Goal: Task Accomplishment & Management: Complete application form

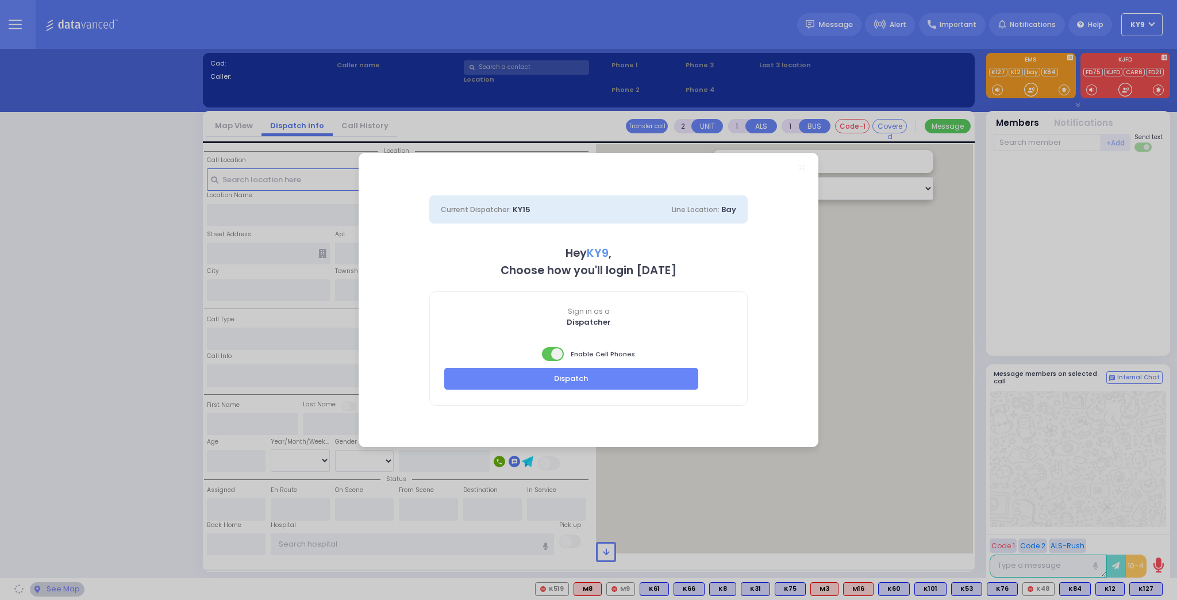
select select "15"
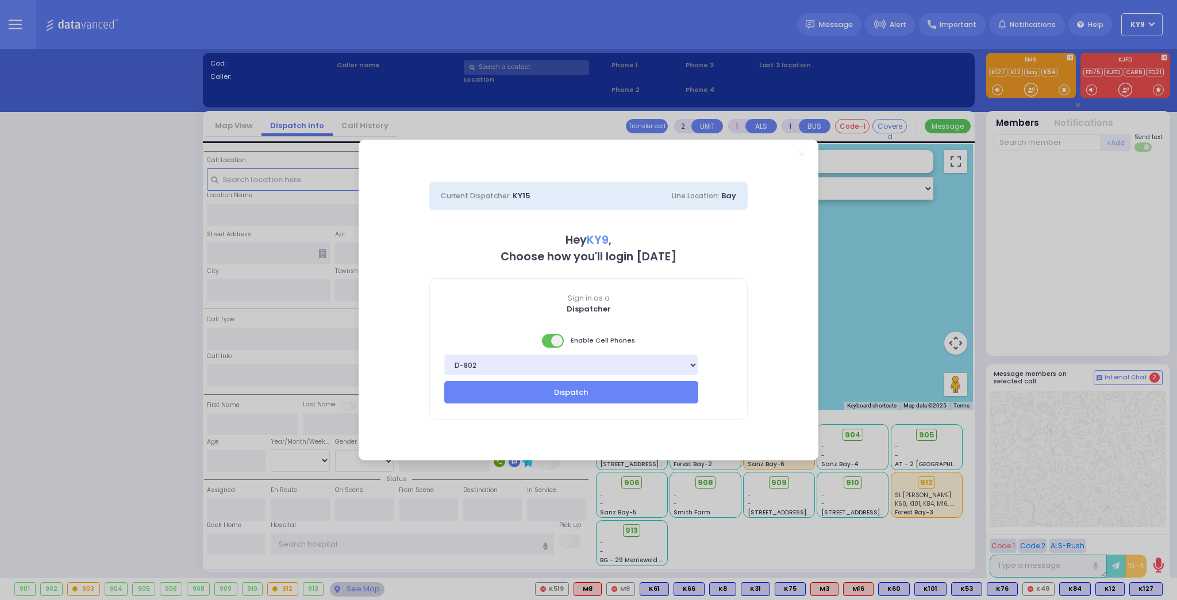
click at [548, 343] on span at bounding box center [553, 341] width 23 height 14
click at [536, 393] on button "Dispatch" at bounding box center [571, 392] width 254 height 22
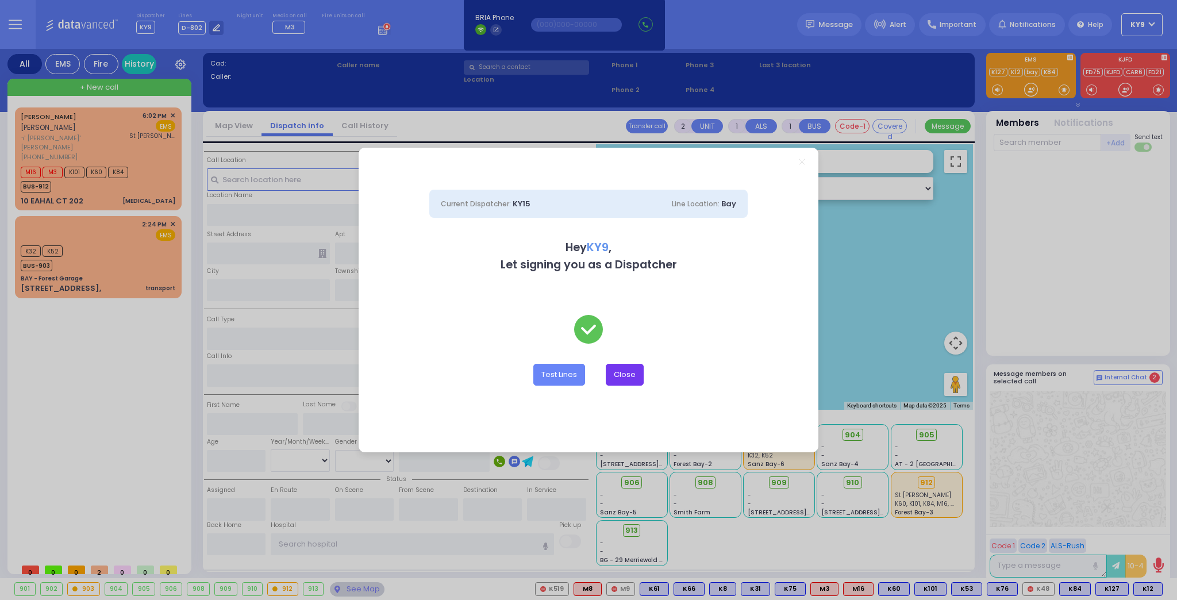
click at [621, 380] on button "Close" at bounding box center [625, 375] width 38 height 22
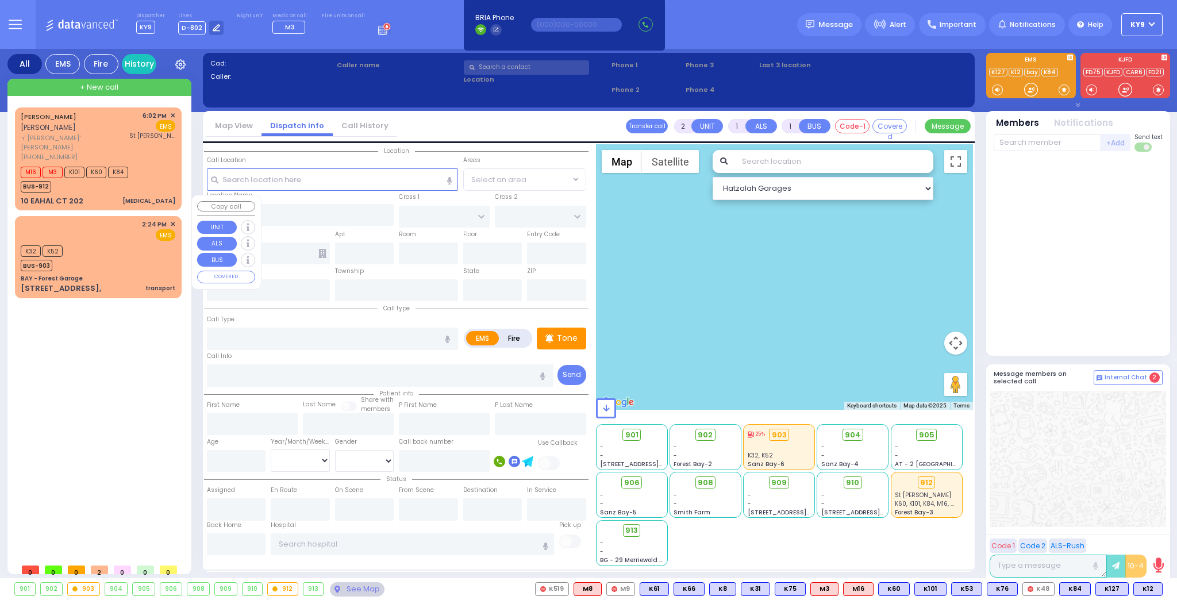
click at [144, 243] on div "K32 K52 BUS-903" at bounding box center [98, 257] width 155 height 29
select select
type input "transport"
radio input "true"
select select
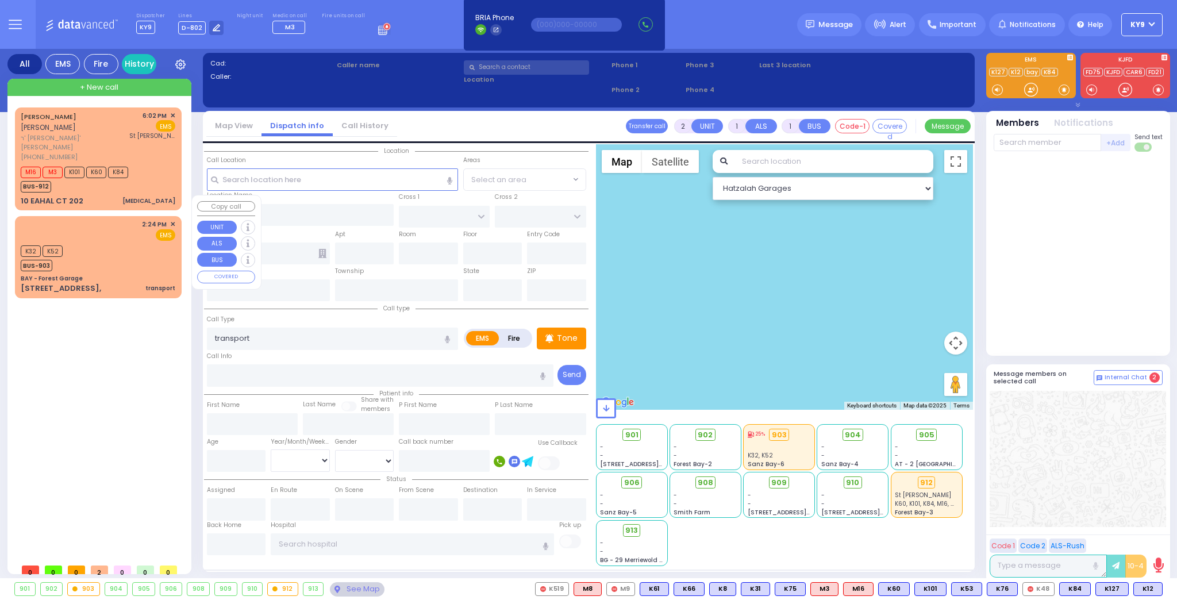
type input "14:24"
select select "Hatzalah Garages"
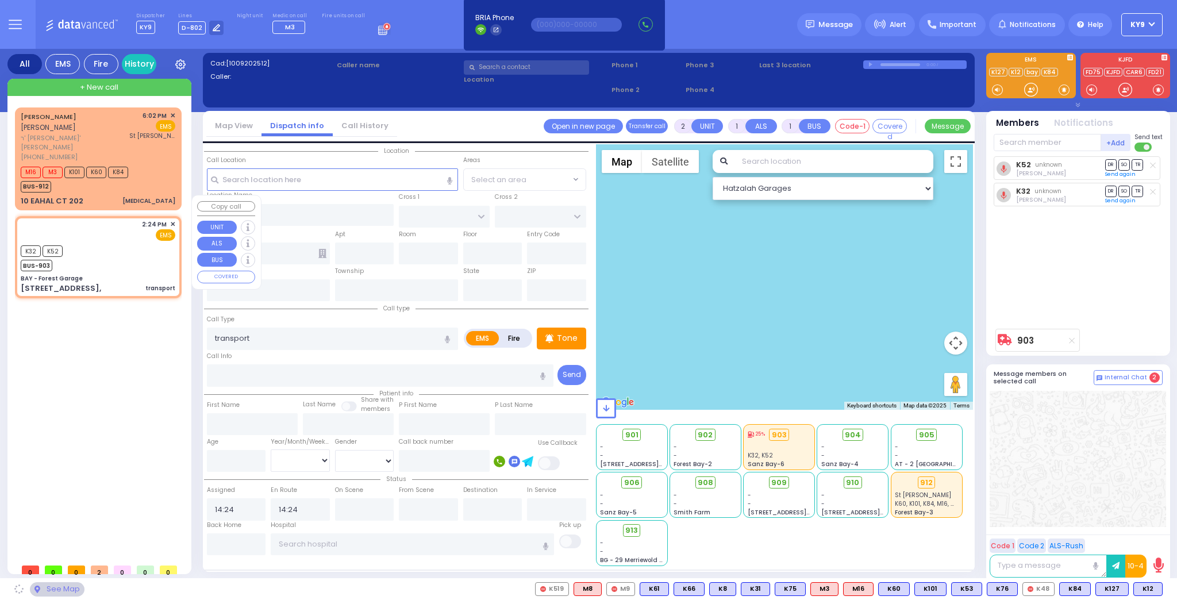
type input "BAY - Forest Garage"
type input "SANZ COURT"
type input "HAYES COURT"
type input "[STREET_ADDRESS],"
type input "Monroe"
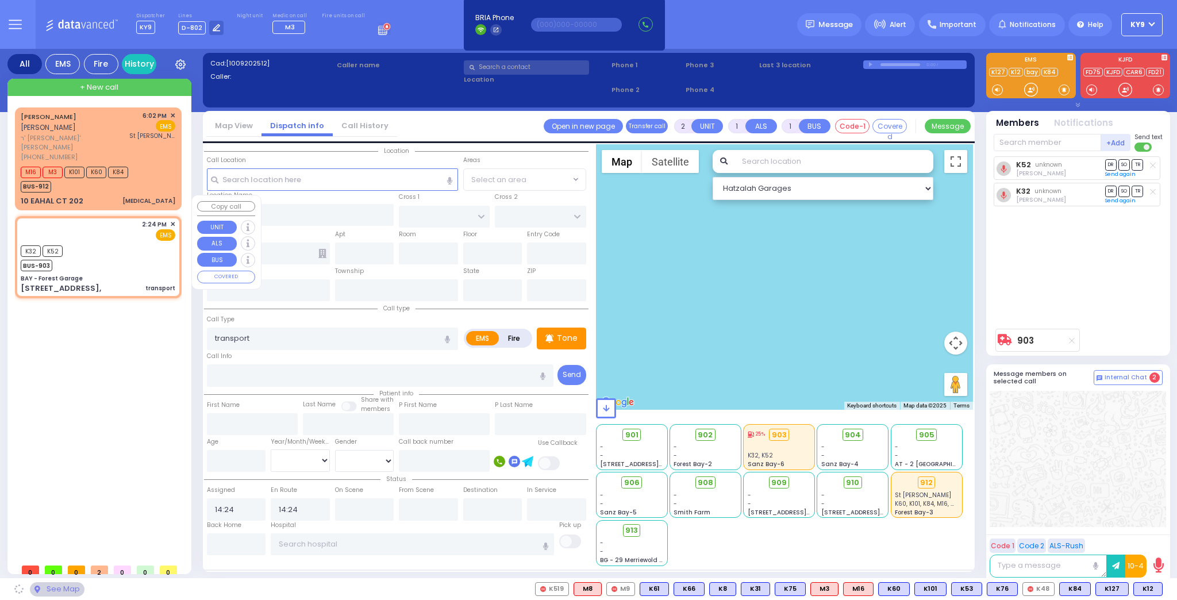
type input "[US_STATE]"
type input "10950"
select select "SECTION 2"
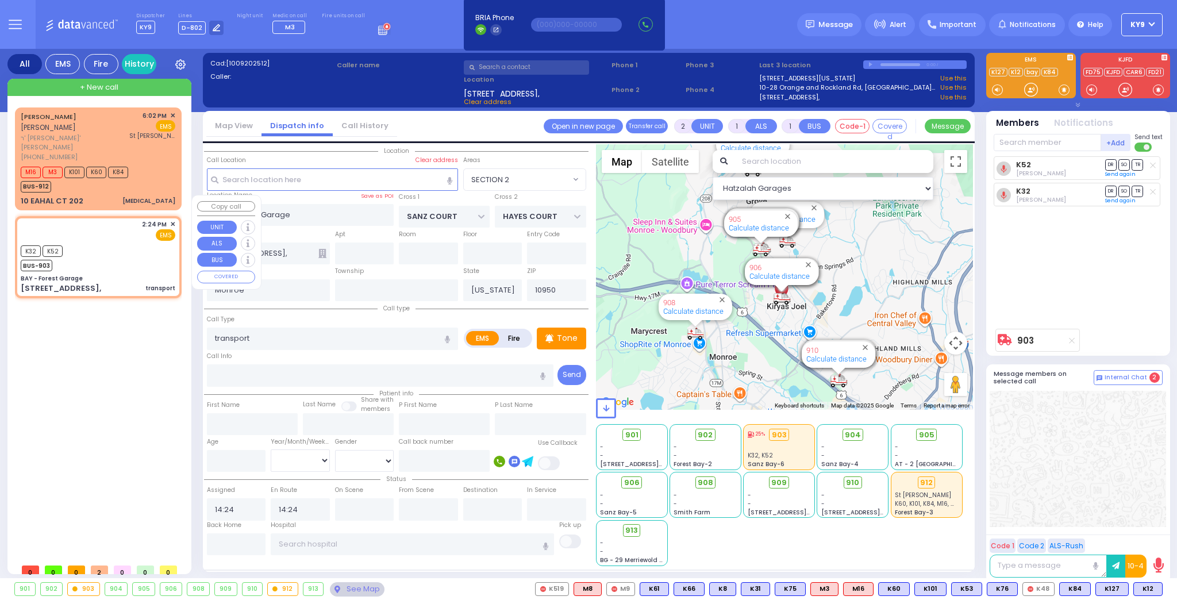
click at [141, 243] on div "K32 K52 BUS-903" at bounding box center [98, 257] width 155 height 29
select select
radio input "true"
select select
select select "Hatzalah Garages"
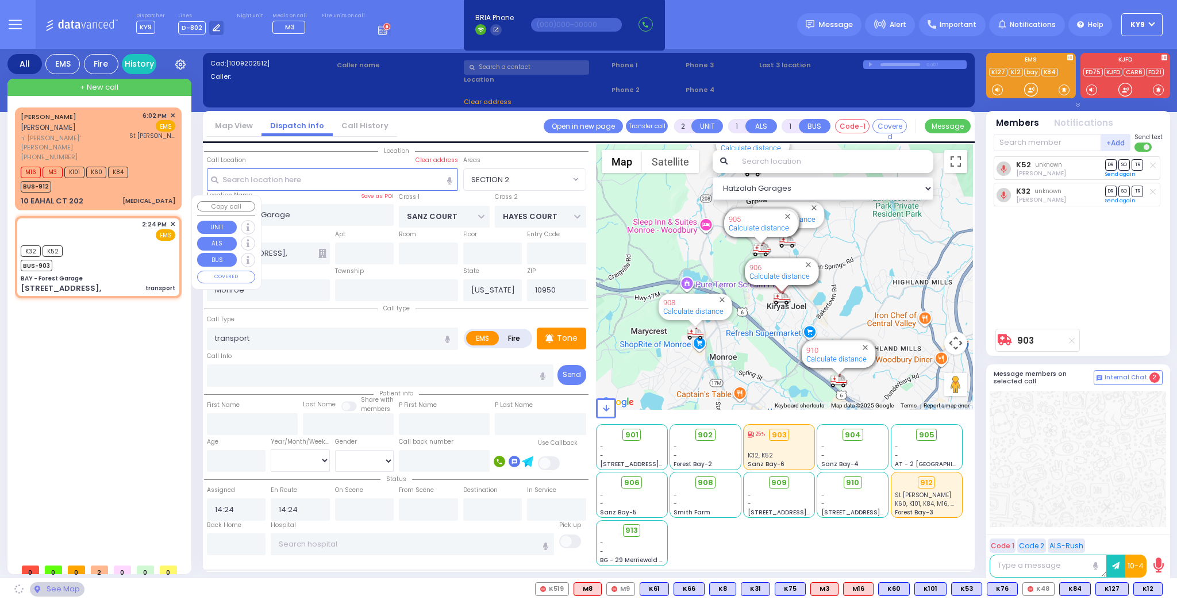
select select "SECTION 2"
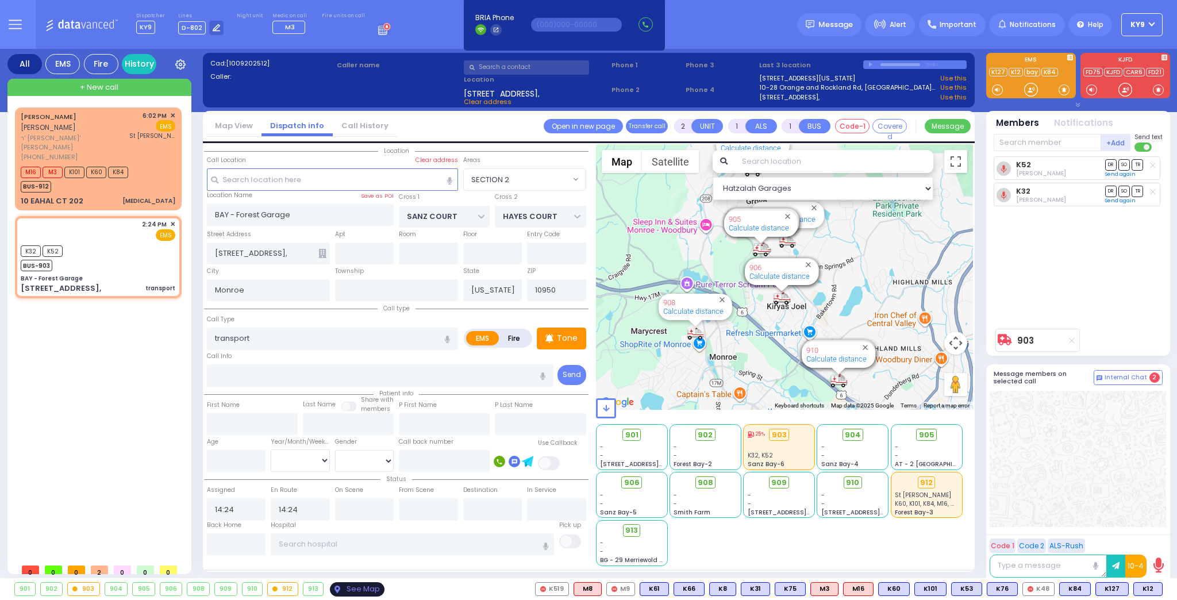
click at [343, 588] on div "See Map" at bounding box center [357, 589] width 54 height 14
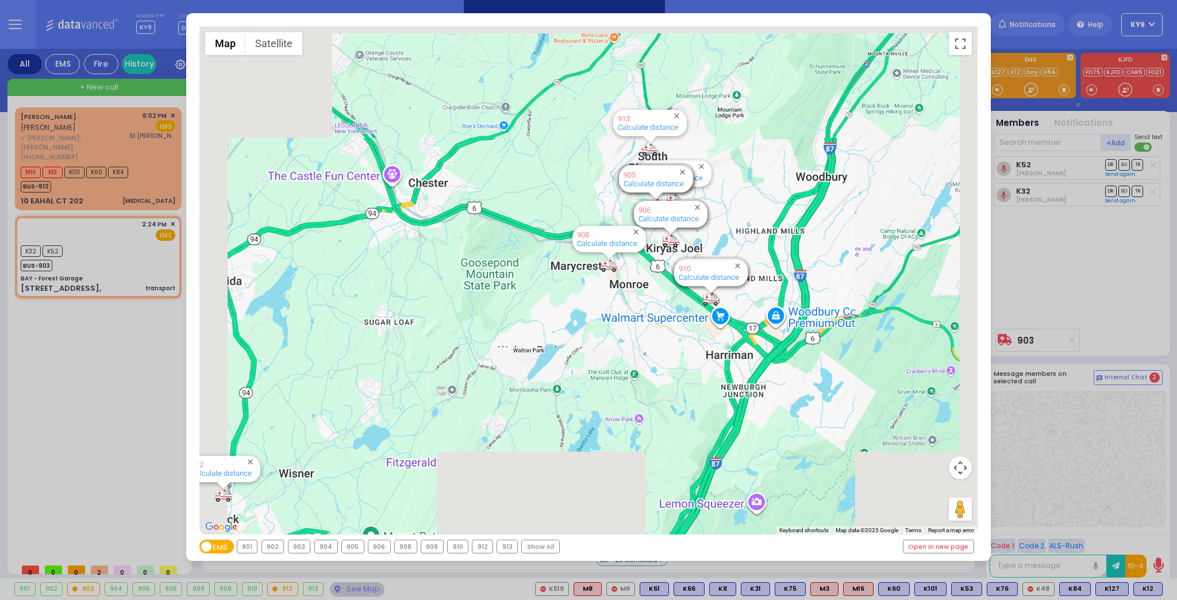
click at [301, 546] on div "903" at bounding box center [299, 546] width 22 height 13
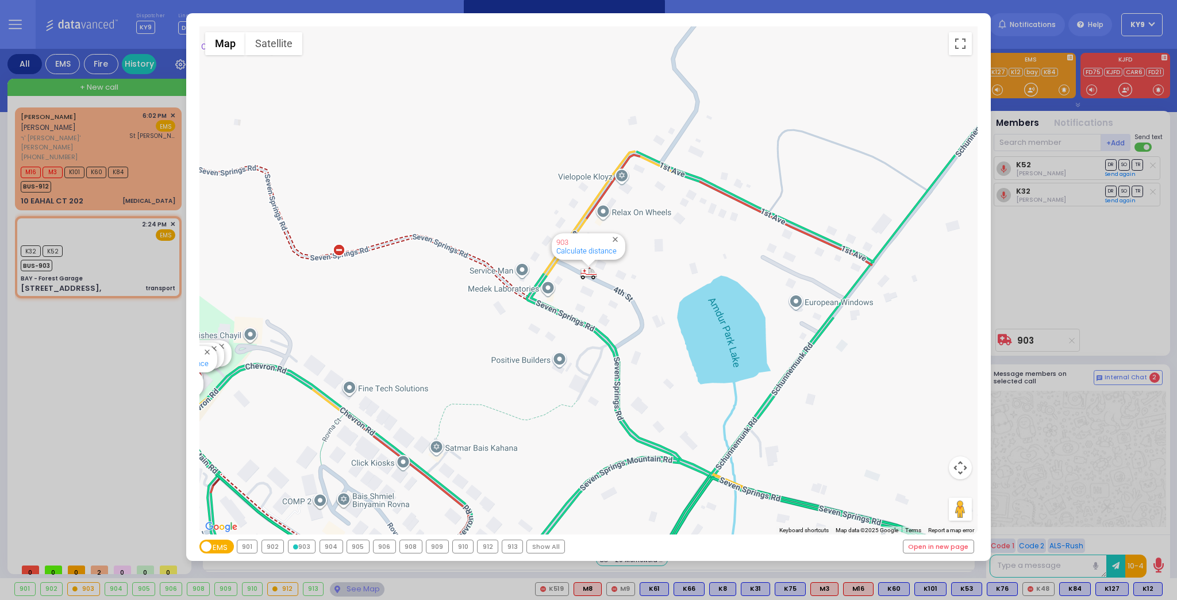
click at [346, 591] on div "← Move left → Move right ↑ Move up ↓ Move down + Zoom in - Zoom out Home Jump l…" at bounding box center [588, 300] width 1177 height 600
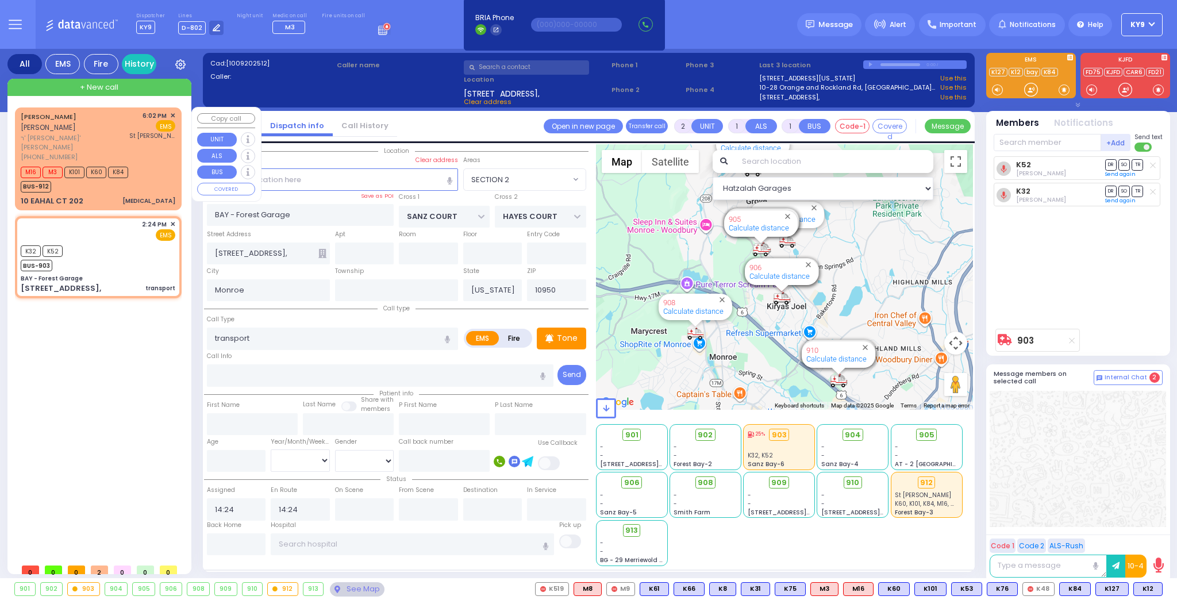
click at [118, 178] on div "BUS-912" at bounding box center [74, 185] width 107 height 14
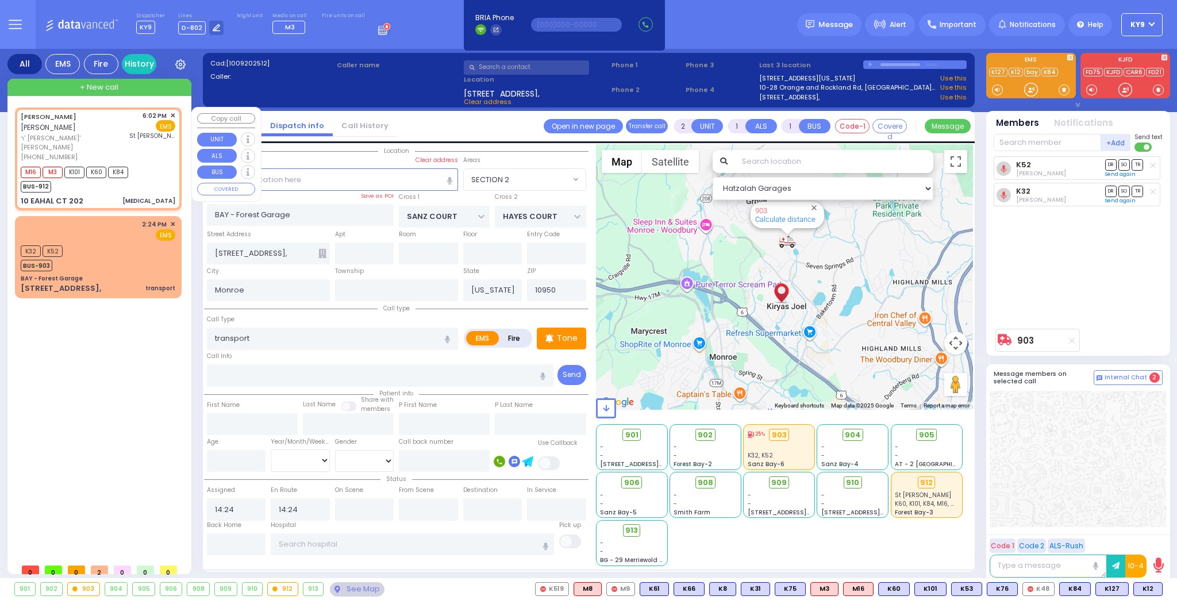
select select
type input "[MEDICAL_DATA]"
radio input "true"
type input "SHLOME"
type input "GLUCK"
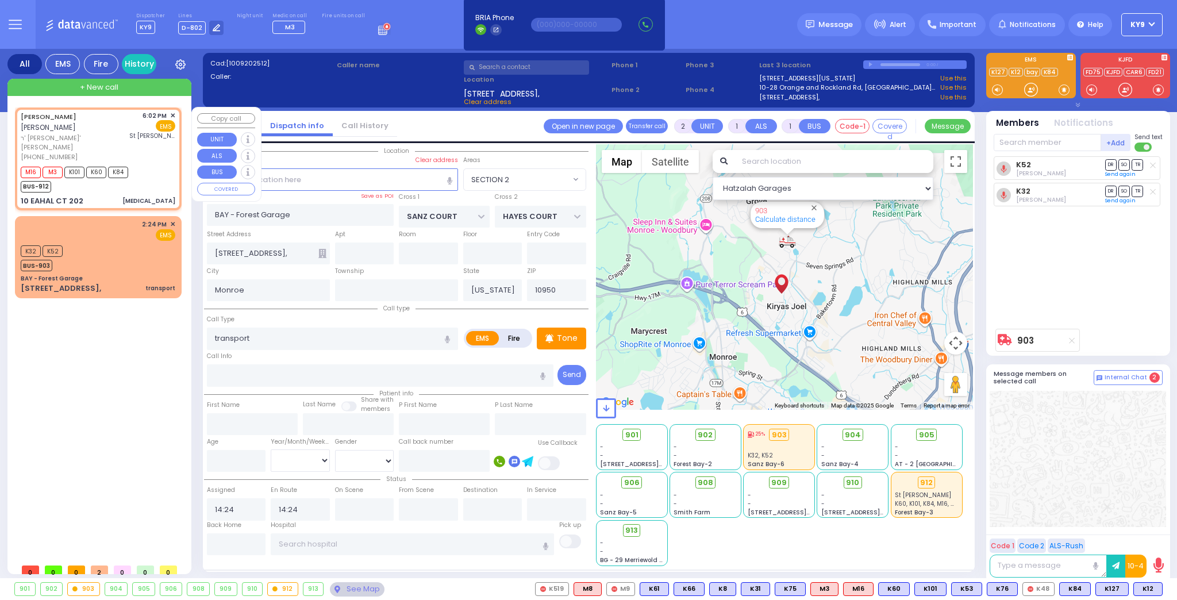
select select
select select "[DEMOGRAPHIC_DATA]"
type input "18:02"
type input "18:03"
type input "St. Anthonys Comm Hospital"
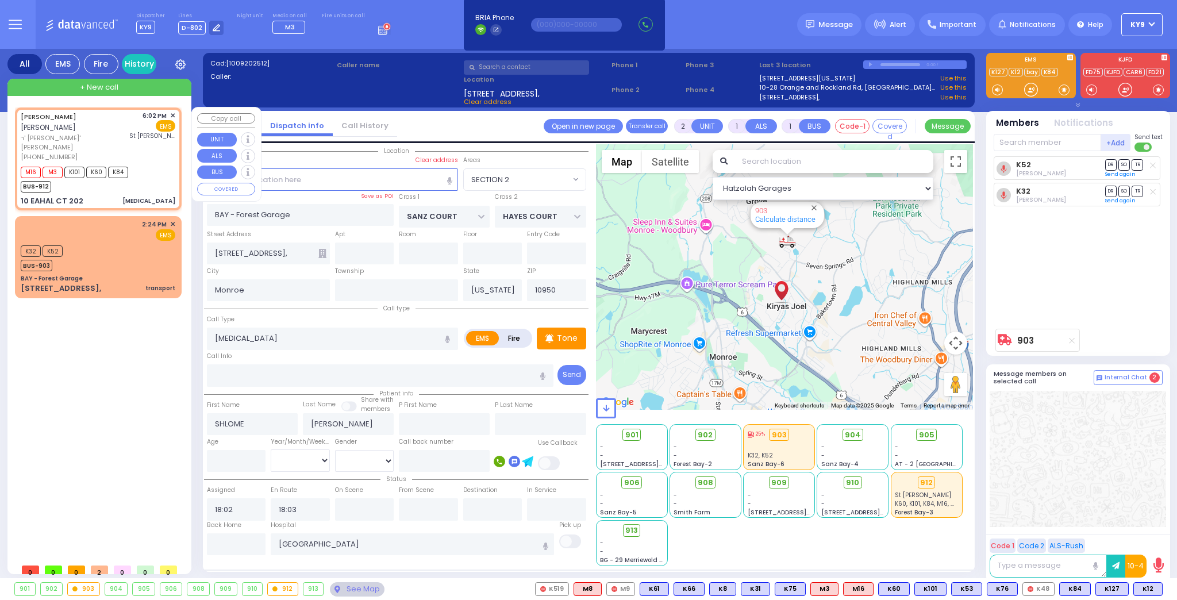
select select "Hatzalah Garages"
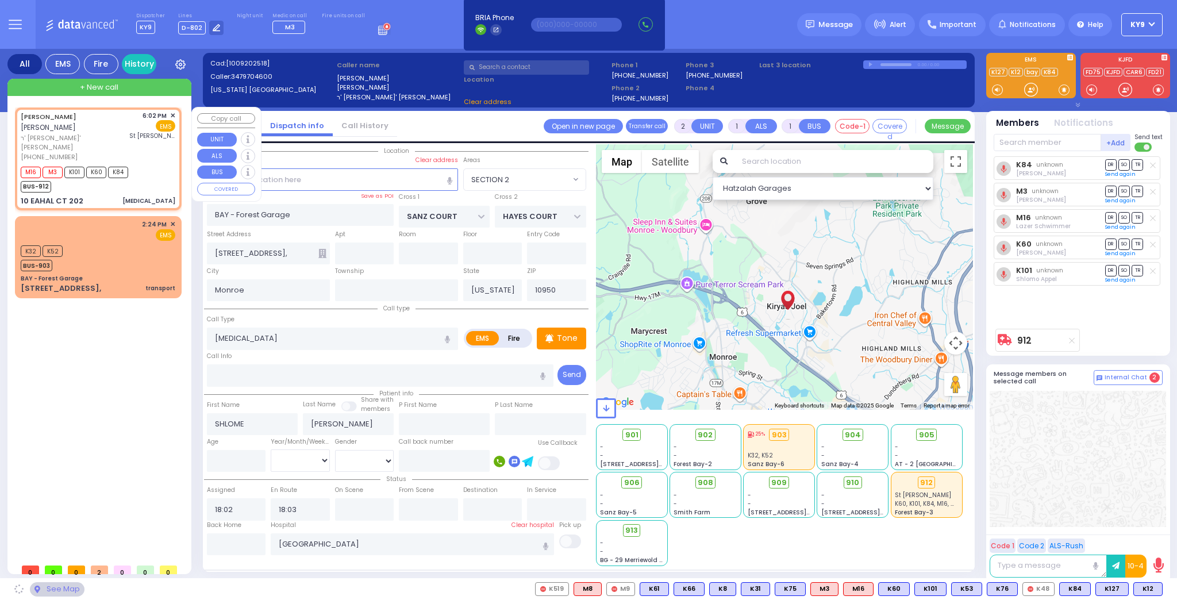
type input "BUCHANAN COURT"
type input "GARFIELD RD"
type input "10 EAHAL CT"
type input "202"
select select "SECTION 1"
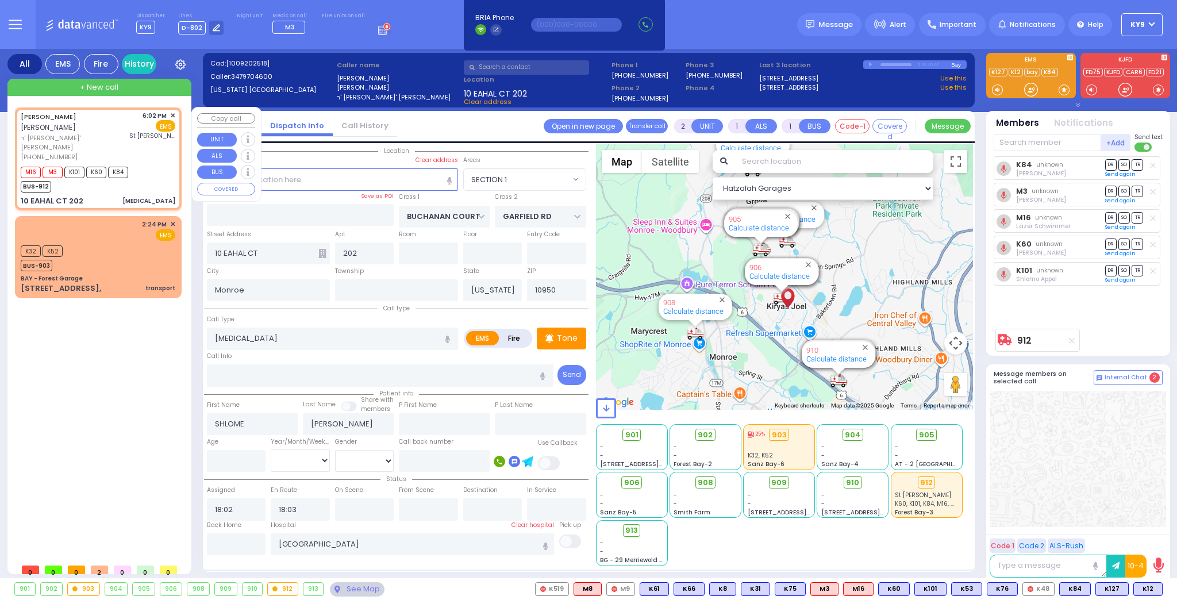
click at [122, 195] on div "10 EAHAL CT 202 Chest Pain" at bounding box center [98, 200] width 155 height 11
select select
radio input "true"
select select
select select "[DEMOGRAPHIC_DATA]"
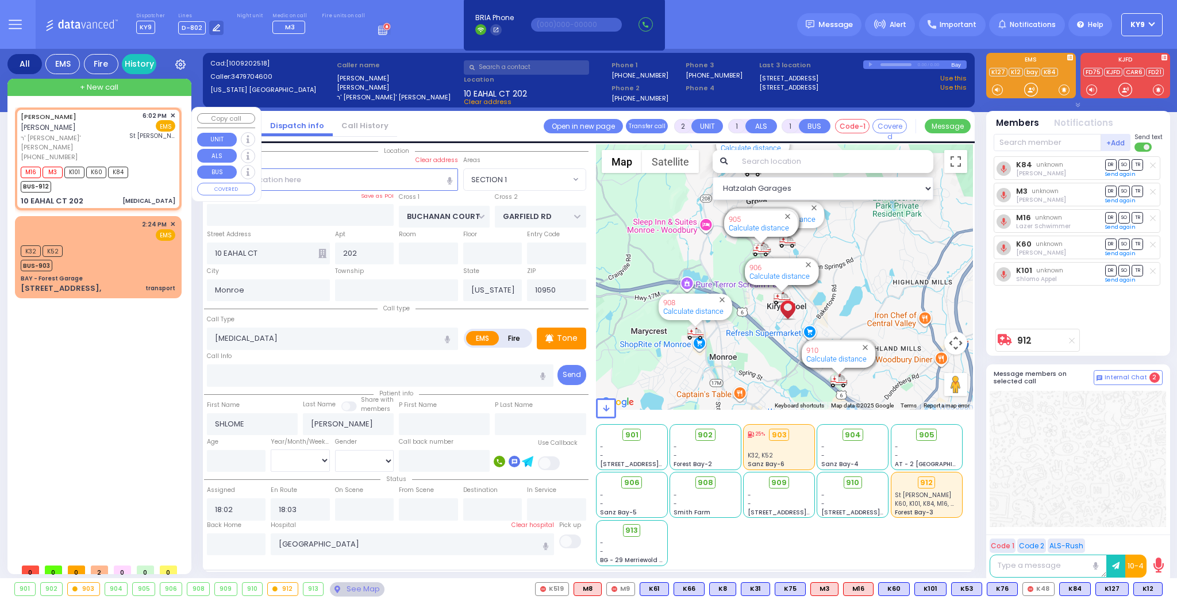
select select "SECTION 1"
select select "Hatzalah Garages"
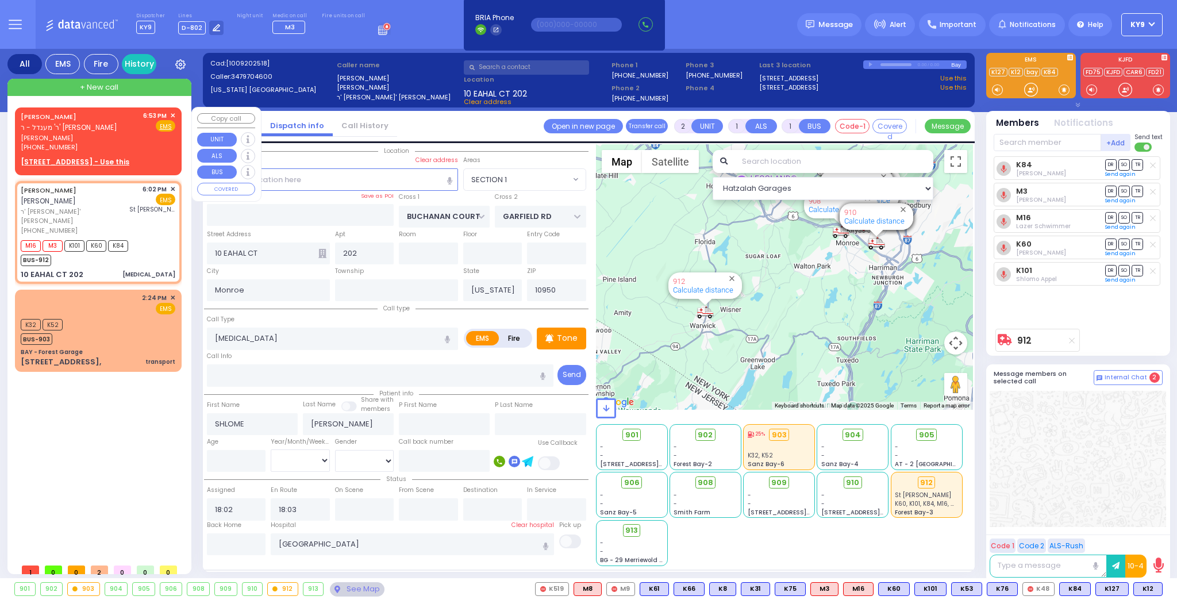
click at [172, 113] on span "✕" at bounding box center [172, 116] width 5 height 10
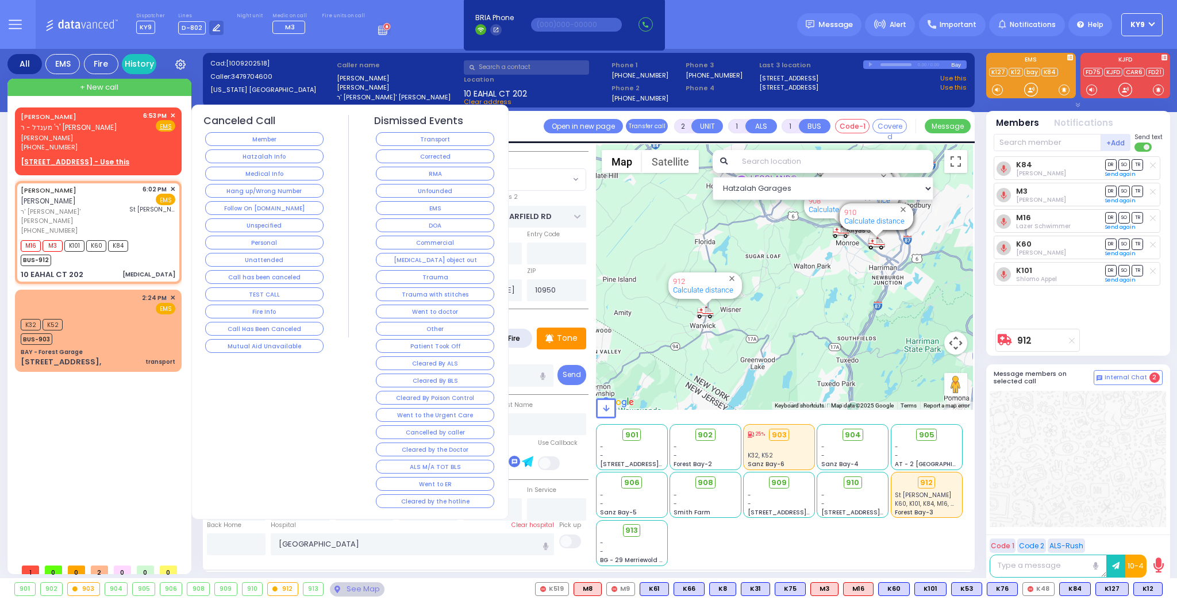
click at [274, 172] on button "Medical Info" at bounding box center [264, 174] width 118 height 14
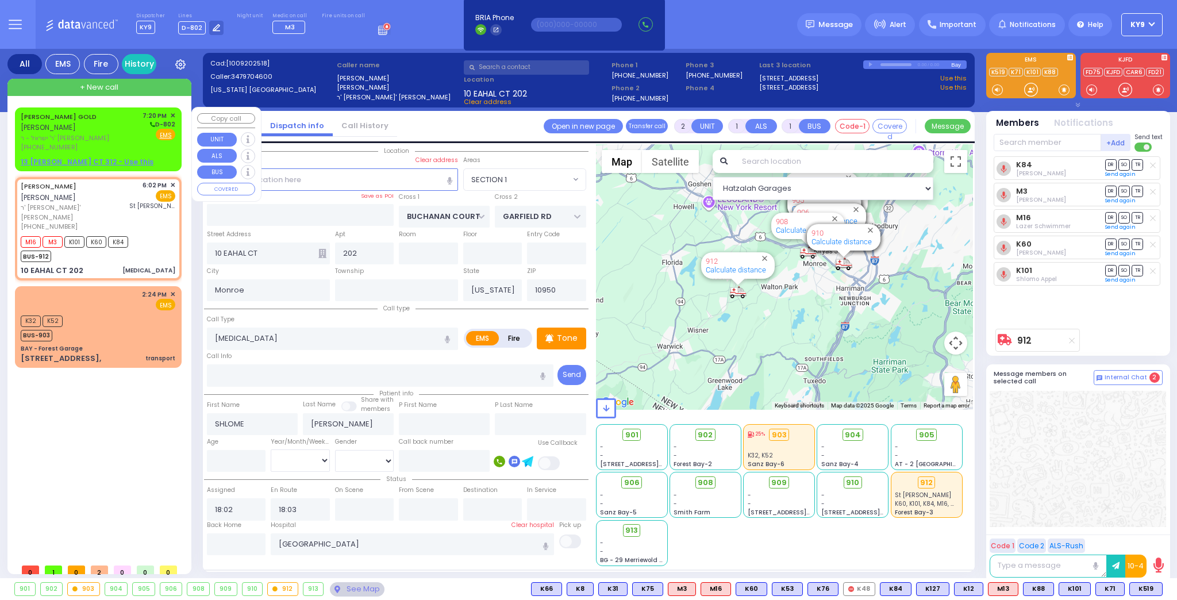
click at [113, 130] on div "SHMIEL ZANVIL GOLD שמואל זאנוויל גאלד" at bounding box center [80, 122] width 118 height 22
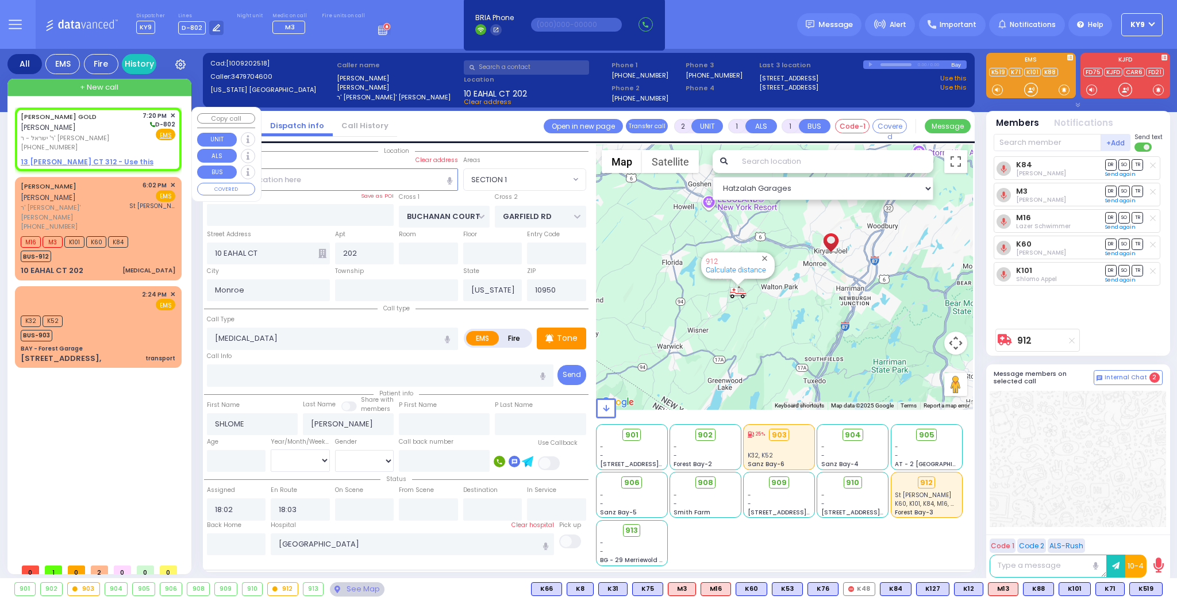
select select
radio input "true"
type input "SHMIEL ZANVIL"
type input "GOLD"
select select
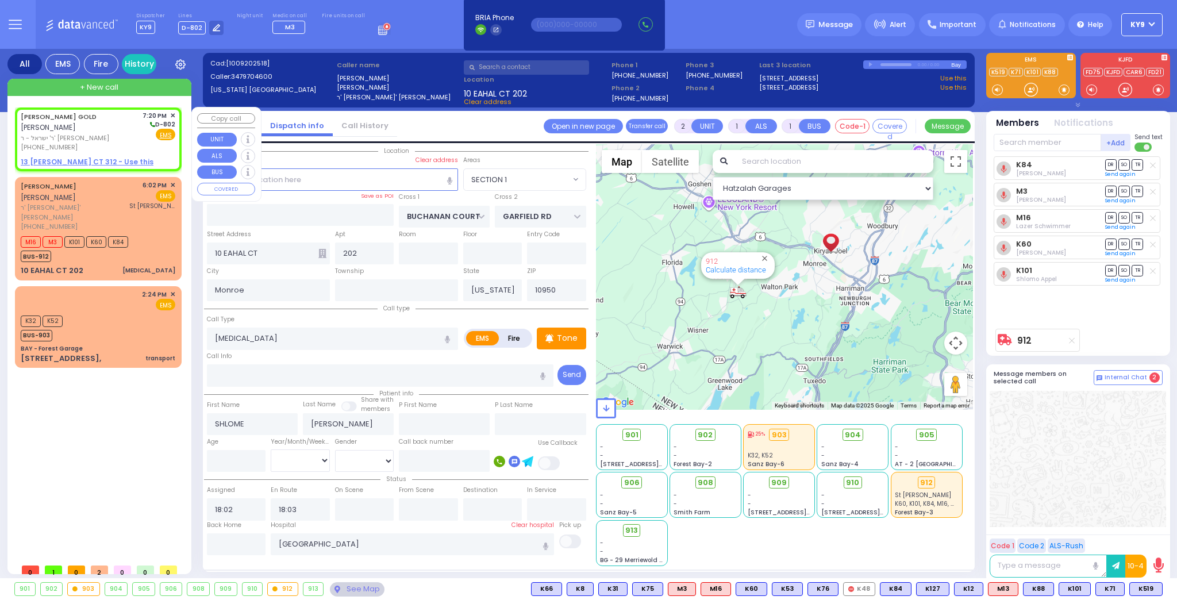
select select
type input "19:20"
select select "Hatzalah Garages"
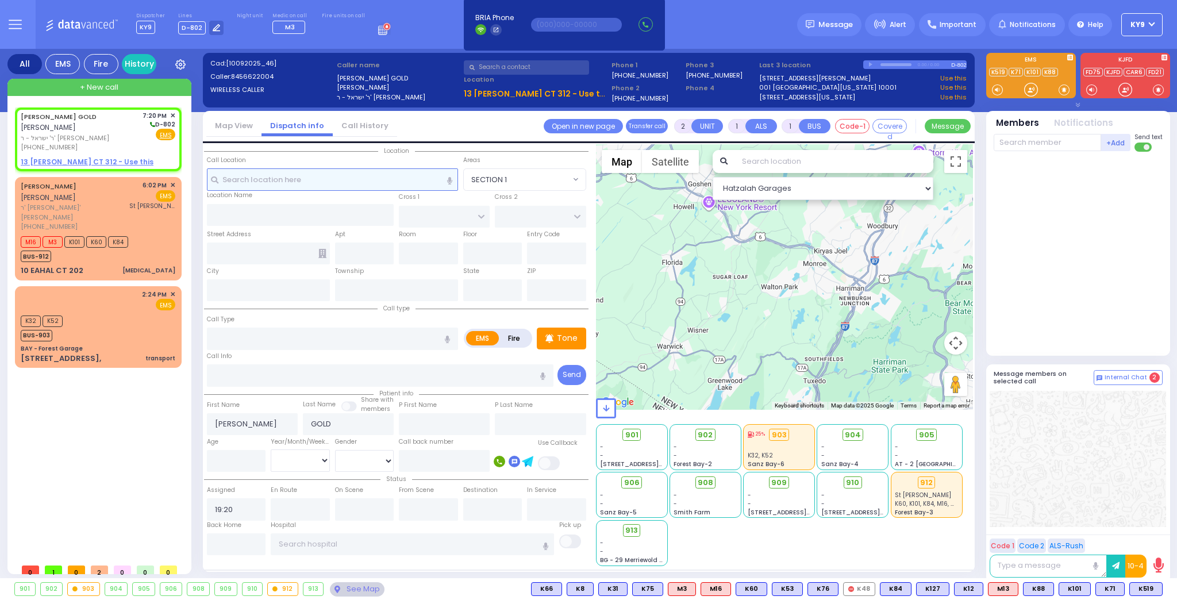
click at [255, 181] on input "text" at bounding box center [332, 179] width 251 height 22
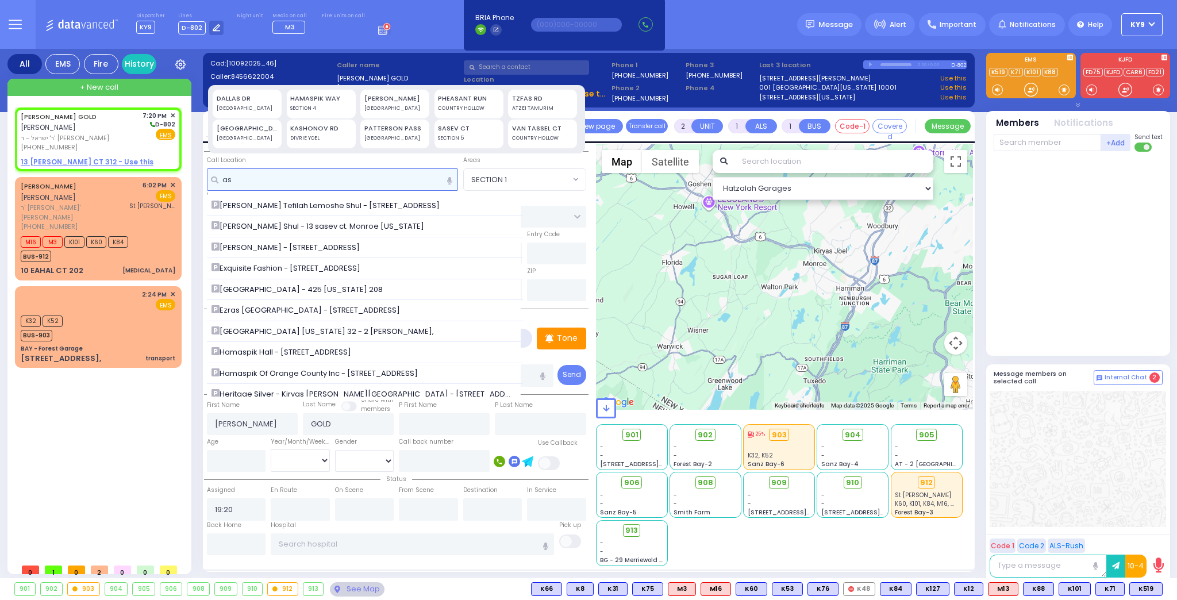
type input "a"
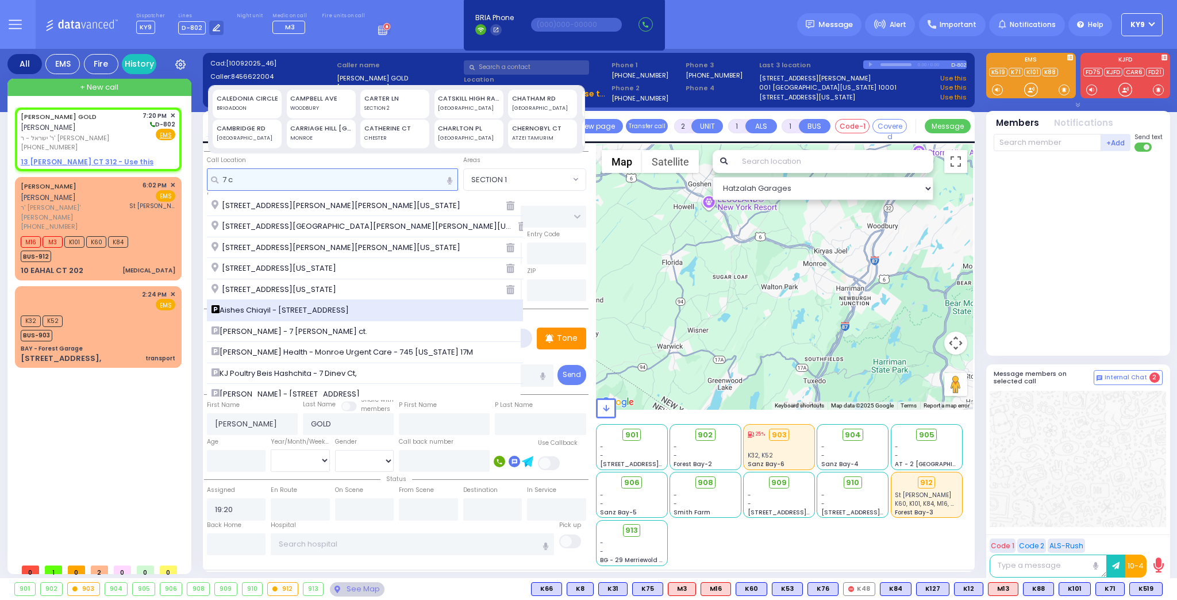
type input "7 c"
click at [241, 311] on span "Aishes Chiayil - 7 Chevron rd." at bounding box center [281, 310] width 141 height 11
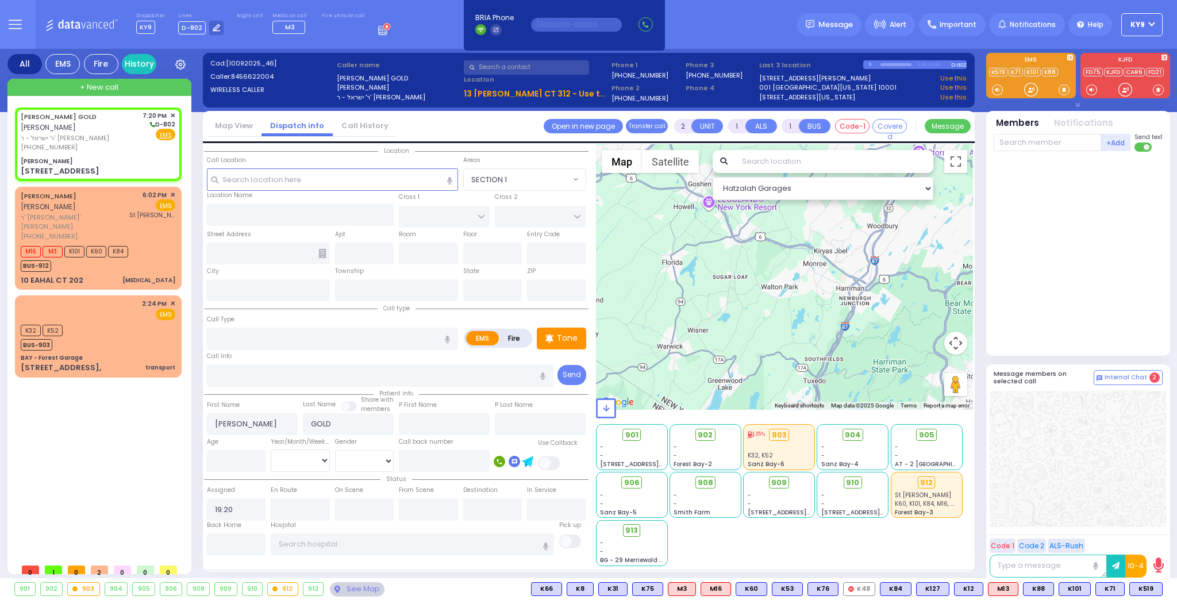
select select
radio input "true"
select select
select select "Hatzalah Garages"
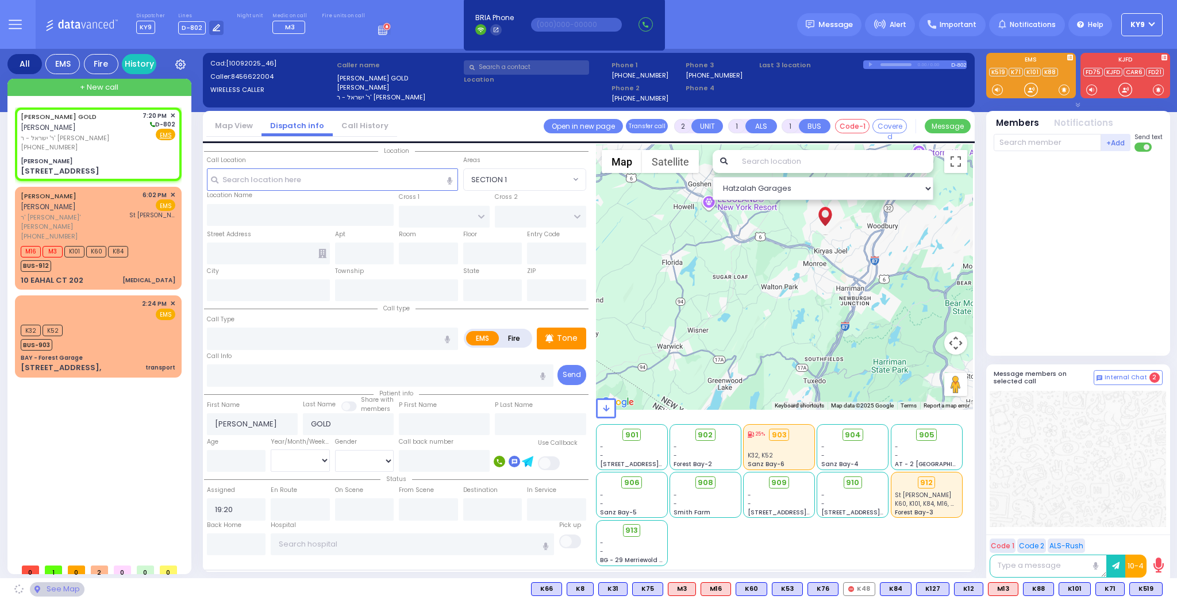
type input "[PERSON_NAME]"
type input "SEVEN SPRINGS MOUNTAIN RD"
type input "KARLSBURG RD"
type input "[STREET_ADDRESS]"
type input "Monroe"
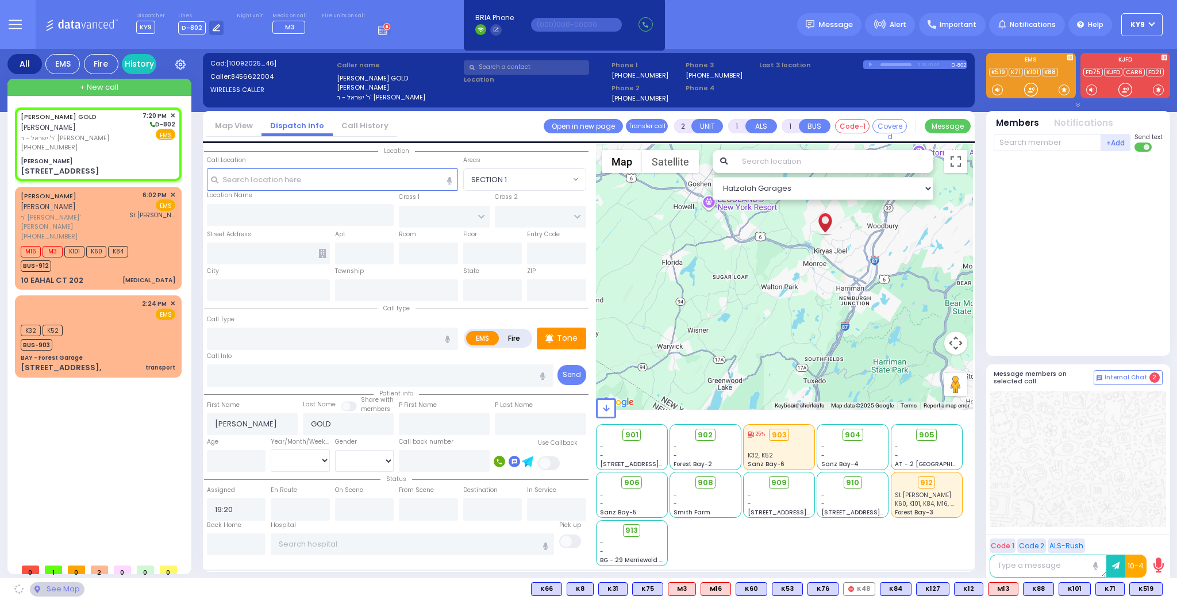
type input "[US_STATE]"
type input "10950"
select select "SECTION 5"
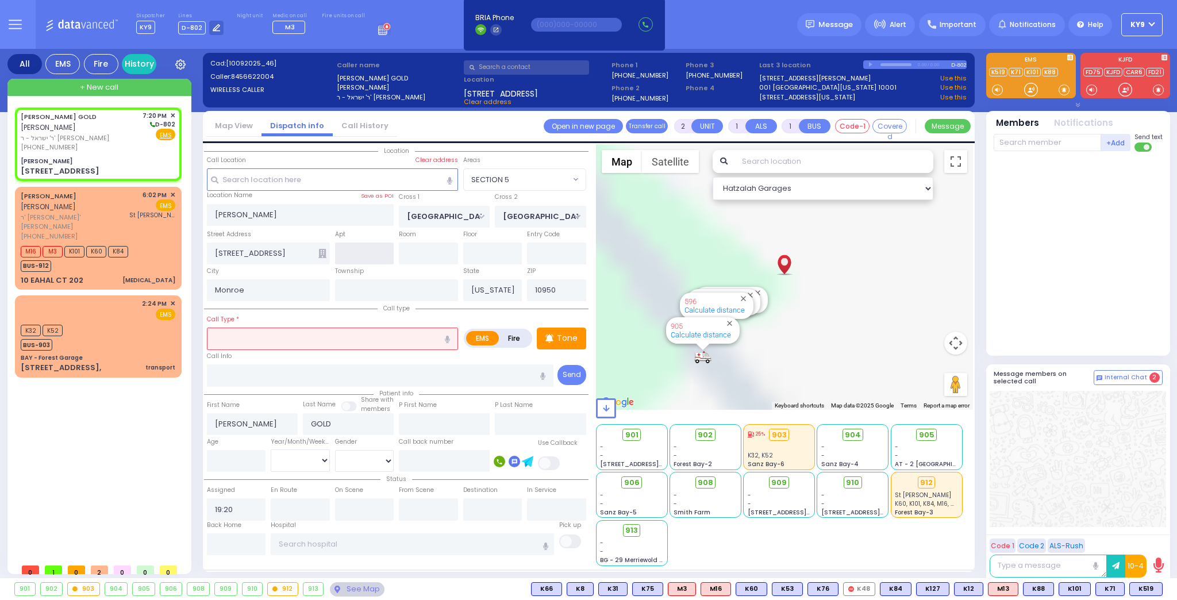
click at [364, 247] on input "text" at bounding box center [364, 254] width 59 height 22
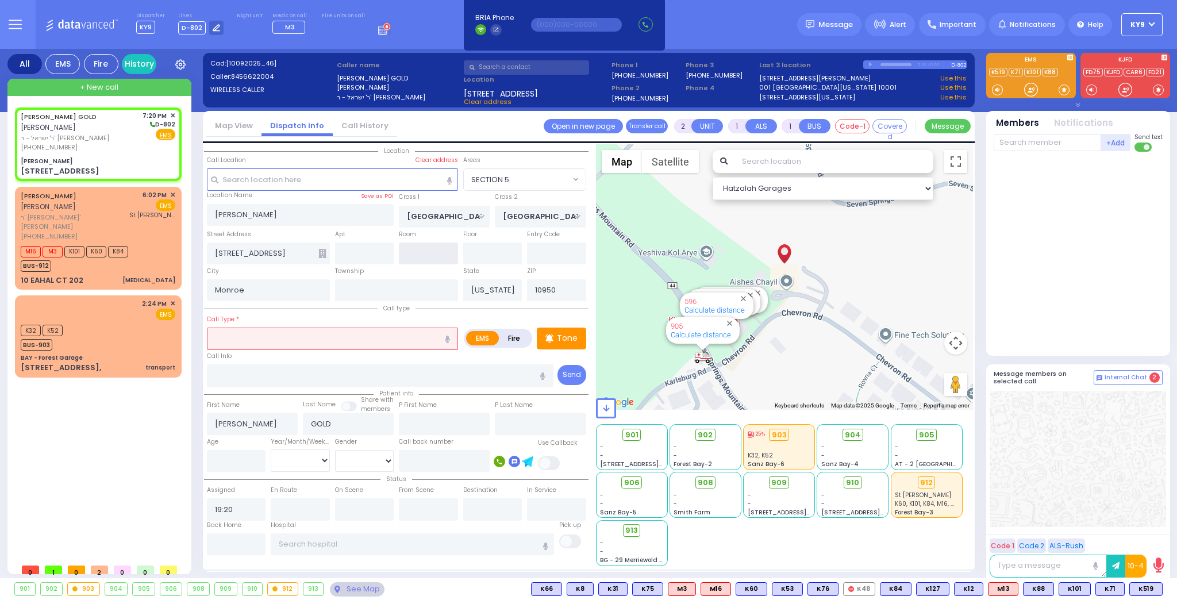
click at [445, 260] on input "text" at bounding box center [428, 254] width 59 height 22
type input "236"
click at [484, 259] on input "text" at bounding box center [492, 254] width 59 height 22
select select
radio input "true"
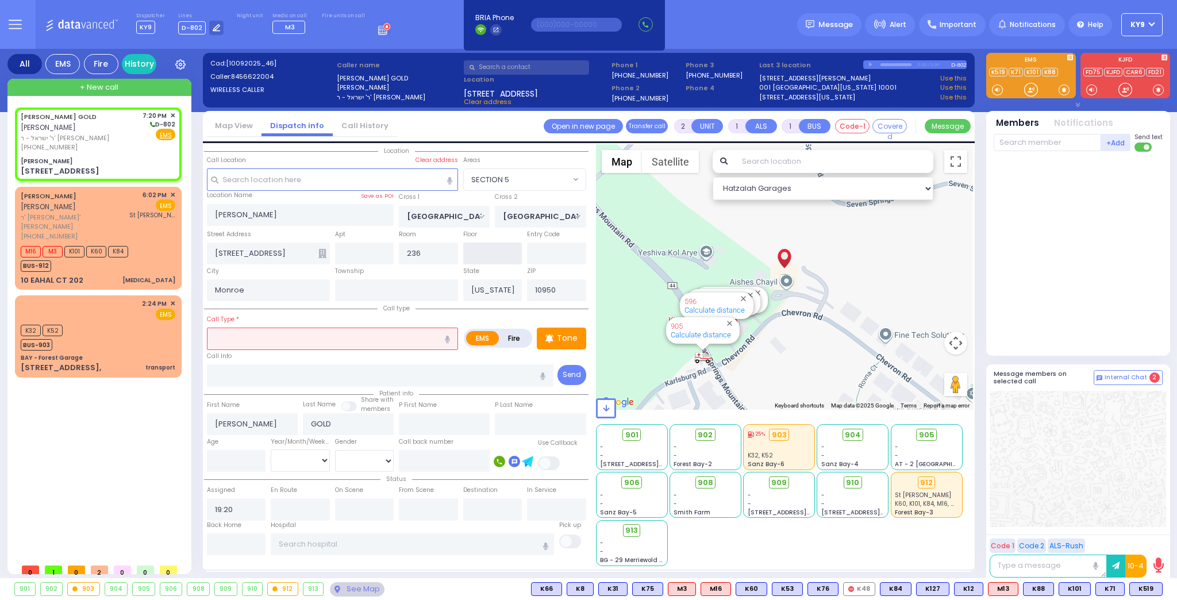
select select
select select "Hatzalah Garages"
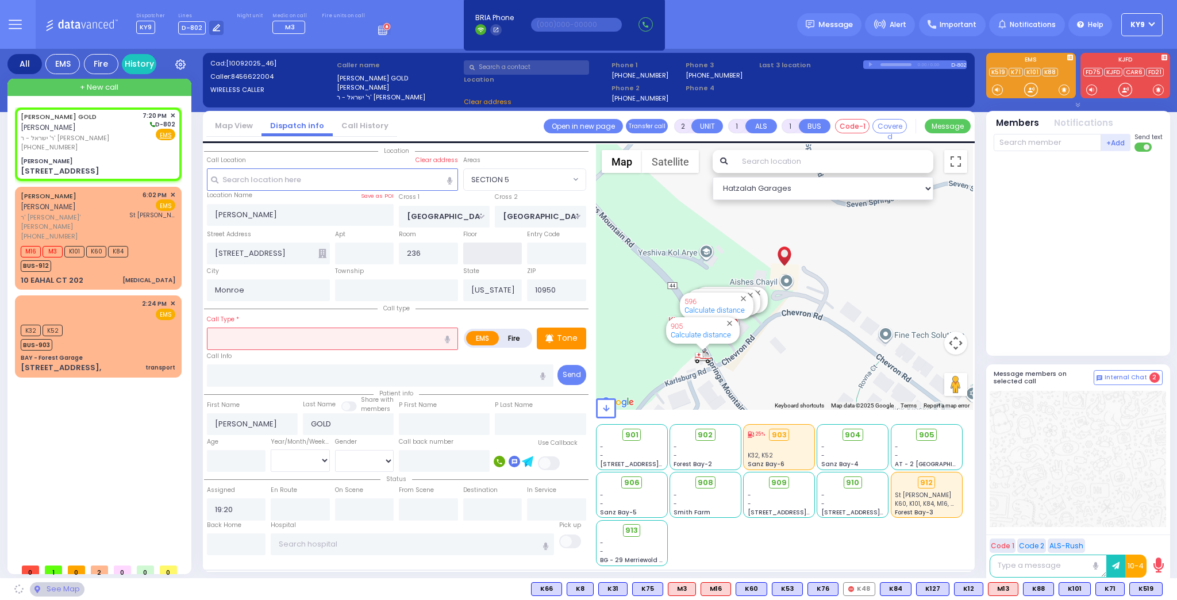
select select "SECTION 5"
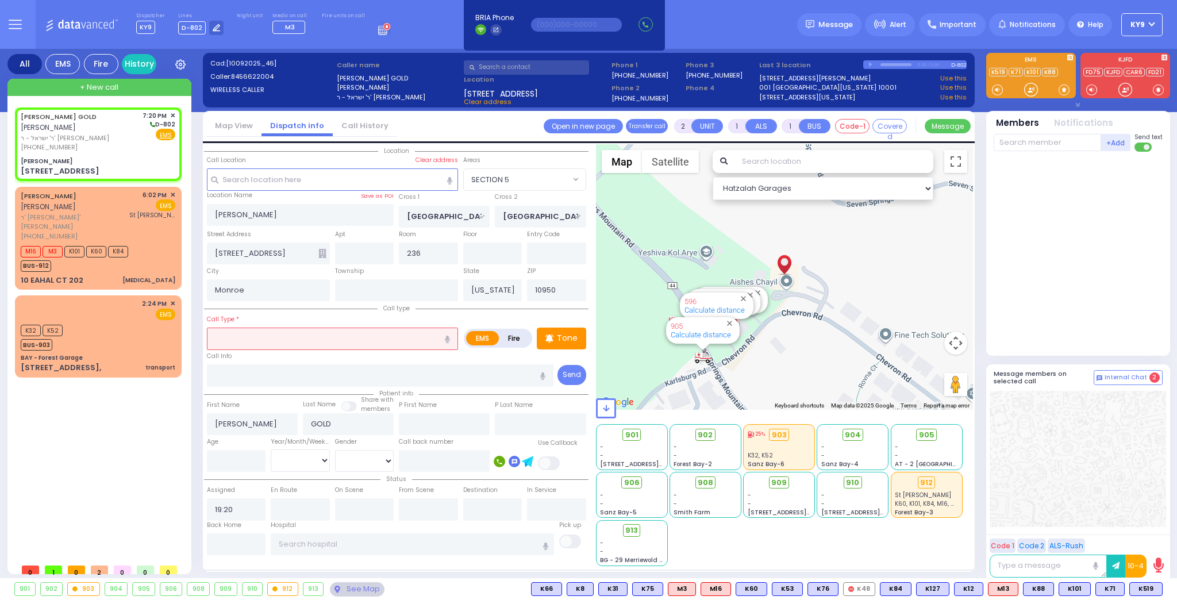
click at [379, 337] on input "text" at bounding box center [332, 339] width 251 height 22
type input "b"
click at [462, 460] on input "text" at bounding box center [444, 461] width 91 height 22
select select
radio input "true"
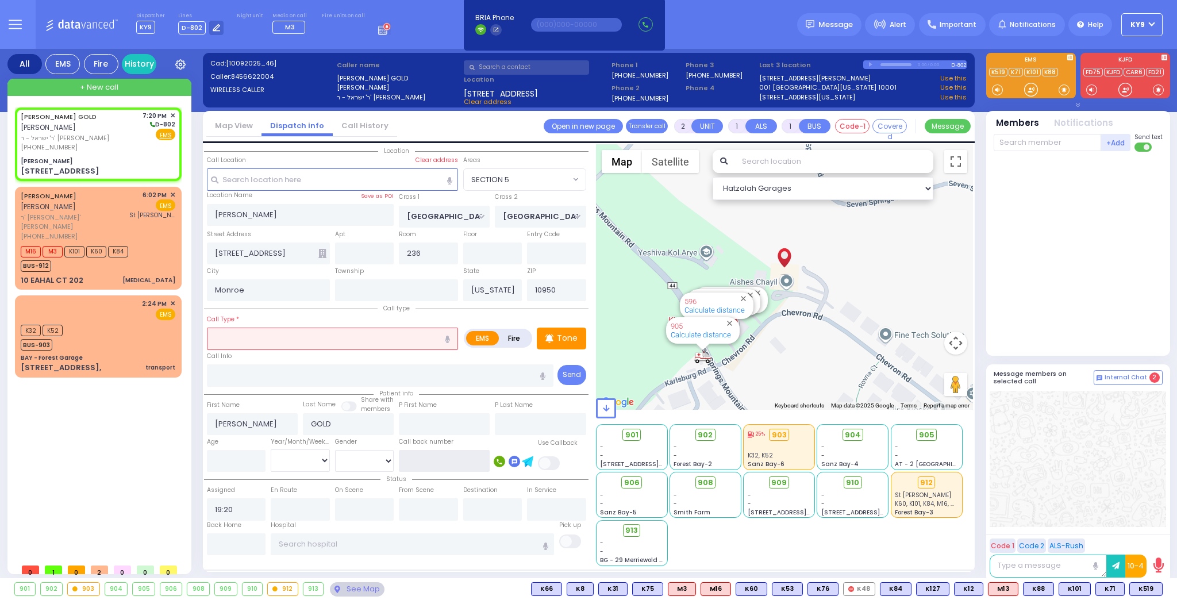
select select
select select "SECTION 5"
select select "Hatzalah Garages"
type input "8456622004"
click at [371, 337] on input "text" at bounding box center [332, 339] width 251 height 22
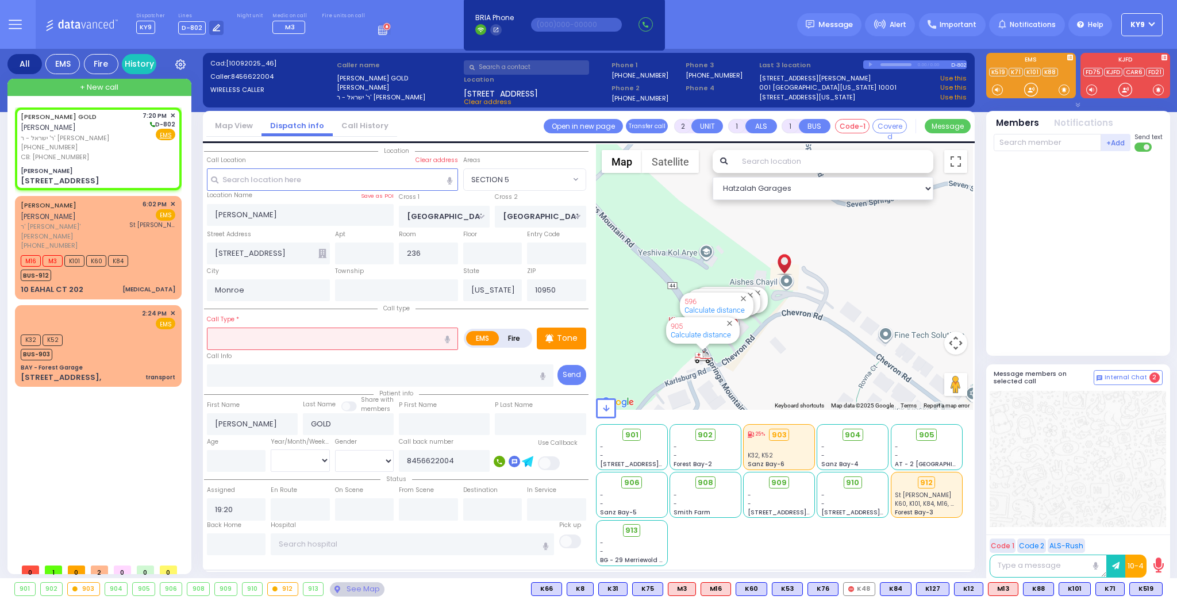
select select
radio input "true"
select select
select select "Hatzalah Garages"
select select "SECTION 5"
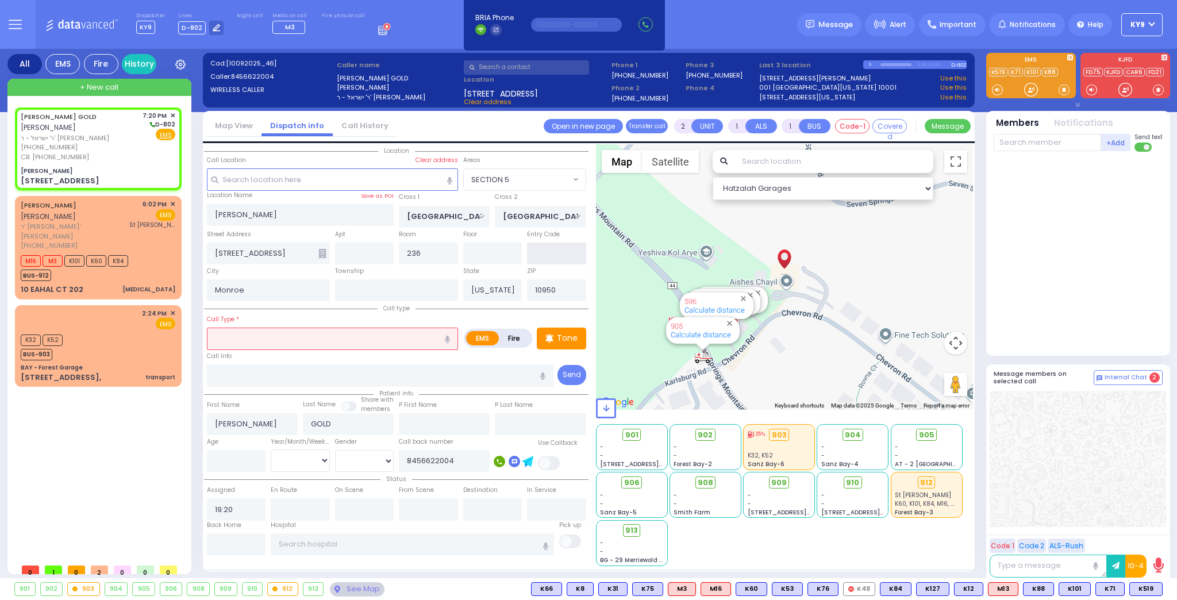
drag, startPoint x: 556, startPoint y: 252, endPoint x: 553, endPoint y: 259, distance: 7.7
click at [557, 252] on input "text" at bounding box center [556, 254] width 59 height 22
select select
radio input "true"
select select
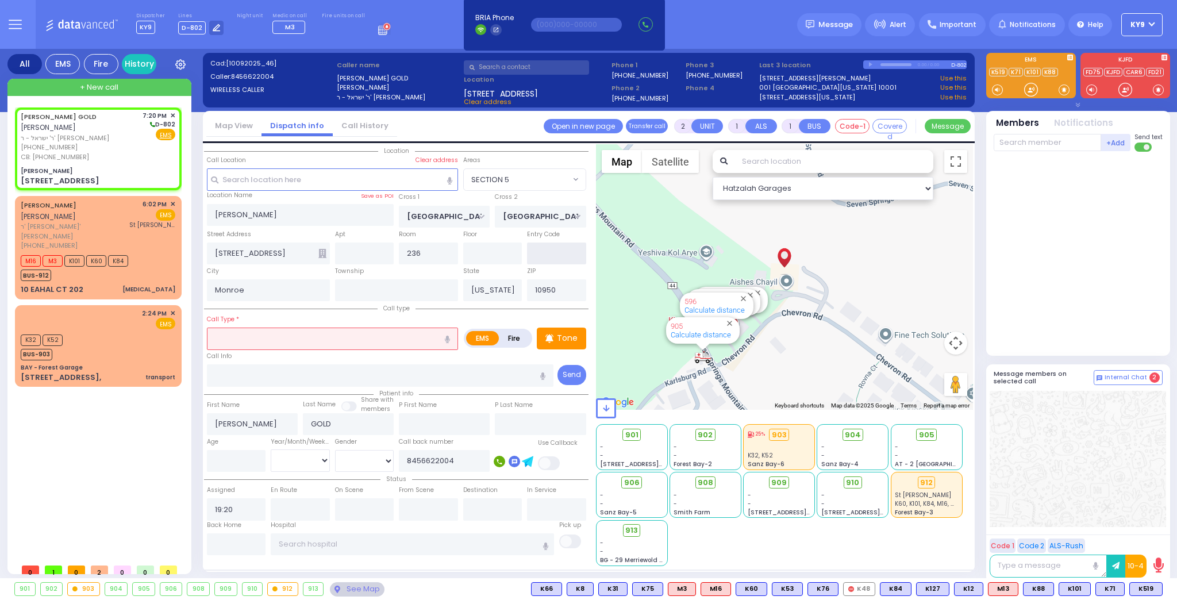
select select "SECTION 5"
select select "Hatzalah Garages"
select select
radio input "true"
select select
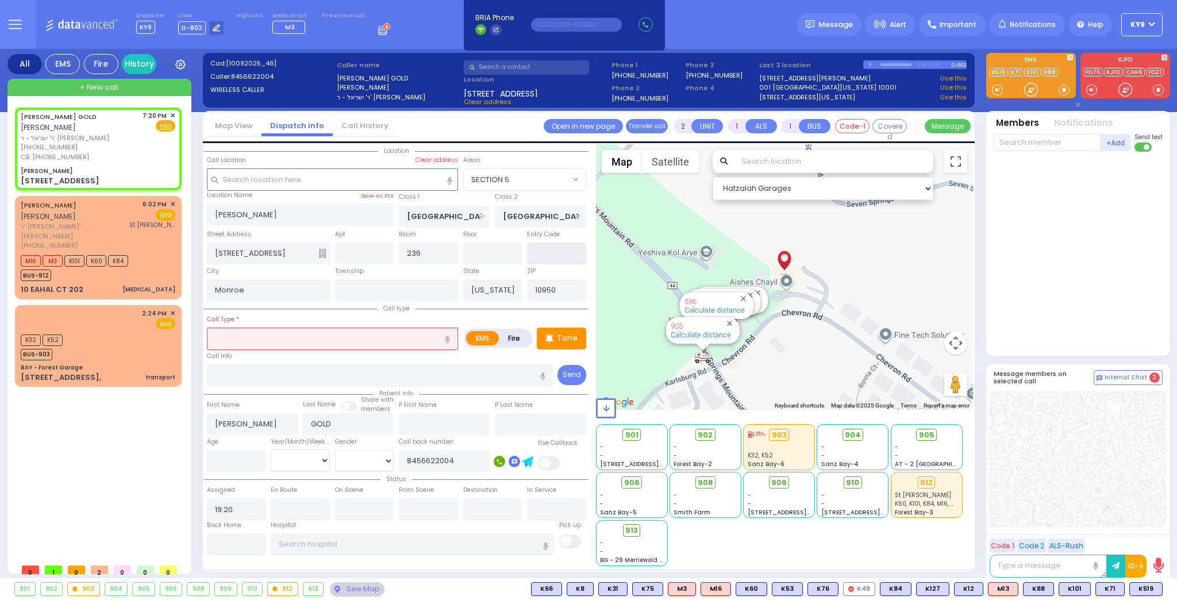
select select "Hatzalah Garages"
select select "SECTION 5"
type input "22"
click at [561, 338] on p "Tone" at bounding box center [567, 338] width 21 height 12
select select
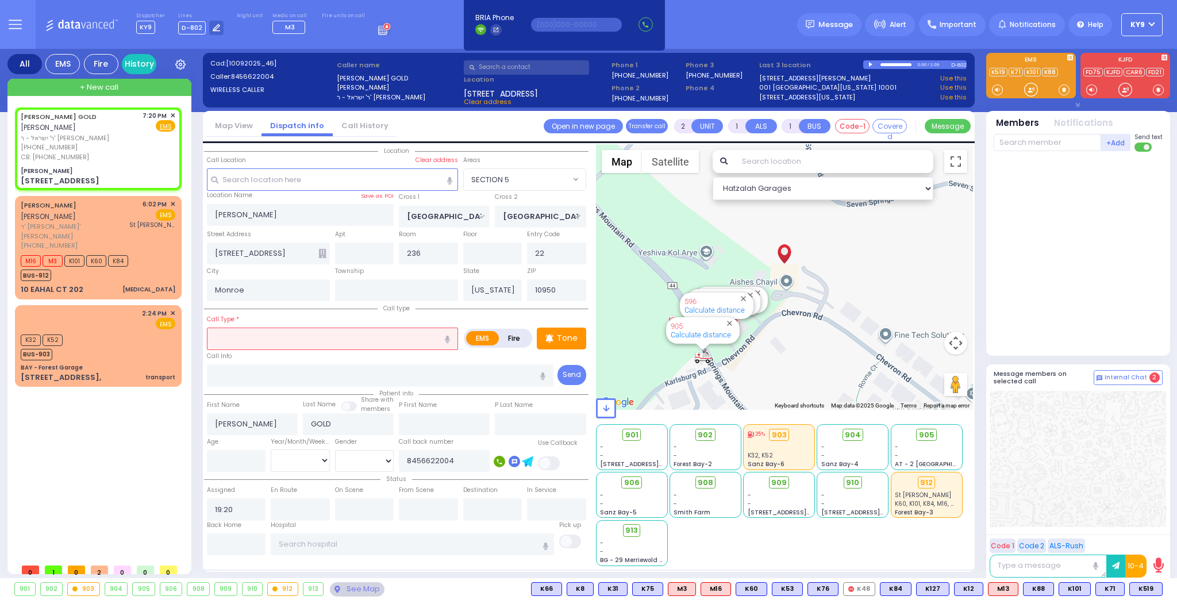
radio input "true"
select select
select select "Hatzalah Garages"
select select "SECTION 5"
drag, startPoint x: 1035, startPoint y: 88, endPoint x: 1038, endPoint y: 93, distance: 5.9
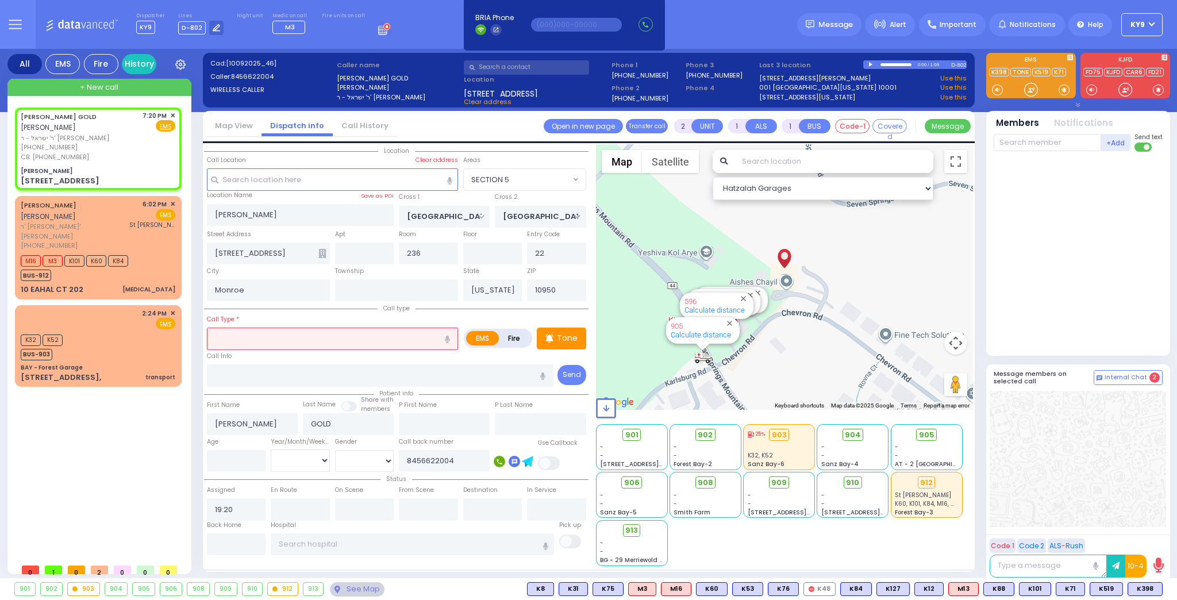
click at [270, 337] on input "text" at bounding box center [332, 339] width 251 height 22
click at [567, 340] on p "Tone" at bounding box center [567, 338] width 21 height 12
select select
radio input "true"
select select
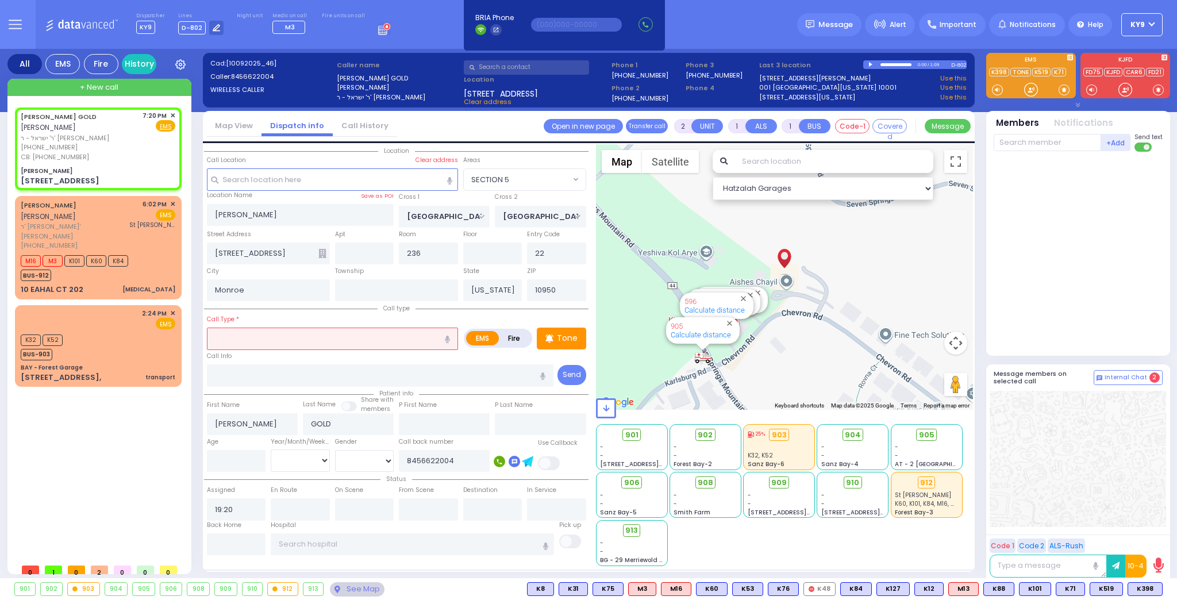
select select "Hatzalah Garages"
select select "SECTION 5"
drag, startPoint x: 1026, startPoint y: 89, endPoint x: 1007, endPoint y: 93, distance: 19.9
click at [1025, 87] on div at bounding box center [1030, 89] width 11 height 11
drag, startPoint x: 1019, startPoint y: 86, endPoint x: 1027, endPoint y: 87, distance: 8.1
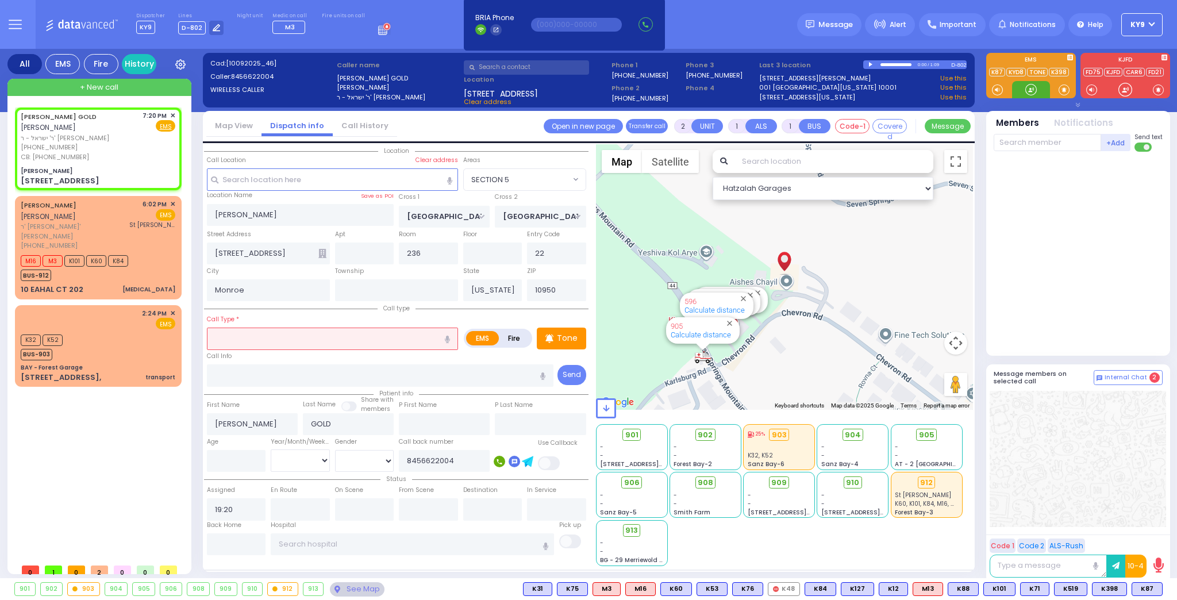
click at [1026, 87] on div at bounding box center [1031, 89] width 38 height 17
click at [1144, 586] on span "K87" at bounding box center [1147, 589] width 30 height 13
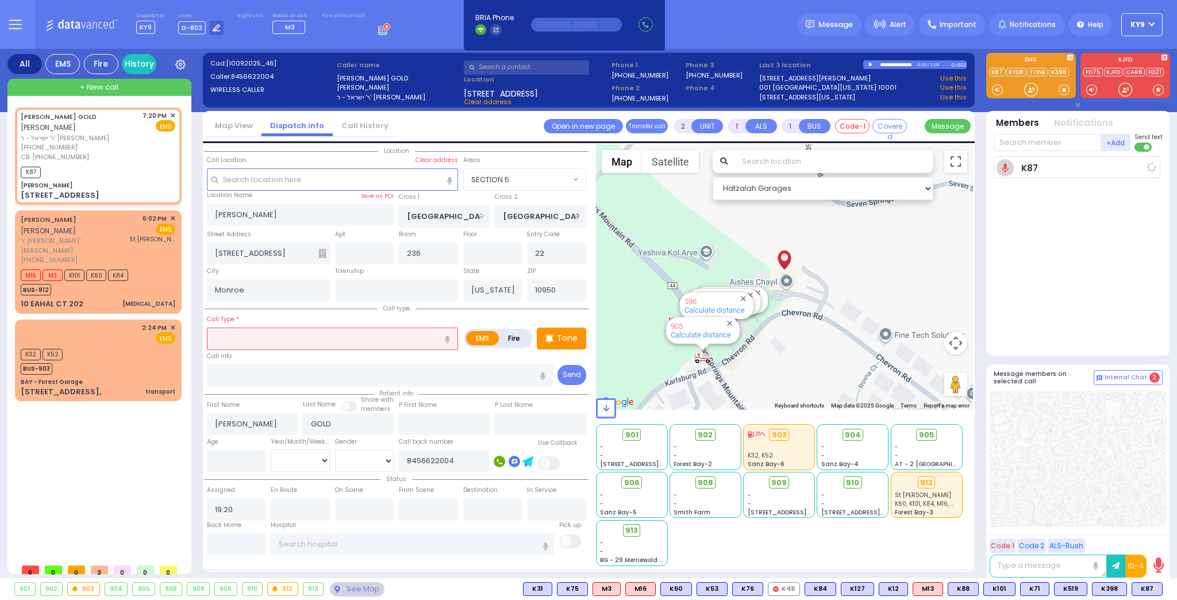
select select
radio input "true"
select select
type input "19:22"
select select "Hatzalah Garages"
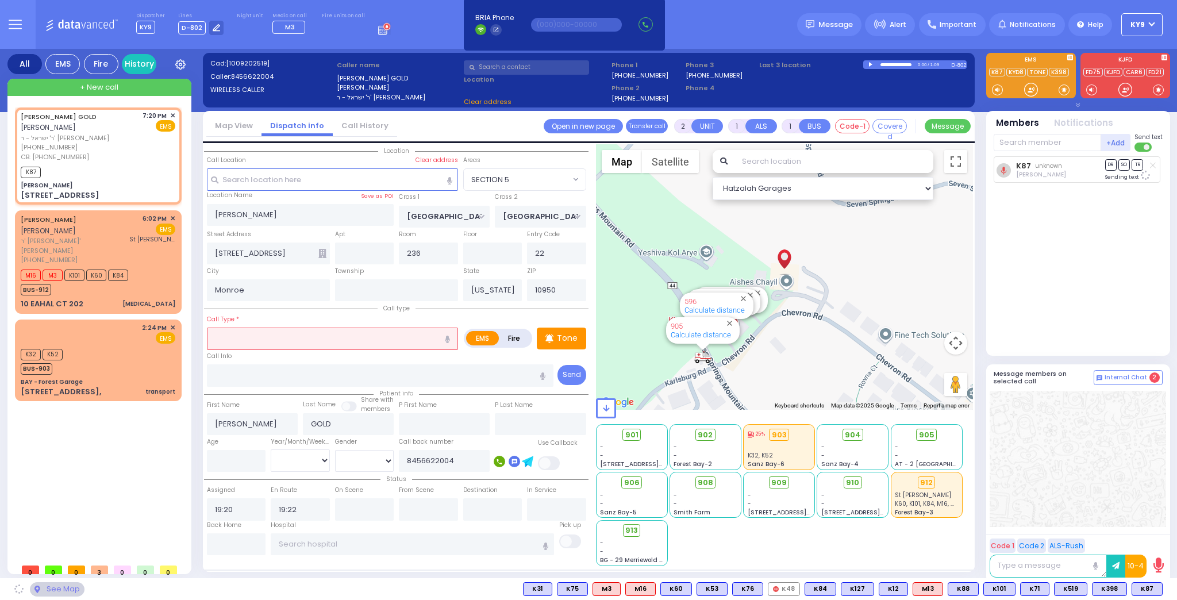
select select "SECTION 5"
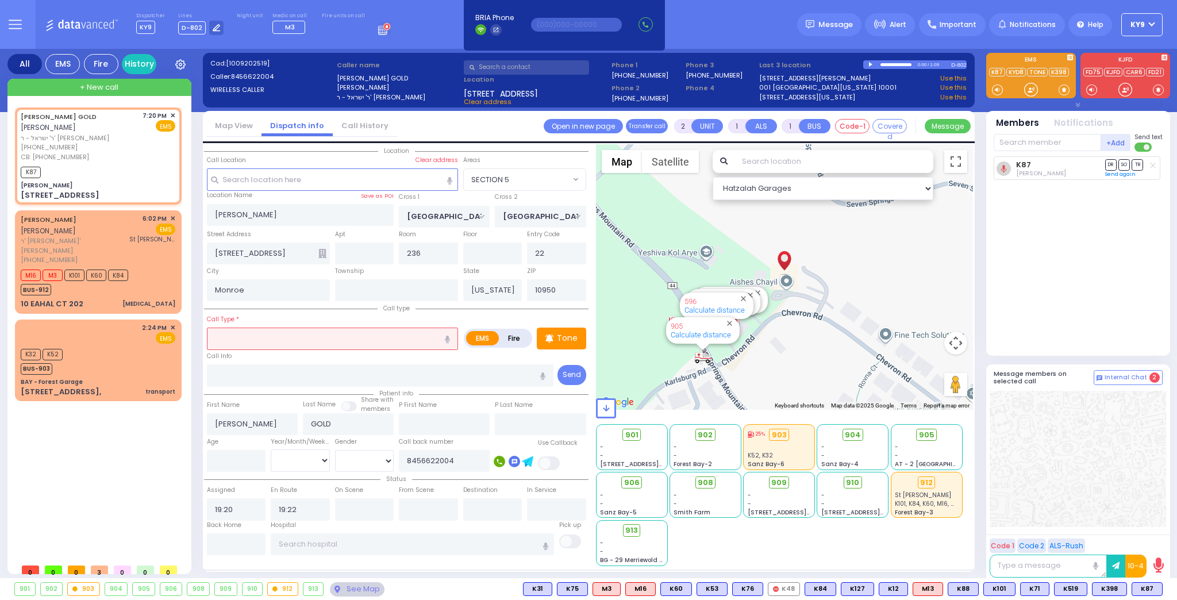
click at [389, 340] on input "text" at bounding box center [332, 339] width 251 height 22
type input "b"
select select
radio input "true"
select select
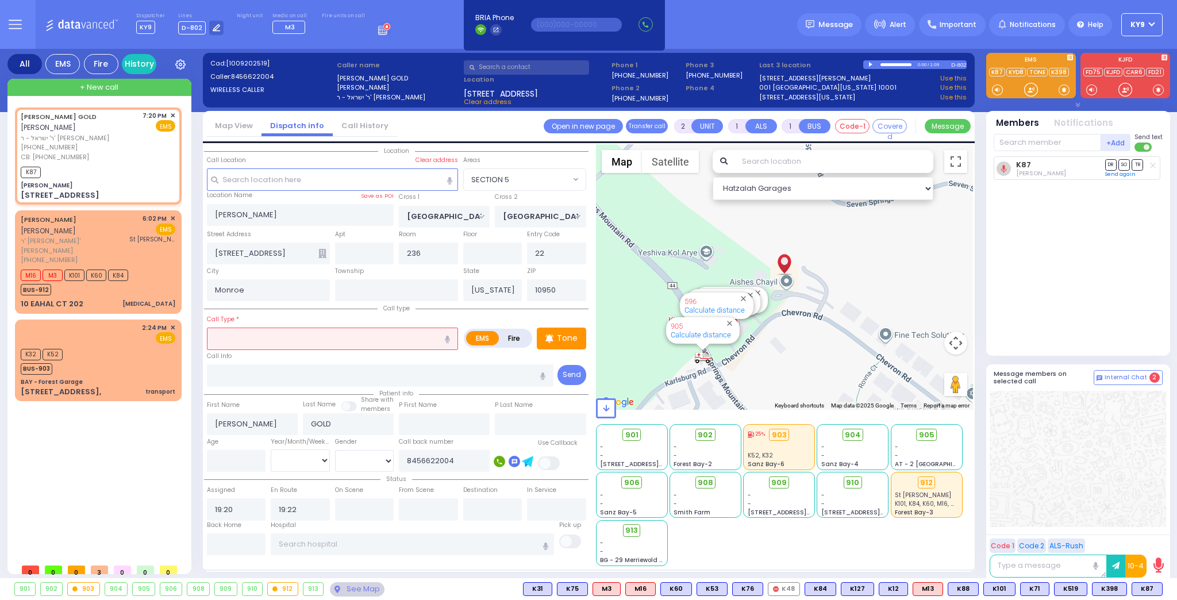
select select "Hatzalah Garages"
select select "SECTION 5"
type input "bill"
select select
radio input "true"
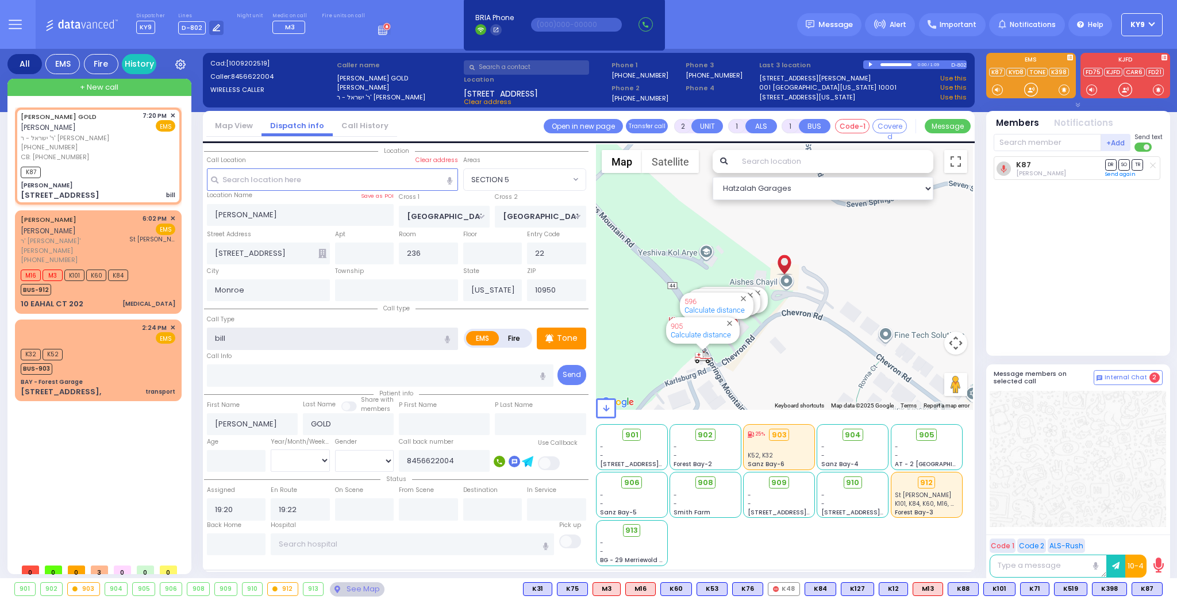
select select
select select "Hatzalah Garages"
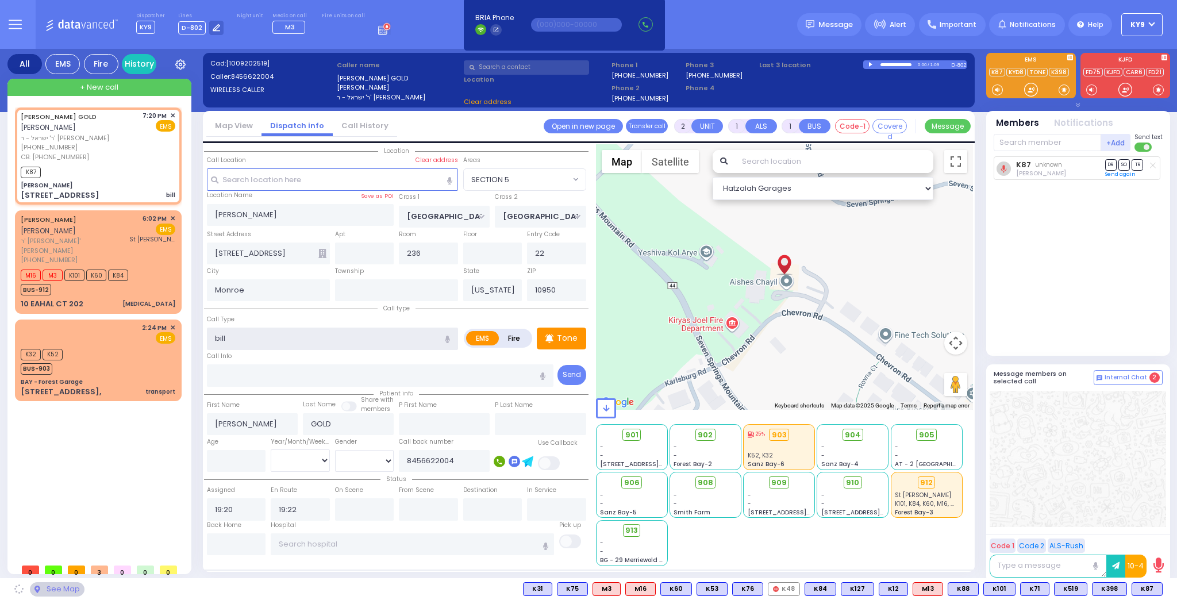
select select "SECTION 5"
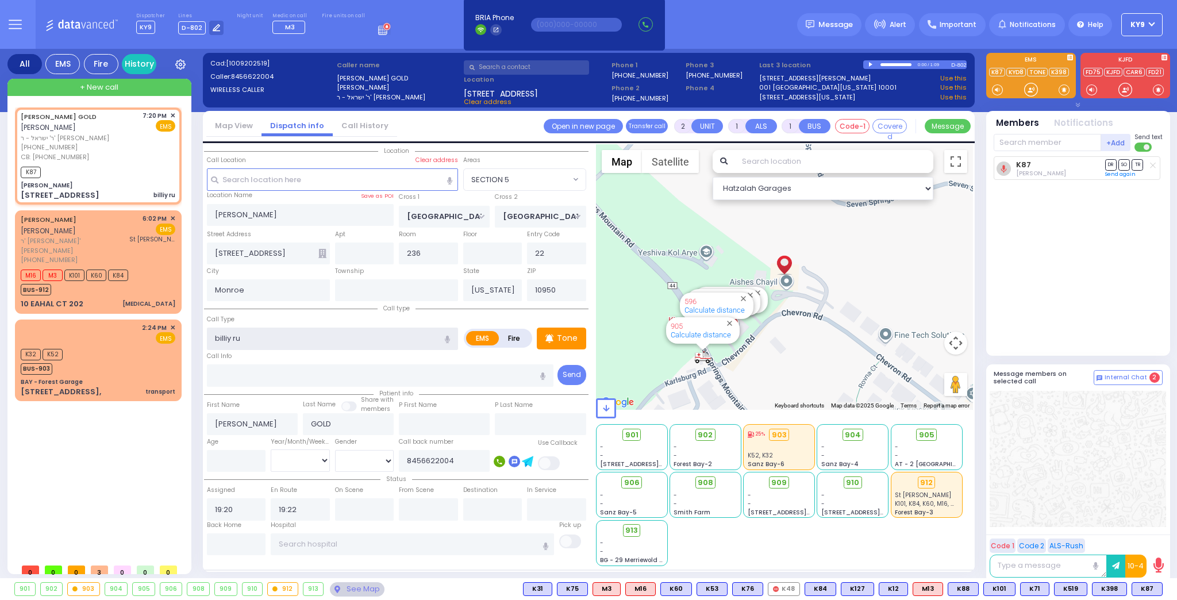
type input "billiy r"
select select
radio input "true"
select select
select select "Hatzalah Garages"
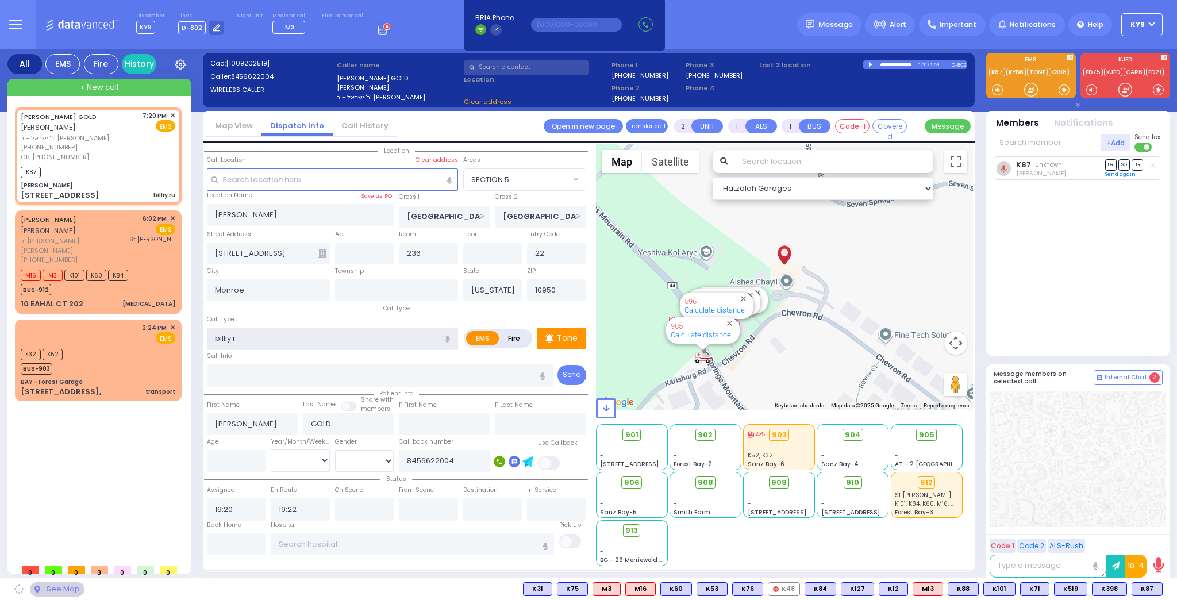
select select "SECTION 5"
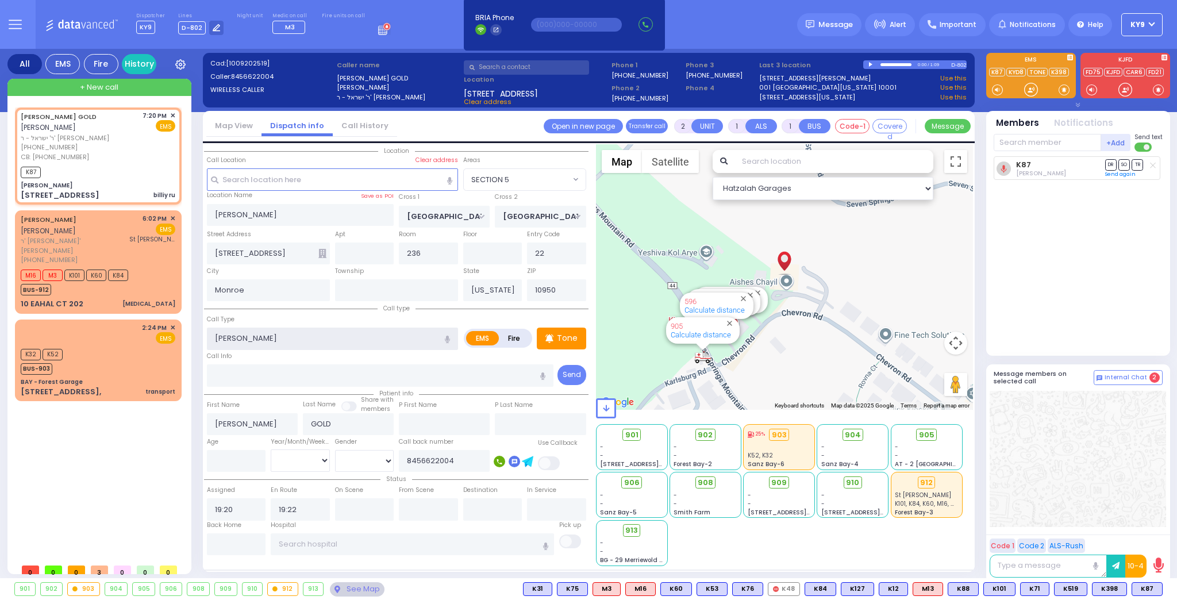
type input "billiy rre"
select select
radio input "true"
select select
select select "Hatzalah Garages"
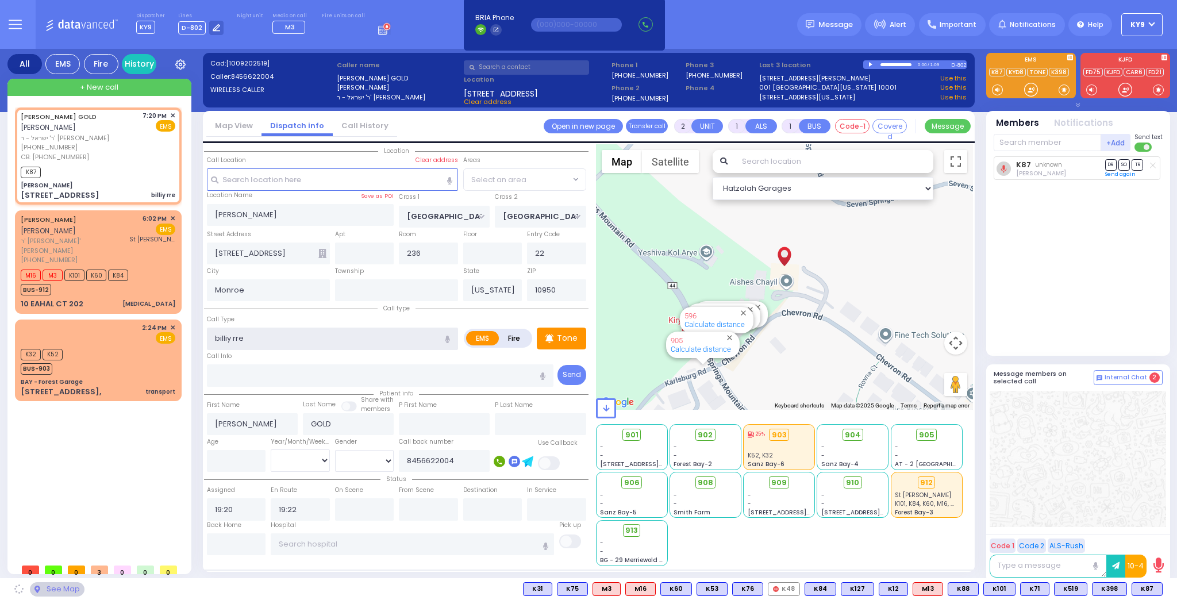
select select "SECTION 5"
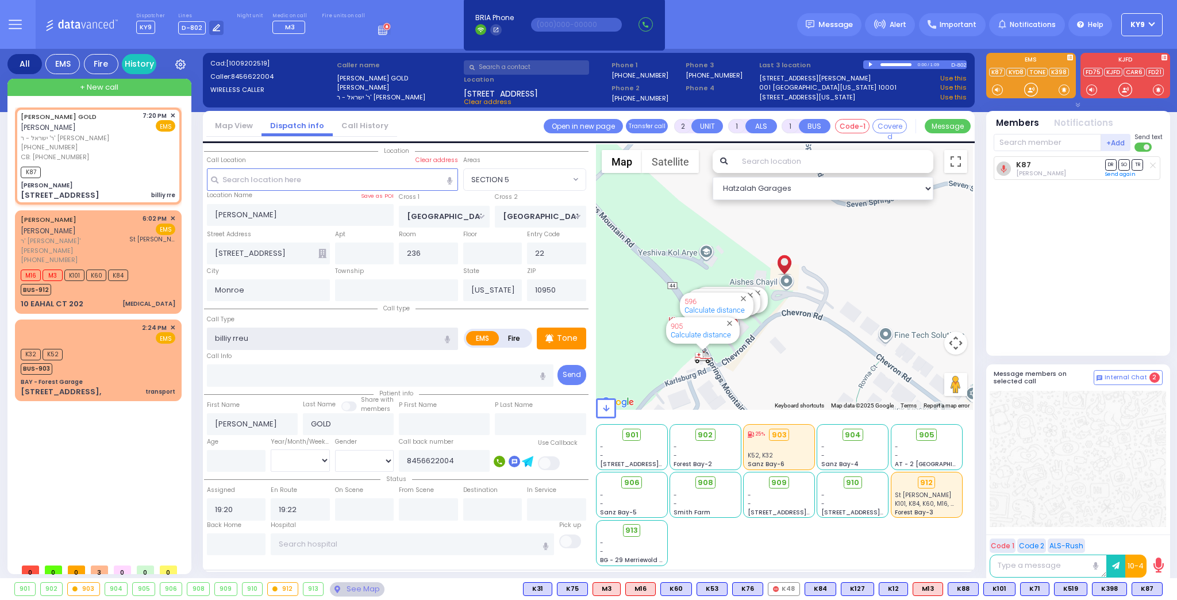
type input "billiy rreub"
select select
radio input "true"
select select
type input "billiy rreube"
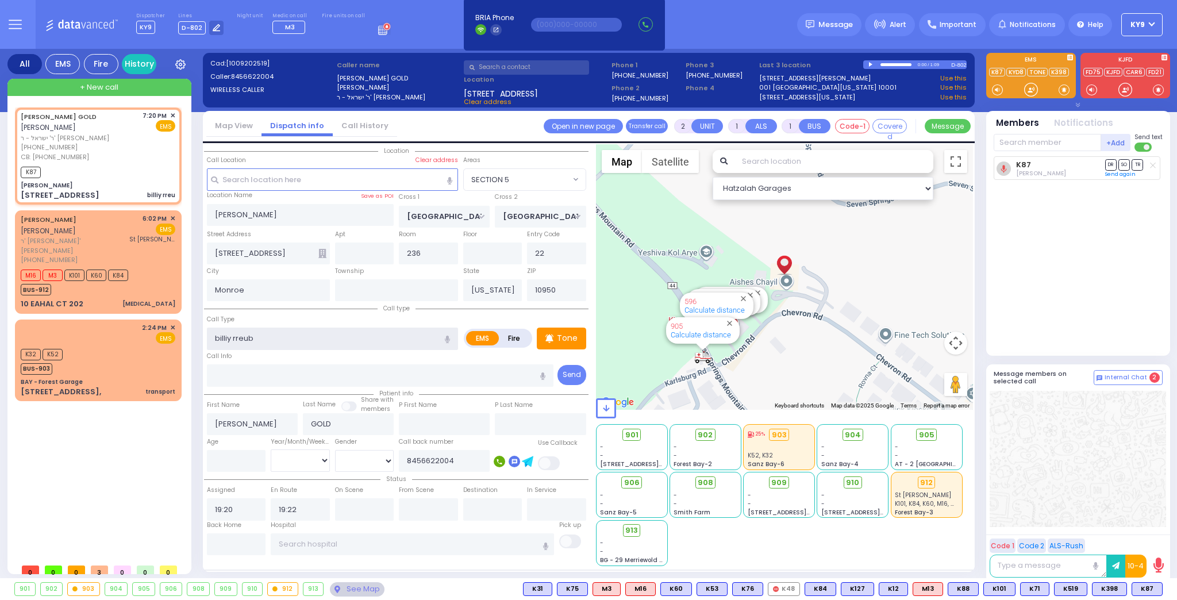
select select "Hatzalah Garages"
select select "SECTION 5"
type input "billiy rreuben high"
select select
radio input "true"
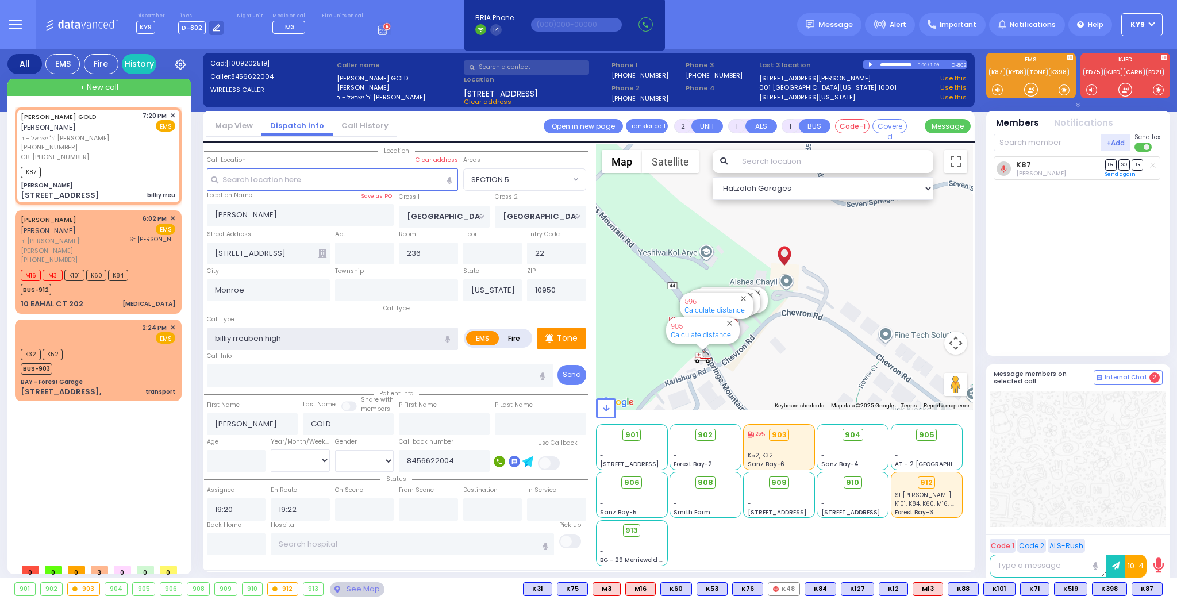
select select
select select "Hatzalah Garages"
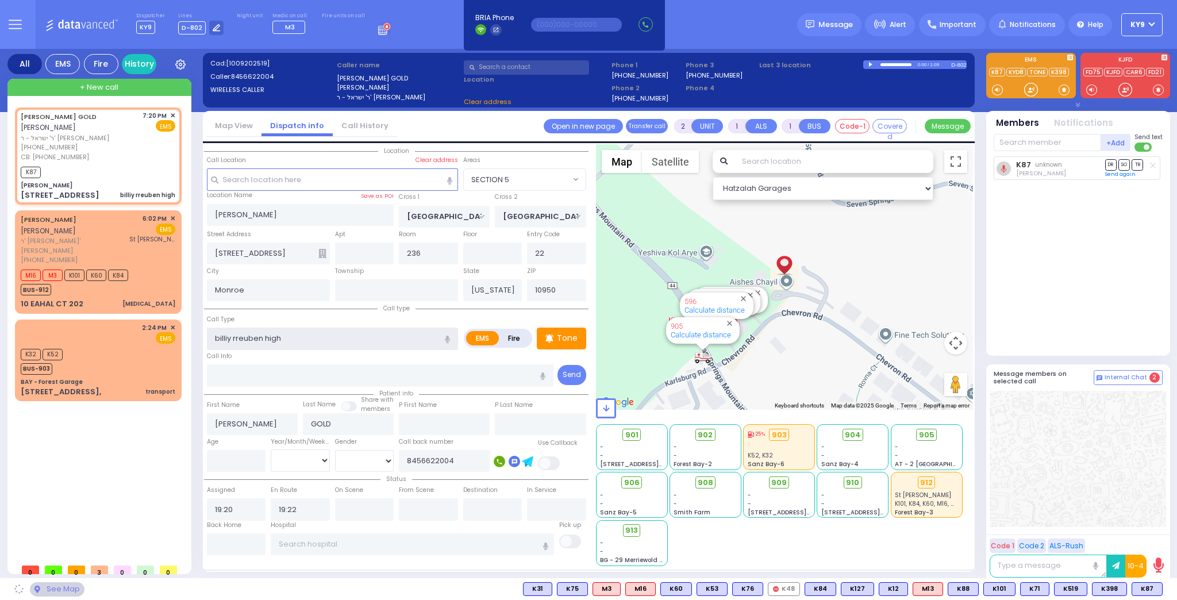
select select "SECTION 5"
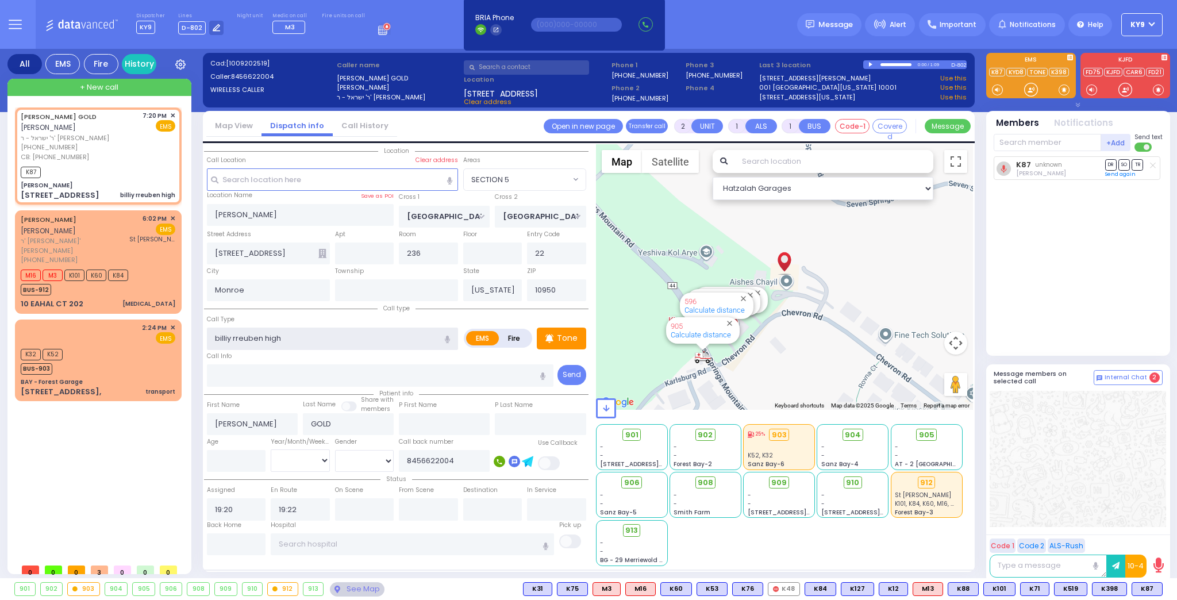
click at [232, 337] on input "billiy rreuben high" at bounding box center [332, 339] width 251 height 22
click at [233, 337] on input "billiy rreuben high" at bounding box center [332, 339] width 251 height 22
click at [235, 336] on input "billiy rreuben high" at bounding box center [332, 339] width 251 height 22
type input "[PERSON_NAME] high"
select select
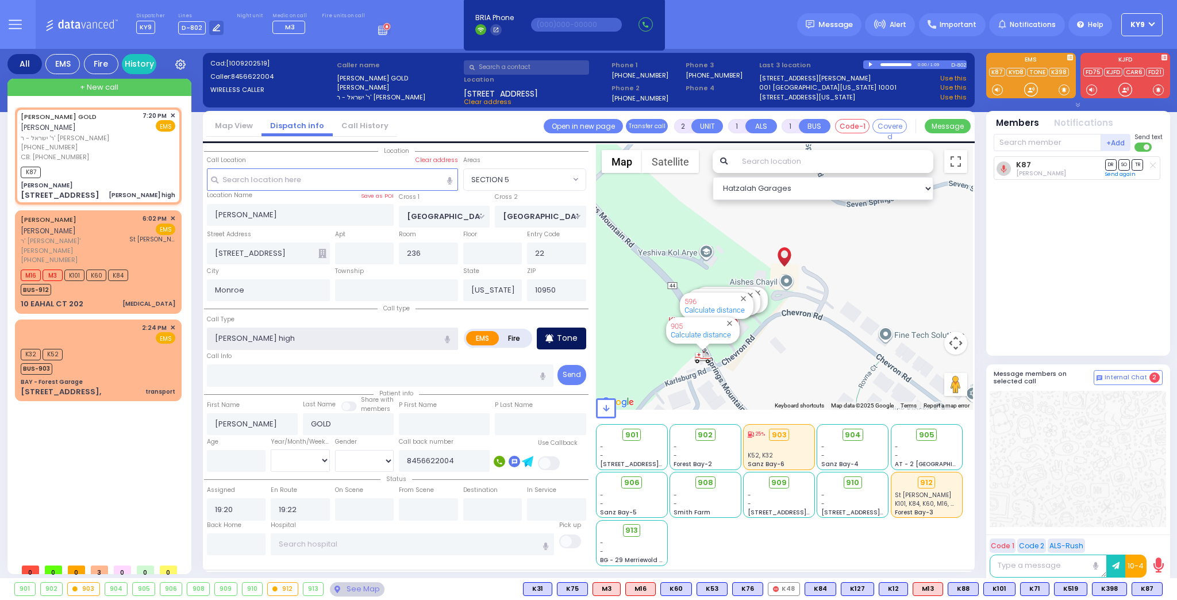
radio input "true"
select select
select select "Hatzalah Garages"
type input "[PERSON_NAME] high"
click at [572, 334] on p "Tone" at bounding box center [567, 338] width 21 height 12
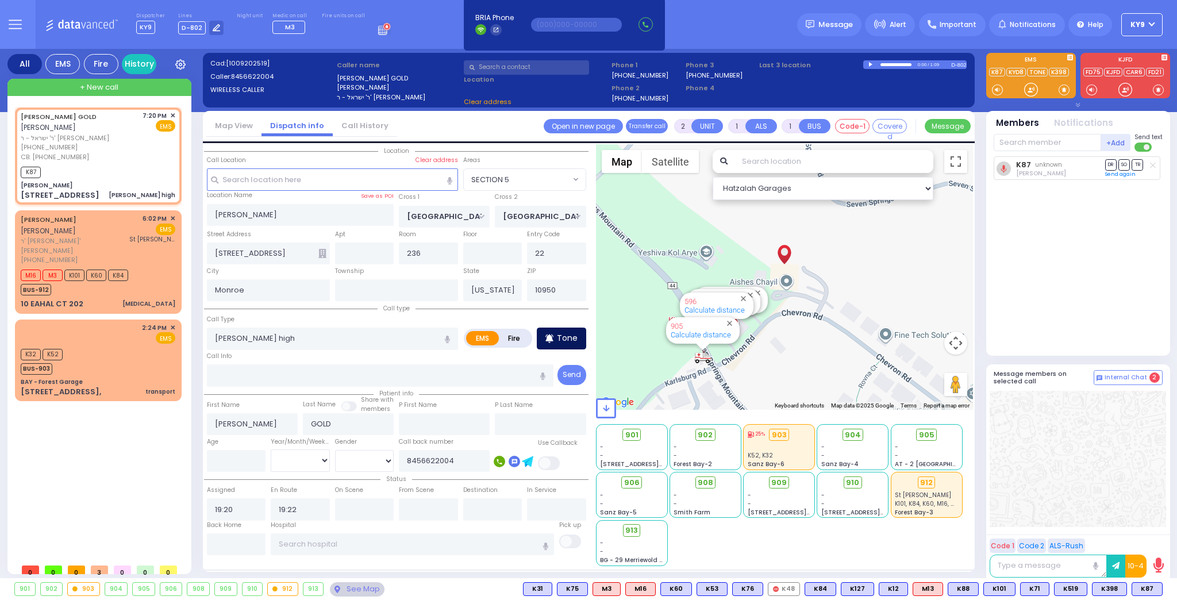
select select "SECTION 5"
select select
radio input "true"
select select
select select "Hatzalah Garages"
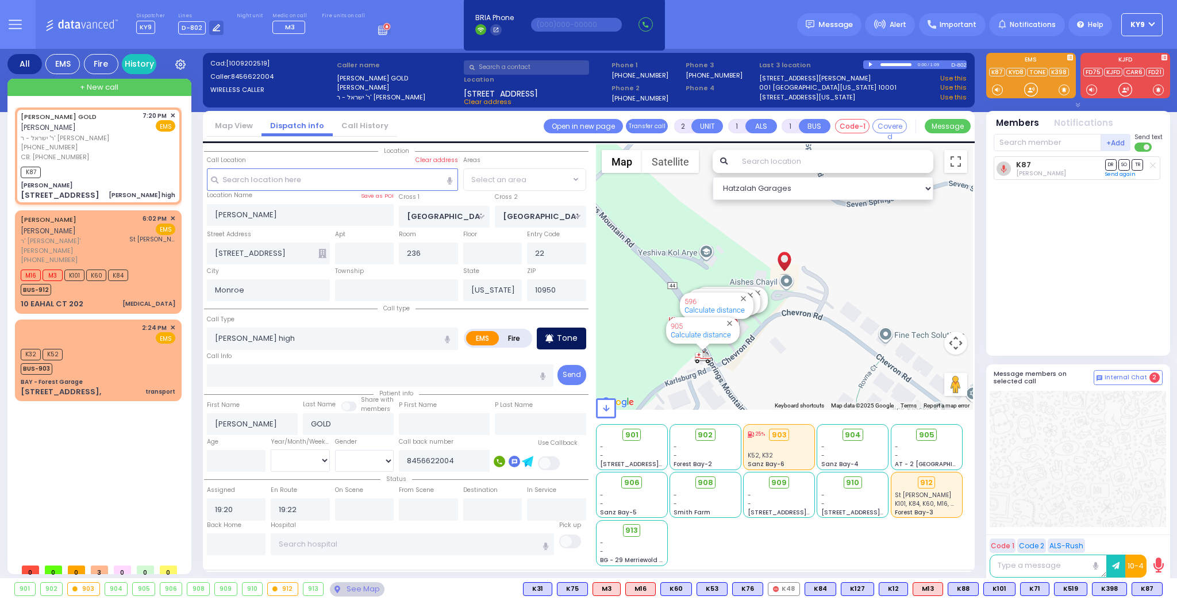
select select "SECTION 5"
drag, startPoint x: 1032, startPoint y: 88, endPoint x: 1022, endPoint y: 91, distance: 10.6
click at [1030, 88] on div at bounding box center [1030, 89] width 11 height 11
click at [575, 340] on p "Tone" at bounding box center [567, 338] width 21 height 12
click at [565, 338] on p "Tone" at bounding box center [567, 338] width 21 height 12
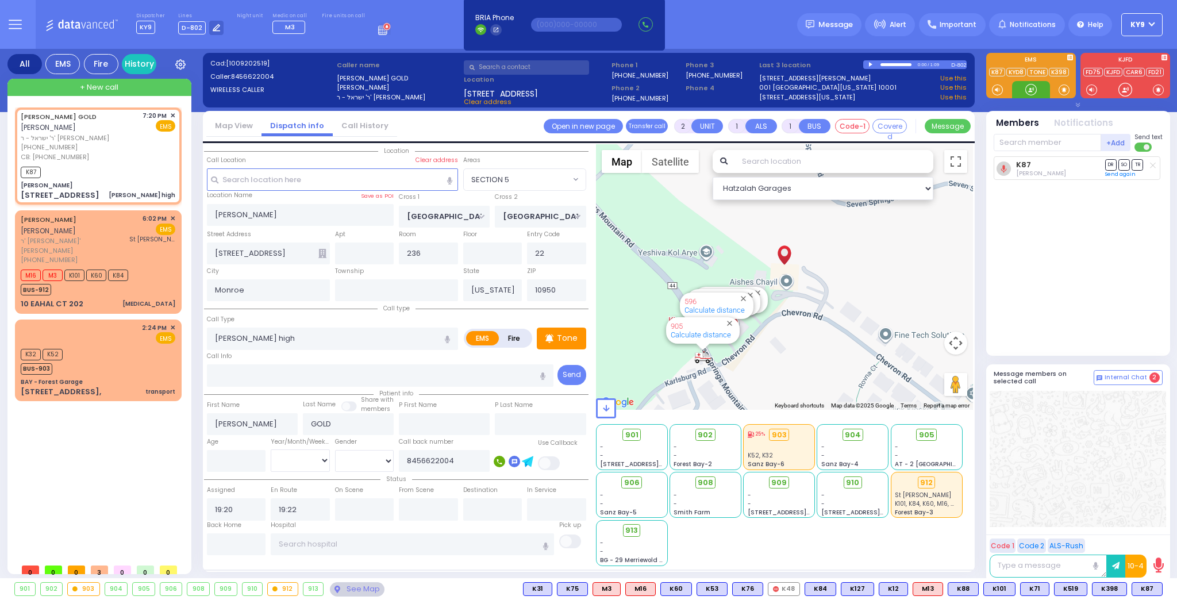
drag, startPoint x: 1027, startPoint y: 91, endPoint x: 1032, endPoint y: 85, distance: 7.4
click at [1033, 86] on div at bounding box center [1030, 89] width 11 height 11
click at [1031, 84] on div at bounding box center [1030, 89] width 11 height 11
click at [1149, 591] on span "K21" at bounding box center [1148, 589] width 28 height 13
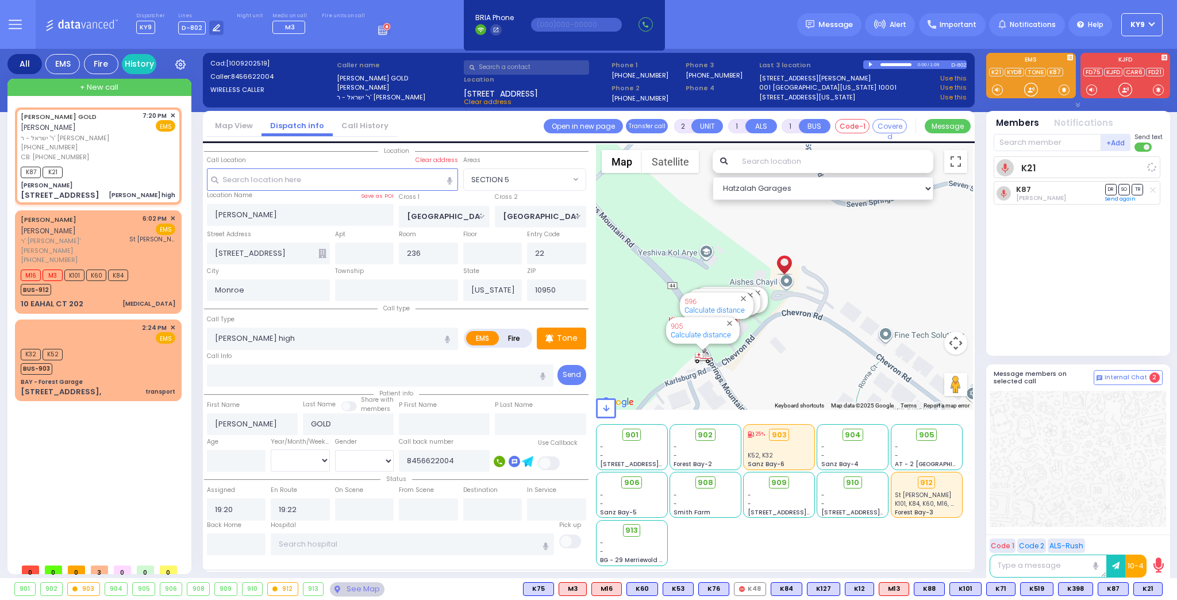
select select
radio input "true"
select select
select select "Hatzalah Garages"
select select "SECTION 5"
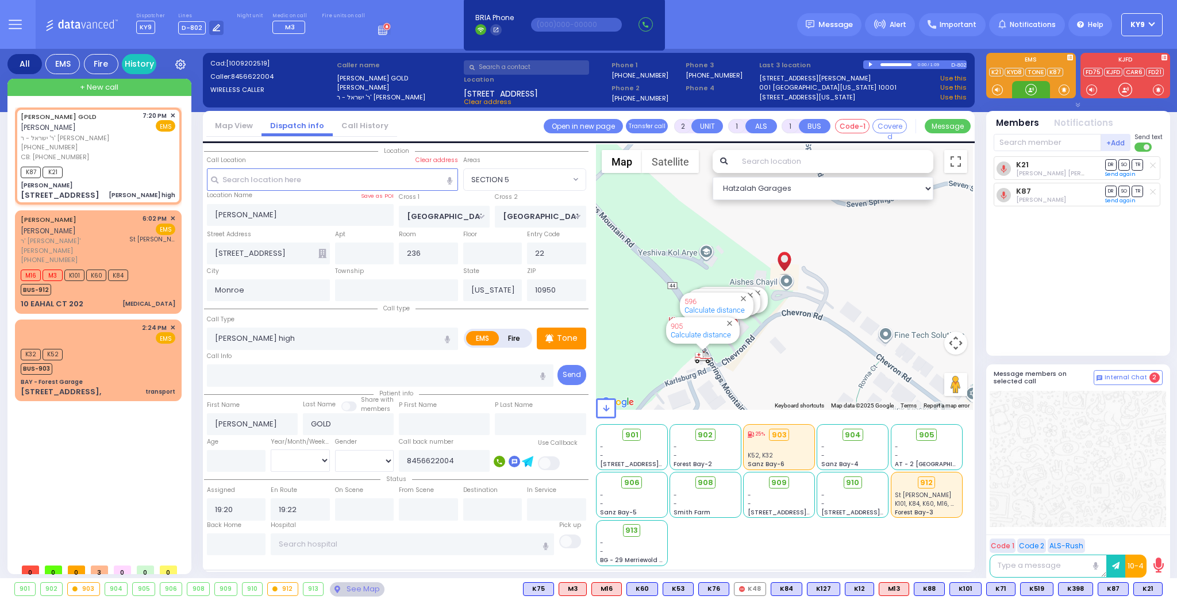
click at [1032, 87] on div at bounding box center [1030, 89] width 11 height 11
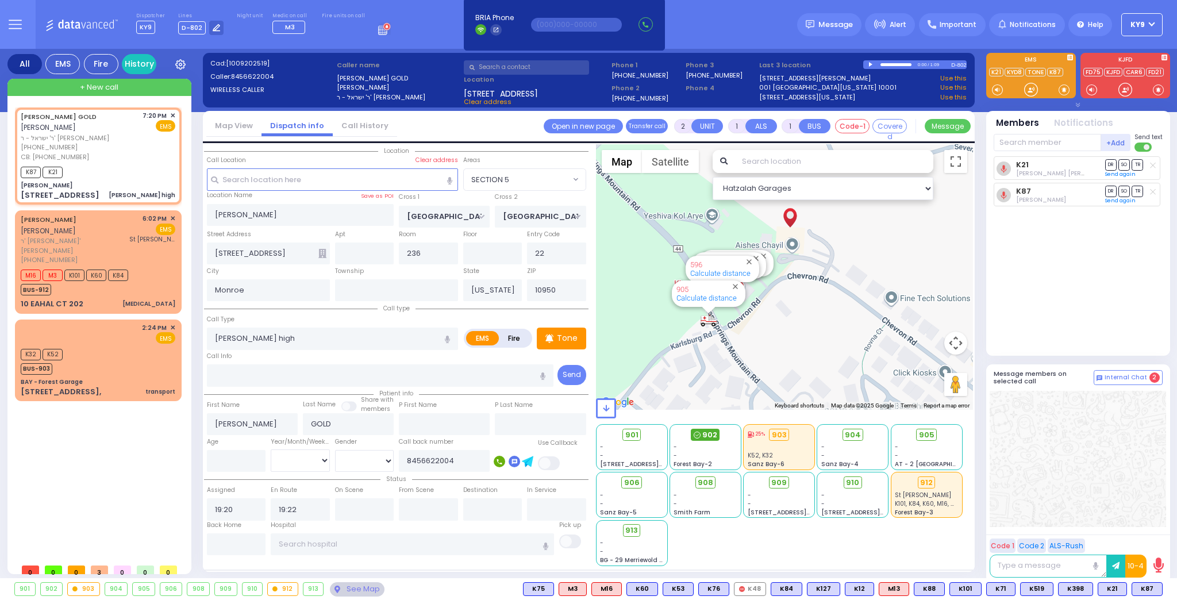
click at [706, 430] on span "902" at bounding box center [709, 434] width 15 height 11
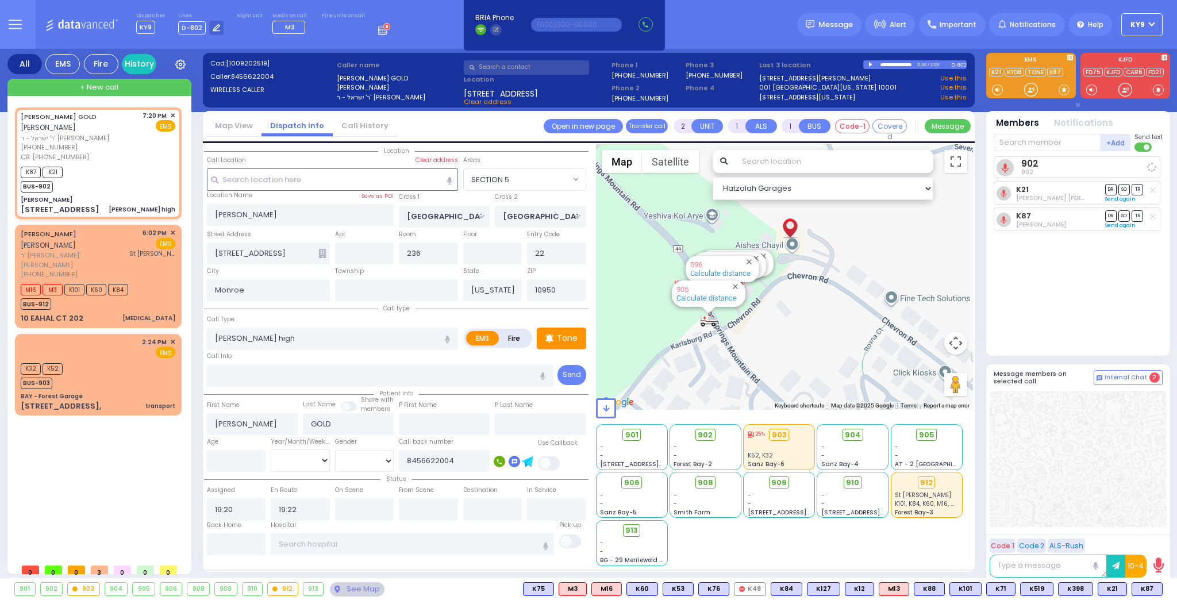
select select
radio input "true"
select select
select select "Hatzalah Garages"
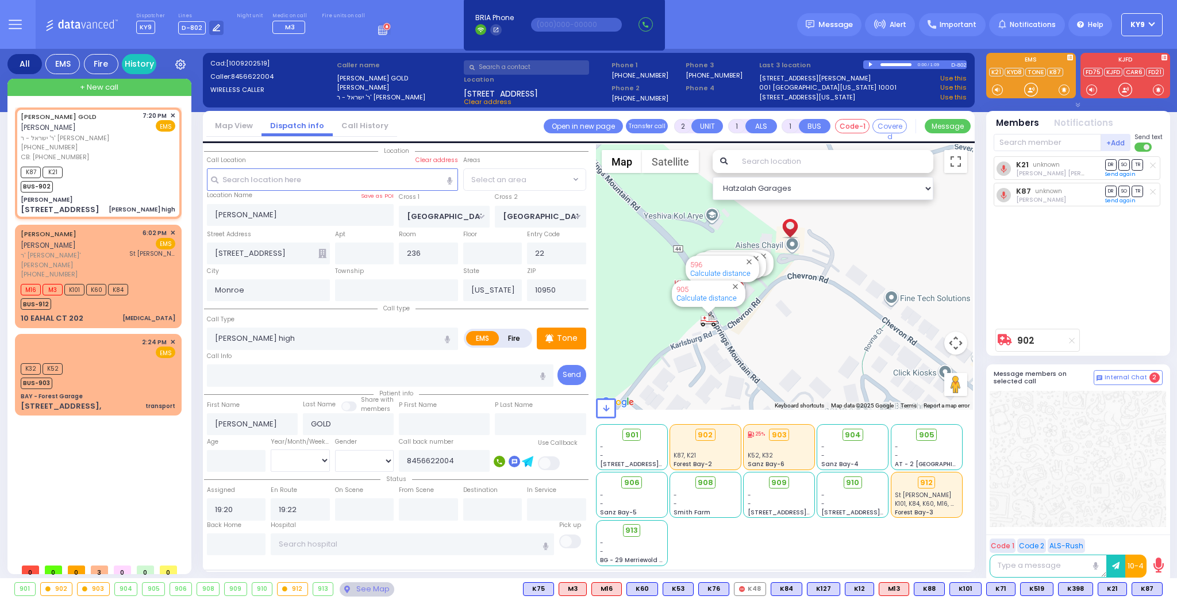
select select "SECTION 5"
click at [1029, 91] on div at bounding box center [1030, 89] width 11 height 11
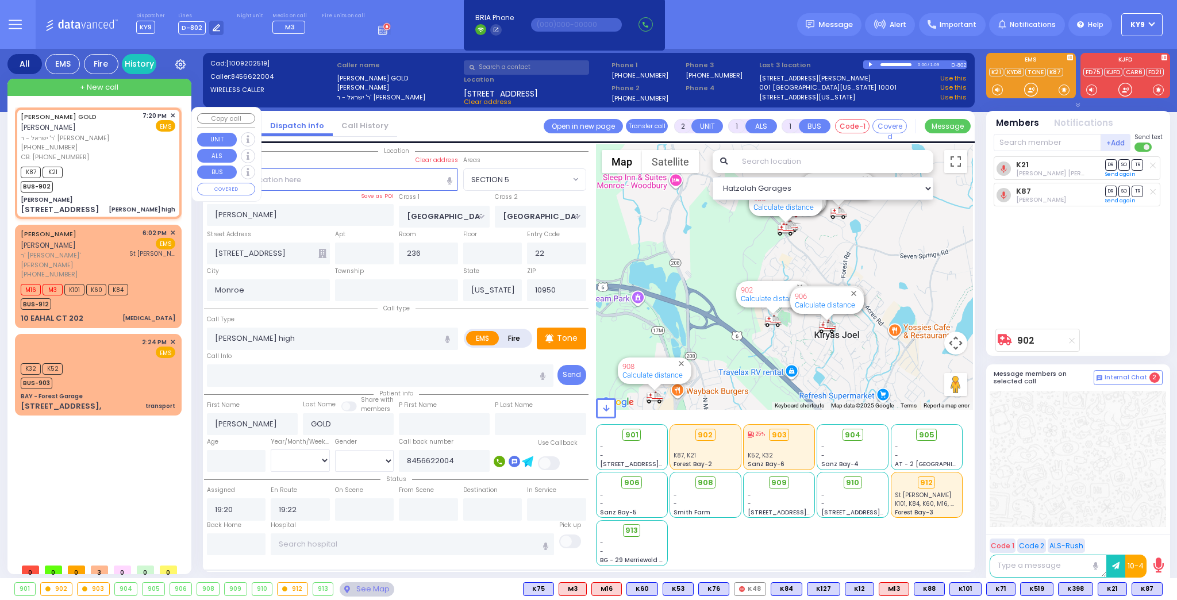
click at [99, 183] on div "K87 K21 BUS-902" at bounding box center [98, 178] width 155 height 29
select select
radio input "true"
select select
select select "SECTION 5"
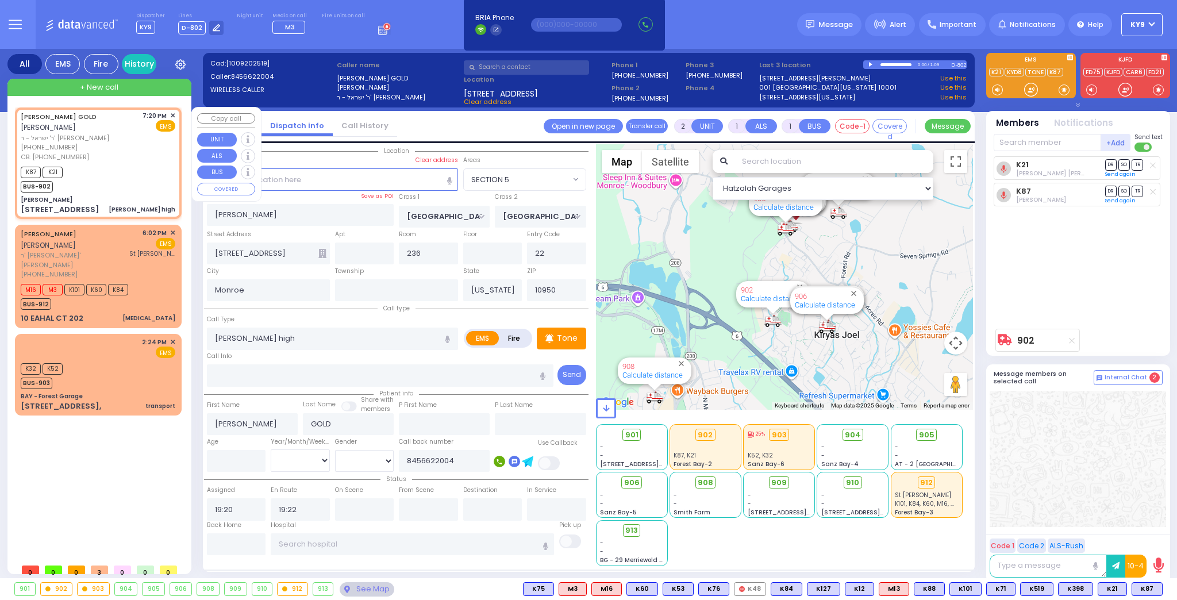
select select "Hatzalah Garages"
click at [346, 587] on div "See Map" at bounding box center [367, 589] width 54 height 14
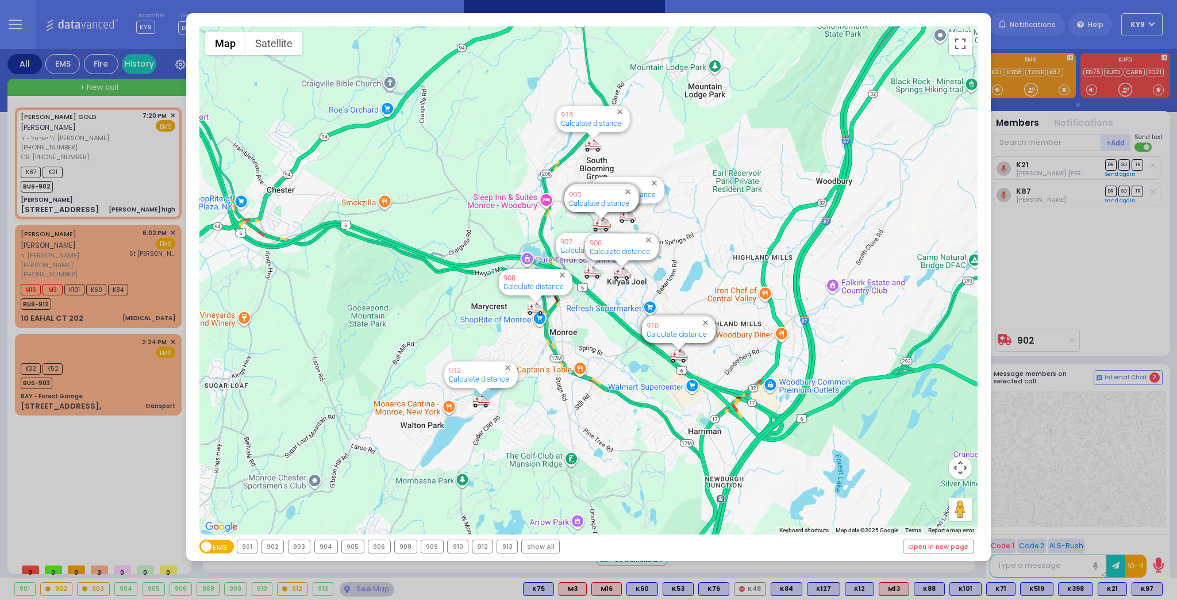
click at [273, 548] on div "902" at bounding box center [273, 546] width 22 height 13
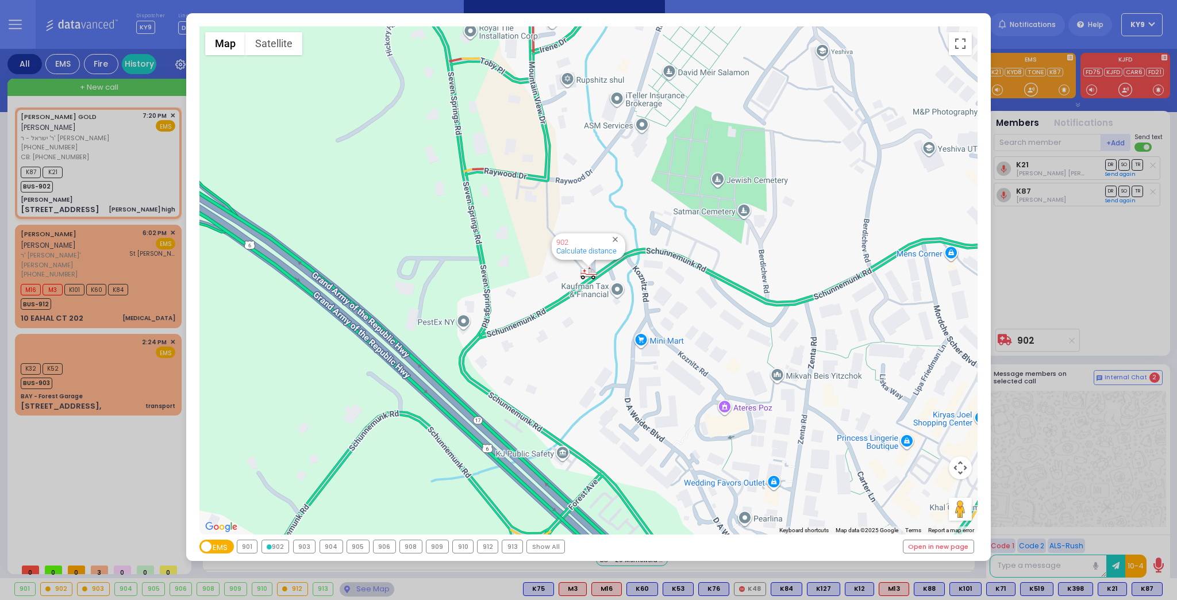
click at [272, 551] on div "902" at bounding box center [275, 546] width 27 height 13
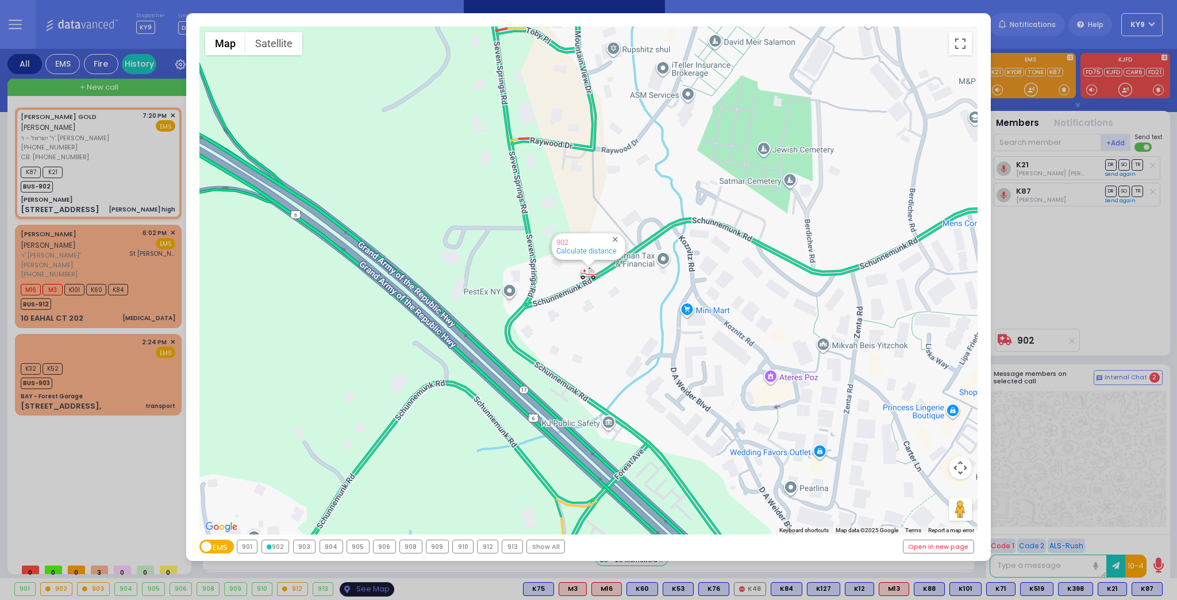
click at [356, 593] on div "← Move left → Move right ↑ Move up ↓ Move down + Zoom in - Zoom out Home Jump l…" at bounding box center [588, 300] width 1177 height 600
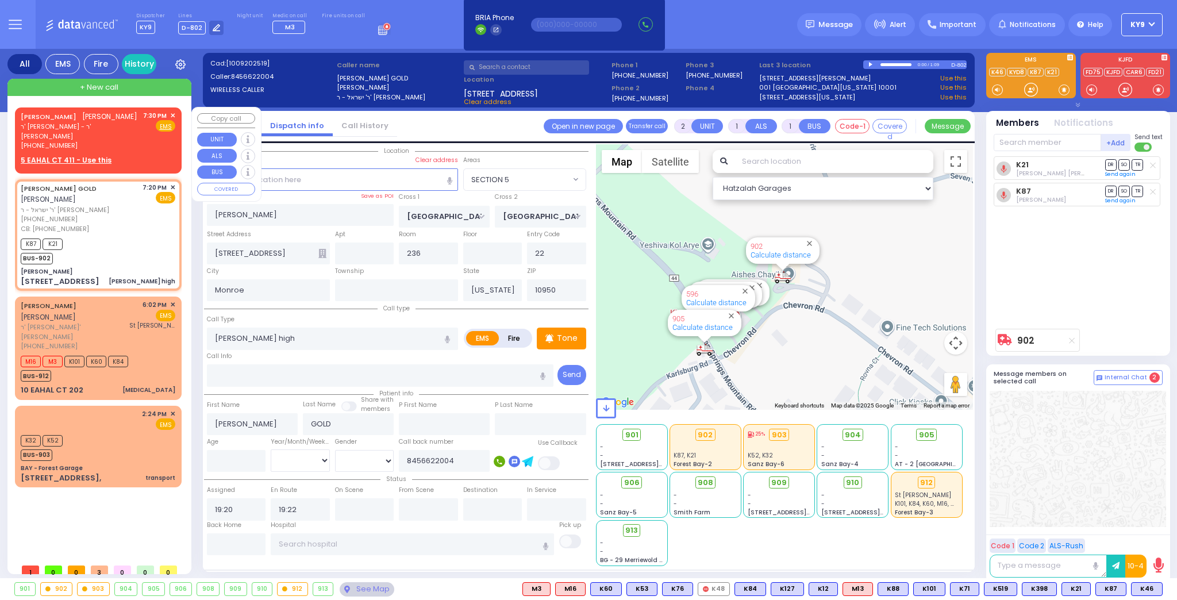
click at [171, 111] on span "✕" at bounding box center [172, 116] width 5 height 10
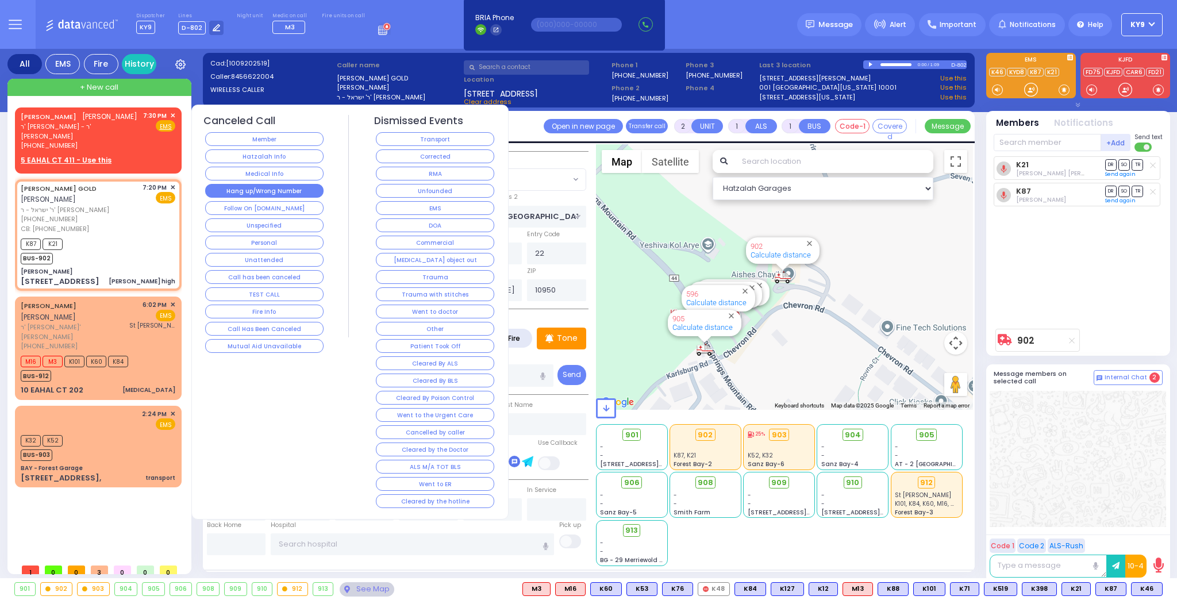
click at [271, 186] on button "Hang up/Wrong Number" at bounding box center [264, 191] width 118 height 14
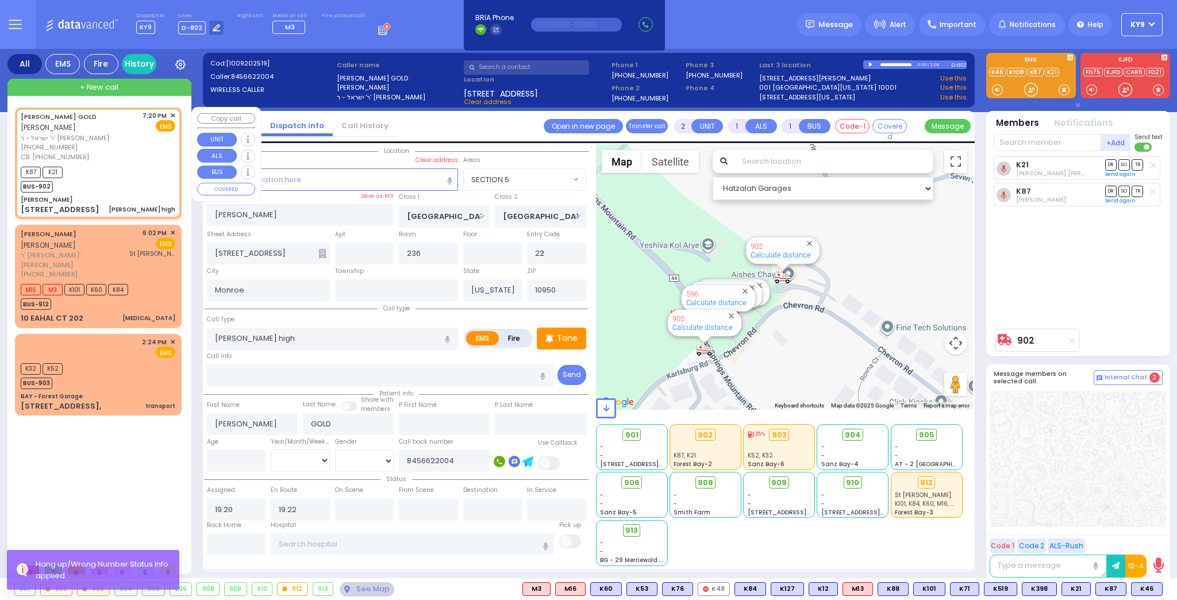
click at [124, 178] on div "K87 K21 BUS-902" at bounding box center [98, 178] width 155 height 29
select select
radio input "true"
select select
select select "Hatzalah Garages"
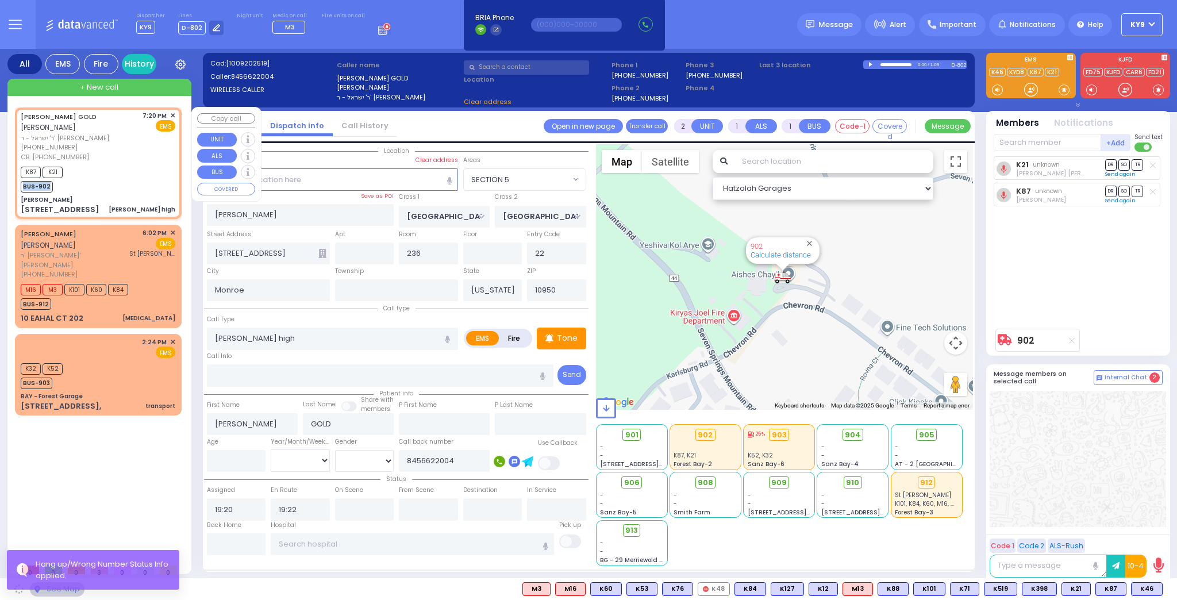
select select "SECTION 5"
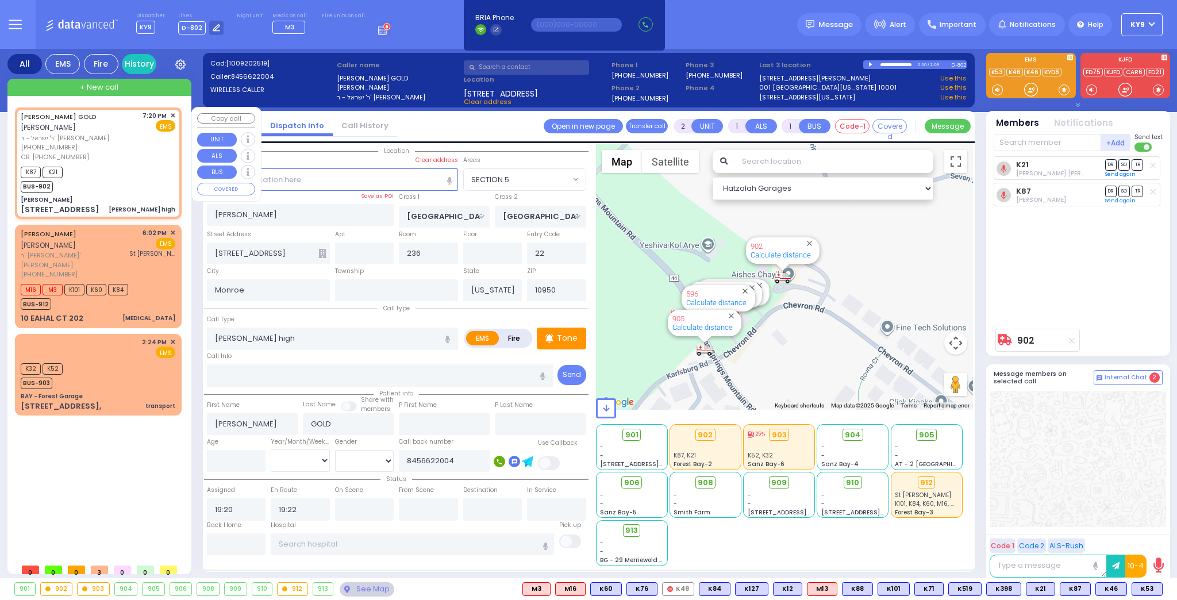
select select "SECTION 5"
select select
click at [66, 462] on div "SHMIEL ZANVIL GOLD שמואל זאנוויל גאלד ר' ישראל - ר' דוד שישא (845) 662-2004 CB:…" at bounding box center [100, 332] width 171 height 451
click at [1032, 91] on div at bounding box center [1030, 89] width 11 height 11
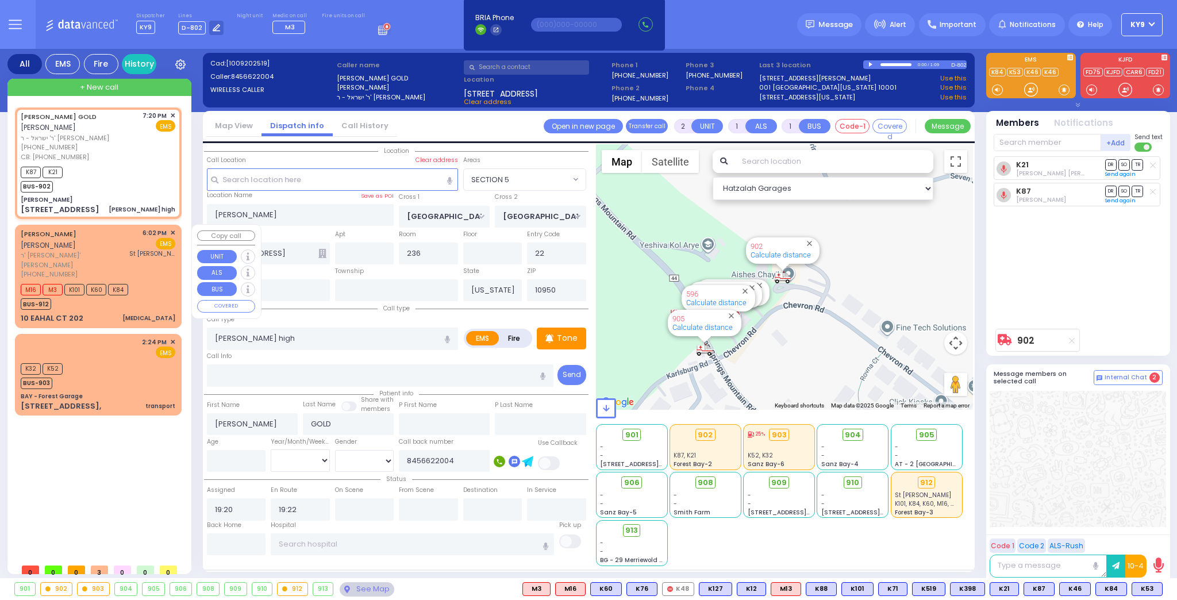
click at [145, 288] on div "M16 M3 K101 K60 K84 BUS-912" at bounding box center [98, 295] width 155 height 29
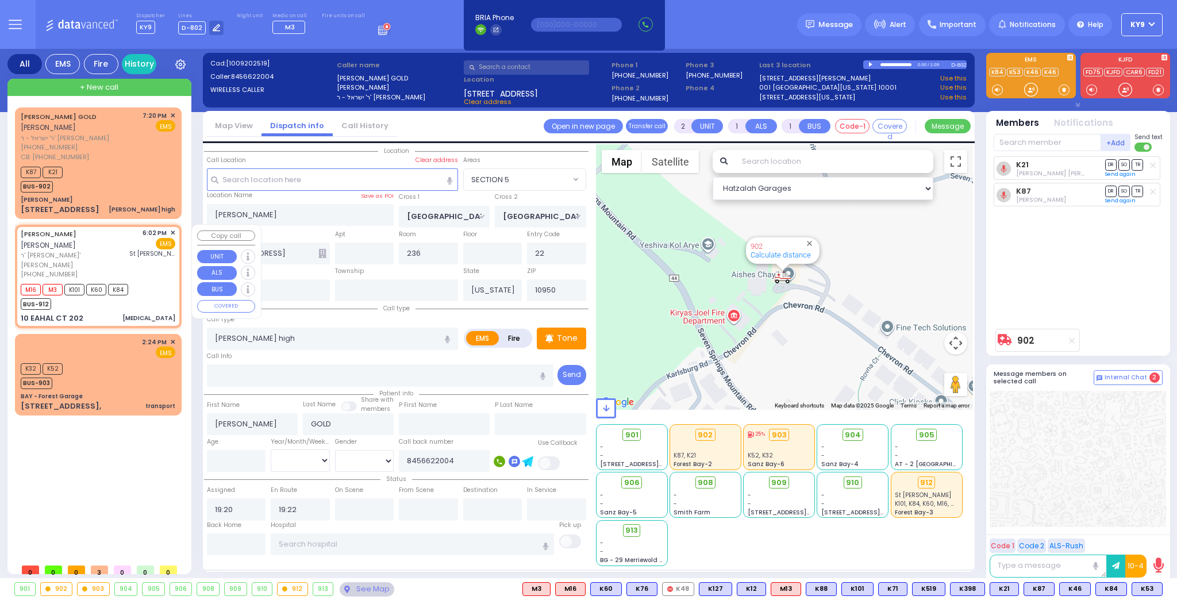
select select
type input "[MEDICAL_DATA]"
radio input "true"
type input "SHLOME"
type input "[PERSON_NAME]"
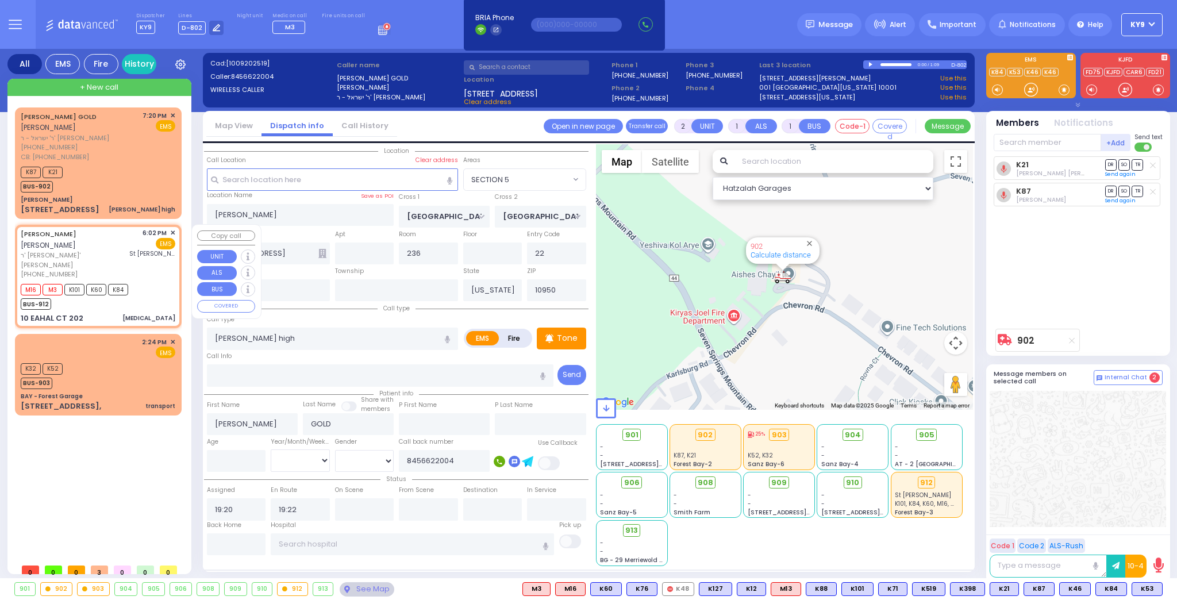
select select
select select "[DEMOGRAPHIC_DATA]"
type input "18:02"
type input "18:03"
type input "[GEOGRAPHIC_DATA]"
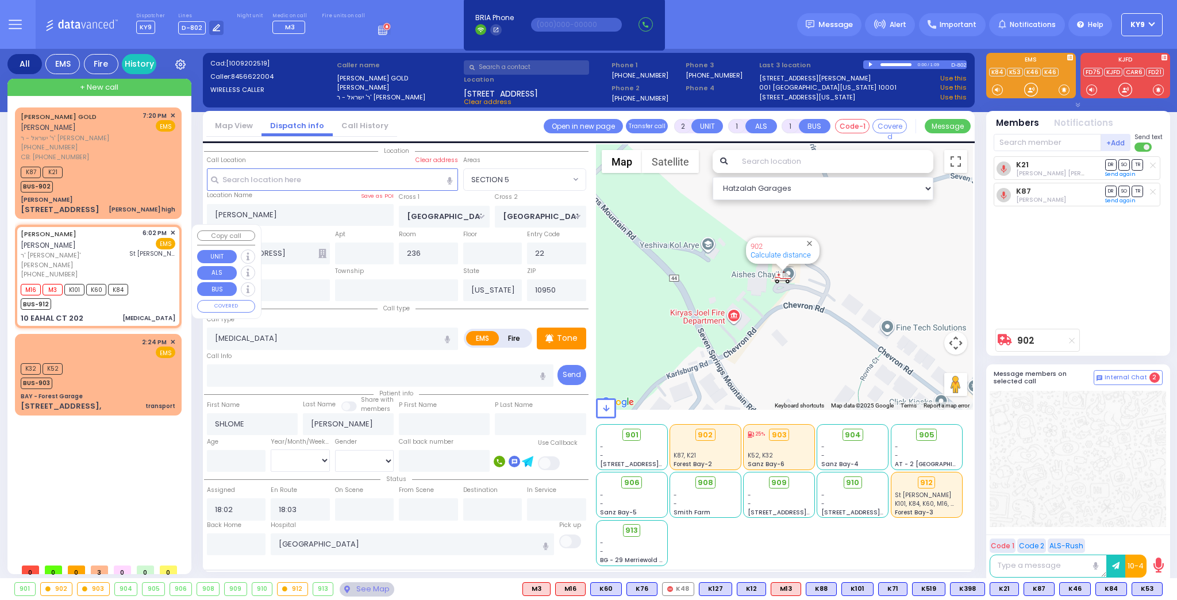
type input "BUCHANAN COURT"
type input "GARFIELD RD"
type input "10 EAHAL CT"
type input "202"
select select "Hatzalah Garages"
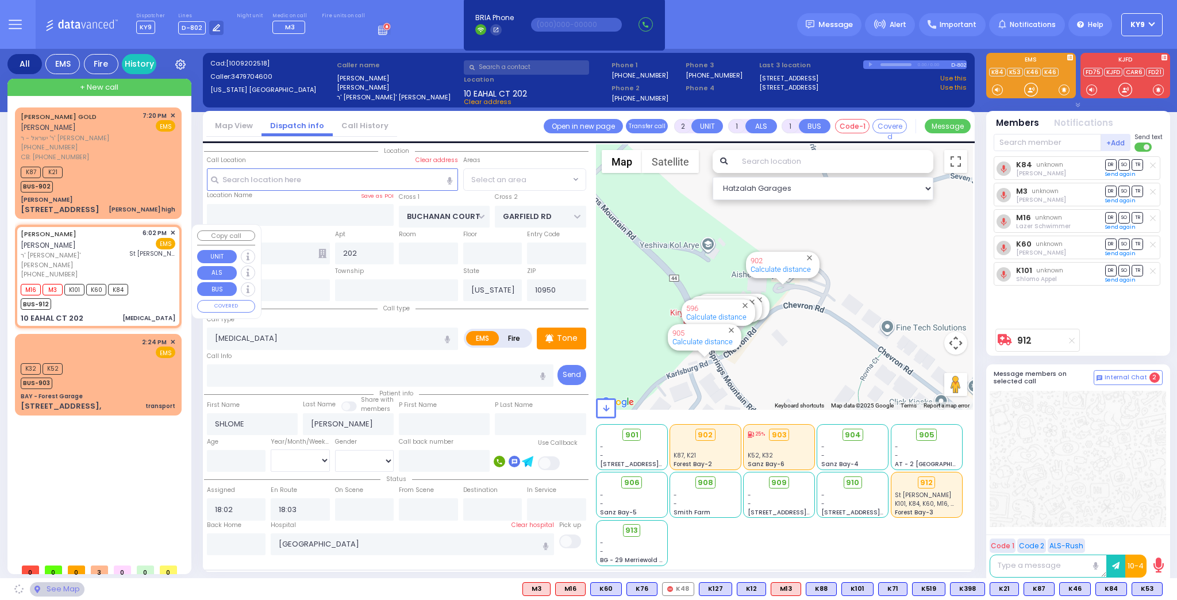
select select "SECTION 1"
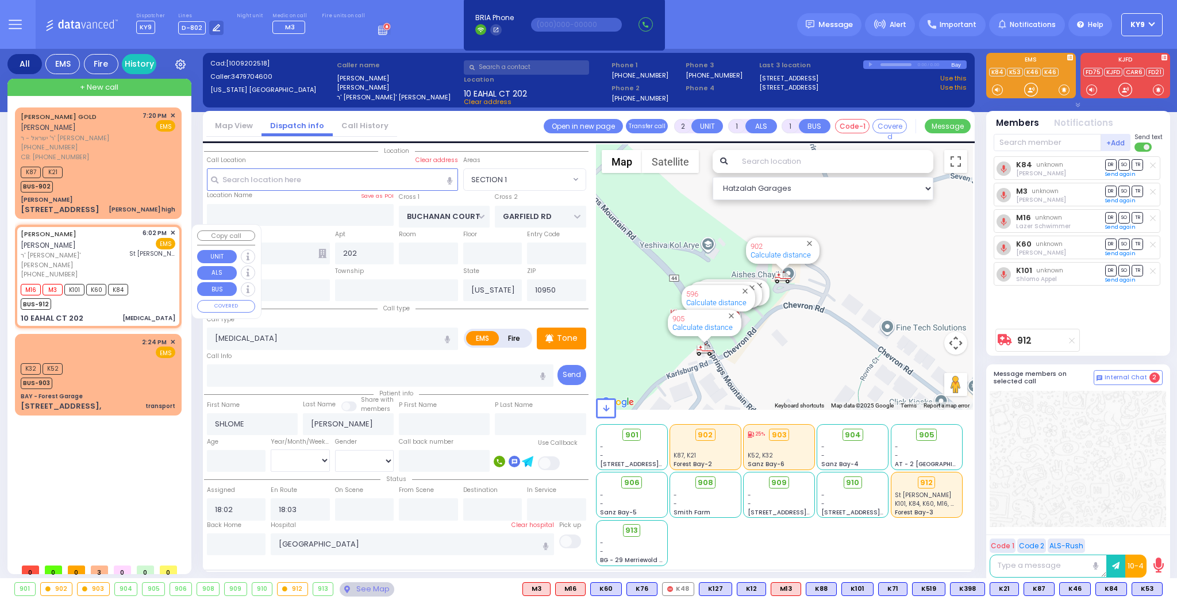
click at [152, 287] on div "M16 M3 K101 K60 K84 BUS-912" at bounding box center [98, 295] width 155 height 29
select select
radio input "true"
select select
select select "[DEMOGRAPHIC_DATA]"
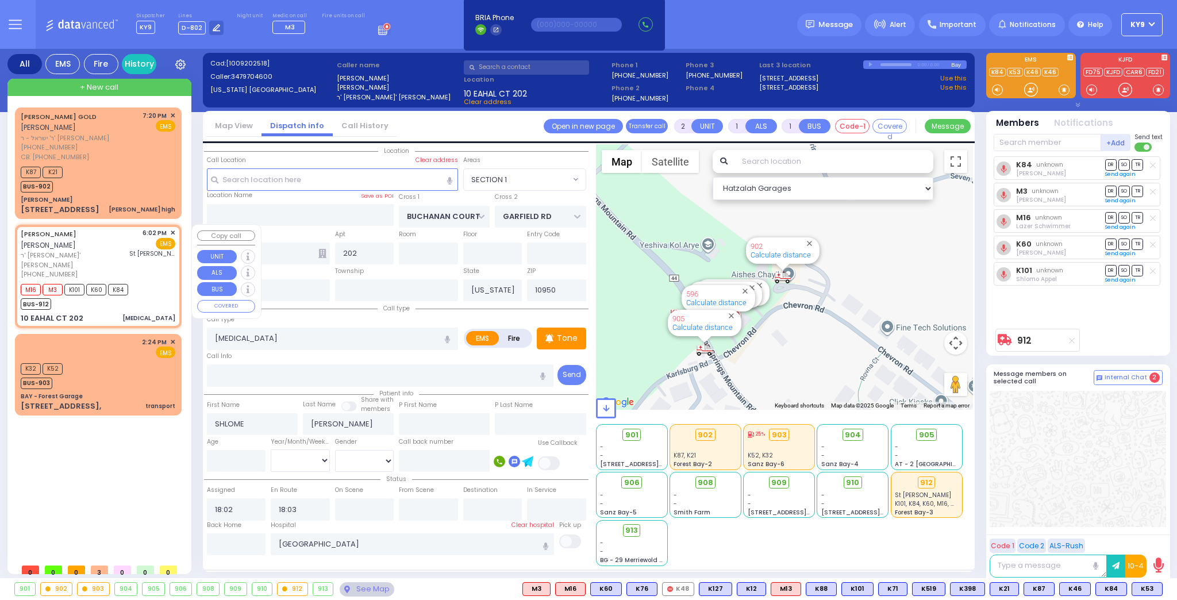
select select "Hatzalah Garages"
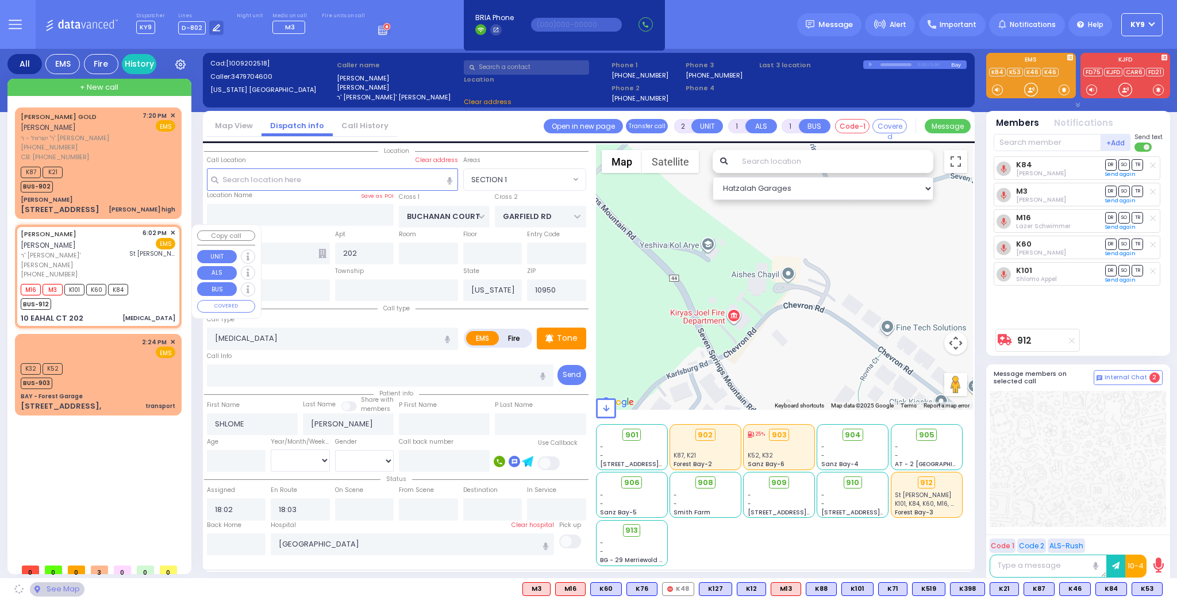
select select "SECTION 1"
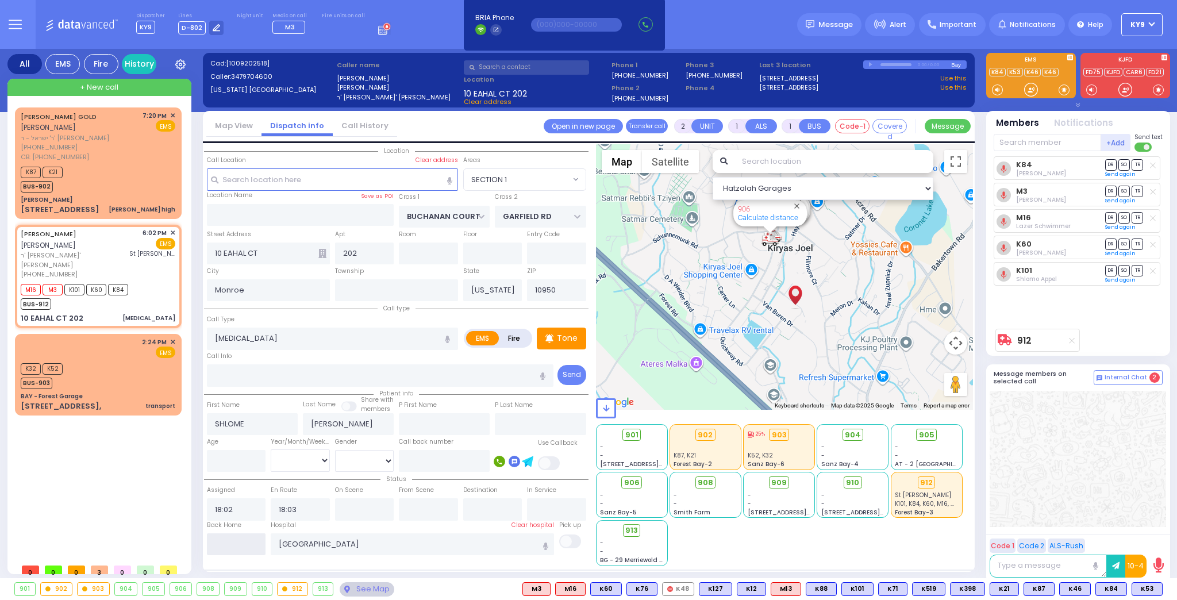
click at [235, 542] on input "text" at bounding box center [236, 544] width 59 height 22
type input "19:43"
select select
radio input "true"
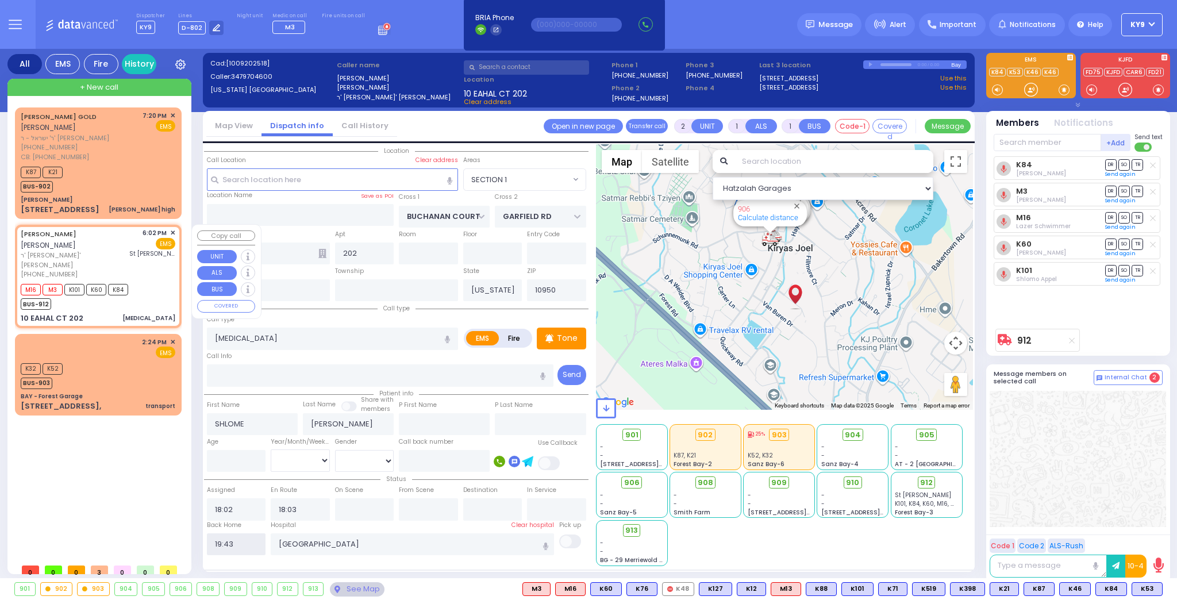
select select
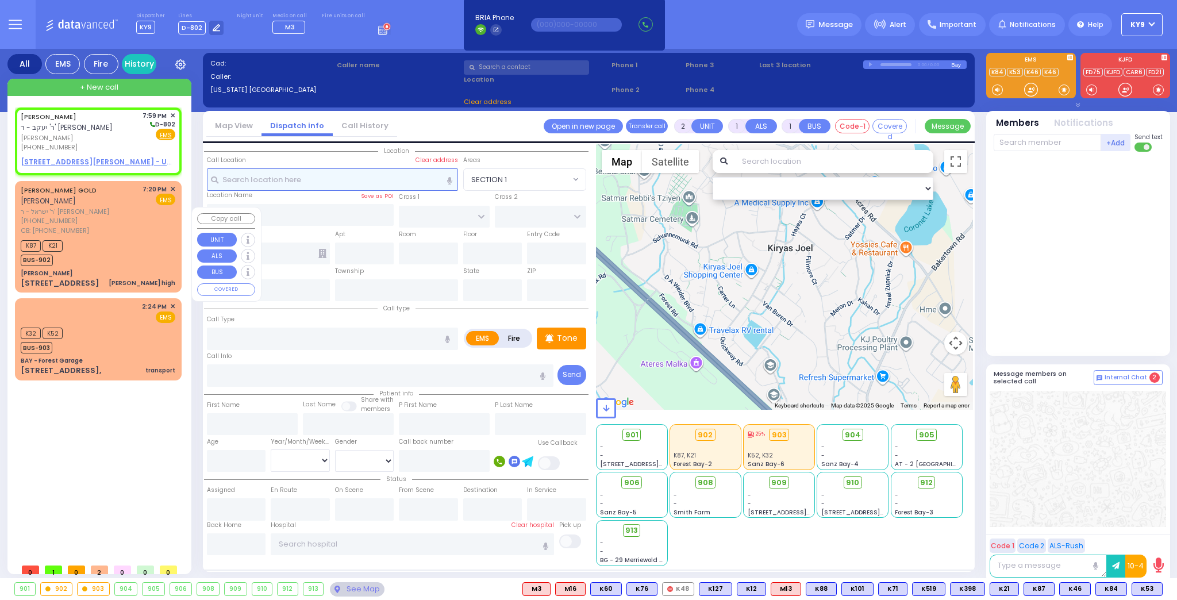
select select
radio input "true"
type input "JOSEPH"
type input "KATZ"
select select
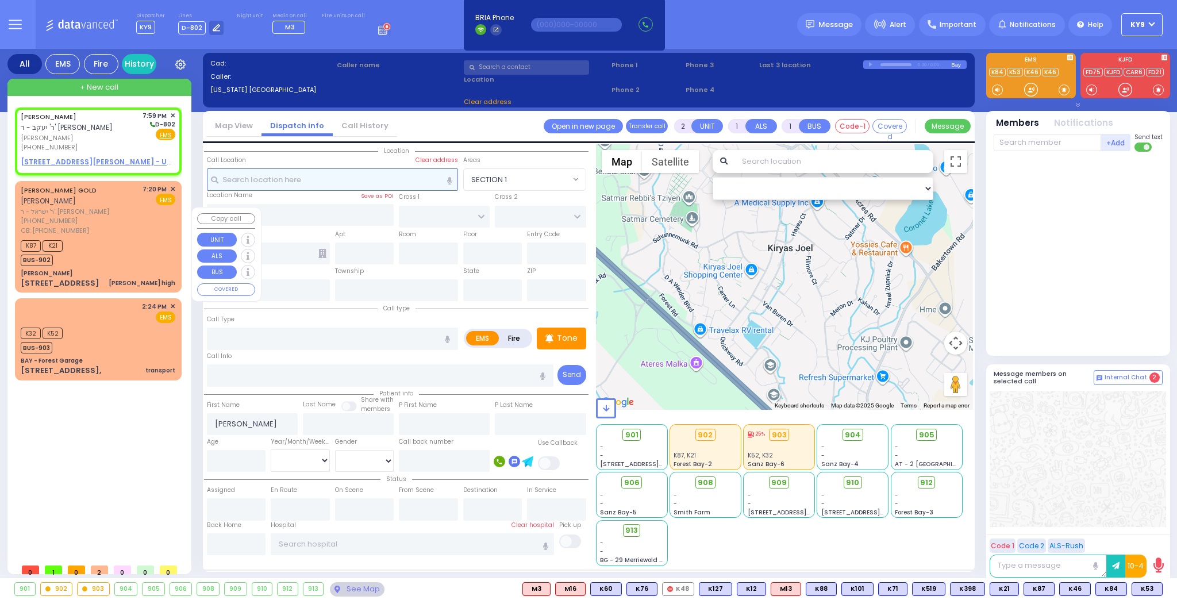
type input "19:59"
select select "Hatzalah Garages"
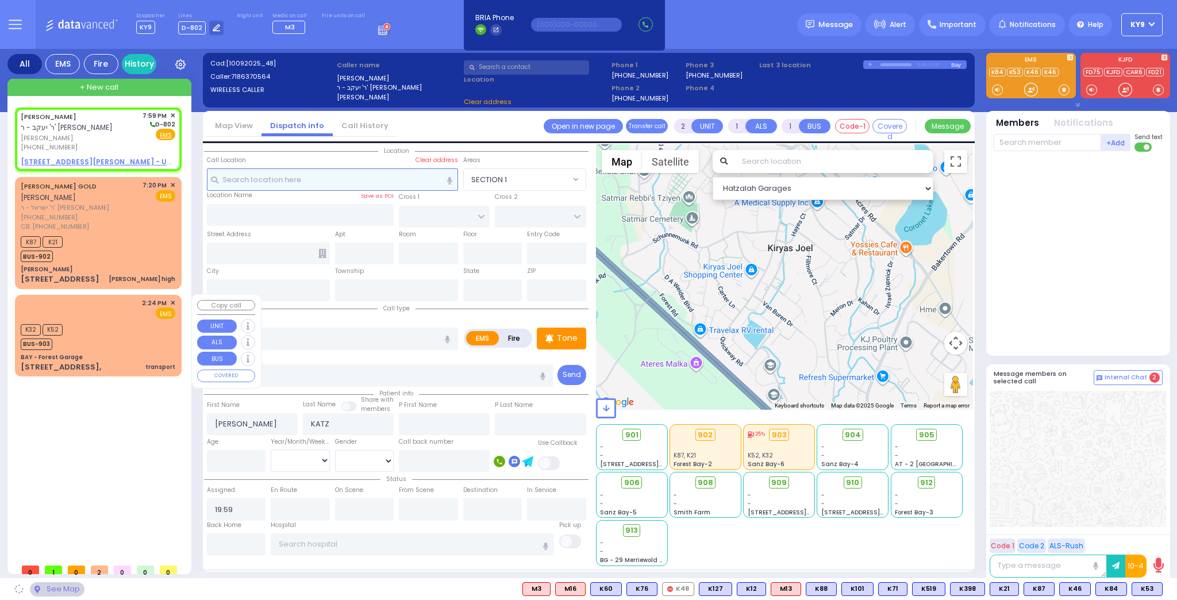
select select
radio input "true"
select select
select select "Hatzalah Garages"
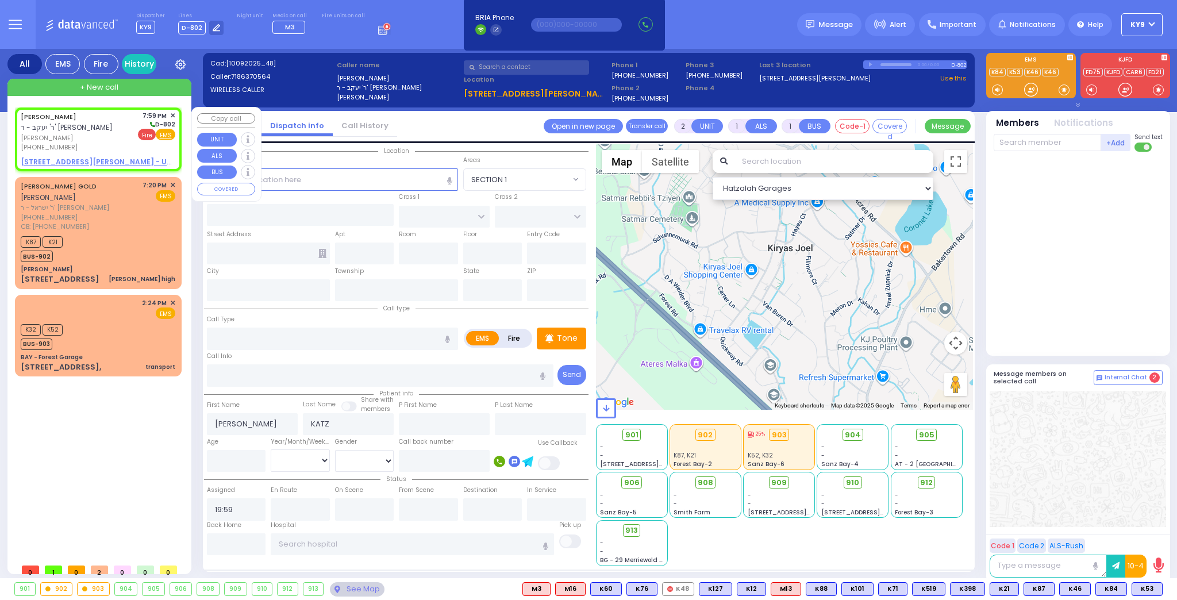
click at [149, 136] on span "Fire" at bounding box center [147, 134] width 18 height 11
select select
radio input "false"
radio input "true"
select select
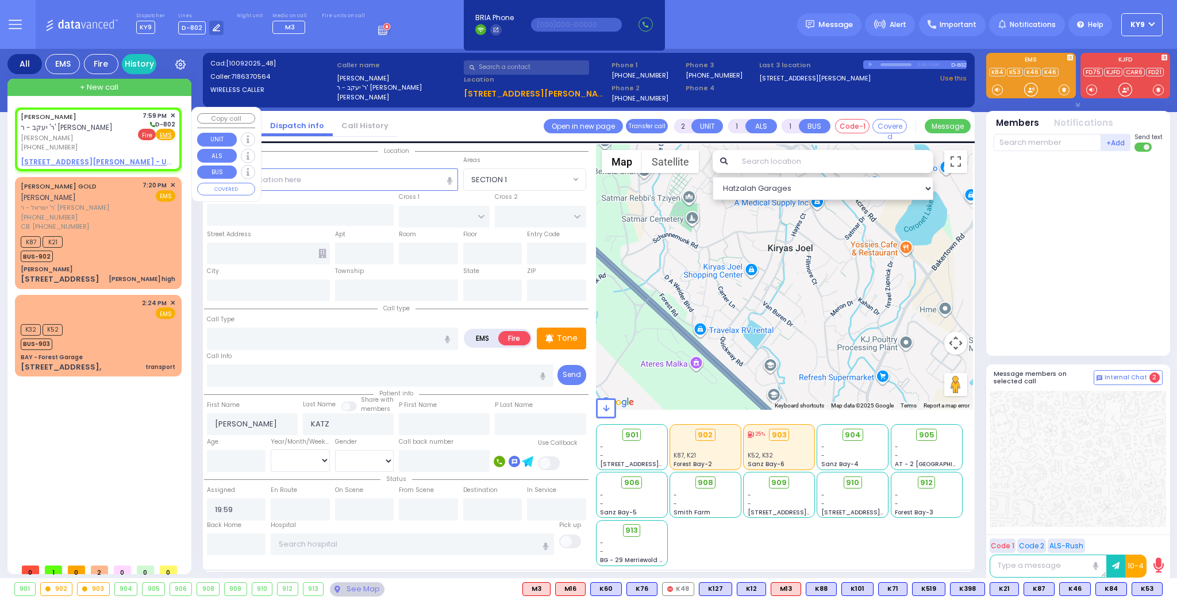
select select "Hatzalah Garages"
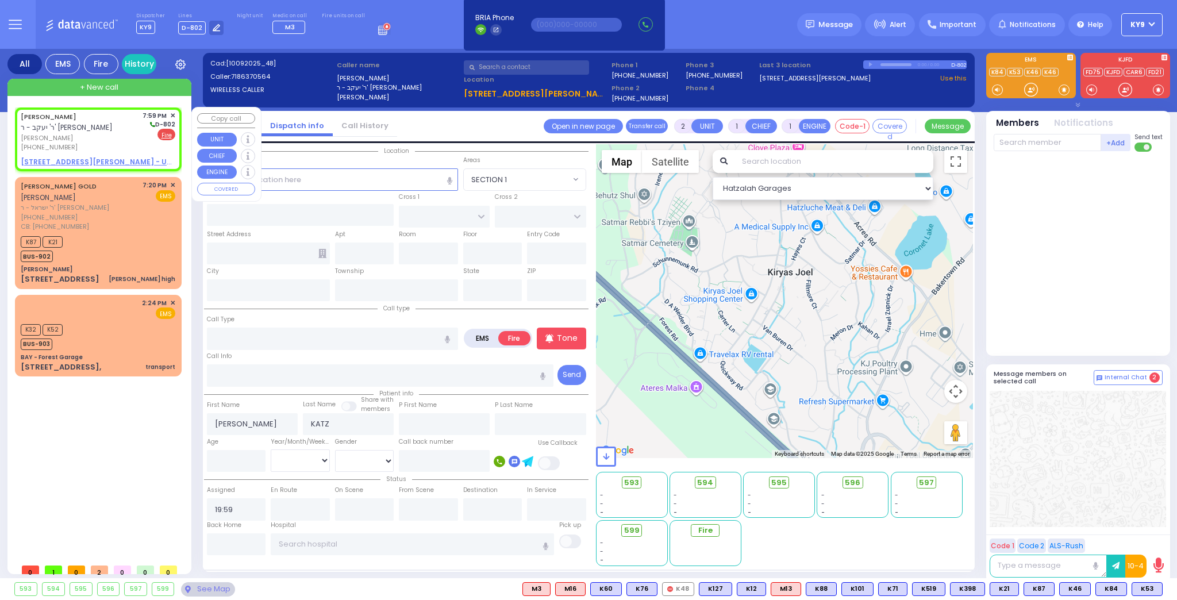
click at [117, 160] on u "10 MORDCHE SCHER BLVD 125 - Use this" at bounding box center [106, 162] width 170 height 10
select select
radio input "true"
select select
select select "Hatzalah Garages"
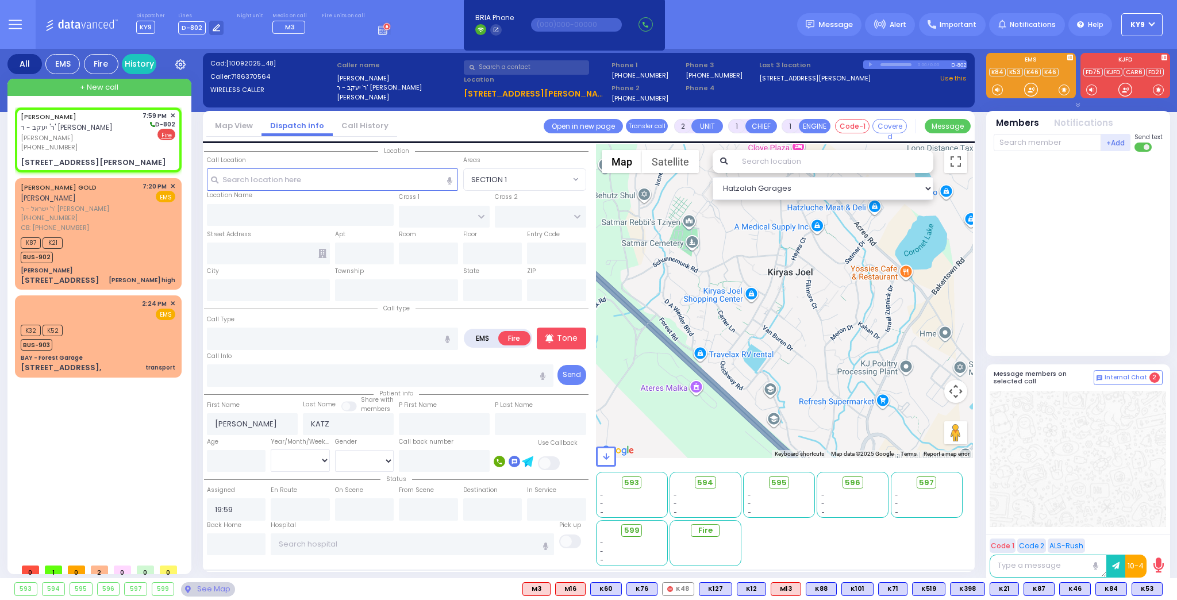
select select
radio input "true"
select select
select select "Hatzalah Garages"
type input "SCHUNNEMUNK RD"
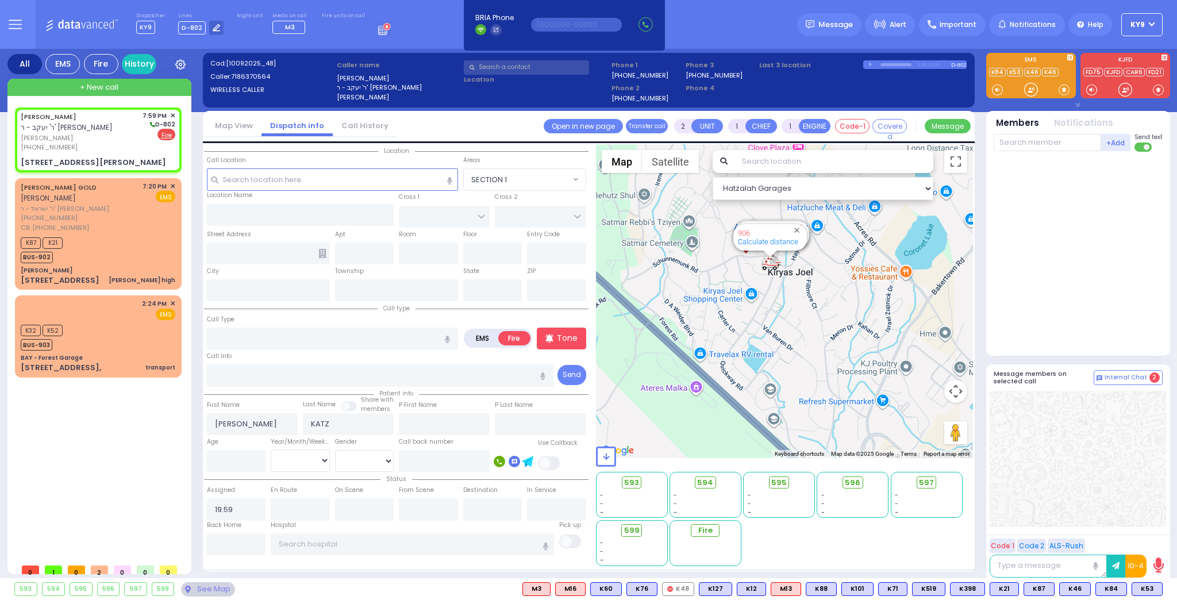
type input "[PERSON_NAME] LN"
type input "10 MORDCHE SCHER BLVD"
type input "125"
type input "Monroe"
type input "[US_STATE]"
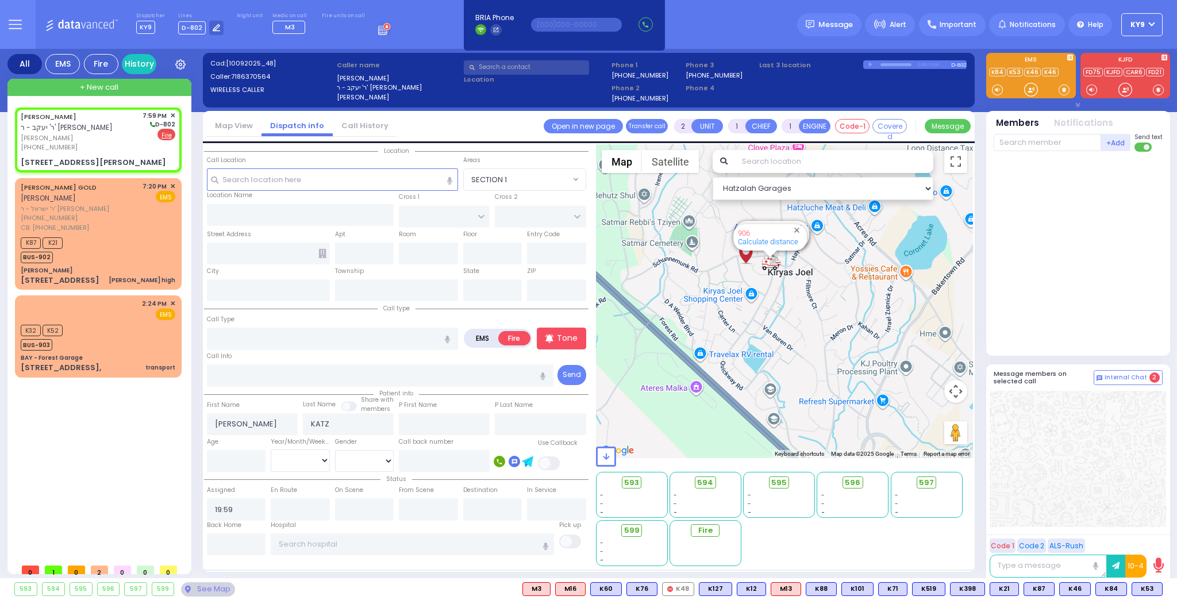
type input "10950"
select select "[GEOGRAPHIC_DATA]"
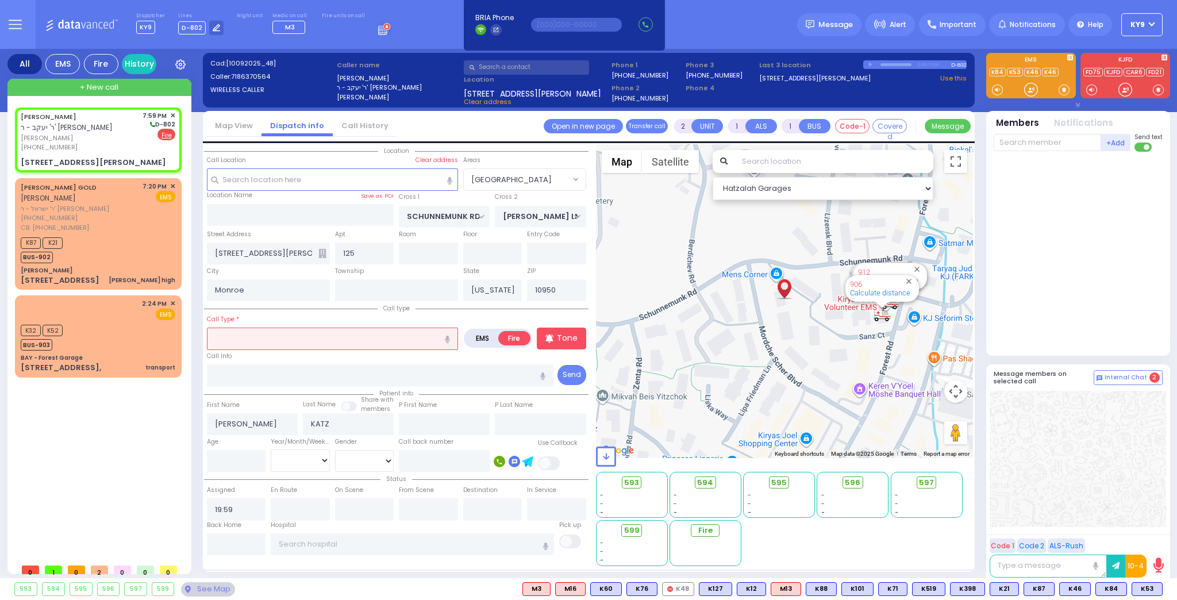
click at [337, 339] on input "text" at bounding box center [332, 339] width 251 height 22
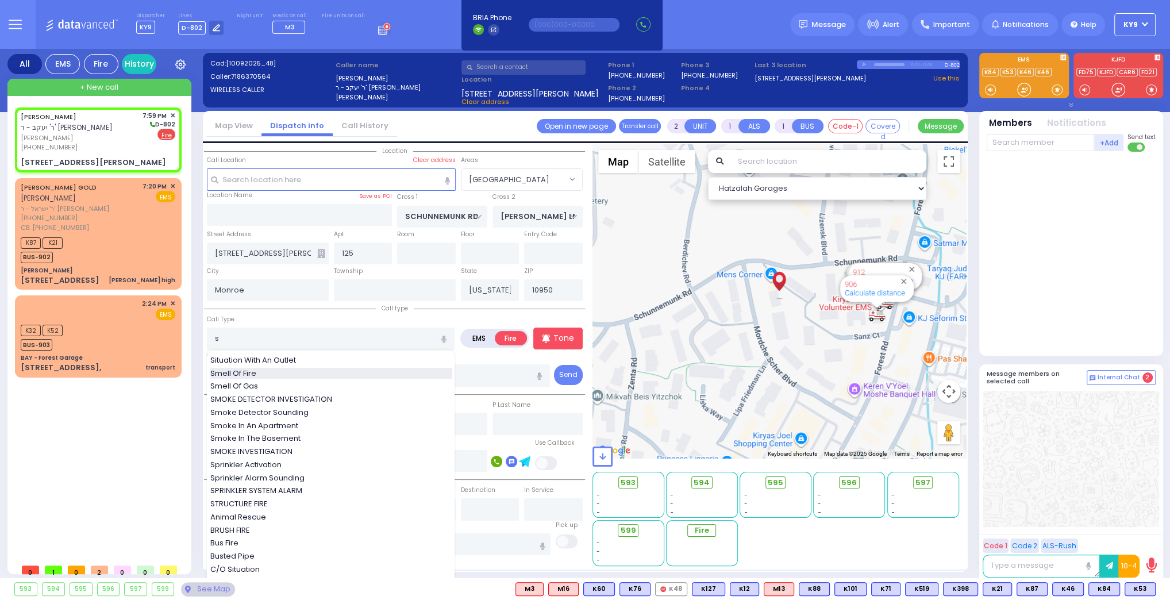
click at [251, 374] on span "Smell Of Fire" at bounding box center [235, 373] width 50 height 11
type input "Smell Of Fire"
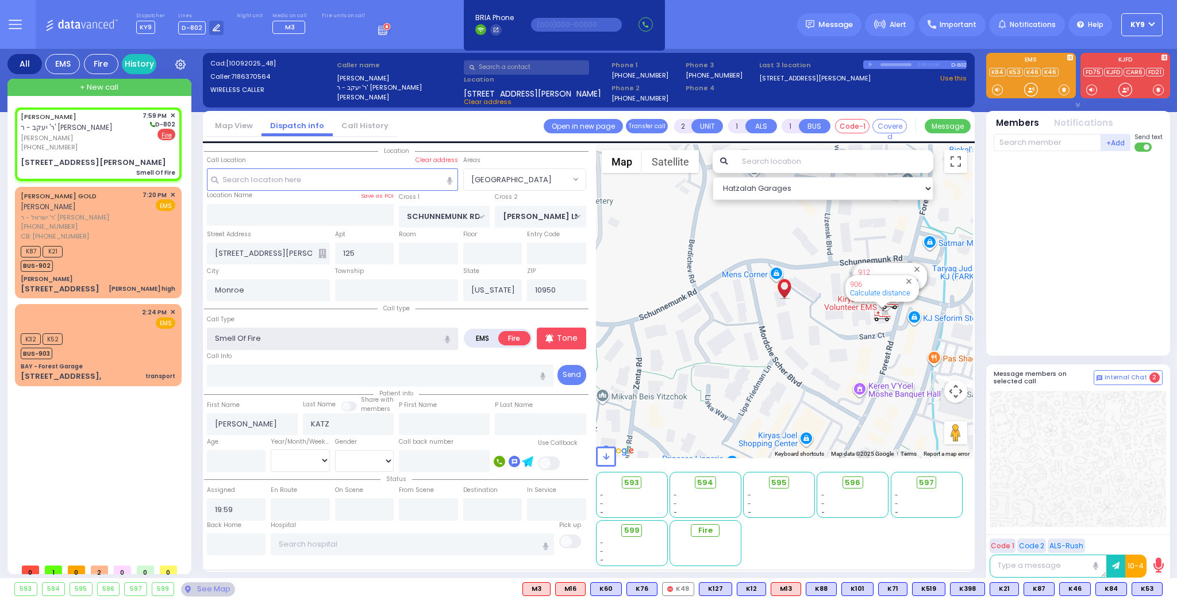
select select
radio input "true"
select select
select select "Hatzalah Garages"
select select "[GEOGRAPHIC_DATA]"
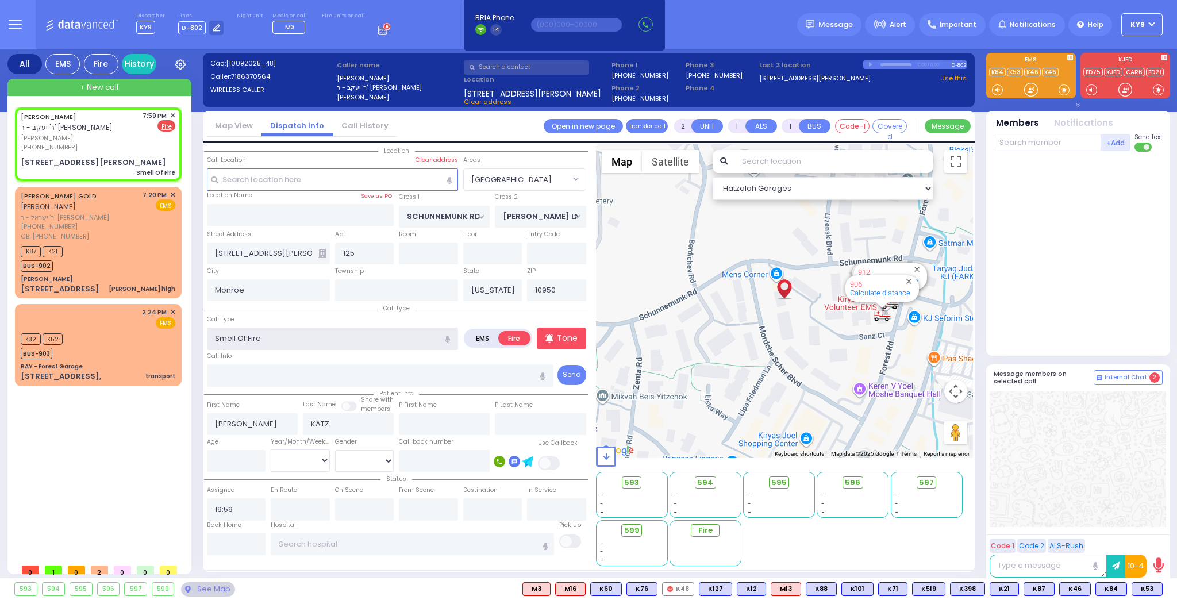
select select
radio input "true"
select select
select select "Hatzalah Garages"
select select "[GEOGRAPHIC_DATA]"
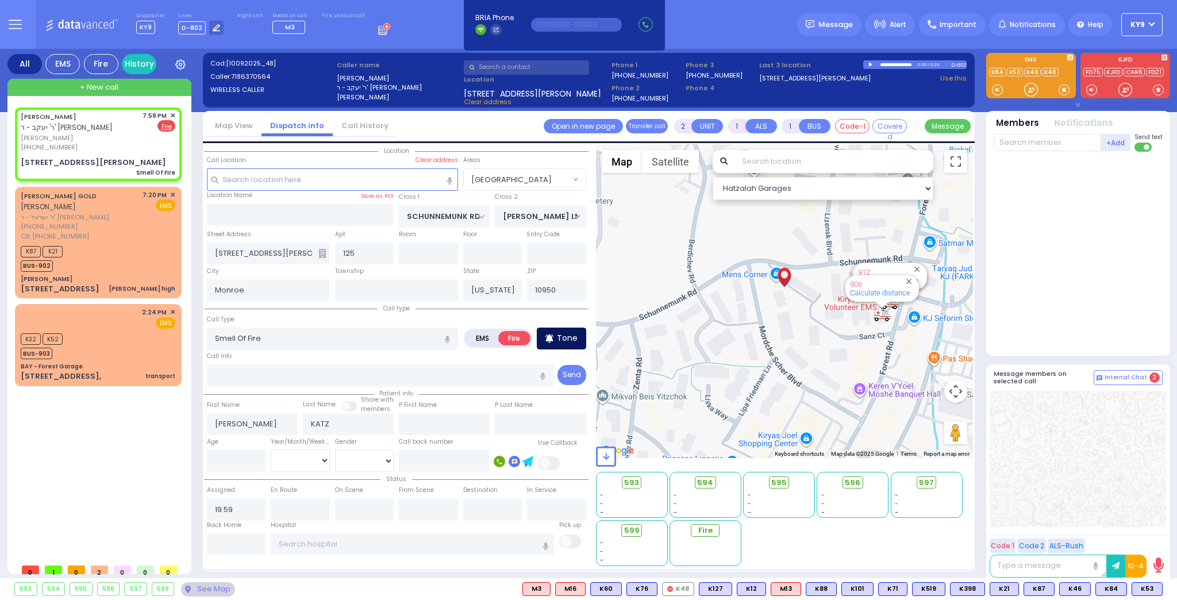
click at [558, 335] on p "Tone" at bounding box center [567, 338] width 21 height 12
select select
radio input "true"
select select
select select "Hatzalah Garages"
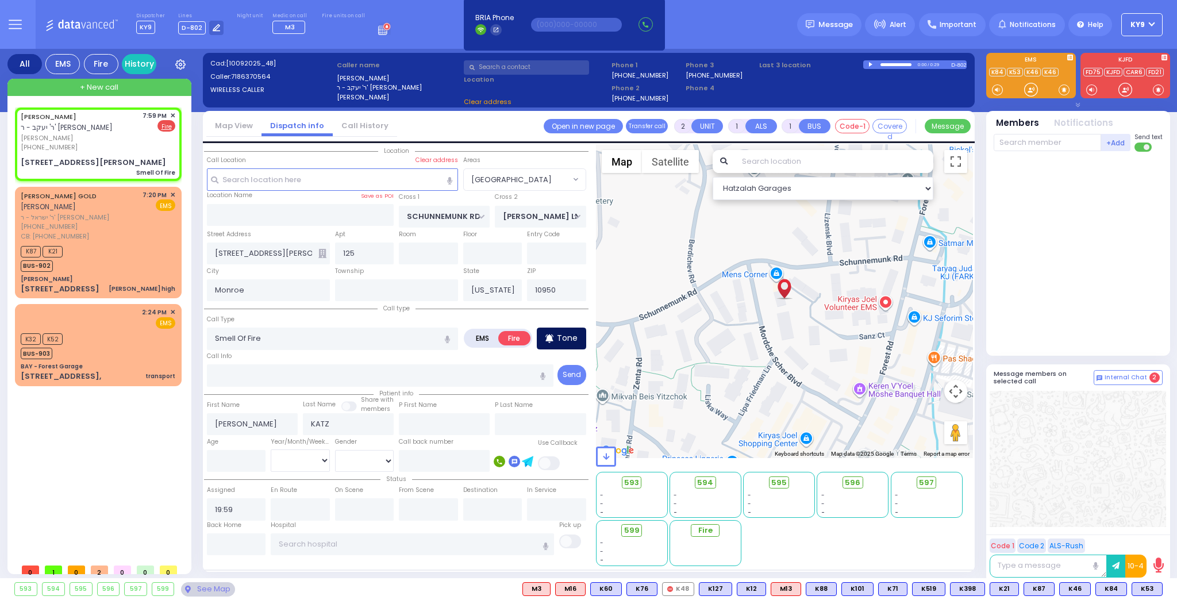
select select "[GEOGRAPHIC_DATA]"
click at [1021, 145] on input "text" at bounding box center [1047, 142] width 107 height 17
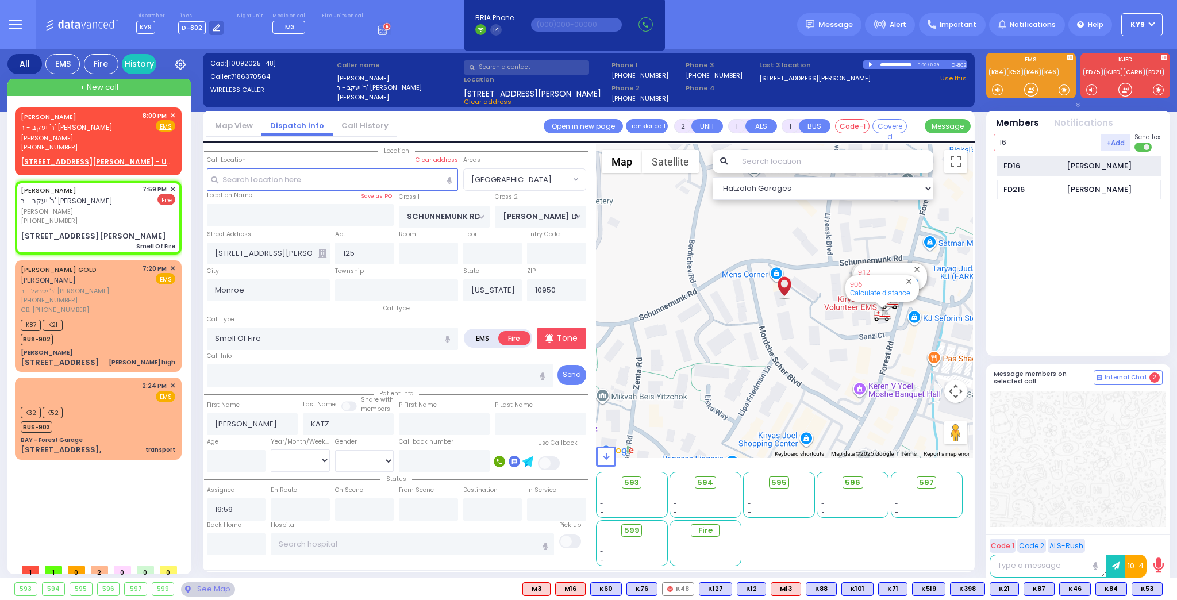
type input "16"
click at [1061, 167] on div "FD16 Efrayem Friedrich" at bounding box center [1079, 166] width 164 height 20
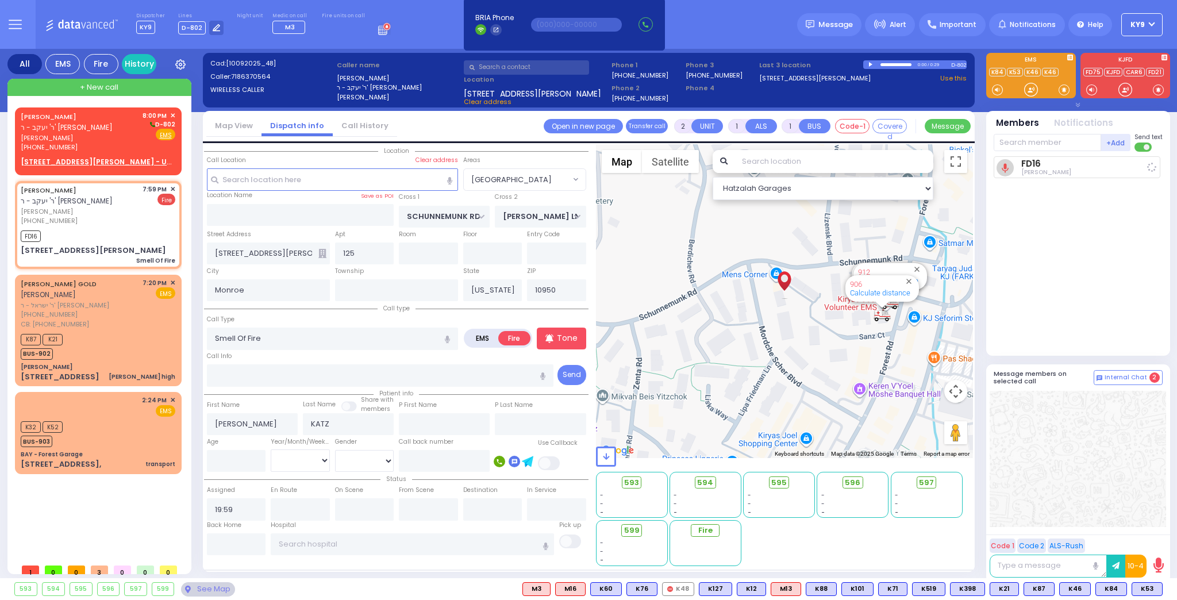
select select
radio input "true"
select select
type input "20:00"
select select "Hatzalah Garages"
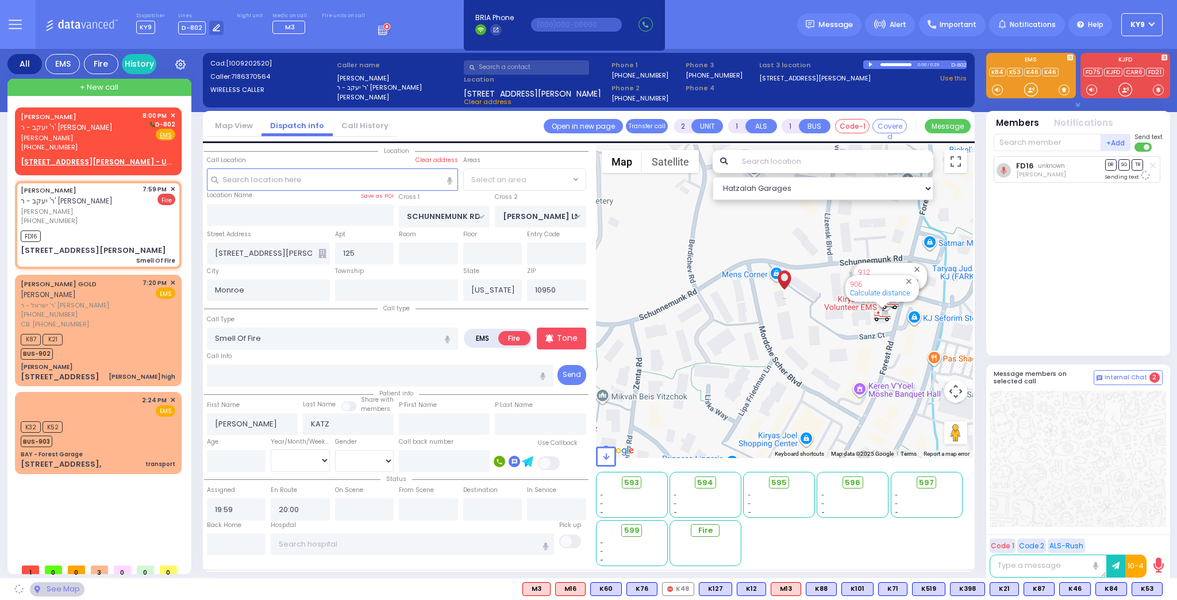
select select "[GEOGRAPHIC_DATA]"
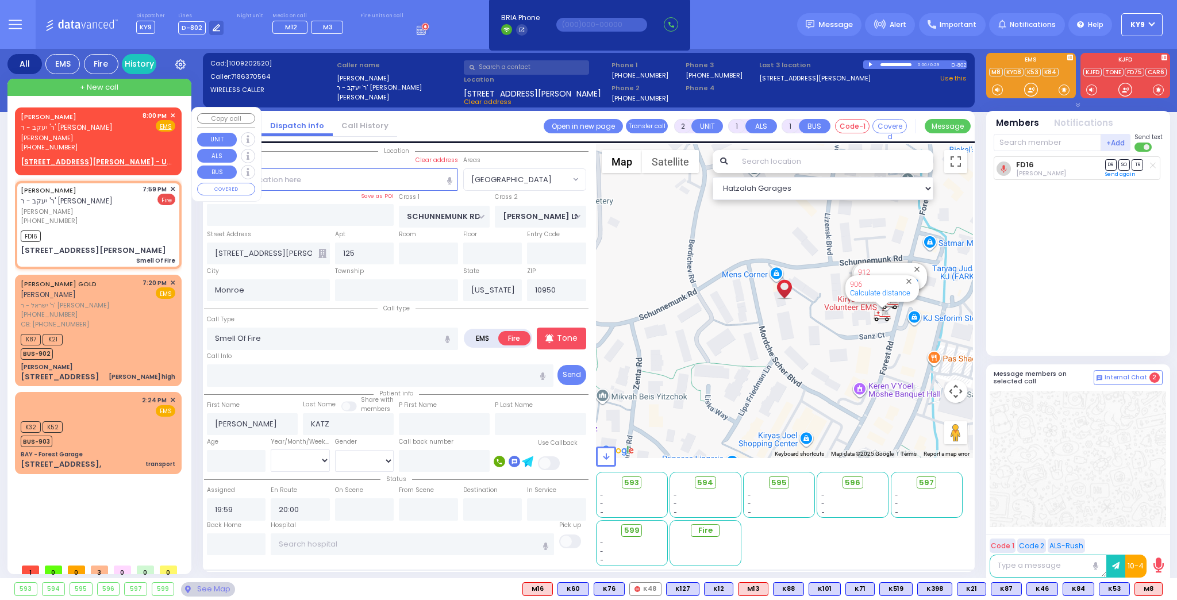
click at [174, 113] on span "✕" at bounding box center [172, 116] width 5 height 10
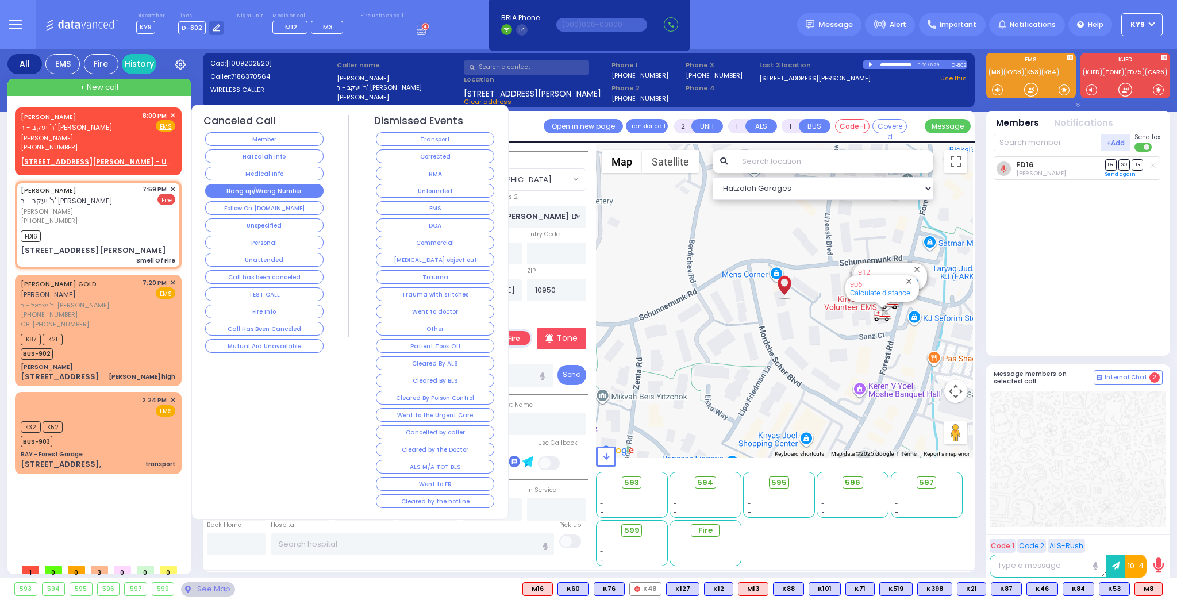
click at [275, 188] on button "Hang up/Wrong Number" at bounding box center [264, 191] width 118 height 14
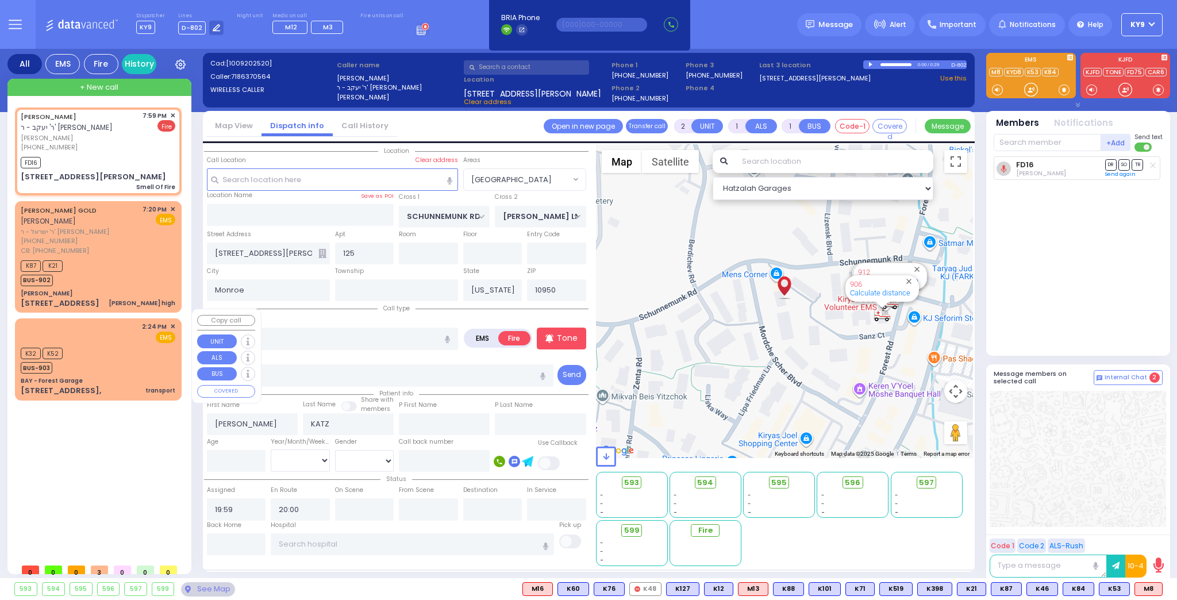
click at [95, 360] on div "K32 K52 BUS-903" at bounding box center [98, 359] width 155 height 29
select select
type input "transport"
radio input "true"
select select
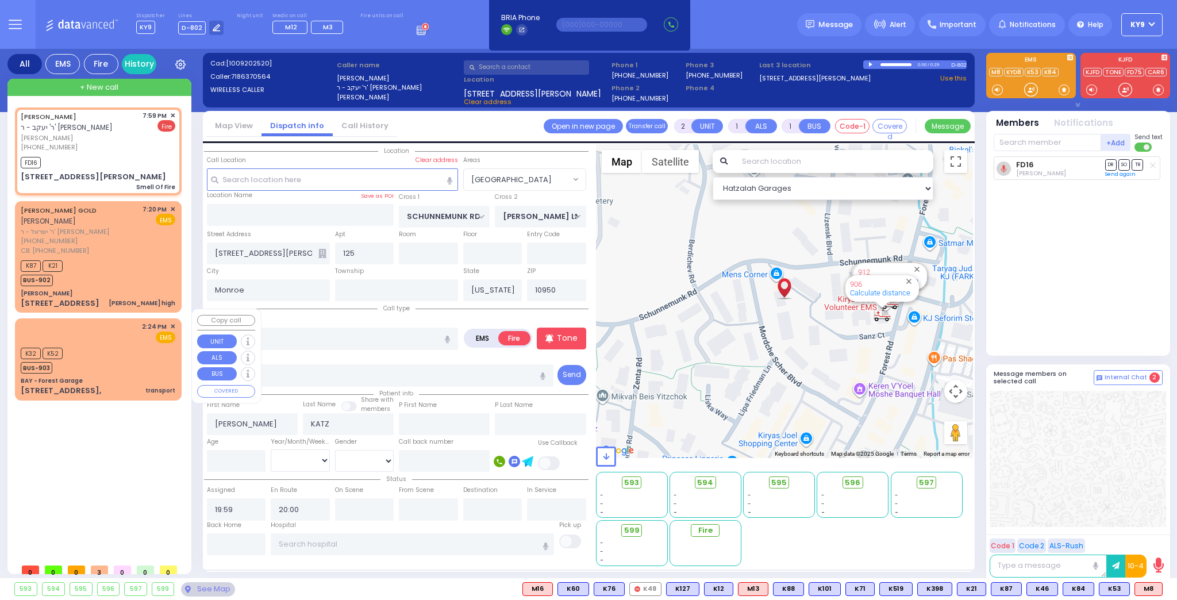
type input "14:24"
select select "Hatzalah Garages"
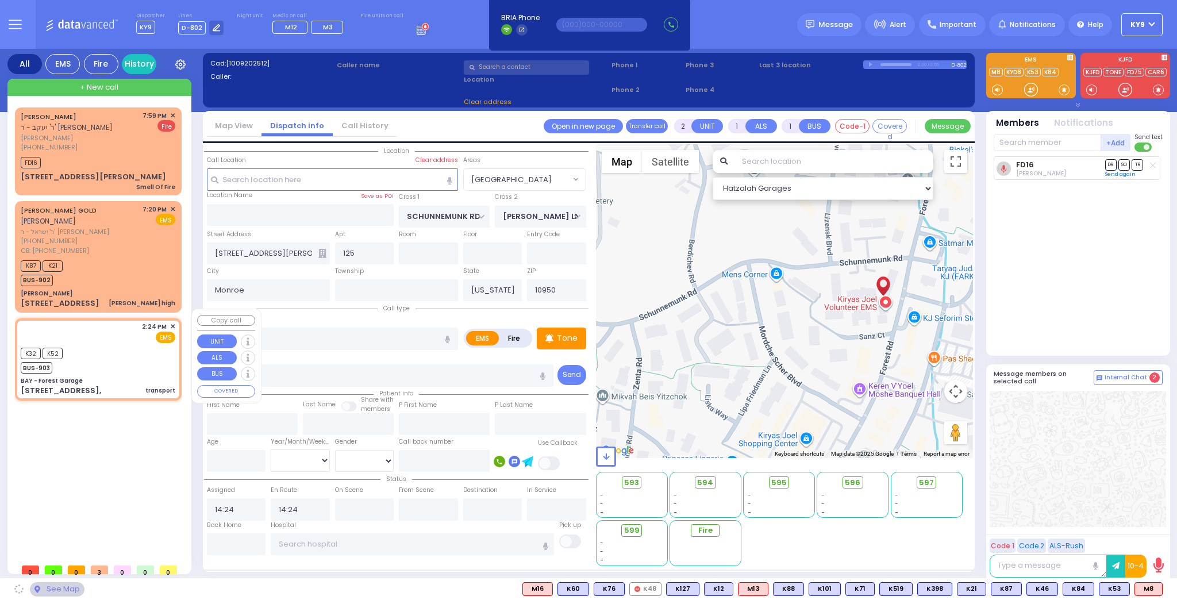
type input "BAY - Forest Garage"
type input "SANZ COURT"
type input "HAYES COURT"
type input "[STREET_ADDRESS],"
select select "SECTION 2"
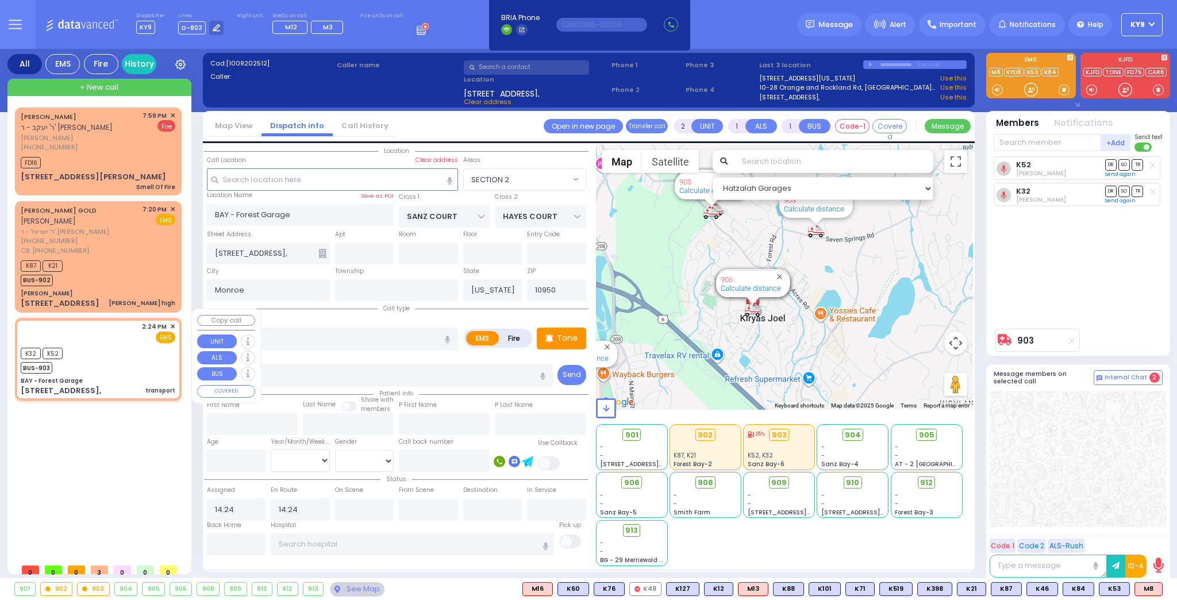
click at [75, 365] on div "2:24 PM ✕ EMS K32 K52" at bounding box center [98, 359] width 162 height 78
select select
radio input "true"
select select
select select "Hatzalah Garages"
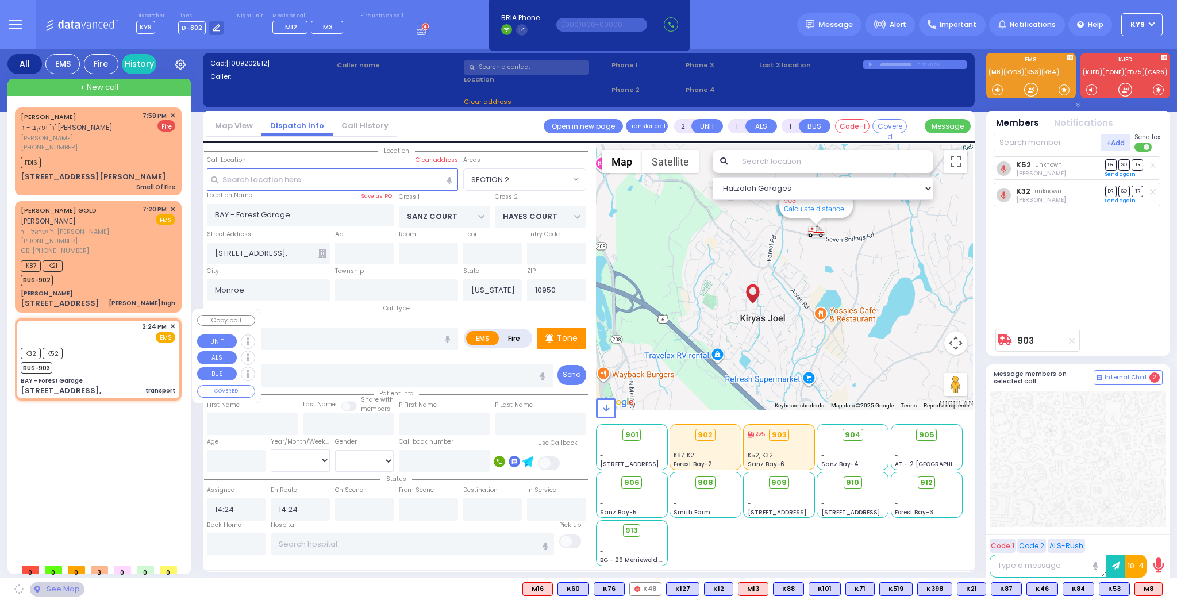
select select "SECTION 2"
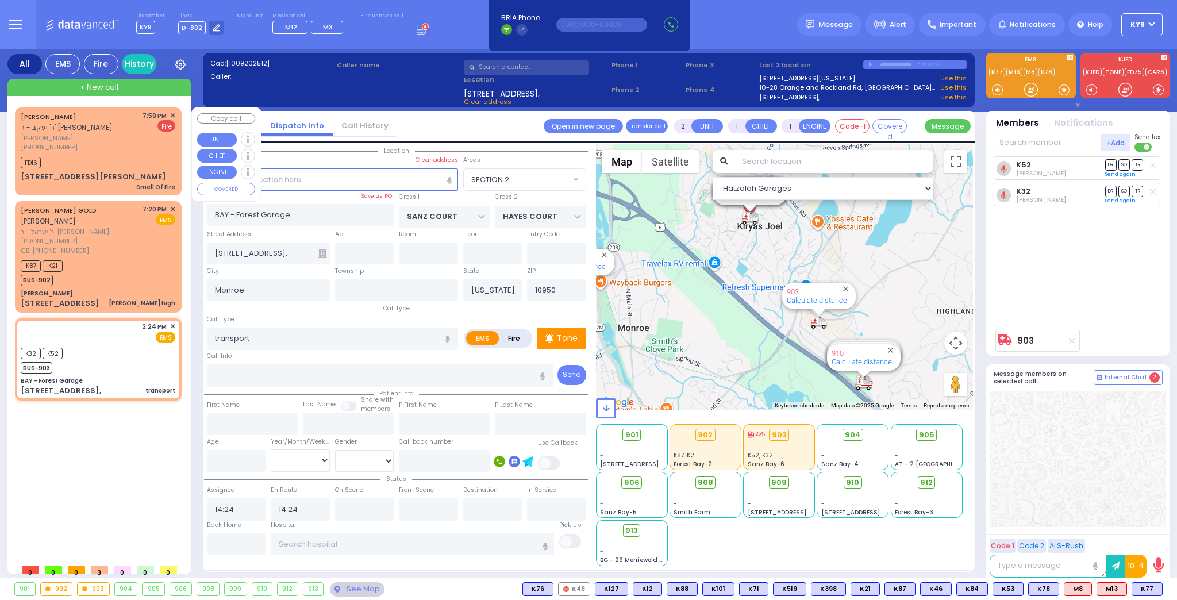
click at [83, 152] on div "JOSEPH KATZ ר' יעקב - ר' מרדכי פריעדמאן יוסף כץ (718) 637-0564 7:59 PM ✕ Fire F…" at bounding box center [98, 151] width 162 height 84
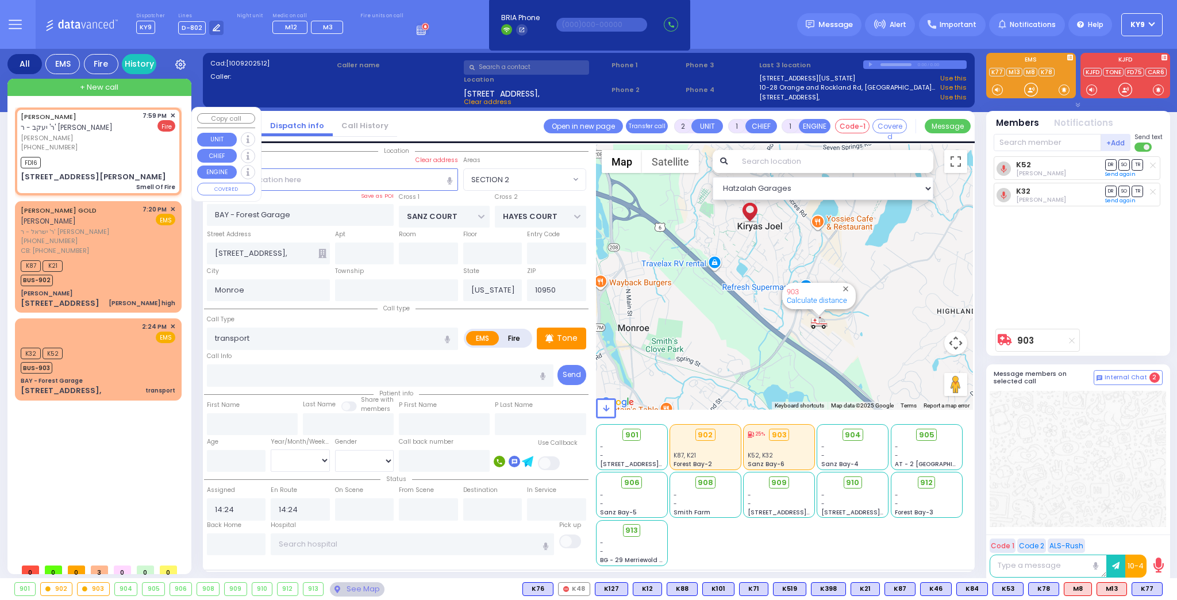
select select
type input "Smell Of Fire"
radio input "false"
radio input "true"
type input "JOSEPH"
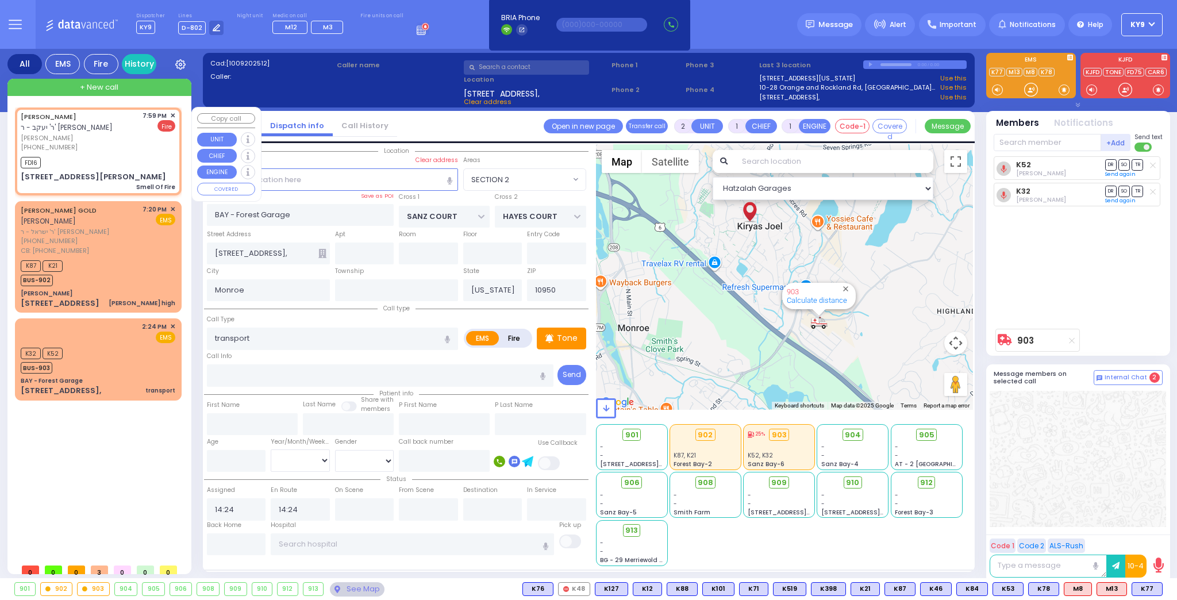
type input "KATZ"
select select
type input "19:59"
type input "20:00"
select select "Hatzalah Garages"
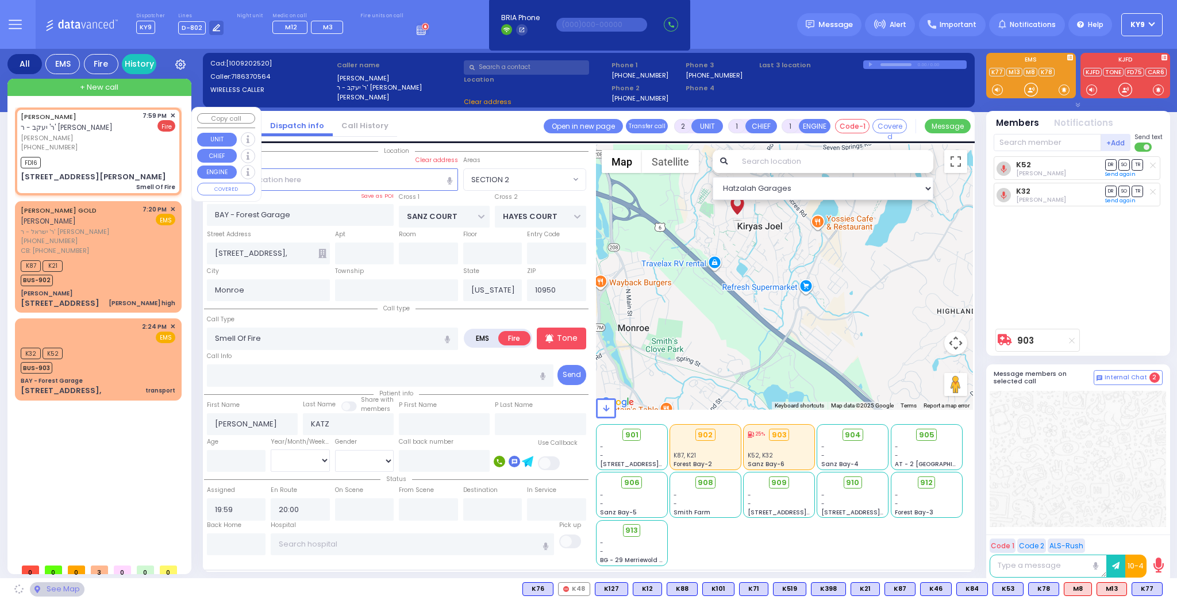
type input "SCHUNNEMUNK RD"
type input "LIPA FRIEDMAN LN"
type input "10 MORDCHE SCHER BLVD"
type input "125"
select select "[GEOGRAPHIC_DATA]"
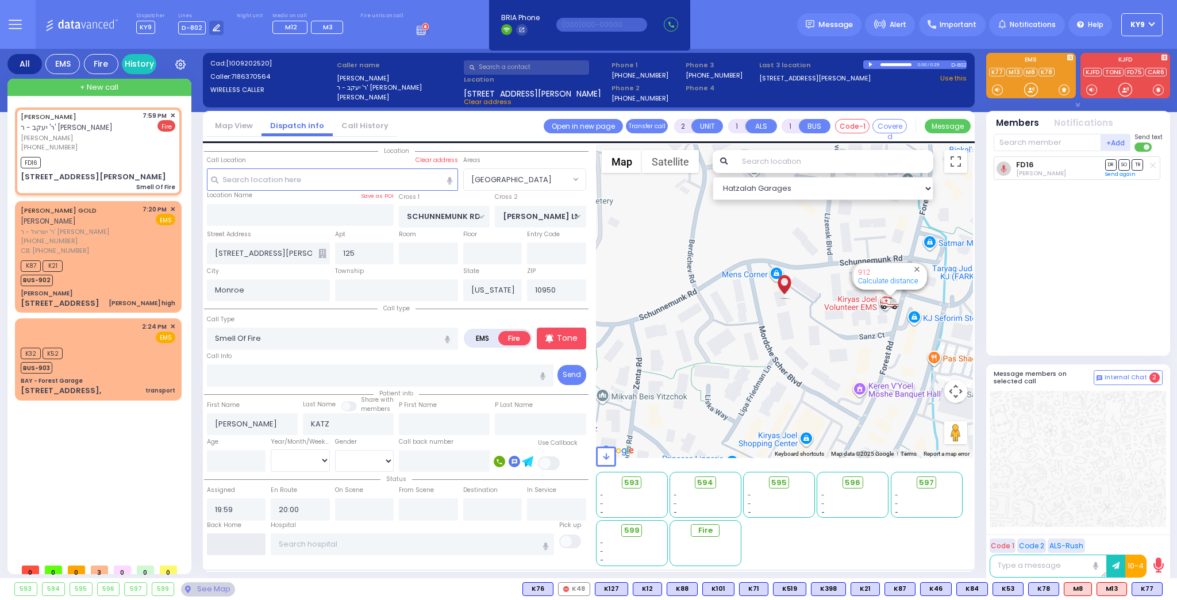
click at [244, 536] on input "text" at bounding box center [236, 544] width 59 height 22
click at [237, 537] on input "text" at bounding box center [236, 544] width 59 height 22
click at [237, 541] on input "text" at bounding box center [236, 544] width 59 height 22
click at [235, 541] on input "text" at bounding box center [236, 544] width 59 height 22
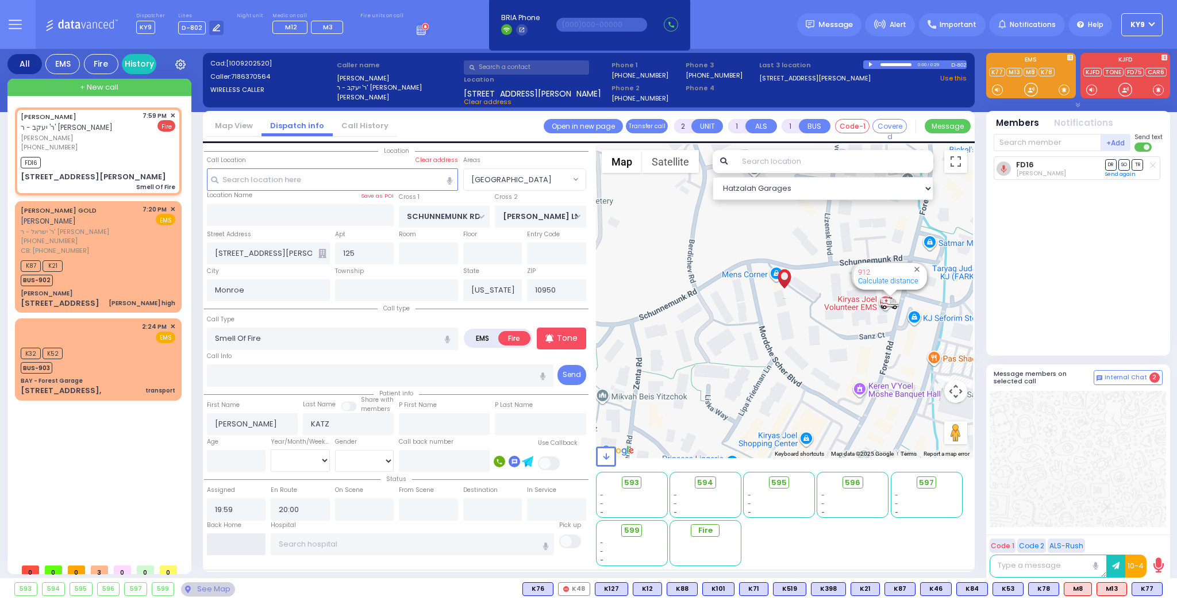
click at [235, 541] on input "text" at bounding box center [236, 544] width 59 height 22
type input "20:19"
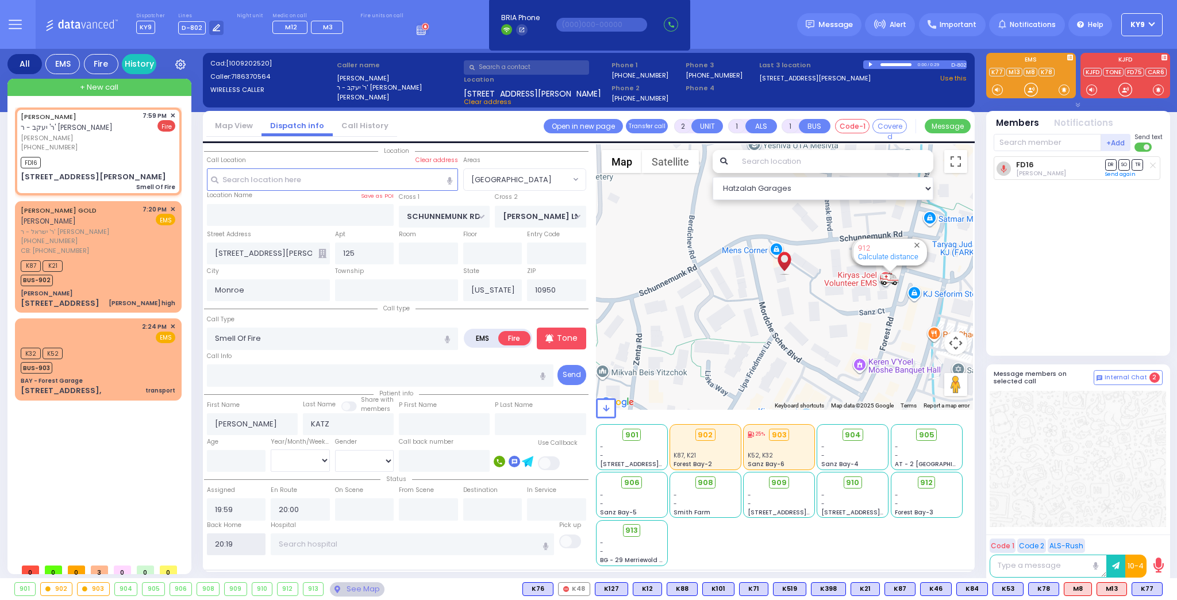
select select
radio input "true"
select select
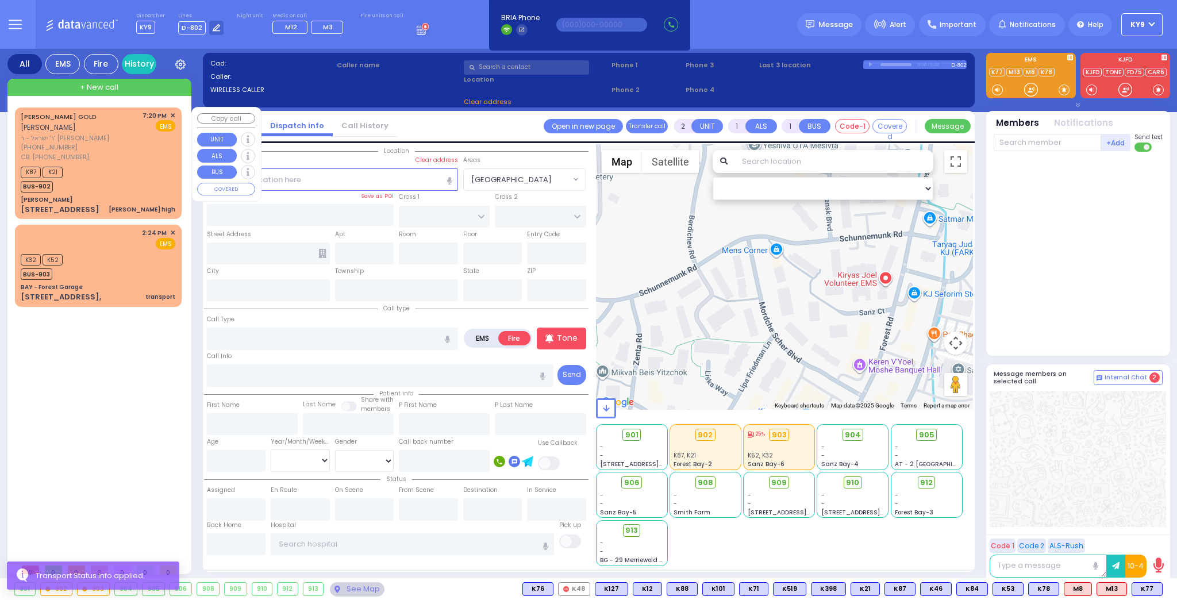
click at [115, 178] on div "K87 K21 BUS-902" at bounding box center [98, 178] width 155 height 29
select select
type input "[PERSON_NAME] high"
radio input "true"
type input "SHMIEL ZANVIL"
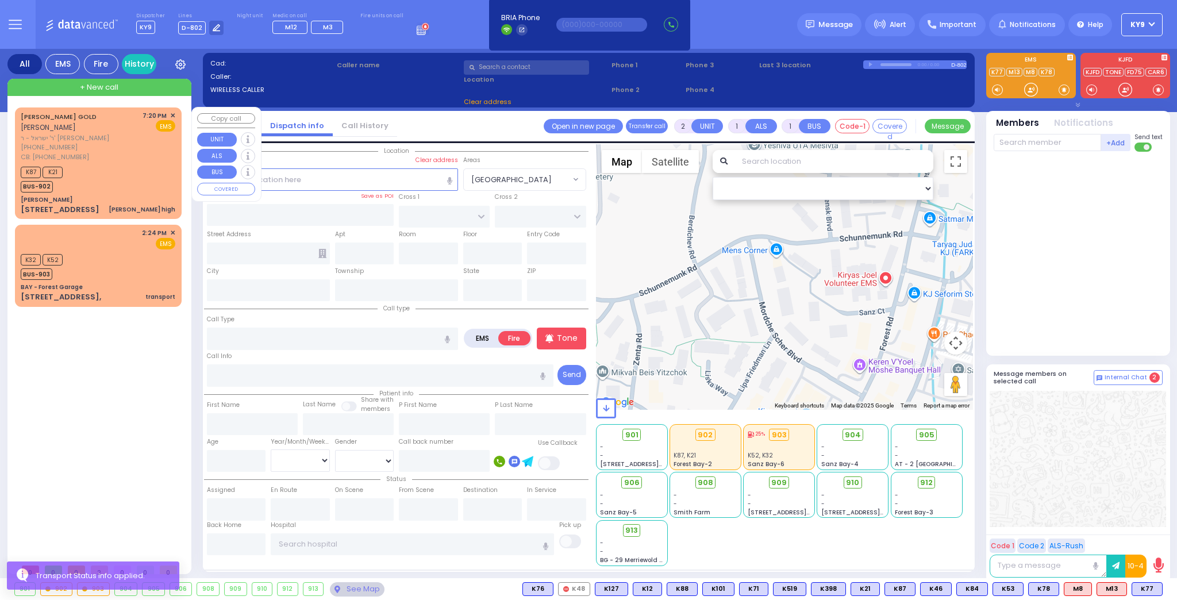
type input "GOLD"
select select
type input "8456622004"
type input "19:20"
type input "19:22"
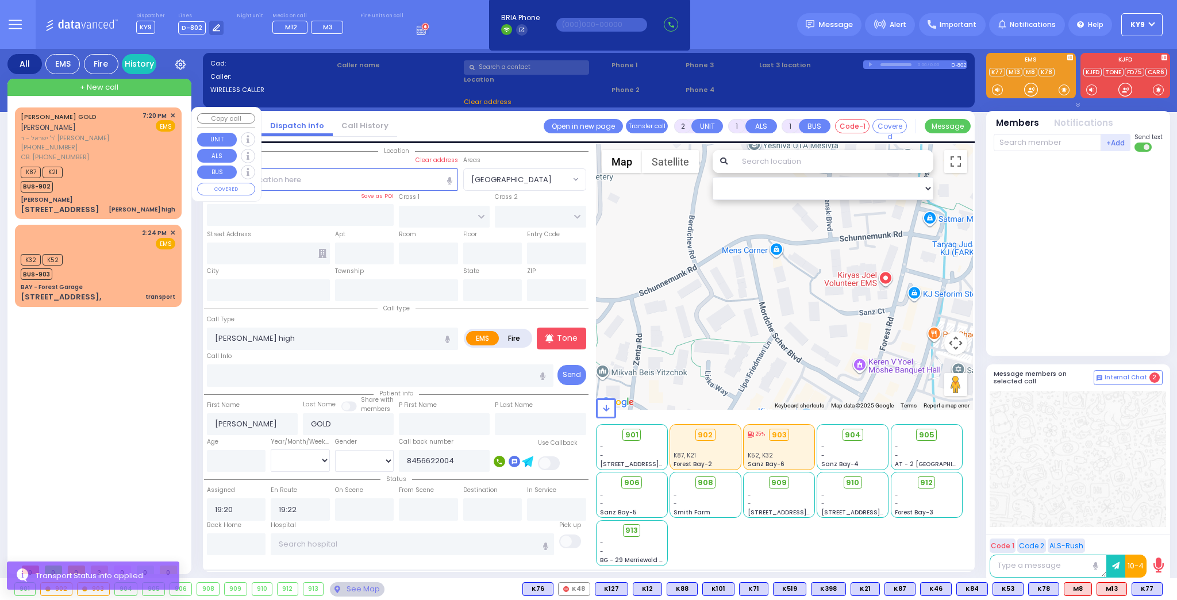
select select "Hatzalah Garages"
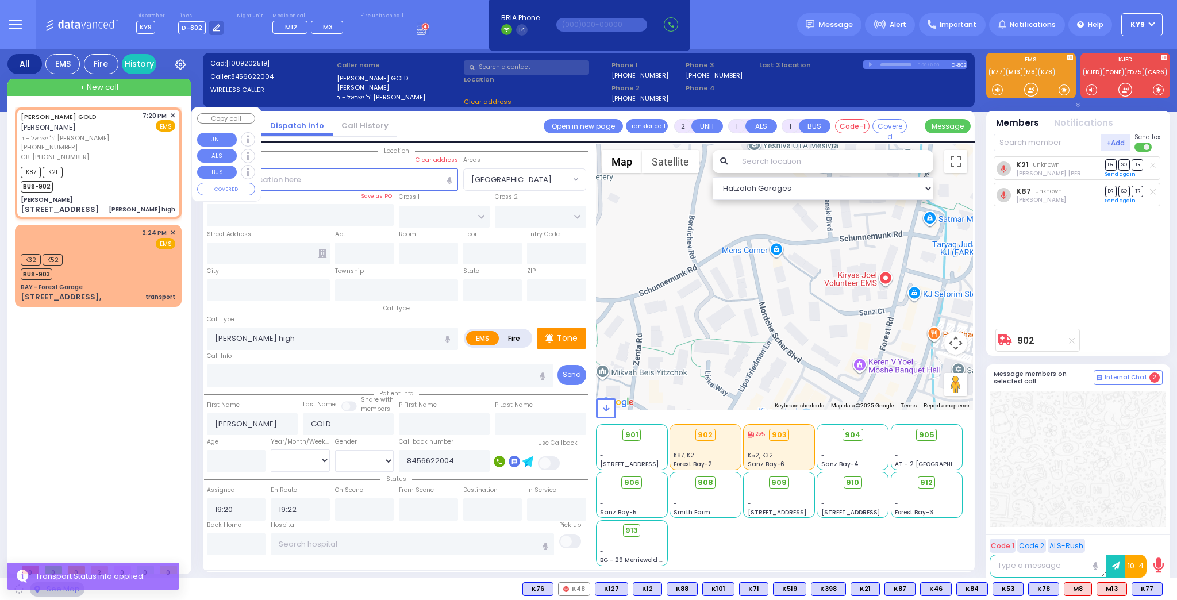
type input "[PERSON_NAME]"
type input "SEVEN SPRINGS MOUNTAIN RD"
type input "KARLSBURG RD"
type input "[STREET_ADDRESS]"
type input "236"
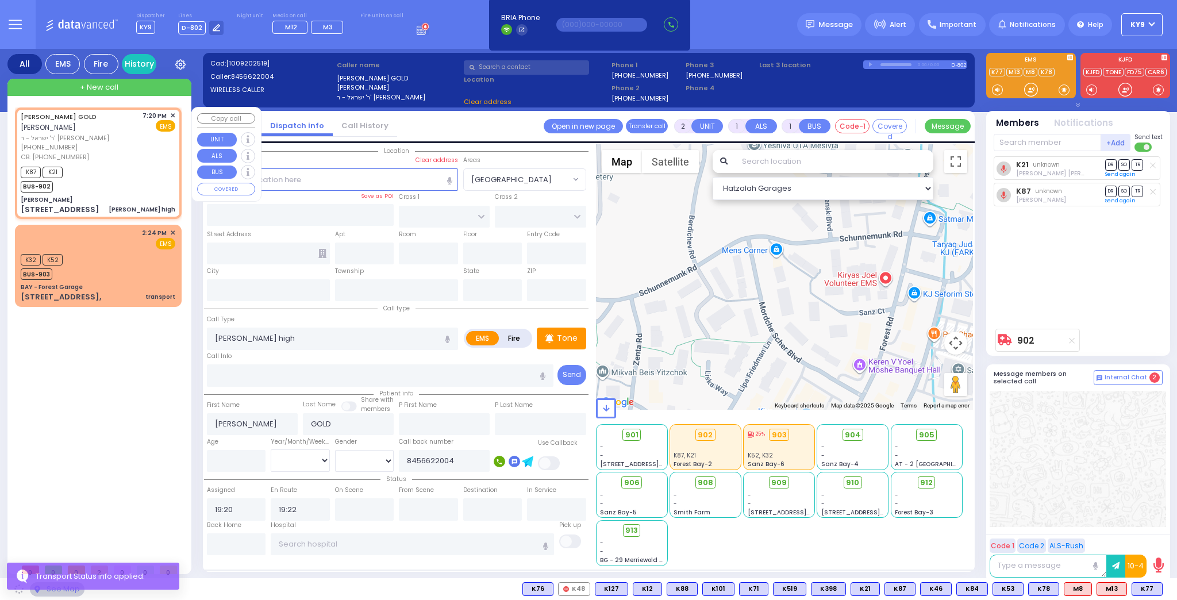
type input "22"
type input "Monroe"
type input "[US_STATE]"
type input "10950"
select select "SECTION 5"
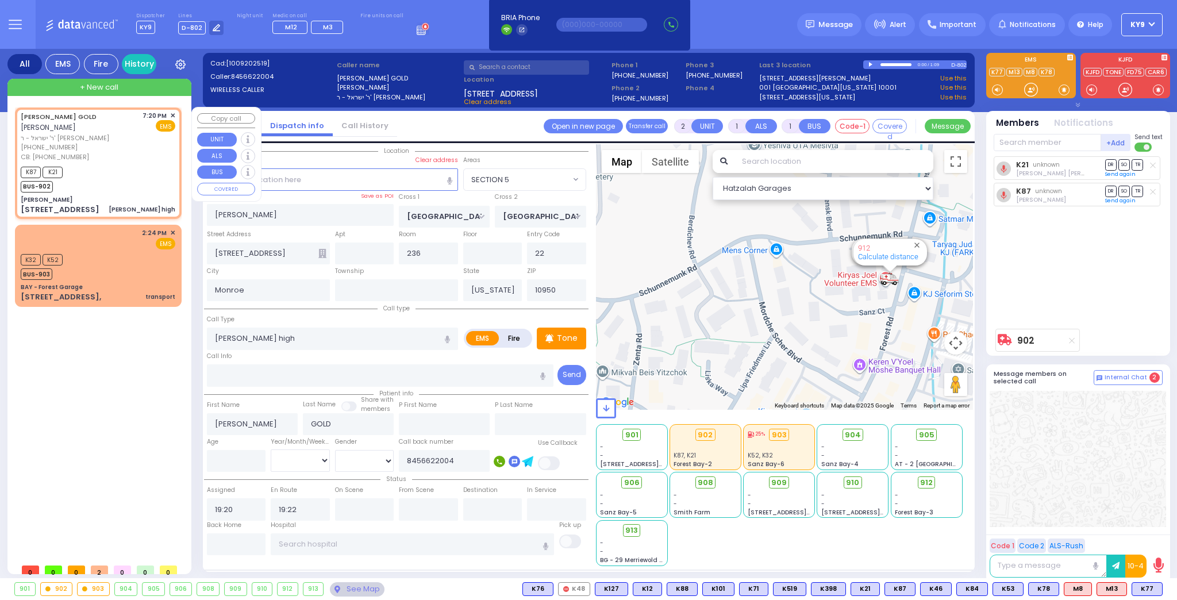
click at [109, 177] on div "K87 K21 BUS-902" at bounding box center [98, 178] width 155 height 29
select select
radio input "true"
select select
select select "Hatzalah Garages"
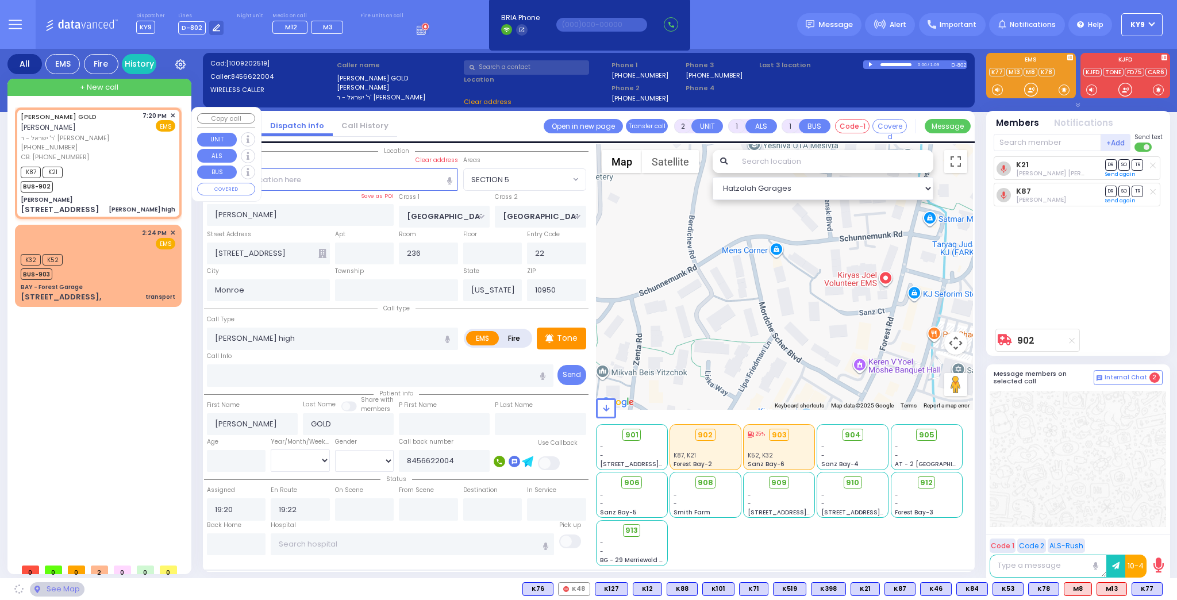
select select "SECTION 5"
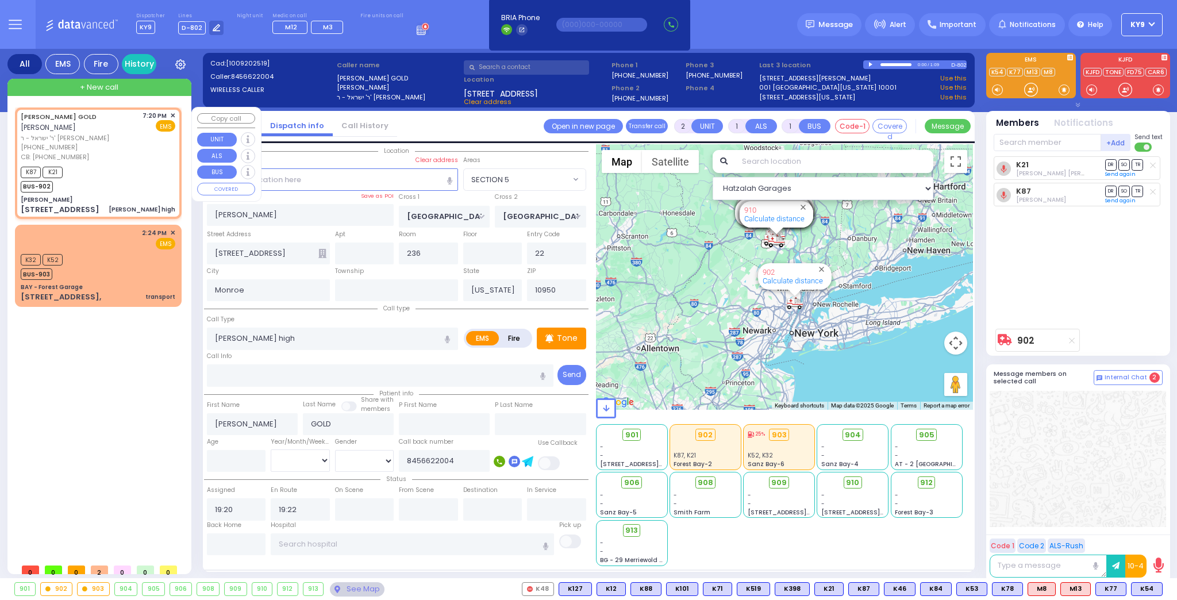
click at [135, 180] on div "K87 K21 BUS-902" at bounding box center [98, 178] width 155 height 29
select select
radio input "true"
select select
select select "Hatzalah Garages"
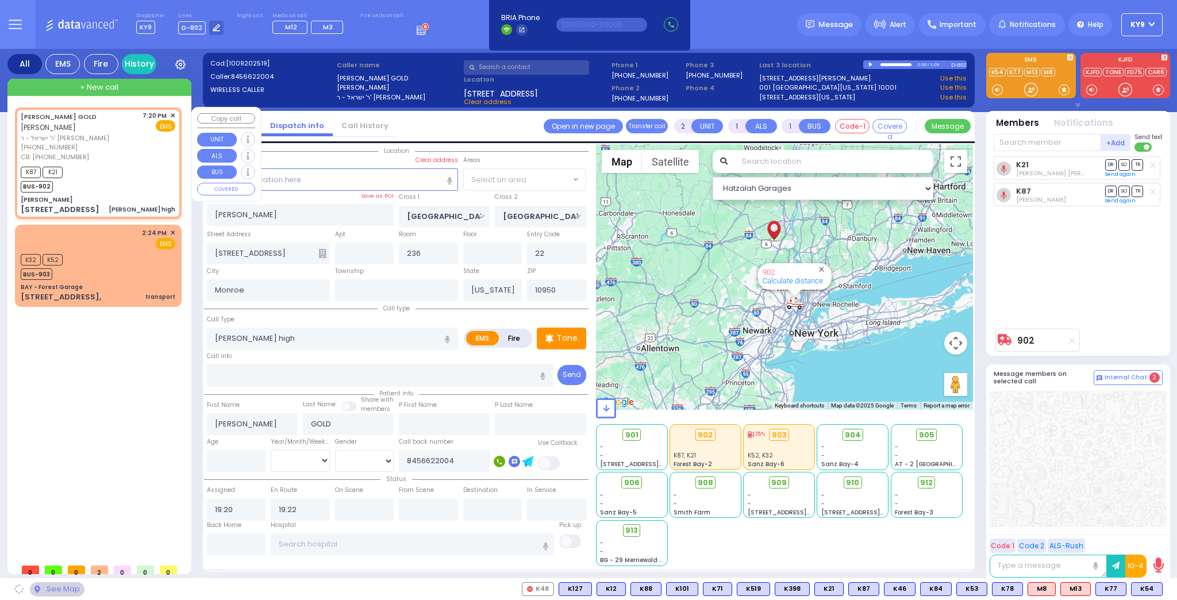
select select "SECTION 5"
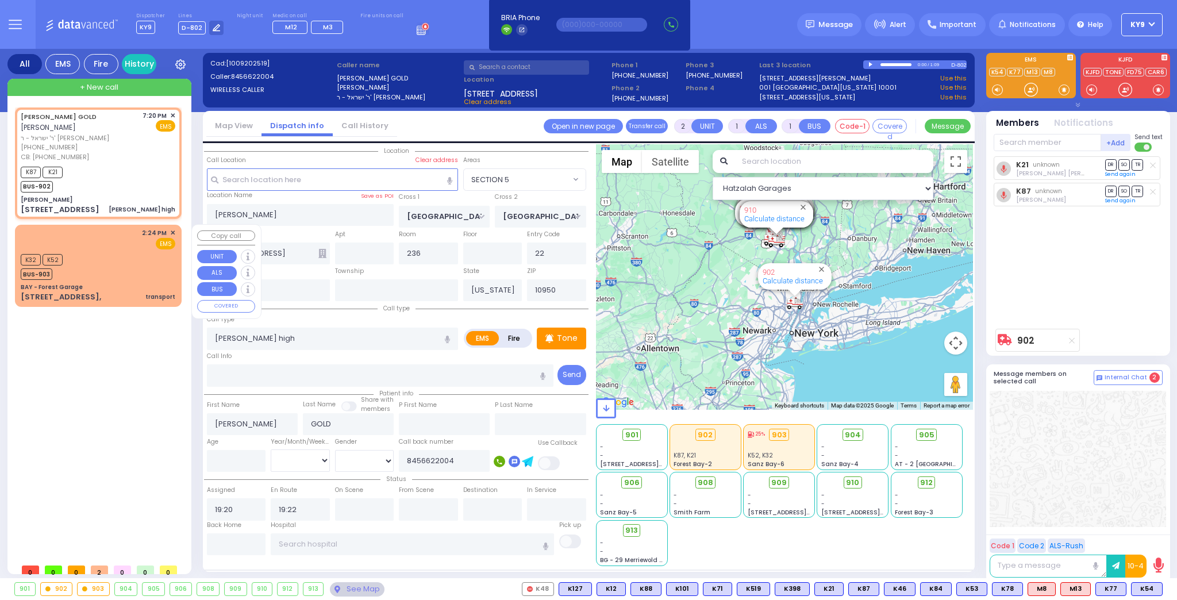
click at [125, 273] on div "K32 K52 BUS-903" at bounding box center [98, 265] width 155 height 29
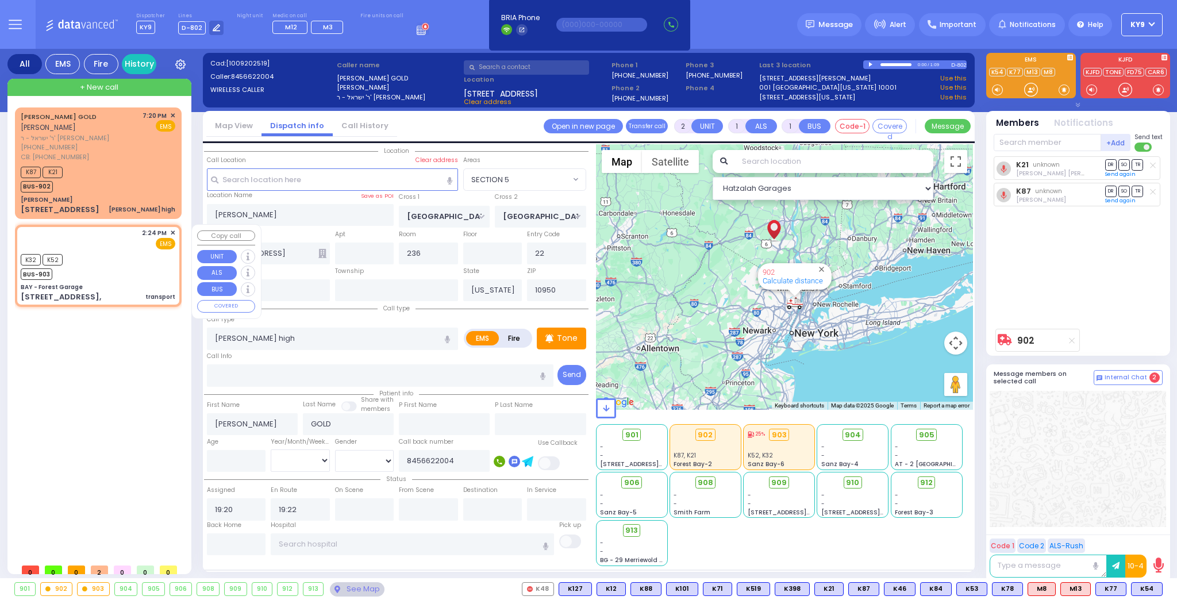
select select
type input "transport"
radio input "true"
select select
type input "14:24"
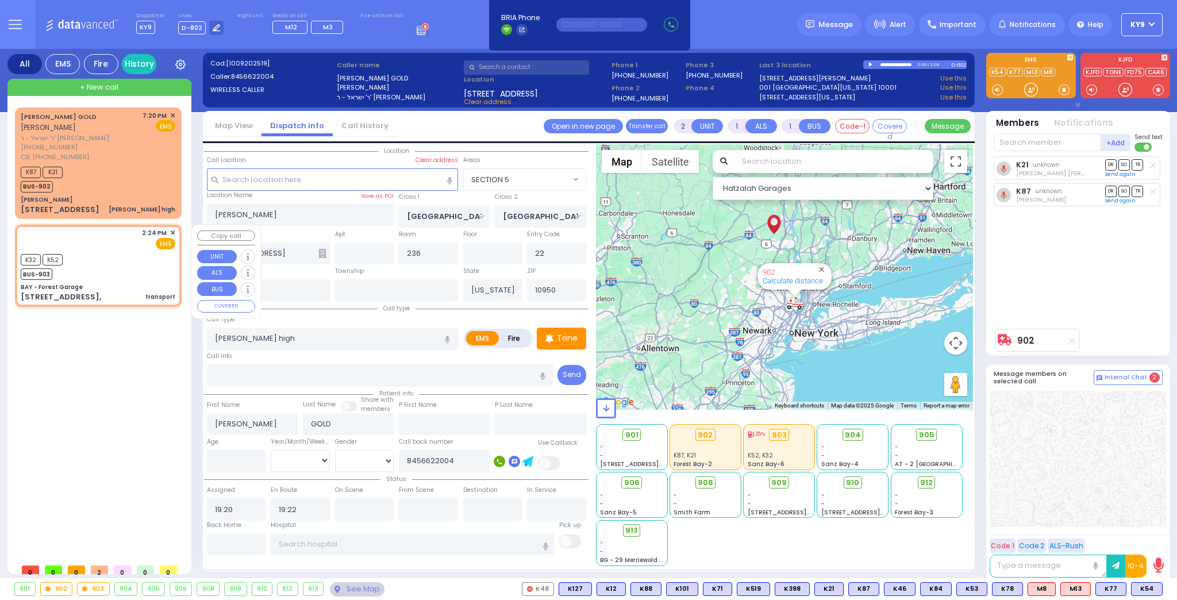
type input "14:24"
select select "Hatzalah Garages"
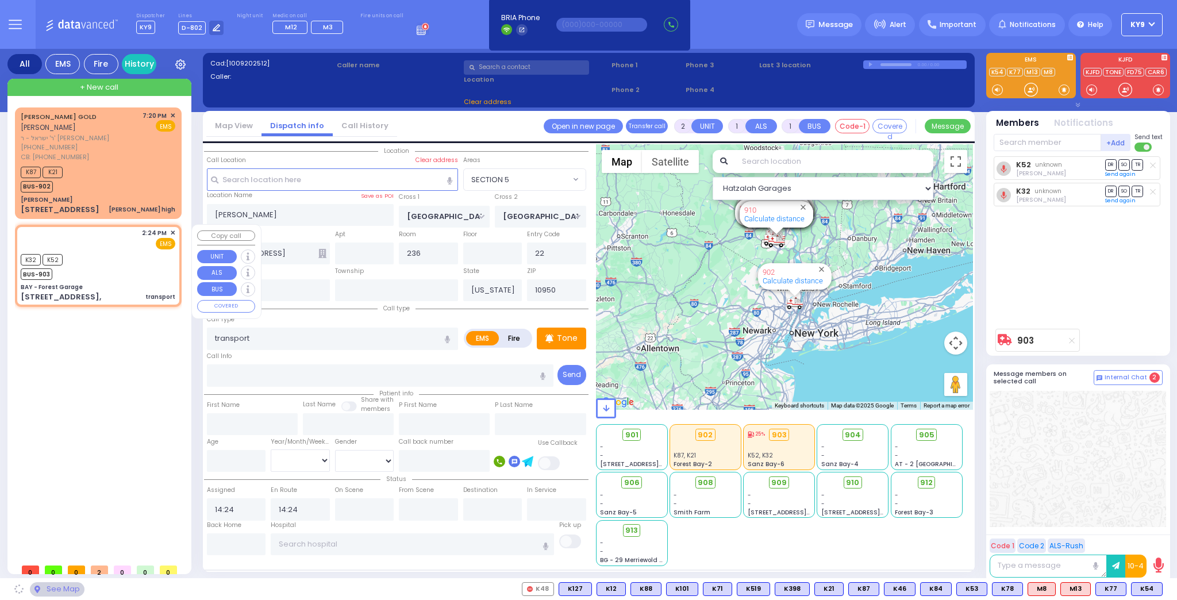
type input "BAY - Forest Garage"
type input "SANZ COURT"
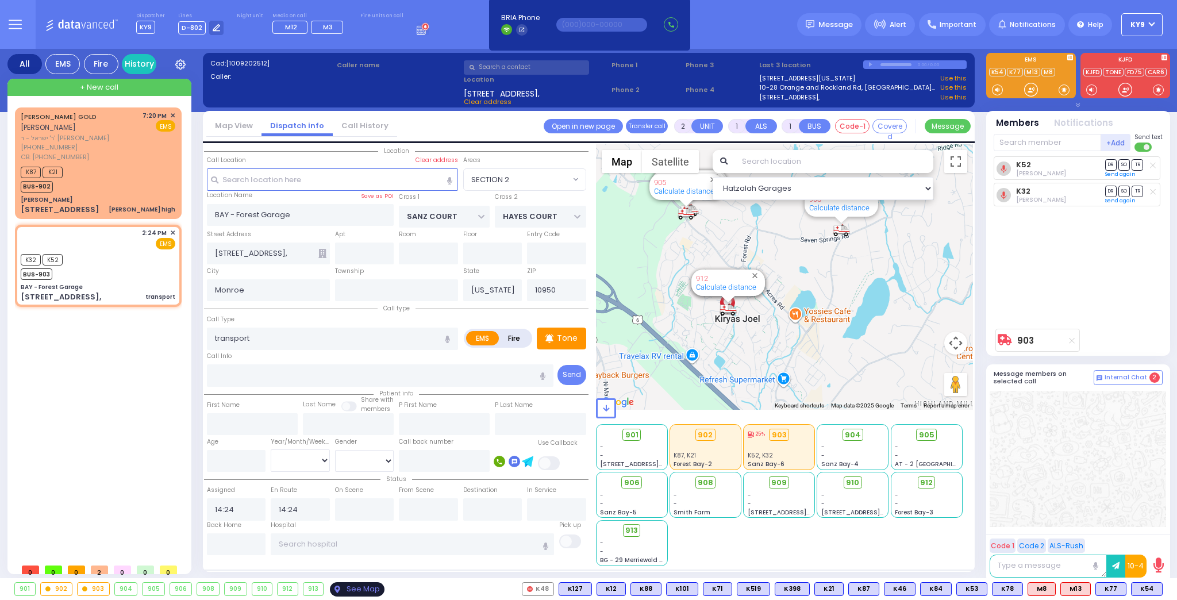
click at [355, 590] on div "See Map" at bounding box center [357, 589] width 54 height 14
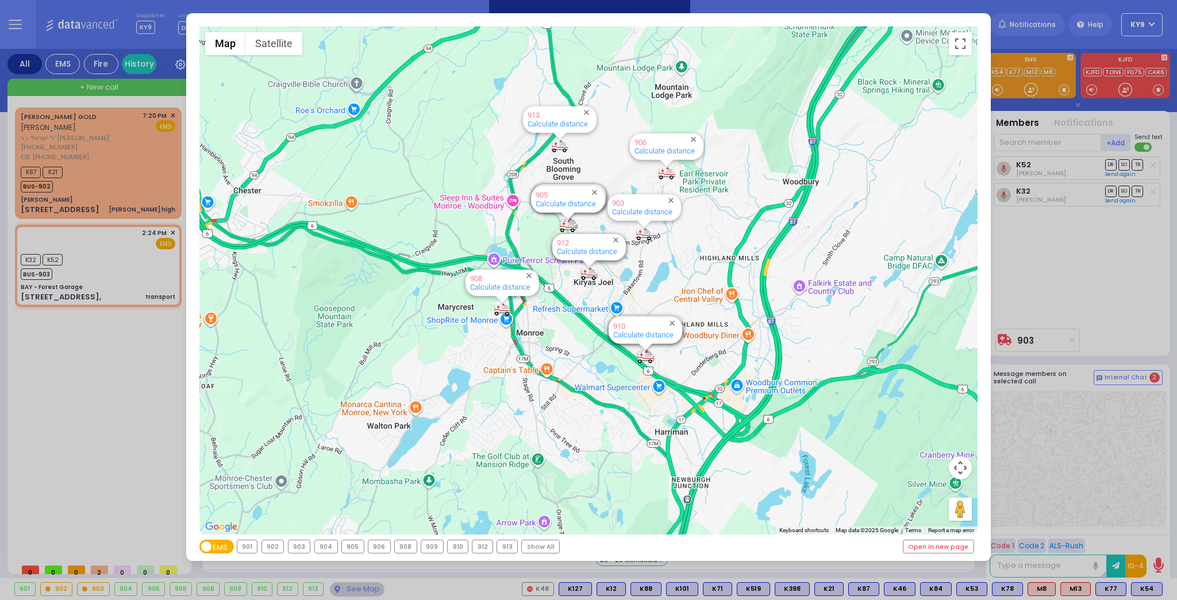
click at [295, 548] on div "903" at bounding box center [299, 546] width 22 height 13
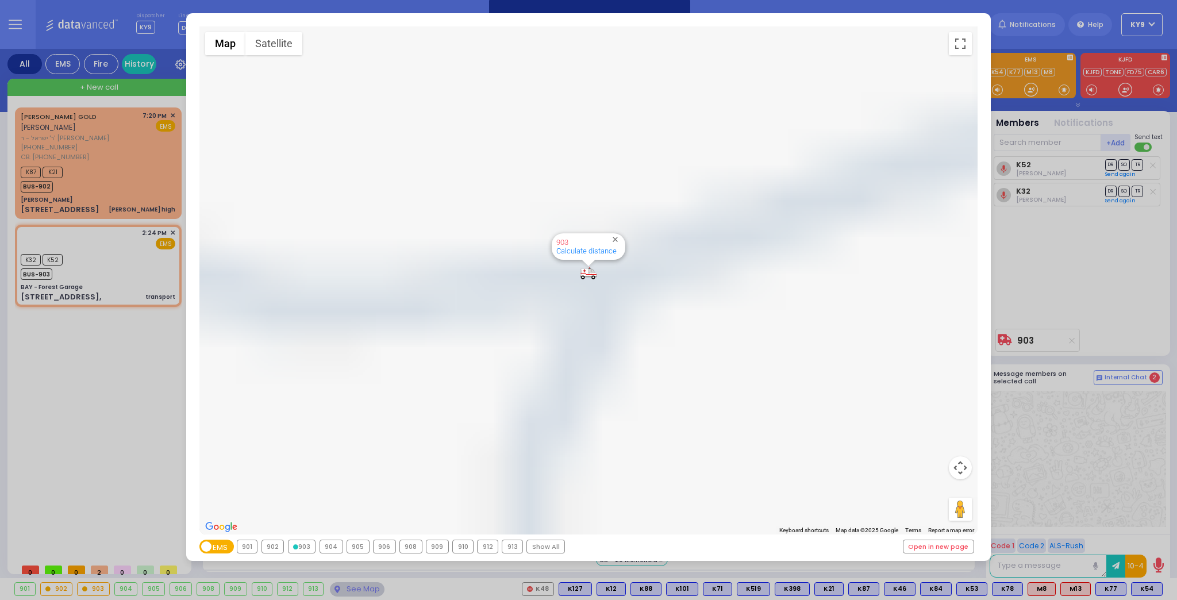
select select "SECTION 2"
select select
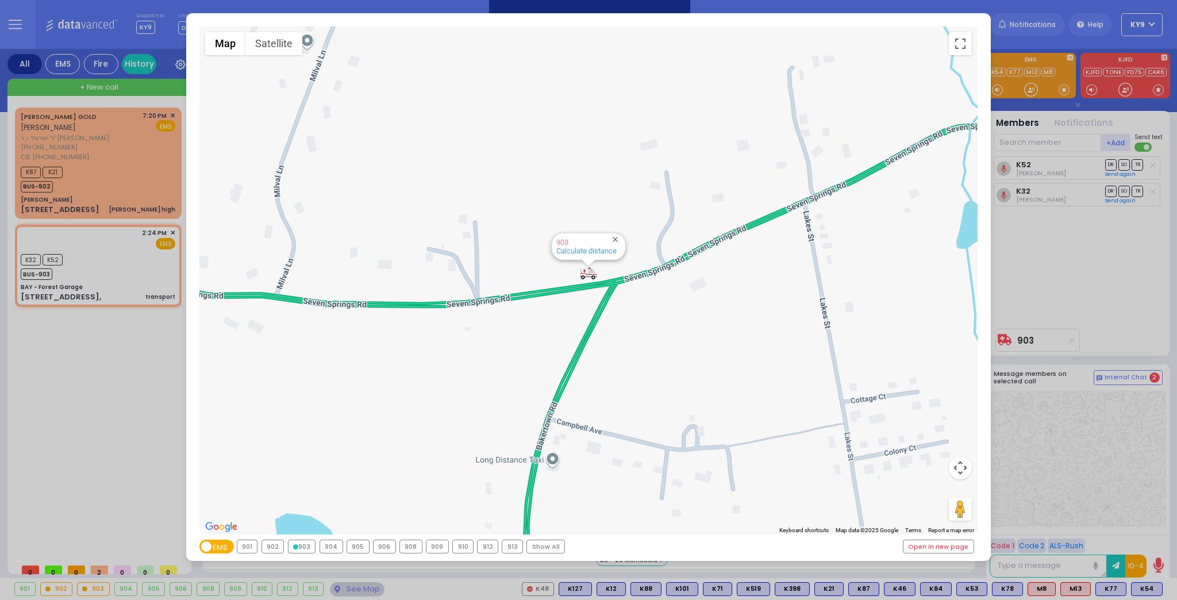
click at [303, 545] on div "903" at bounding box center [301, 546] width 27 height 13
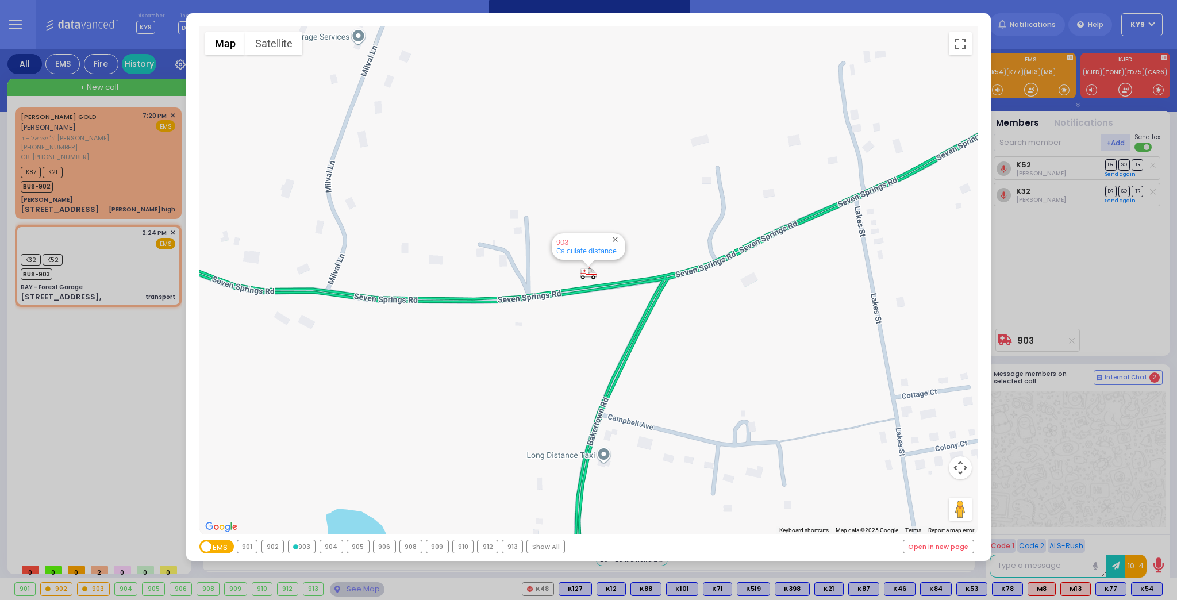
click at [334, 591] on div "← Move left → Move right ↑ Move up ↓ Move down + Zoom in - Zoom out Home Jump l…" at bounding box center [588, 300] width 1177 height 600
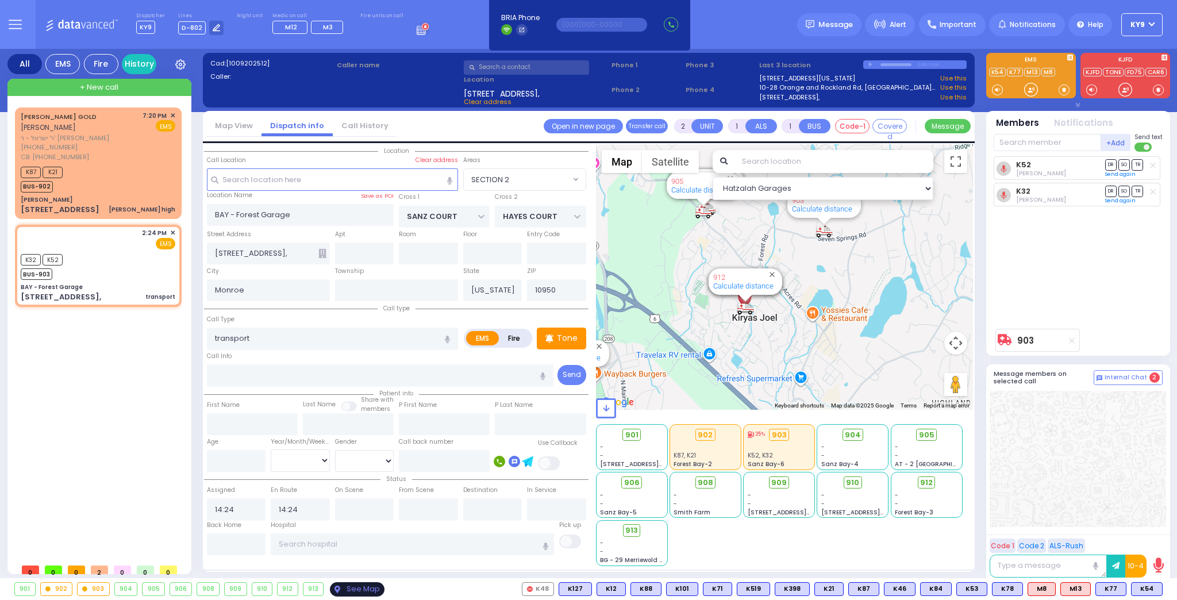
click at [350, 590] on div "See Map" at bounding box center [357, 589] width 54 height 14
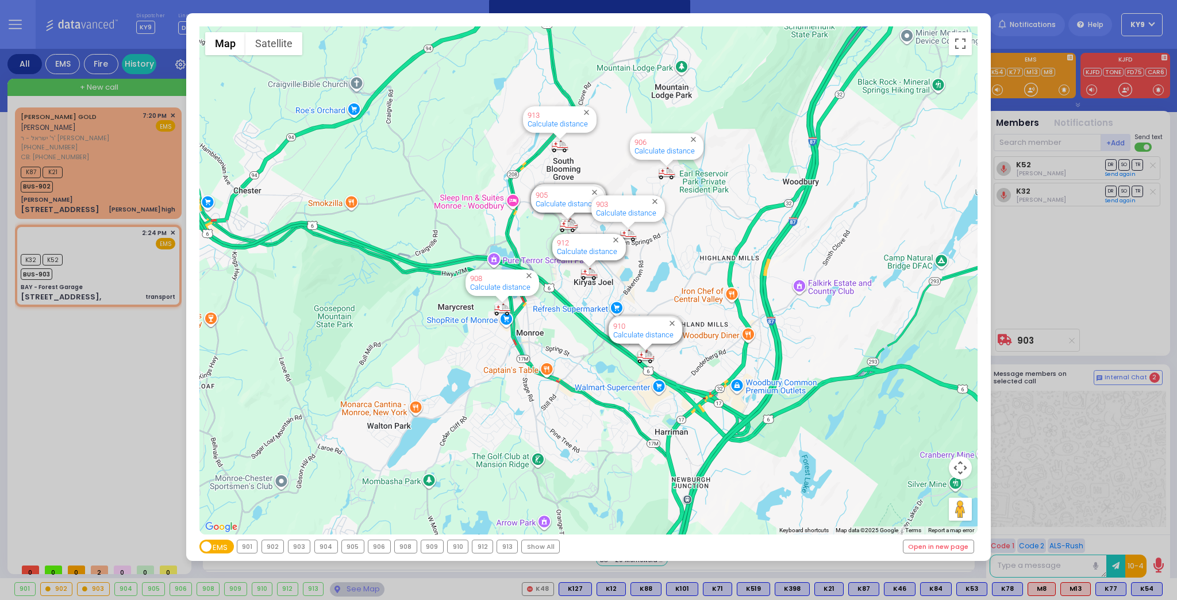
click at [475, 548] on div "912" at bounding box center [482, 546] width 20 height 13
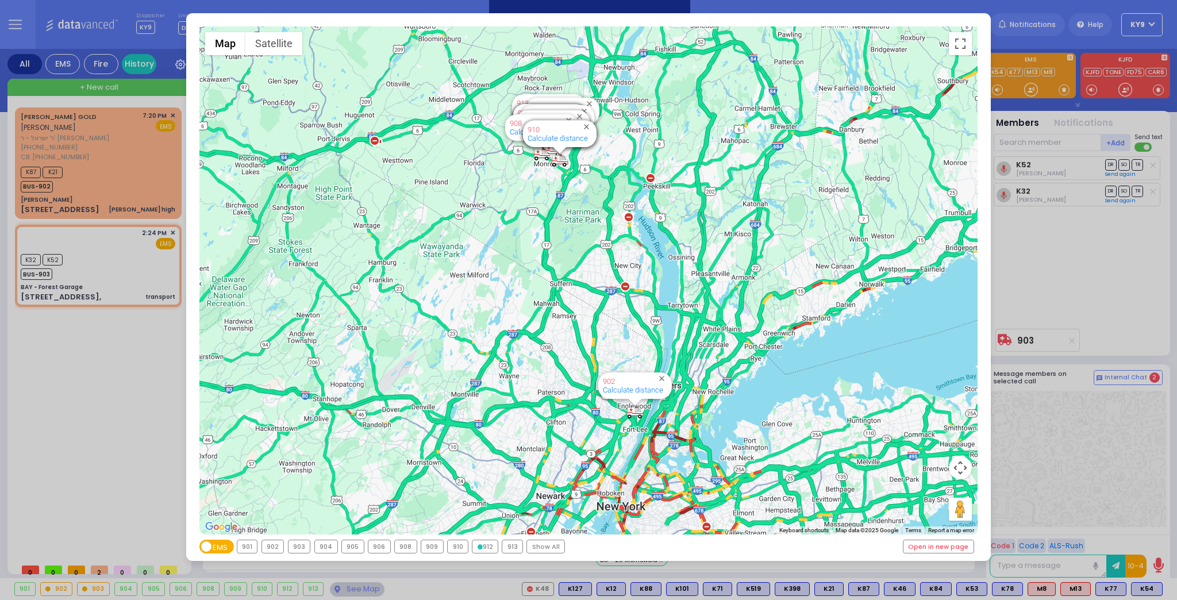
click at [478, 549] on icon at bounding box center [480, 546] width 5 height 5
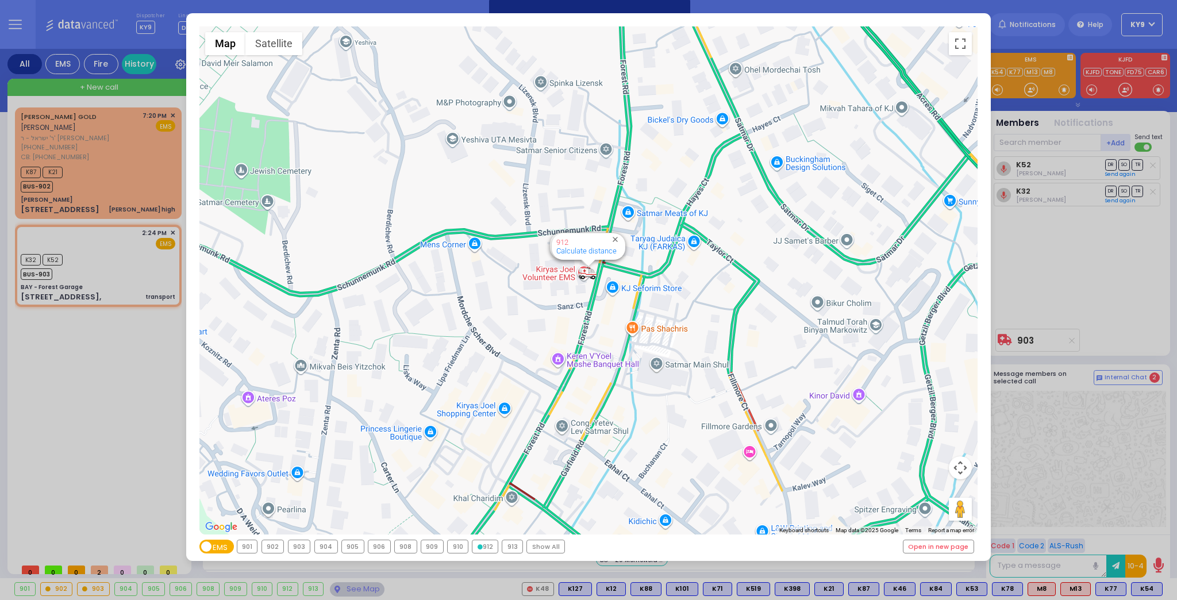
click at [478, 549] on icon at bounding box center [480, 546] width 5 height 5
click at [502, 549] on div "913" at bounding box center [512, 546] width 20 height 13
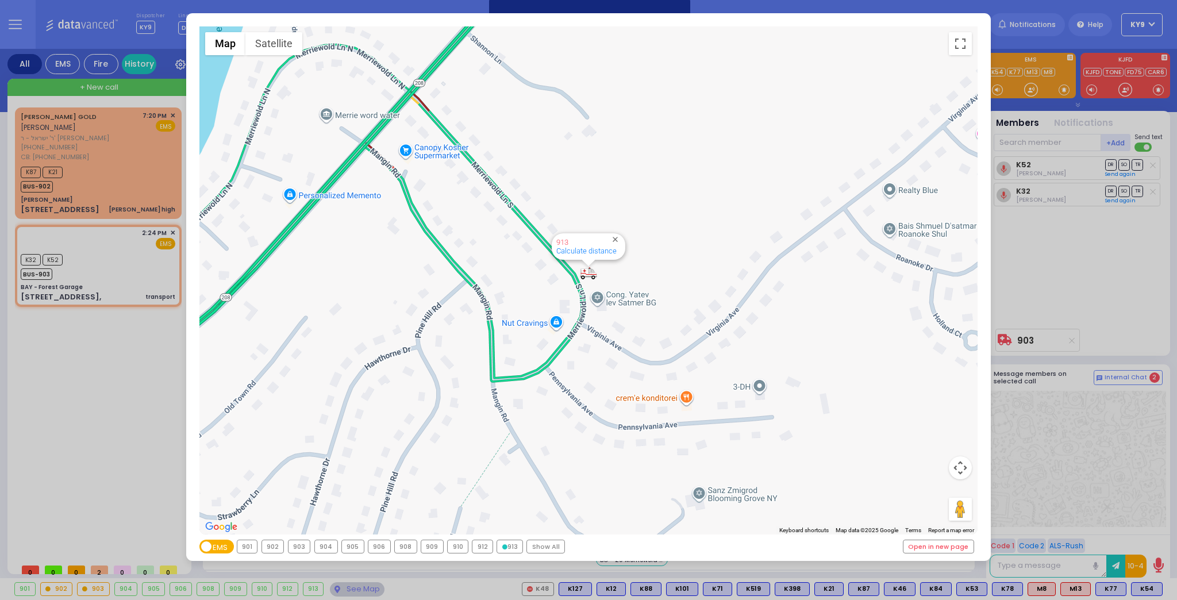
click at [548, 546] on div "Show All" at bounding box center [545, 546] width 37 height 13
click at [546, 546] on div "Show All" at bounding box center [540, 546] width 37 height 13
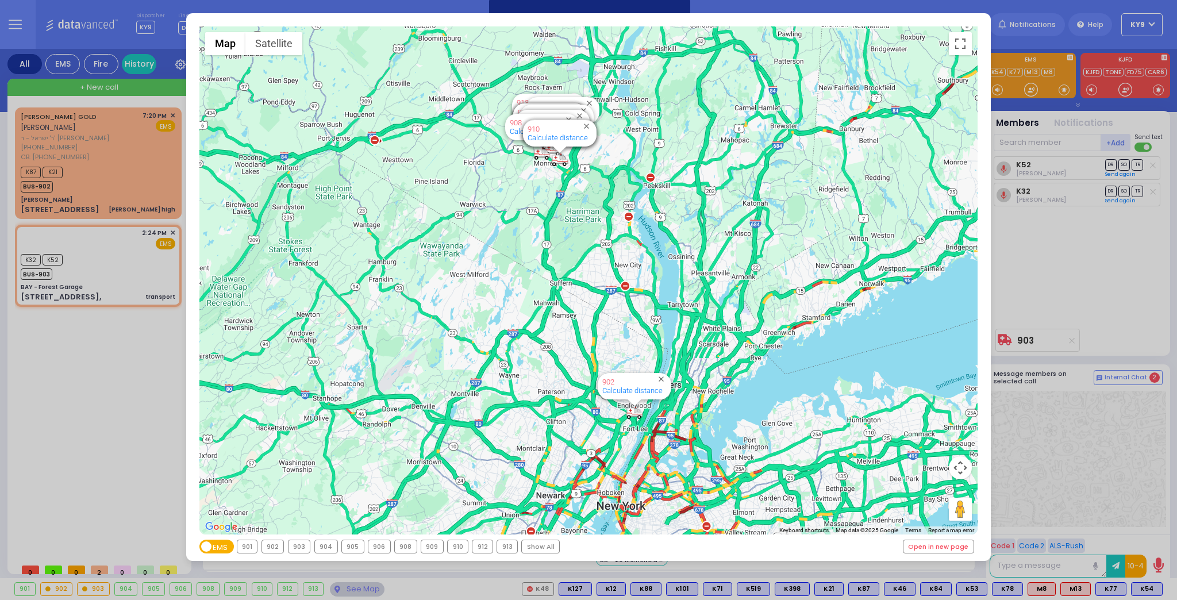
click at [539, 545] on div "Show All" at bounding box center [540, 546] width 37 height 13
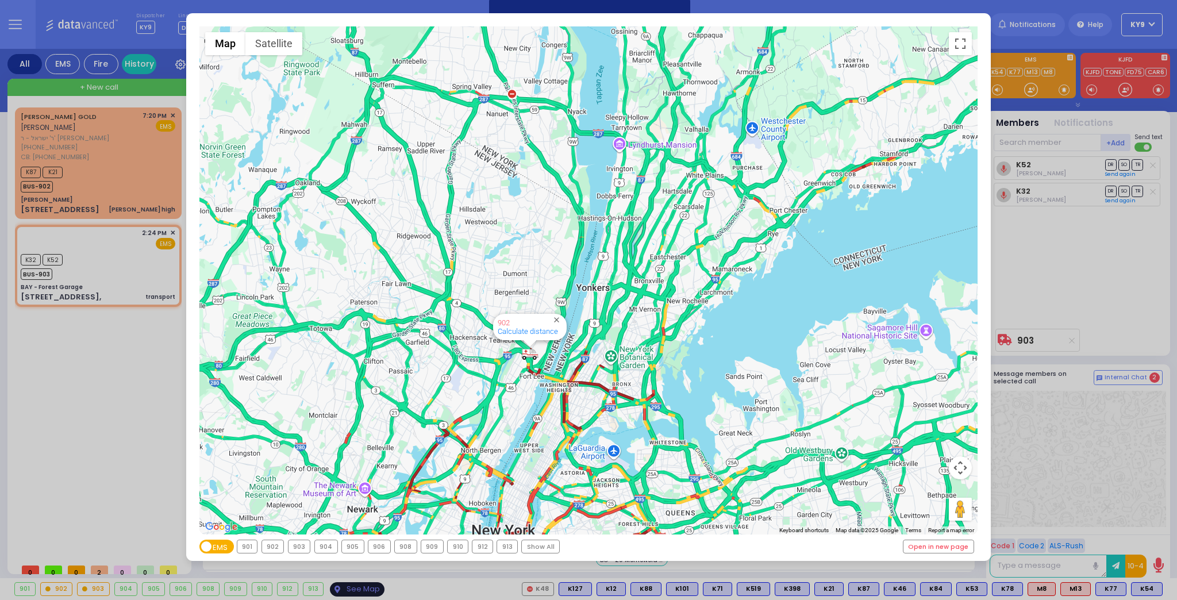
click at [341, 593] on div "← Move left → Move right ↑ Move up ↓ Move down + Zoom in - Zoom out Home Jump l…" at bounding box center [588, 300] width 1177 height 600
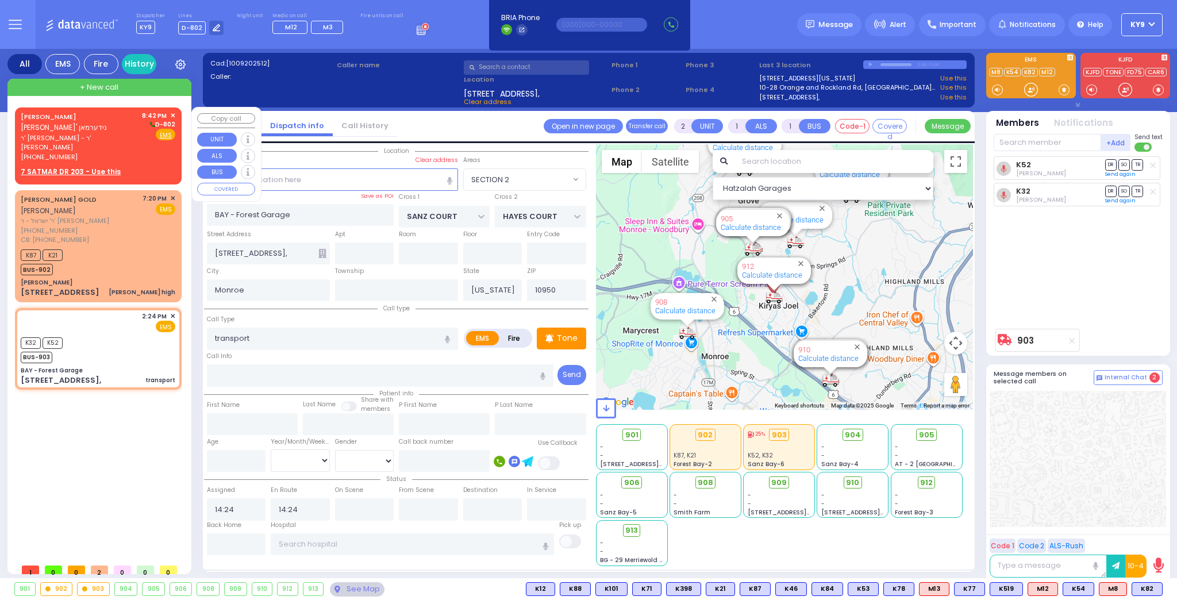
click at [97, 167] on u "7 SATMAR DR 203 - Use this" at bounding box center [71, 172] width 100 height 10
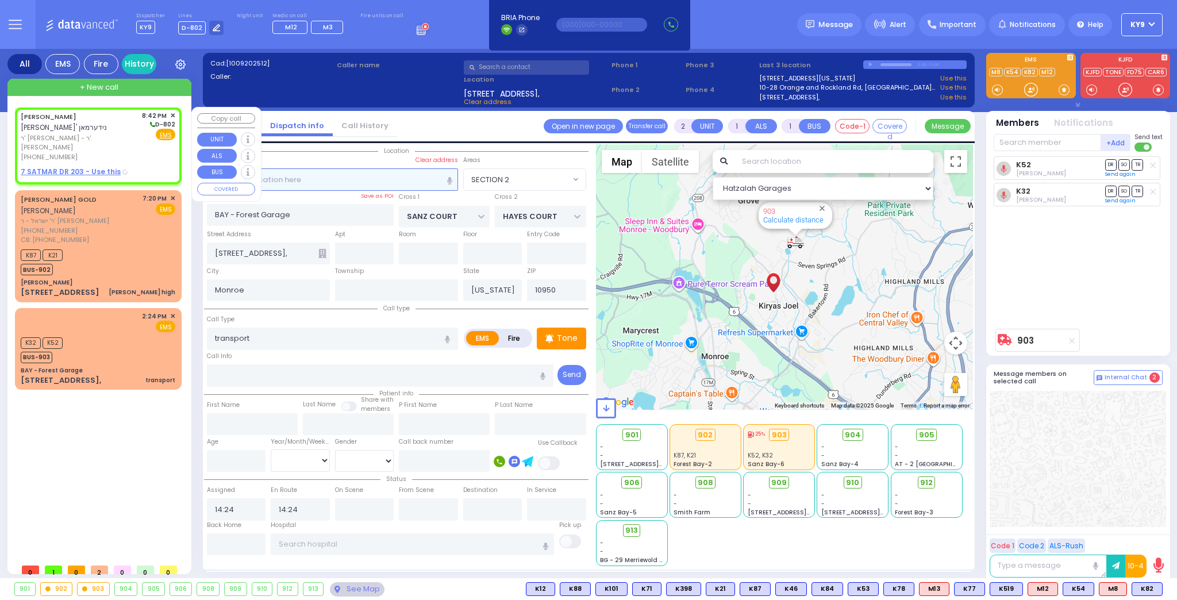
select select
radio input "true"
type input "JOEL ELYA"
type input "NIDERMAN"
select select
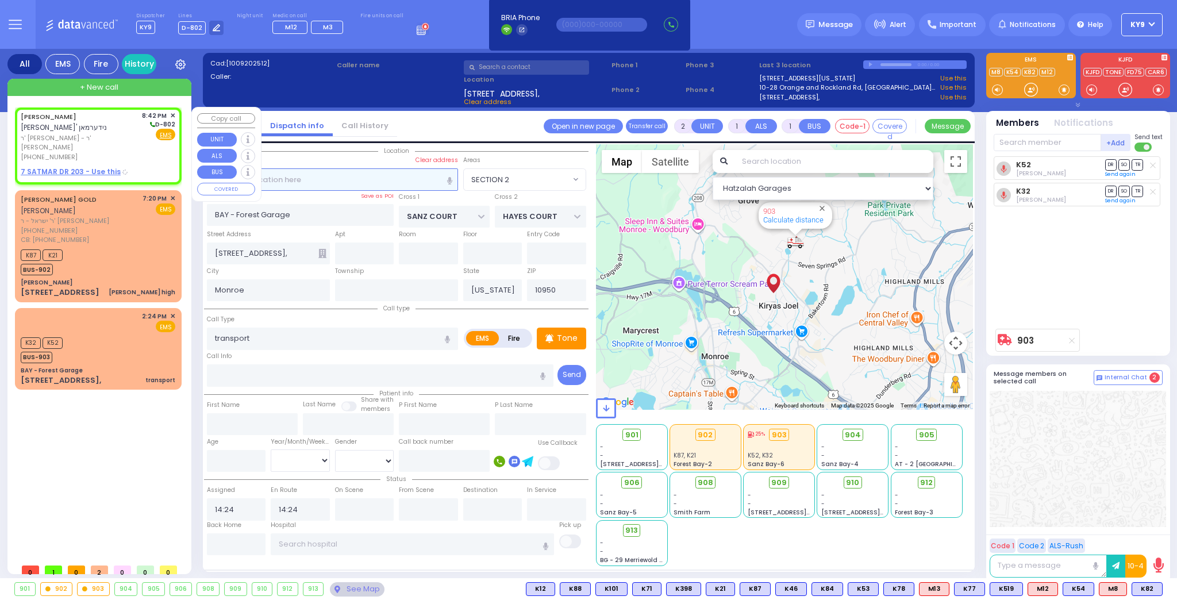
type input "20:42"
select select "Hatzalah Garages"
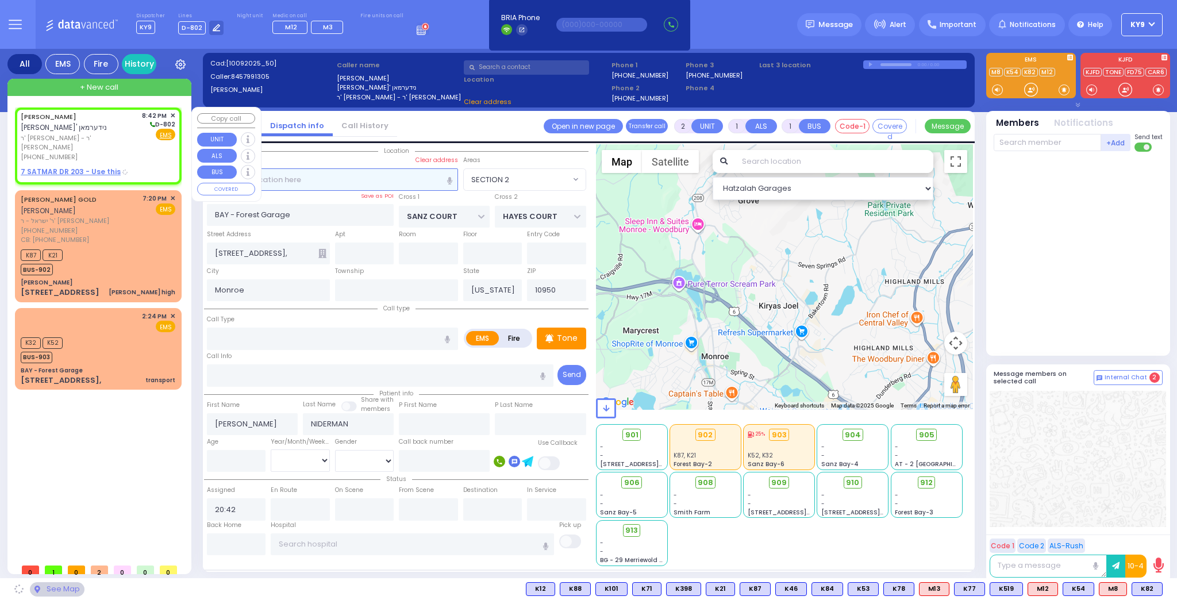
type input "SIGET COURT"
type input "ACRES RD"
type input "7 SATMAR DR"
type input "203"
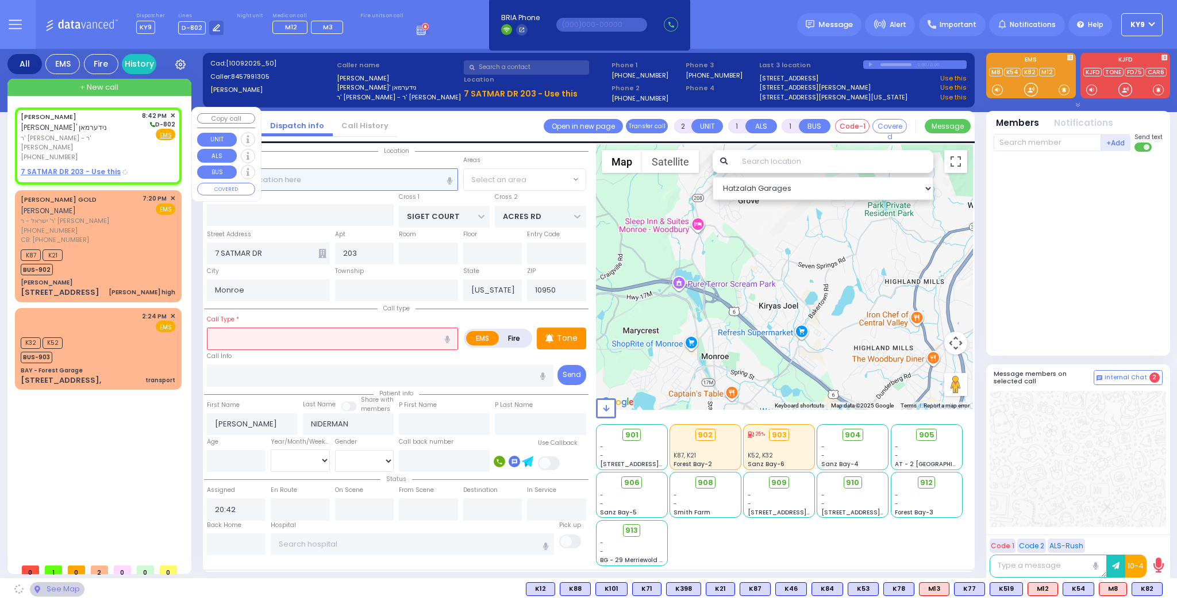
select select "SECTION 3"
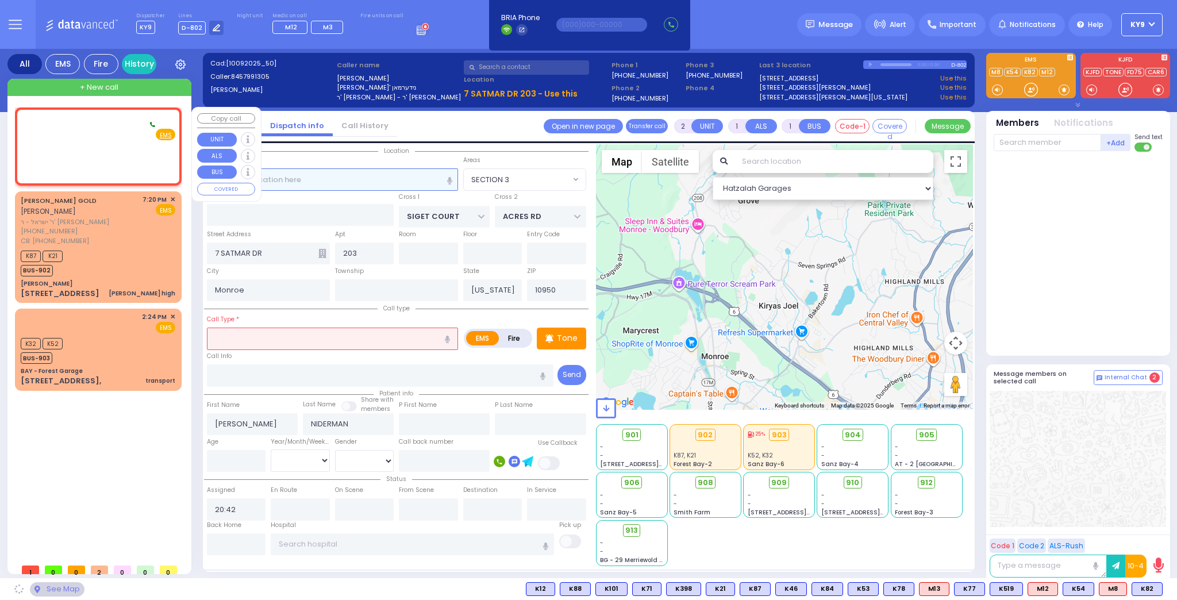
select select
radio input "true"
select select
select select "Hatzalah Garages"
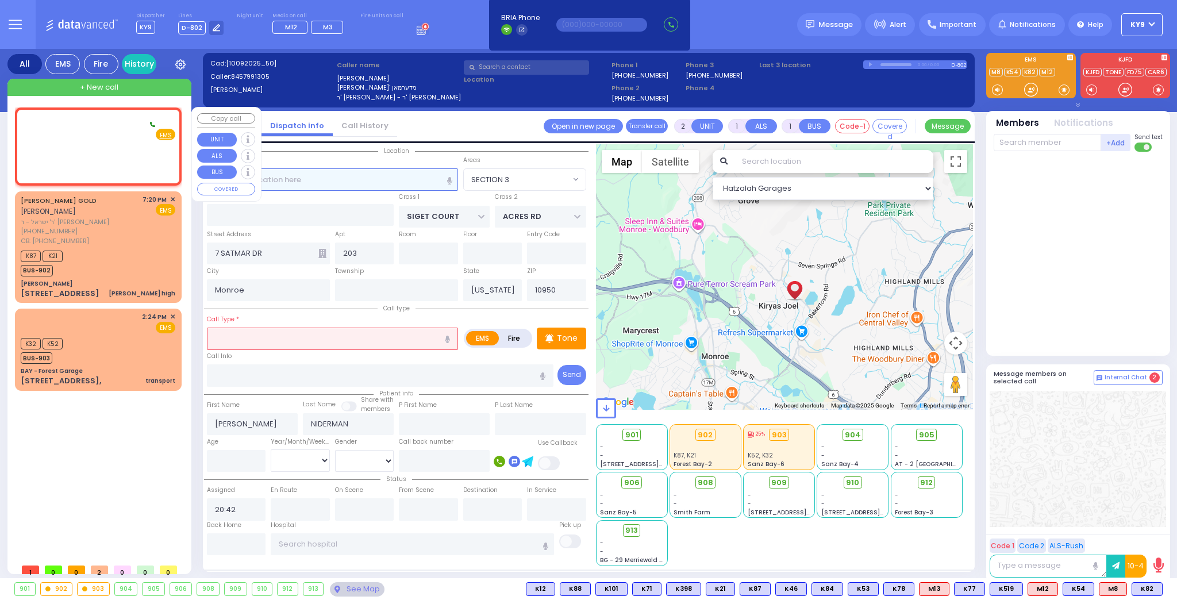
select select
radio input "true"
select select
select select "Hatzalah Garages"
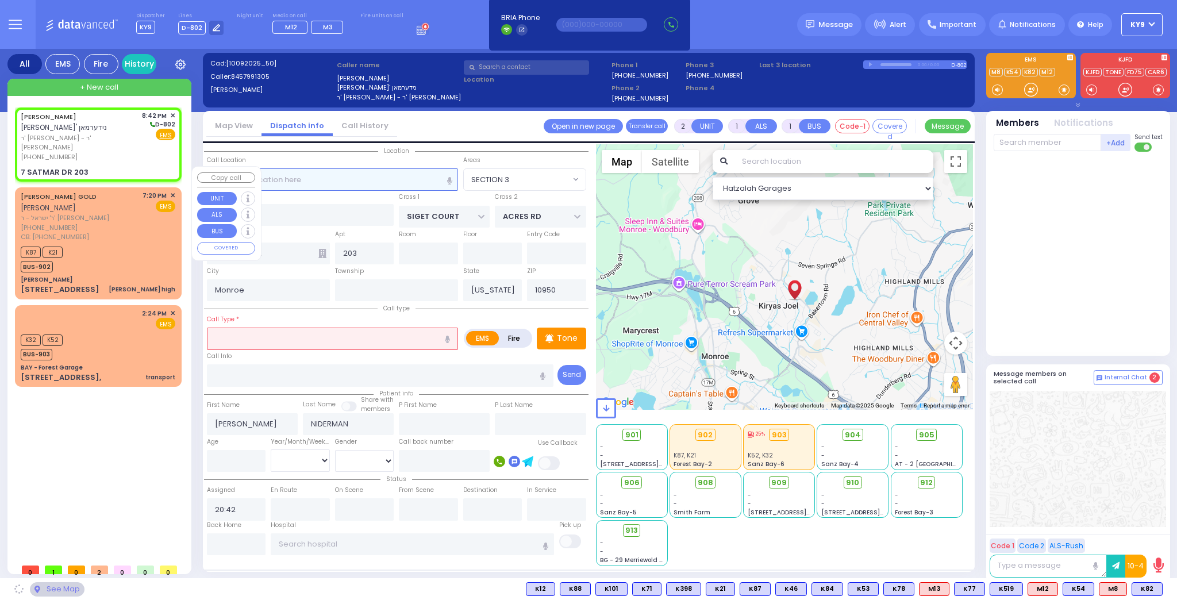
select select
radio input "true"
select select
select select "Hatzalah Garages"
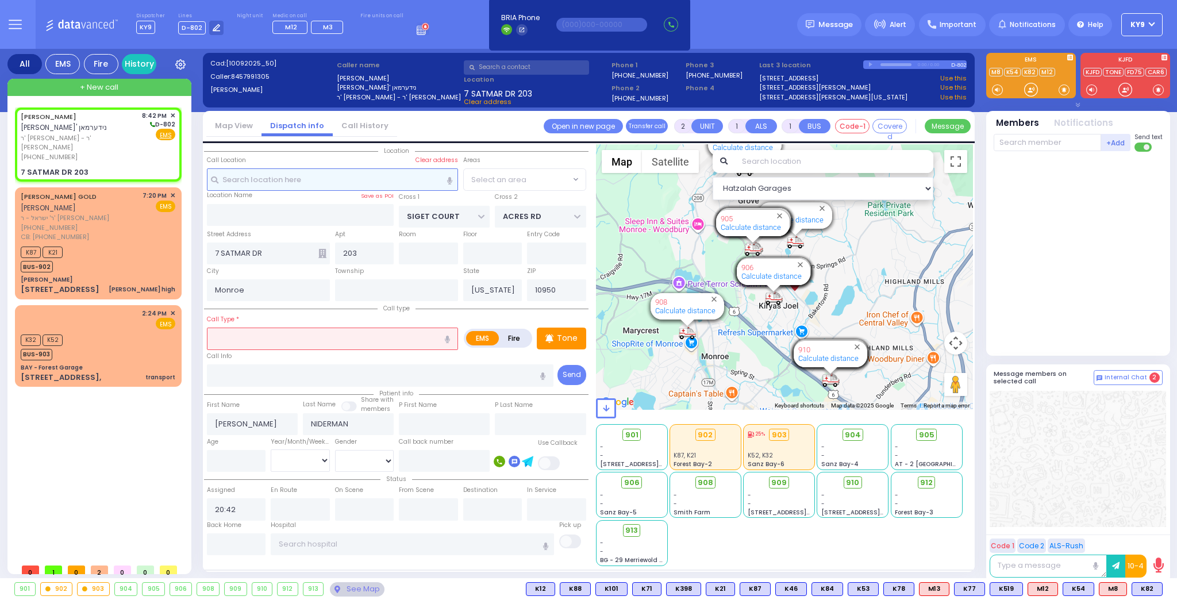
select select "SECTION 3"
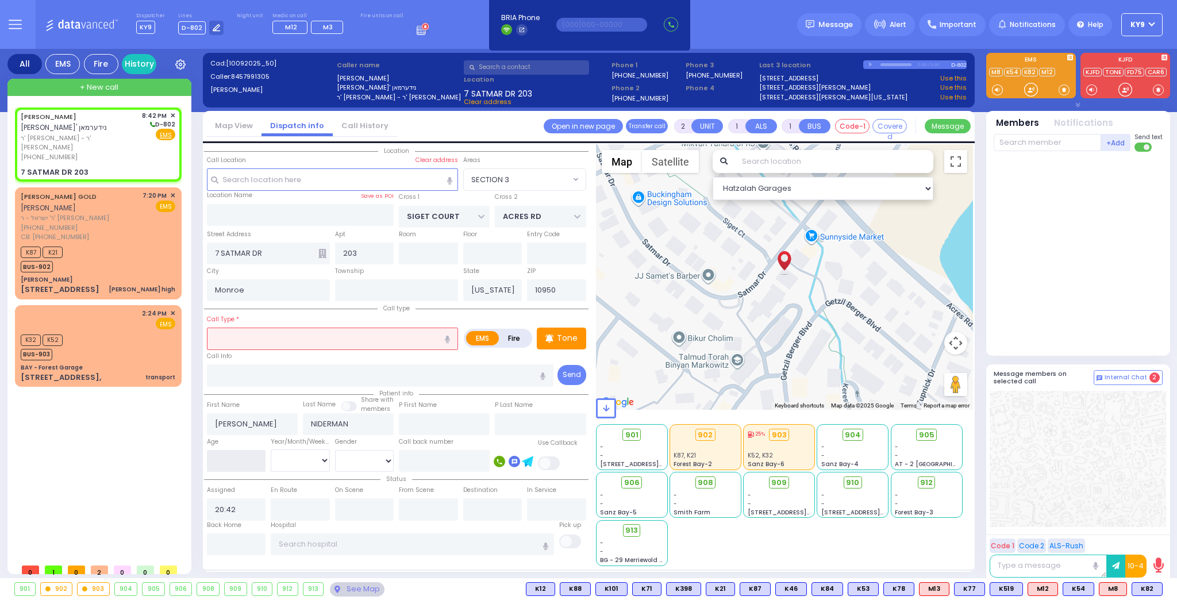
click at [232, 458] on input "number" at bounding box center [236, 461] width 59 height 22
type input "2"
click at [301, 453] on select "Year Month Week Day" at bounding box center [300, 460] width 59 height 22
select select
radio input "true"
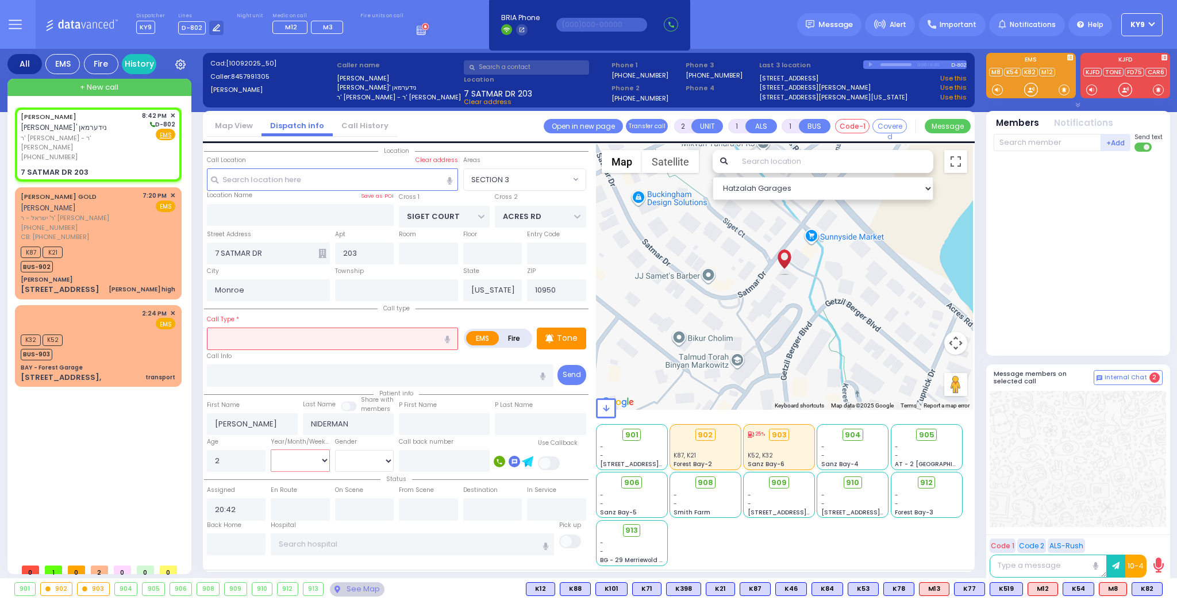
select select
select select "SECTION 3"
select select "Hatzalah Garages"
select select "Year"
click at [271, 449] on select "Year Month Week Day" at bounding box center [300, 460] width 59 height 22
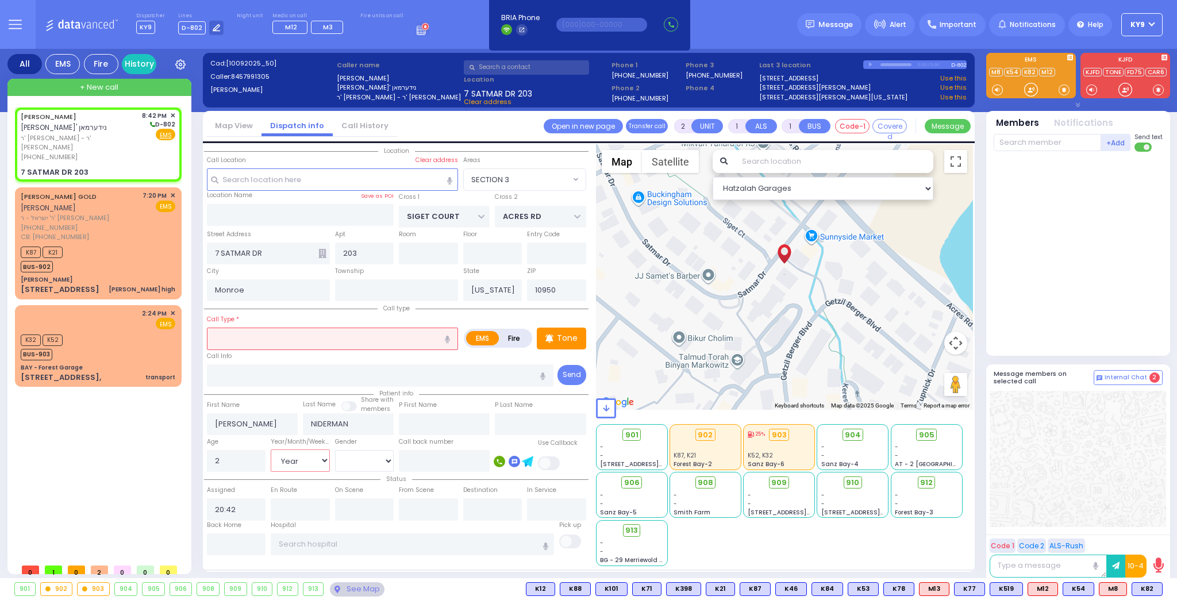
select select
radio input "true"
select select "Year"
select select "Hatzalah Garages"
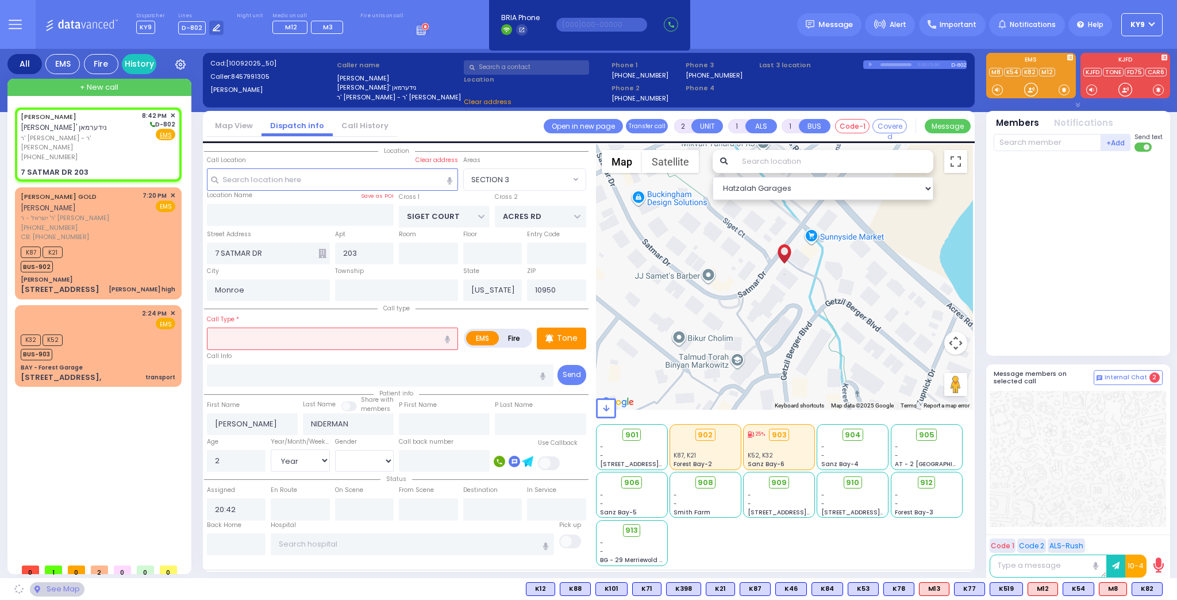
click at [322, 338] on input "text" at bounding box center [332, 339] width 251 height 22
select select "SECTION 3"
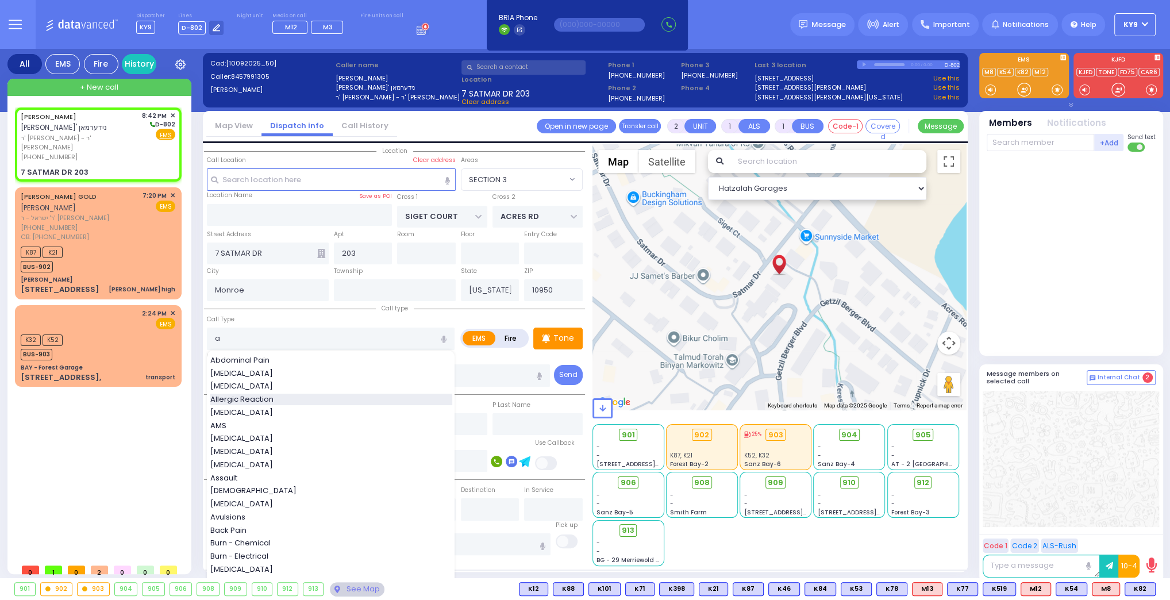
click at [289, 395] on div "Allergic Reaction" at bounding box center [331, 399] width 242 height 11
type input "Allergic Reaction"
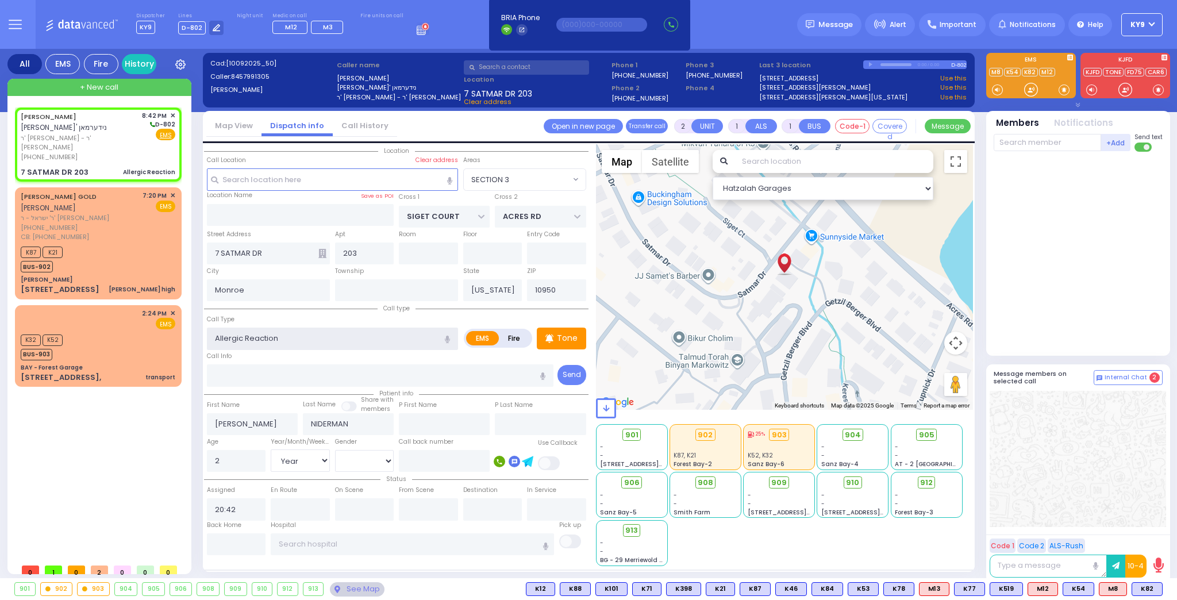
select select
radio input "true"
select select "Year"
select select "Hatzalah Garages"
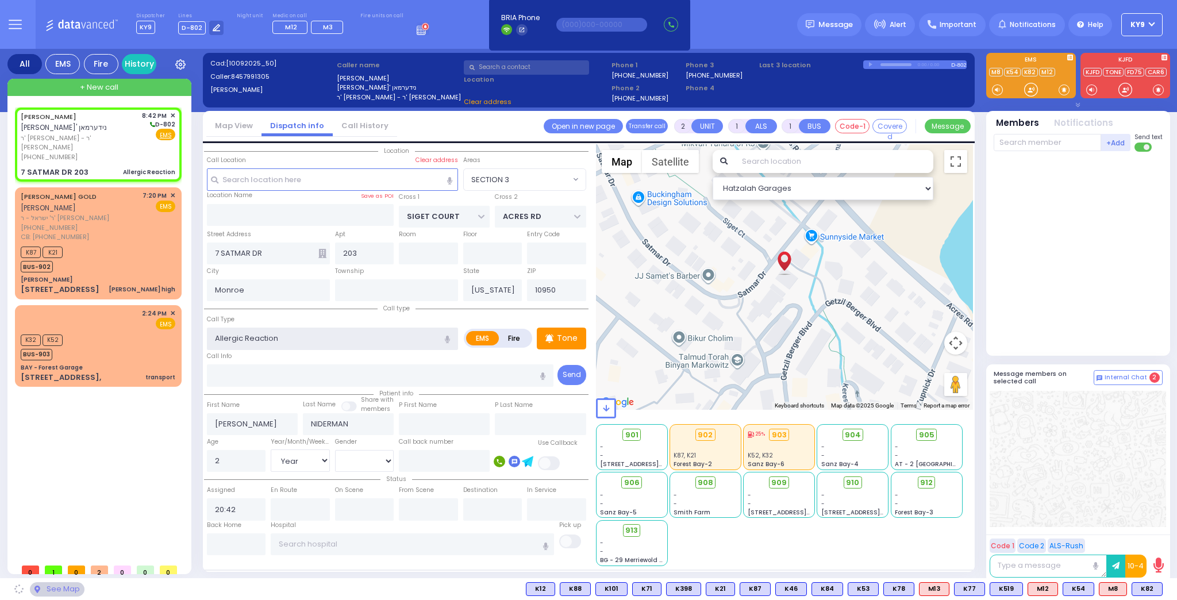
select select "SECTION 3"
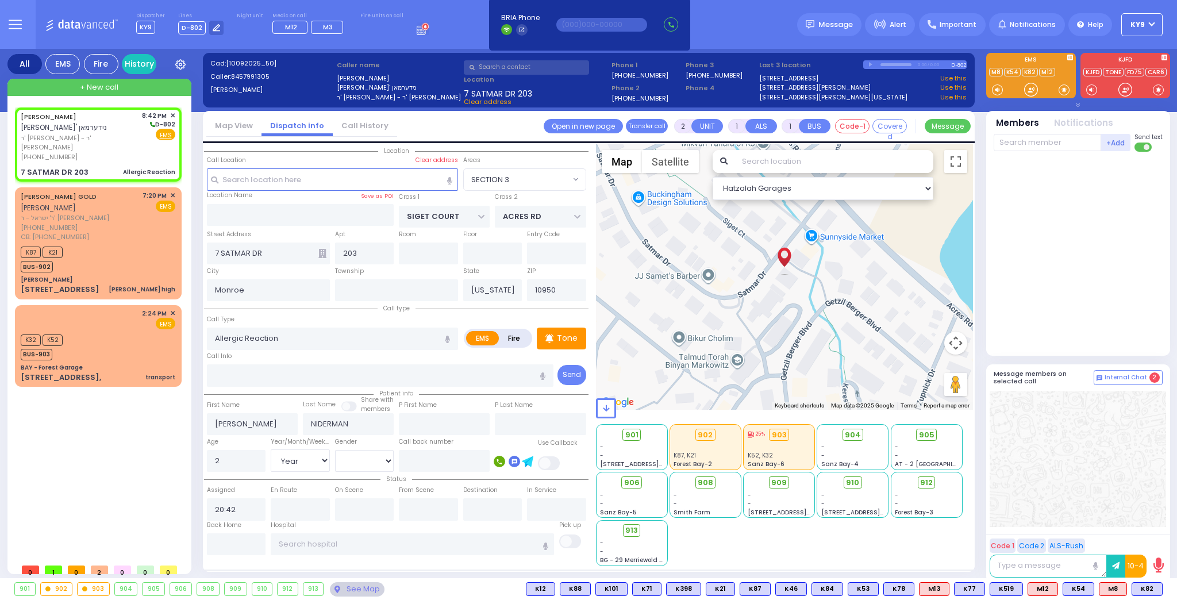
click at [565, 346] on div "Tone" at bounding box center [561, 339] width 49 height 22
select select
radio input "true"
select select "Year"
select select "Hatzalah Garages"
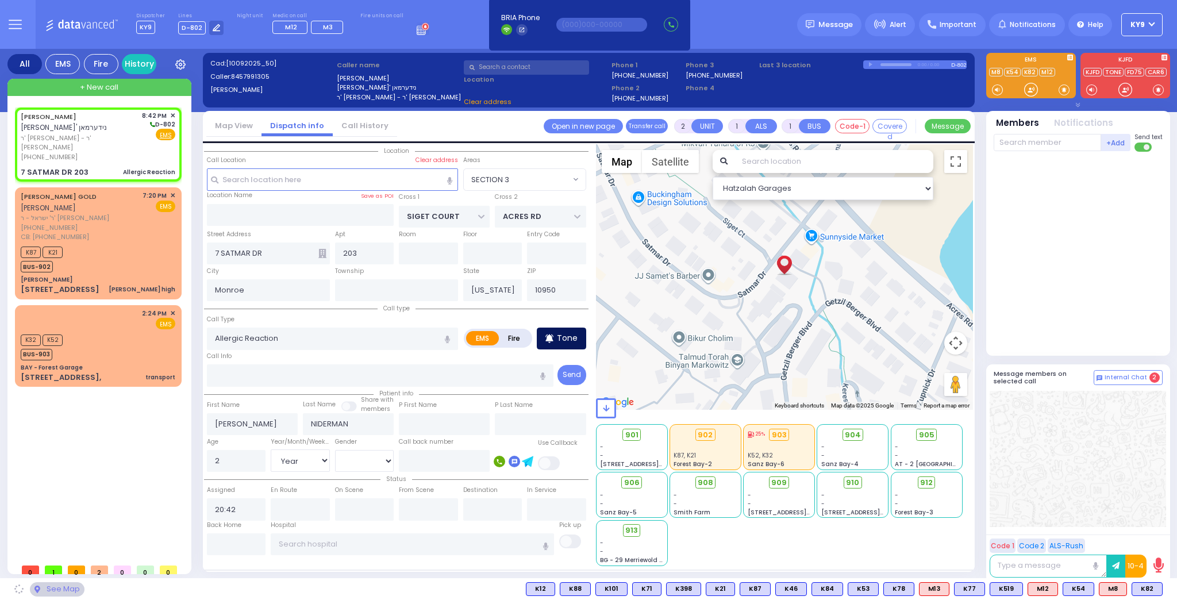
select select "SECTION 3"
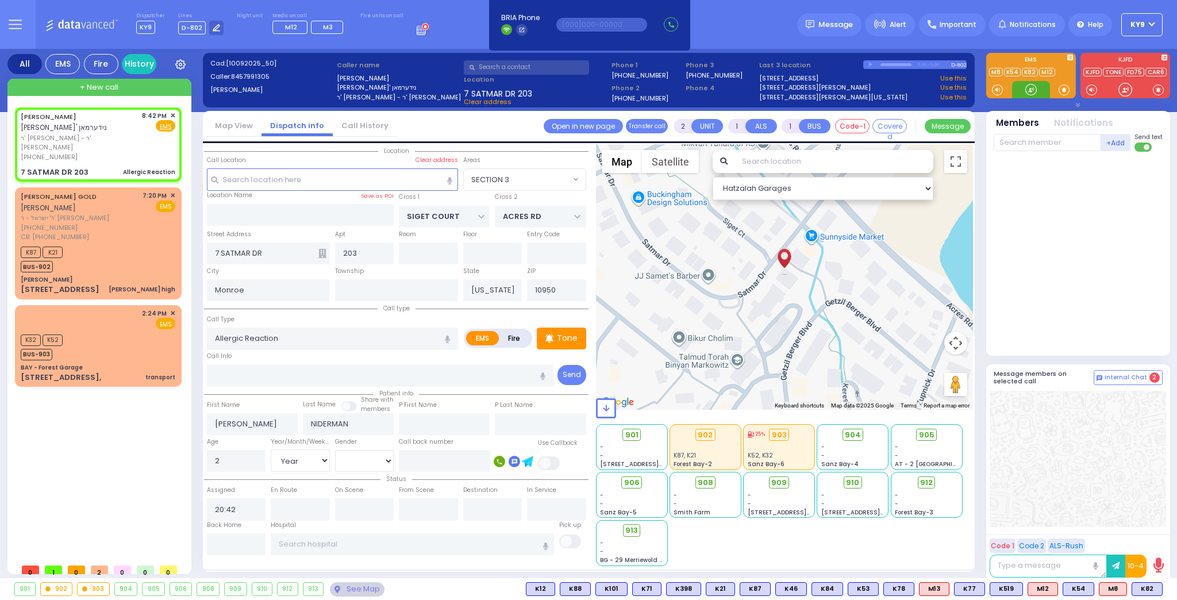
select select
radio input "true"
select select "Year"
select select "Hatzalah Garages"
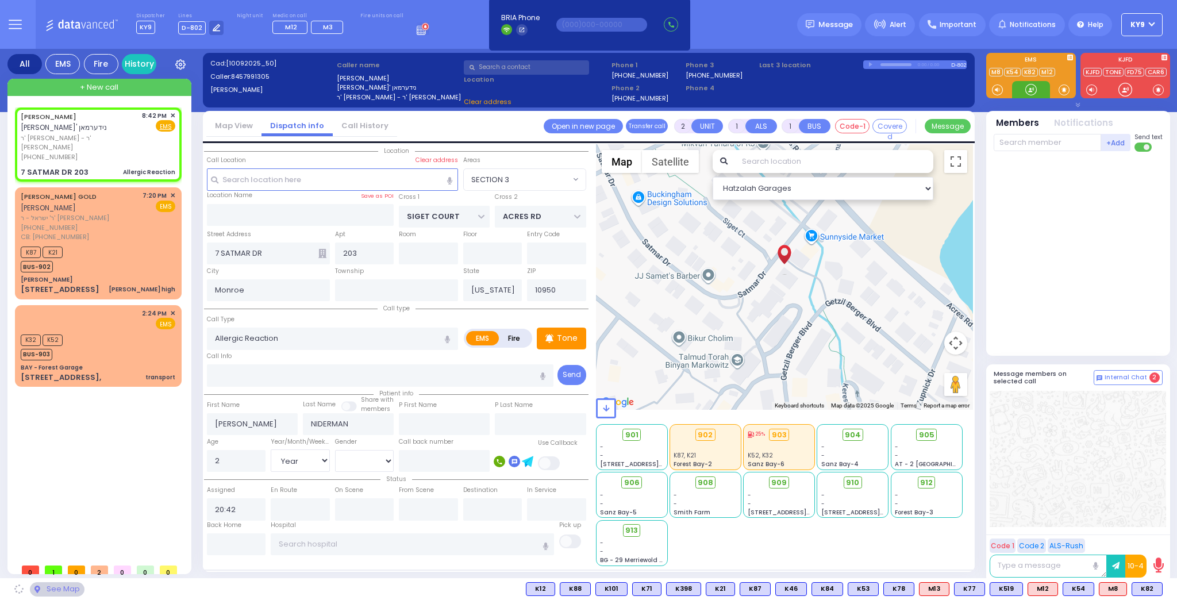
select select "SECTION 3"
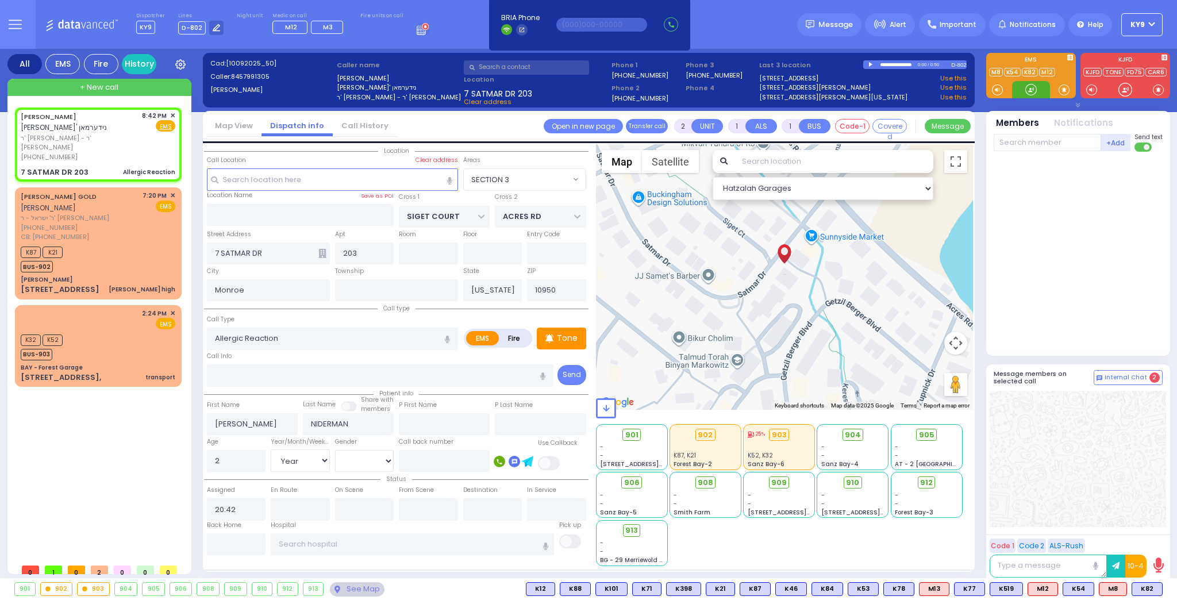
click at [1032, 91] on div at bounding box center [1030, 89] width 11 height 11
click at [1029, 84] on div at bounding box center [1030, 89] width 11 height 11
click at [1149, 591] on span "K101" at bounding box center [1146, 589] width 31 height 13
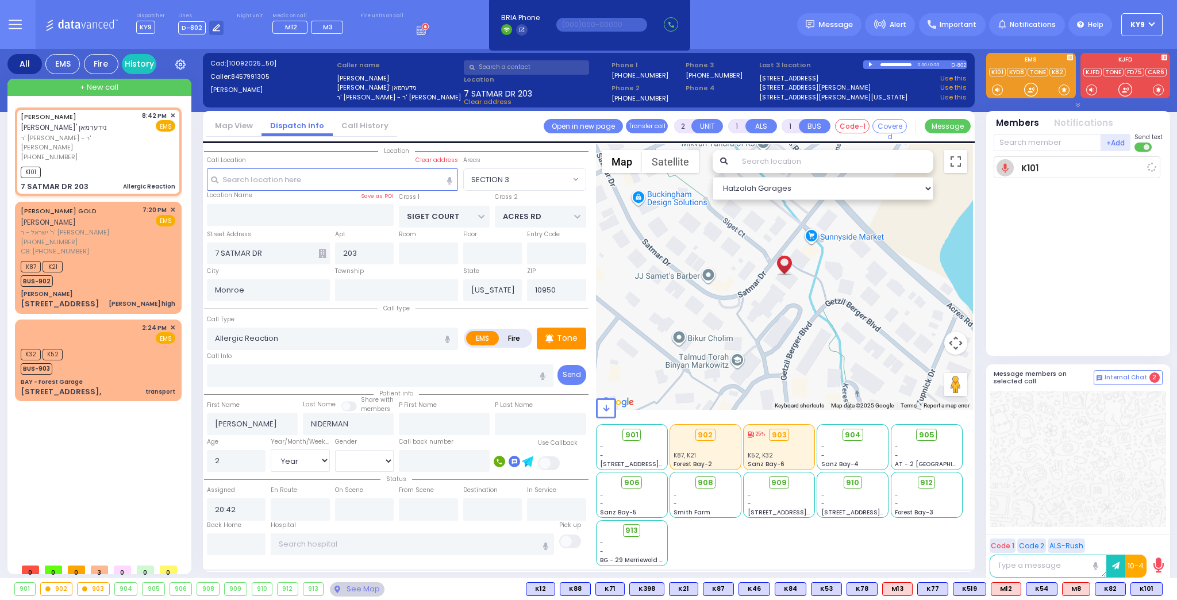
select select
radio input "true"
select select "Year"
type input "20:43"
select select "Hatzalah Garages"
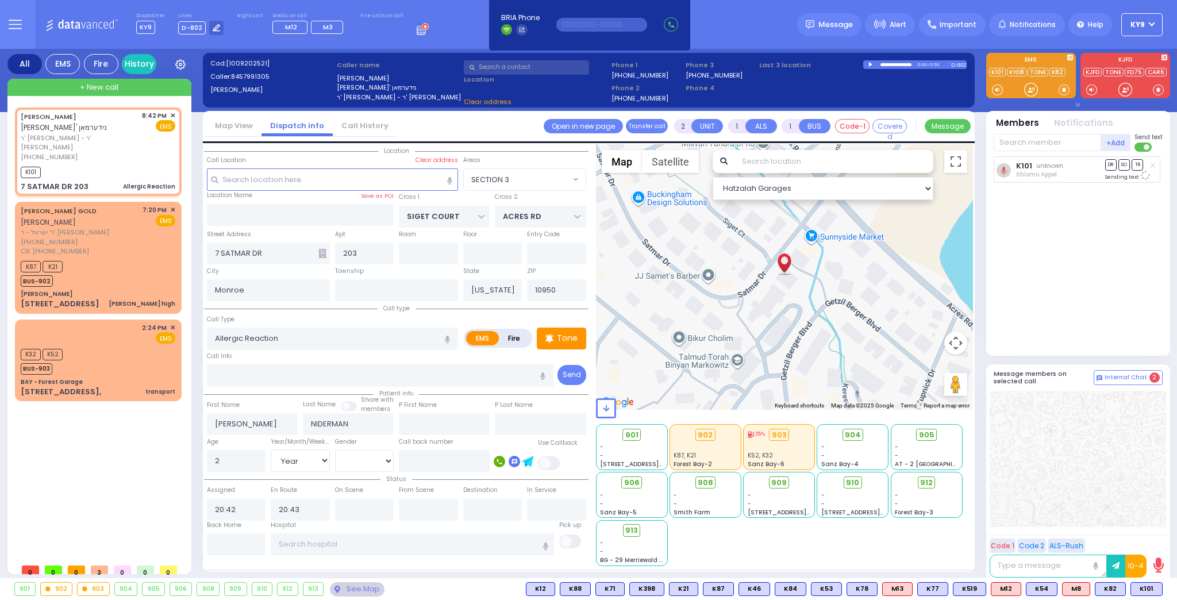
select select "SECTION 3"
click at [1029, 87] on div at bounding box center [1030, 89] width 11 height 11
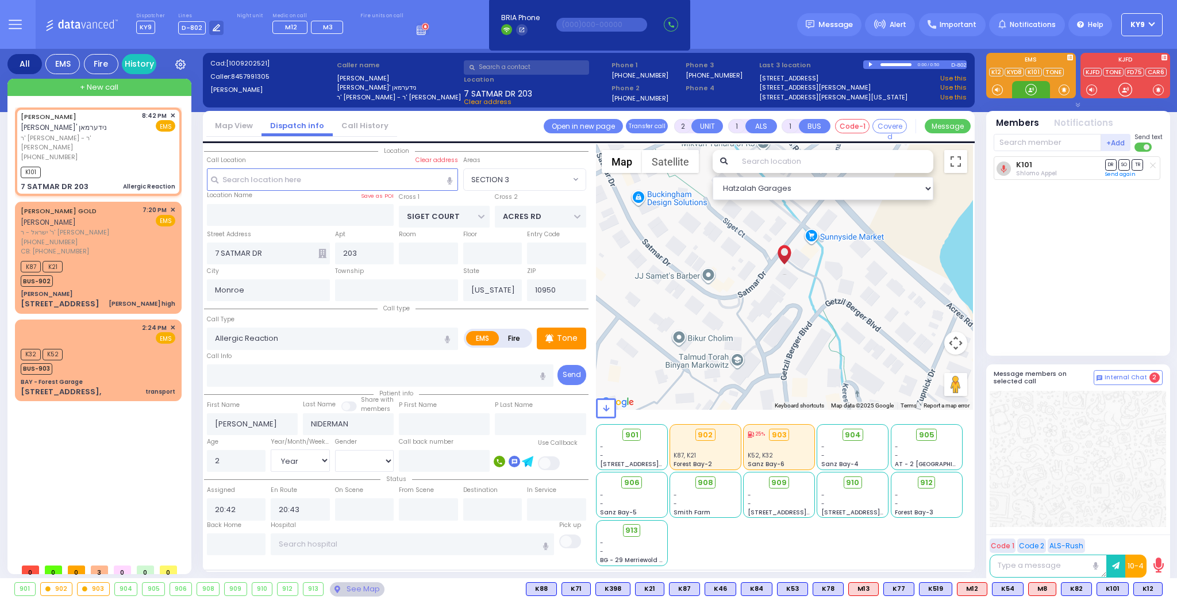
click at [1028, 90] on div at bounding box center [1030, 89] width 11 height 11
click at [1144, 590] on span "K12" at bounding box center [1148, 589] width 28 height 13
select select
radio input "true"
select select "Year"
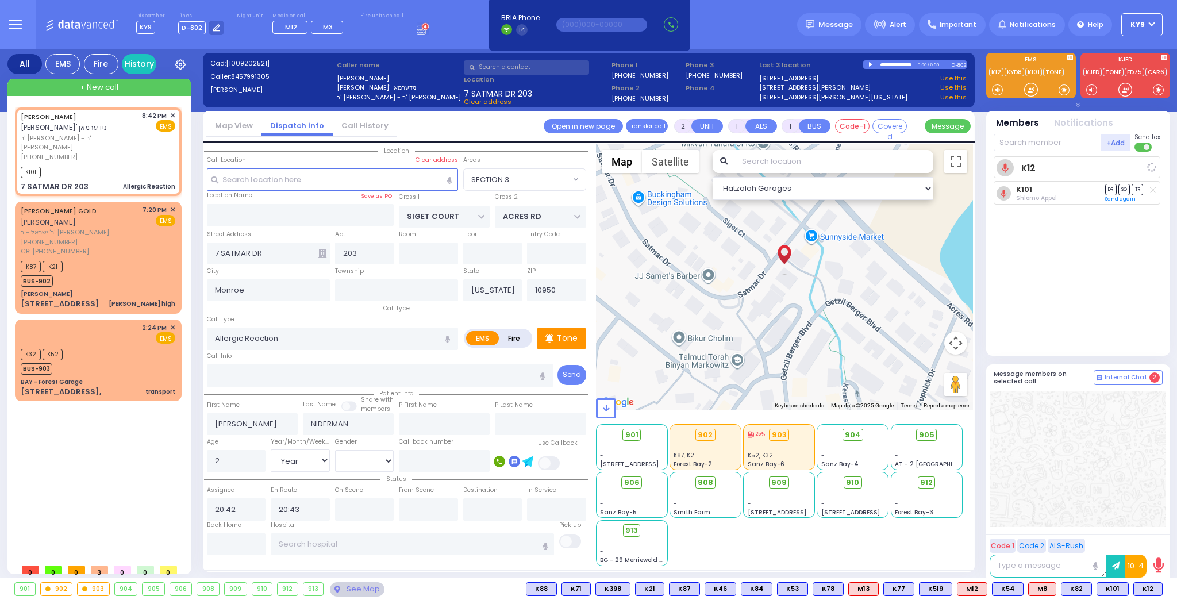
select select "Hatzalah Garages"
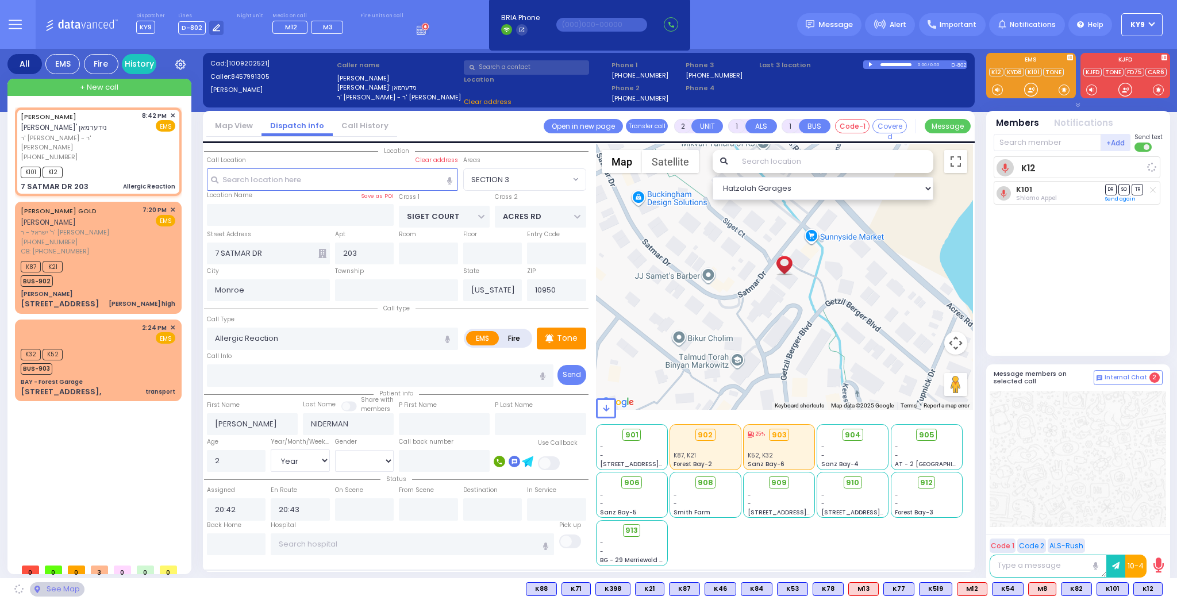
select select "SECTION 3"
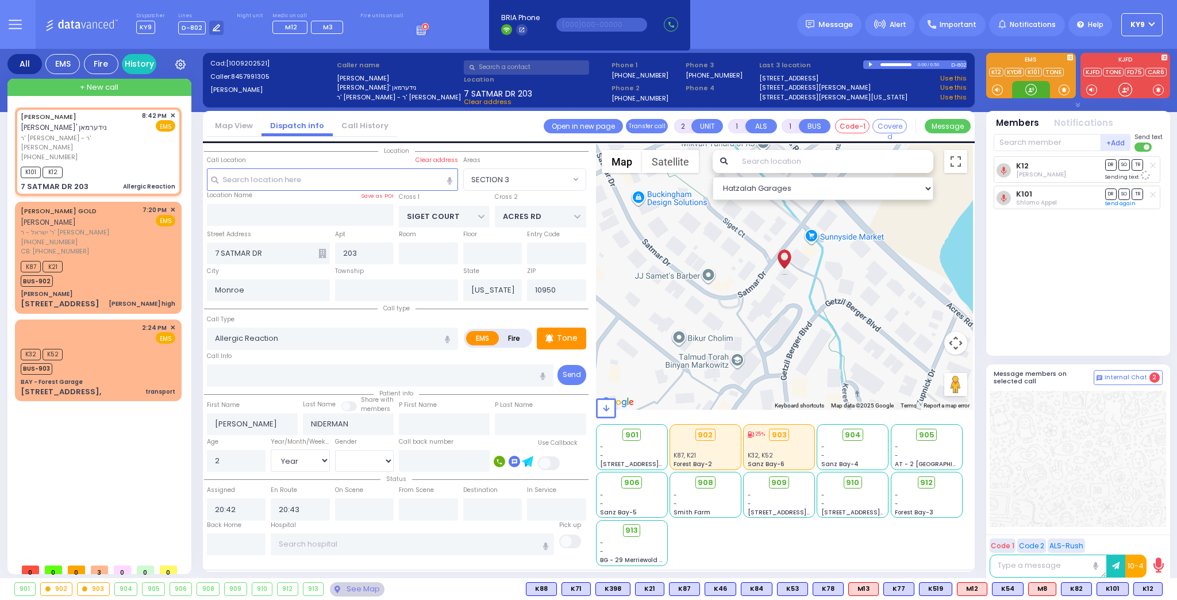
click at [1032, 88] on div at bounding box center [1030, 89] width 11 height 11
click at [1033, 87] on div at bounding box center [1030, 89] width 11 height 11
click at [1144, 588] on span "M3" at bounding box center [1148, 589] width 27 height 13
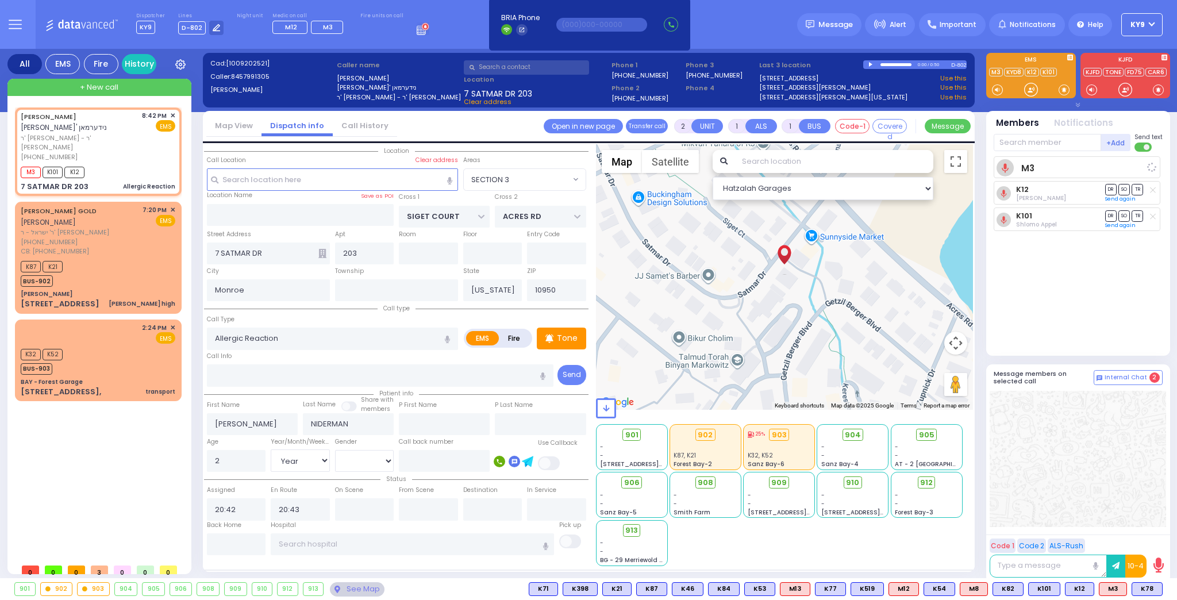
select select
radio input "true"
select select "Year"
select select "Hatzalah Garages"
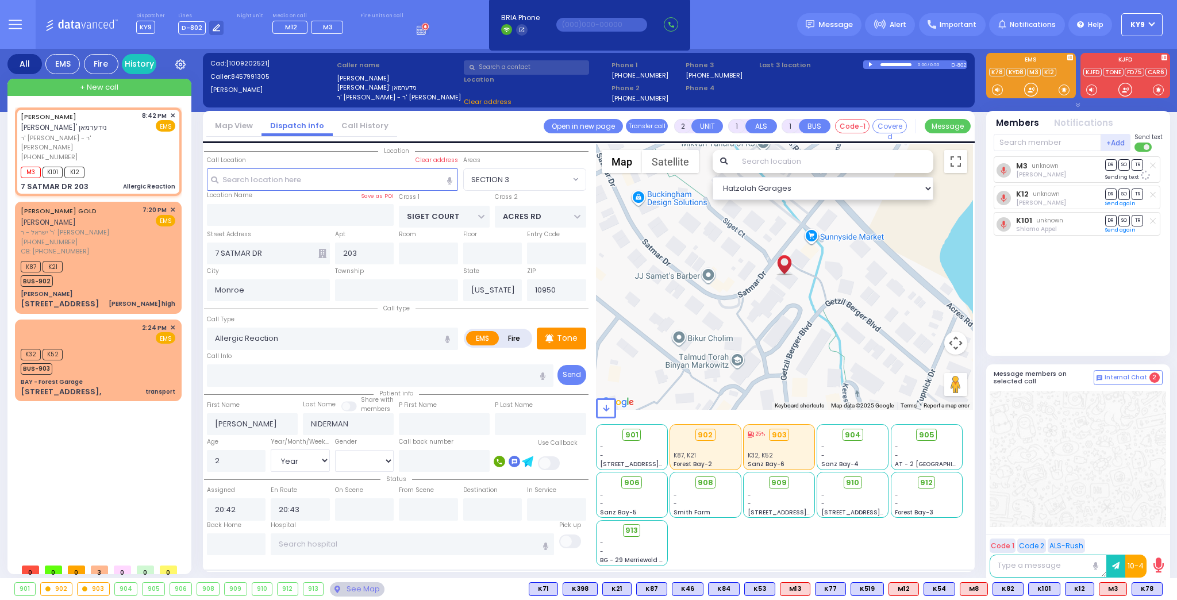
select select "SECTION 3"
click at [1029, 91] on div at bounding box center [1030, 89] width 11 height 11
click at [1032, 90] on div at bounding box center [1030, 89] width 11 height 11
click at [1146, 587] on span "K78" at bounding box center [1147, 589] width 30 height 13
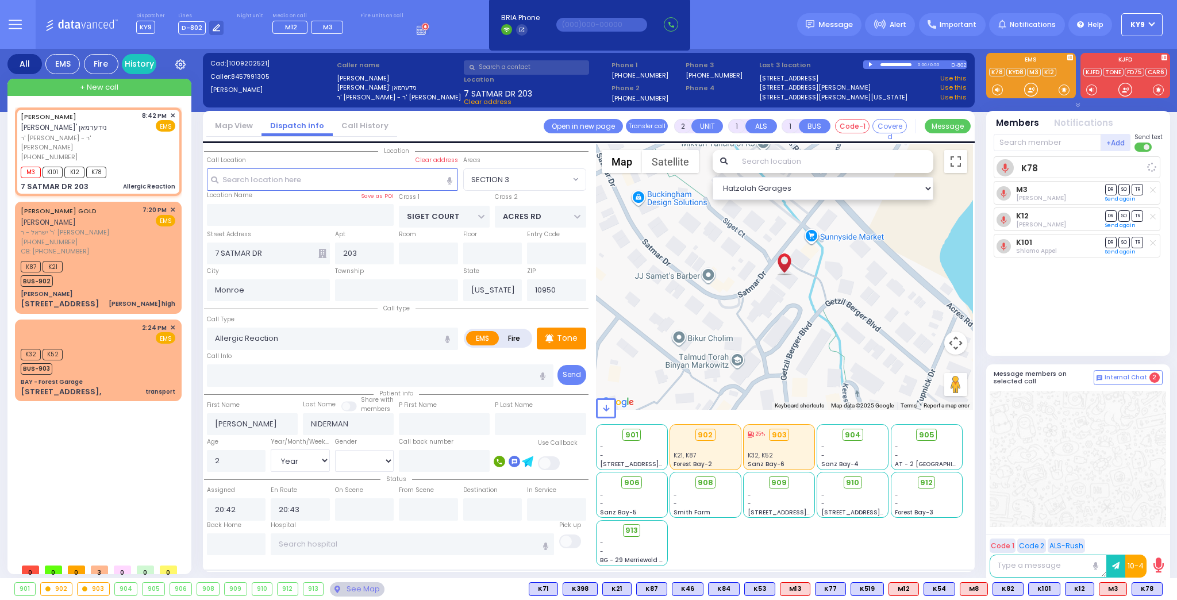
select select
radio input "true"
select select "Year"
select select "Hatzalah Garages"
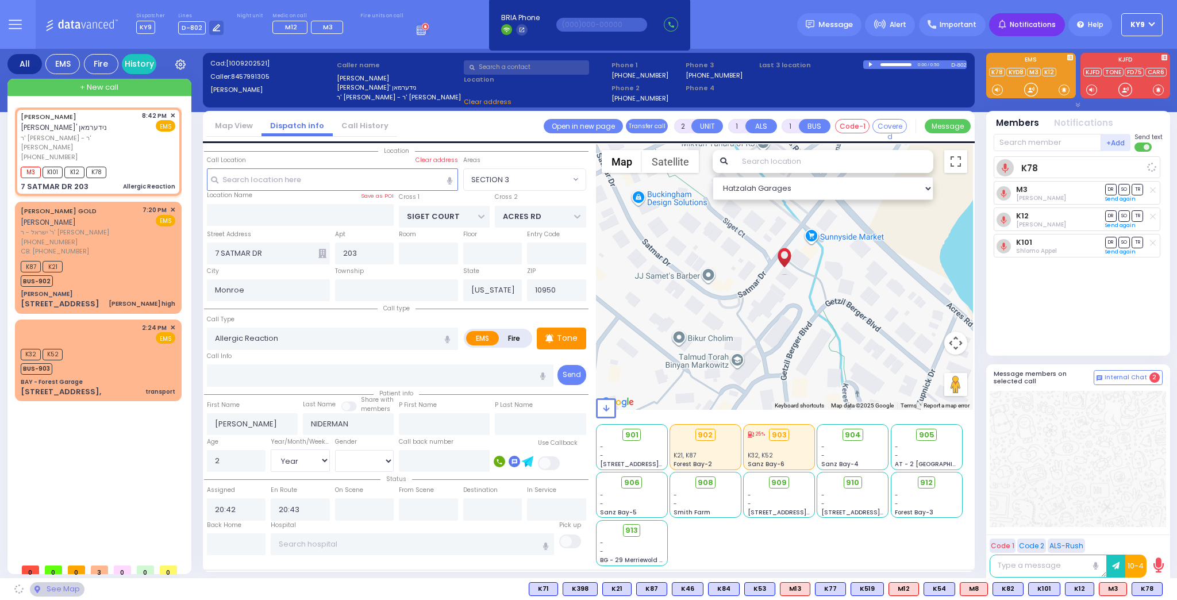
select select "SECTION 3"
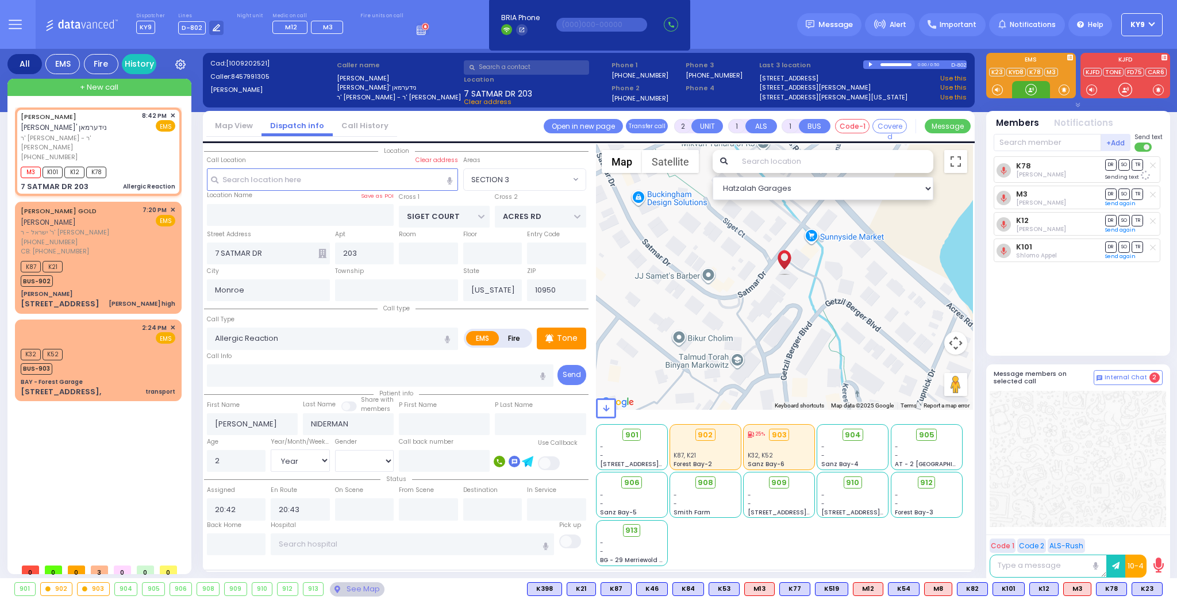
click at [1030, 87] on div at bounding box center [1030, 89] width 11 height 11
click at [130, 346] on div "K32 K52 BUS-903" at bounding box center [98, 360] width 155 height 29
select select
type input "transport"
radio input "true"
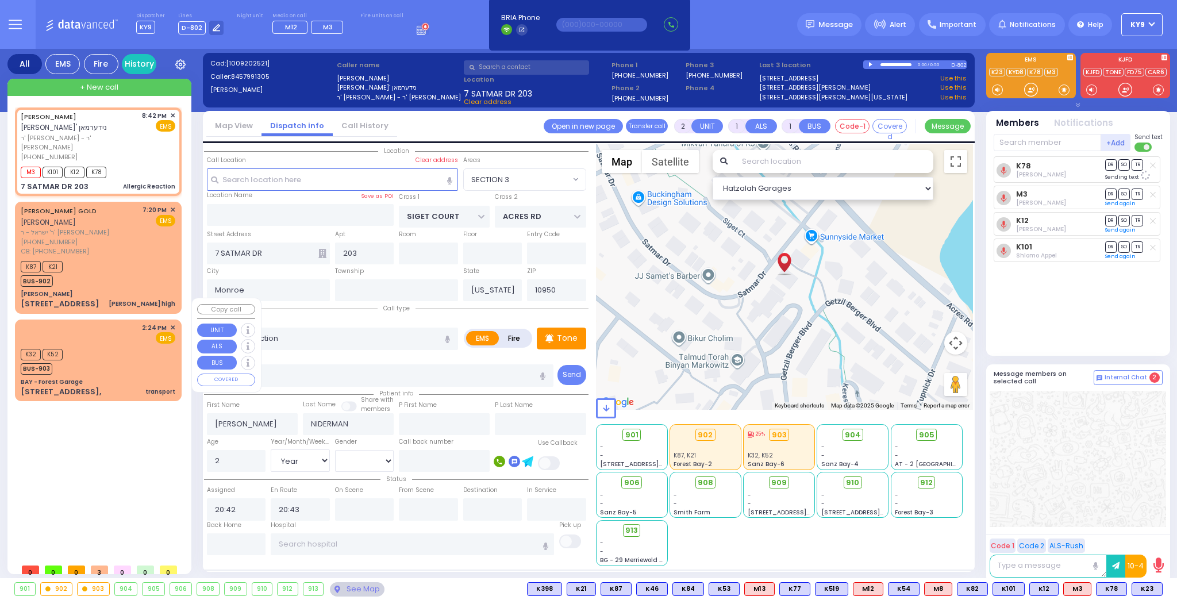
select select
type input "14:24"
select select "Hatzalah Garages"
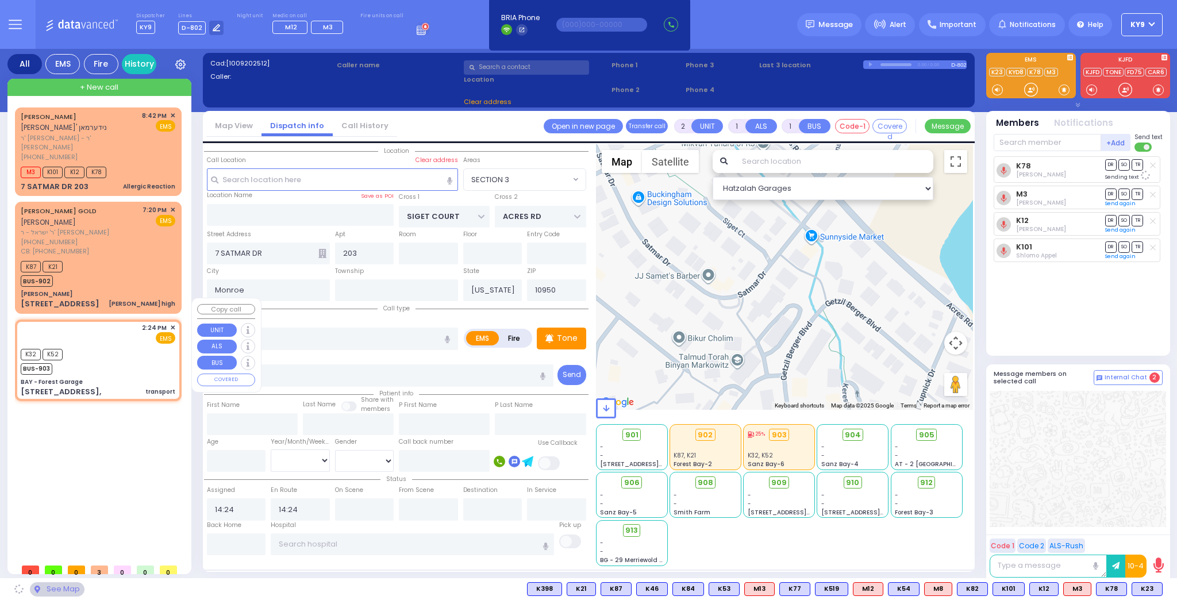
type input "BAY - Forest Garage"
type input "SANZ COURT"
type input "HAYES COURT"
type input "[STREET_ADDRESS],"
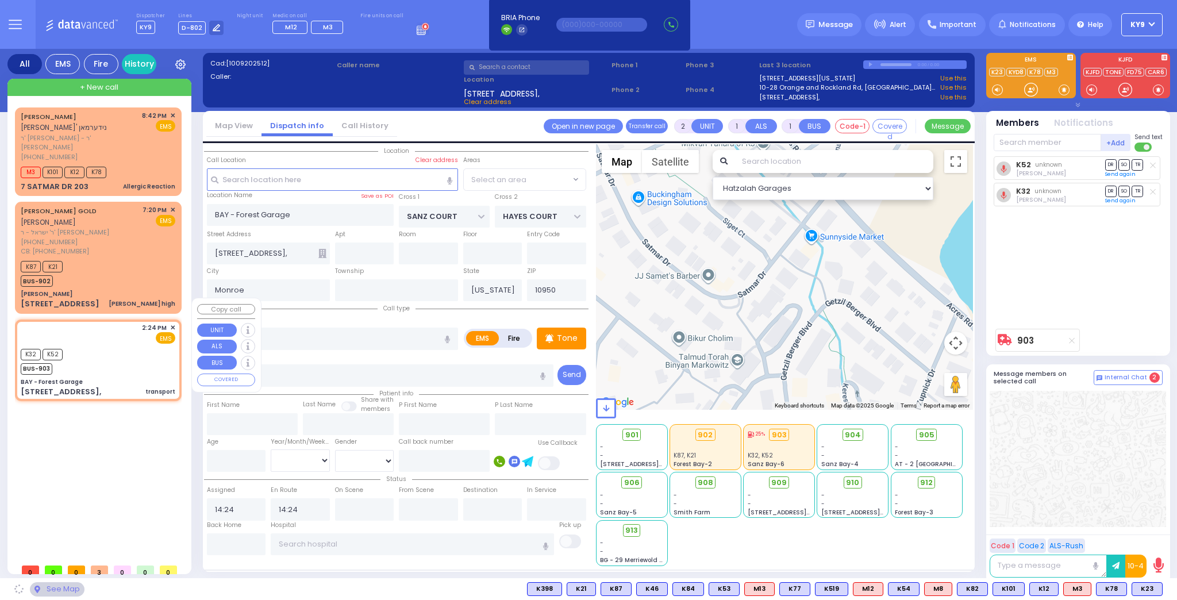
select select "SECTION 2"
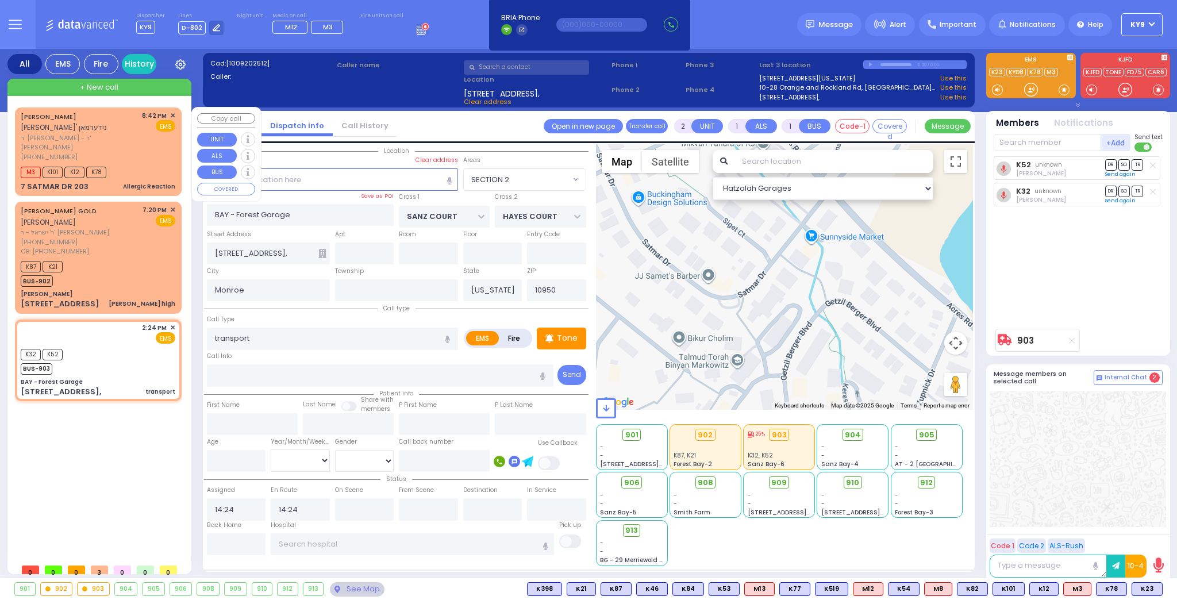
click at [130, 152] on div "[PHONE_NUMBER]" at bounding box center [79, 157] width 117 height 10
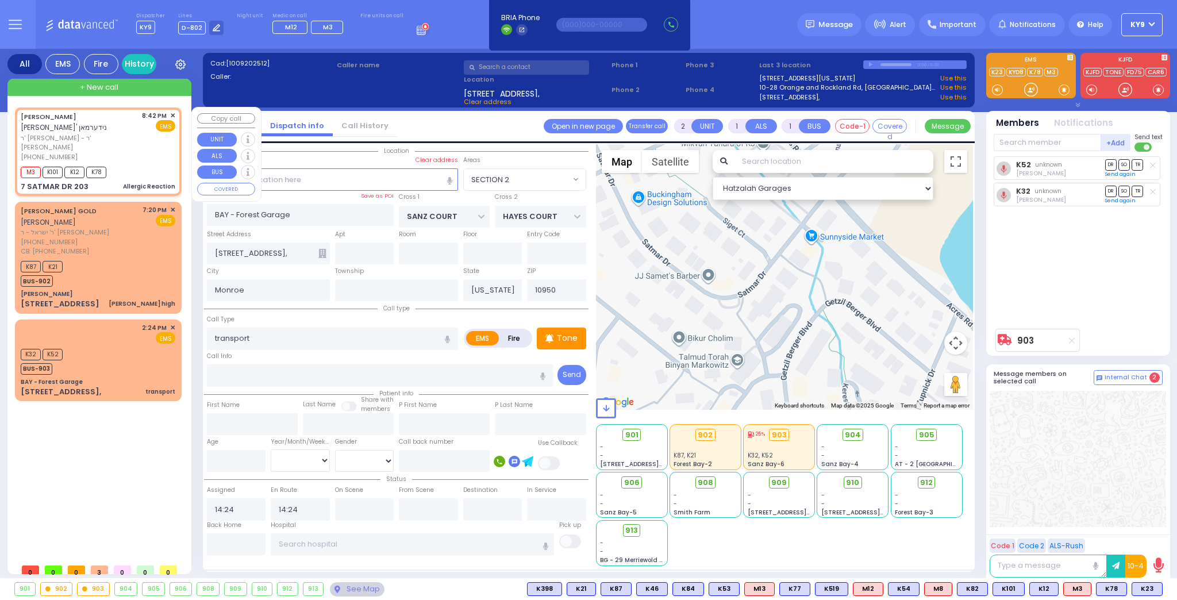
select select
type input "Allergic Reaction"
radio input "true"
type input "[PERSON_NAME]"
type input "NIDERMAN"
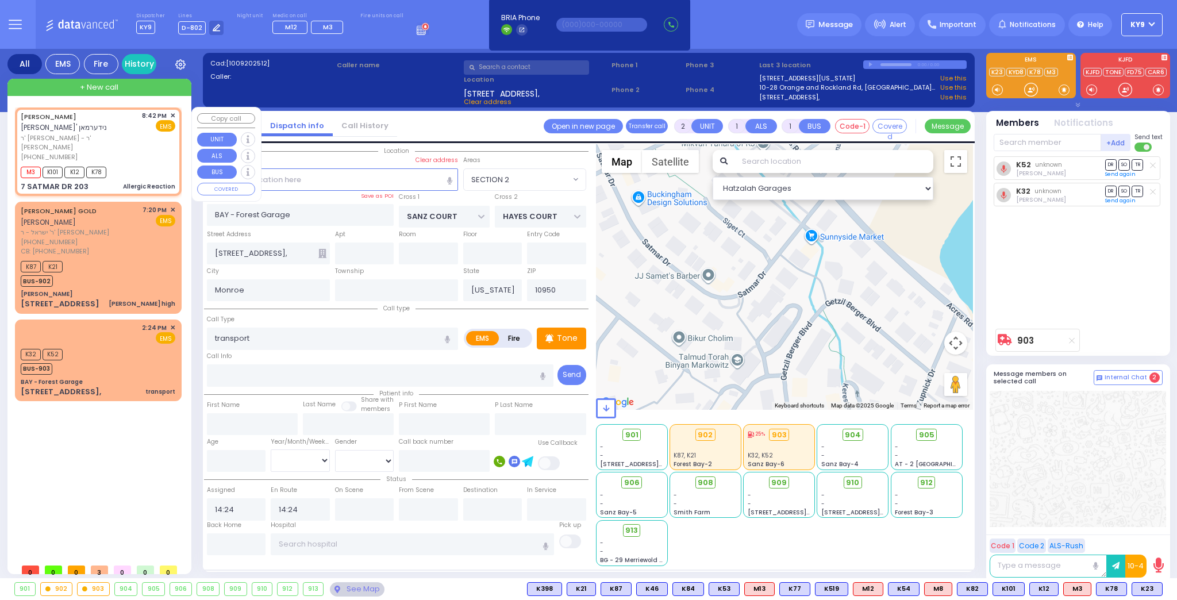
type input "2"
select select "Year"
type input "20:42"
type input "20:43"
type input "SIGET COURT"
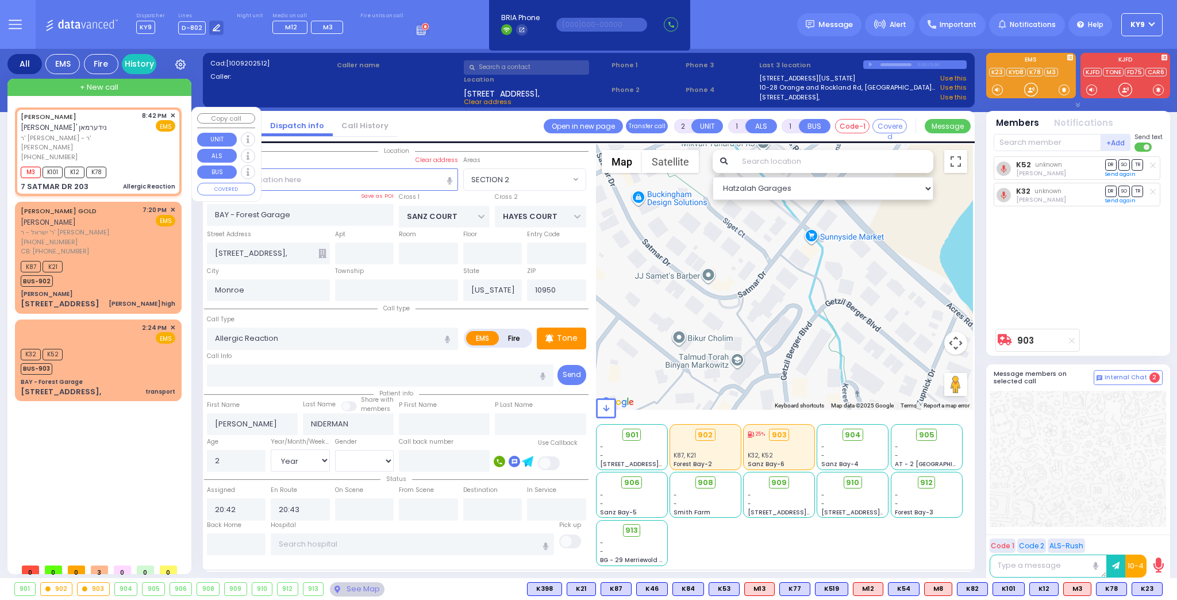
type input "ACRES RD"
type input "7 SATMAR DR"
type input "203"
select select "Hatzalah Garages"
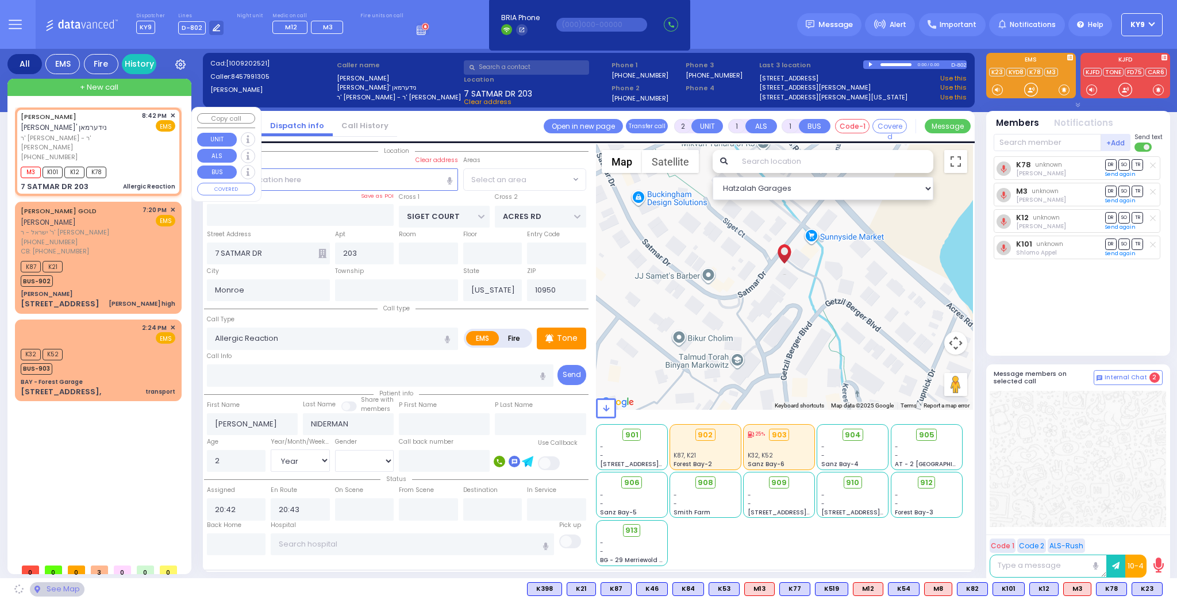
select select "SECTION 3"
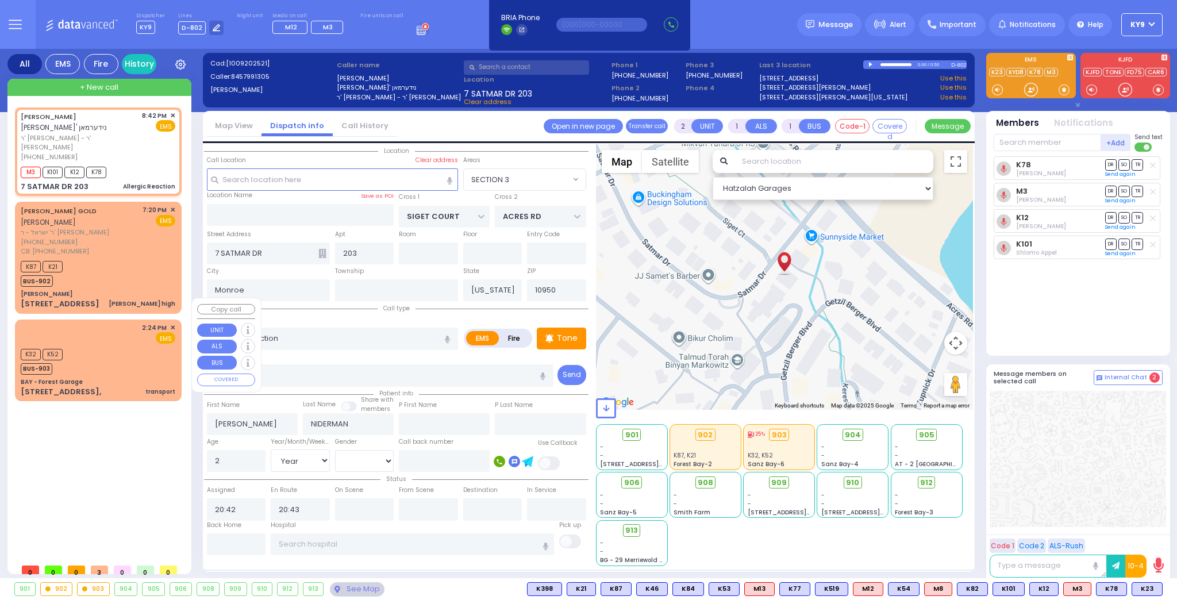
click at [122, 346] on div "K32 K52 BUS-903" at bounding box center [98, 360] width 155 height 29
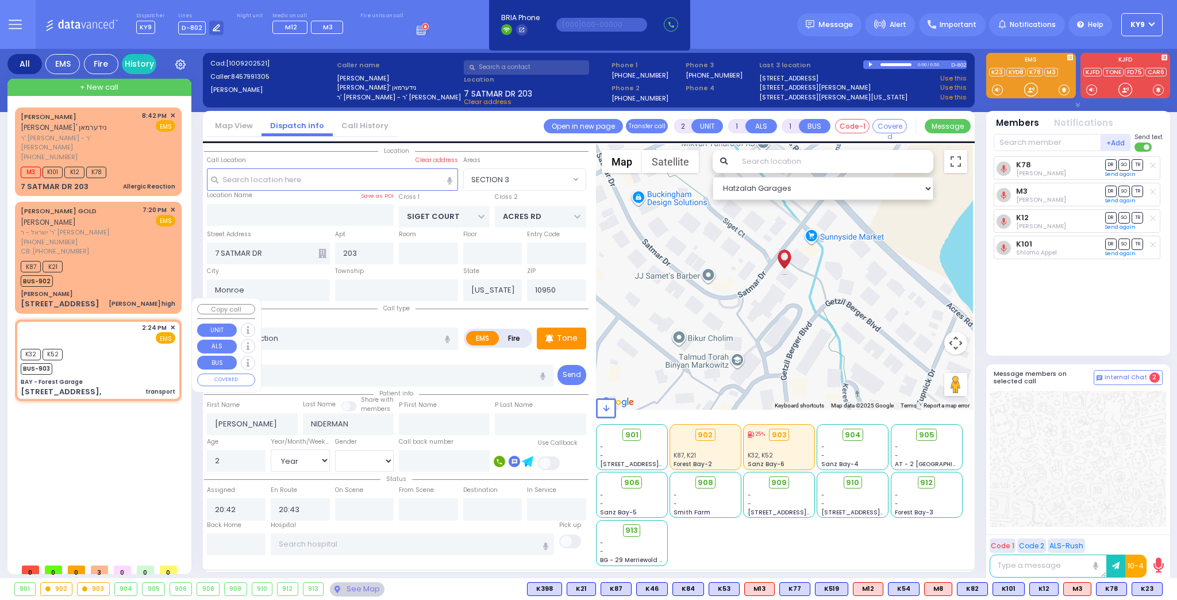
select select
type input "transport"
radio input "true"
select select
type input "14:24"
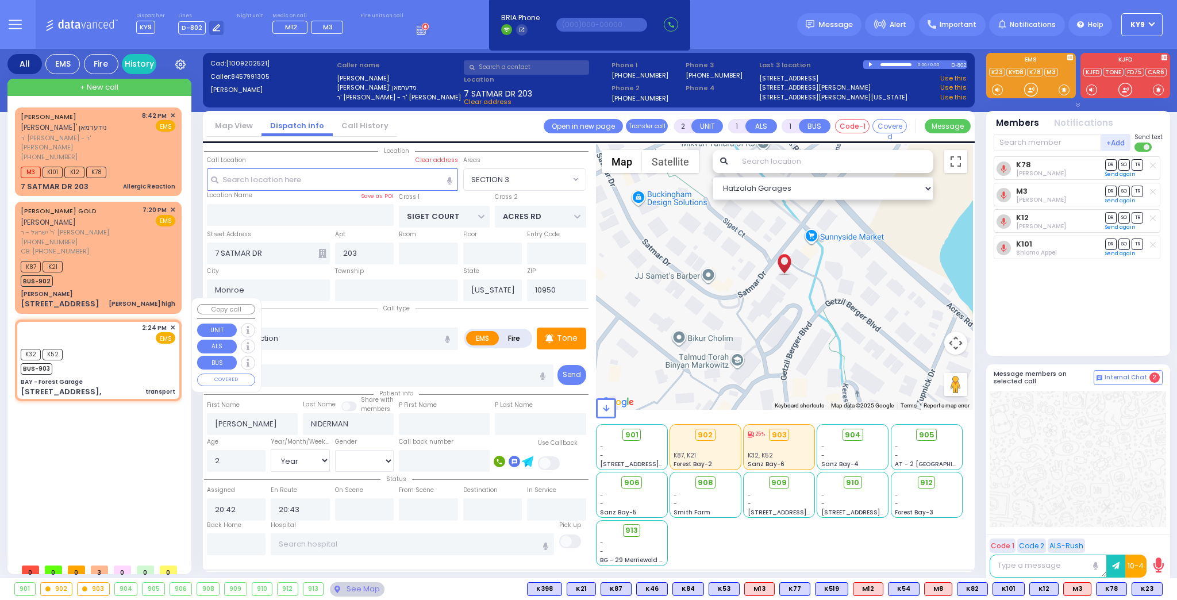
type input "14:24"
select select "Hatzalah Garages"
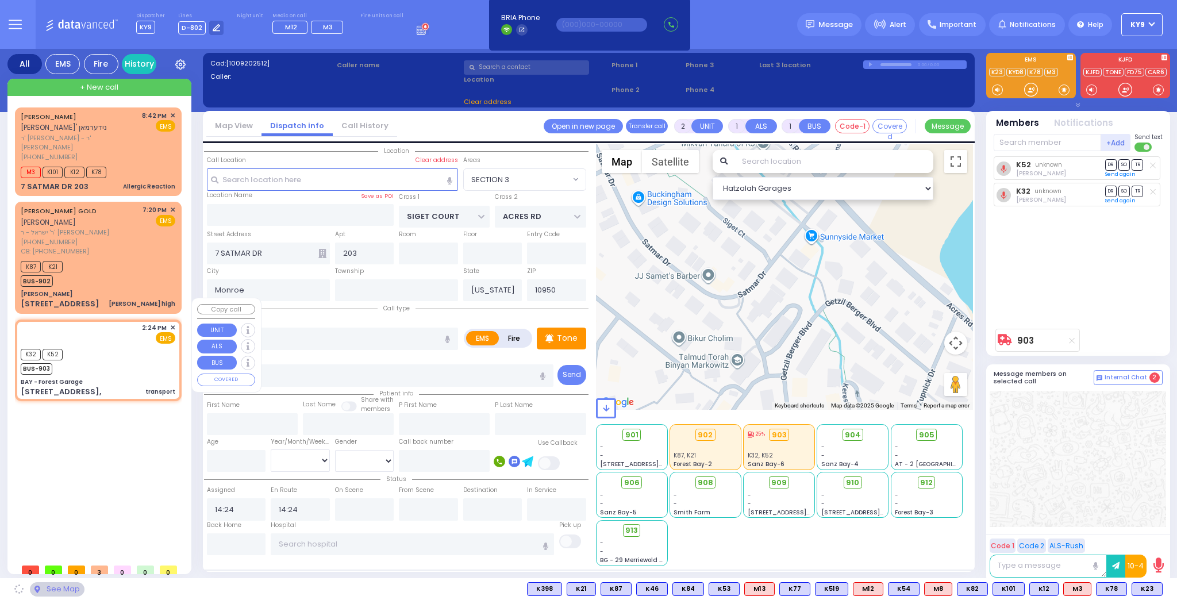
type input "BAY - Forest Garage"
type input "SANZ COURT"
type input "HAYES COURT"
type input "[STREET_ADDRESS],"
select select "SECTION 2"
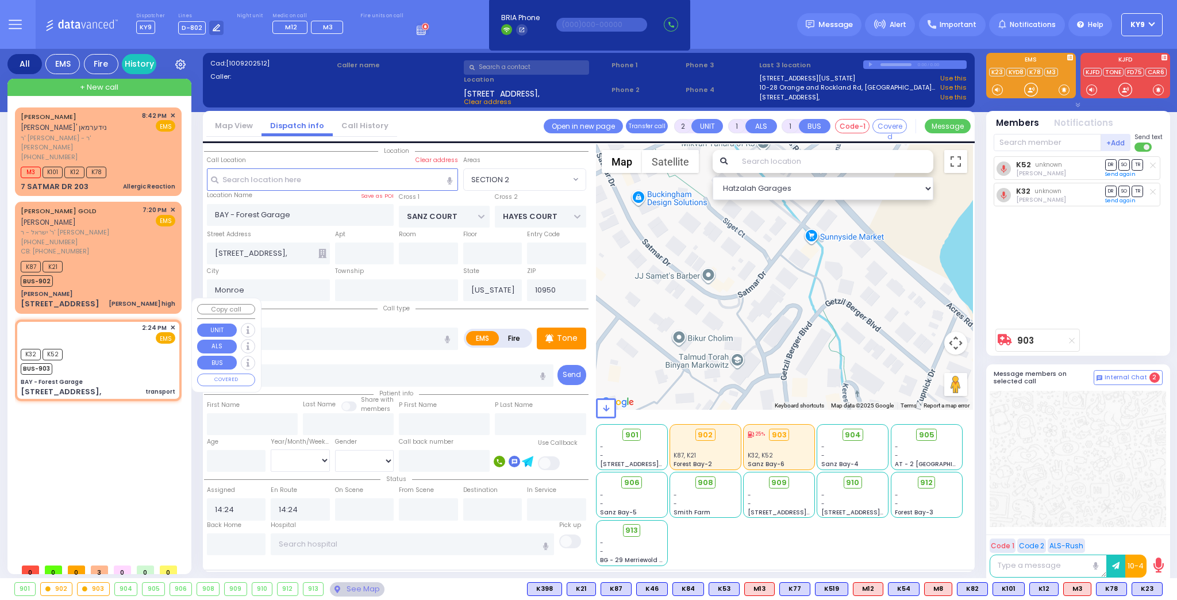
click at [122, 346] on div "K32 K52 BUS-903" at bounding box center [98, 360] width 155 height 29
select select
radio input "true"
select select
select select "Hatzalah Garages"
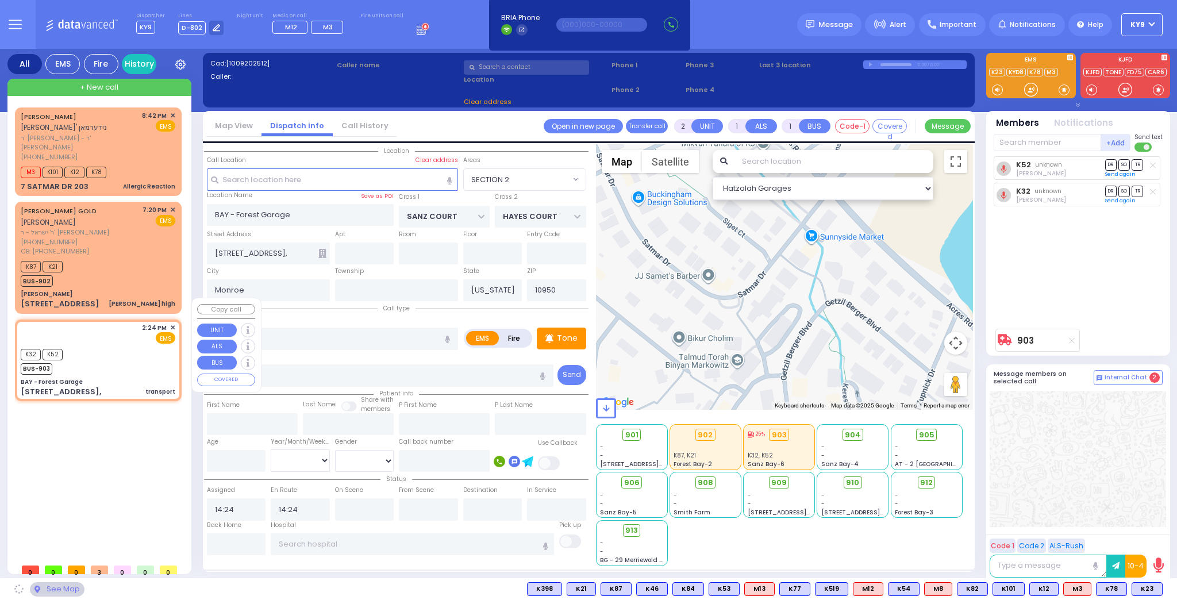
select select "SECTION 2"
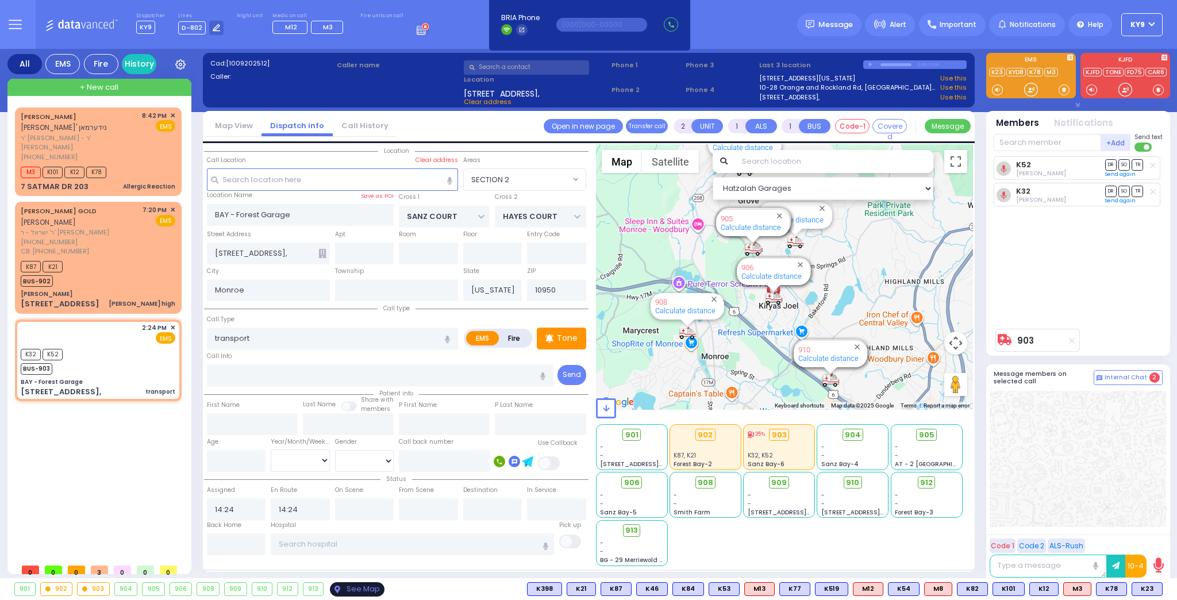
click at [353, 591] on div "See Map" at bounding box center [357, 589] width 54 height 14
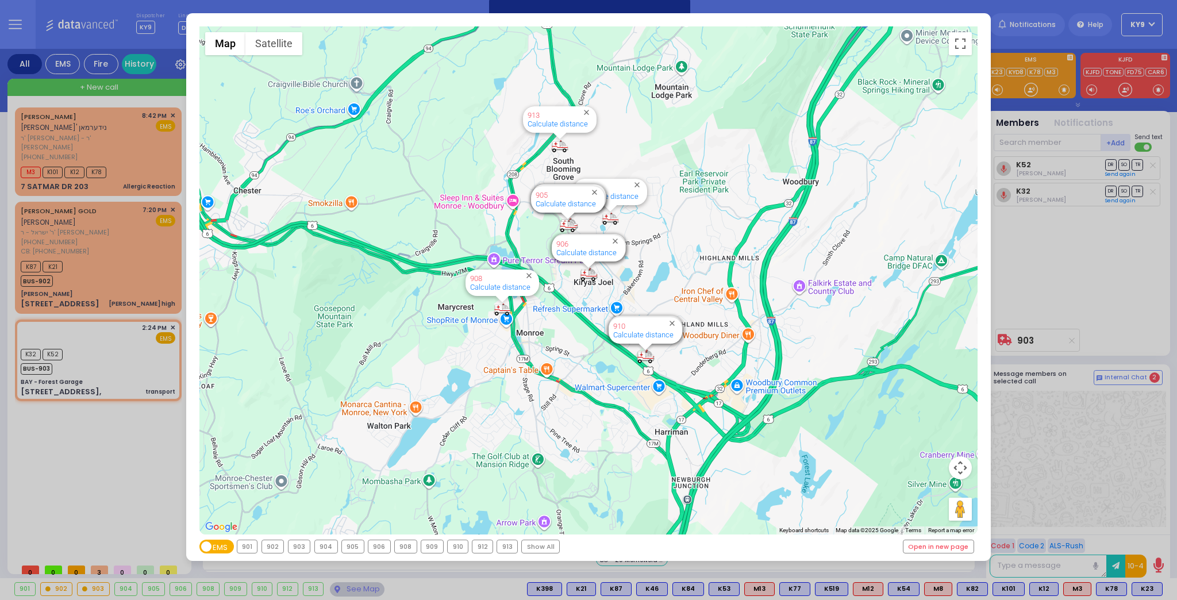
click at [302, 549] on div "903" at bounding box center [299, 546] width 22 height 13
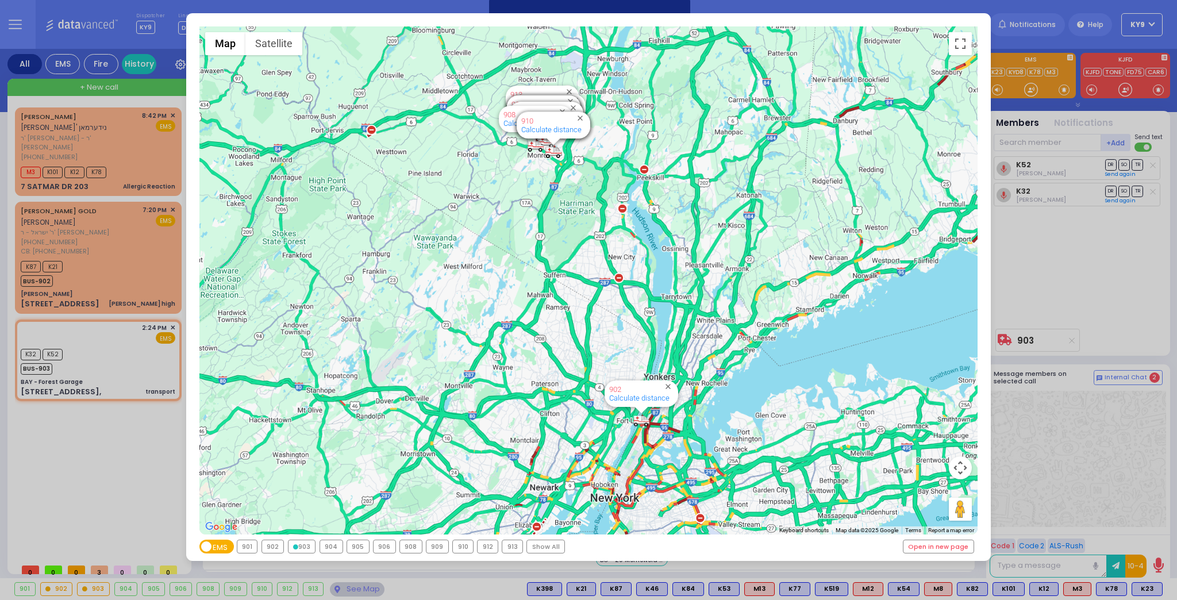
click at [302, 549] on div "903" at bounding box center [301, 546] width 27 height 13
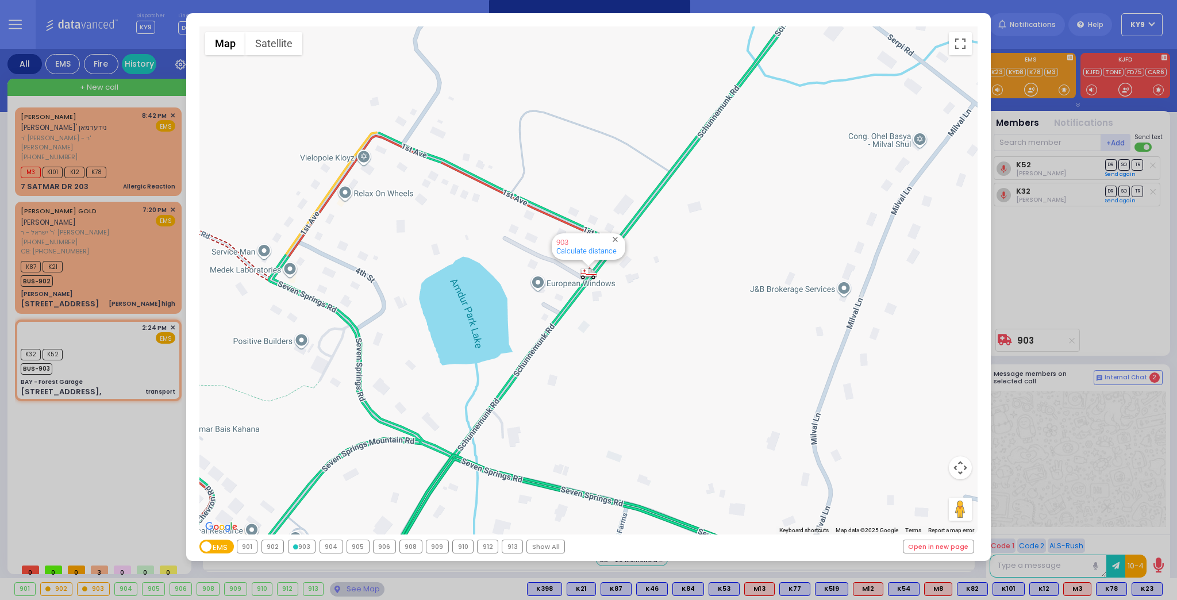
click at [304, 548] on div "903" at bounding box center [301, 546] width 27 height 13
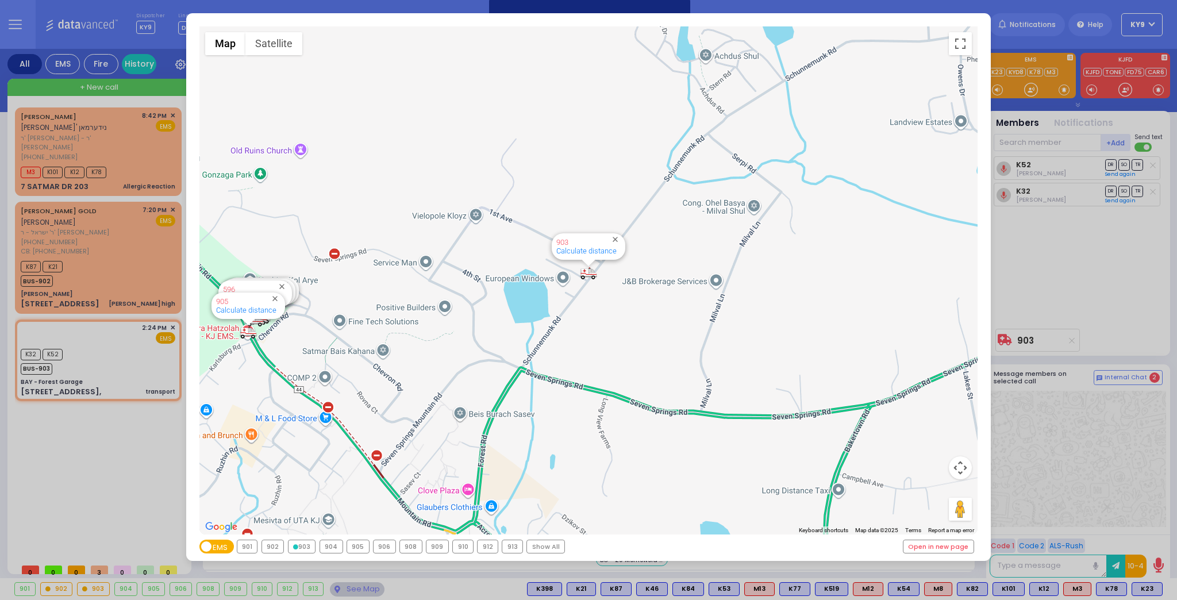
click at [298, 545] on div "903" at bounding box center [301, 546] width 27 height 13
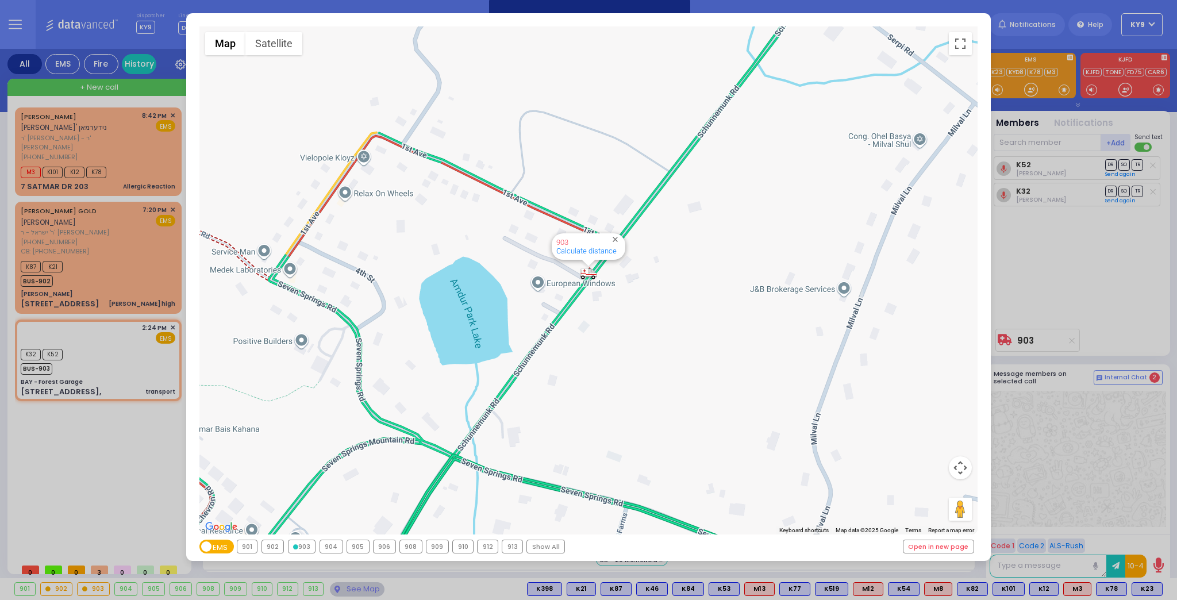
click at [360, 589] on div "← Move left → Move right ↑ Move up ↓ Move down + Zoom in - Zoom out Home Jump l…" at bounding box center [588, 300] width 1177 height 600
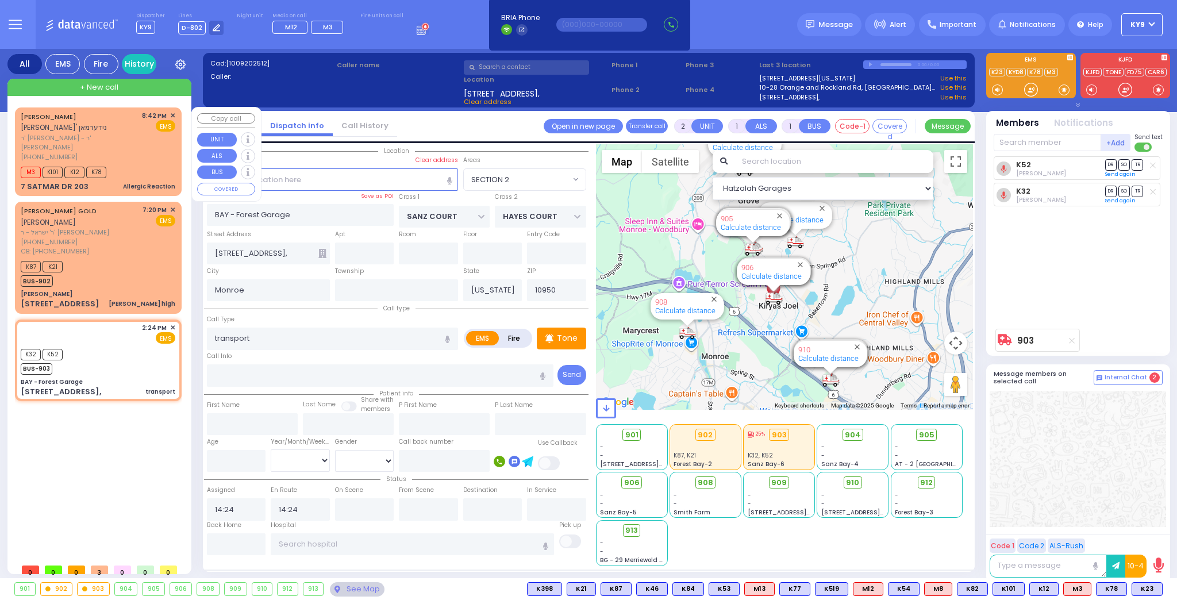
click at [113, 83] on span "+ New call" at bounding box center [99, 87] width 39 height 11
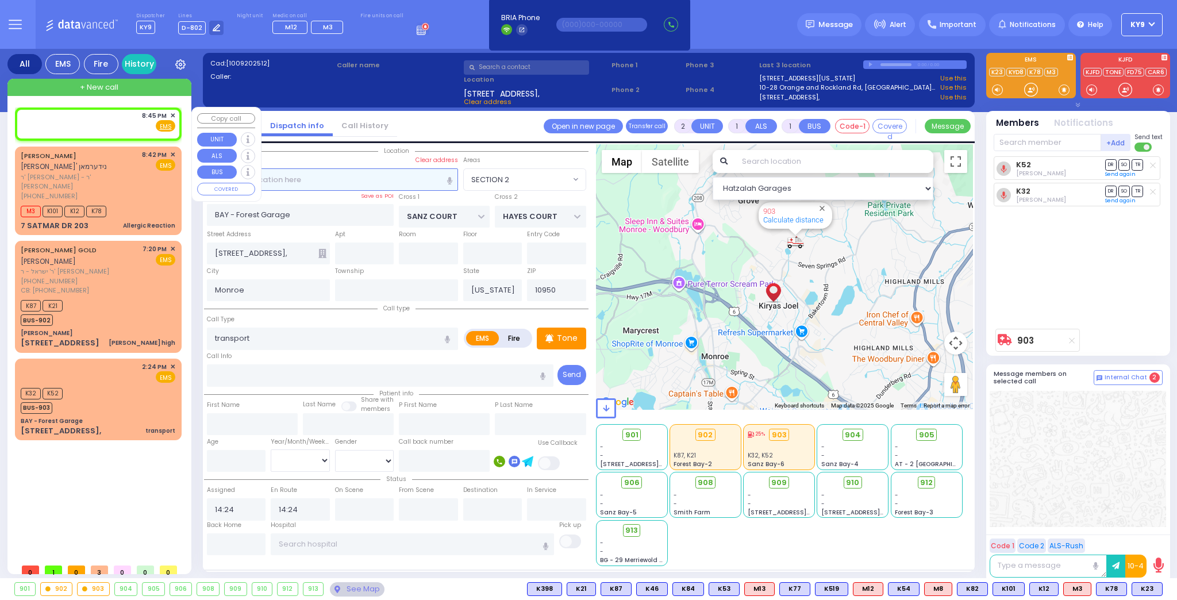
select select
radio input "true"
select select
type input "20:45"
select select "Hatzalah Garages"
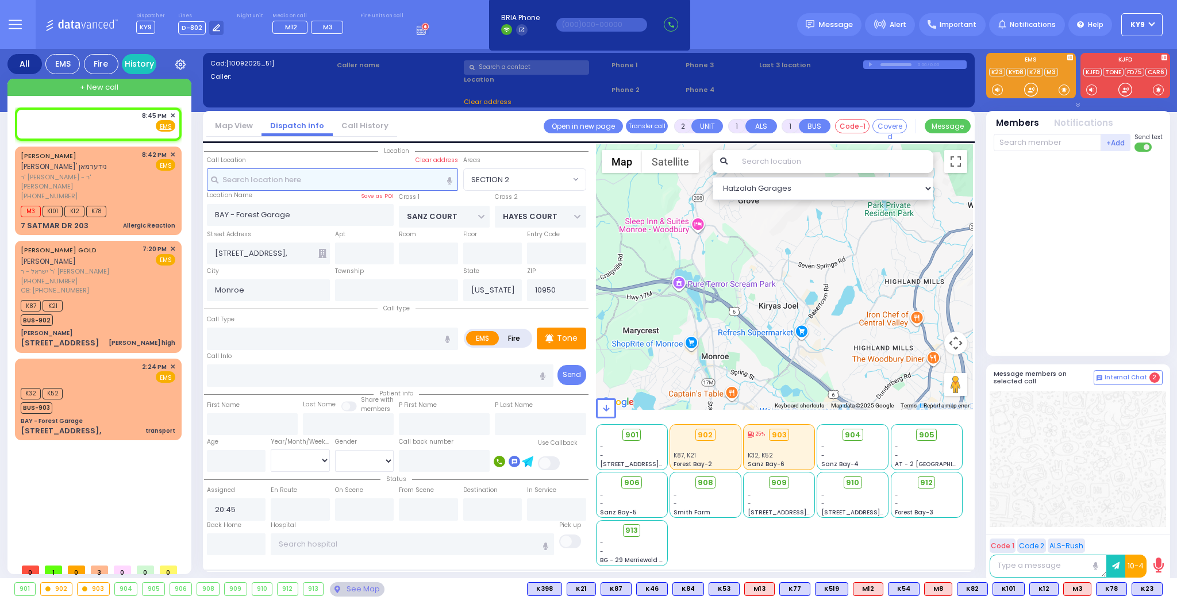
select select
radio input "true"
select select
select select "Hatzalah Garages"
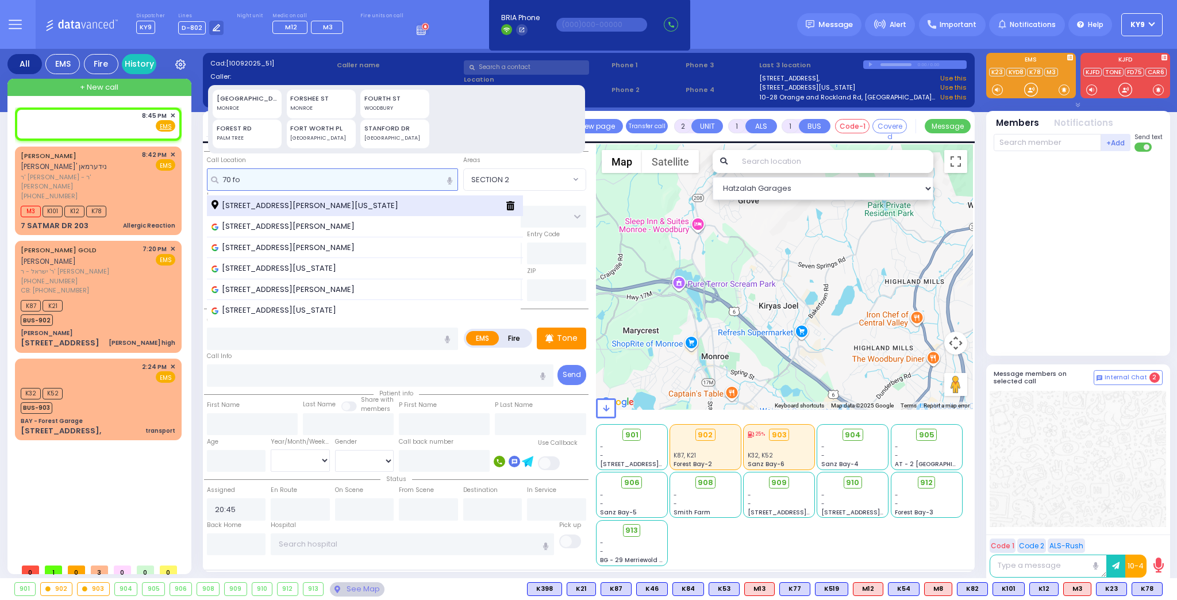
type input "70 fo"
click at [345, 209] on span "70 Forest Road Kiryas Joel New York 10950" at bounding box center [306, 205] width 191 height 11
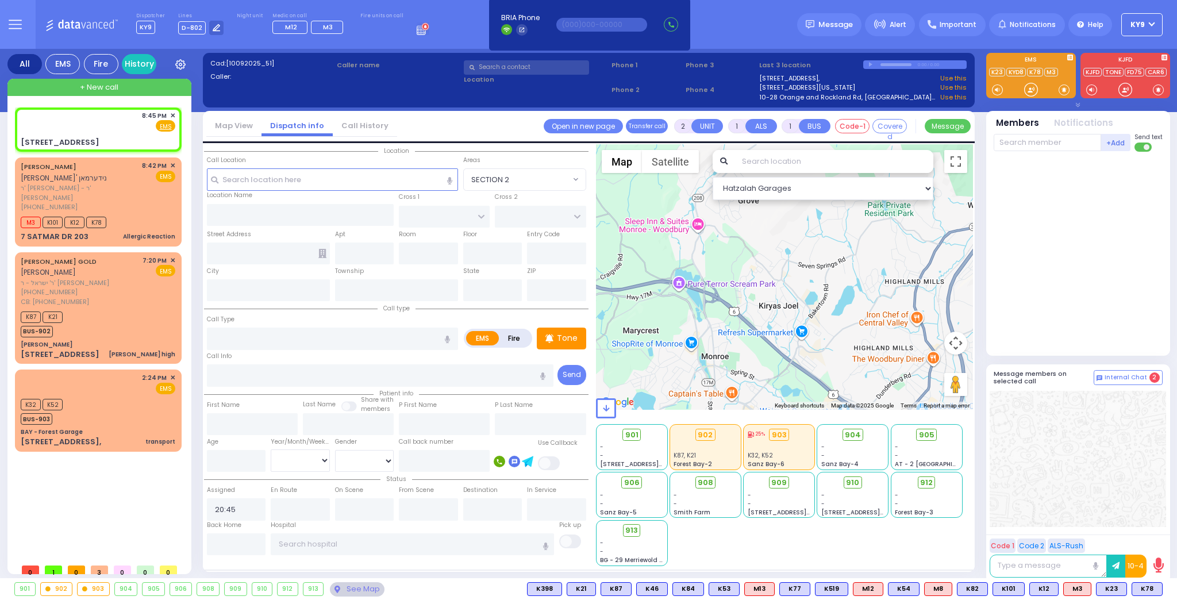
select select
radio input "true"
select select
select select "Hatzalah Garages"
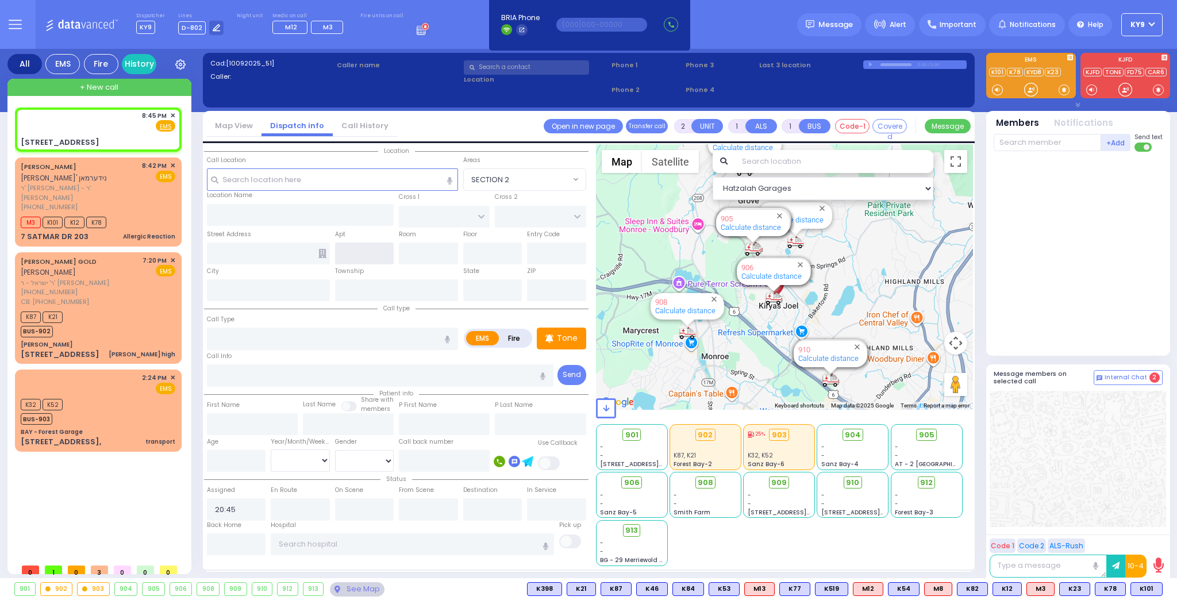
type input "SCHUNNEMUNK RD"
type input "HAYES COURT"
type input "70 Forest Road"
type input "[PERSON_NAME]"
type input "[US_STATE]"
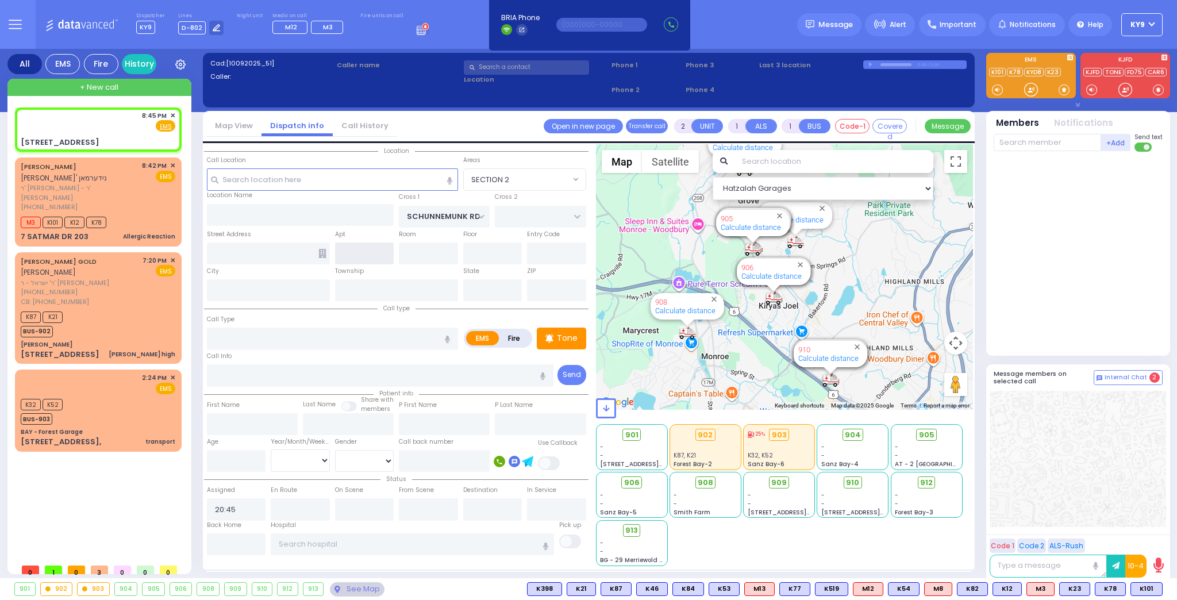
type input "10950"
select select "[GEOGRAPHIC_DATA]"
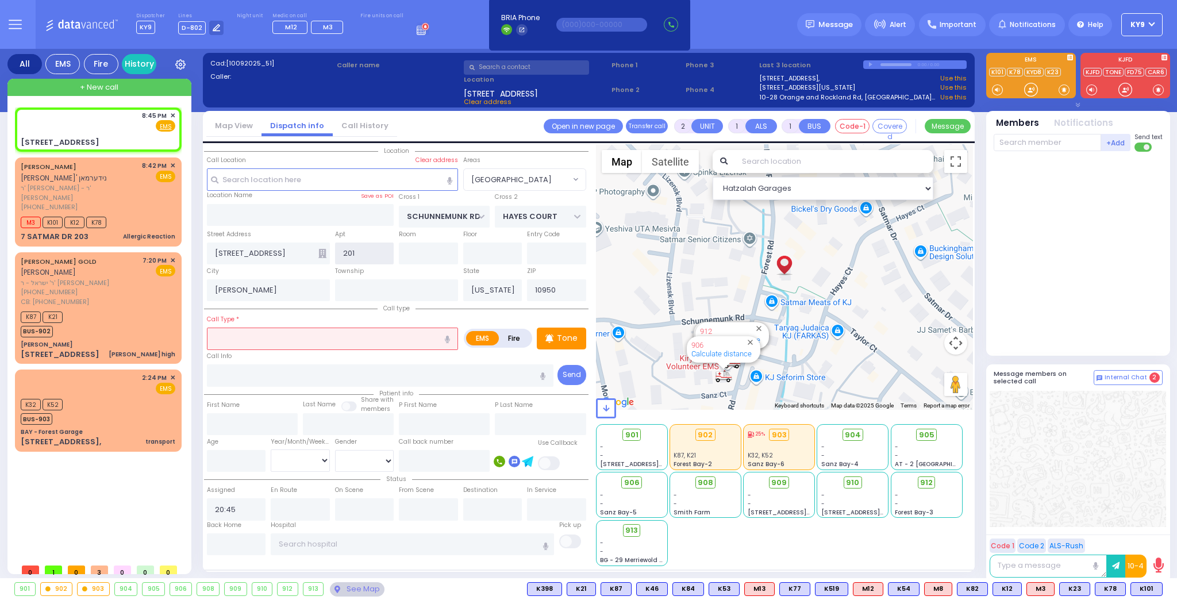
type input "201"
drag, startPoint x: 367, startPoint y: 321, endPoint x: 371, endPoint y: 329, distance: 9.0
click at [367, 322] on div "Call Type * Allergic Reaction" at bounding box center [332, 331] width 251 height 37
select select
radio input "true"
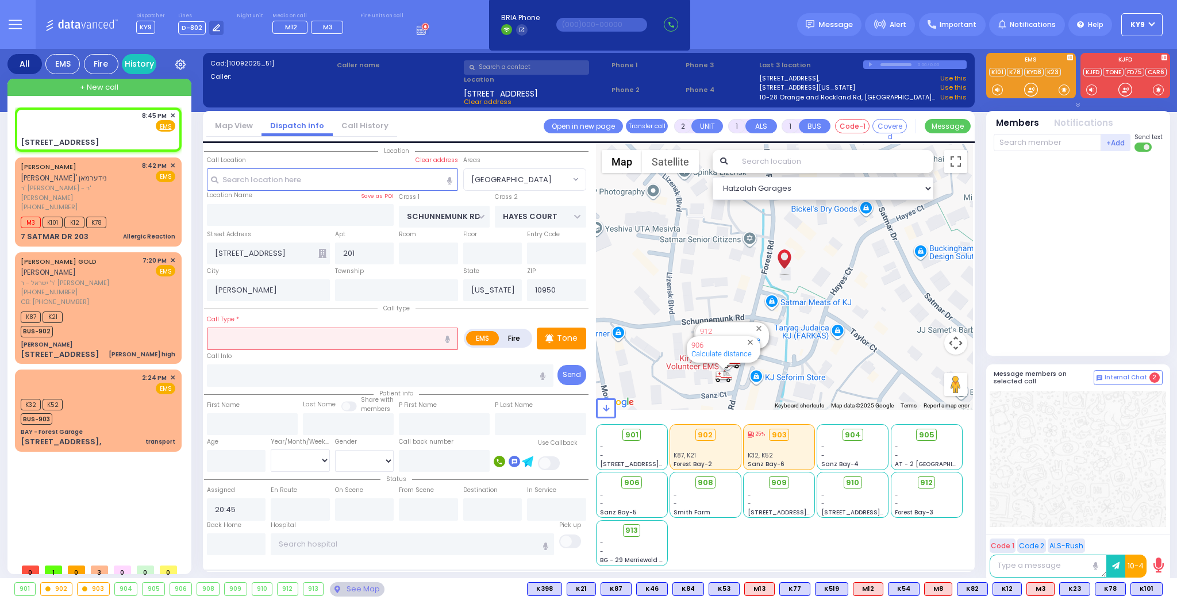
select select
click at [368, 343] on input "text" at bounding box center [332, 339] width 251 height 22
select select "Hatzalah Garages"
select select "[GEOGRAPHIC_DATA]"
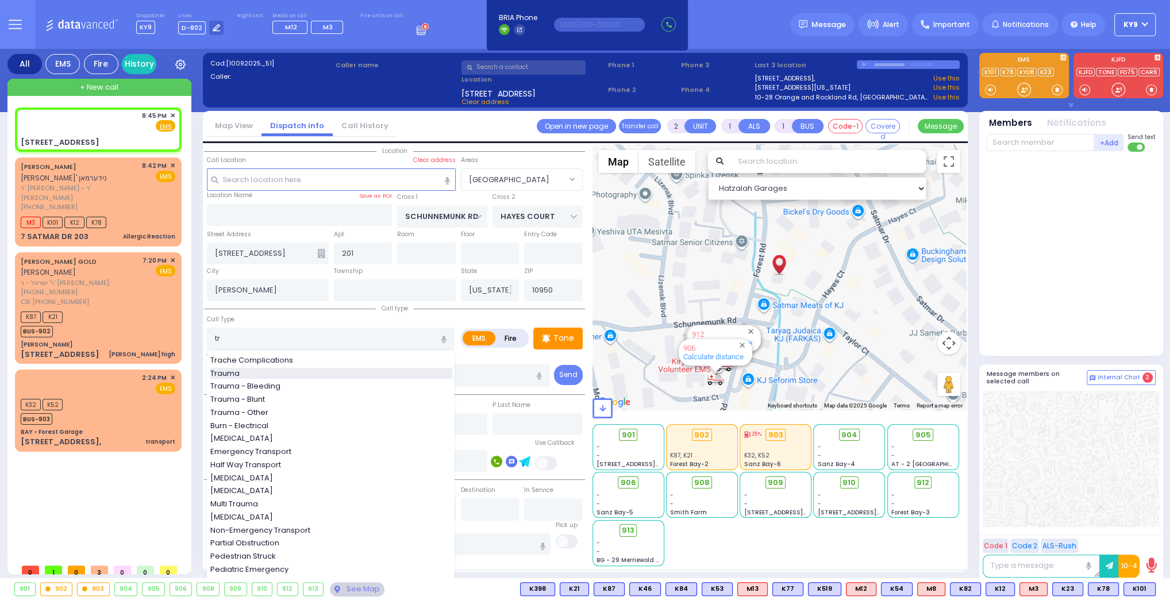
click at [337, 368] on div "Trauma" at bounding box center [331, 373] width 242 height 11
type input "Trauma"
type input "0"
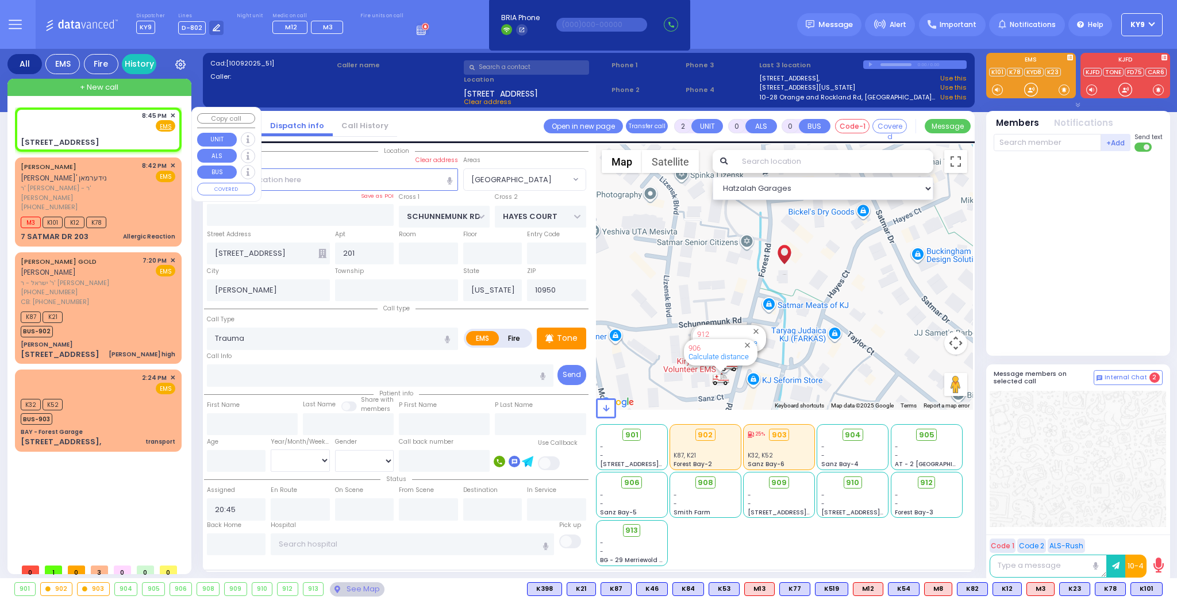
click at [95, 134] on div "8:45 PM ✕ Fire EMS" at bounding box center [98, 129] width 162 height 41
select select
radio input "true"
select select
select select "Hatzalah Garages"
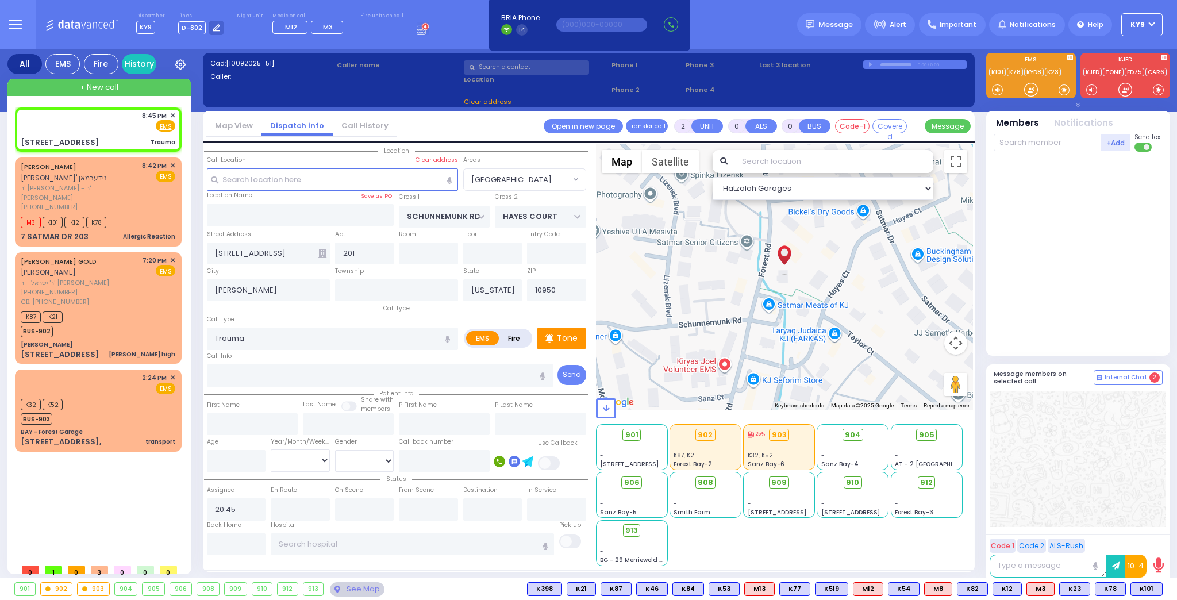
select select
radio input "true"
select select
select select "Hatzalah Garages"
select select "[GEOGRAPHIC_DATA]"
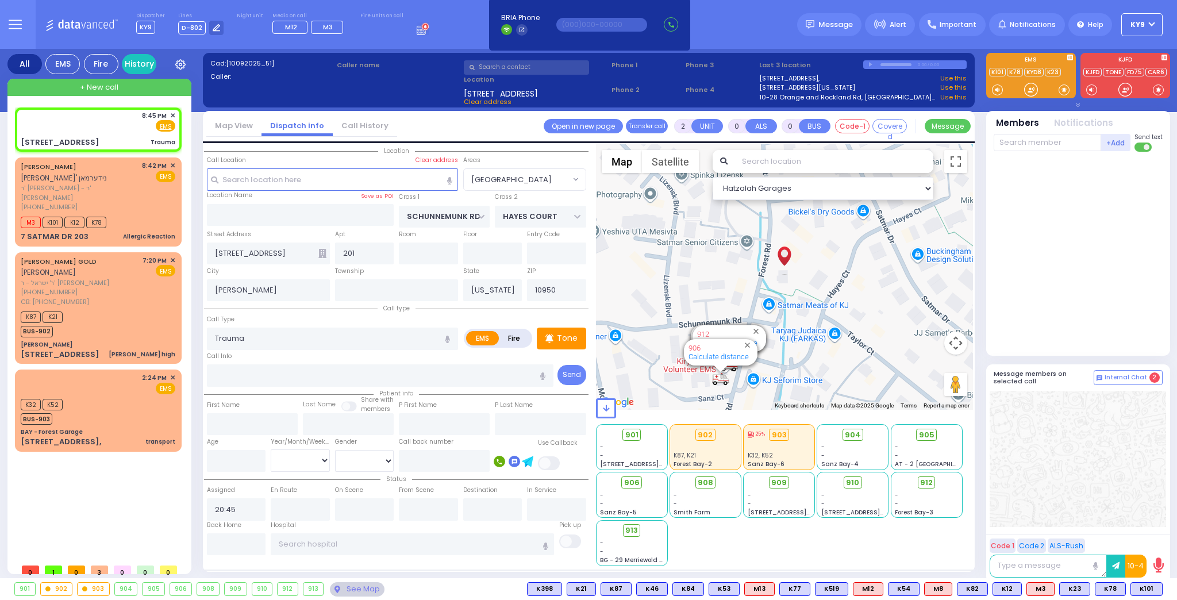
select select "[GEOGRAPHIC_DATA]"
click at [554, 339] on div "Tone" at bounding box center [561, 339] width 49 height 22
click at [1030, 86] on div at bounding box center [1030, 89] width 11 height 11
click at [1028, 91] on div at bounding box center [1030, 89] width 11 height 11
click at [1026, 91] on div at bounding box center [1030, 89] width 11 height 11
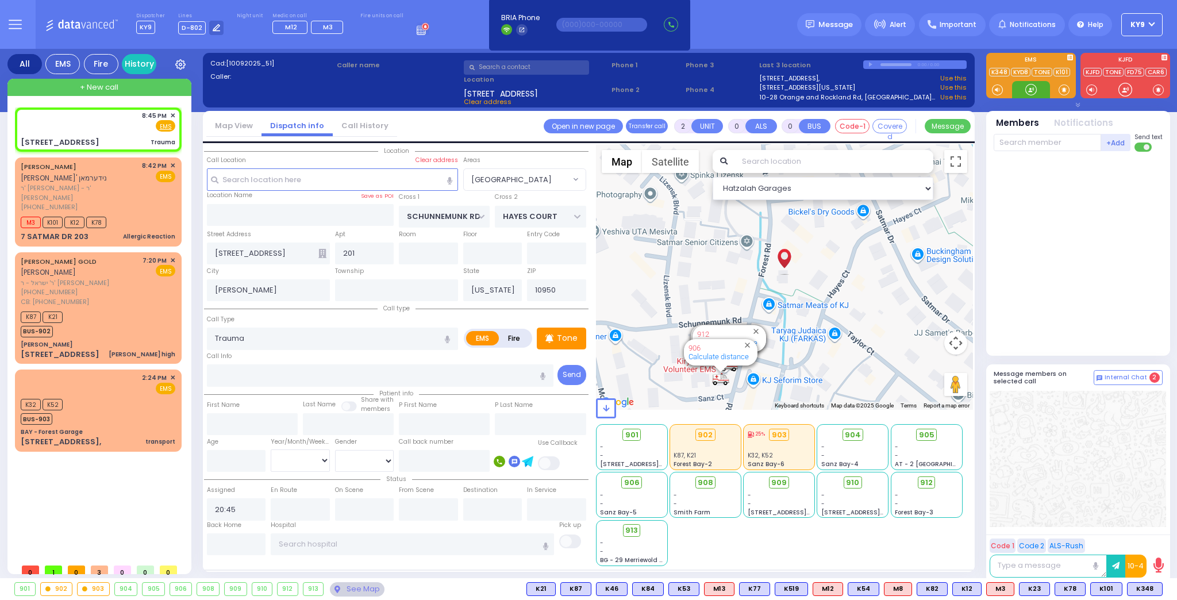
click at [1031, 88] on div at bounding box center [1030, 89] width 11 height 11
drag, startPoint x: 1141, startPoint y: 588, endPoint x: 1141, endPoint y: 575, distance: 12.6
click at [0, 0] on span "K348" at bounding box center [0, 0] width 0 height 0
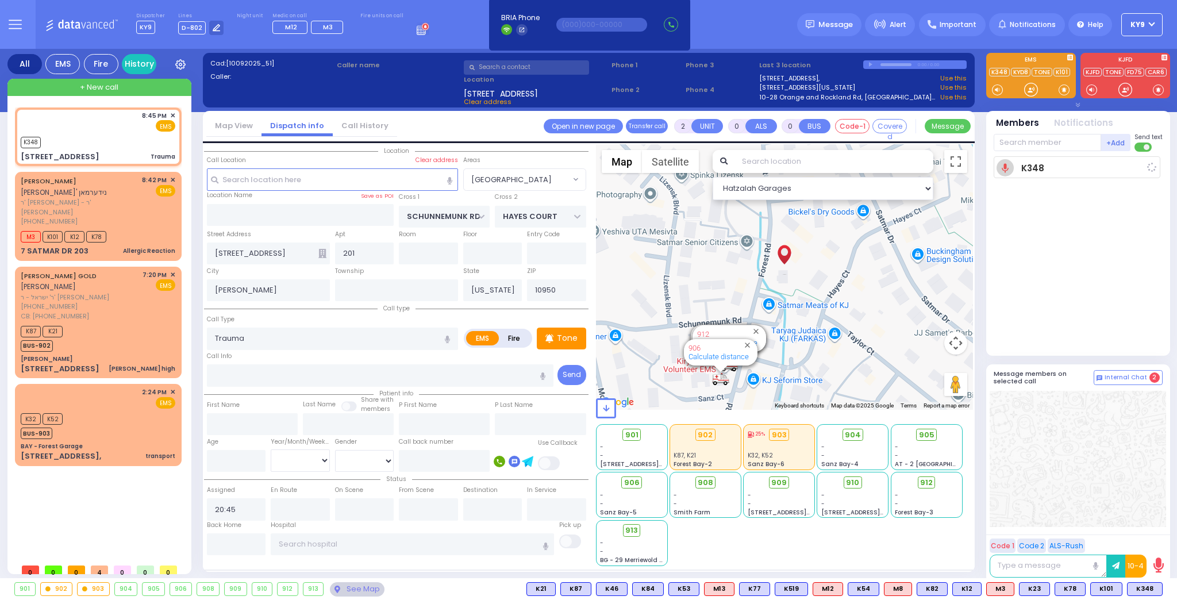
select select
radio input "true"
select select
type input "20:45"
select select "Hatzalah Garages"
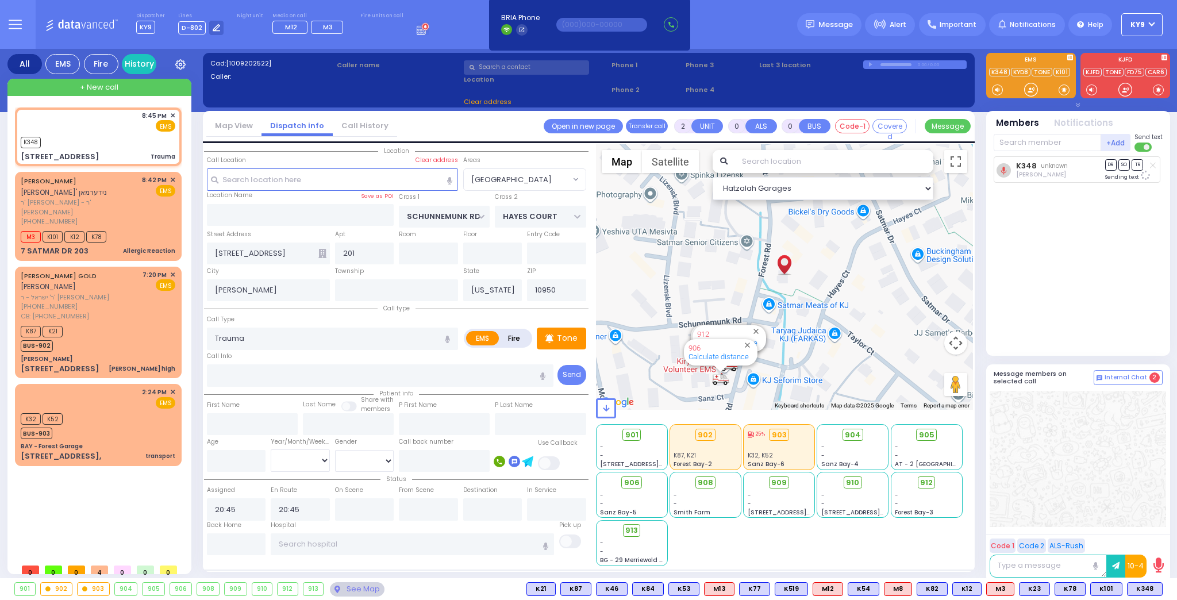
select select "[GEOGRAPHIC_DATA]"
click at [1032, 90] on div at bounding box center [1030, 89] width 11 height 11
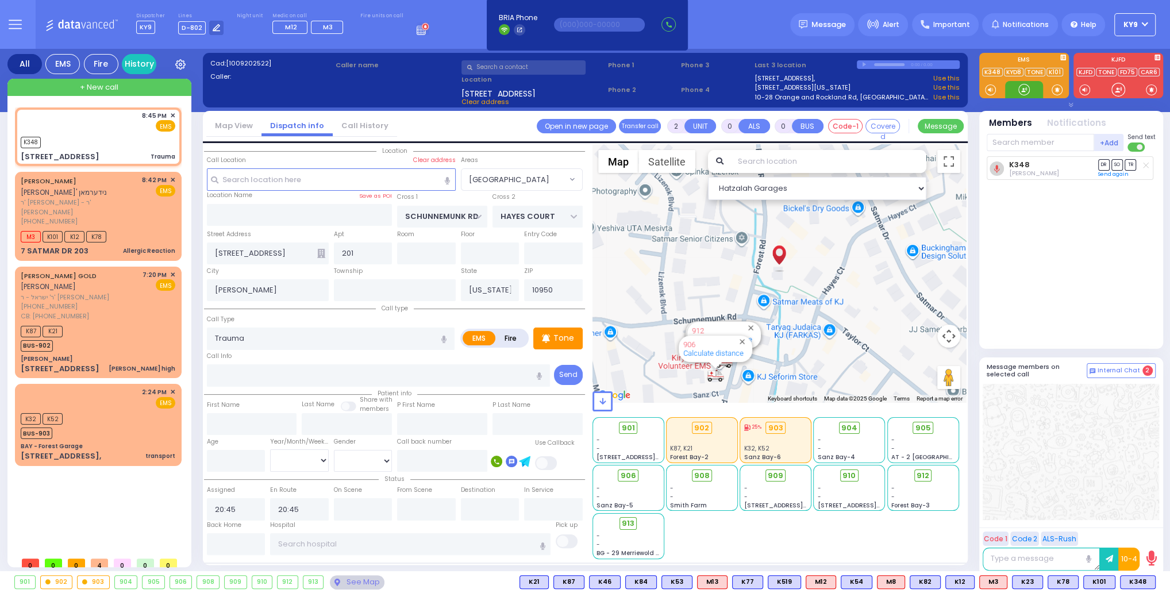
click at [1022, 90] on div at bounding box center [1023, 89] width 11 height 11
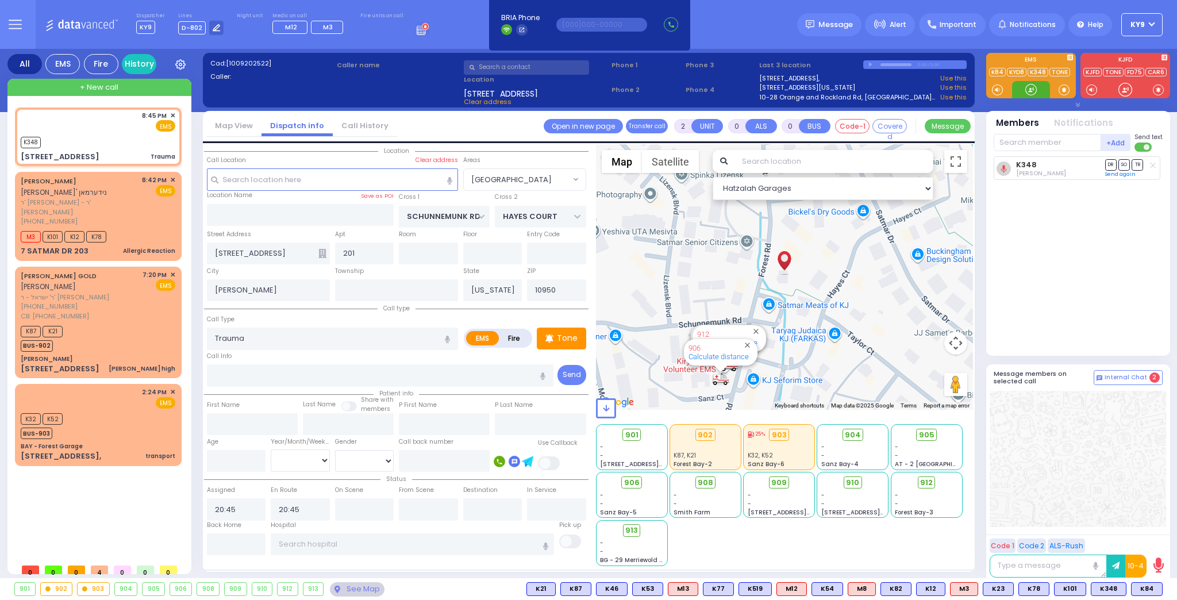
click at [1030, 87] on div at bounding box center [1030, 89] width 11 height 11
click at [1148, 587] on span "K84" at bounding box center [1147, 589] width 30 height 13
select select
radio input "true"
select select
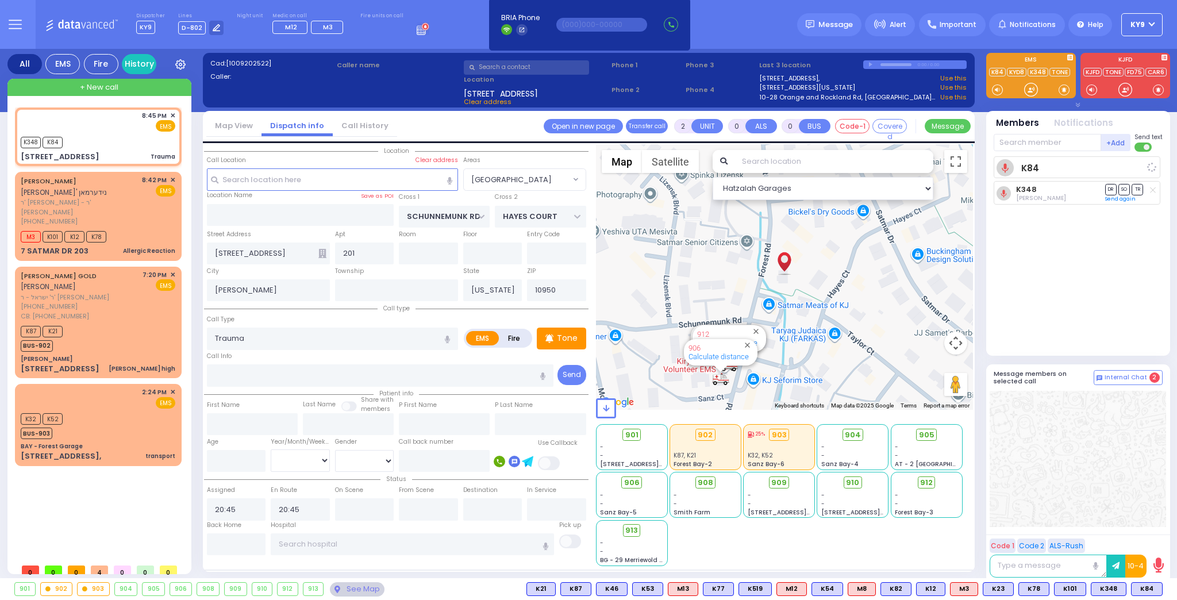
select select "Hatzalah Garages"
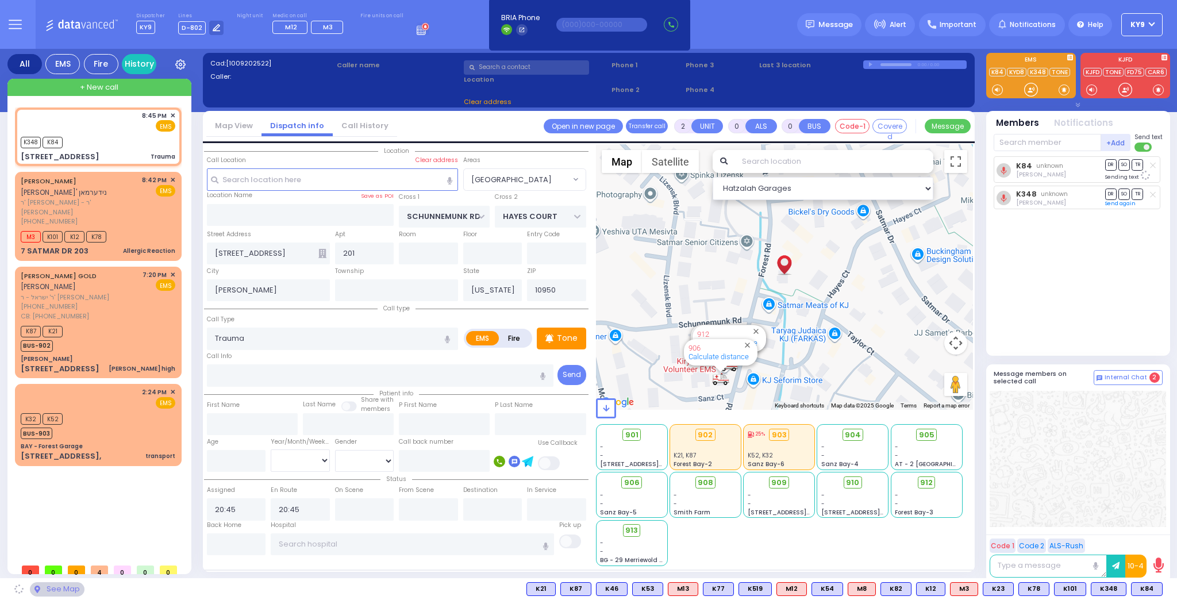
select select "[GEOGRAPHIC_DATA]"
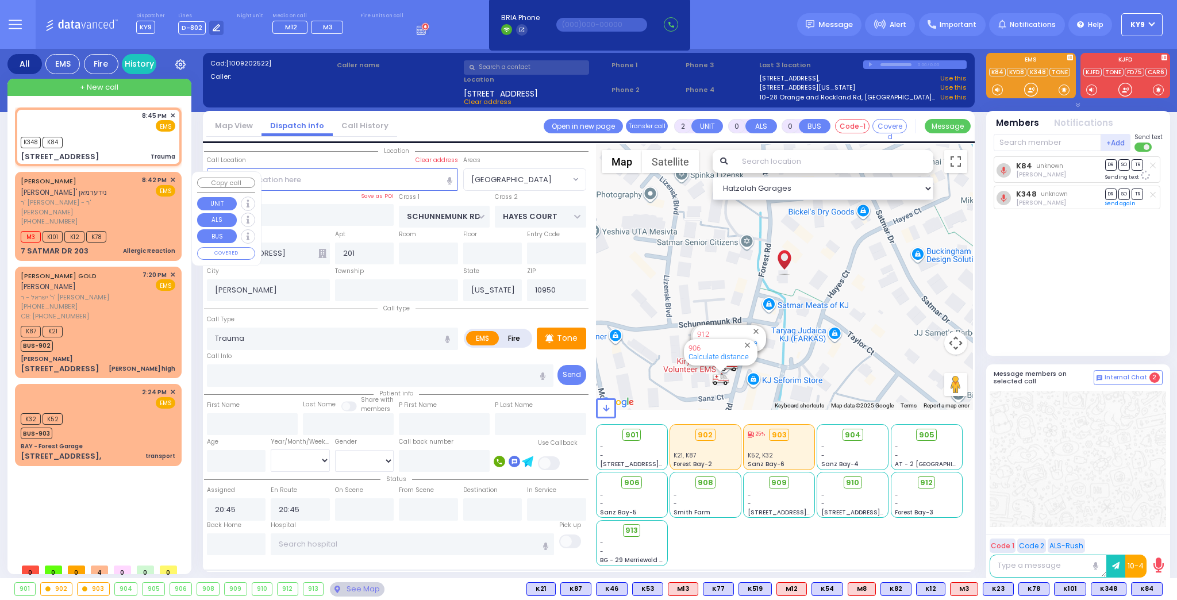
click at [132, 217] on div "[PHONE_NUMBER]" at bounding box center [79, 222] width 117 height 10
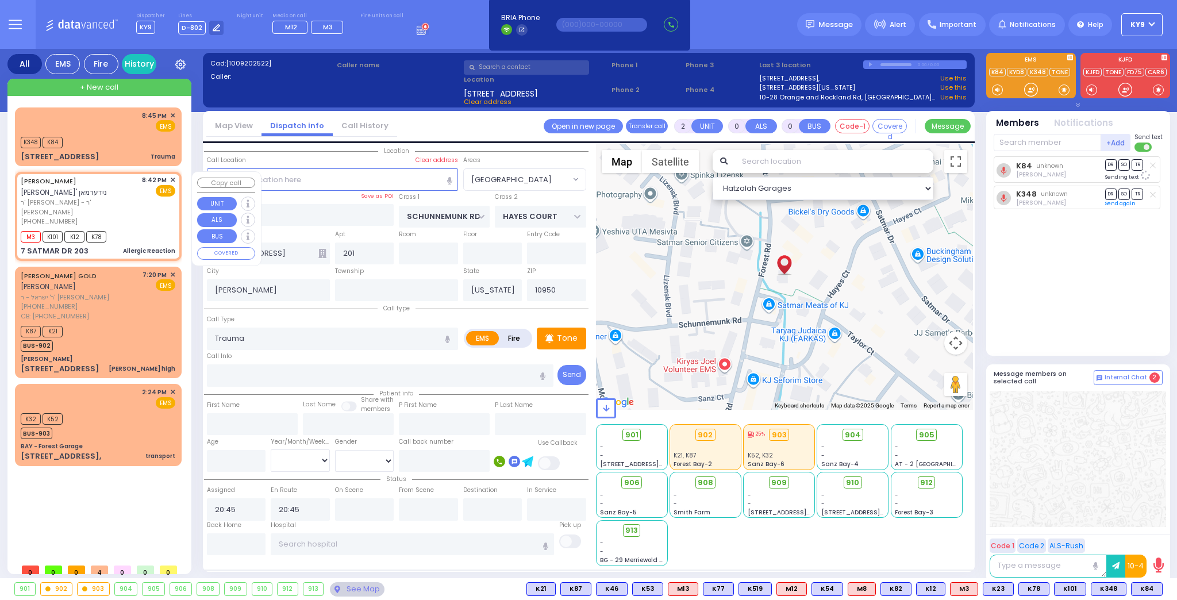
type input "1"
select select
type input "Allergic Reaction"
radio input "true"
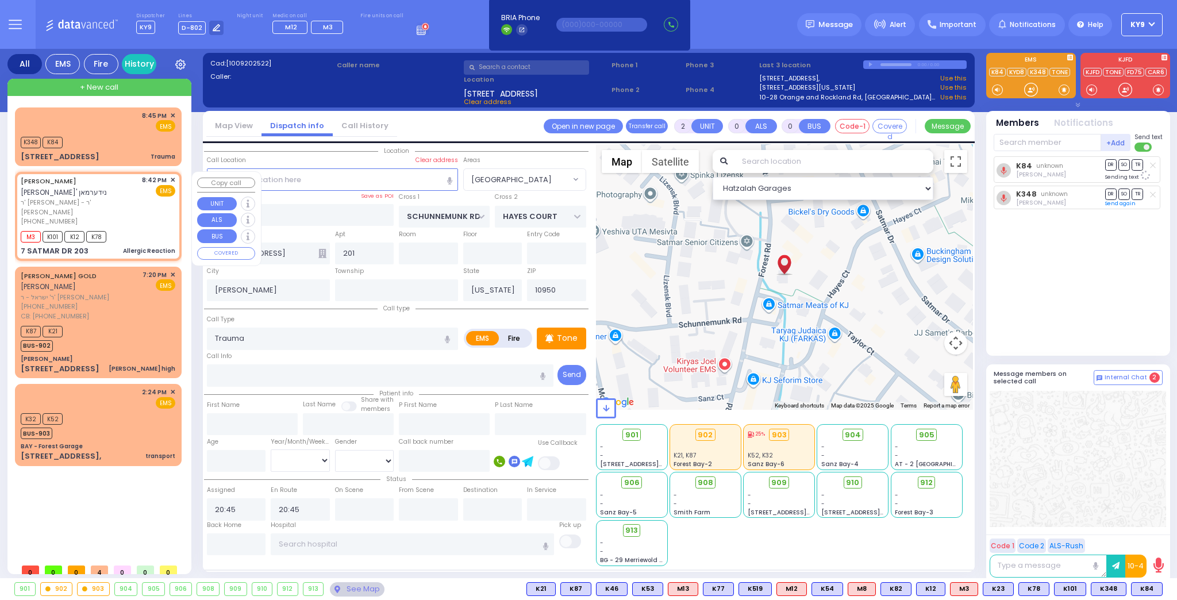
type input "[PERSON_NAME]"
type input "NIDERMAN"
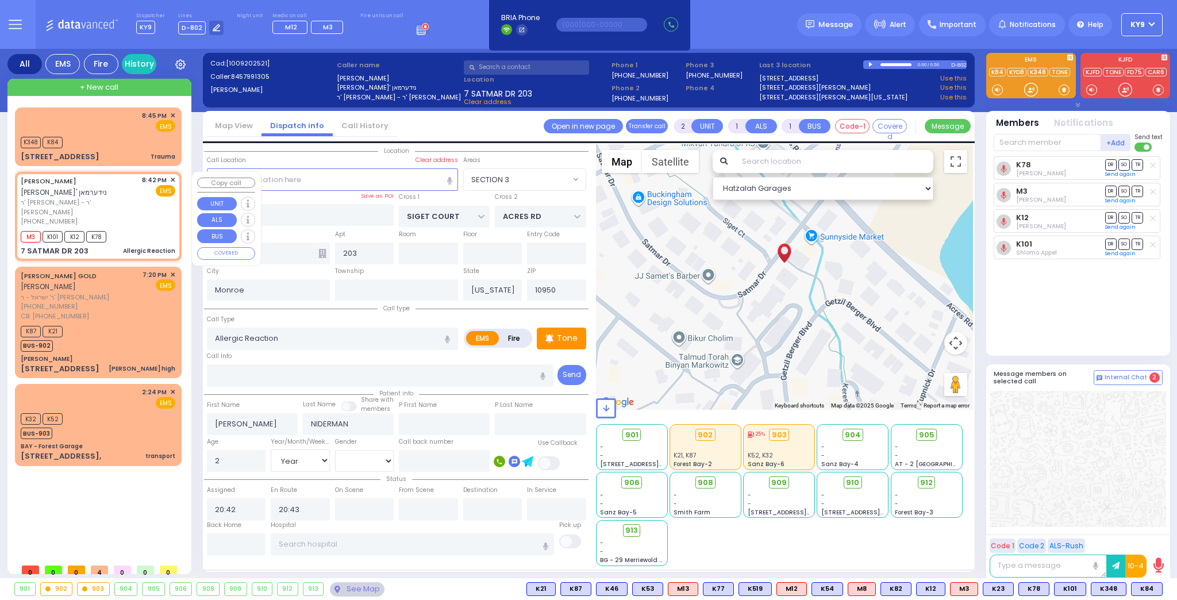
click at [132, 217] on div "[PHONE_NUMBER]" at bounding box center [79, 222] width 117 height 10
click at [130, 228] on div "M3 K101 K12 K78" at bounding box center [98, 235] width 155 height 14
click at [148, 410] on div "K32 K52 BUS-903" at bounding box center [98, 424] width 155 height 29
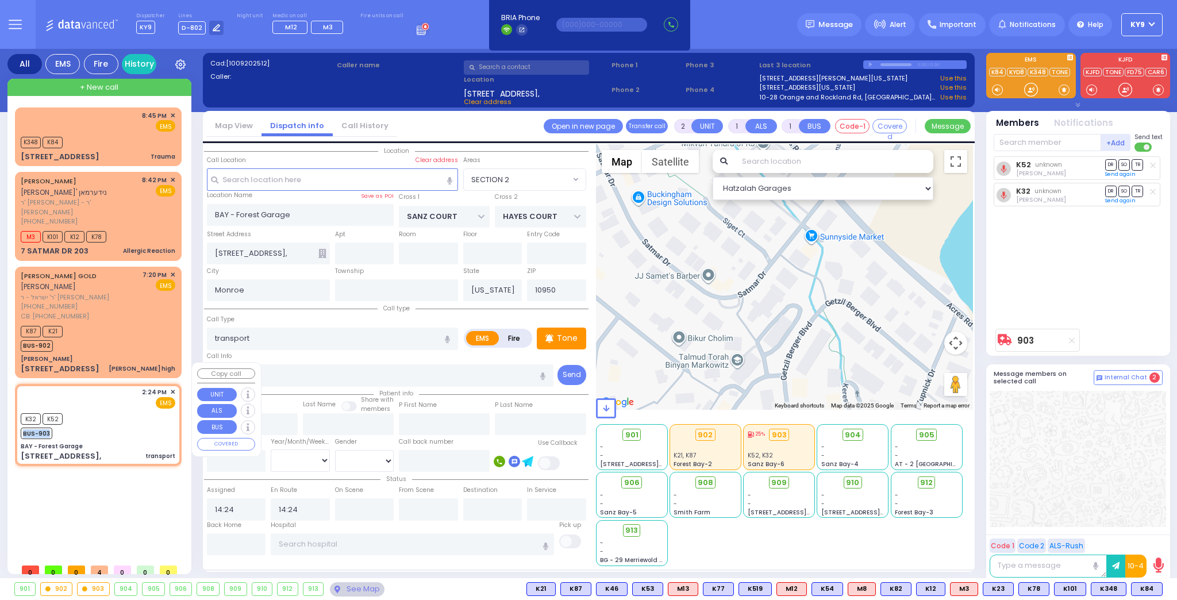
click at [149, 410] on div "K32 K52 BUS-903" at bounding box center [98, 424] width 155 height 29
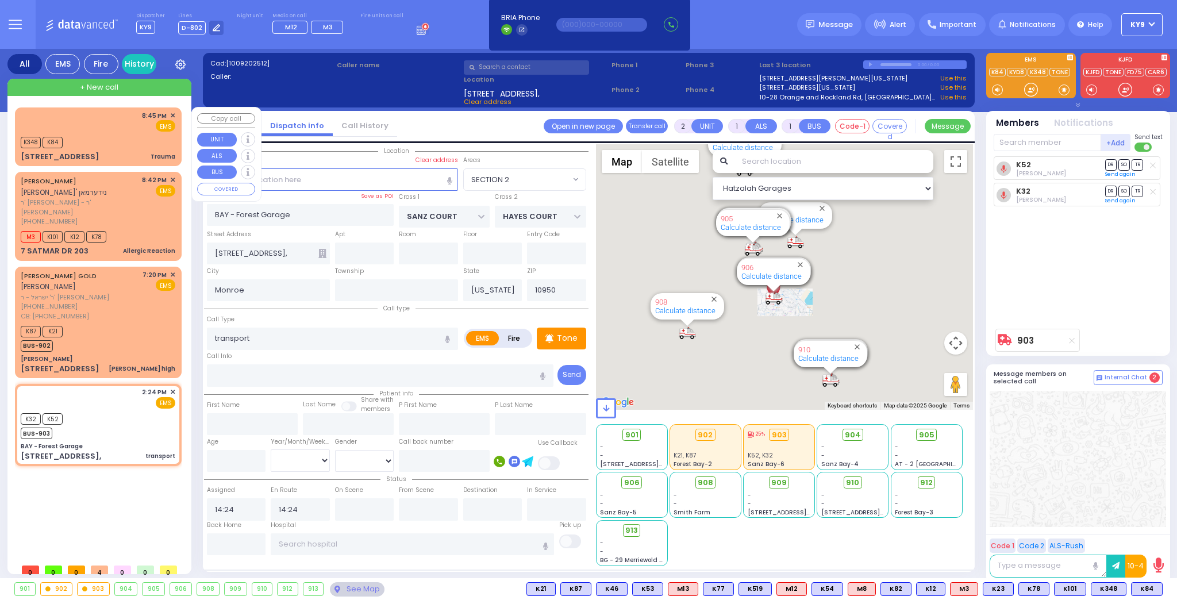
click at [111, 140] on div "K348 K84" at bounding box center [98, 141] width 155 height 14
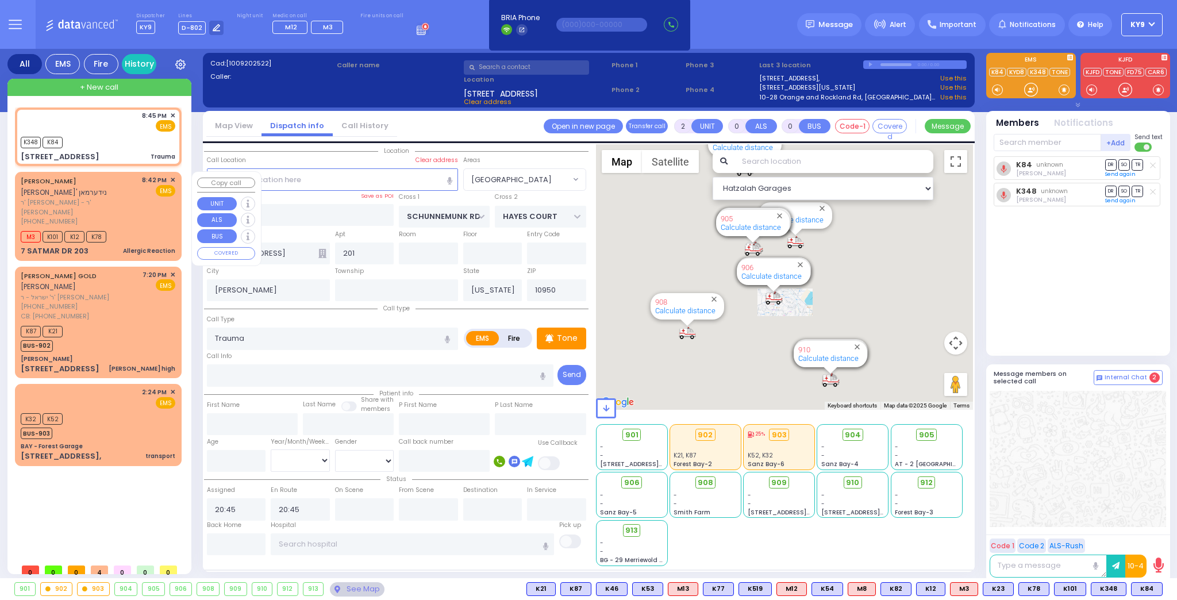
click at [126, 228] on div "M3 K101 K12 K78" at bounding box center [98, 235] width 155 height 14
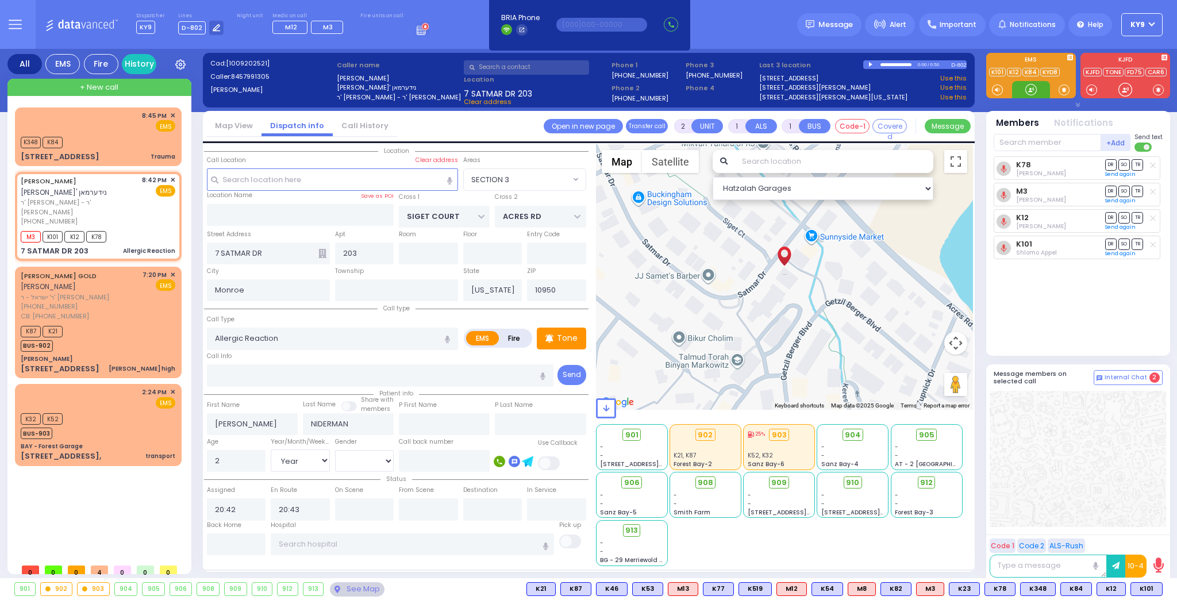
click at [1025, 90] on div at bounding box center [1030, 89] width 11 height 11
click at [1160, 590] on button at bounding box center [1159, 589] width 6 height 13
click at [1150, 540] on icon at bounding box center [1151, 538] width 12 height 12
click at [849, 433] on span "904" at bounding box center [857, 434] width 16 height 11
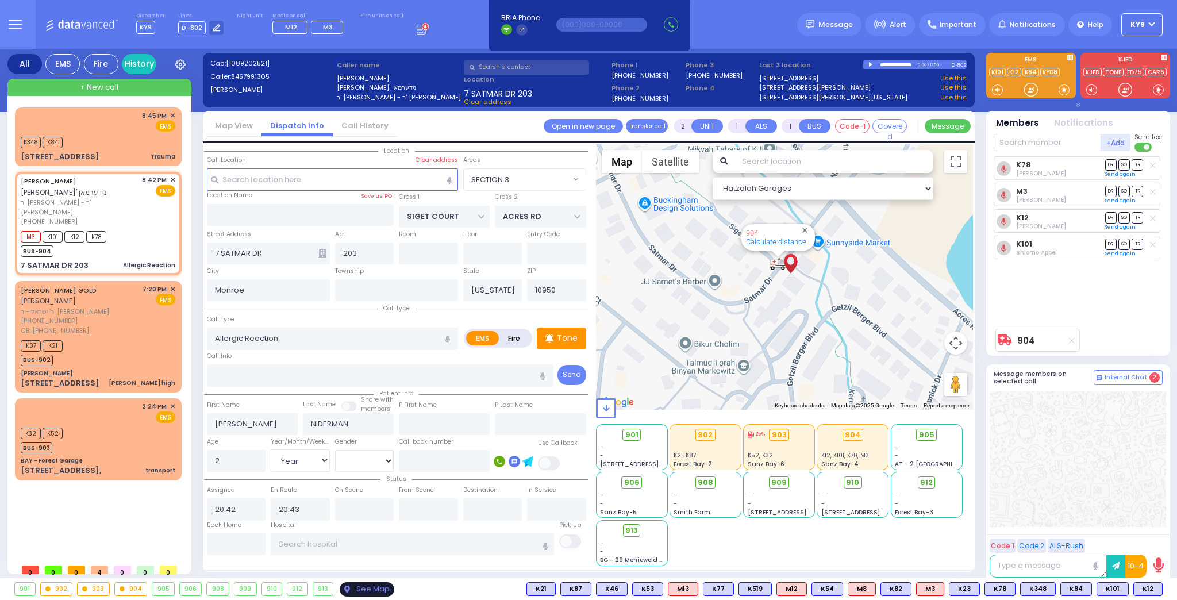
click at [348, 587] on div "See Map" at bounding box center [367, 589] width 54 height 14
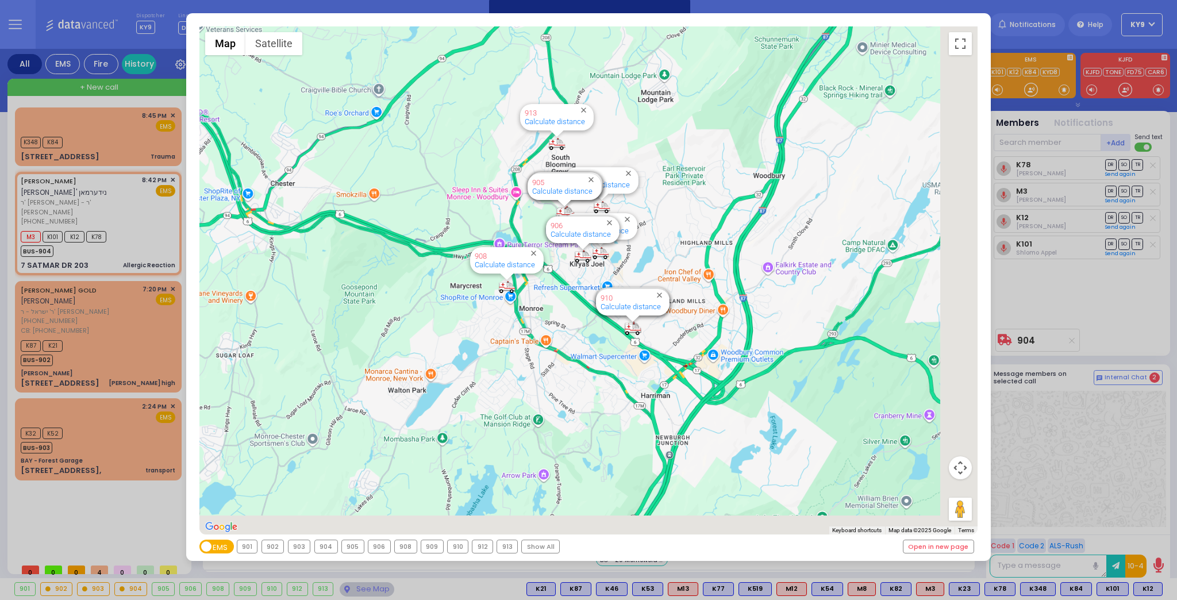
click at [302, 547] on div "903" at bounding box center [299, 546] width 22 height 13
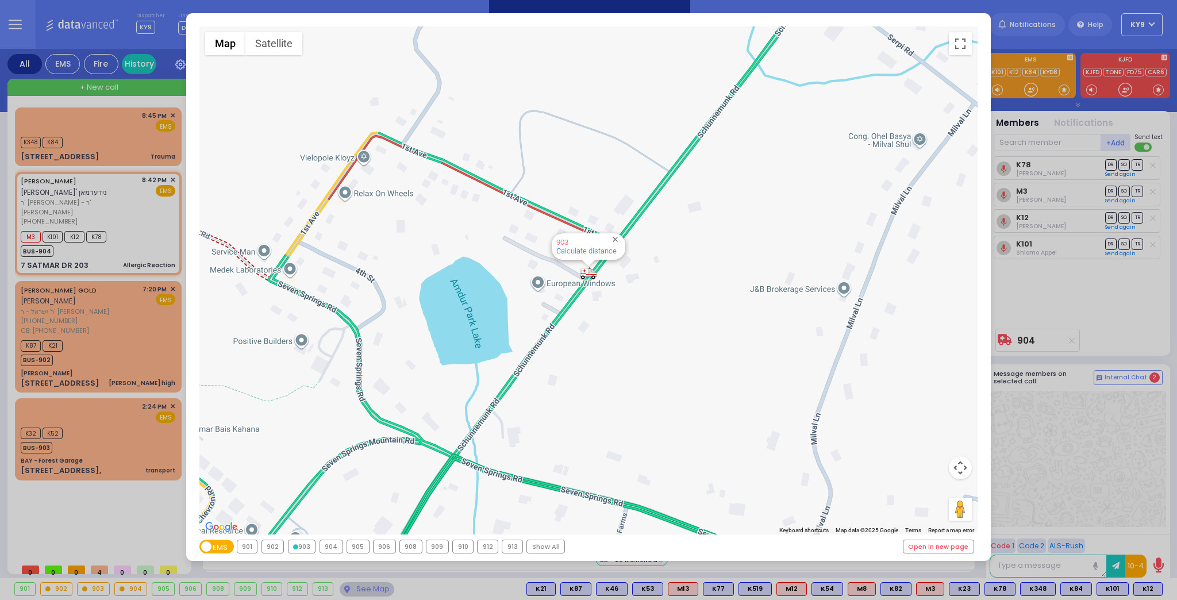
click at [360, 588] on div "← Move left → Move right ↑ Move up ↓ Move down + Zoom in - Zoom out Home Jump l…" at bounding box center [588, 300] width 1177 height 600
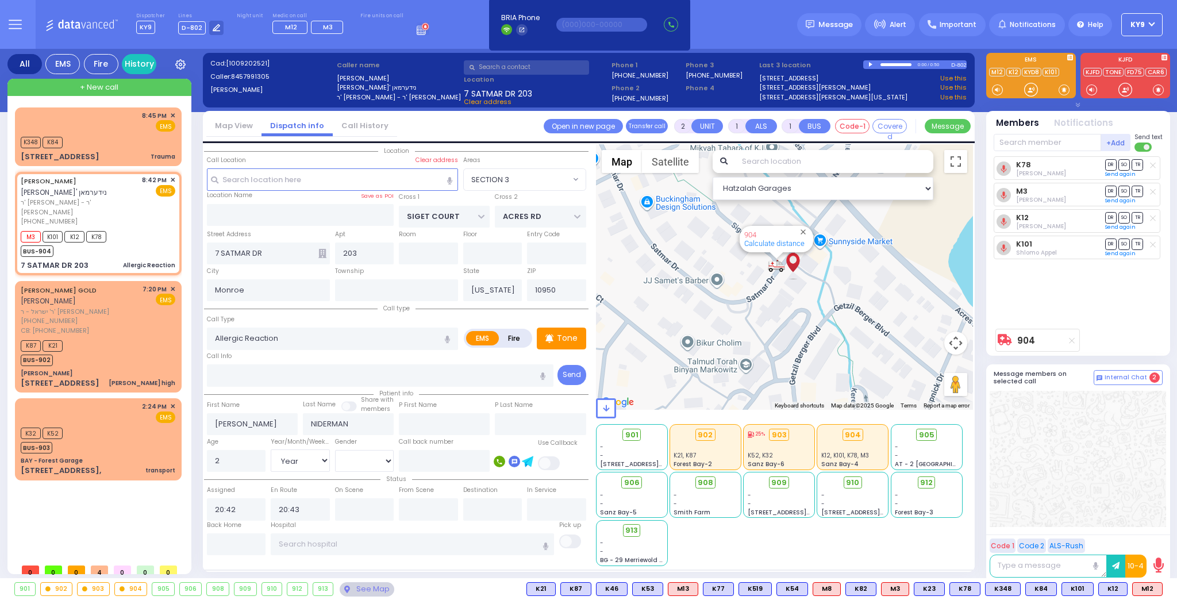
select select "SECTION 3"
select select "Year"
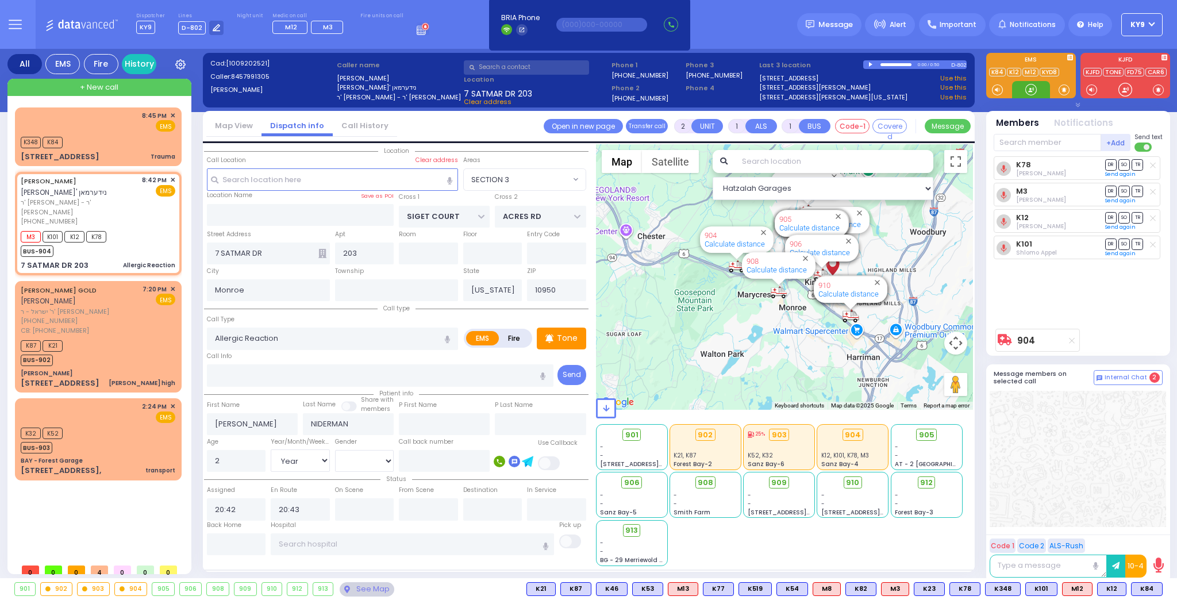
click at [1027, 89] on div at bounding box center [1030, 89] width 11 height 11
click at [114, 143] on div "K348 K84" at bounding box center [98, 141] width 155 height 14
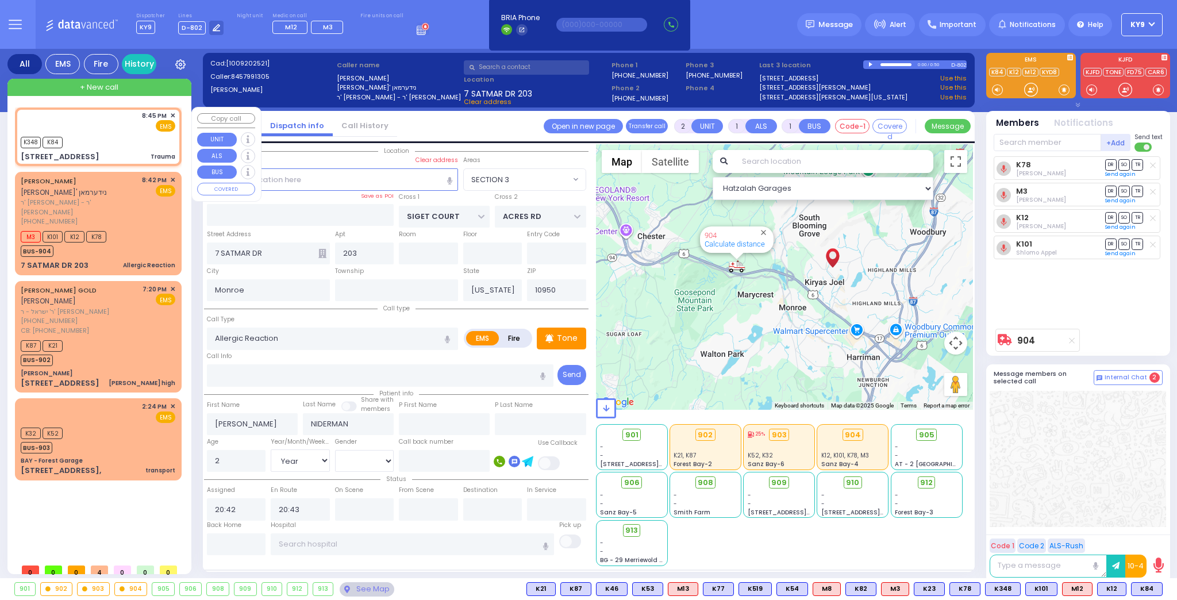
type input "0"
select select
type input "Trauma"
radio input "true"
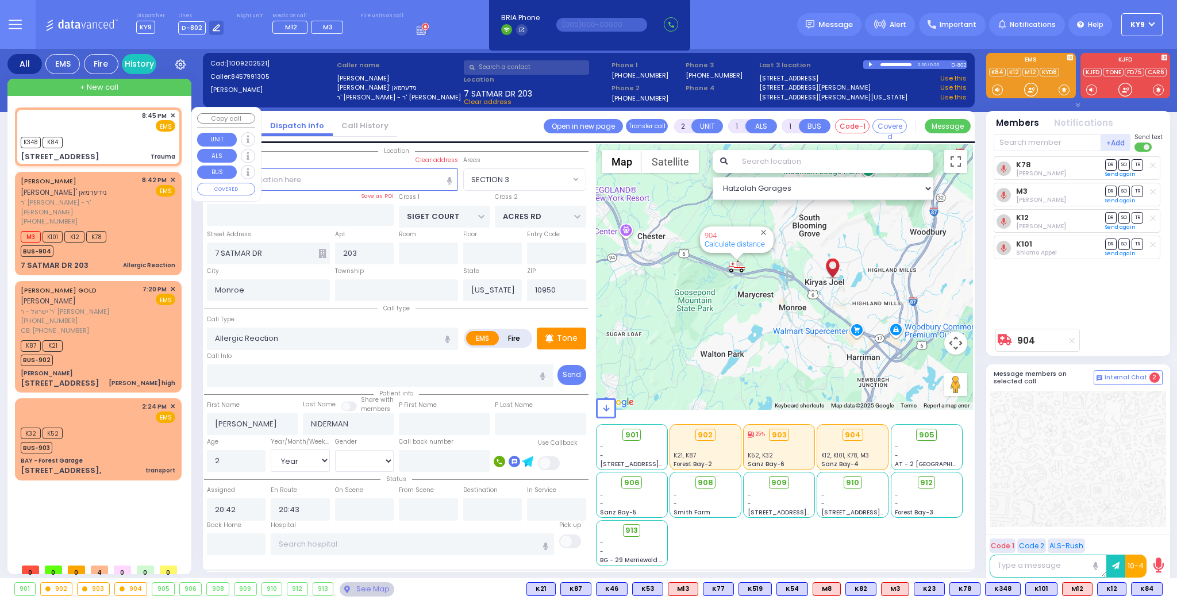
select select
type input "20:45"
select select "Hatzalah Garages"
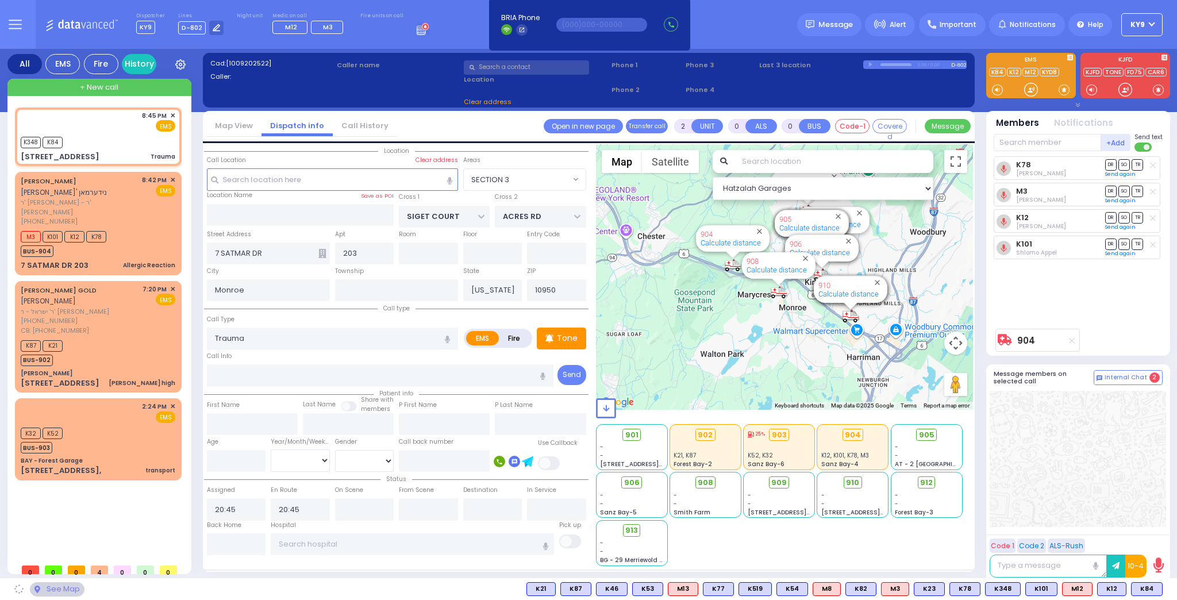
type input "SCHUNNEMUNK RD"
type input "HAYES COURT"
type input "70 Forest Road"
type input "201"
type input "Kiryas Joel"
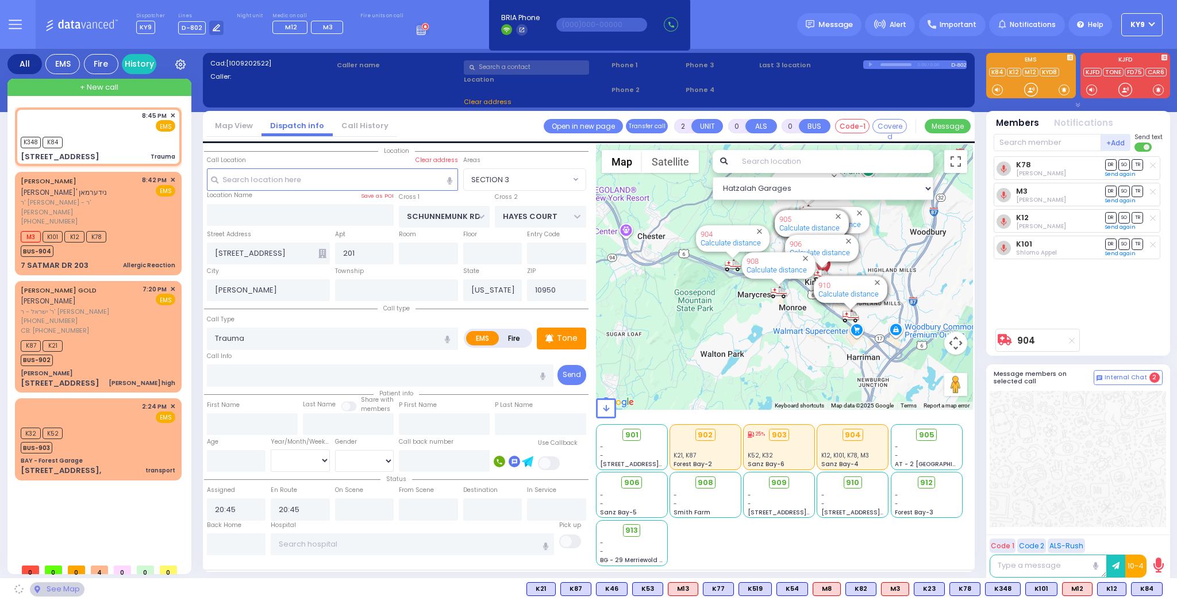
select select "[GEOGRAPHIC_DATA]"
click at [240, 544] on input "text" at bounding box center [236, 544] width 59 height 22
click at [240, 546] on input "text" at bounding box center [236, 544] width 59 height 22
type input "21:00"
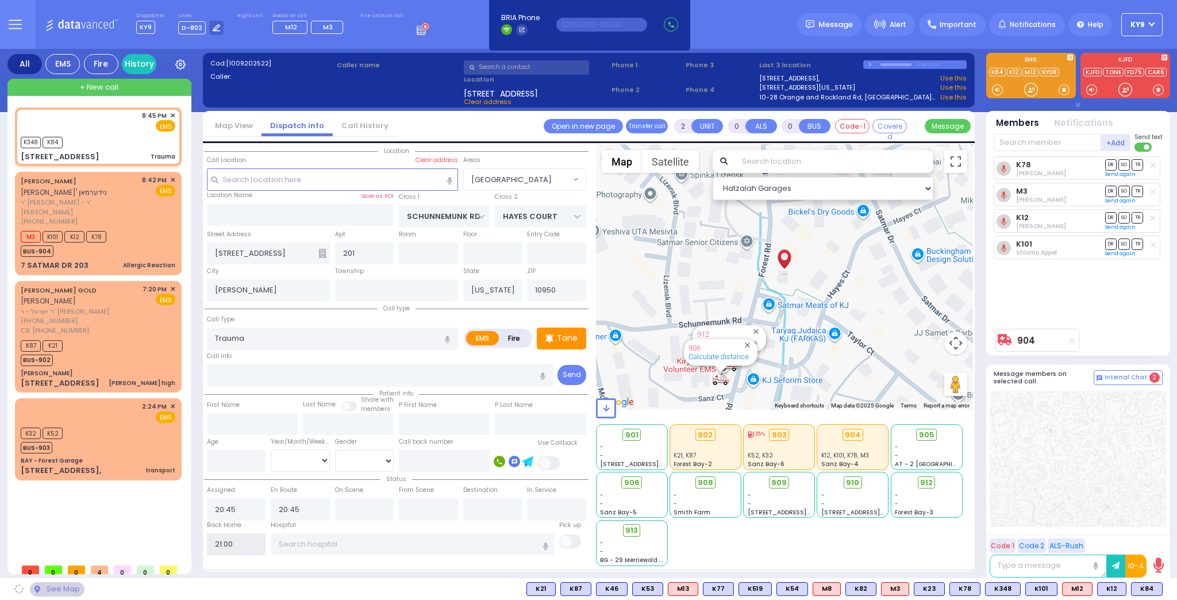
select select
radio input "true"
select select
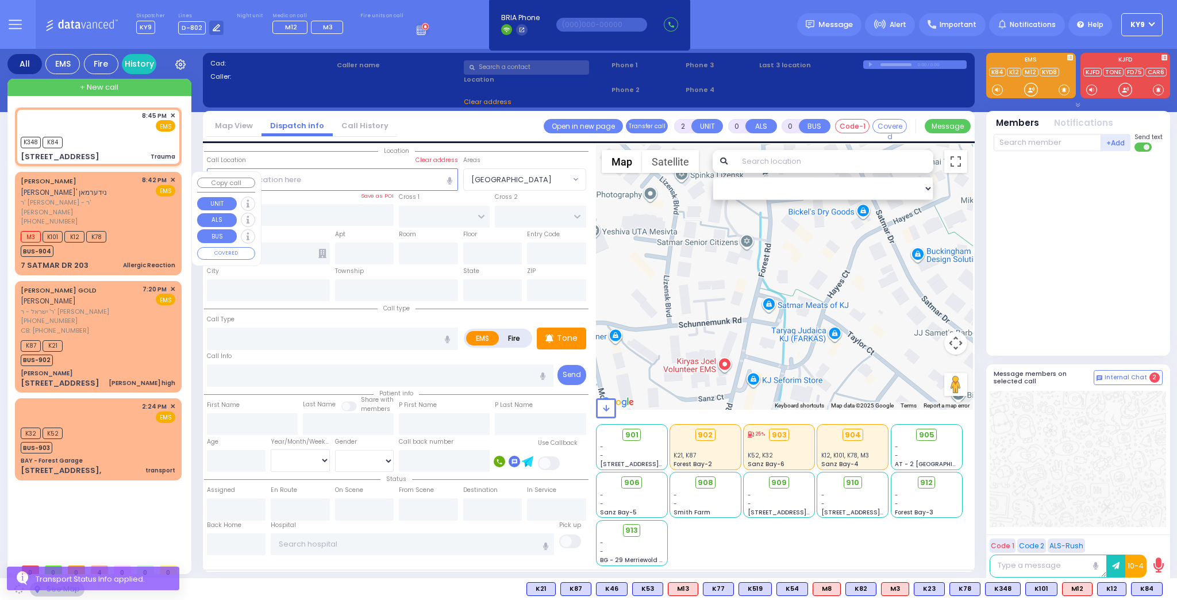
click at [139, 228] on div "M3 K101 K12 K78 BUS-904" at bounding box center [98, 242] width 155 height 29
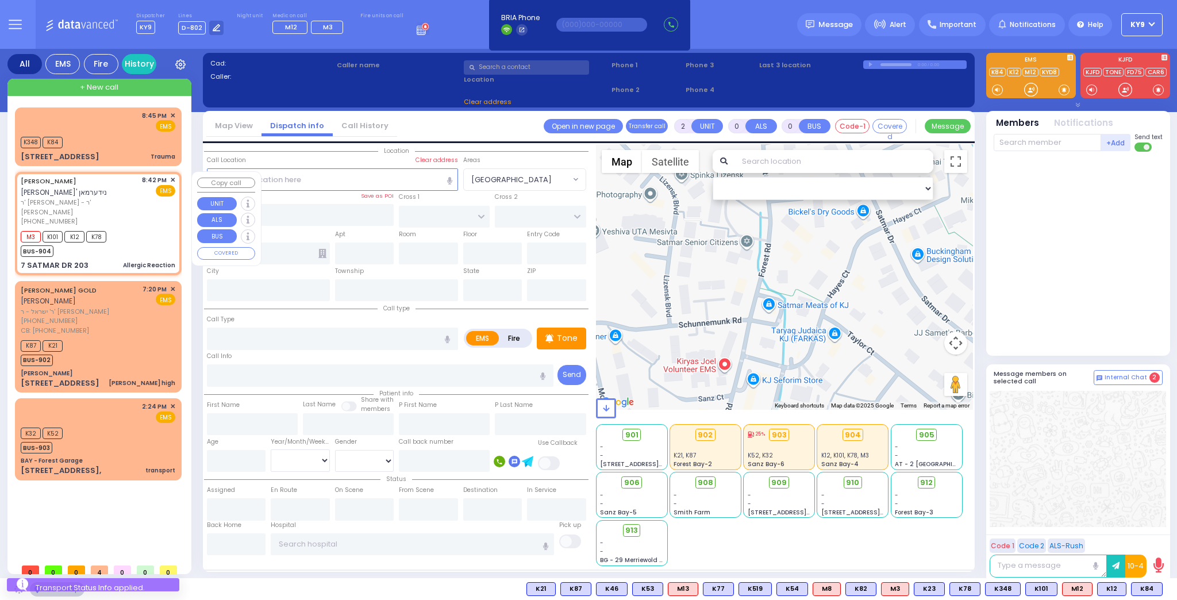
type input "1"
select select
type input "Allergic Reaction"
radio input "true"
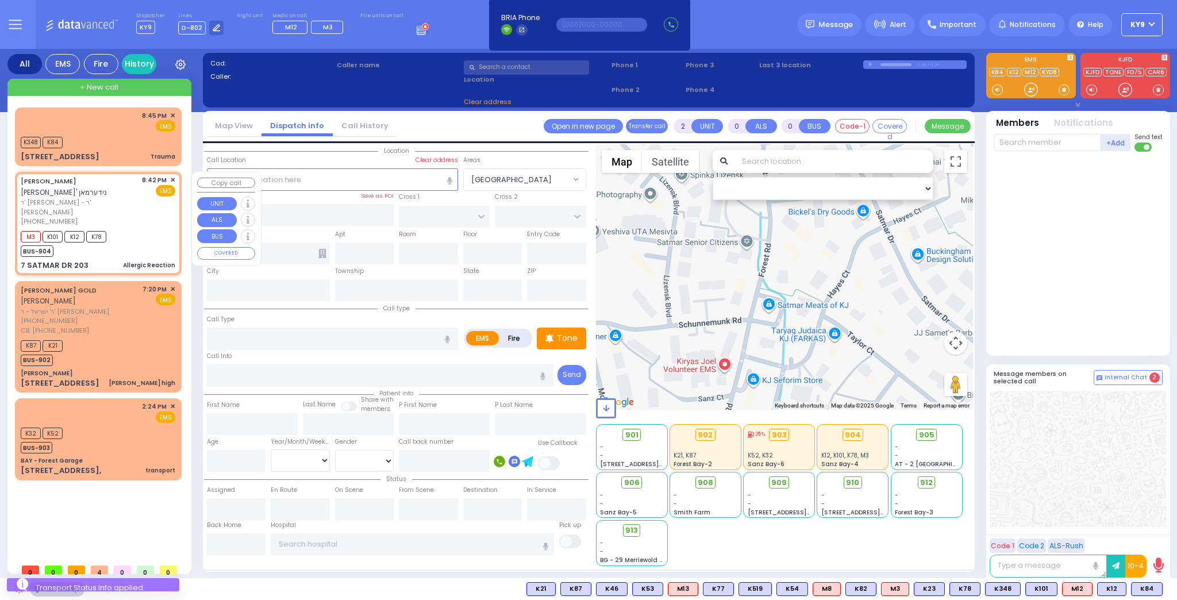
type input "JOEL ELYA"
type input "NIDERMAN"
type input "2"
select select "Year"
type input "20:42"
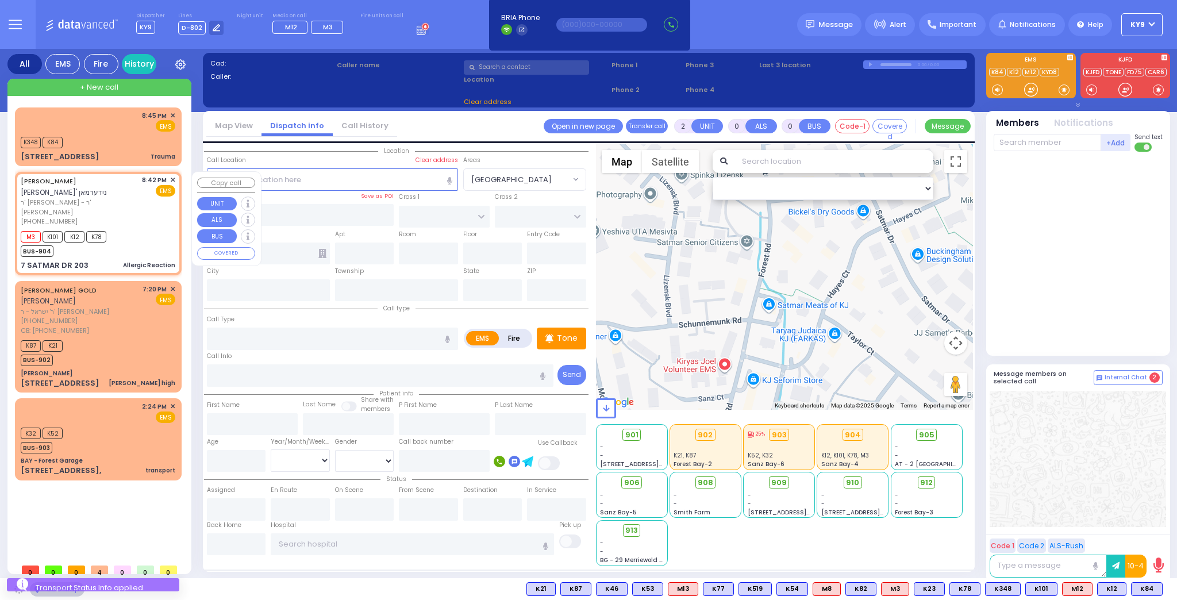
type input "20:43"
type input "SIGET COURT"
type input "ACRES RD"
type input "7 SATMAR DR"
type input "203"
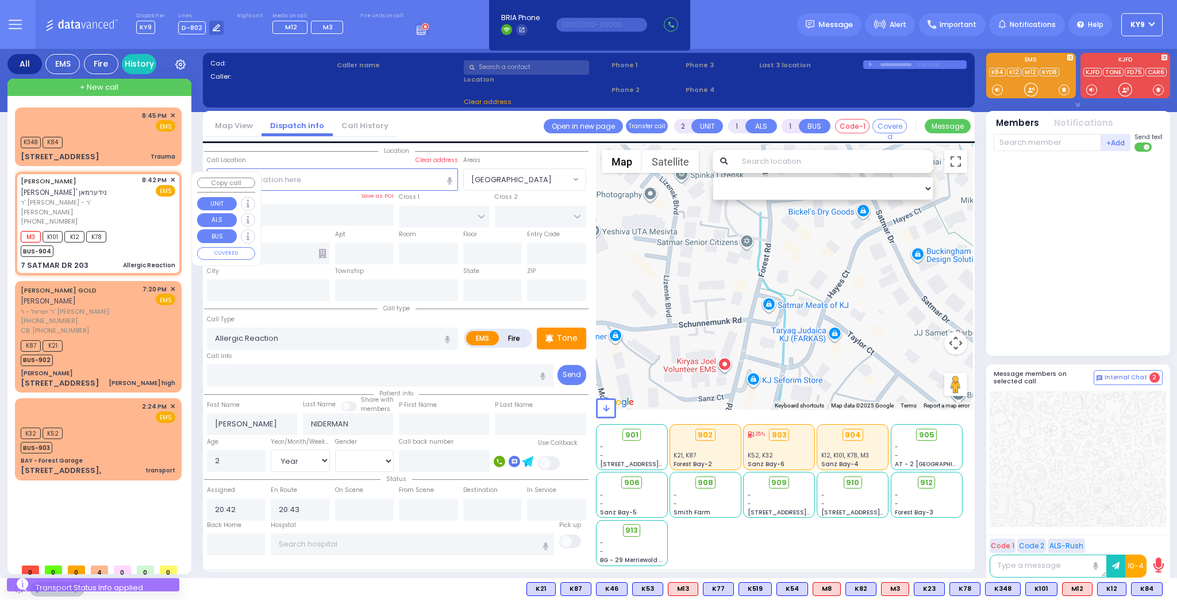
type input "Monroe"
type input "[US_STATE]"
type input "10950"
select select "SECTION 3"
select select "Hatzalah Garages"
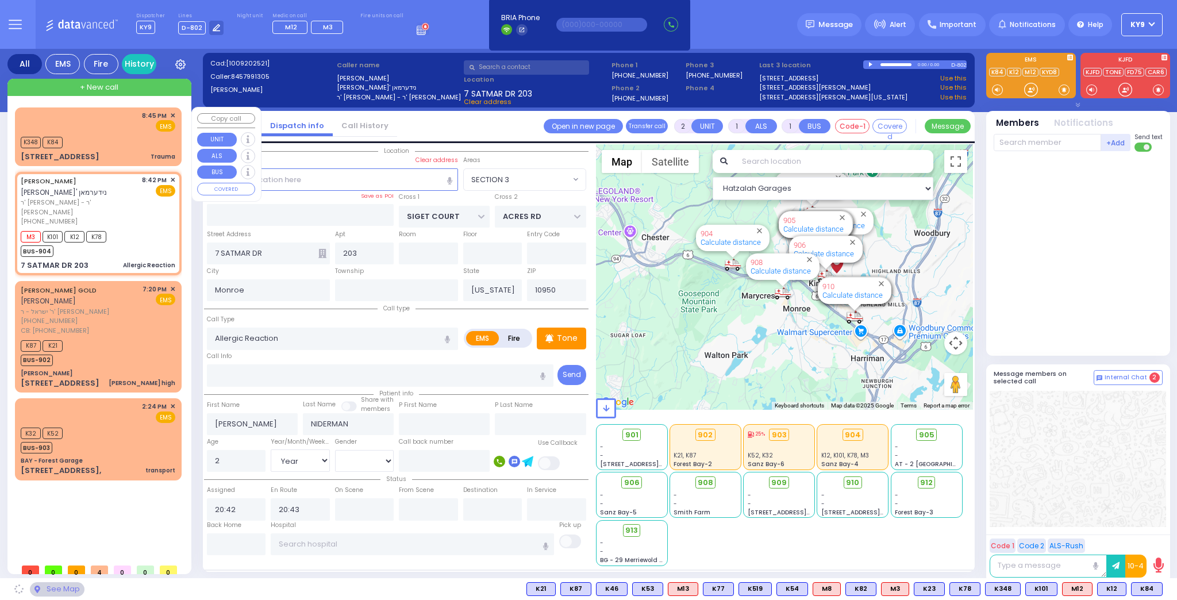
click at [138, 143] on div "K348 K84" at bounding box center [98, 141] width 155 height 14
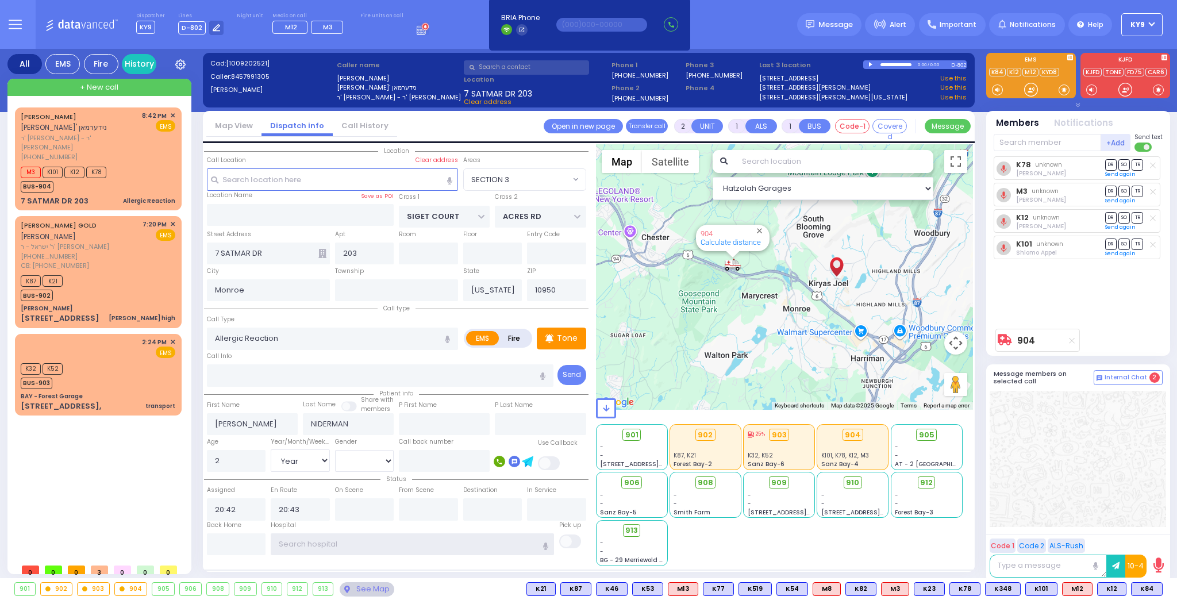
click at [315, 541] on input "text" at bounding box center [412, 544] width 283 height 22
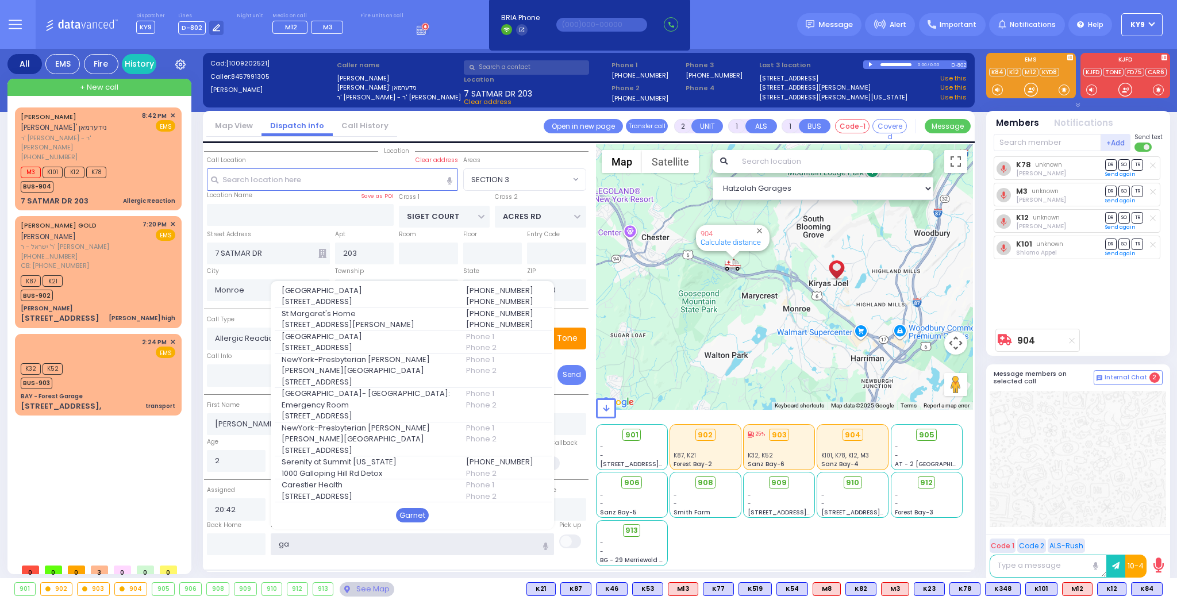
type input "ga"
click at [403, 510] on div "Garnet" at bounding box center [412, 515] width 33 height 15
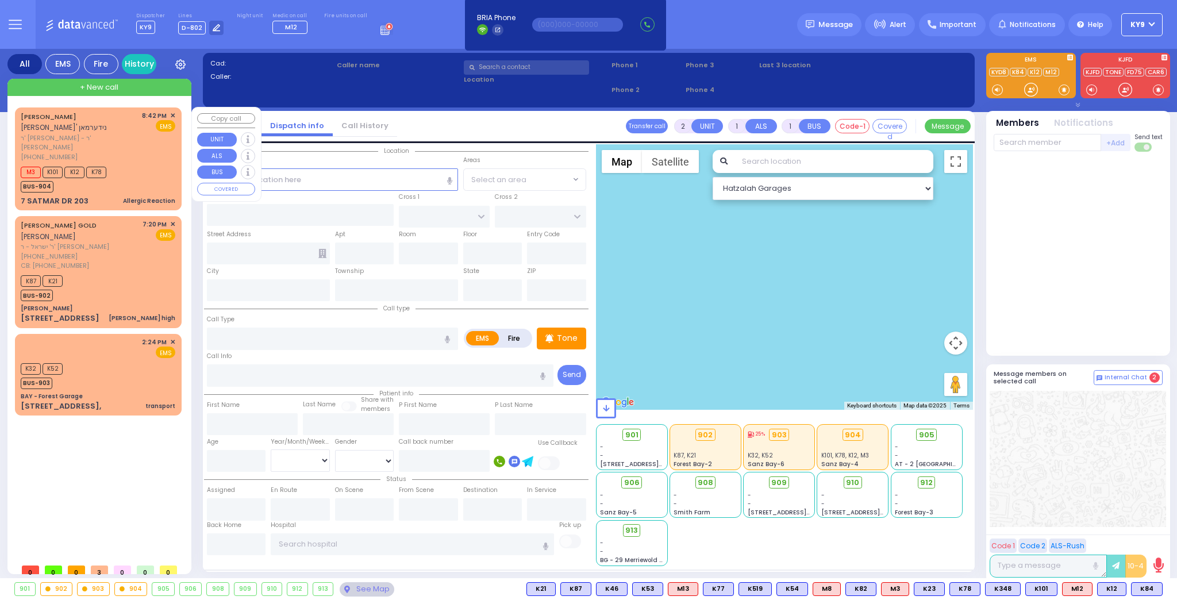
click at [149, 164] on div "M3 K101 K12 K78 BUS-904" at bounding box center [98, 178] width 155 height 29
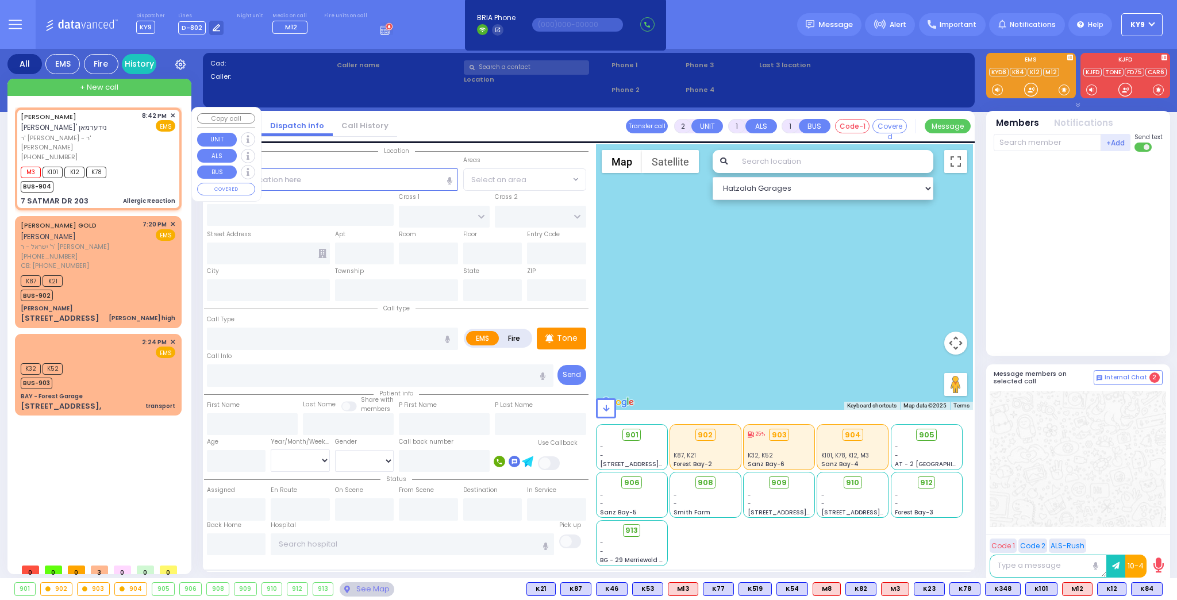
select select
type input "Allergic Reaction"
radio input "true"
type input "[PERSON_NAME]"
type input "NIDERMAN"
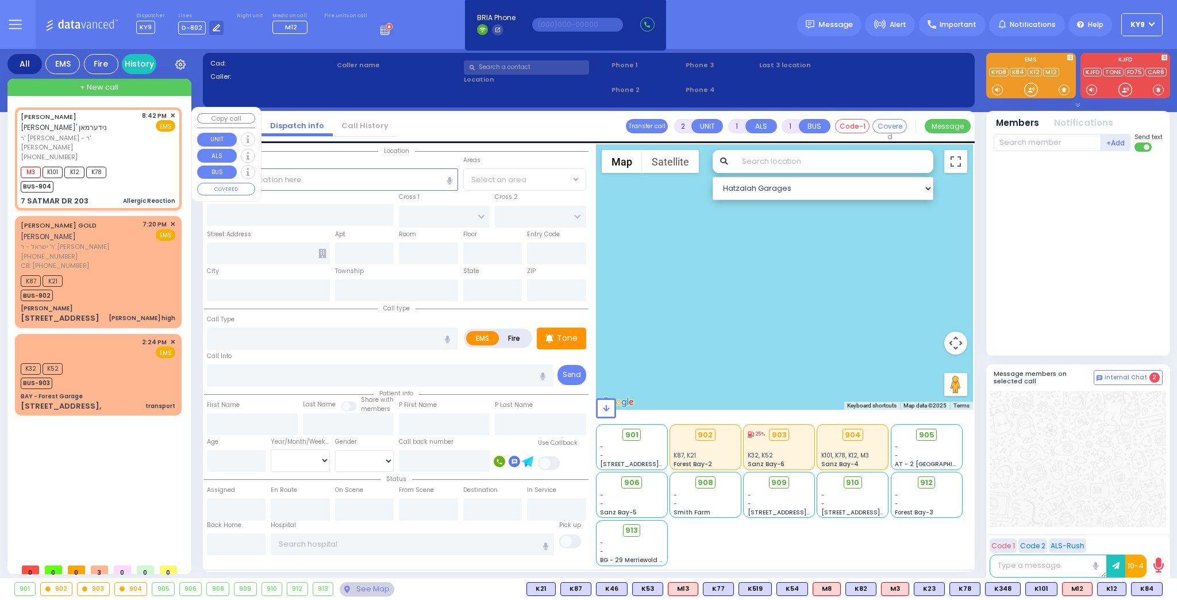
type input "2"
select select "Year"
type input "20:42"
type input "20:43"
select select "Hatzalah Garages"
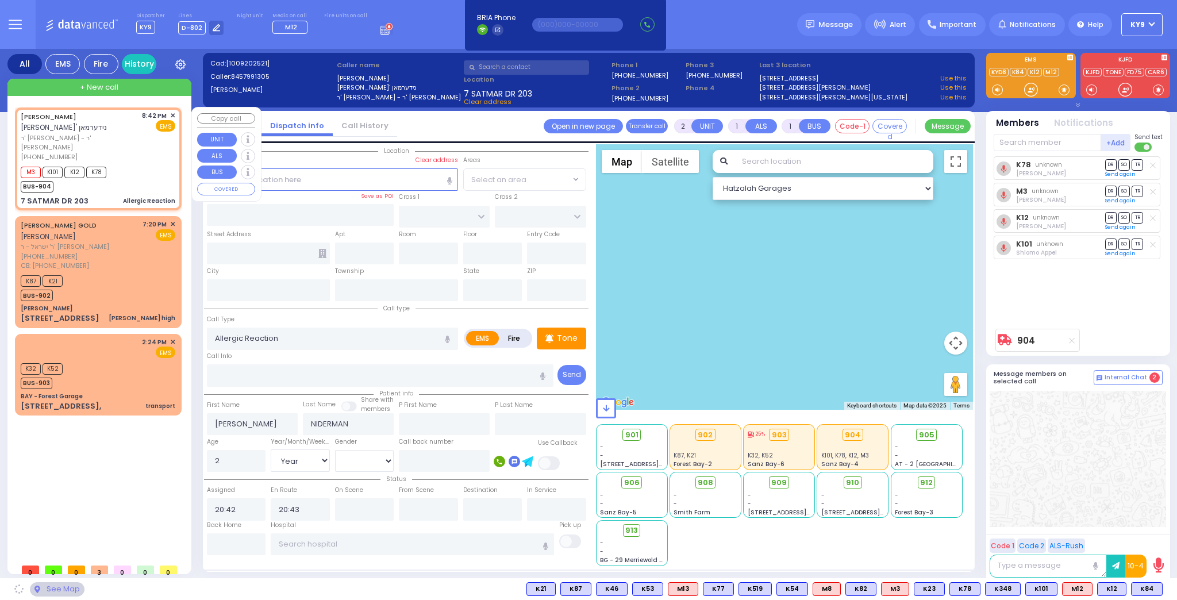
type input "SIGET COURT"
type input "ACRES RD"
type input "7 SATMAR DR"
type input "203"
type input "Monroe"
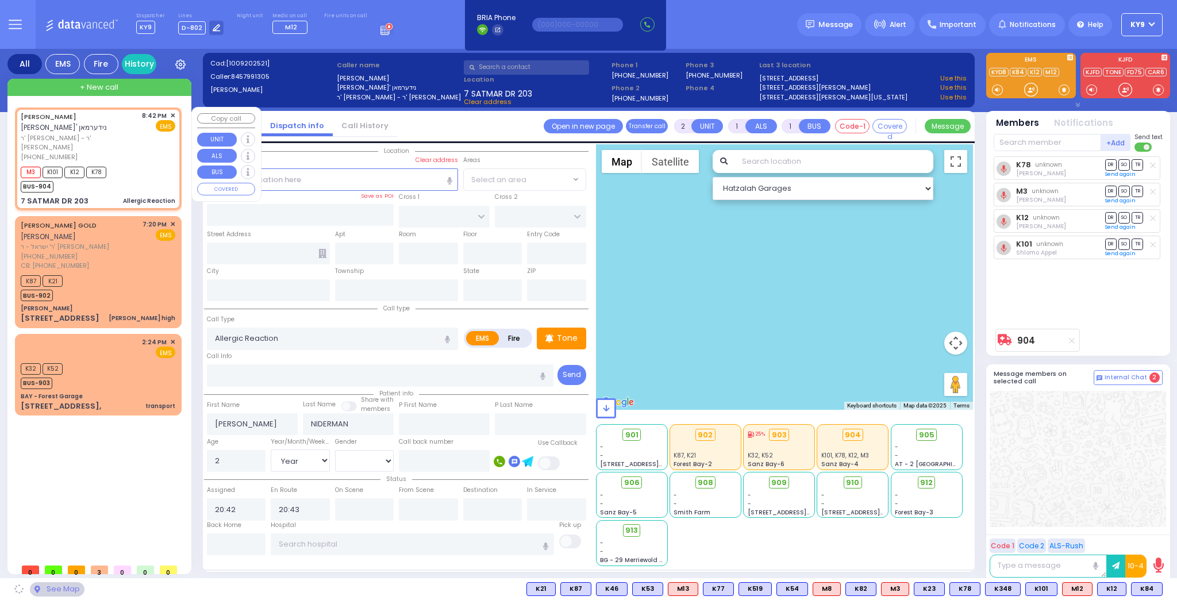
type input "[US_STATE]"
type input "10950"
select select "SECTION 3"
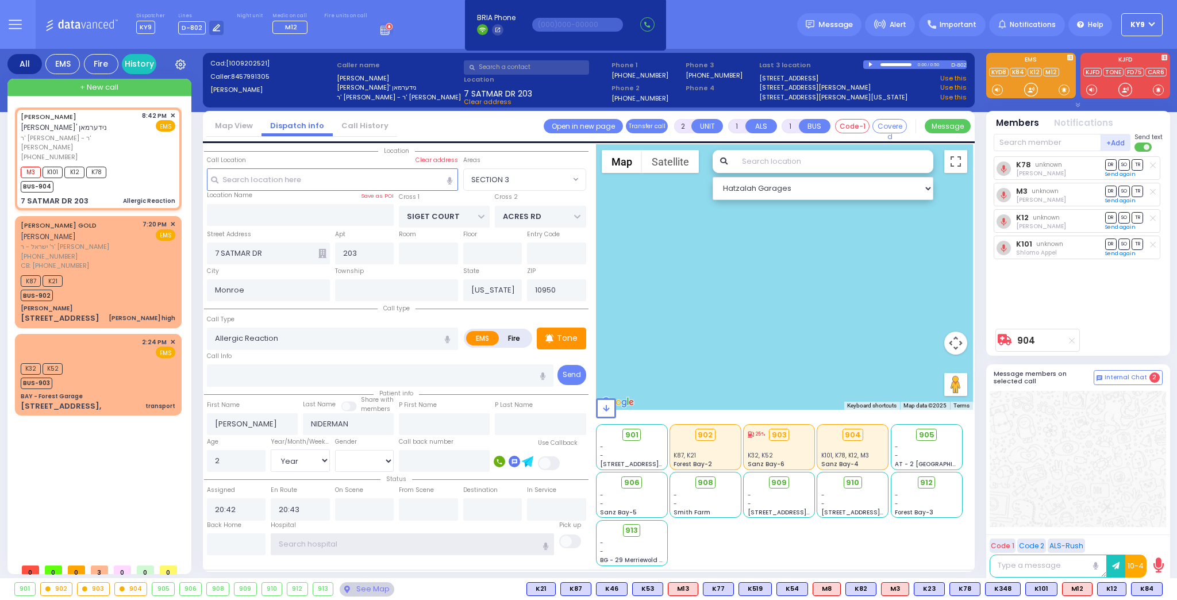
click at [315, 538] on input "text" at bounding box center [412, 544] width 283 height 22
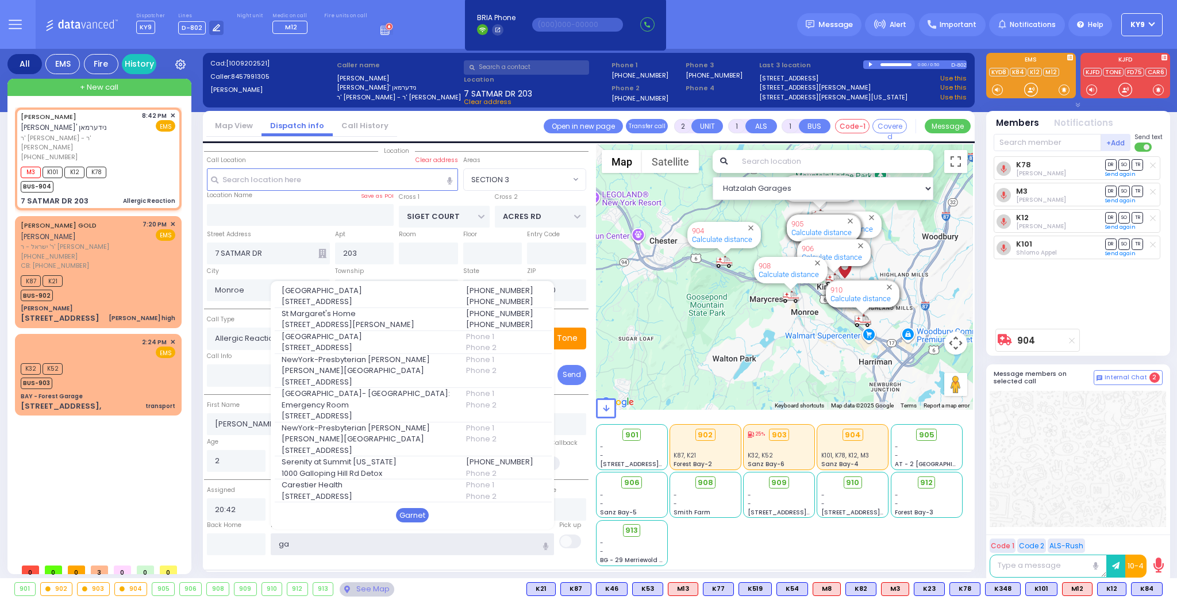
type input "ga"
click at [403, 511] on div "Garnet" at bounding box center [412, 515] width 33 height 15
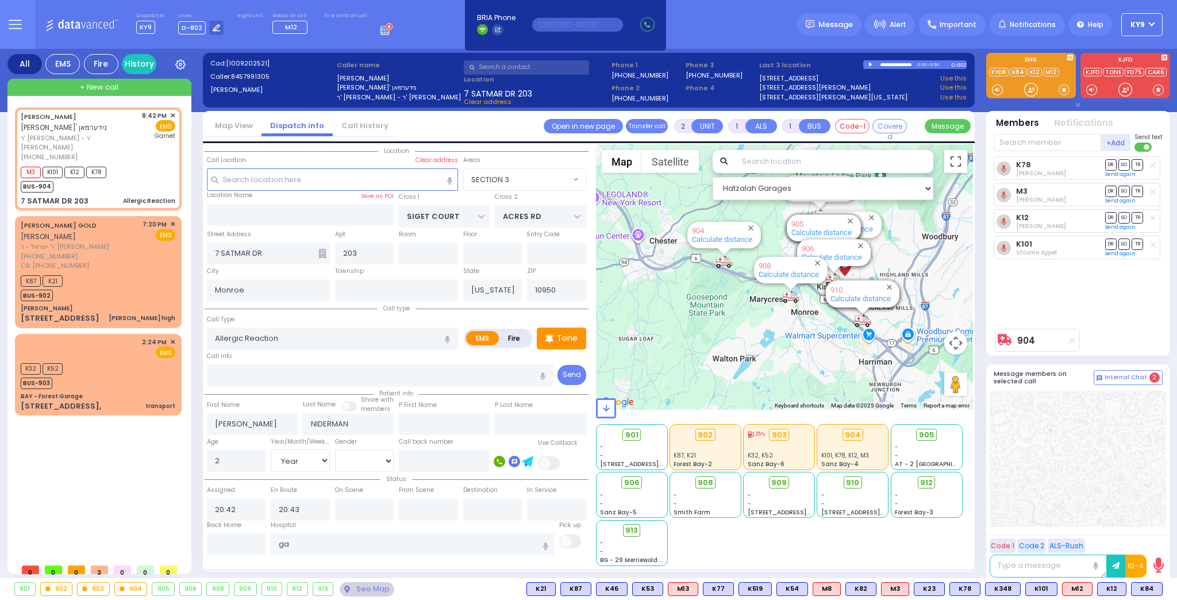
select select
radio input "true"
select select "Year"
type input "[GEOGRAPHIC_DATA]"
select select "Hatzalah Garages"
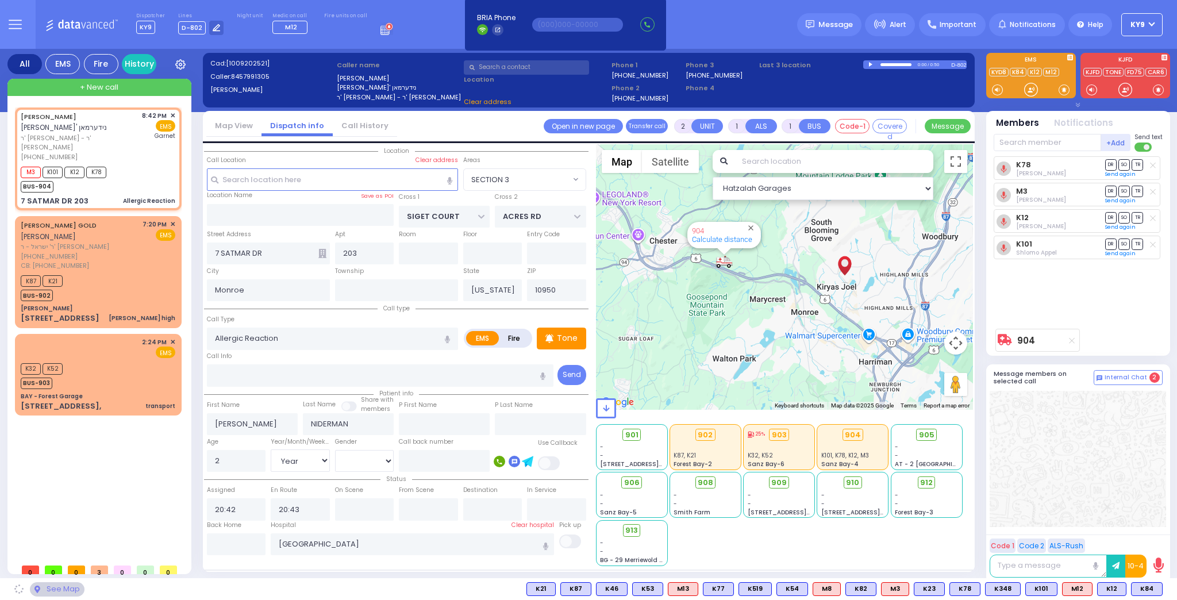
select select "SECTION 3"
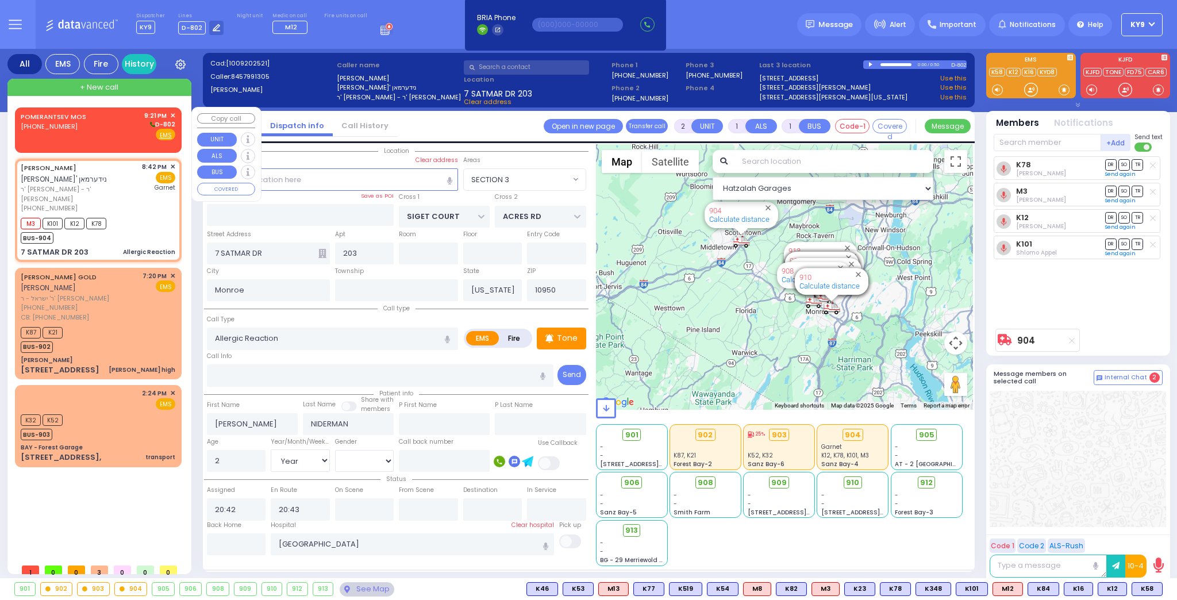
click at [85, 125] on div "[PHONE_NUMBER]" at bounding box center [56, 127] width 70 height 10
select select
radio input "true"
select select
type input "21:21"
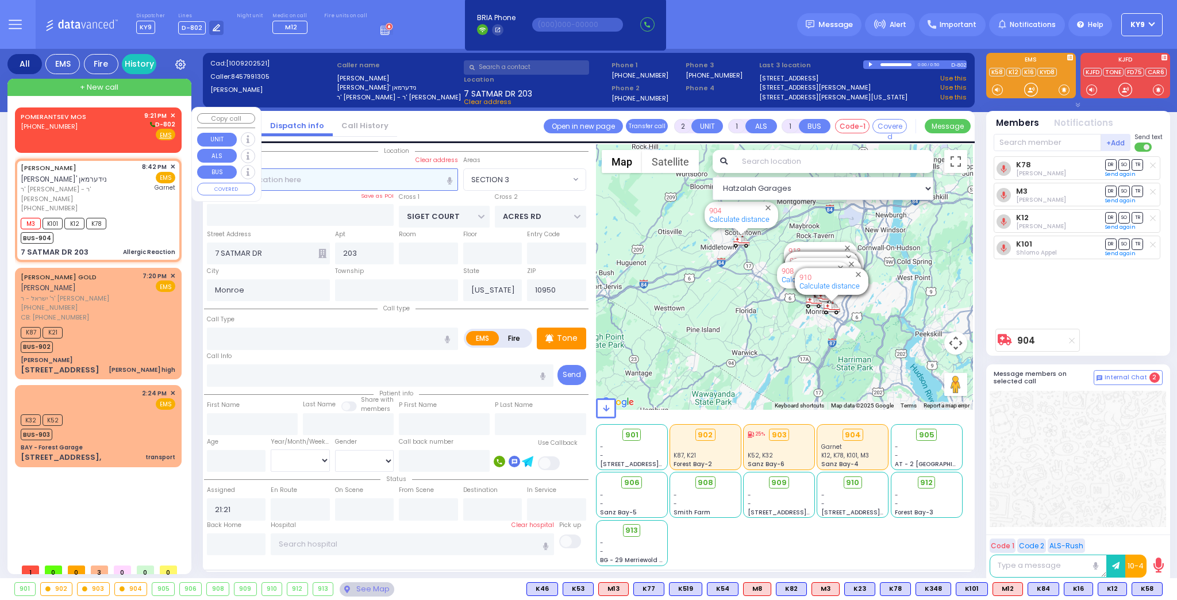
select select "Hatzalah Garages"
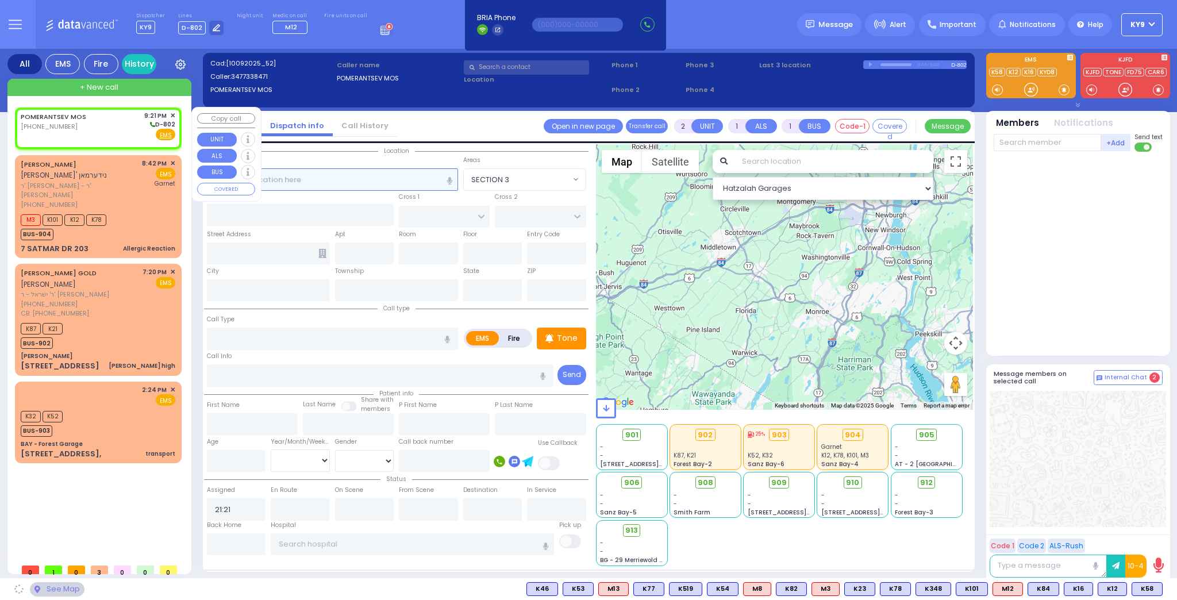
select select
radio input "true"
select select
select select "Hatzalah Garages"
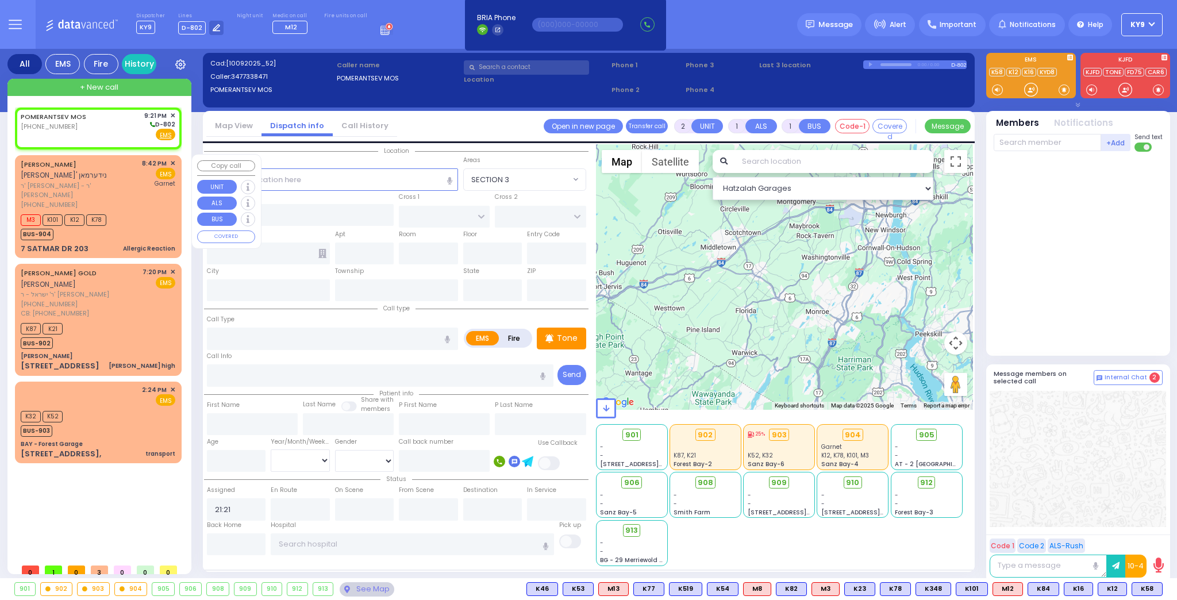
click at [123, 211] on div "M3 K101 K12 K78 BUS-904" at bounding box center [98, 225] width 155 height 29
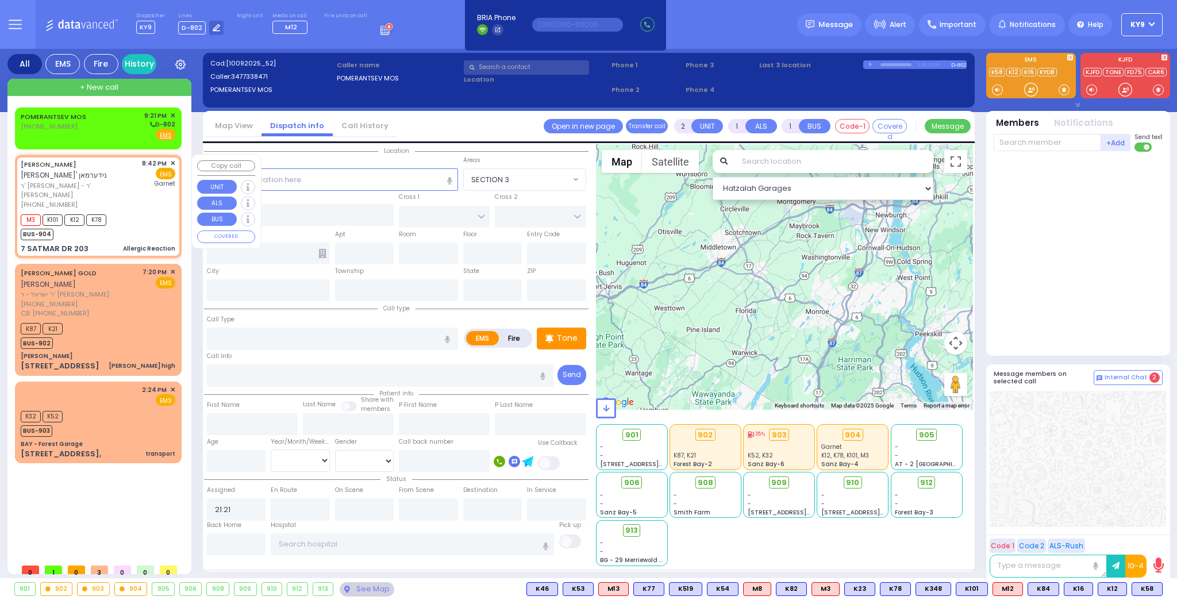
select select
type input "Allergic Reaction"
radio input "true"
type input "[PERSON_NAME]"
type input "NIDERMAN"
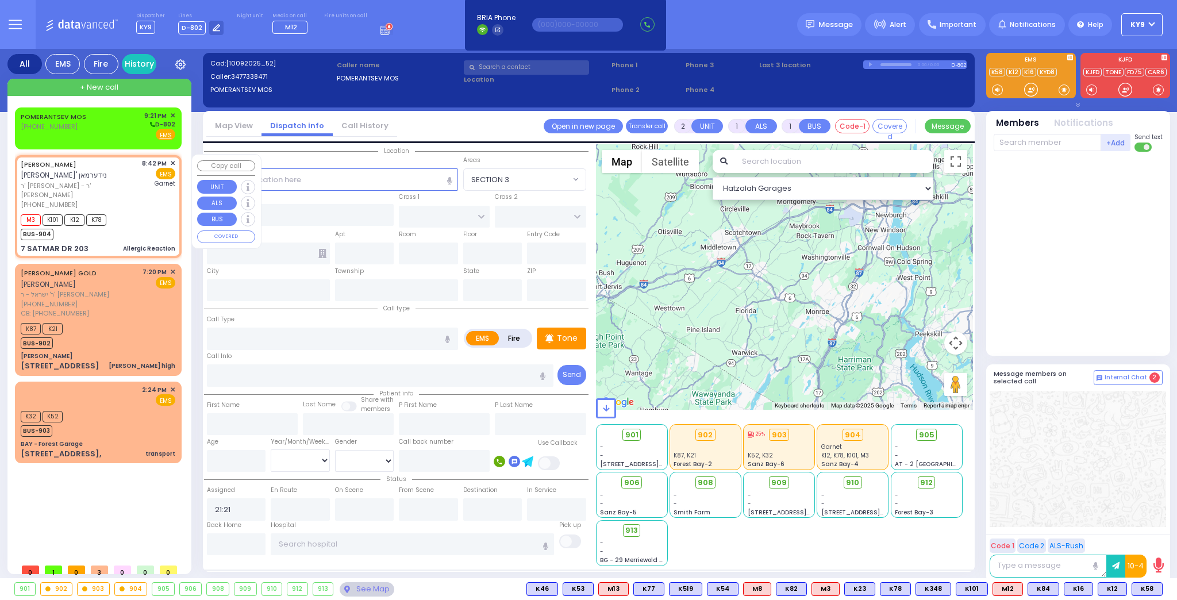
type input "2"
select select "Year"
type input "20:42"
type input "20:43"
type input "[GEOGRAPHIC_DATA]"
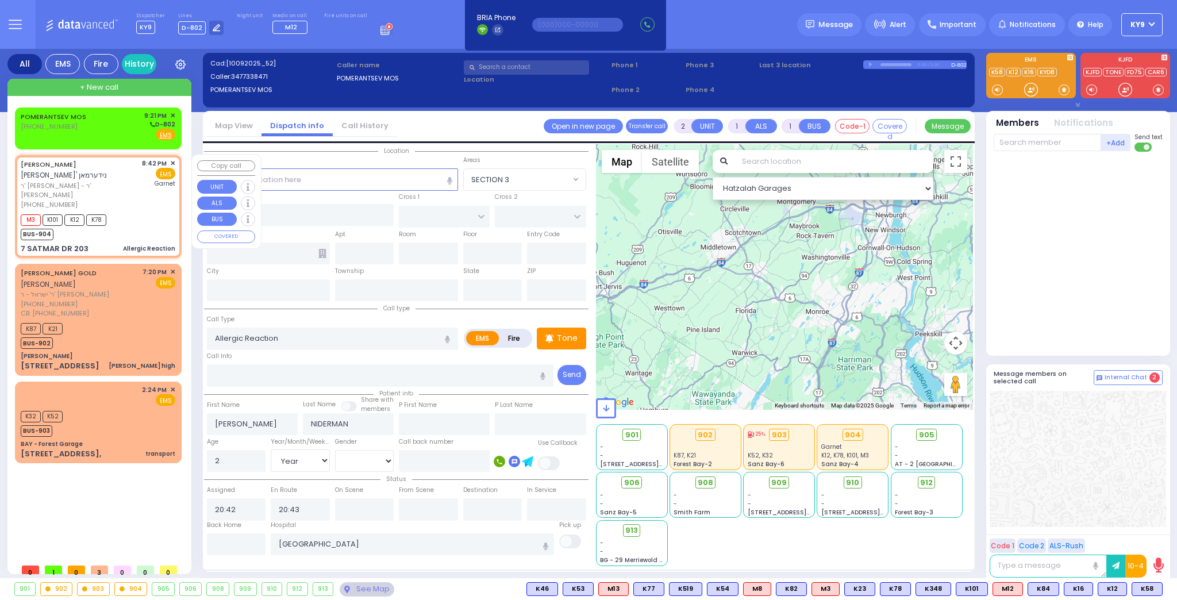
select select "Hatzalah Garages"
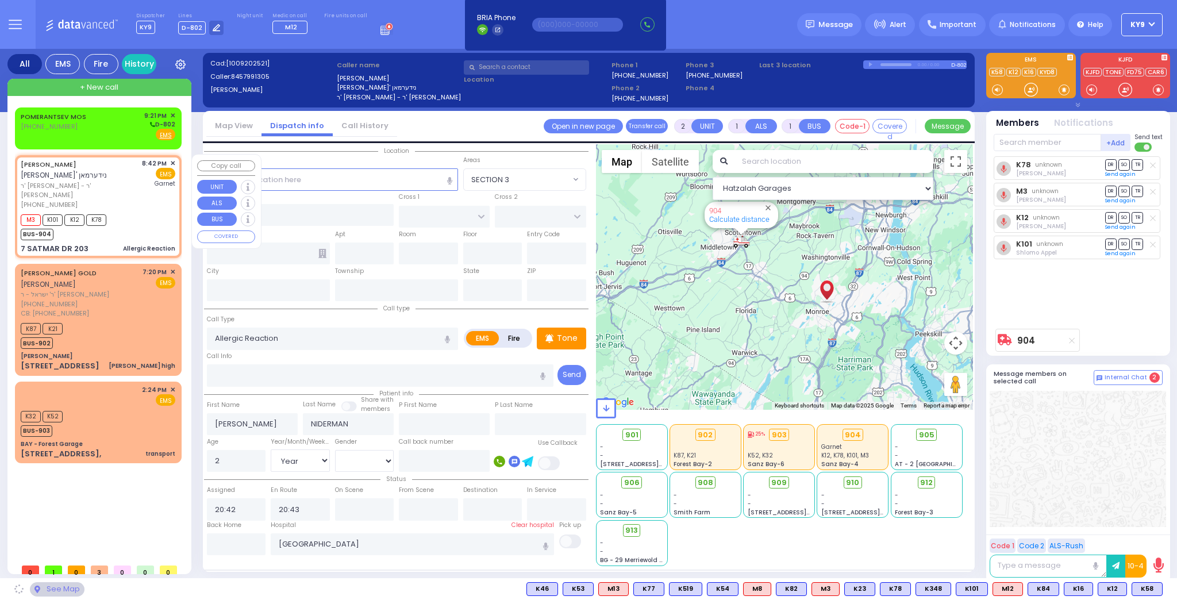
type input "SIGET COURT"
type input "ACRES RD"
type input "7 SATMAR DR"
type input "203"
type input "Monroe"
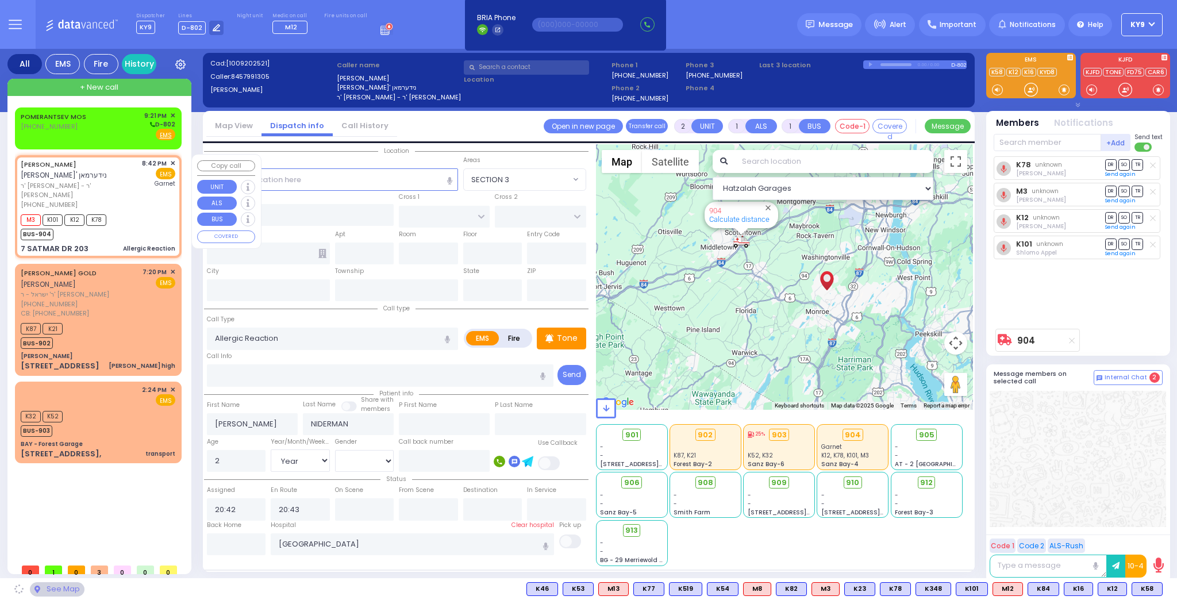
type input "[US_STATE]"
type input "10950"
select select "SECTION 3"
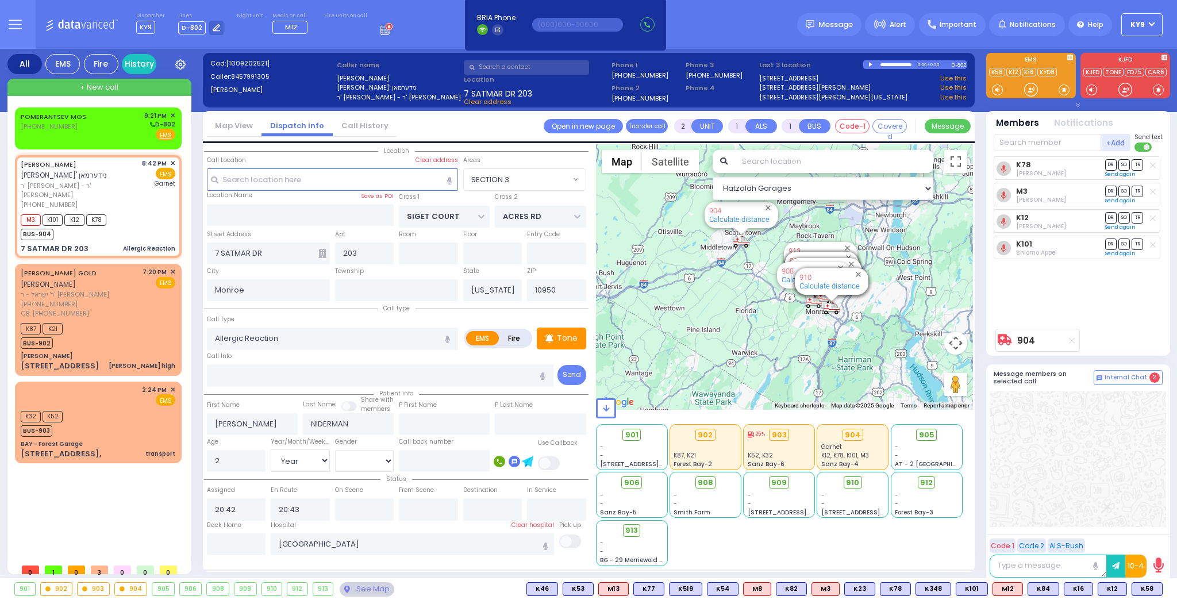
click at [360, 588] on div "See Map" at bounding box center [367, 589] width 54 height 14
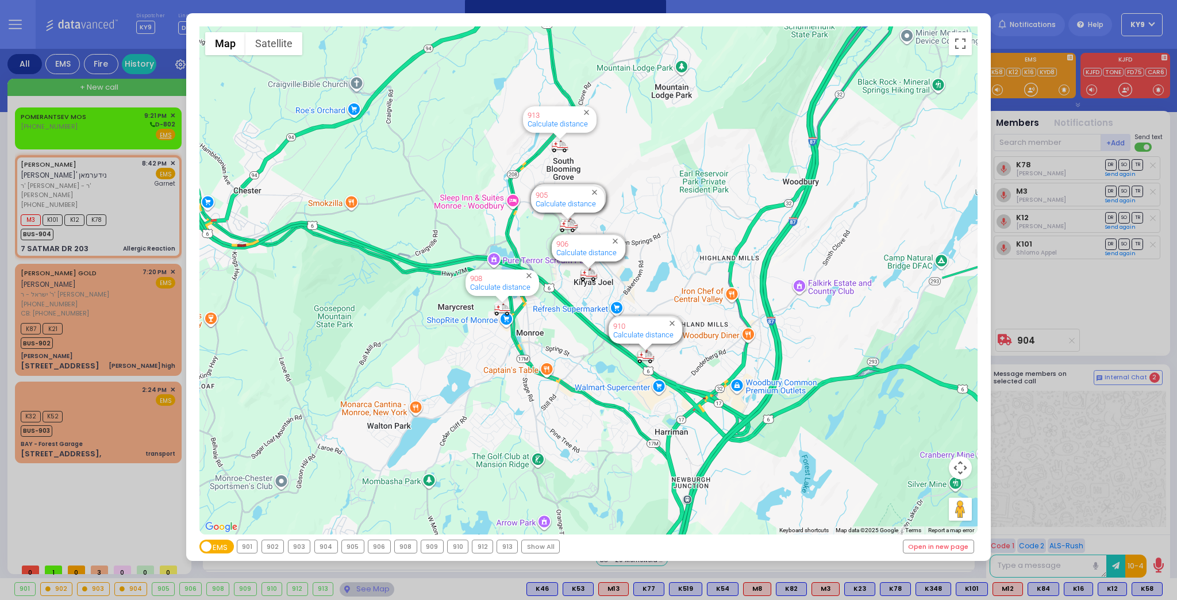
click at [324, 546] on div "904" at bounding box center [326, 546] width 22 height 13
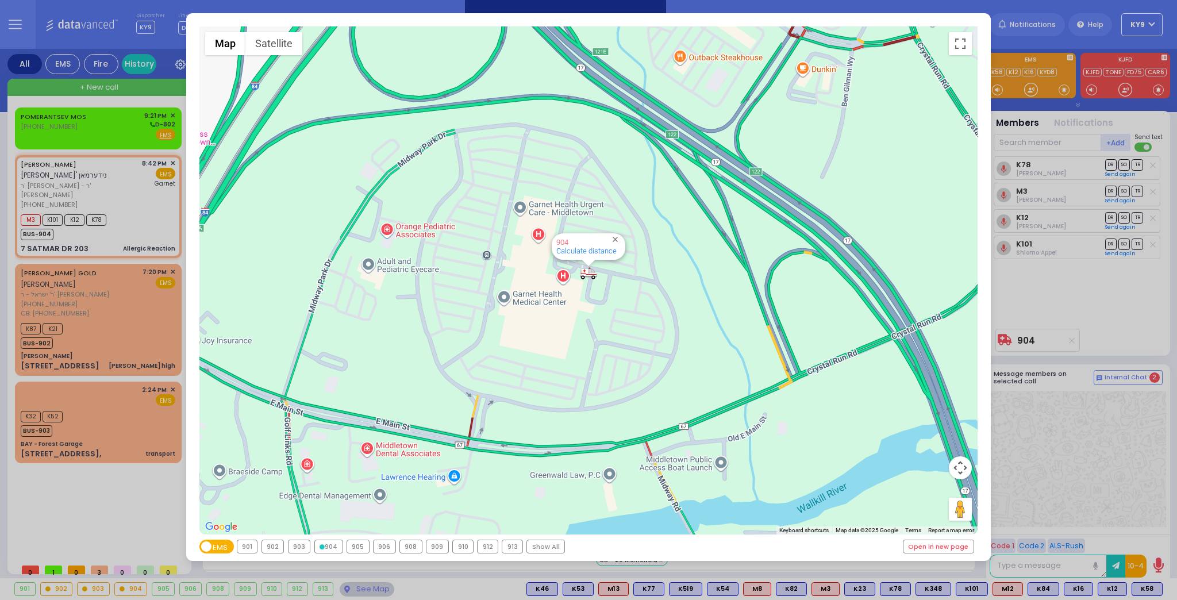
click at [323, 548] on div "904" at bounding box center [329, 546] width 28 height 13
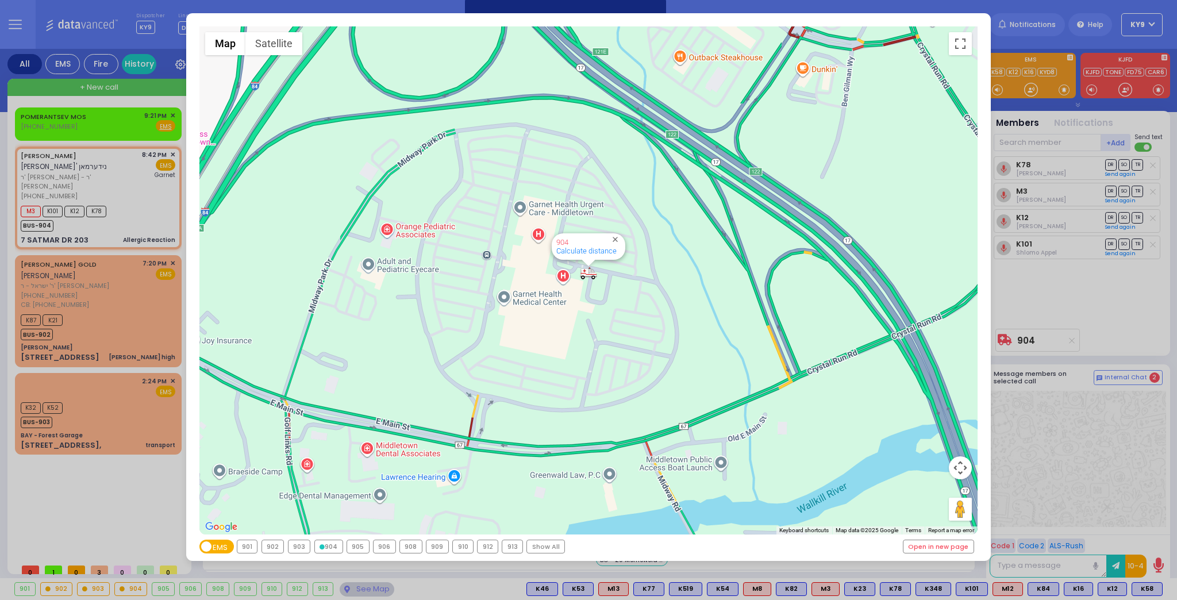
click at [371, 590] on div "← Move left → Move right ↑ Move up ↓ Move down + Zoom in - Zoom out Home Jump l…" at bounding box center [588, 300] width 1177 height 600
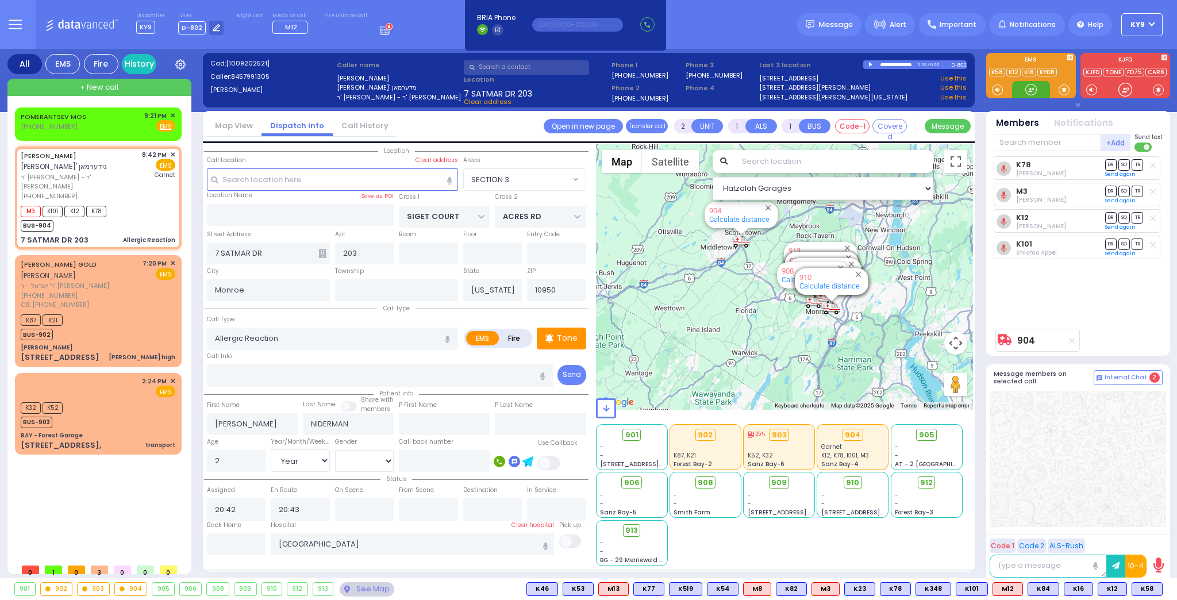
click at [1030, 90] on div at bounding box center [1030, 89] width 11 height 11
click at [1025, 90] on div at bounding box center [1030, 89] width 11 height 11
click at [1029, 91] on div at bounding box center [1030, 89] width 11 height 11
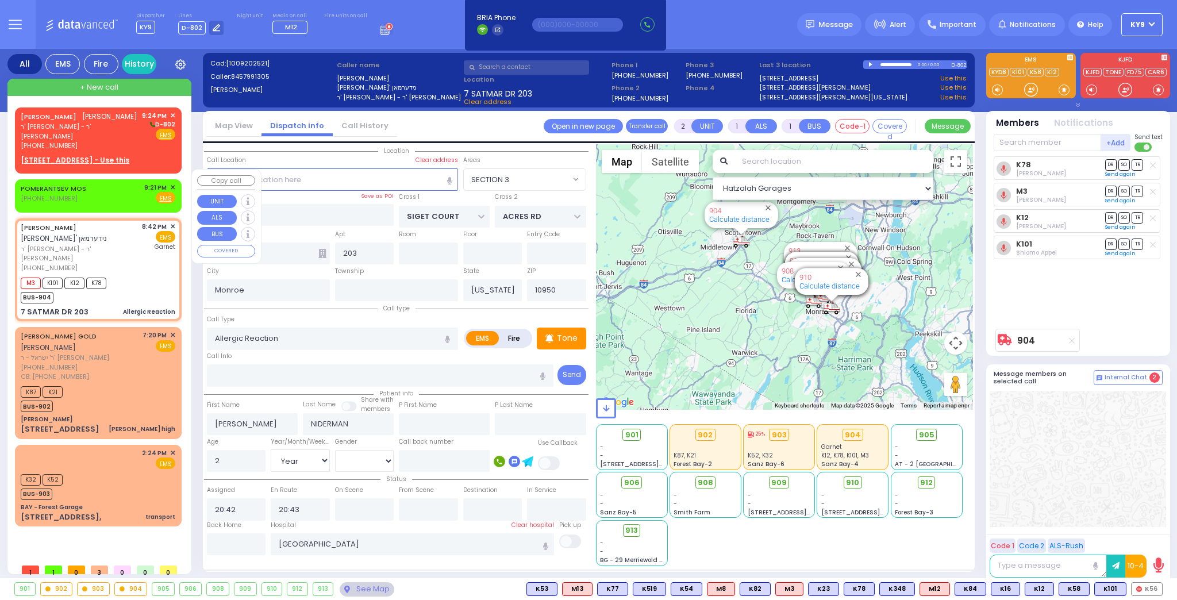
click at [111, 188] on div "POMERANTSEV MOS (347) 733-8471 9:21 PM ✕ Fire EMS" at bounding box center [98, 193] width 155 height 21
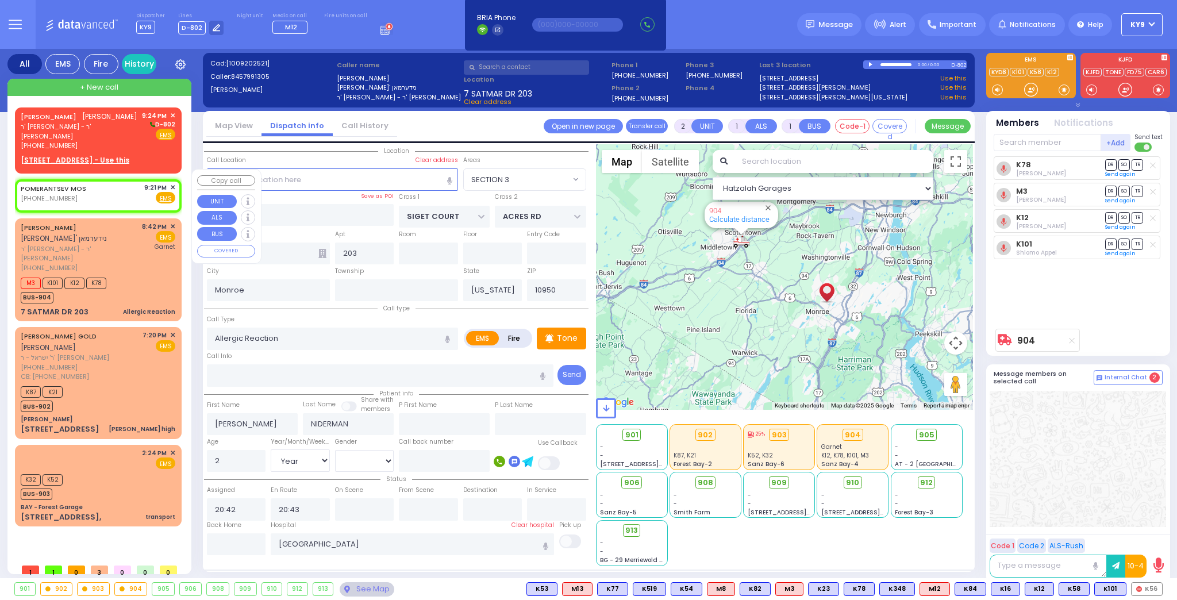
select select
radio input "true"
select select
type input "21:21"
select select "Hatzalah Garages"
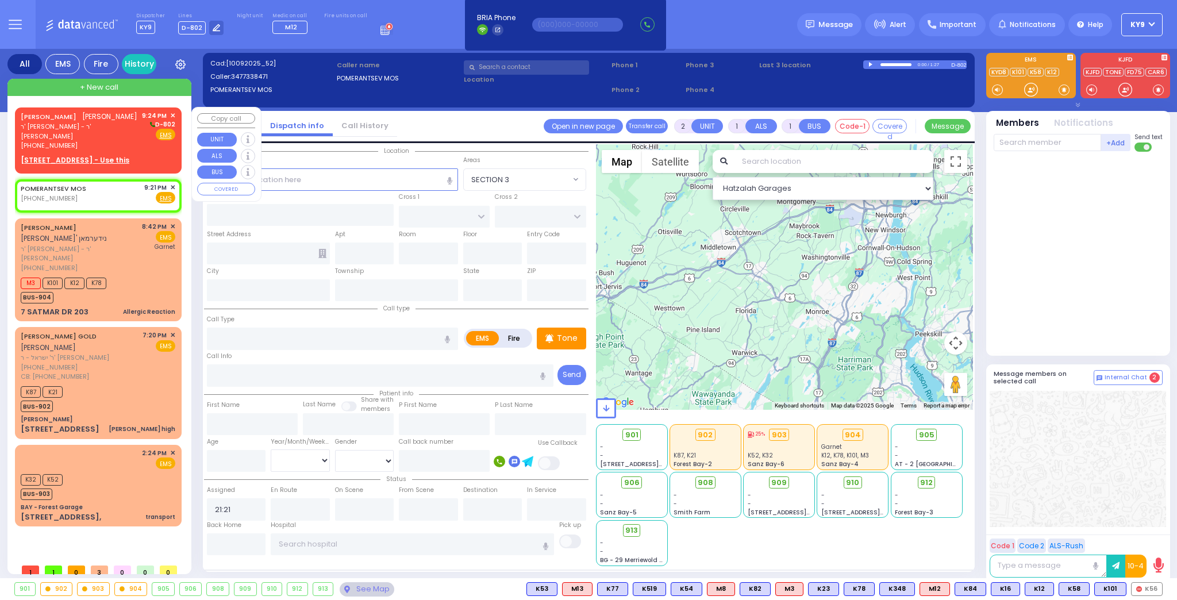
click at [125, 122] on div "JACOB FOGEL יעקב פאגעל ר' יצחק - ר' מנחם יודא אונגאר (845) 492-9557 9:24 PM ✕ D…" at bounding box center [98, 131] width 155 height 40
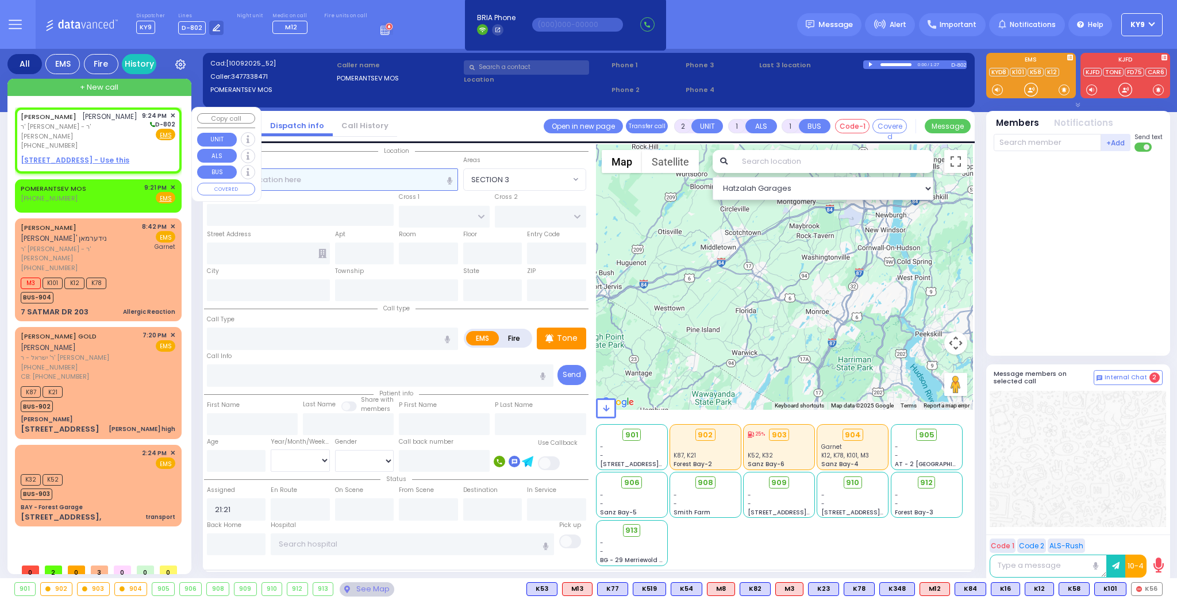
select select
radio input "true"
type input "JACOB"
type input "FOGEL"
select select
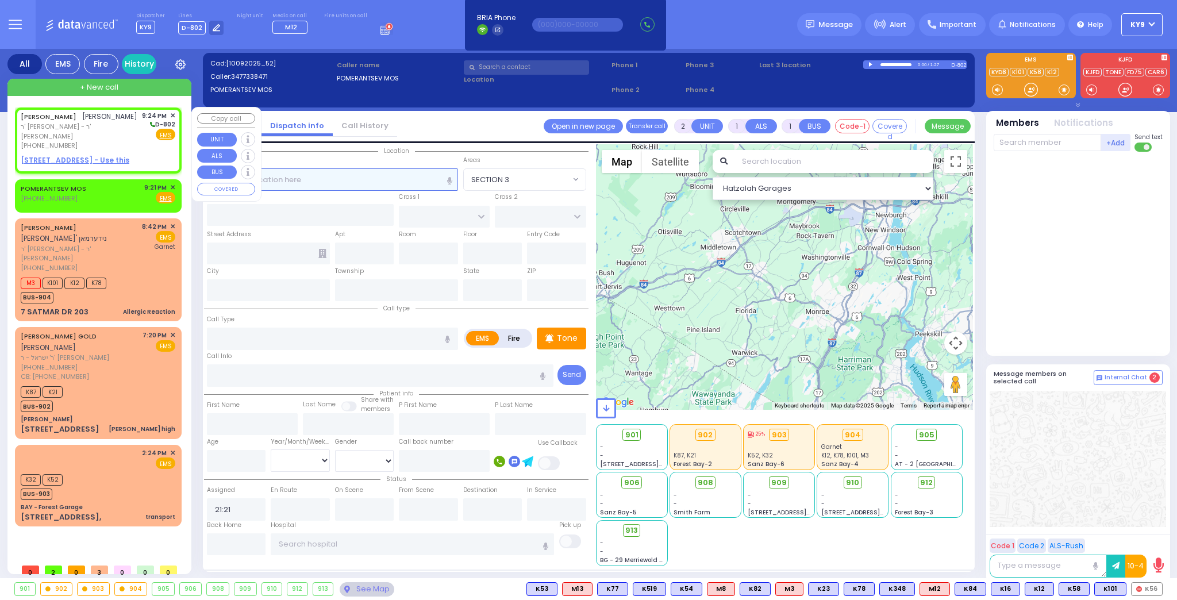
type input "21:24"
select select "Hatzalah Garages"
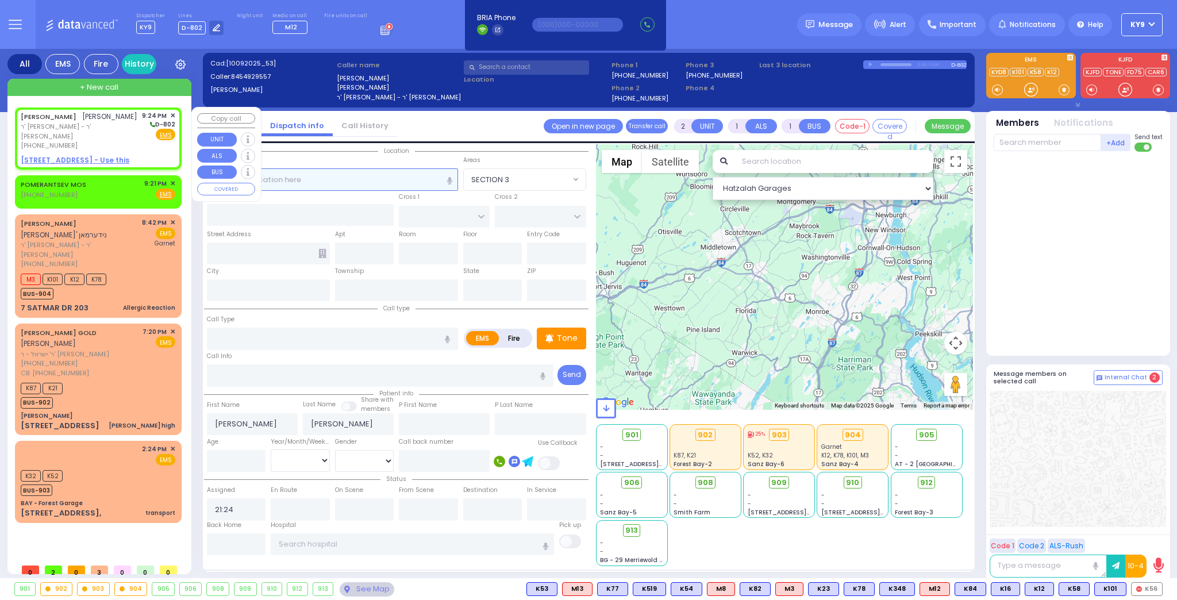
select select
radio input "true"
select select
select select "Hatzalah Garages"
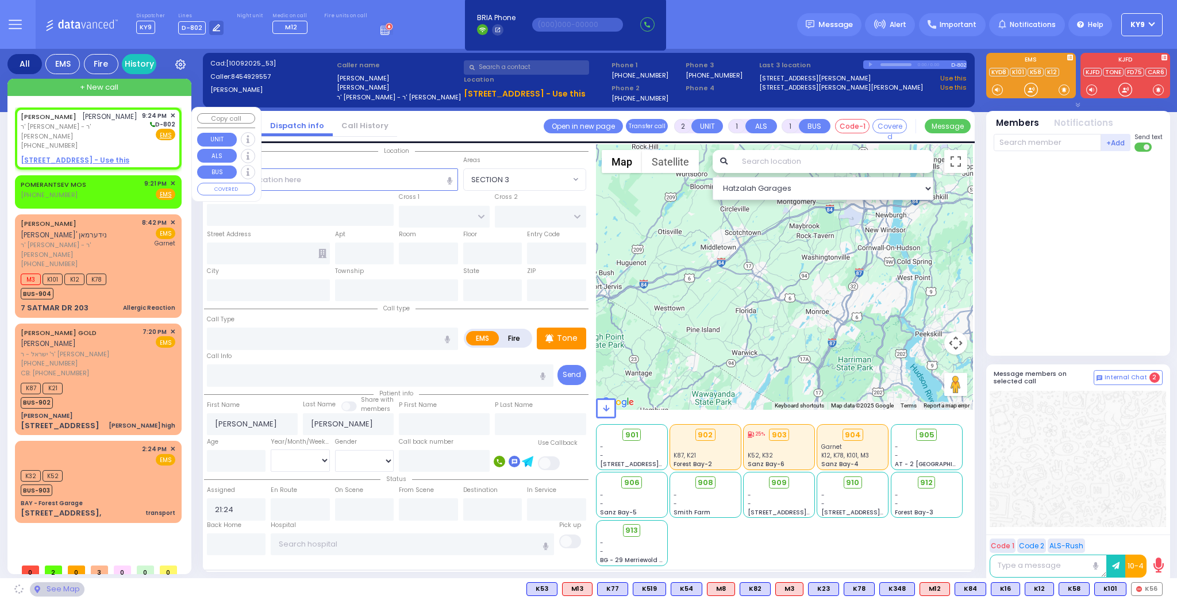
click at [111, 155] on u "17 AUSTRA PKWY 406 - Use this" at bounding box center [75, 160] width 109 height 10
select select
radio input "true"
select select
select select "Hatzalah Garages"
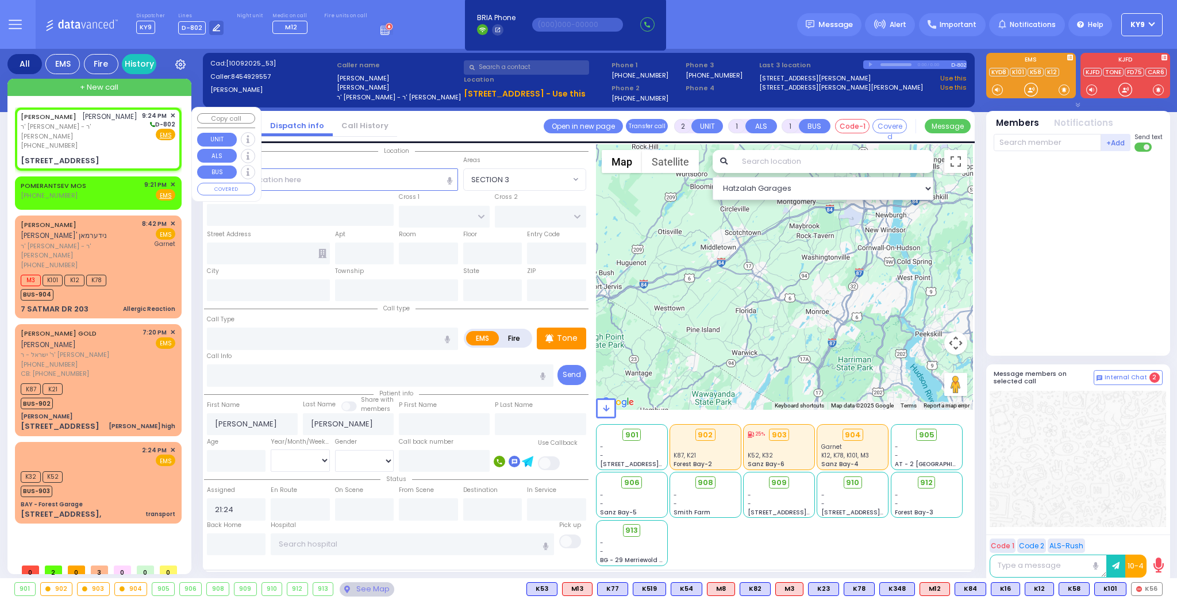
select select
radio input "true"
select select
select select "Hatzalah Garages"
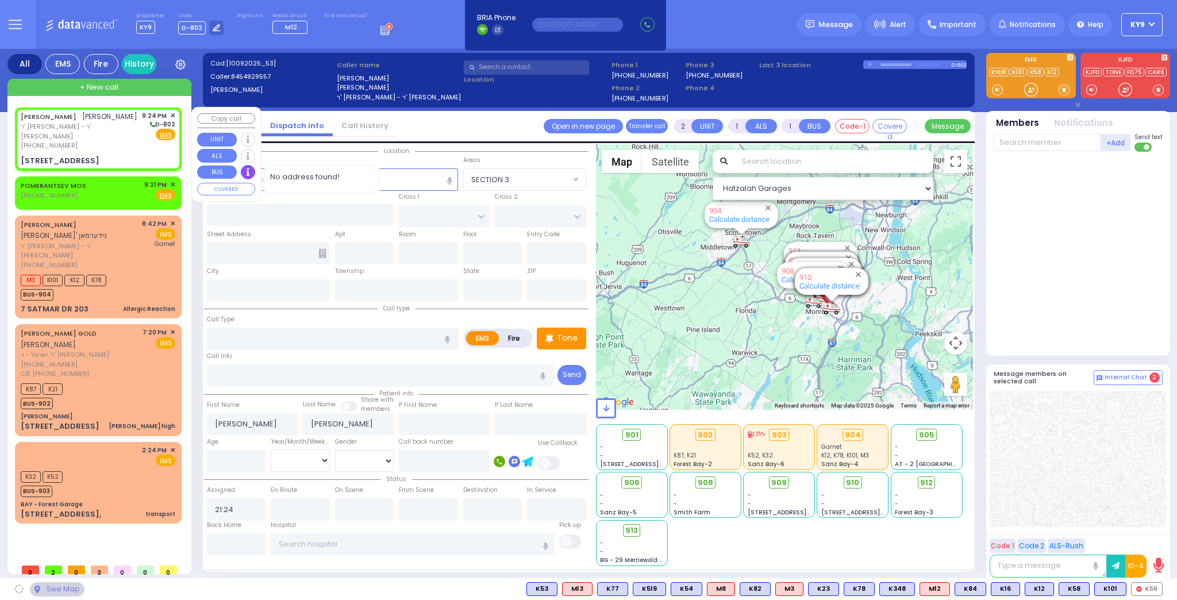
type input "[GEOGRAPHIC_DATA]"
type input "COUNTY ROUTE 105"
type input "17 AUSTRA PKWY"
type input "406"
type input "[PERSON_NAME]"
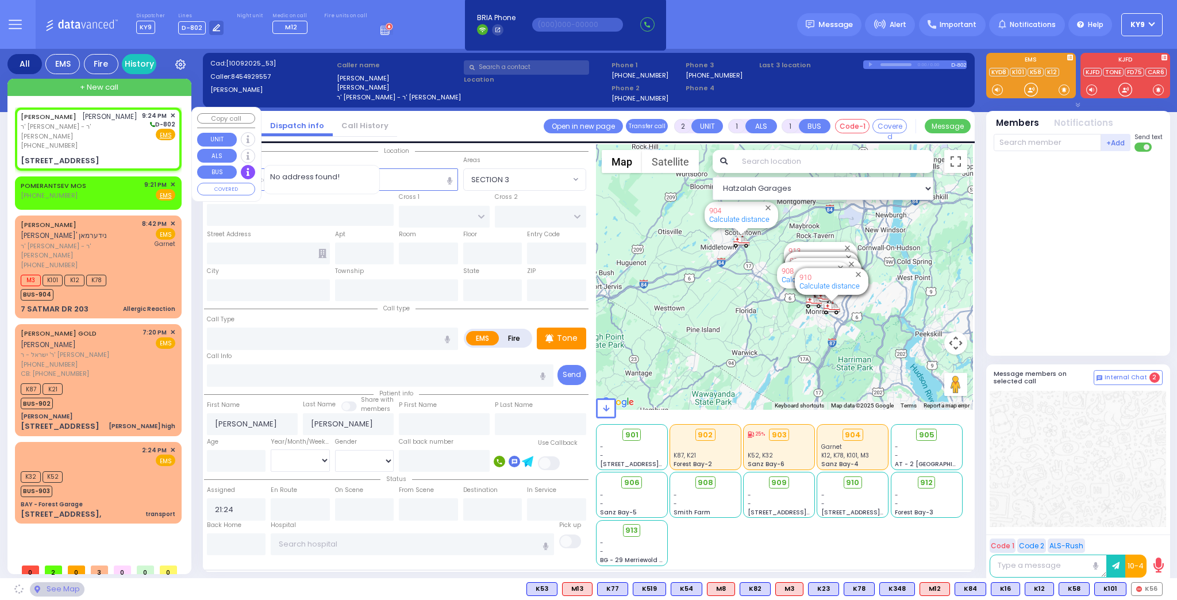
type input "[US_STATE]"
type input "10950"
select select "SECTION 4"
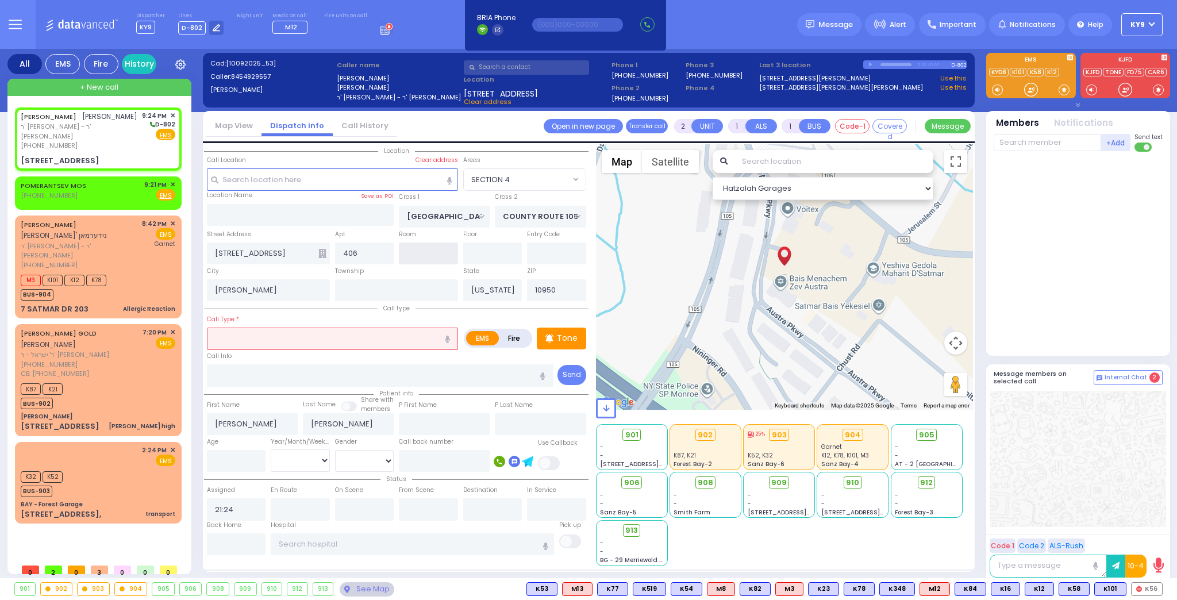
click at [422, 256] on input "text" at bounding box center [428, 254] width 59 height 22
type input "372"
click at [338, 180] on input "text" at bounding box center [332, 179] width 251 height 22
select select
radio input "true"
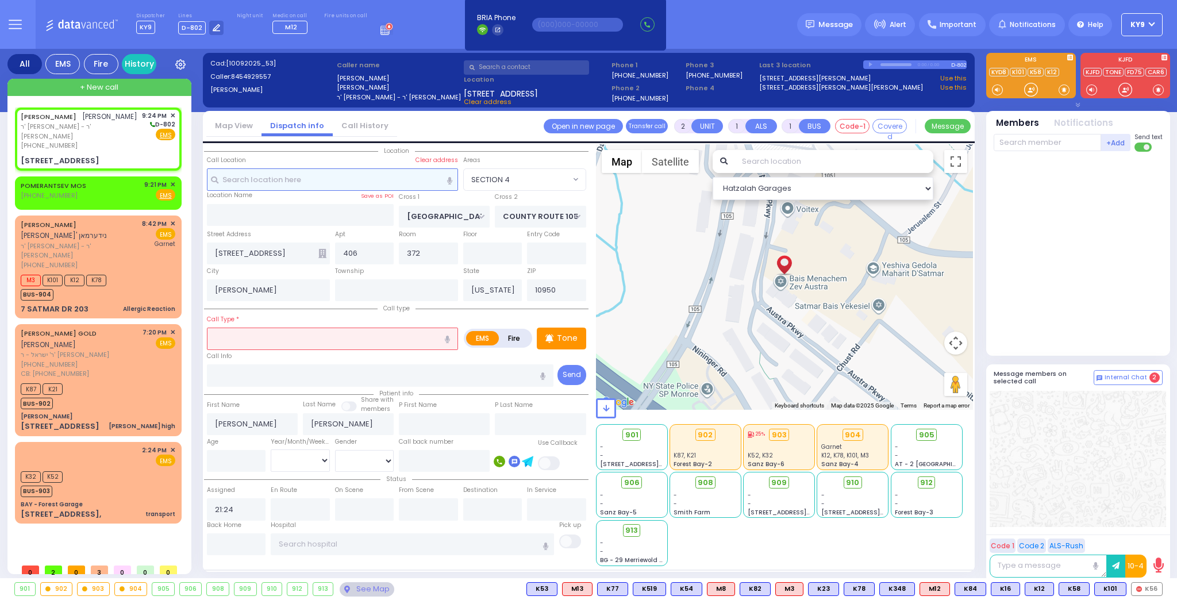
select select
select select "Hatzalah Garages"
select select "SECTION 4"
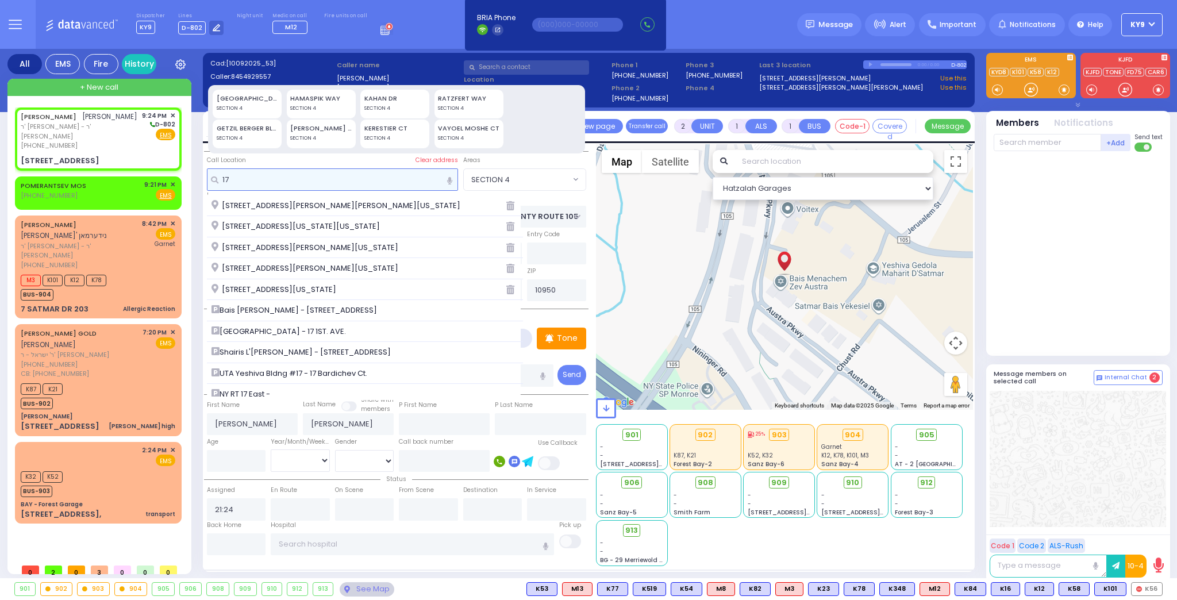
type input "17"
select select
radio input "true"
select select
select select "Hatzalah Garages"
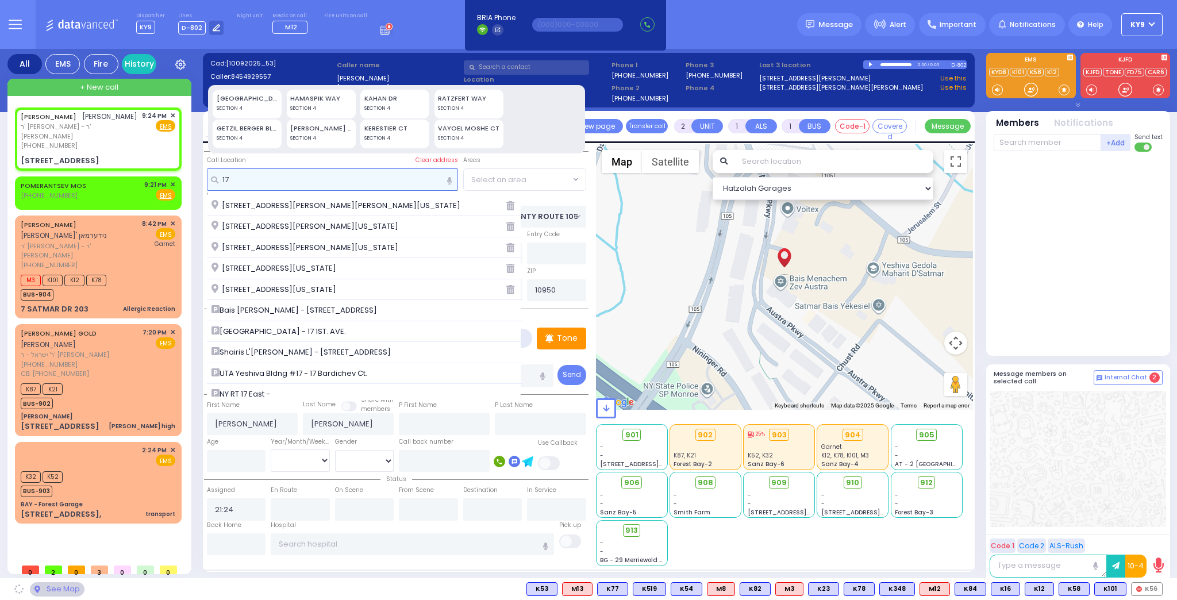
select select "SECTION 4"
type input "1"
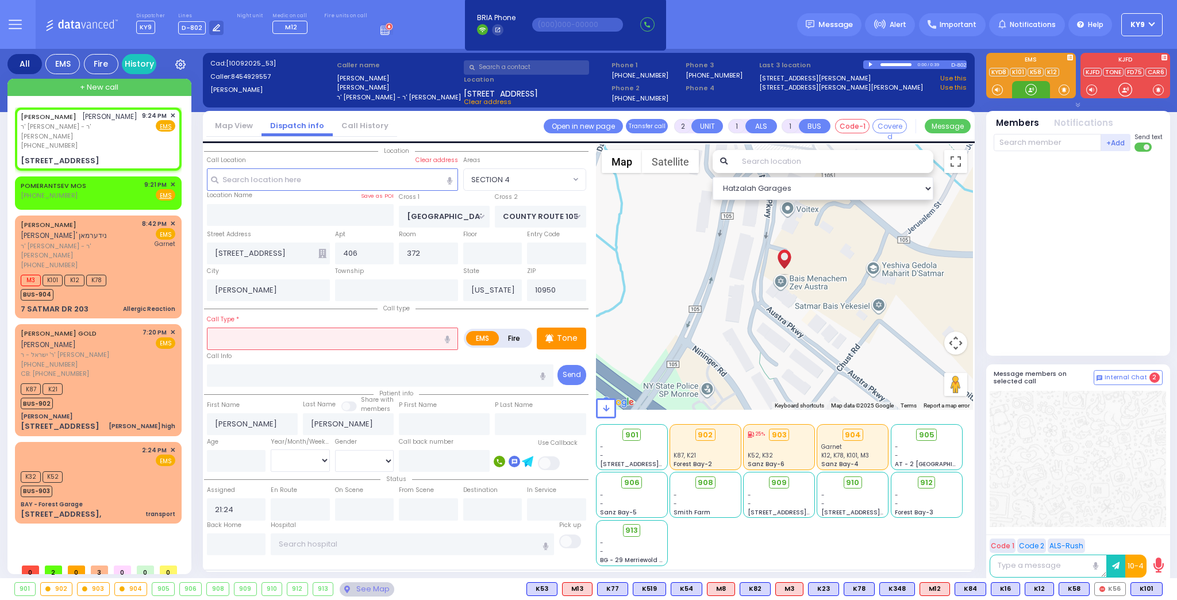
click at [1028, 88] on div at bounding box center [1030, 89] width 11 height 11
click at [1029, 88] on div at bounding box center [1030, 89] width 11 height 11
click at [1029, 86] on div at bounding box center [1030, 89] width 11 height 11
click at [1028, 86] on div at bounding box center [1030, 89] width 11 height 11
click at [174, 116] on span "✕" at bounding box center [172, 116] width 5 height 10
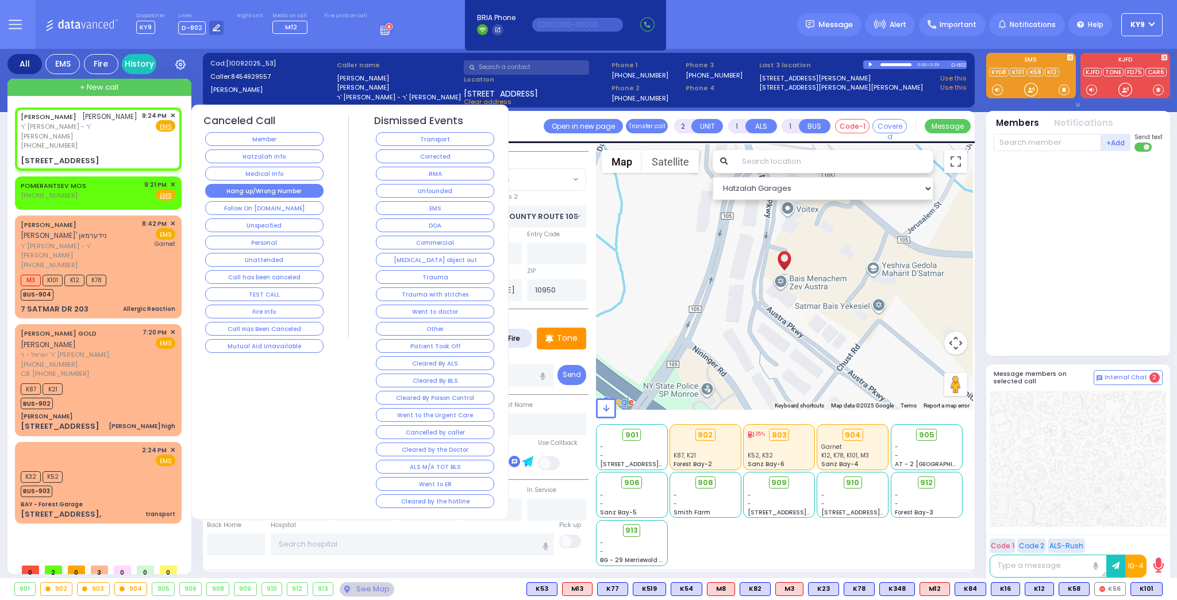
click at [258, 184] on button "Hang up/Wrong Number" at bounding box center [264, 191] width 118 height 14
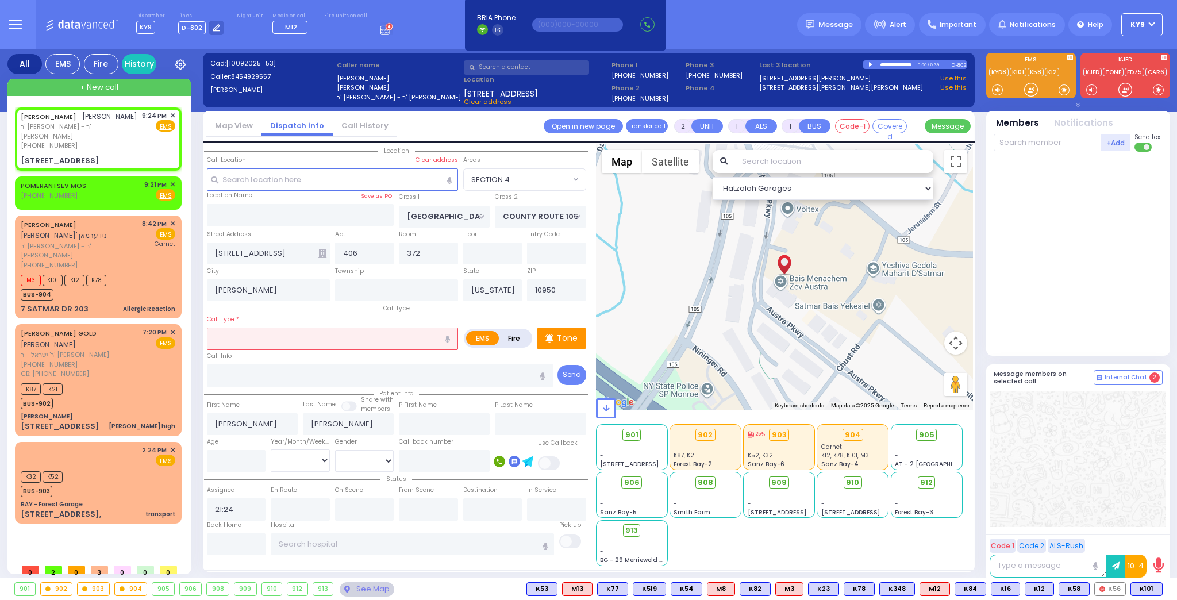
select select
radio input "true"
select select
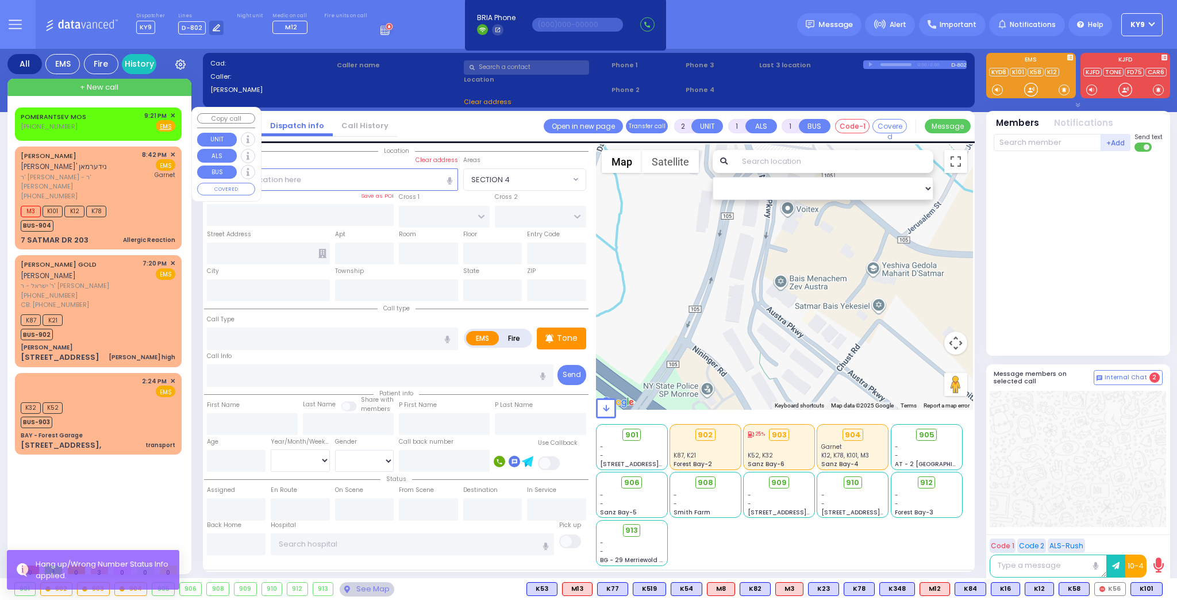
click at [172, 114] on span "✕" at bounding box center [172, 116] width 5 height 10
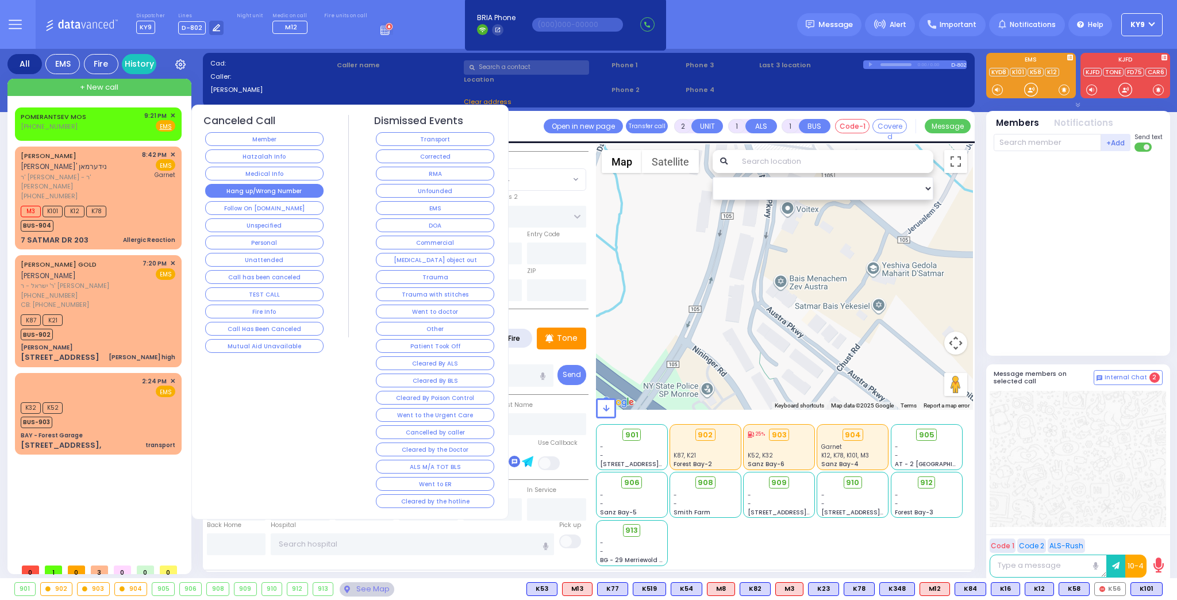
click at [265, 187] on button "Hang up/Wrong Number" at bounding box center [264, 191] width 118 height 14
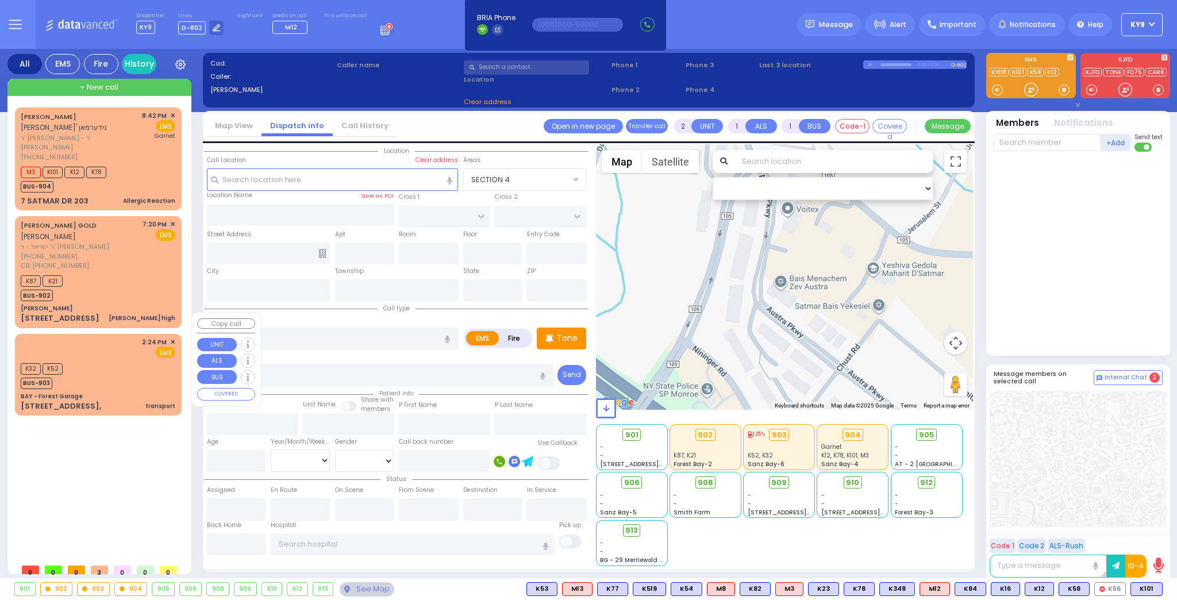
click at [134, 360] on div "K32 K52 BUS-903" at bounding box center [98, 374] width 155 height 29
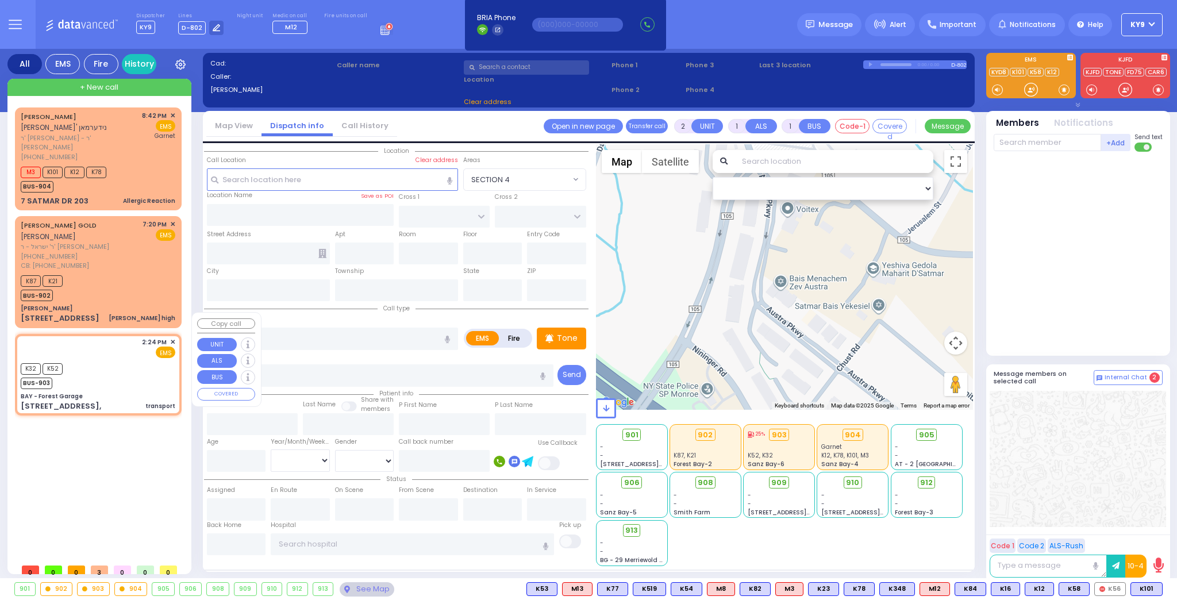
select select
type input "transport"
radio input "true"
select select
type input "14:24"
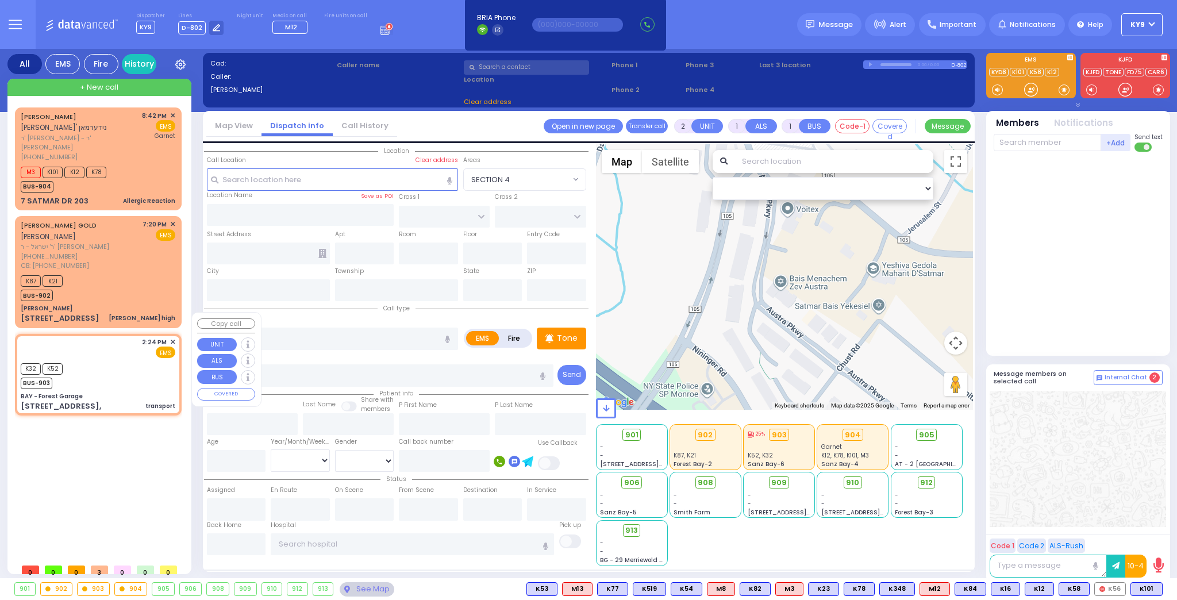
type input "14:24"
select select "Hatzalah Garages"
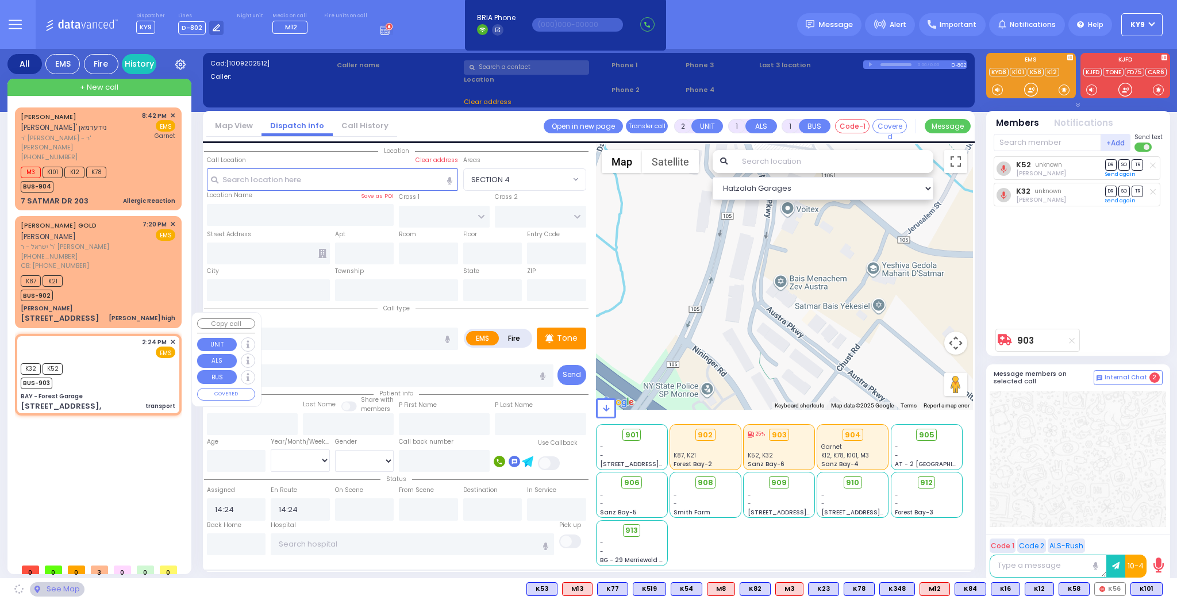
type input "BAY - Forest Garage"
type input "SANZ COURT"
type input "HAYES COURT"
type input "[STREET_ADDRESS],"
type input "Monroe"
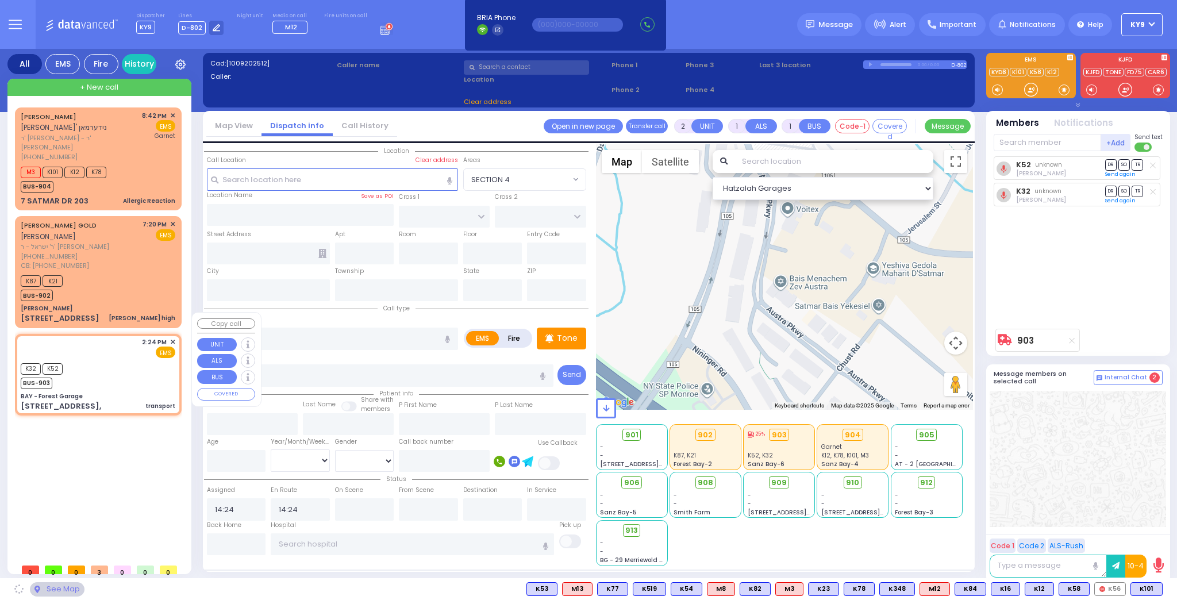
type input "[US_STATE]"
type input "10950"
select select "SECTION 2"
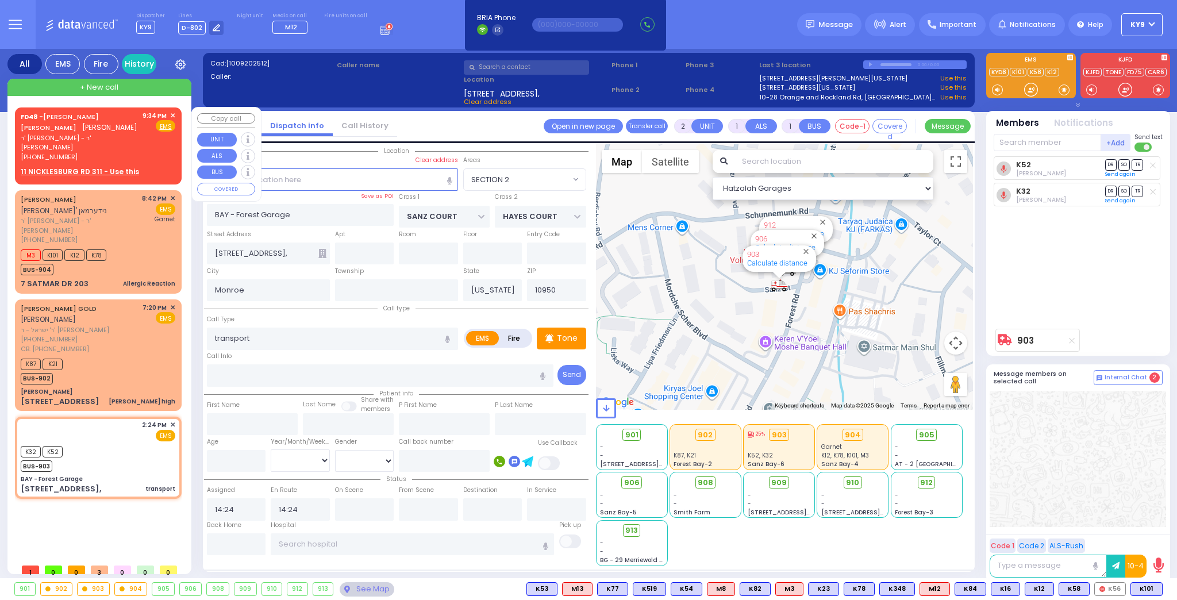
click at [114, 89] on span "+ New call" at bounding box center [99, 87] width 39 height 11
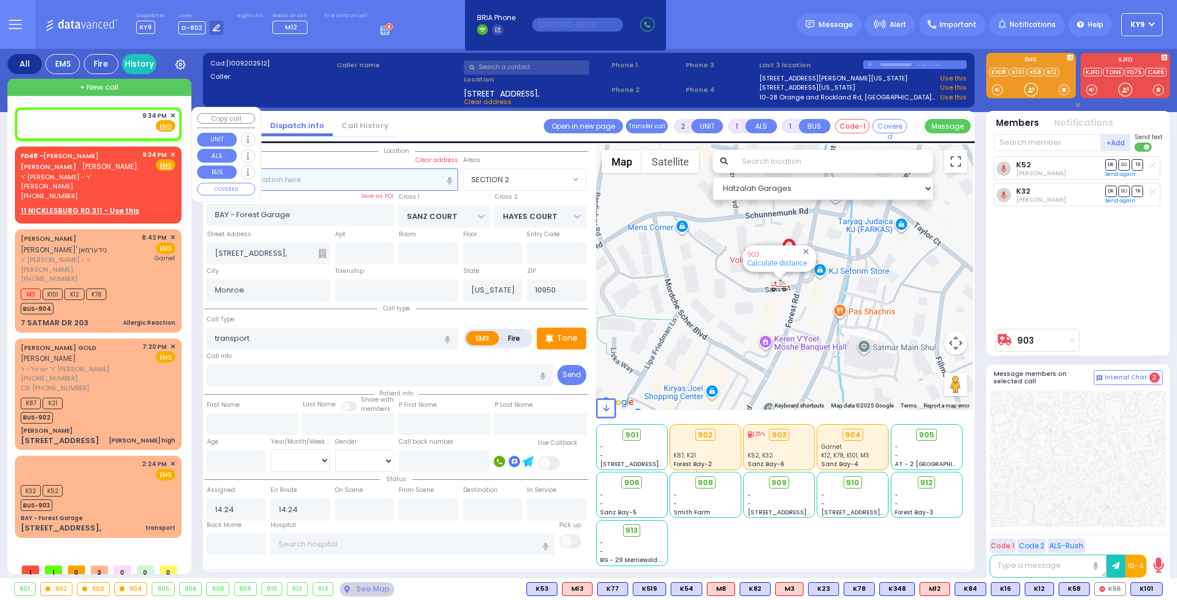
select select
radio input "true"
select select
type input "21:34"
select select
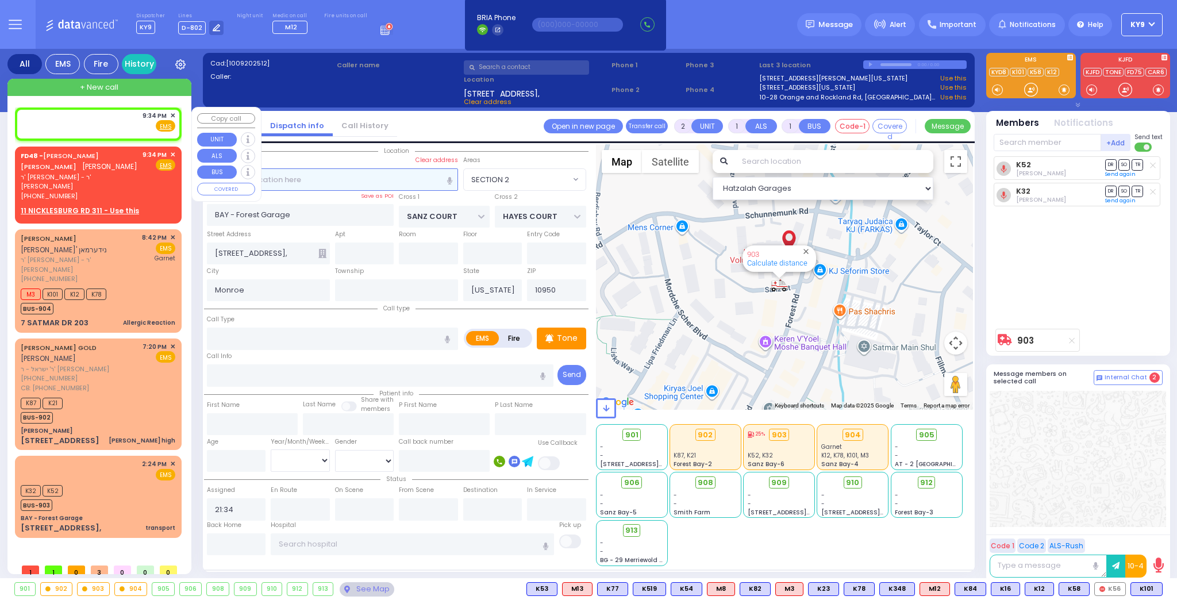
radio input "true"
select select
select select "Hatzalah Garages"
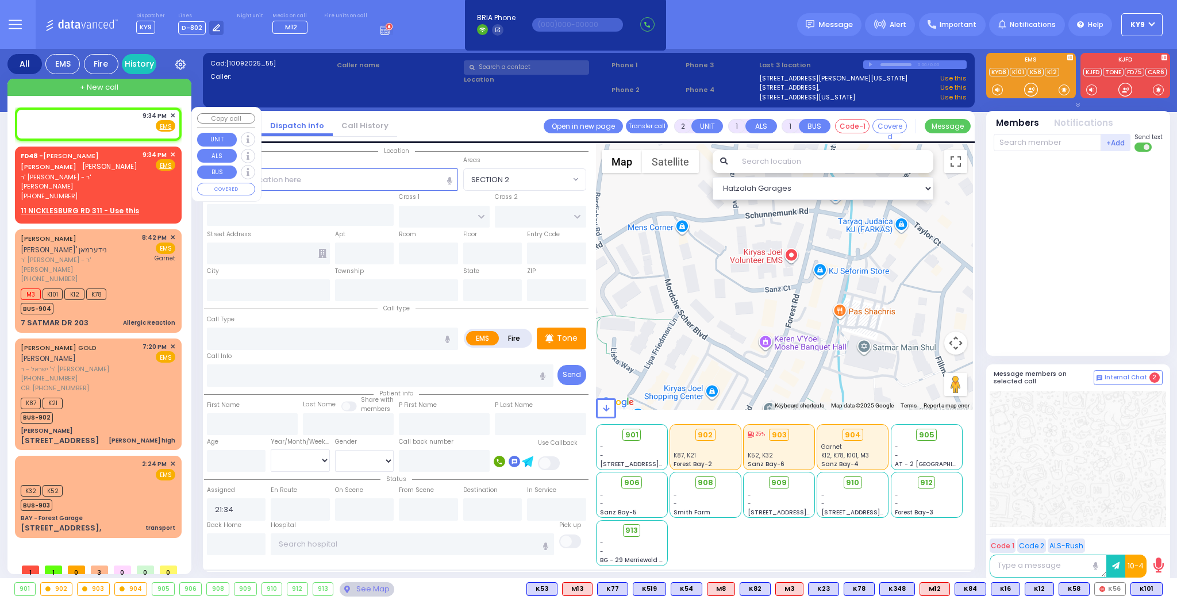
drag, startPoint x: 105, startPoint y: 110, endPoint x: 114, endPoint y: 109, distance: 9.4
click at [111, 109] on div "9:34 PM ✕ Fire EMS" at bounding box center [98, 123] width 162 height 29
select select
radio input "true"
select select
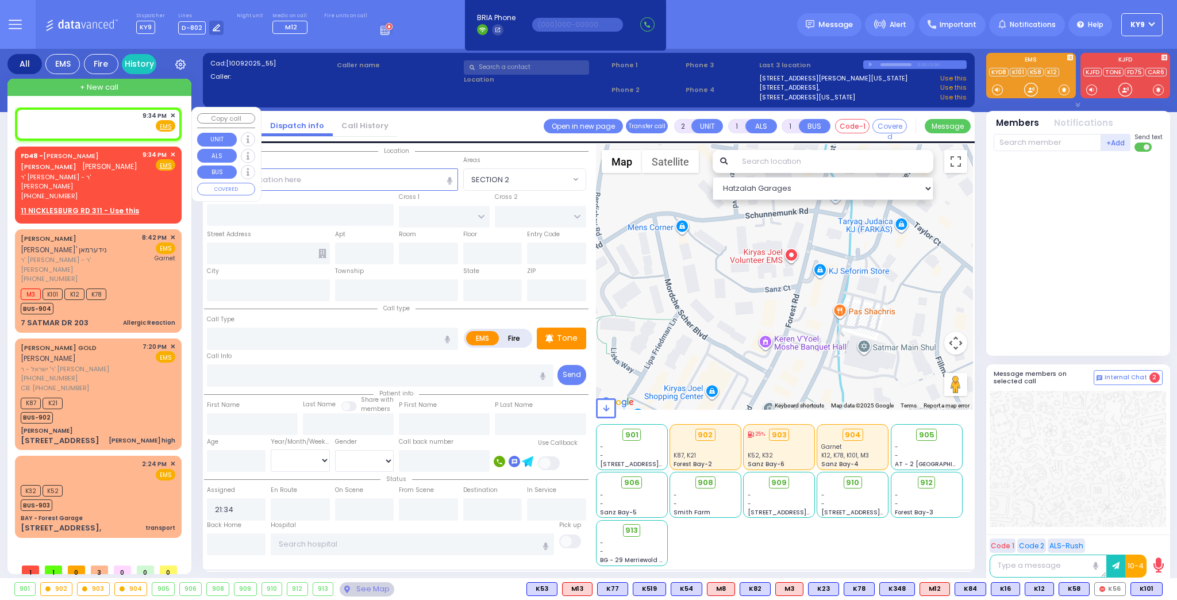
select select "Hatzalah Garages"
click at [337, 184] on input "text" at bounding box center [332, 179] width 251 height 22
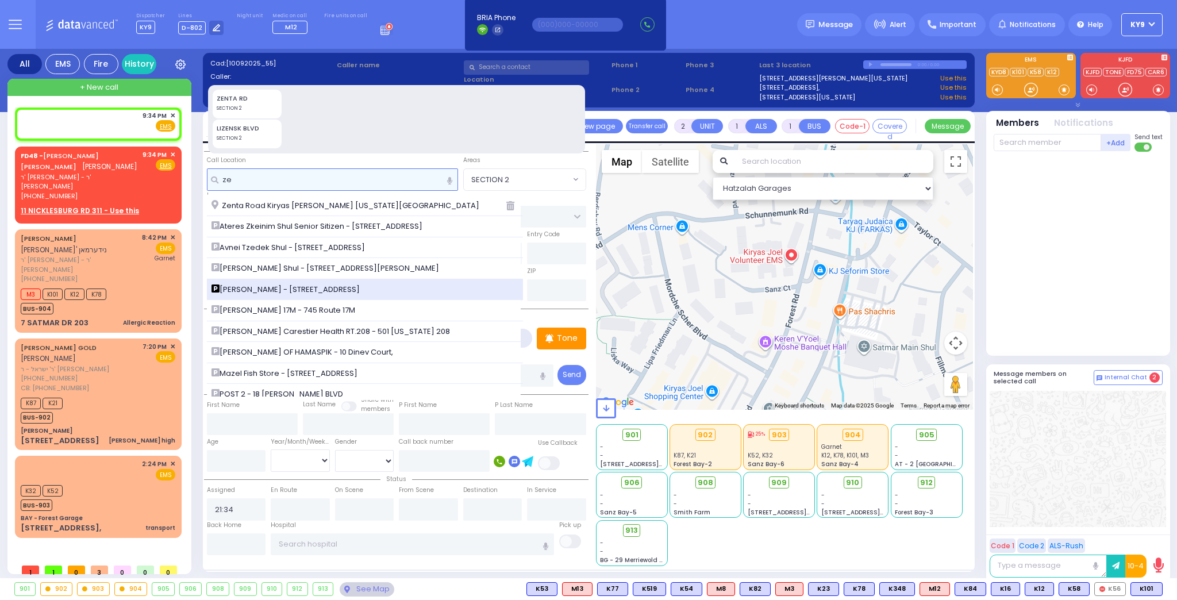
type input "ze"
click at [316, 286] on span "[PERSON_NAME] - [STREET_ADDRESS]" at bounding box center [287, 289] width 152 height 11
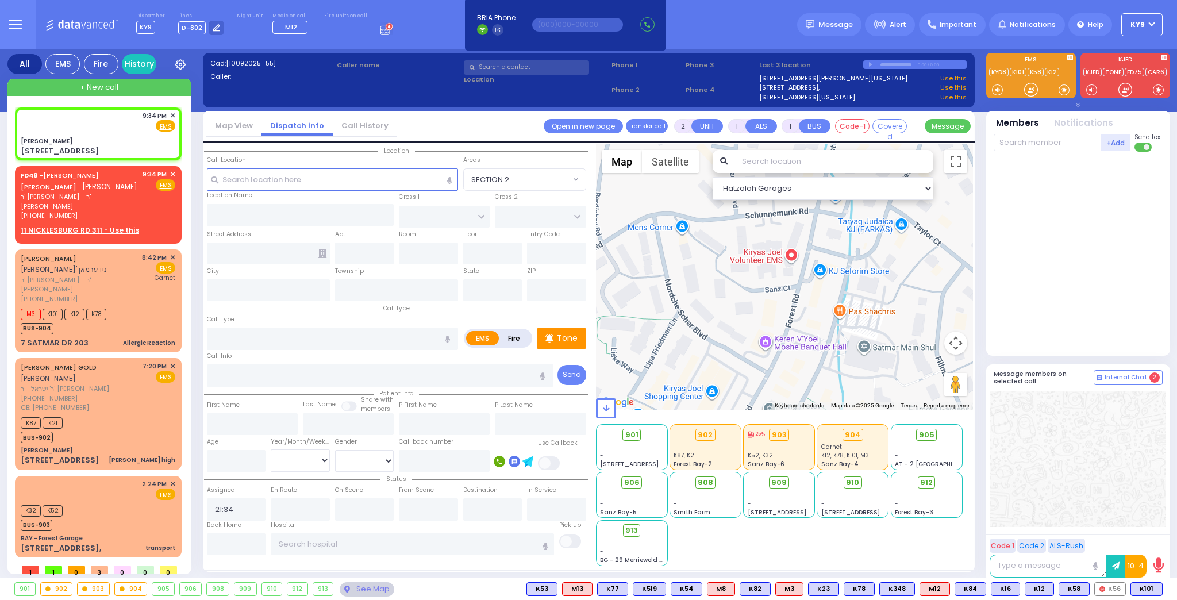
select select
radio input "true"
select select
select select "Hatzalah Garages"
type input "[PERSON_NAME]"
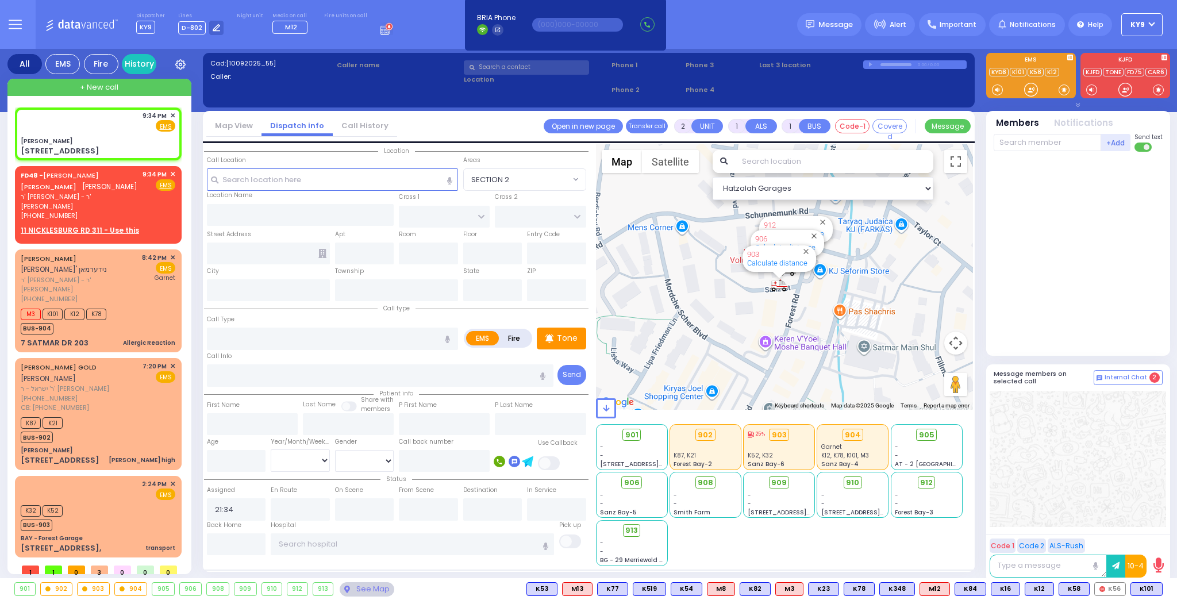
type input "[GEOGRAPHIC_DATA]"
type input "[STREET_ADDRESS]"
type input "011"
type input "[PERSON_NAME]"
type input "[US_STATE]"
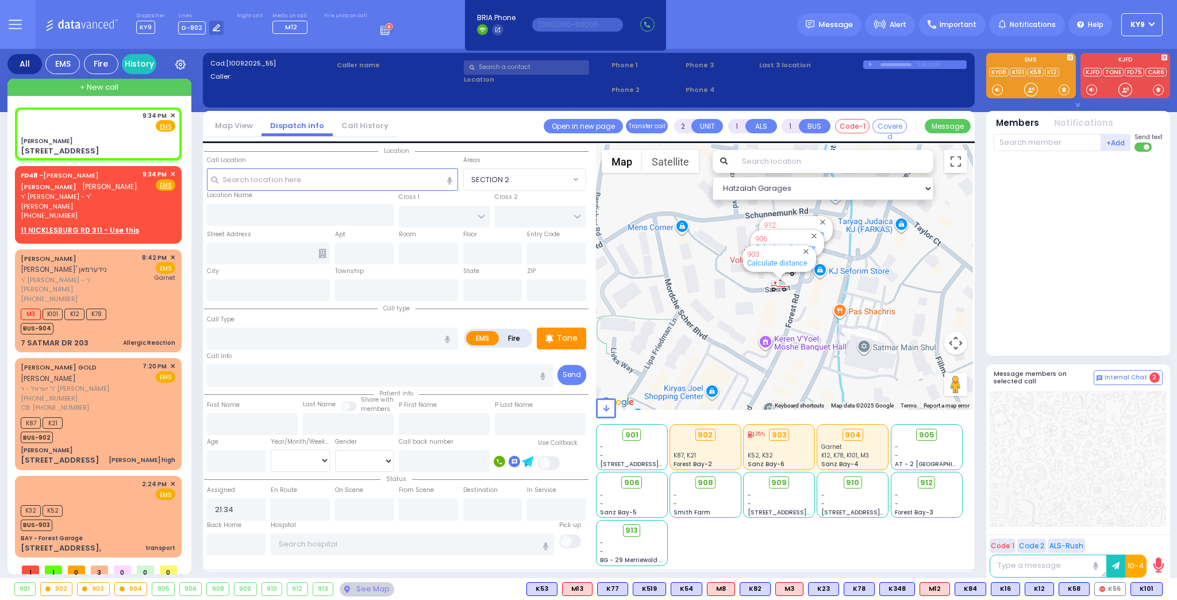
type input "10950"
select select "SECTION 4"
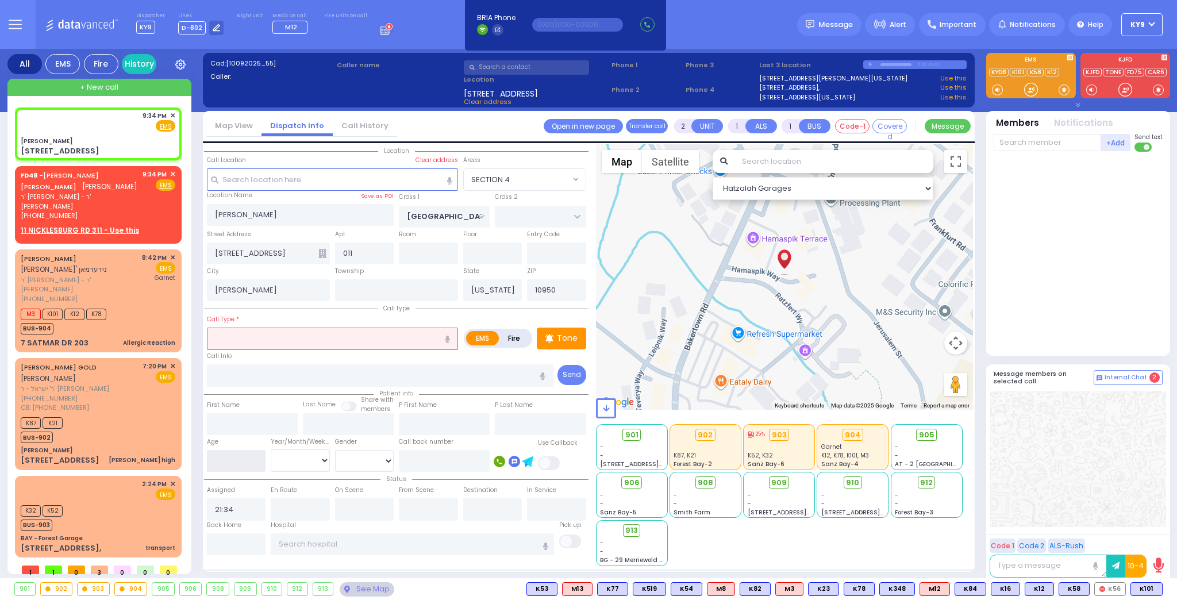
click at [241, 461] on input "number" at bounding box center [236, 461] width 59 height 22
type input "35"
click at [288, 463] on select "Year Month Week Day" at bounding box center [300, 460] width 59 height 22
select select
radio input "true"
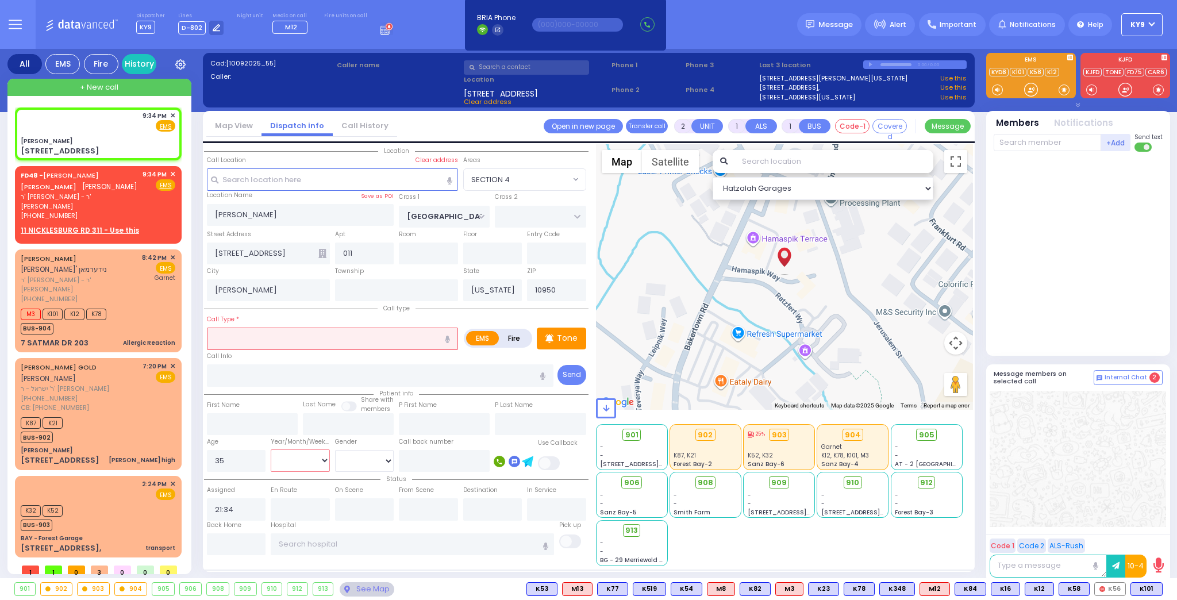
select select
select select "Hatzalah Garages"
select select "Year"
click at [271, 449] on select "Year Month Week Day" at bounding box center [300, 460] width 59 height 22
select select "SECTION 4"
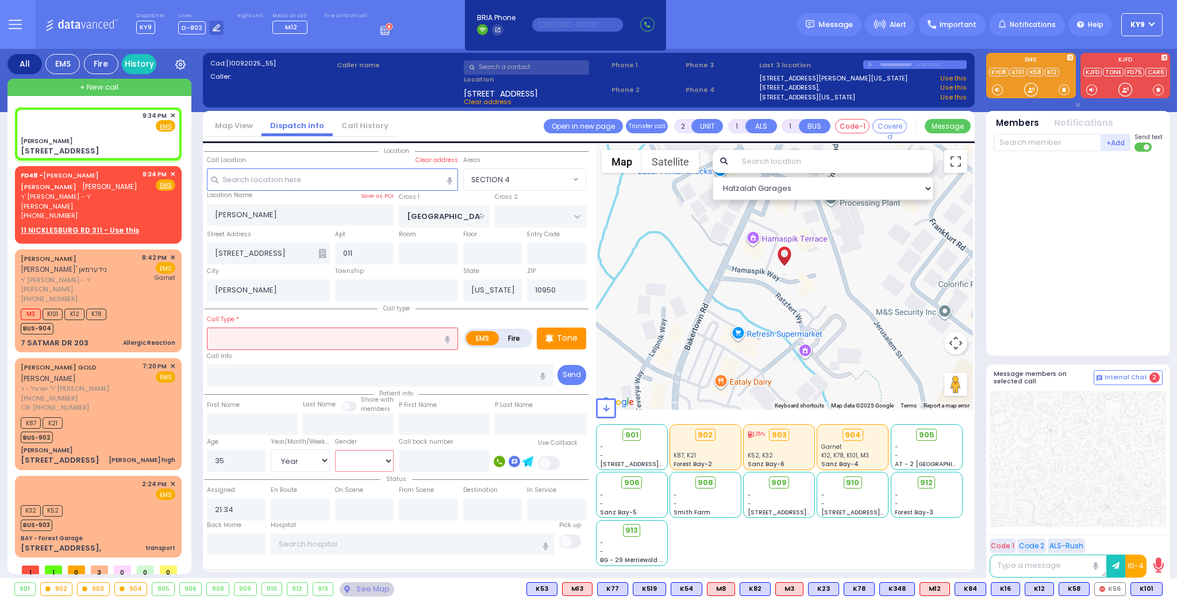
click at [346, 456] on select "Male Female" at bounding box center [364, 461] width 59 height 22
select select
radio input "true"
select select "Year"
click at [335, 450] on select "Male Female" at bounding box center [364, 461] width 59 height 22
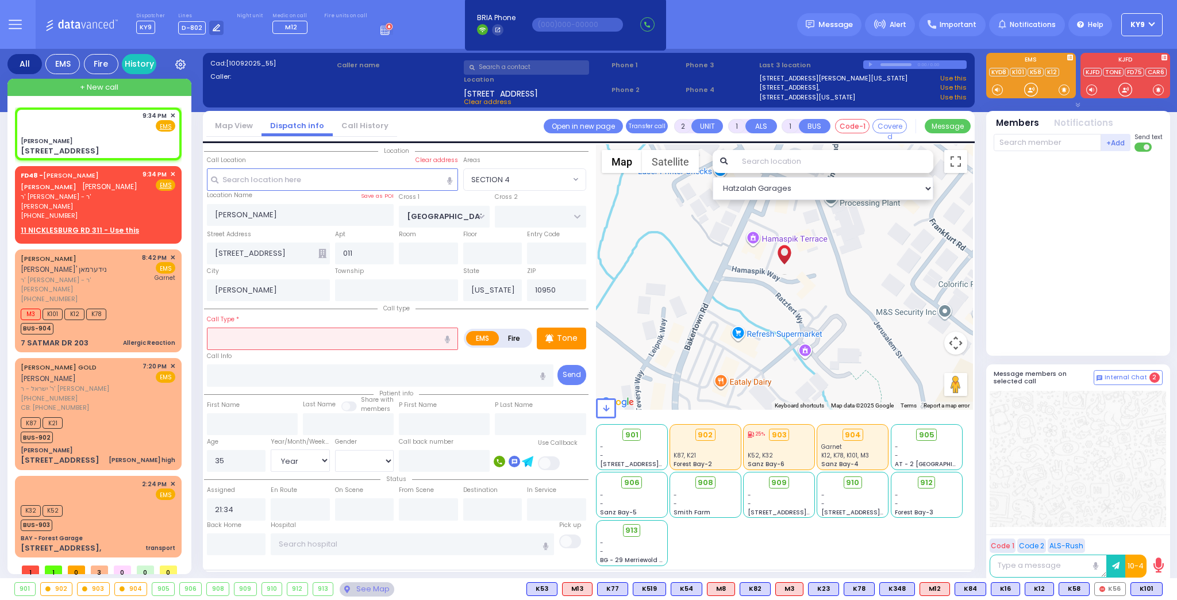
click at [297, 338] on input "text" at bounding box center [332, 339] width 251 height 22
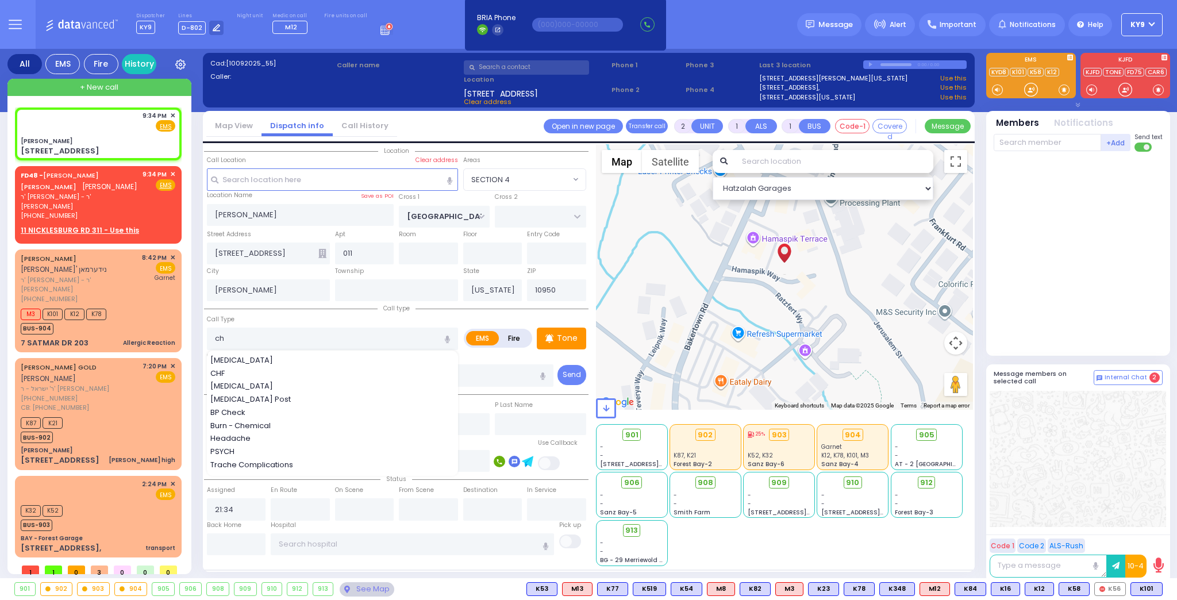
click at [299, 359] on div "[MEDICAL_DATA]" at bounding box center [332, 360] width 245 height 11
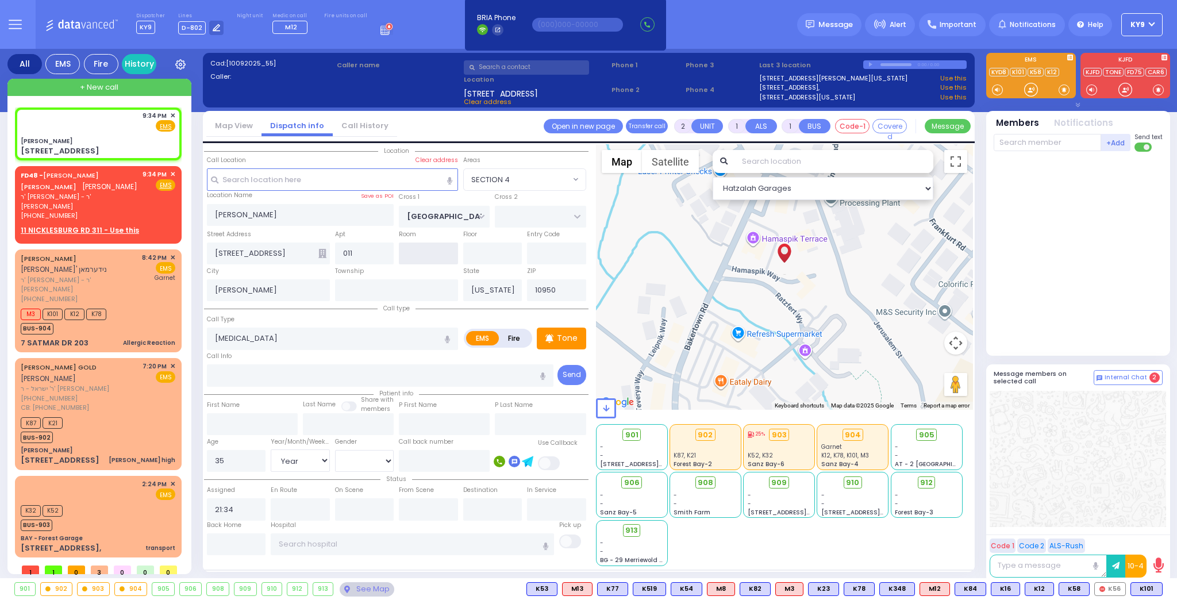
click at [440, 251] on input "text" at bounding box center [428, 254] width 59 height 22
click at [171, 174] on span "✕" at bounding box center [172, 175] width 5 height 10
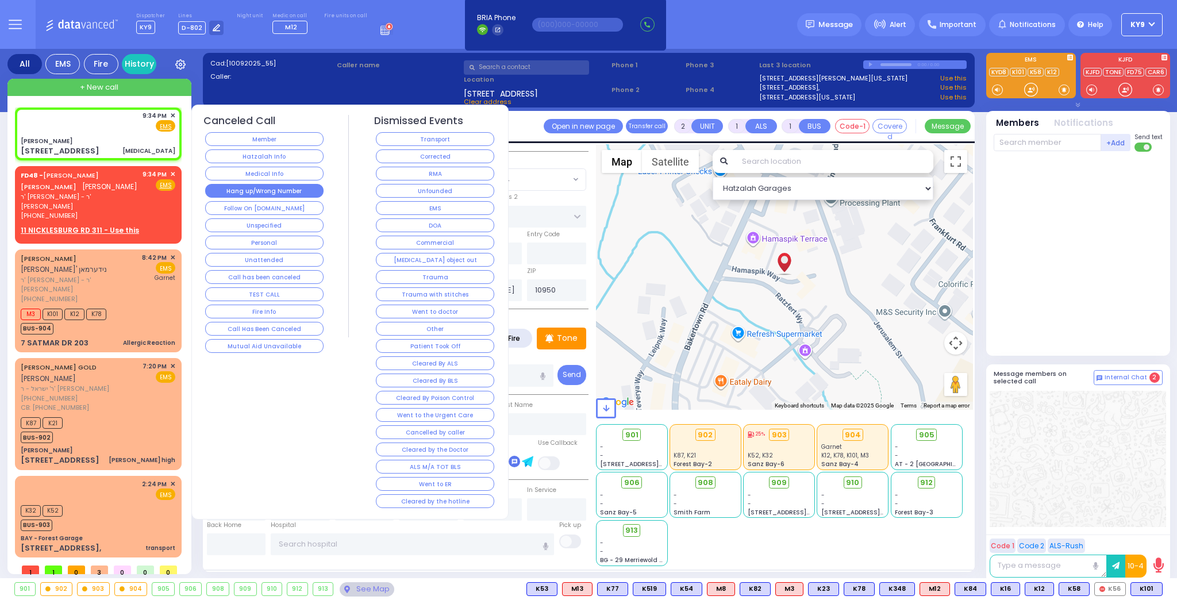
click at [226, 193] on button "Hang up/Wrong Number" at bounding box center [264, 191] width 118 height 14
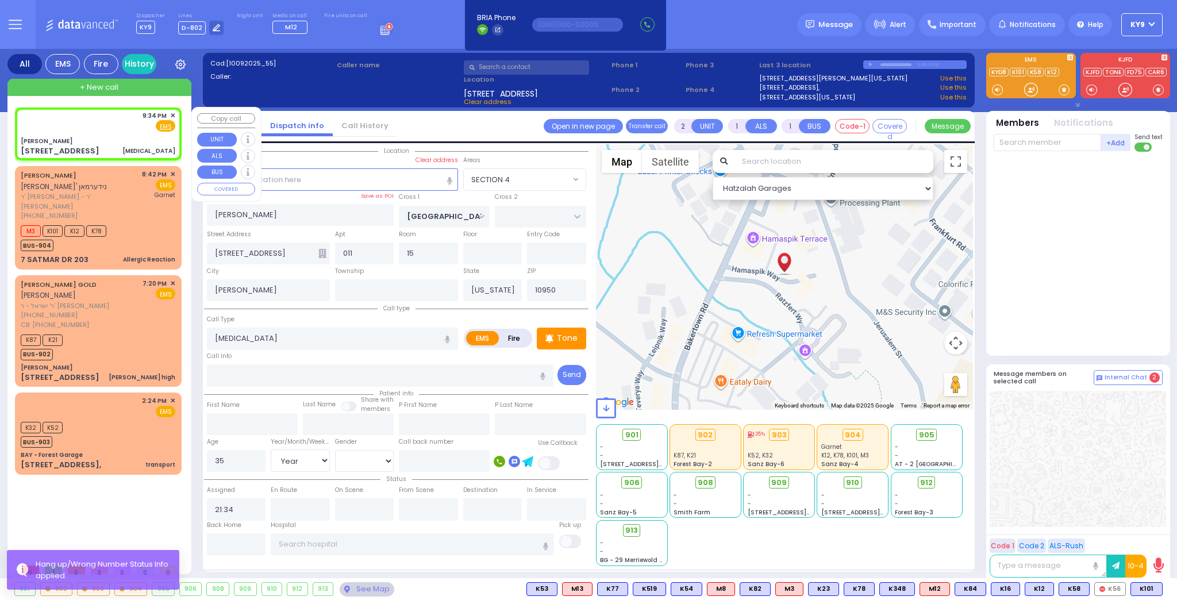
click at [125, 130] on div "9:34 PM ✕ Fire EMS" at bounding box center [98, 121] width 155 height 21
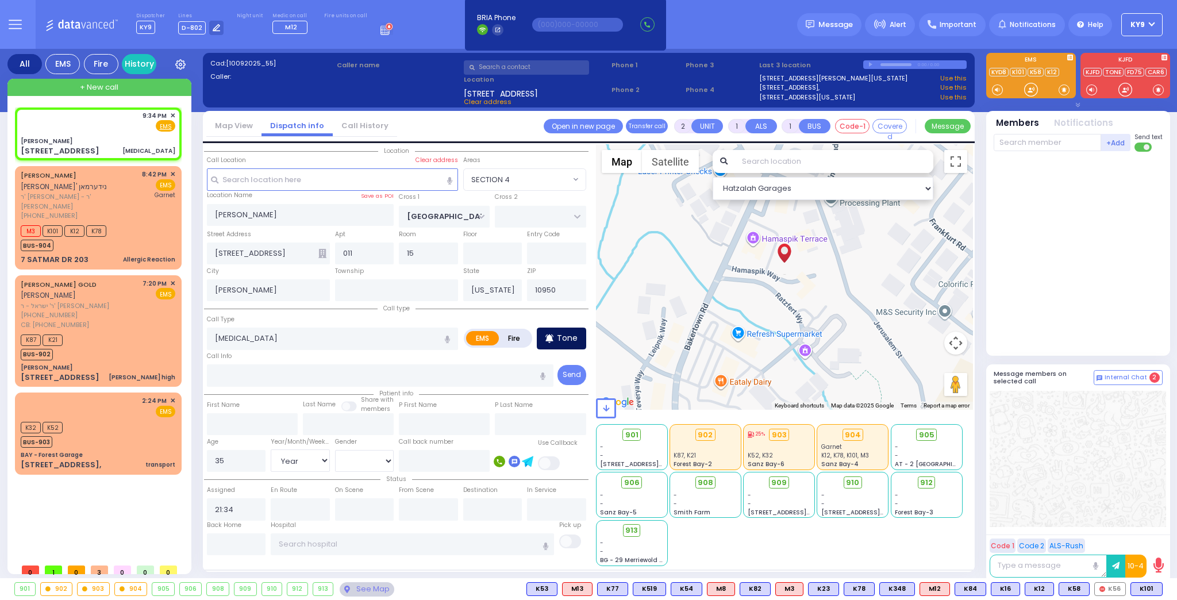
click at [569, 332] on p "Tone" at bounding box center [567, 338] width 21 height 12
click at [1028, 90] on div at bounding box center [1030, 89] width 11 height 11
click at [561, 339] on p "Tone" at bounding box center [567, 338] width 21 height 12
click at [1025, 88] on div at bounding box center [1030, 89] width 11 height 11
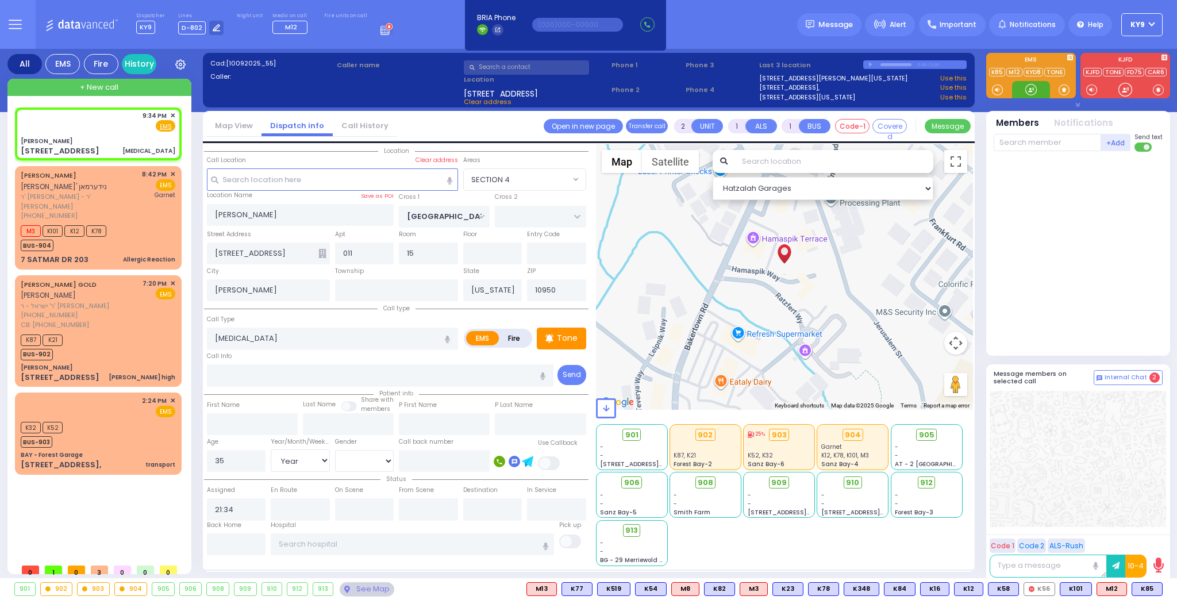
click at [1026, 84] on div at bounding box center [1030, 89] width 11 height 11
click at [1026, 90] on div at bounding box center [1030, 89] width 11 height 11
click at [1147, 587] on span "M12" at bounding box center [1147, 589] width 29 height 13
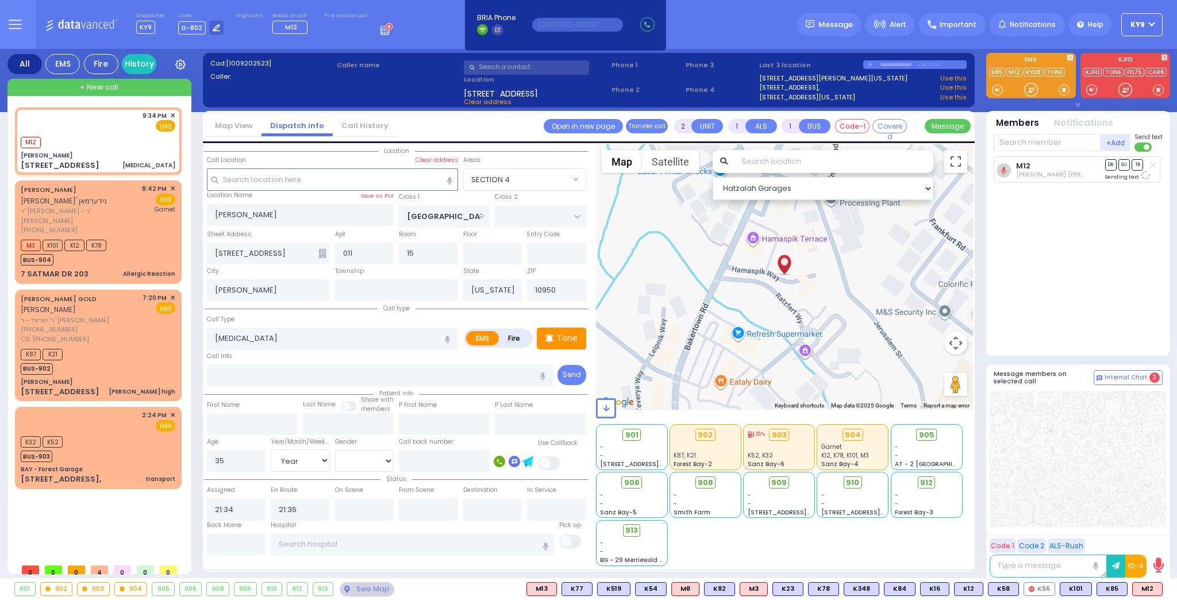
select select "SECTION 4"
select select "Year"
select select "[DEMOGRAPHIC_DATA]"
click at [1061, 88] on span at bounding box center [1064, 89] width 11 height 11
click at [1029, 90] on div at bounding box center [1030, 89] width 11 height 11
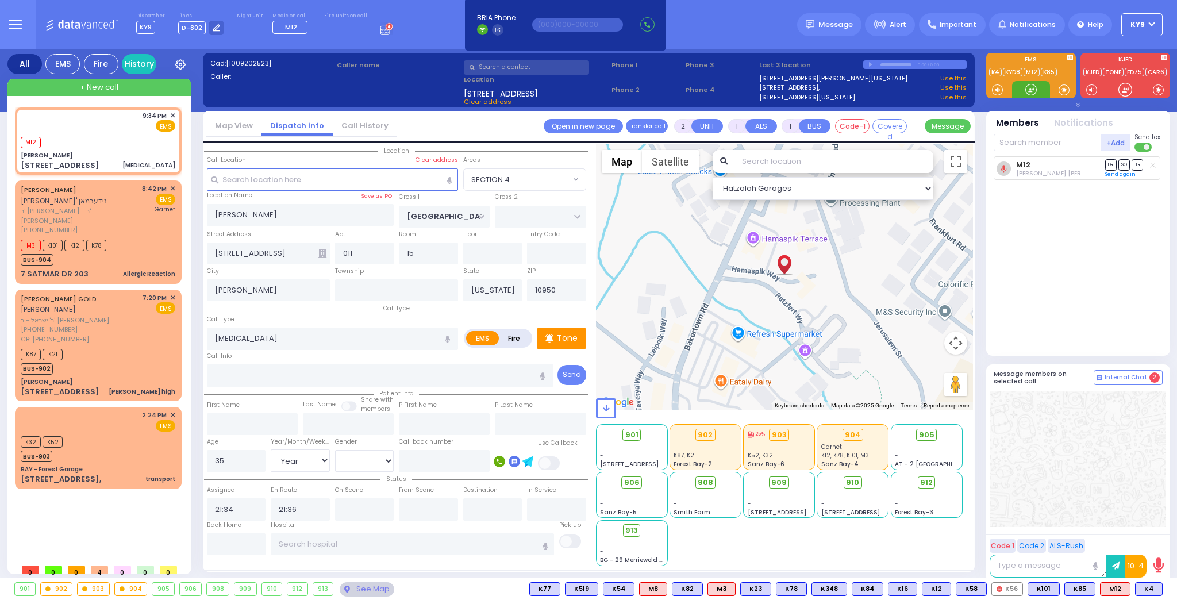
click at [1025, 89] on div at bounding box center [1030, 89] width 11 height 11
click at [1151, 590] on span "K4" at bounding box center [1149, 589] width 26 height 13
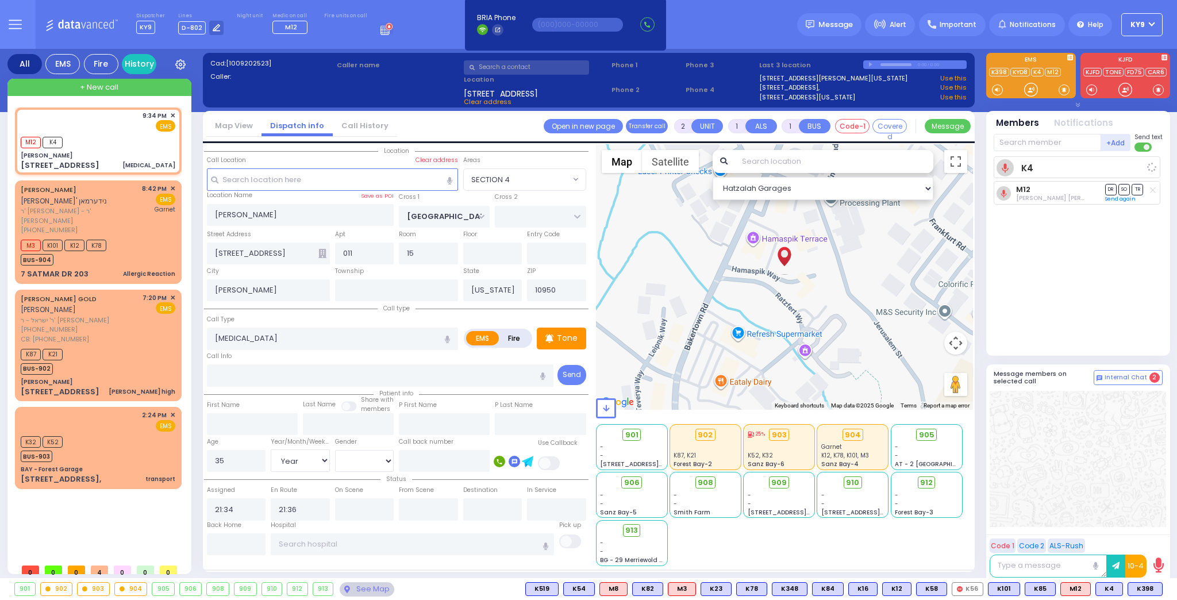
select select
radio input "true"
select select "Year"
select select "[DEMOGRAPHIC_DATA]"
select select "Hatzalah Garages"
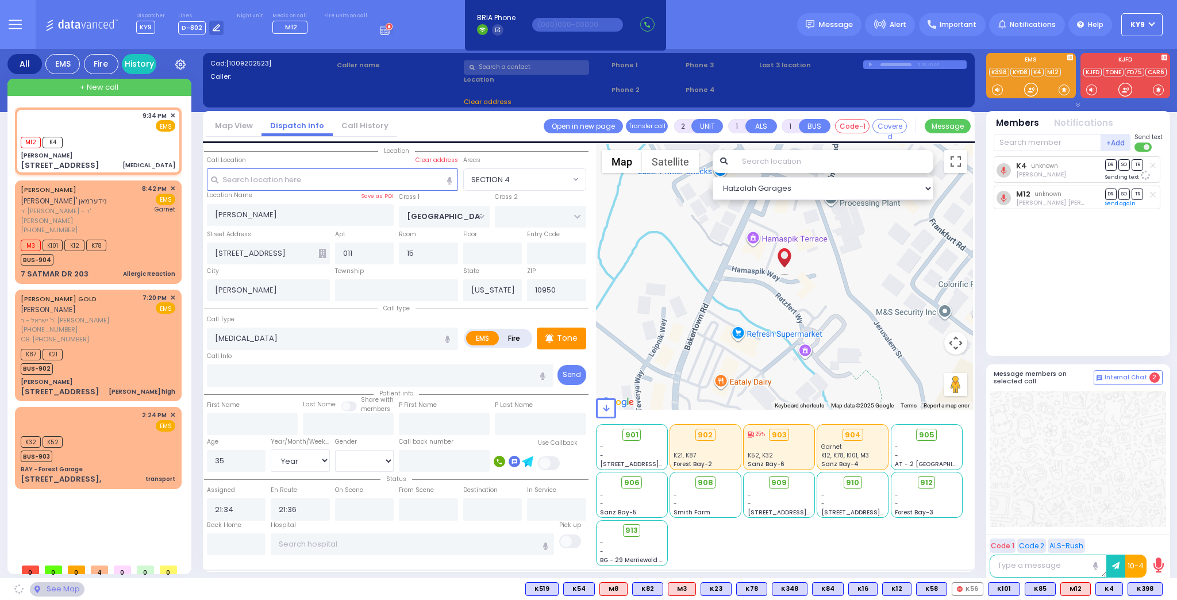
select select "SECTION 4"
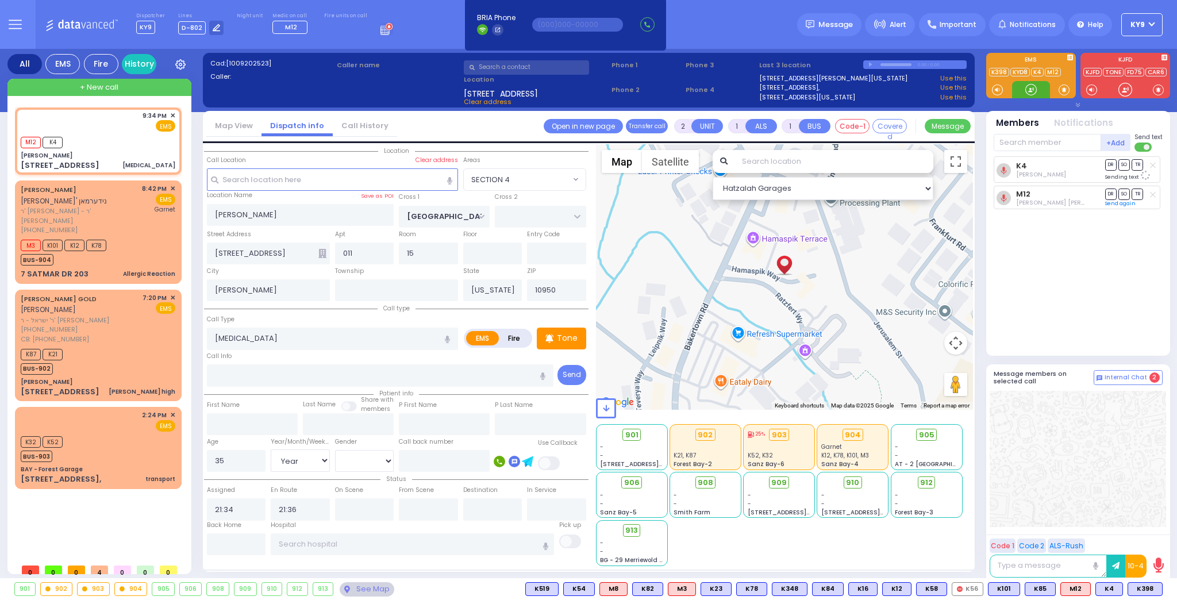
click at [1030, 86] on div at bounding box center [1030, 89] width 11 height 11
click at [1146, 587] on span "K398" at bounding box center [1145, 589] width 34 height 13
select select
radio input "true"
select select "Year"
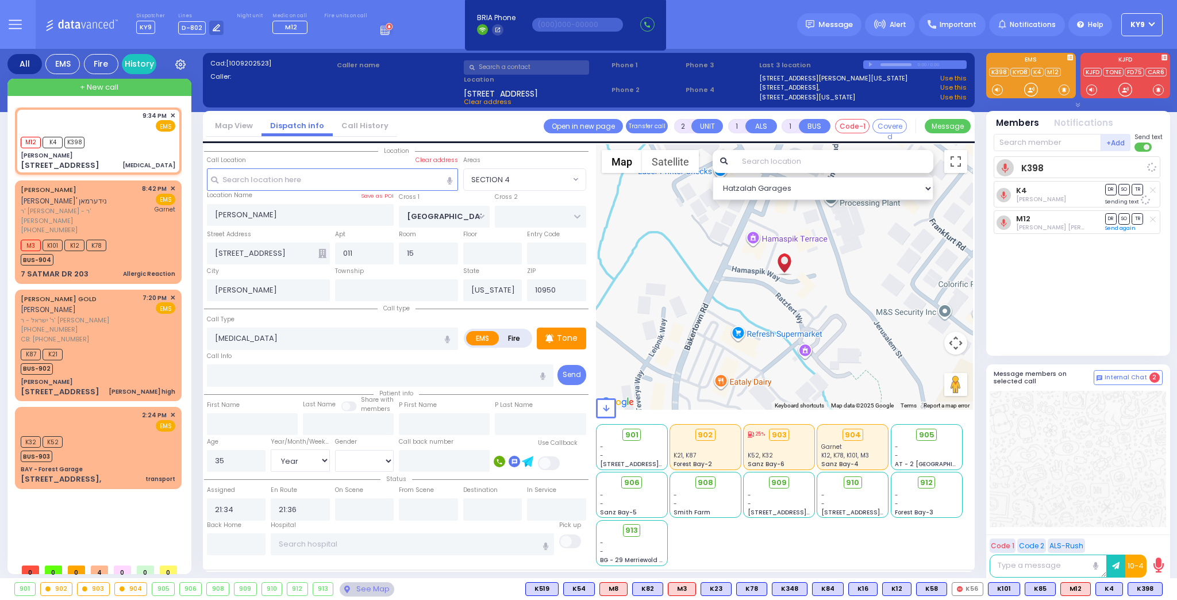
select select "[DEMOGRAPHIC_DATA]"
select select "Hatzalah Garages"
select select "SECTION 4"
click at [1022, 86] on div at bounding box center [1031, 89] width 38 height 17
click at [1018, 90] on div at bounding box center [1031, 89] width 38 height 17
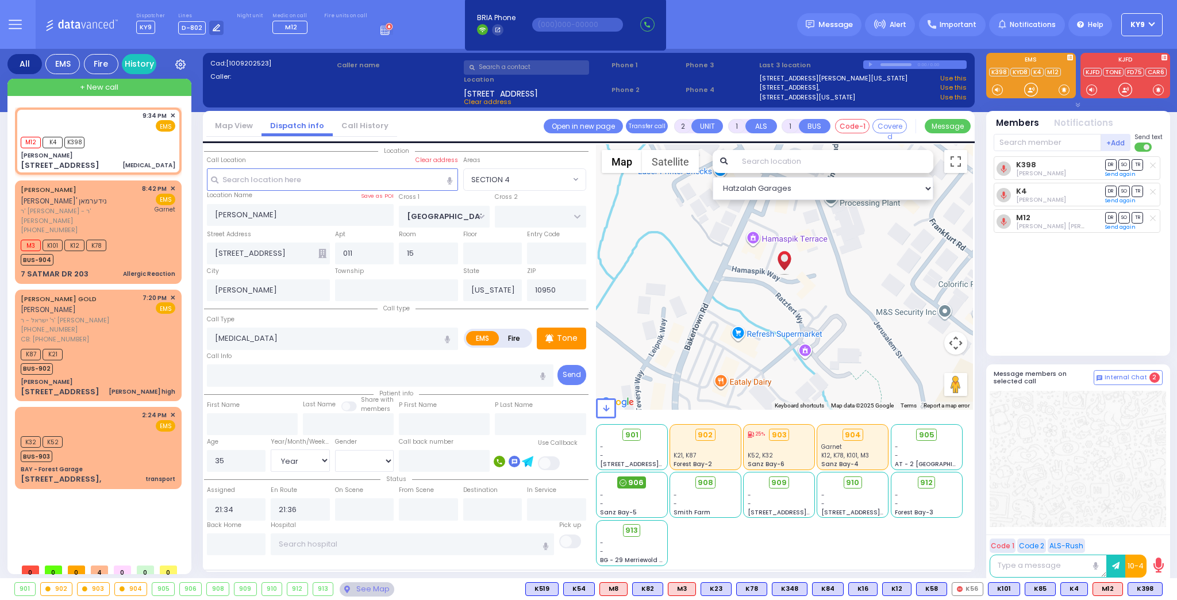
click at [634, 486] on span "906" at bounding box center [636, 482] width 16 height 11
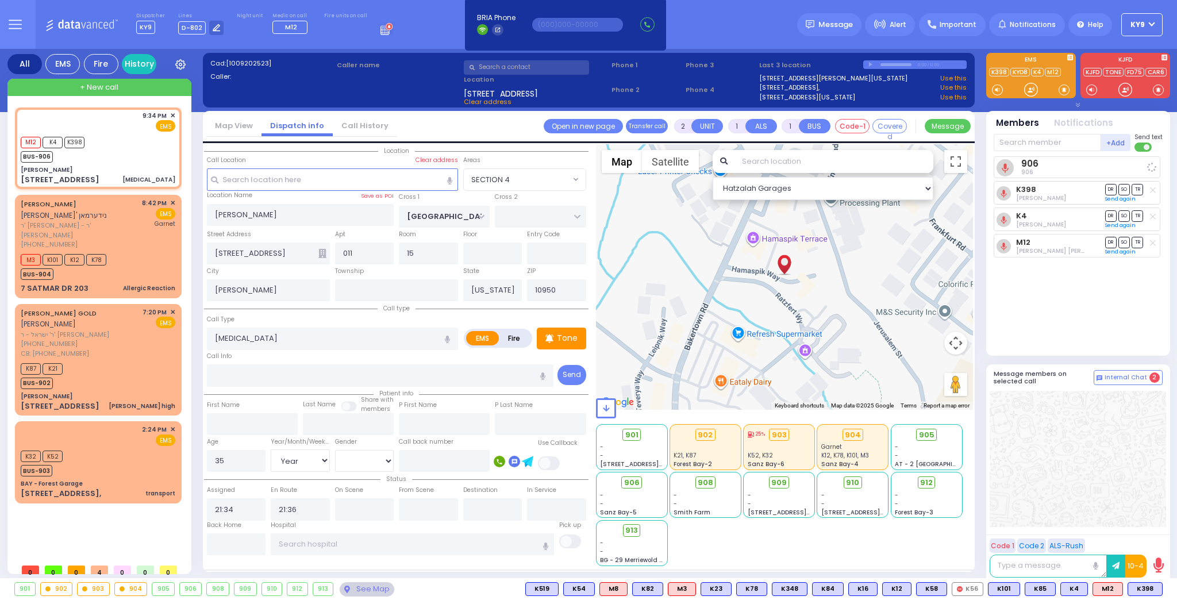
select select
radio input "true"
select select "Year"
select select "[DEMOGRAPHIC_DATA]"
select select "Hatzalah Garages"
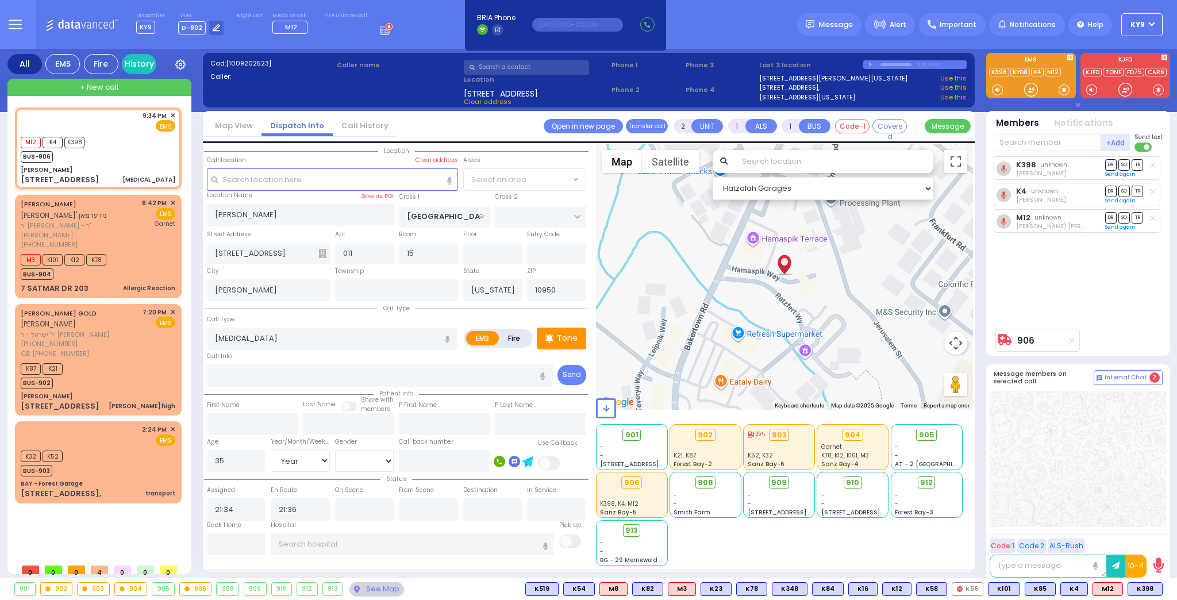
select select "SECTION 4"
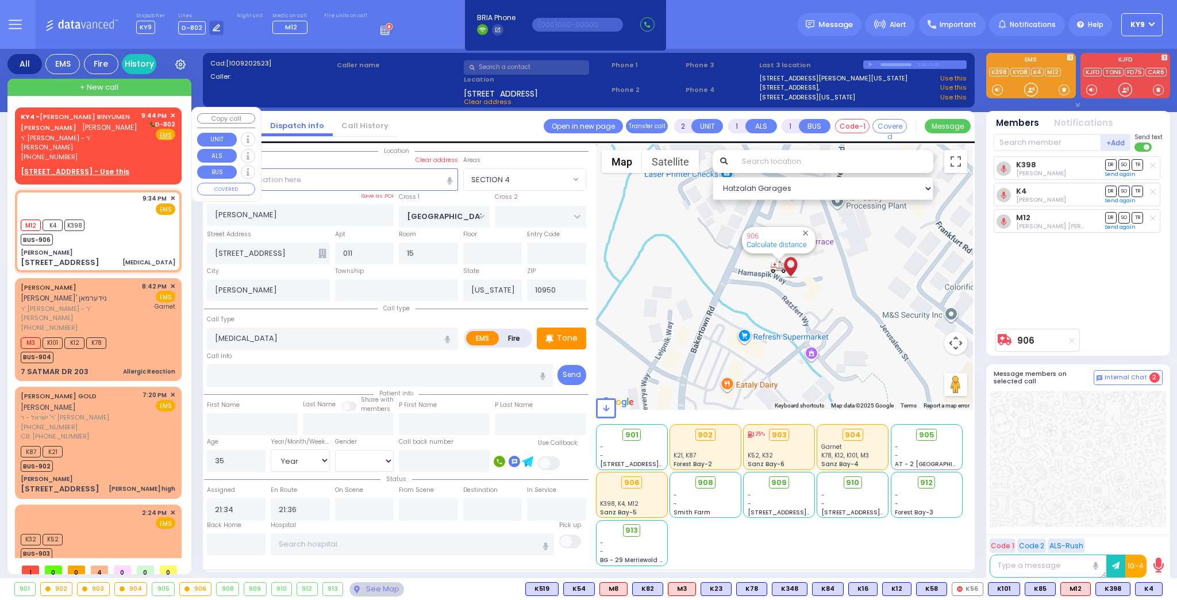
click at [170, 114] on span "✕" at bounding box center [172, 116] width 5 height 10
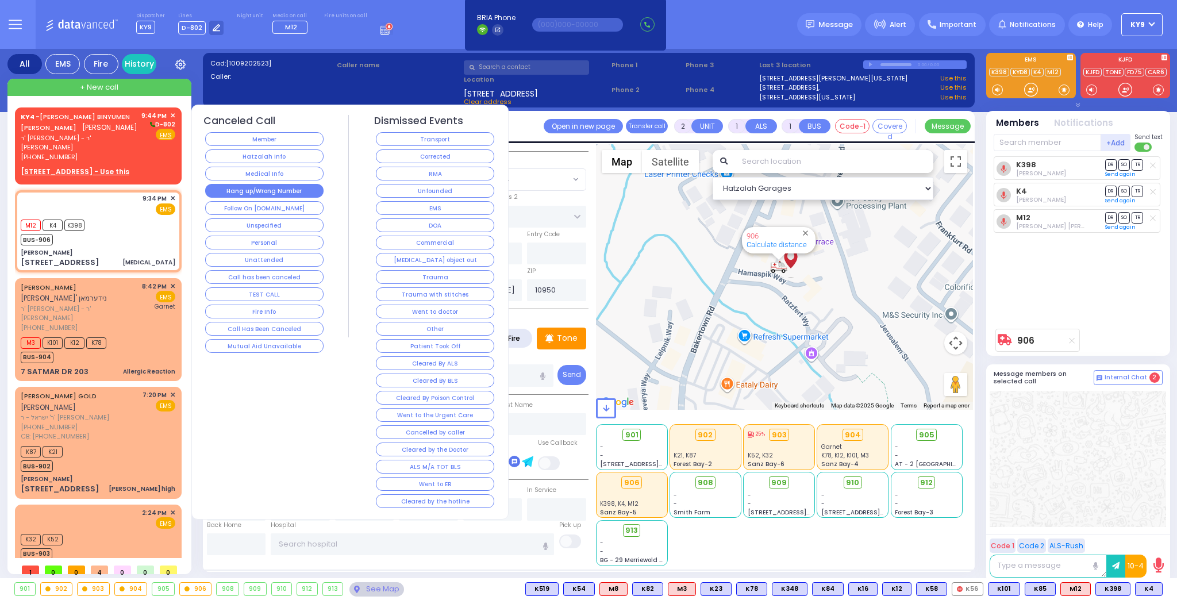
click at [236, 195] on div "Hang up/Wrong Number" at bounding box center [264, 190] width 122 height 17
click at [232, 194] on button "Hang up/Wrong Number" at bounding box center [264, 191] width 118 height 14
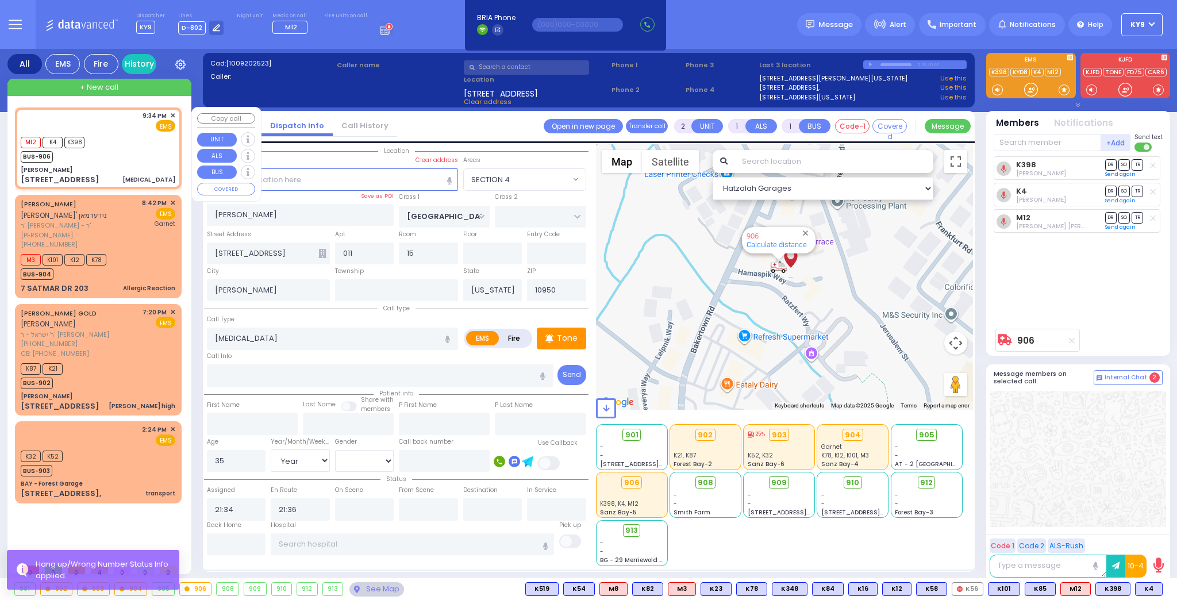
click at [127, 157] on div "M12 K4 K398 BUS-906" at bounding box center [98, 148] width 155 height 29
select select
radio input "true"
select select "Year"
select select "[DEMOGRAPHIC_DATA]"
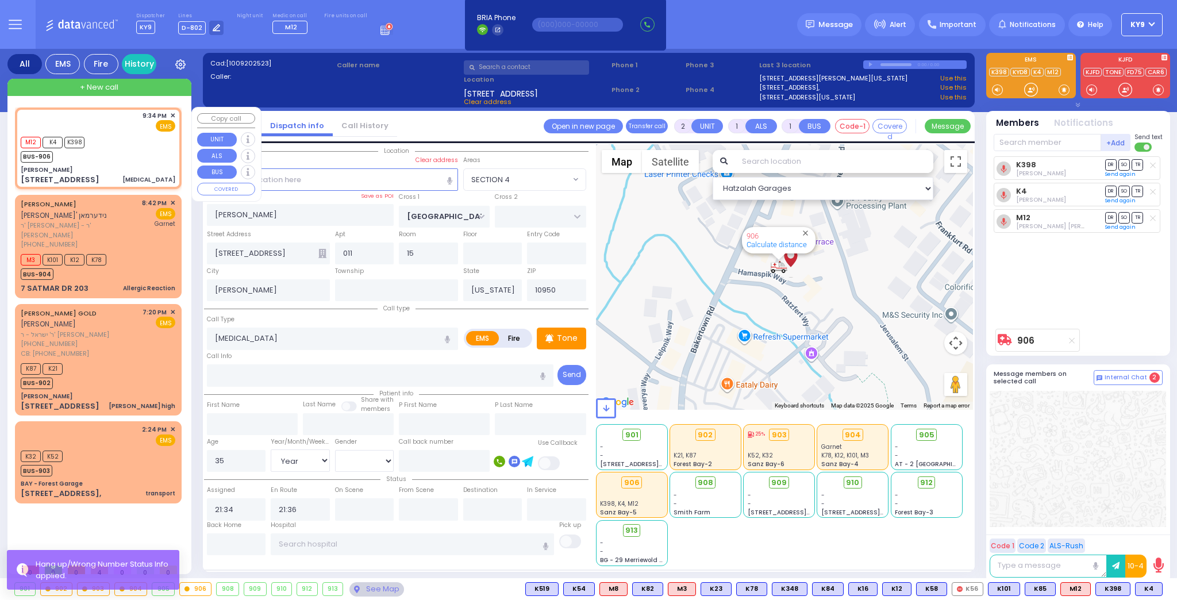
select select "Hatzalah Garages"
select select "SECTION 4"
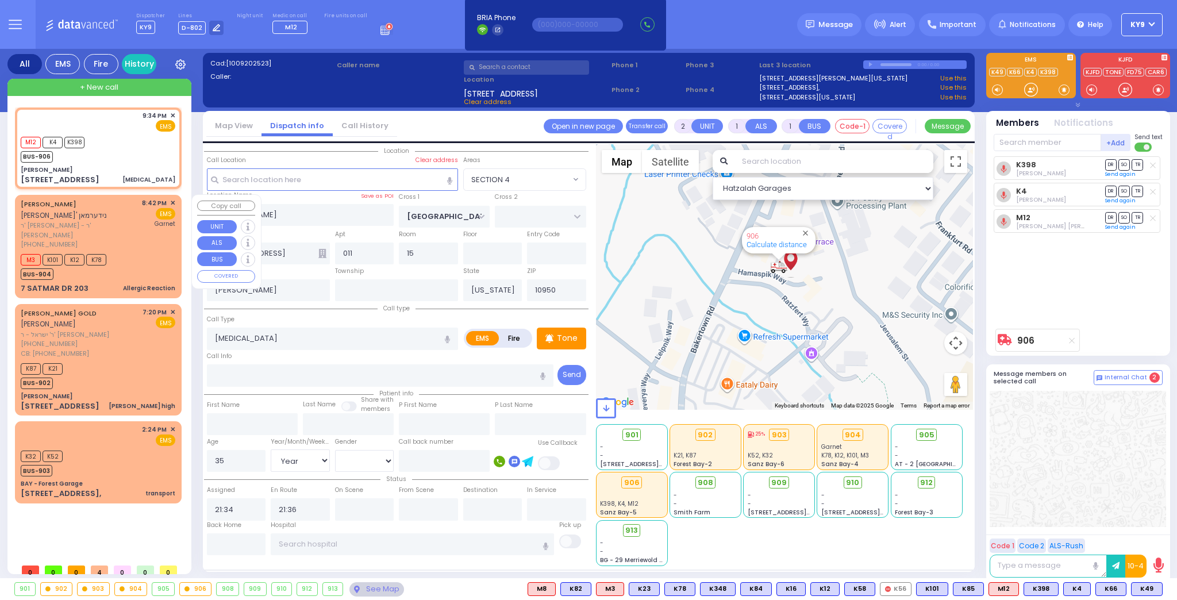
click at [120, 251] on div "M3 K101 K12 K78 BUS-904" at bounding box center [98, 265] width 155 height 29
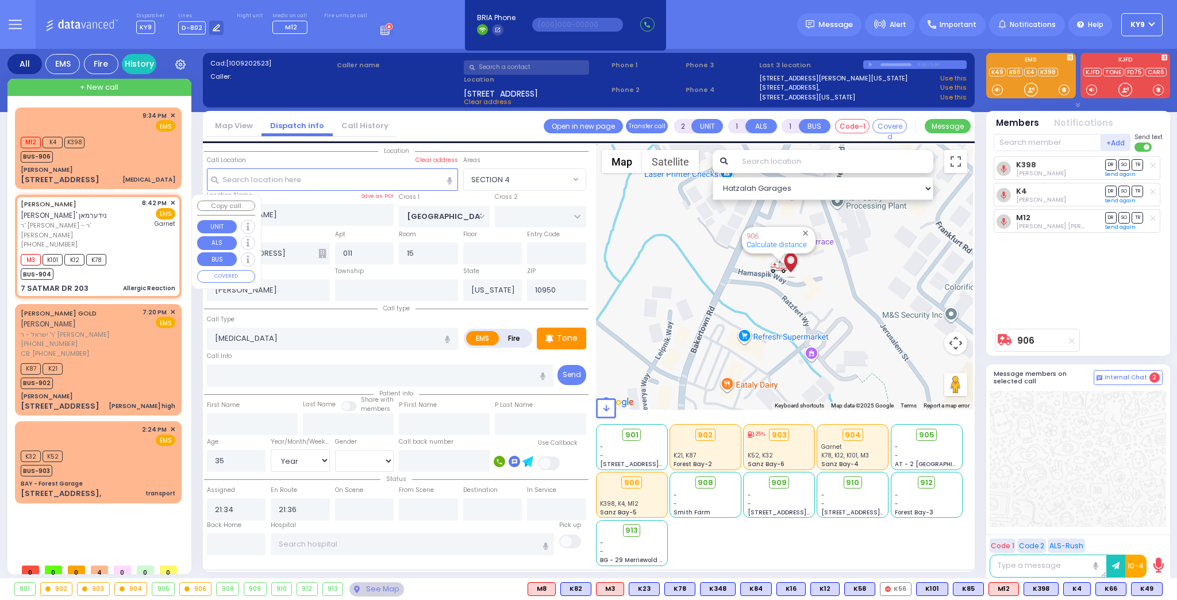
select select
type input "Allergic Reaction"
radio input "true"
type input "[PERSON_NAME]"
type input "NIDERMAN"
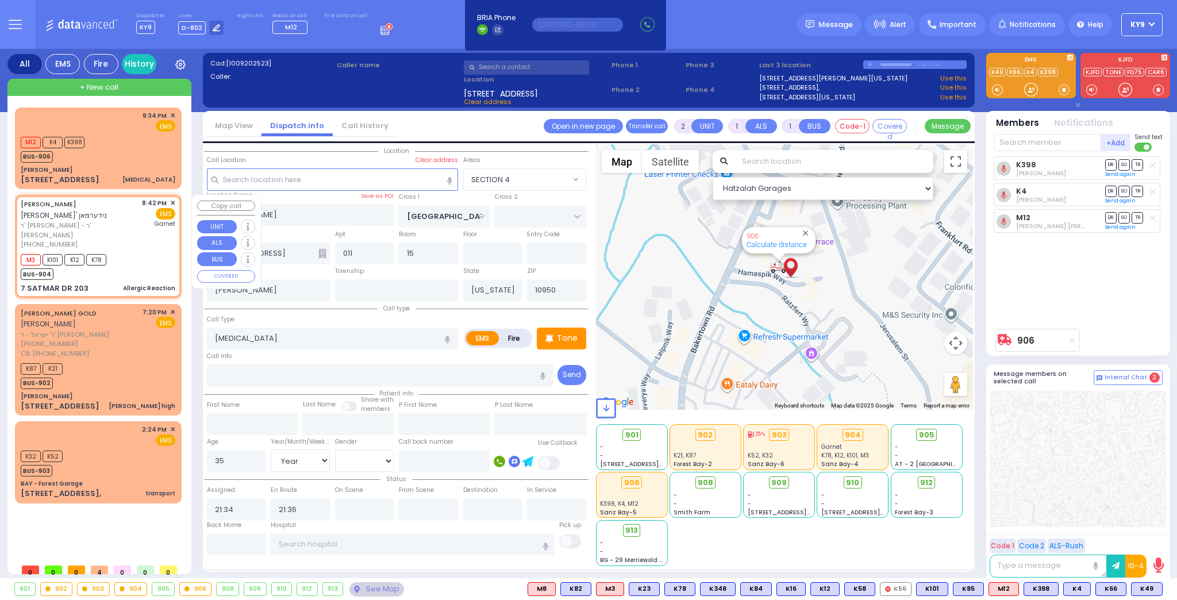
type input "2"
select select "Year"
select select
type input "20:42"
type input "20:43"
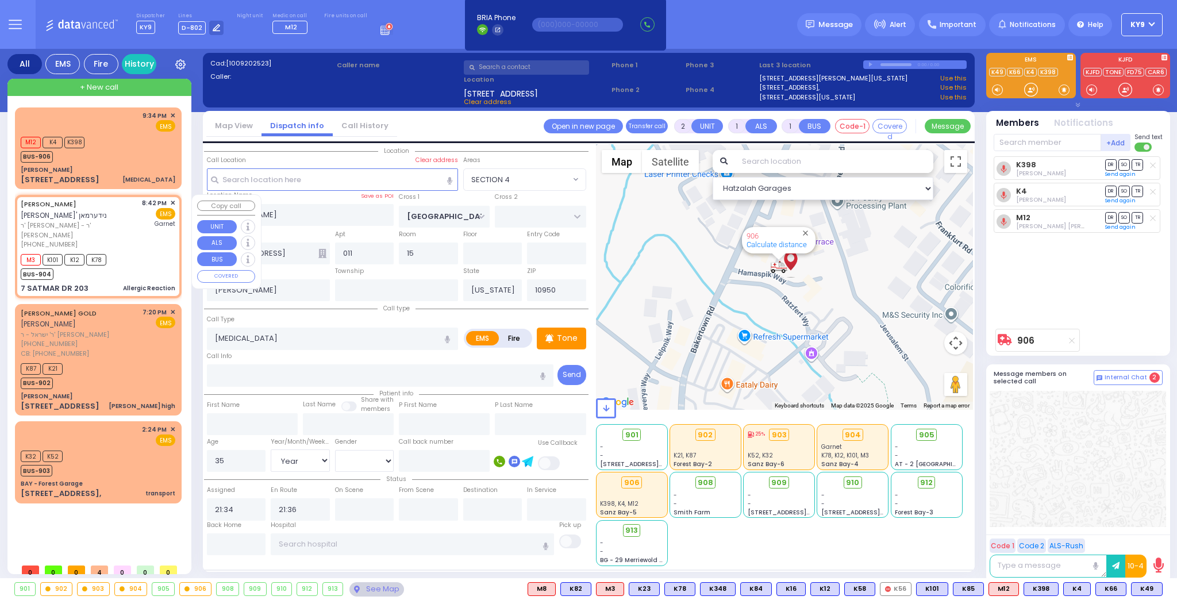
type input "[GEOGRAPHIC_DATA]"
type input "SIGET COURT"
type input "ACRES RD"
type input "7 SATMAR DR"
type input "203"
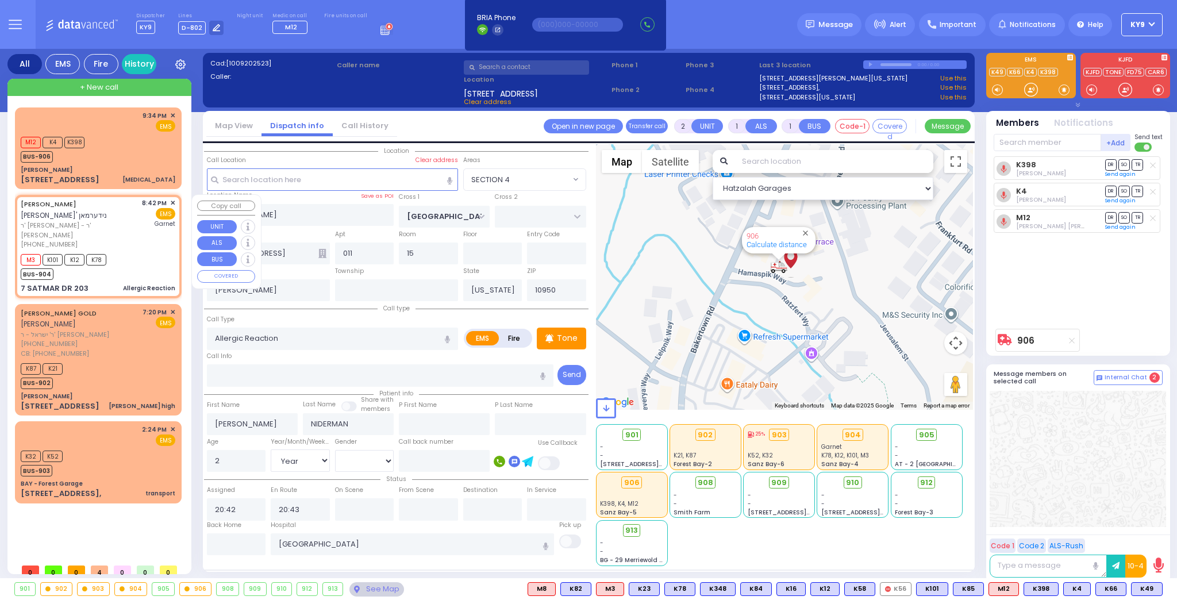
type input "Monroe"
select select "Hatzalah Garages"
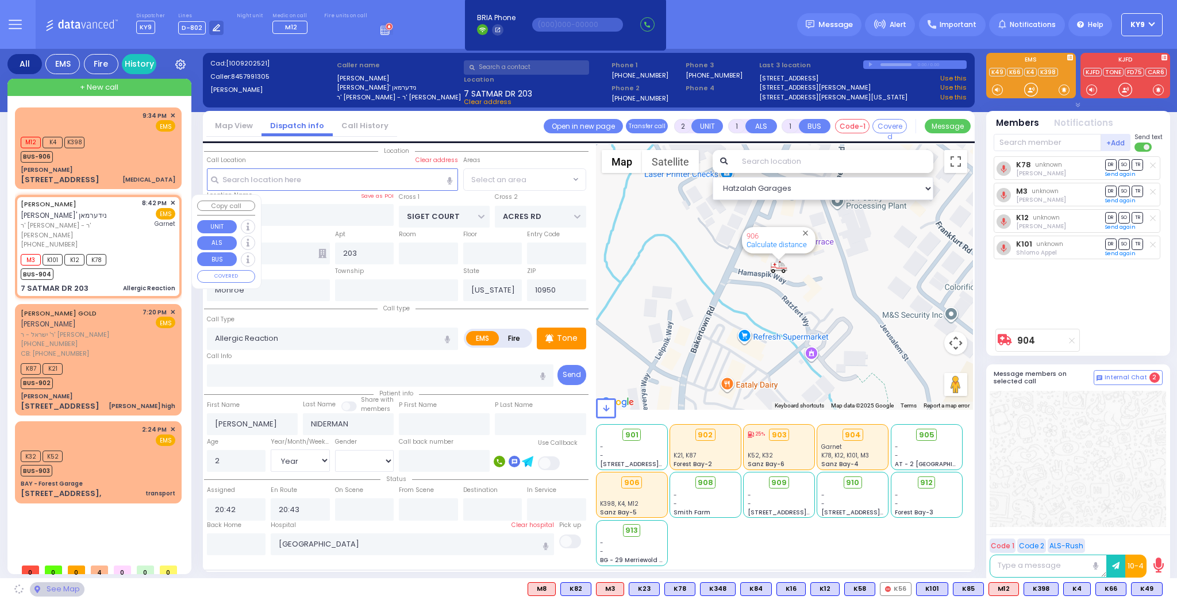
select select "SECTION 3"
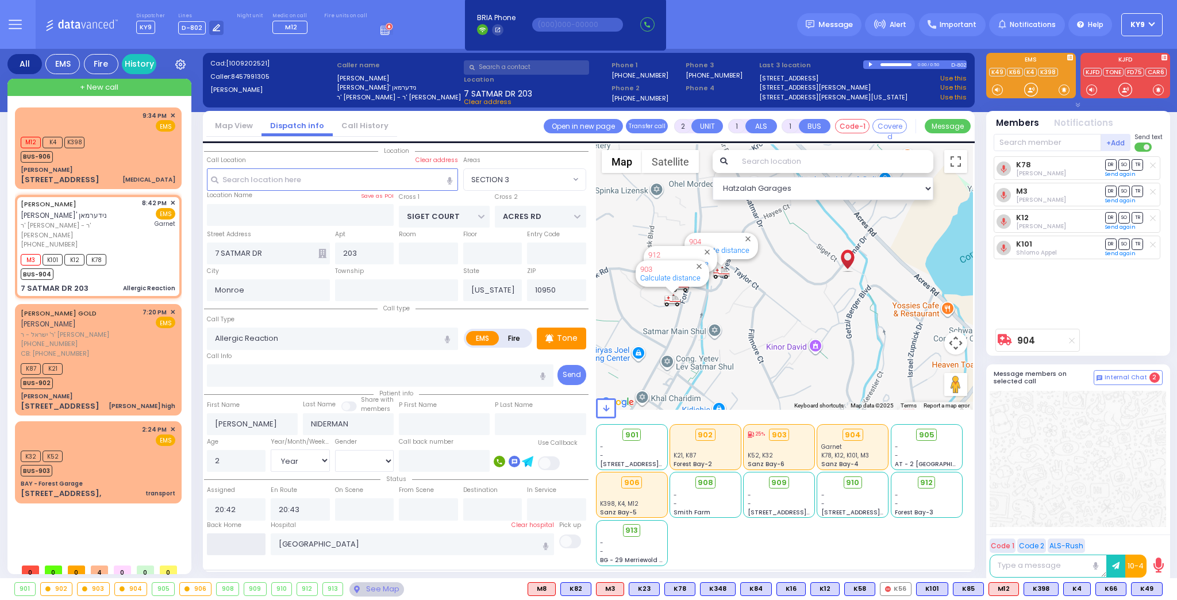
click at [226, 542] on input "text" at bounding box center [236, 544] width 59 height 22
type input "21:54"
select select
radio input "true"
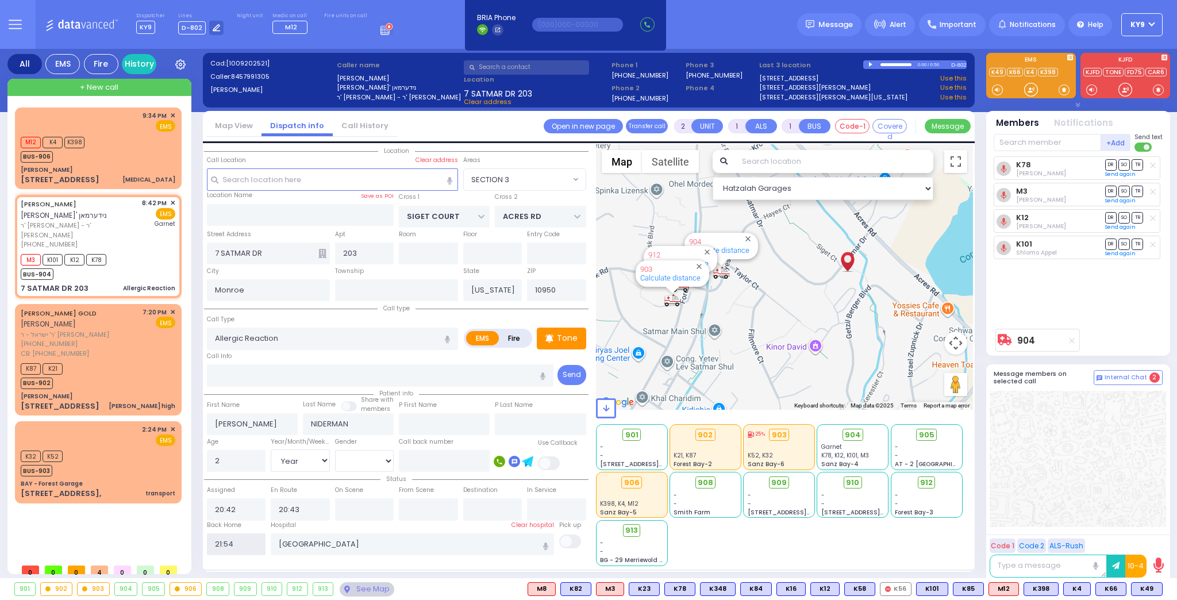
select select
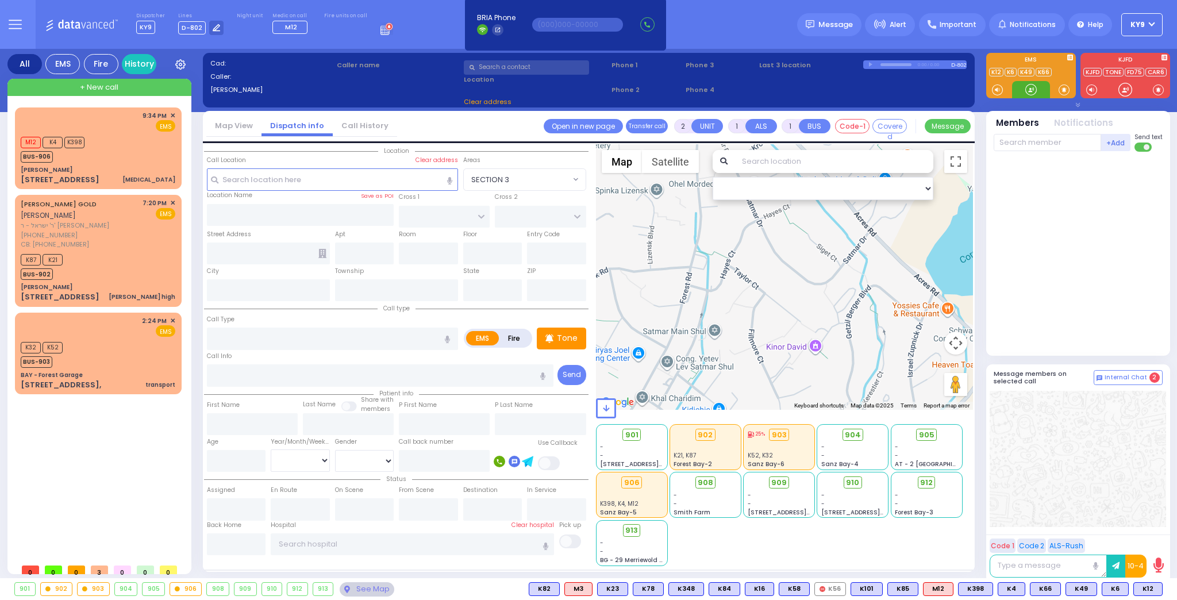
click at [1028, 88] on div at bounding box center [1030, 89] width 11 height 11
click at [101, 79] on div "+ New call" at bounding box center [99, 87] width 184 height 17
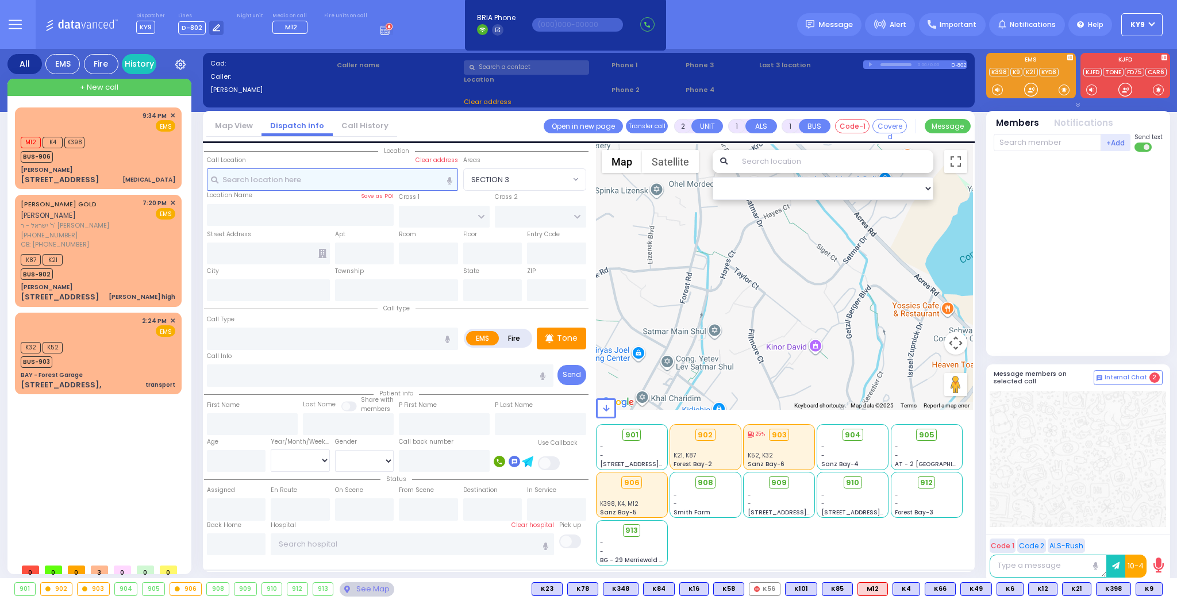
select select
radio input "true"
select select
type input "22:08"
select select "Hatzalah Garages"
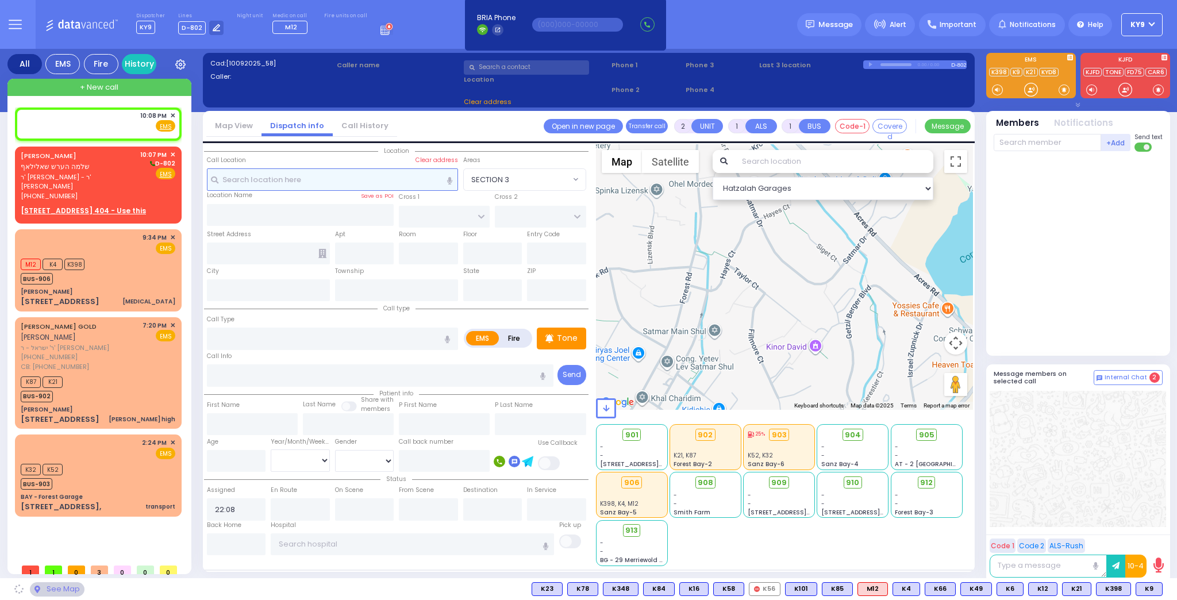
select select
radio input "true"
select select
select select "Hatzalah Garages"
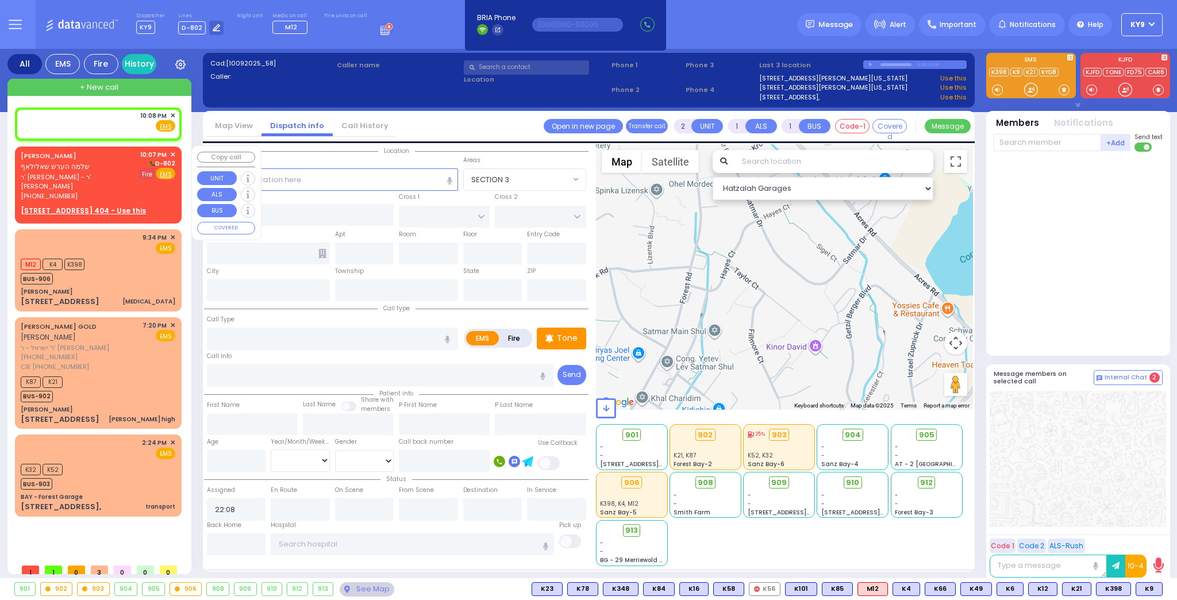
click at [147, 174] on span "Fire" at bounding box center [147, 173] width 18 height 11
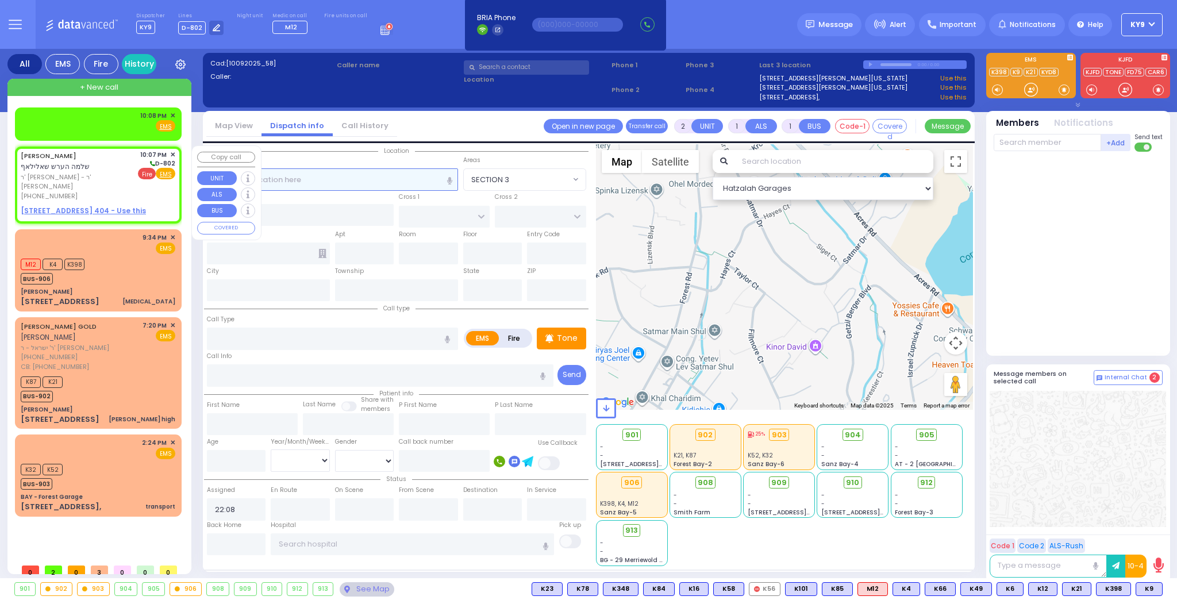
select select
radio input "false"
radio input "true"
type input "[PERSON_NAME]"
type input "CHALILOF"
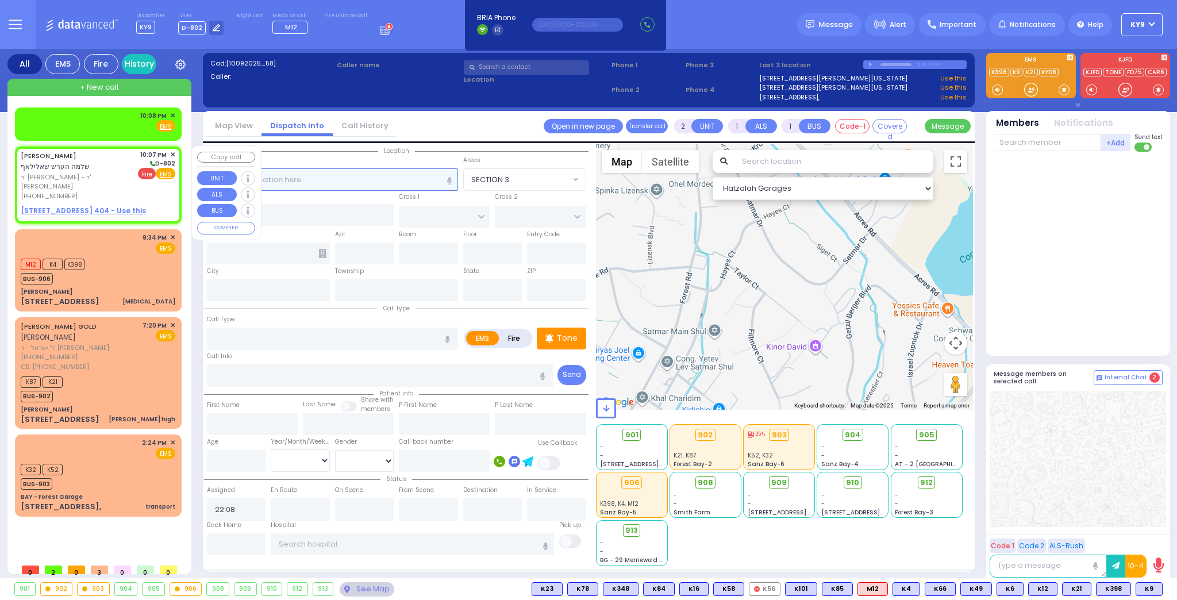
select select
type input "22:07"
select select "Hatzalah Garages"
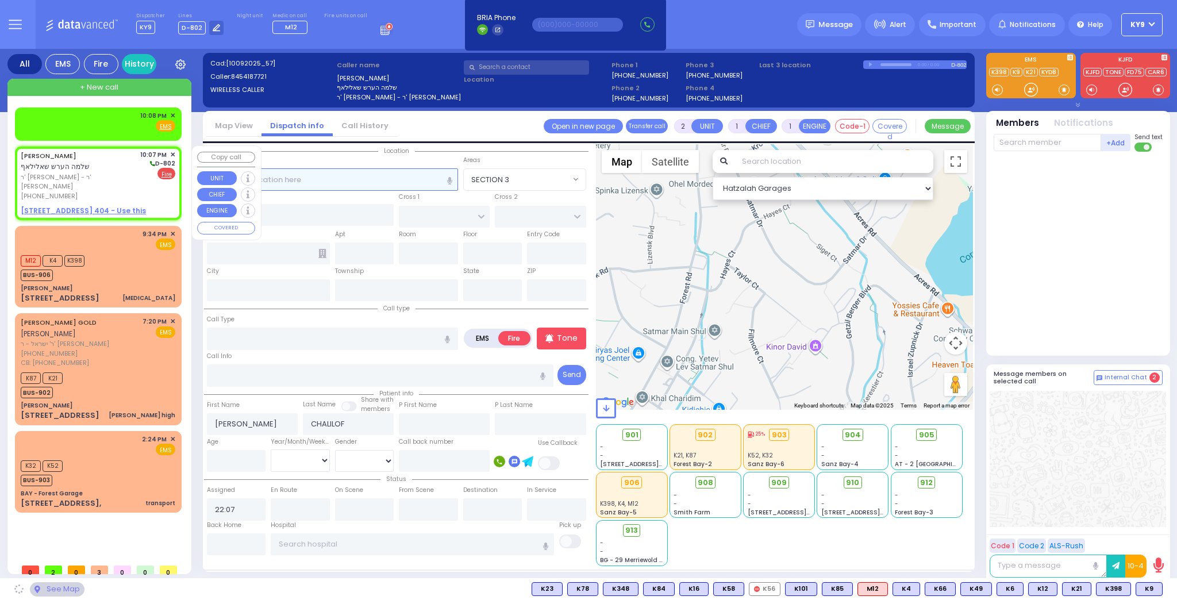
select select
radio input "true"
select select
select select "Hatzalah Garages"
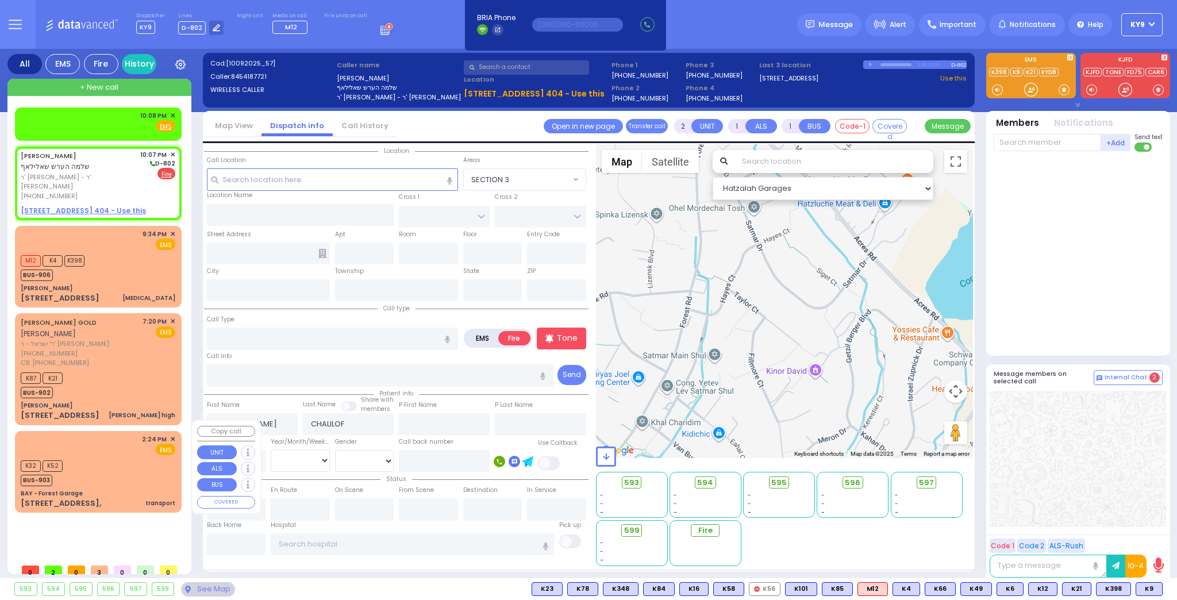
click at [99, 457] on div "K32 K52 BUS-903" at bounding box center [98, 471] width 155 height 29
select select
type input "transport"
radio input "true"
select select
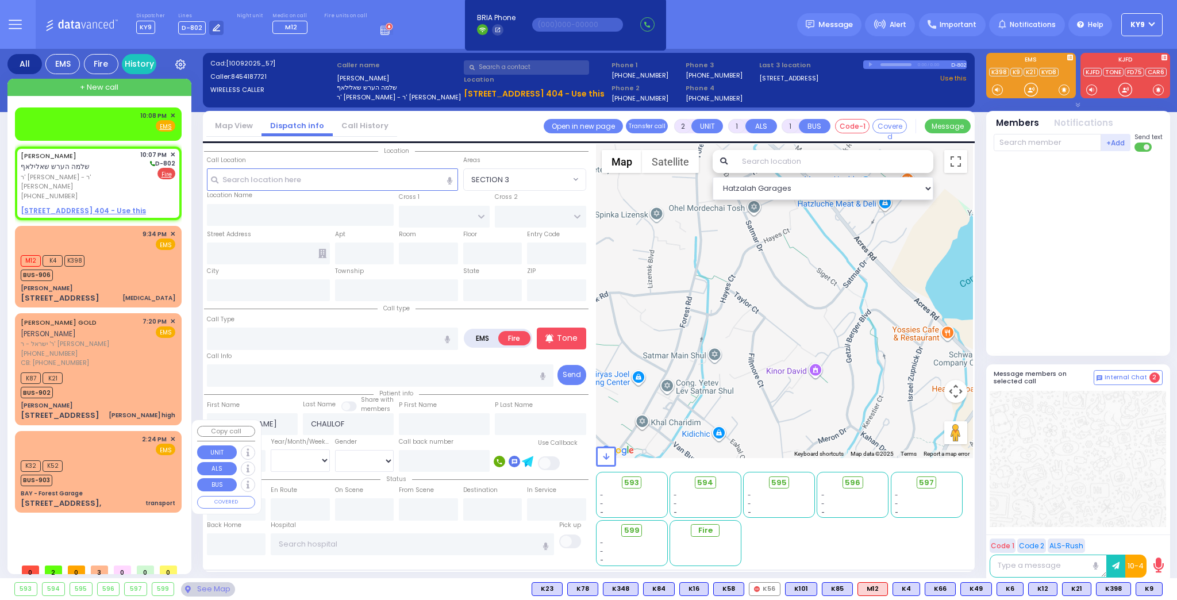
type input "14:24"
select select "Hatzalah Garages"
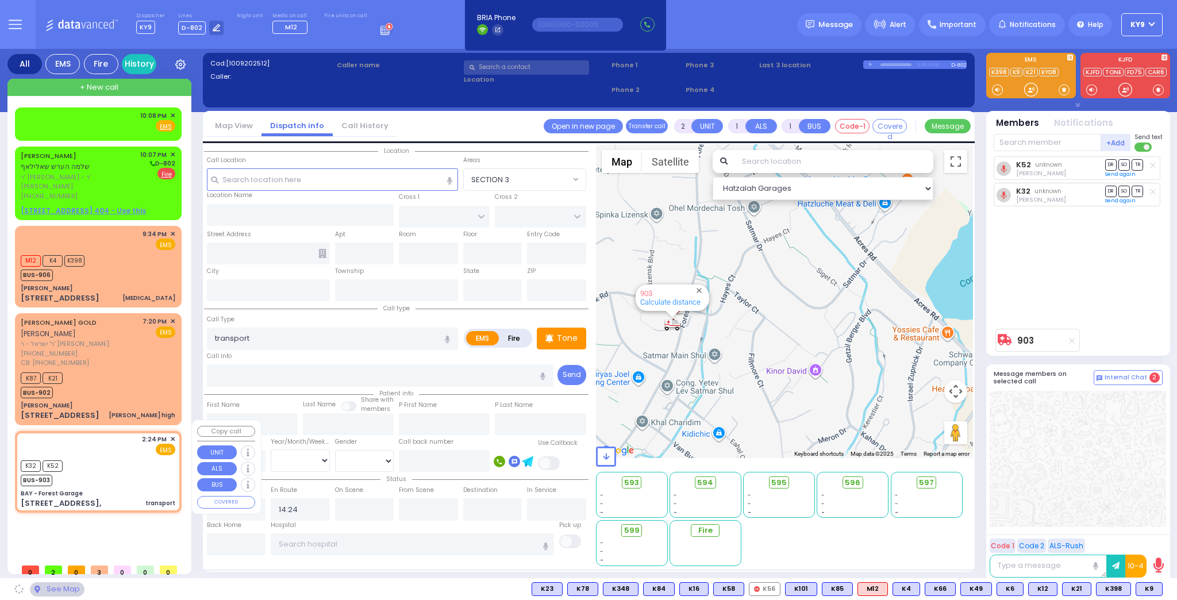
type input "BAY - Forest Garage"
type input "SANZ COURT"
type input "HAYES COURT"
type input "[STREET_ADDRESS],"
type input "Monroe"
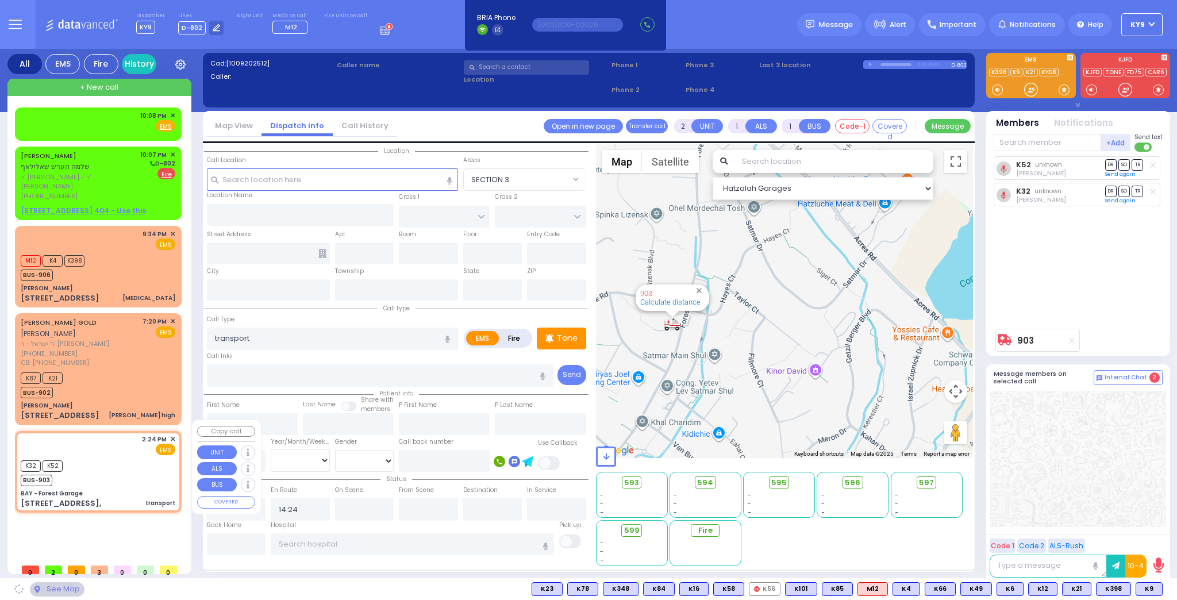
type input "[US_STATE]"
type input "10950"
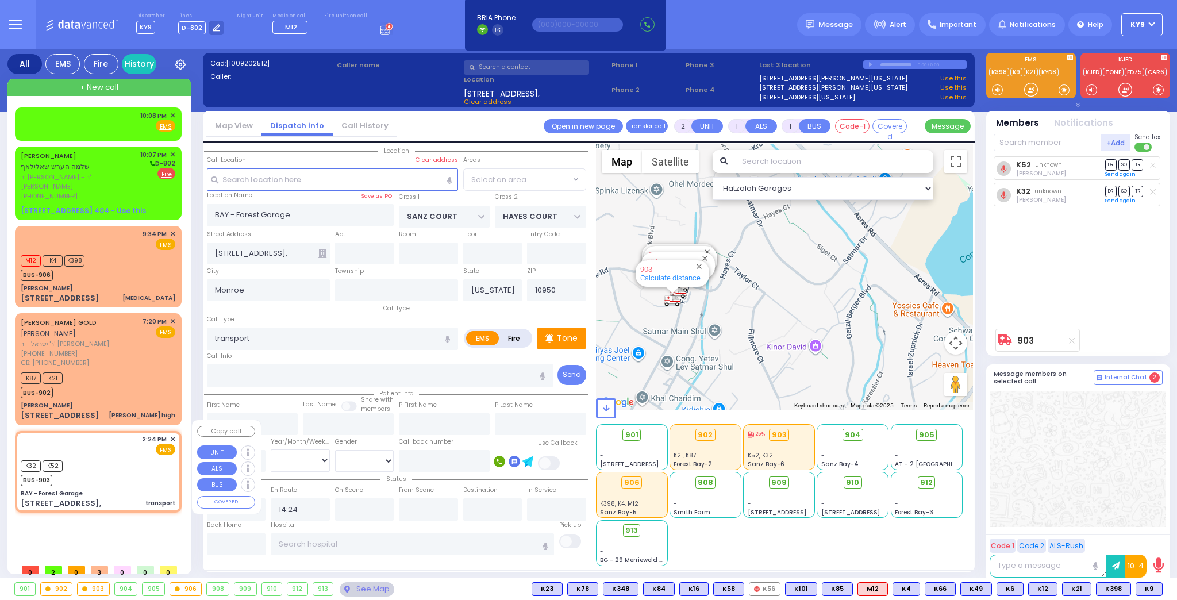
select select "SECTION 2"
click at [217, 545] on input "text" at bounding box center [236, 544] width 59 height 22
click at [216, 546] on input "text" at bounding box center [236, 544] width 59 height 22
type input "22:08"
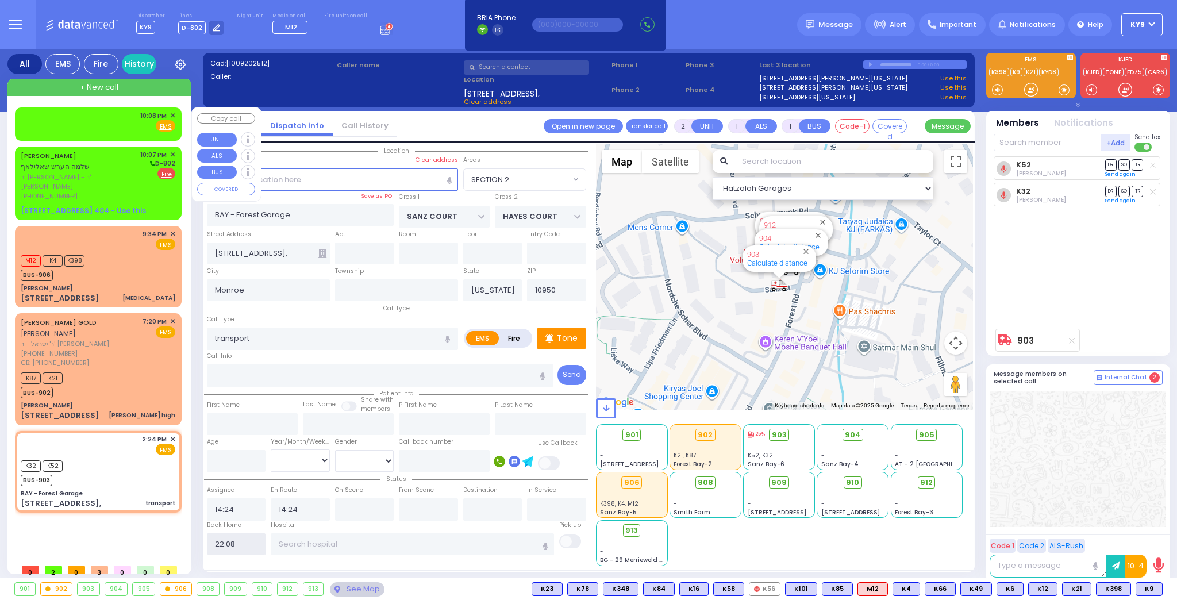
select select
radio input "true"
select select
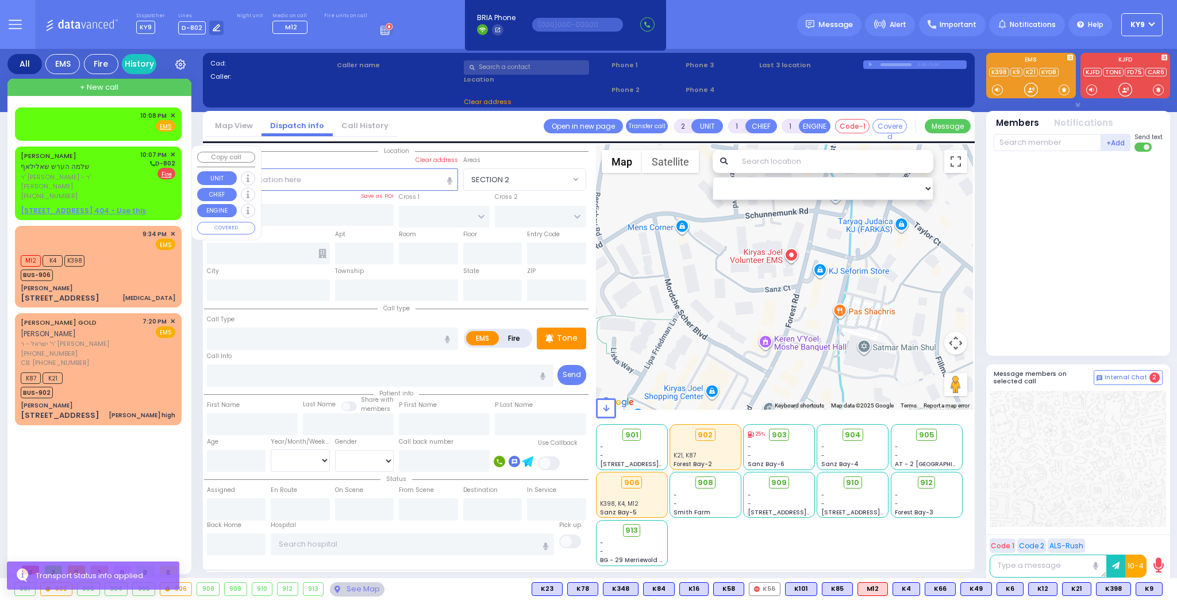
click at [117, 172] on span "ר' [PERSON_NAME] - ר' [PERSON_NAME]" at bounding box center [79, 181] width 116 height 19
select select
radio input "false"
radio input "true"
type input "[PERSON_NAME]"
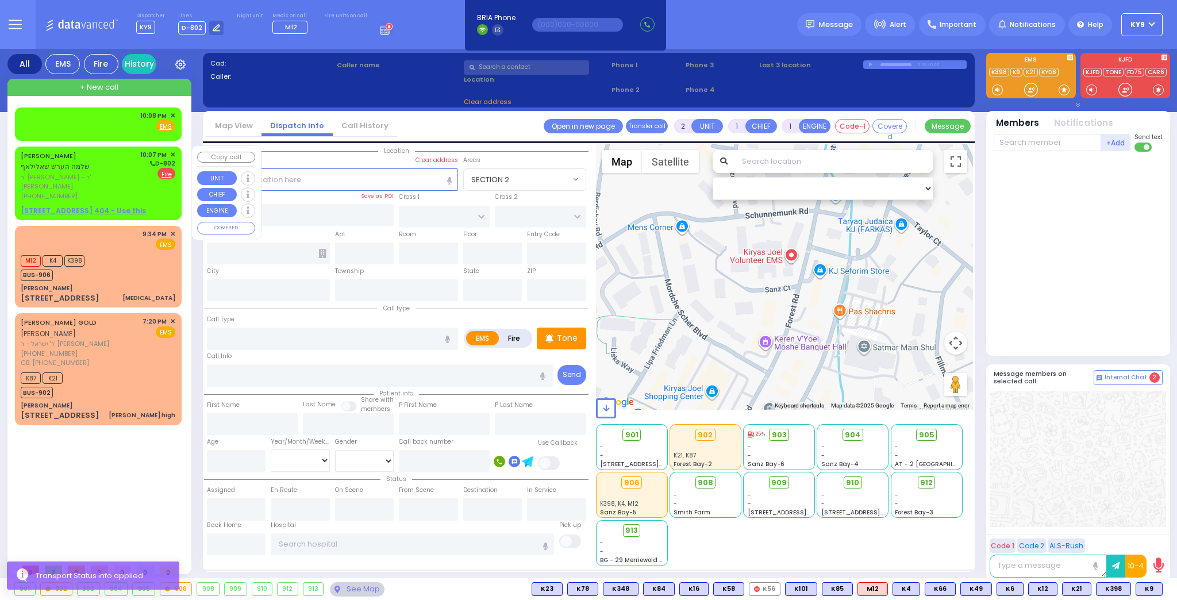
type input "CHALILOF"
select select
type input "22:07"
select select "Hatzalah Garages"
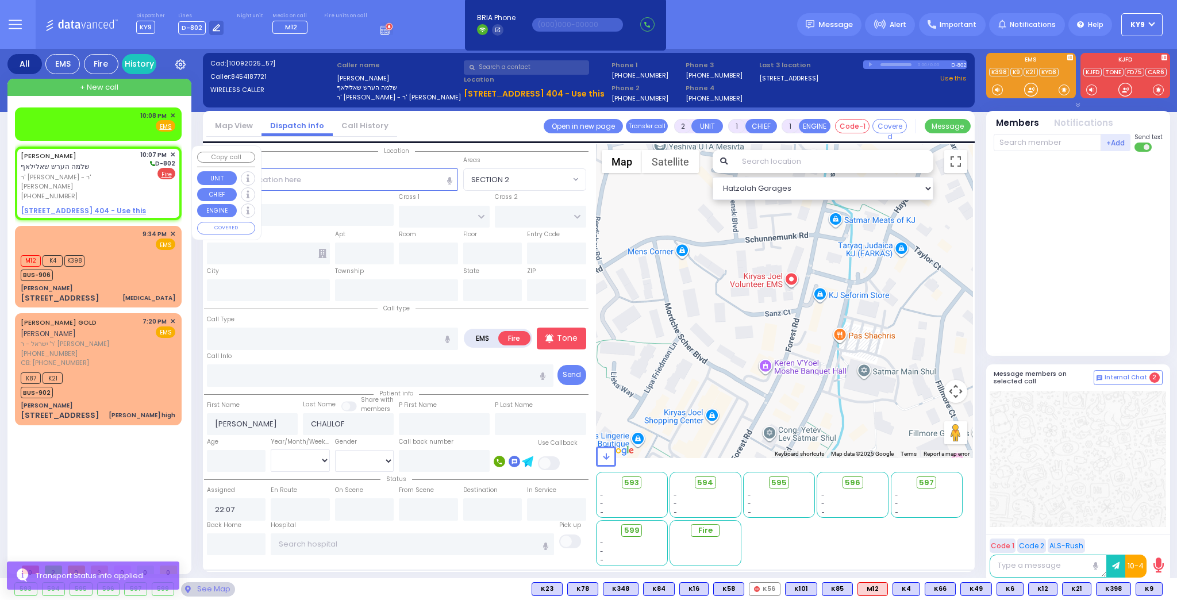
click at [99, 206] on u "[STREET_ADDRESS] 404 - Use this" at bounding box center [83, 211] width 125 height 10
select select
radio input "true"
select select
select select "Hatzalah Garages"
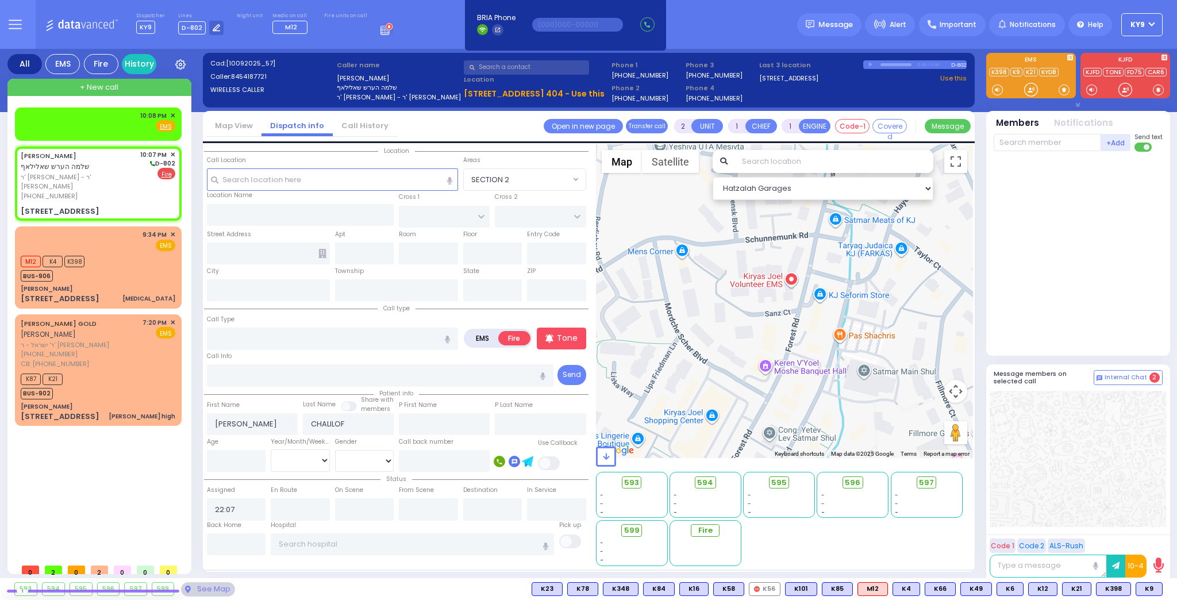
select select
radio input "true"
select select
type input "[GEOGRAPHIC_DATA]"
type input "CHUST RD"
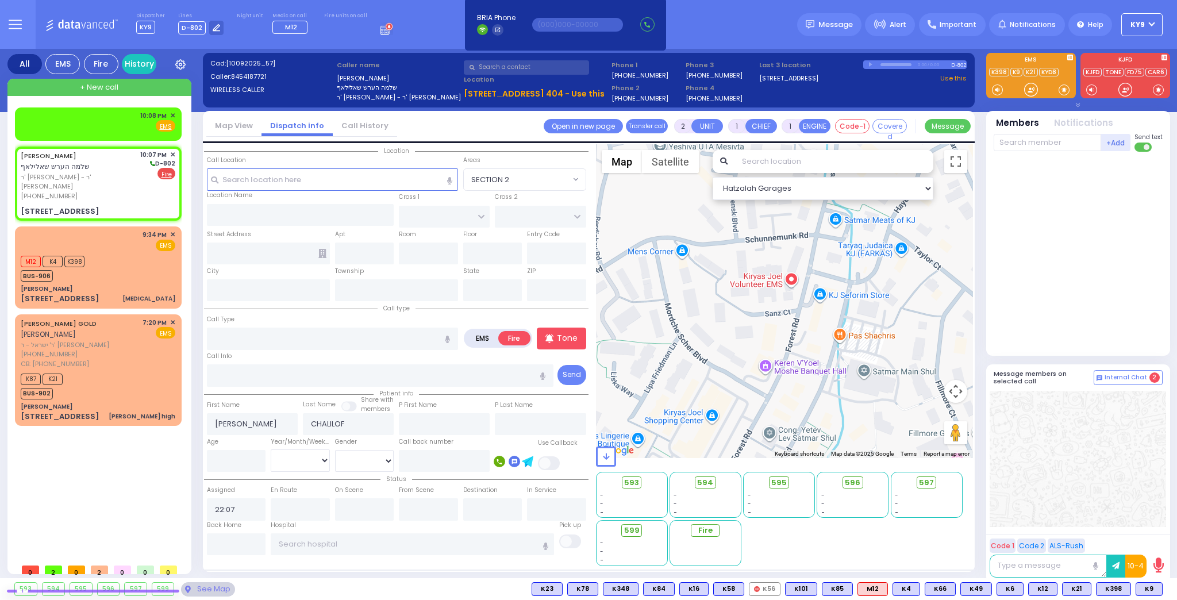
type input "[STREET_ADDRESS]"
type input "404"
type input "[PERSON_NAME]"
type input "[US_STATE]"
type input "10950"
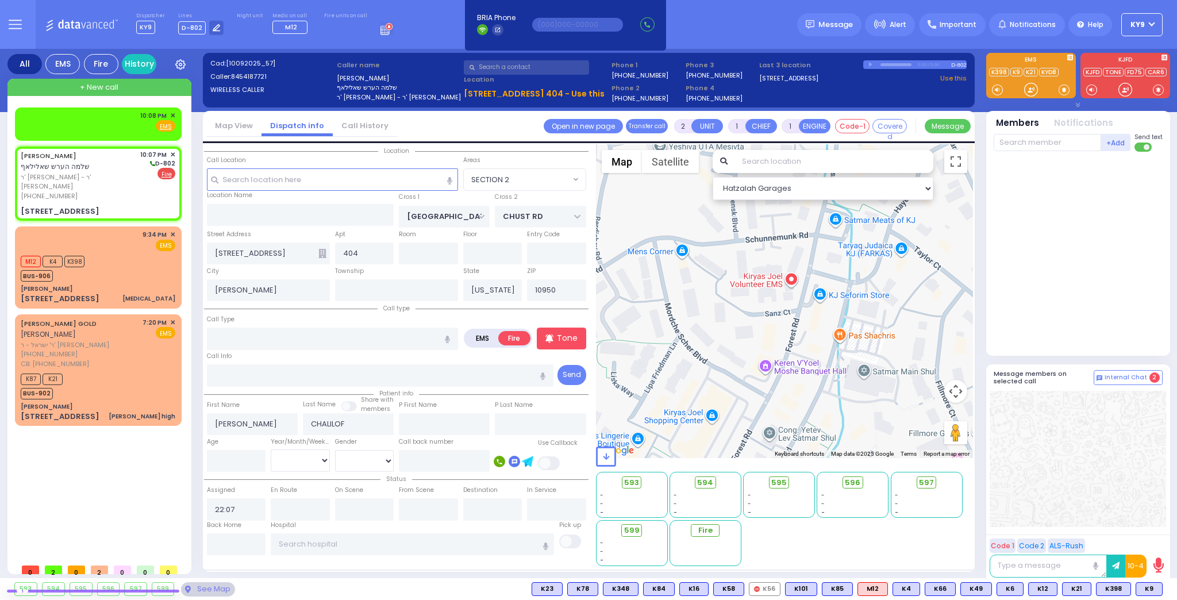
select select "SECTION 4"
select select "Hatzalah Garages"
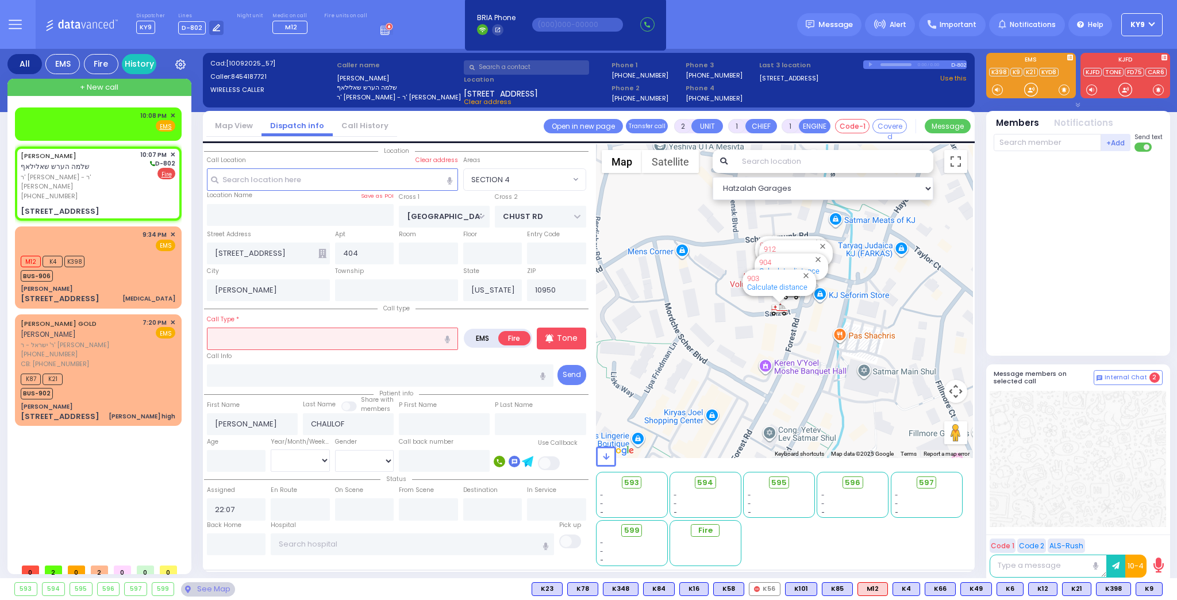
click at [232, 336] on input "text" at bounding box center [332, 339] width 251 height 22
type input "f"
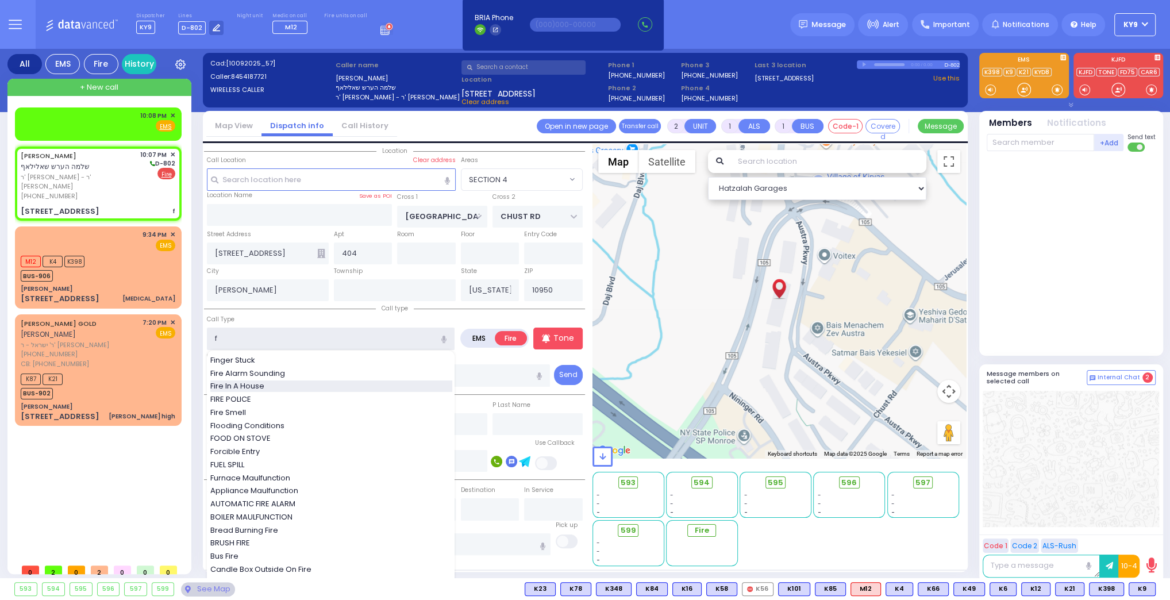
select select
radio input "true"
select select
select select "Hatzalah Garages"
select select "SECTION 4"
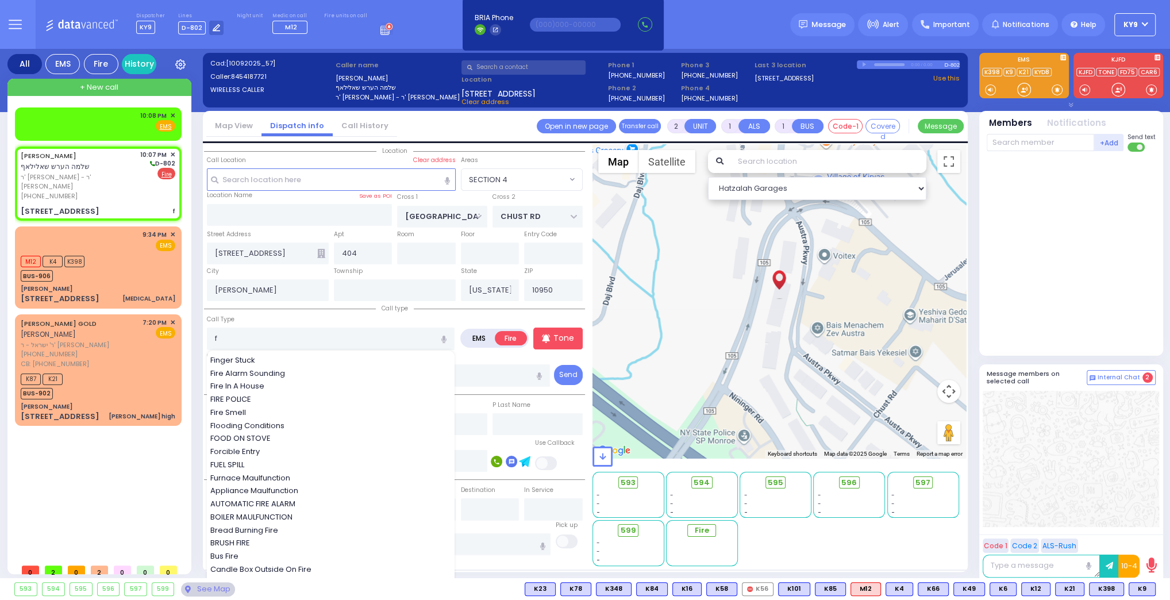
click at [264, 383] on span "Fire In A House" at bounding box center [239, 385] width 58 height 11
type input "Fire In A House"
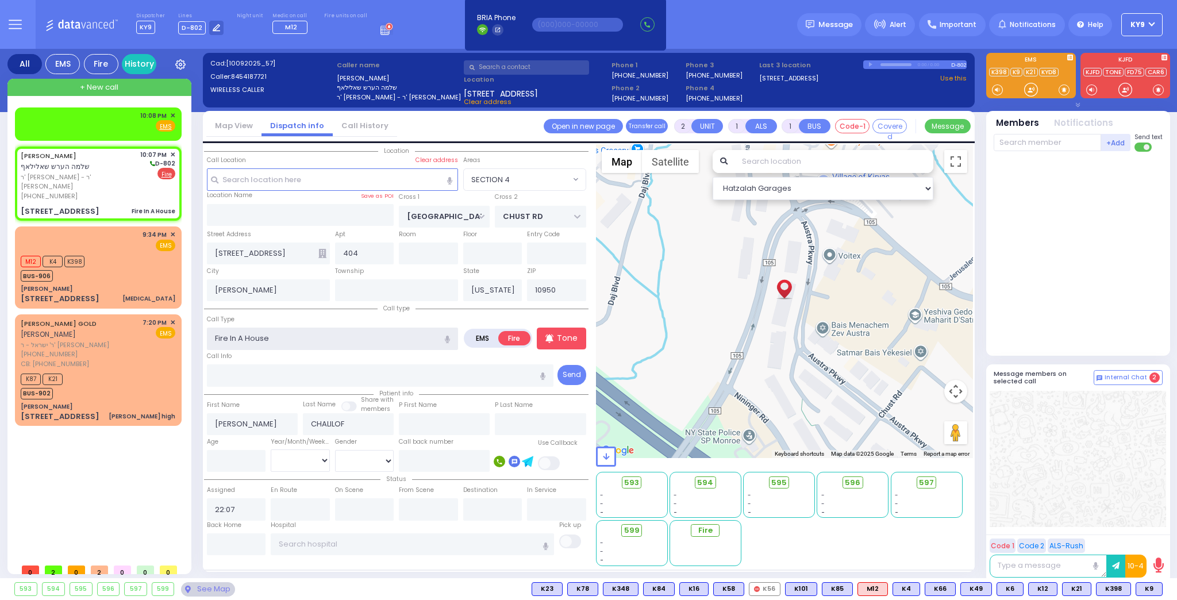
select select
radio input "true"
select select
select select "Hatzalah Garages"
select select "SECTION 4"
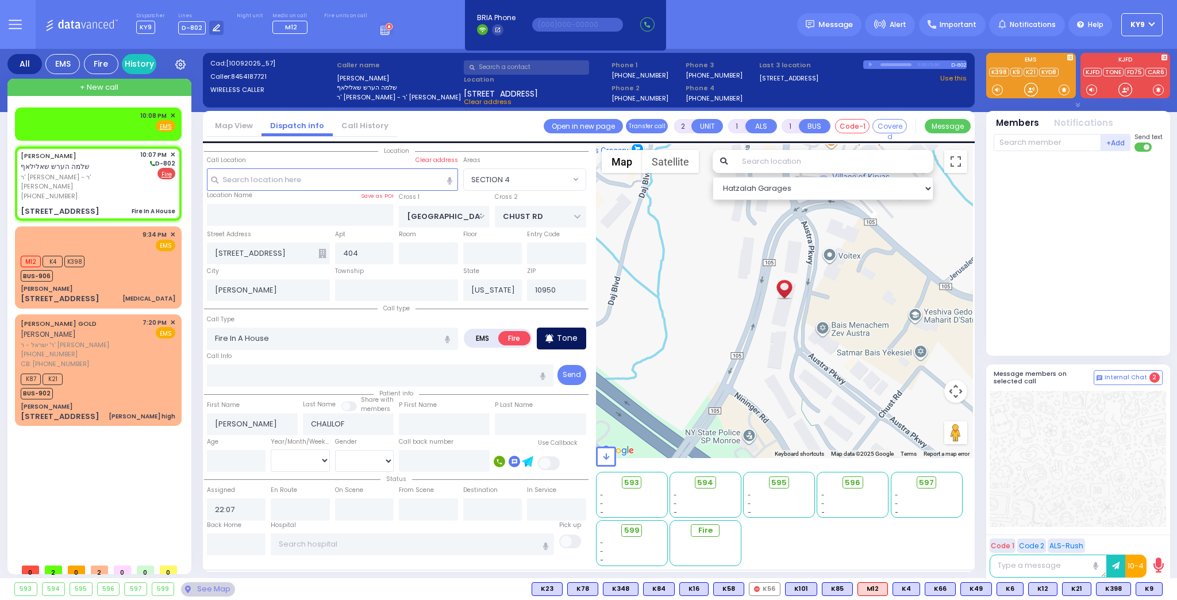
click at [552, 332] on icon at bounding box center [549, 339] width 8 height 14
select select
radio input "true"
select select
select select "SECTION 4"
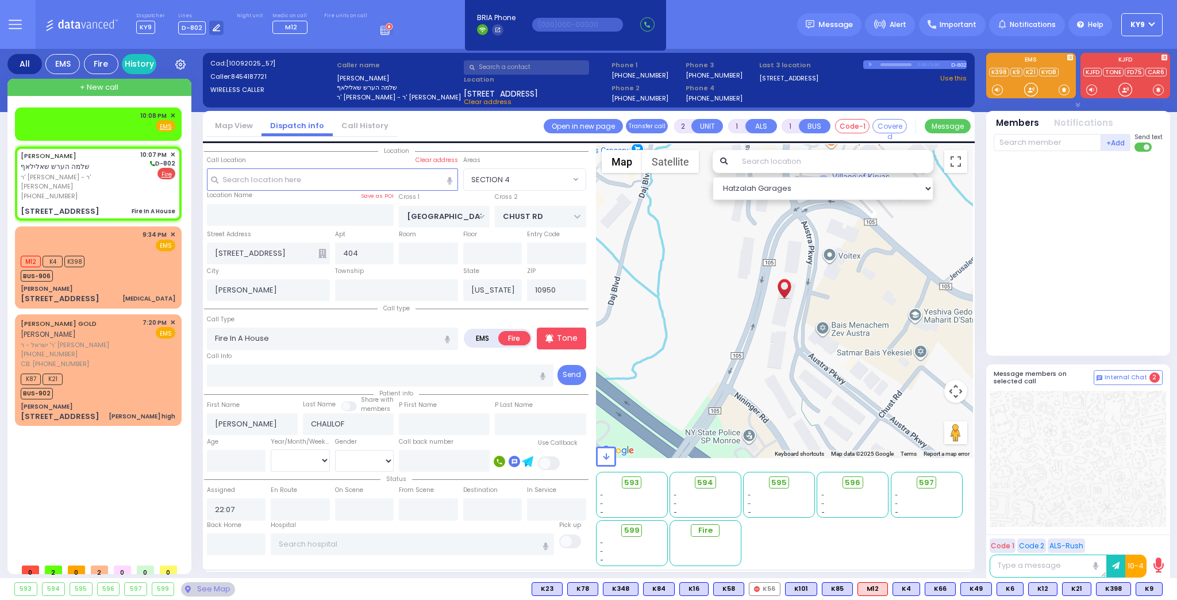
select select "Hatzalah Garages"
select select
radio input "true"
select select
select select "SECTION 4"
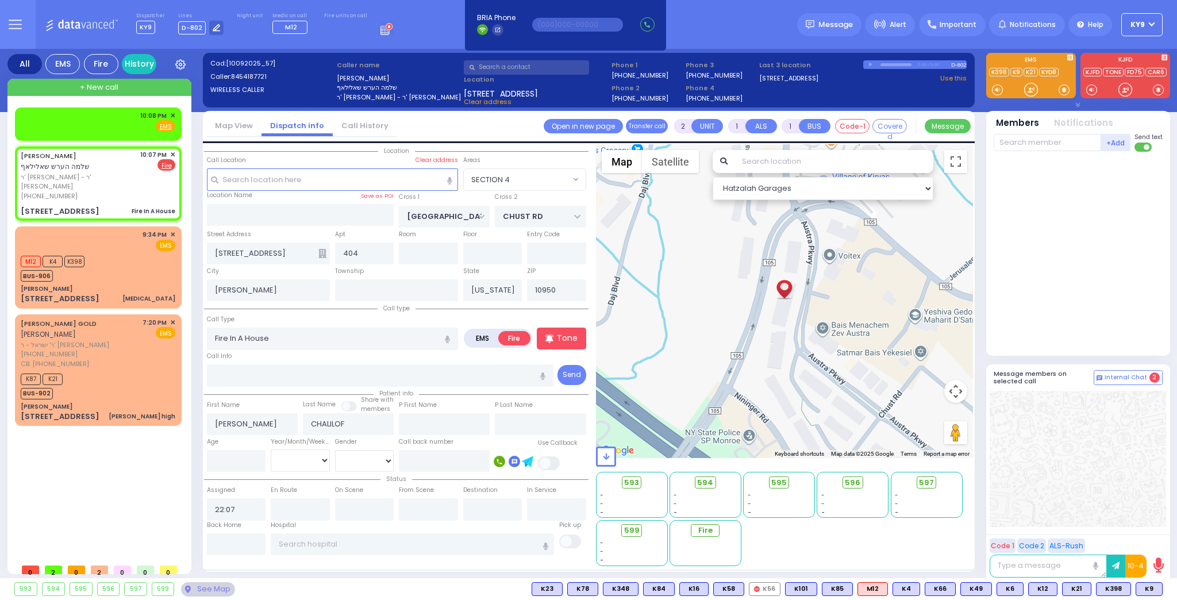
select select "Hatzalah Garages"
drag, startPoint x: 270, startPoint y: 335, endPoint x: 186, endPoint y: 342, distance: 84.2
click at [186, 341] on div "All EMS Fire History Settings" at bounding box center [588, 316] width 1163 height 534
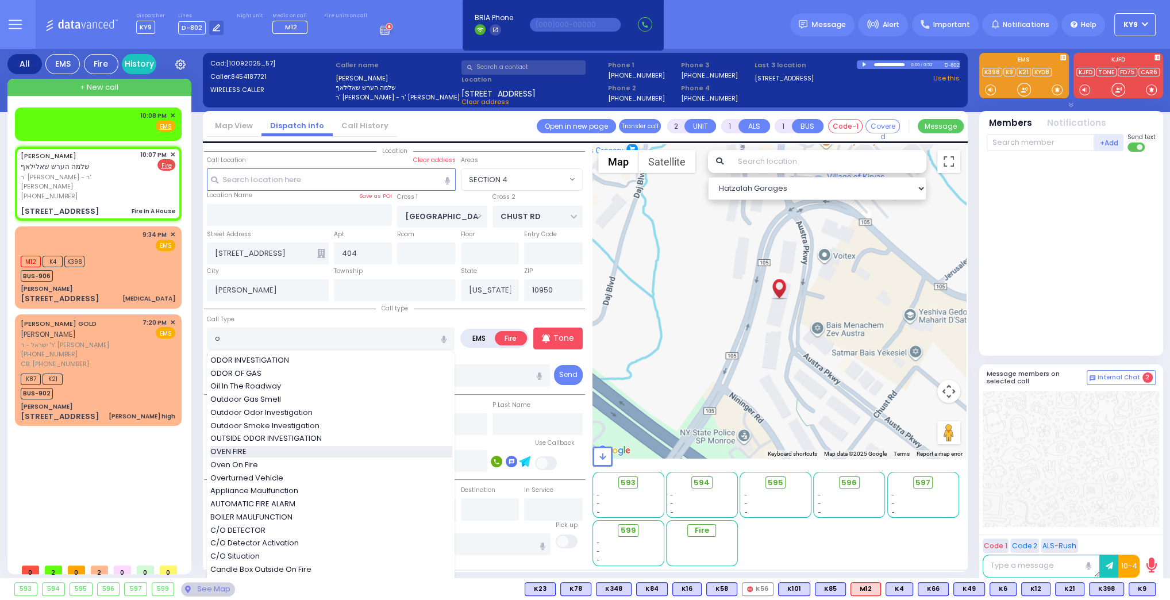
click at [241, 452] on span "OVEN FIRE" at bounding box center [230, 451] width 40 height 11
type input "OVEN FIRE"
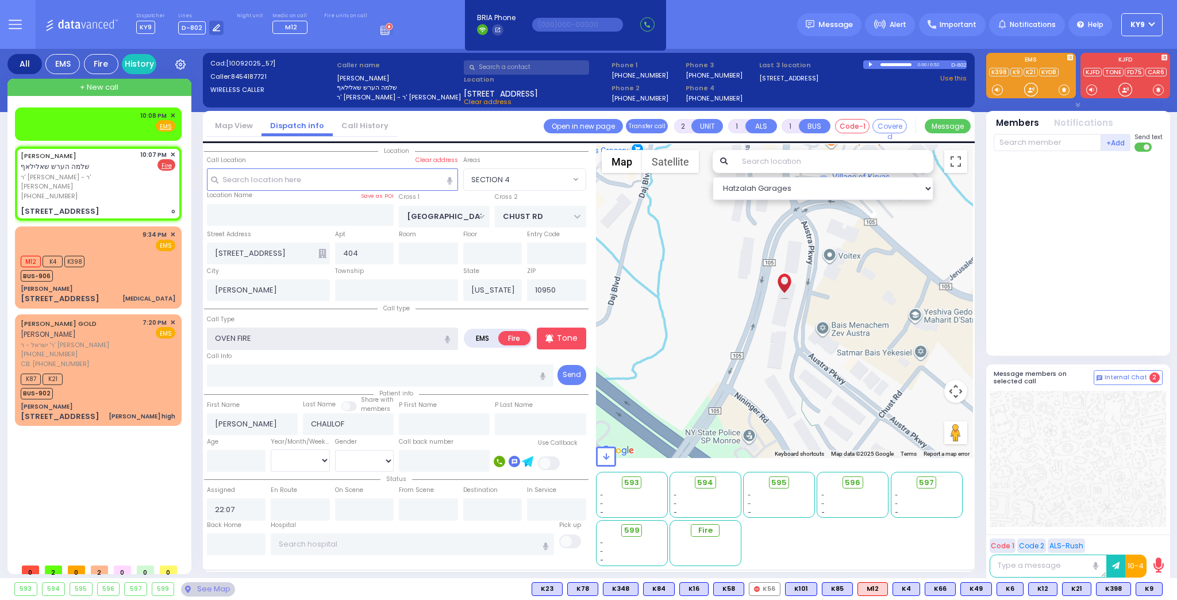
select select
radio input "true"
select select
select select "Hatzalah Garages"
select select "SECTION 4"
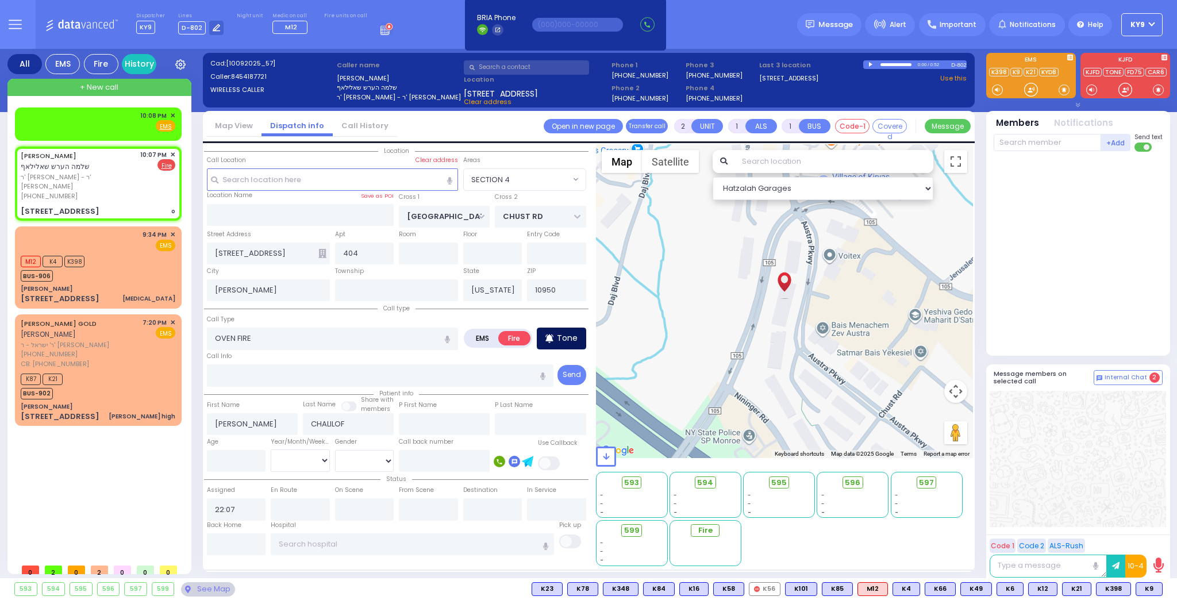
click at [566, 340] on p "Tone" at bounding box center [567, 338] width 21 height 12
select select
radio input "true"
select select
select select "Hatzalah Garages"
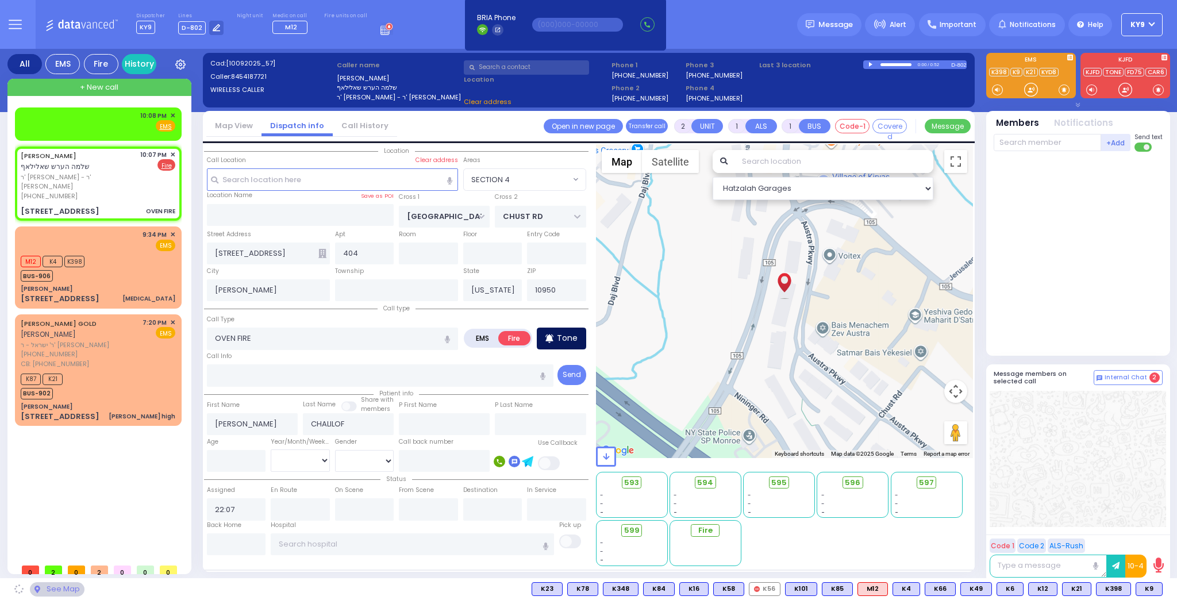
select select "SECTION 4"
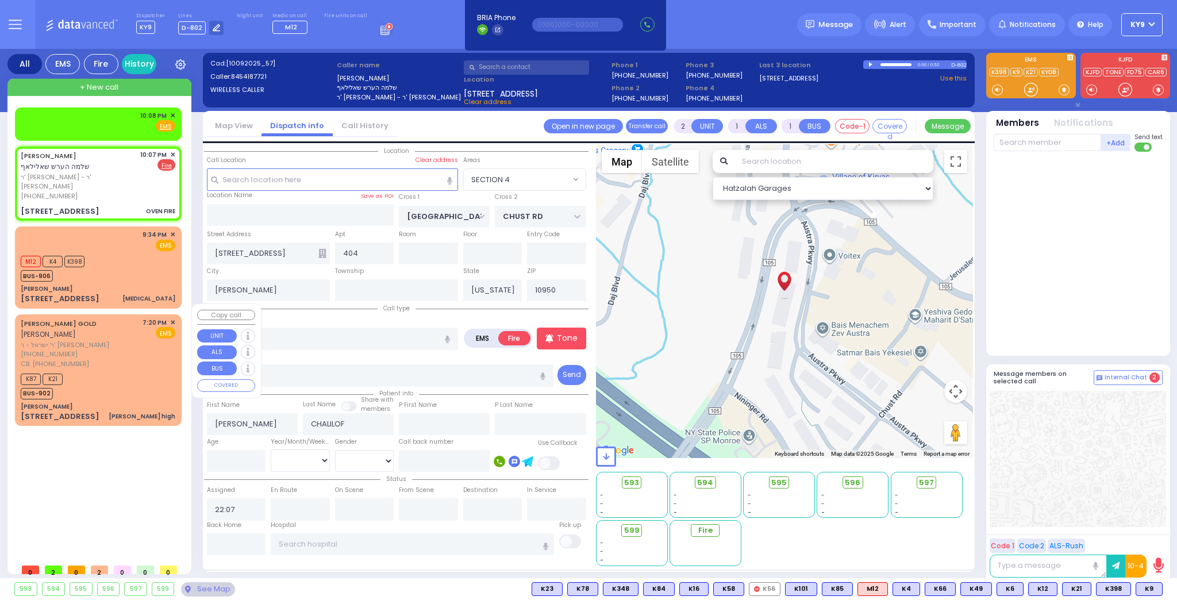
click at [124, 359] on div "CB: [PHONE_NUMBER]" at bounding box center [80, 364] width 118 height 10
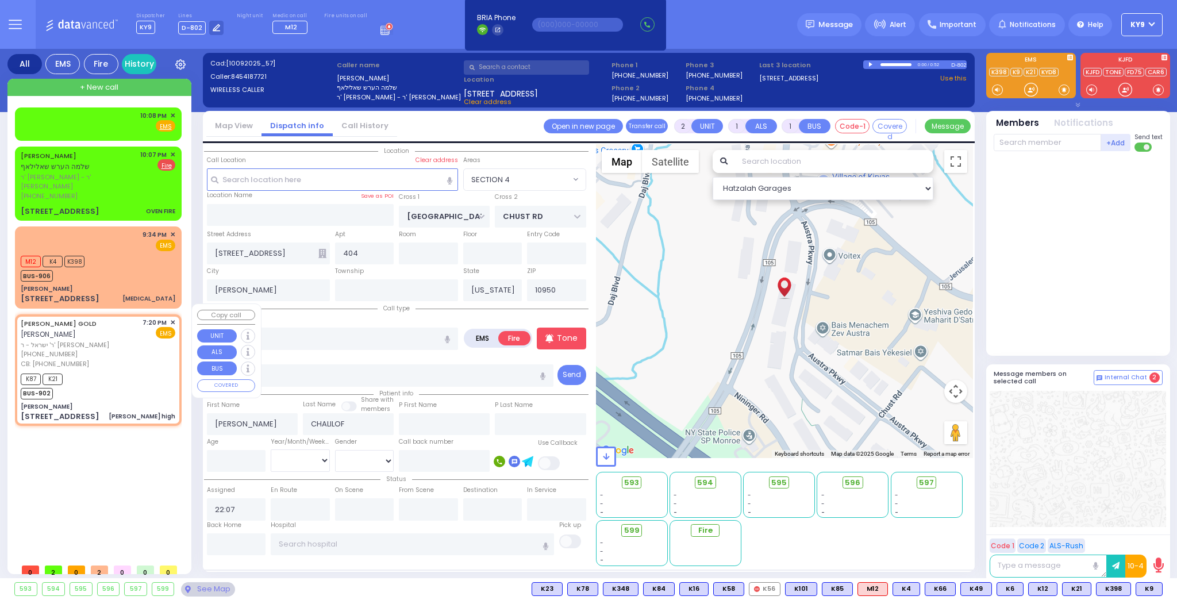
select select
type input "billiy reuben high"
radio input "true"
type input "SHMIEL ZANVIL"
type input "GOLD"
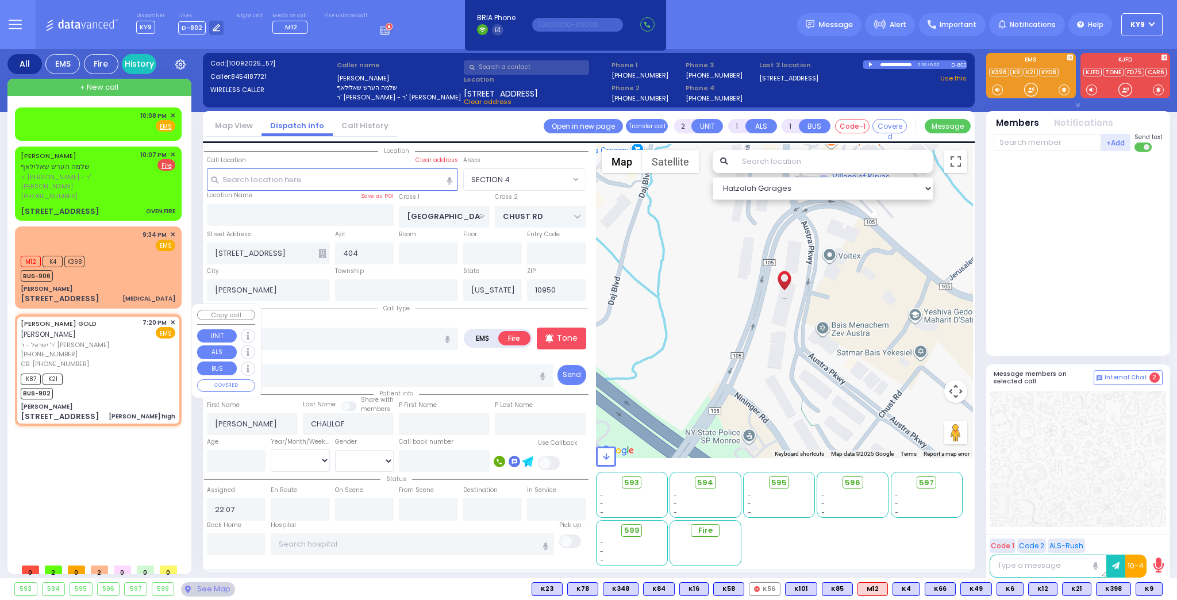
select select
type input "8456622004"
type input "19:20"
type input "19:22"
type input "Aishes Chiayil"
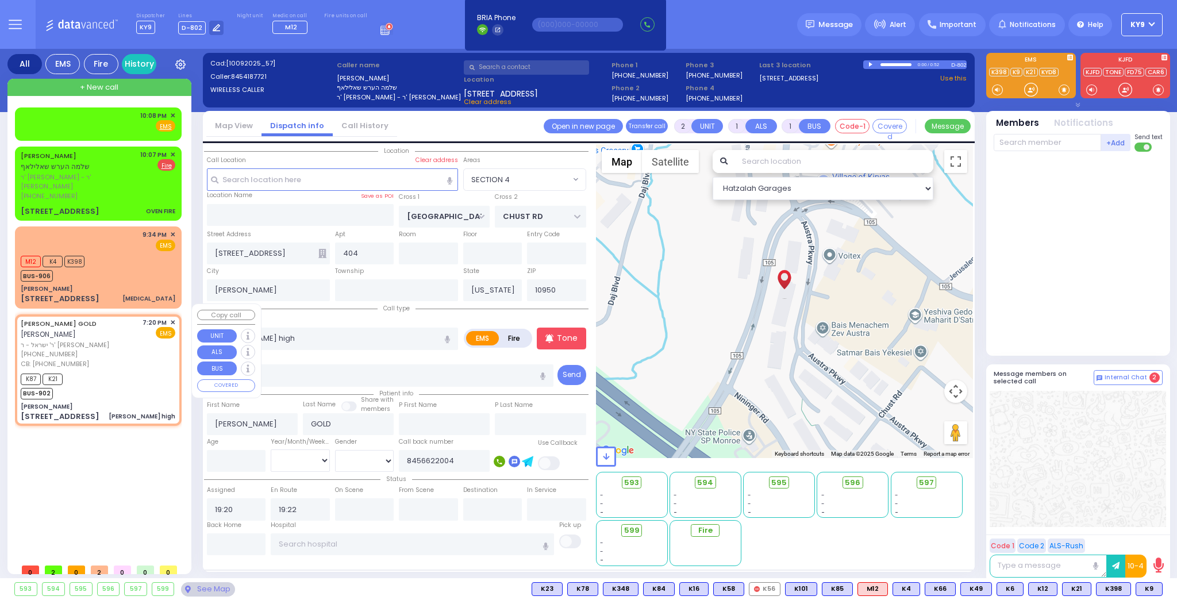
type input "SEVEN SPRINGS MOUNTAIN RD"
type input "KARLSBURG RD"
type input "7 Chevron rd"
type input "236"
type input "22"
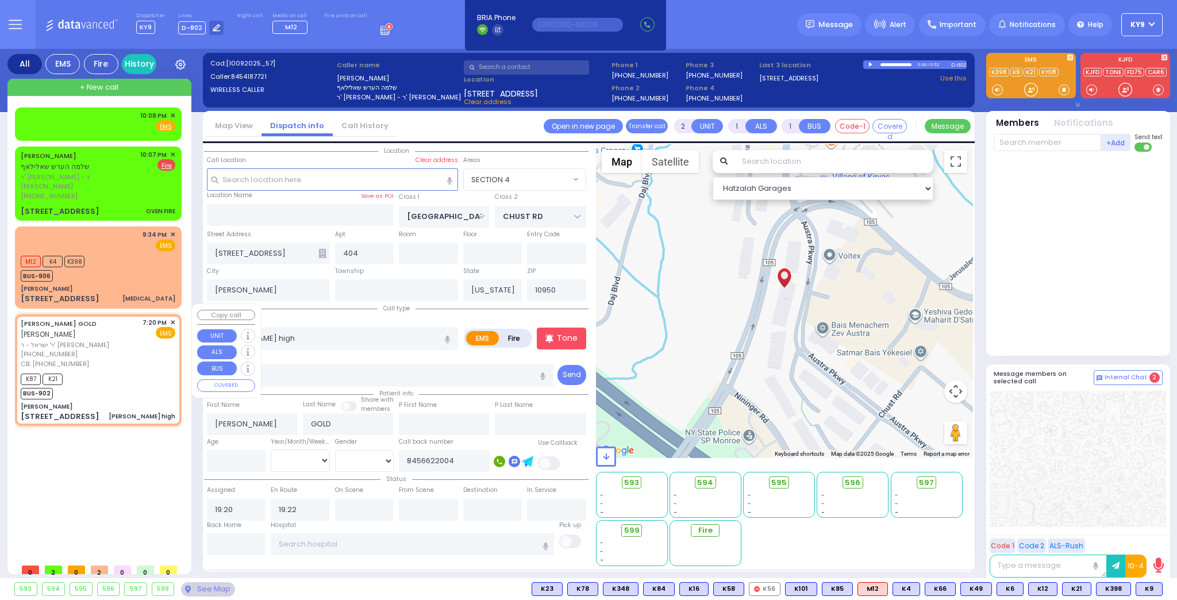
type input "Monroe"
select select "SECTION 5"
select select "Hatzalah Garages"
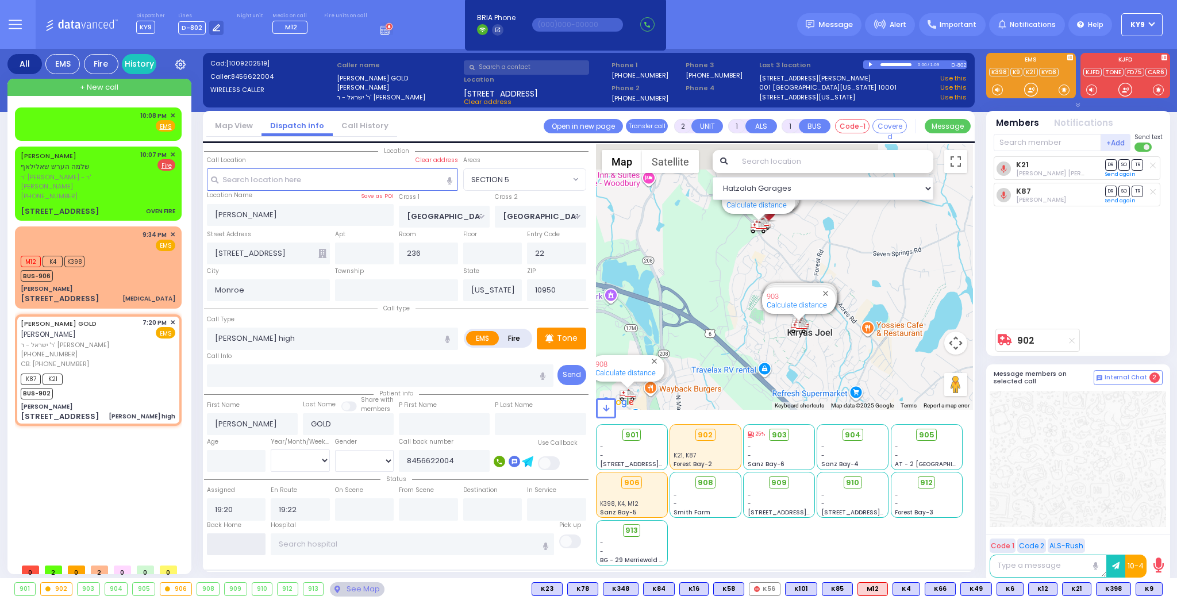
click at [233, 537] on input "text" at bounding box center [236, 544] width 59 height 22
click at [232, 537] on input "text" at bounding box center [236, 544] width 59 height 22
click at [232, 540] on input "text" at bounding box center [236, 544] width 59 height 22
click at [232, 539] on input "text" at bounding box center [236, 544] width 59 height 22
type input "22:08"
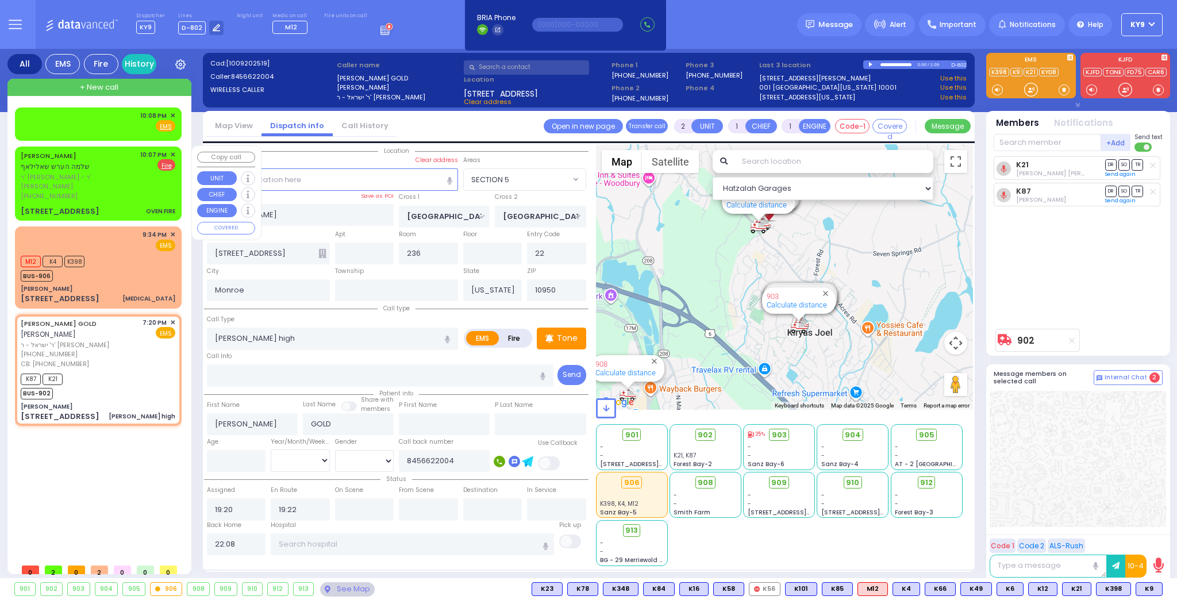
click at [132, 168] on div "SHLOME HERSH CHALILOF שלמה הערש שאלילאף" at bounding box center [79, 161] width 116 height 22
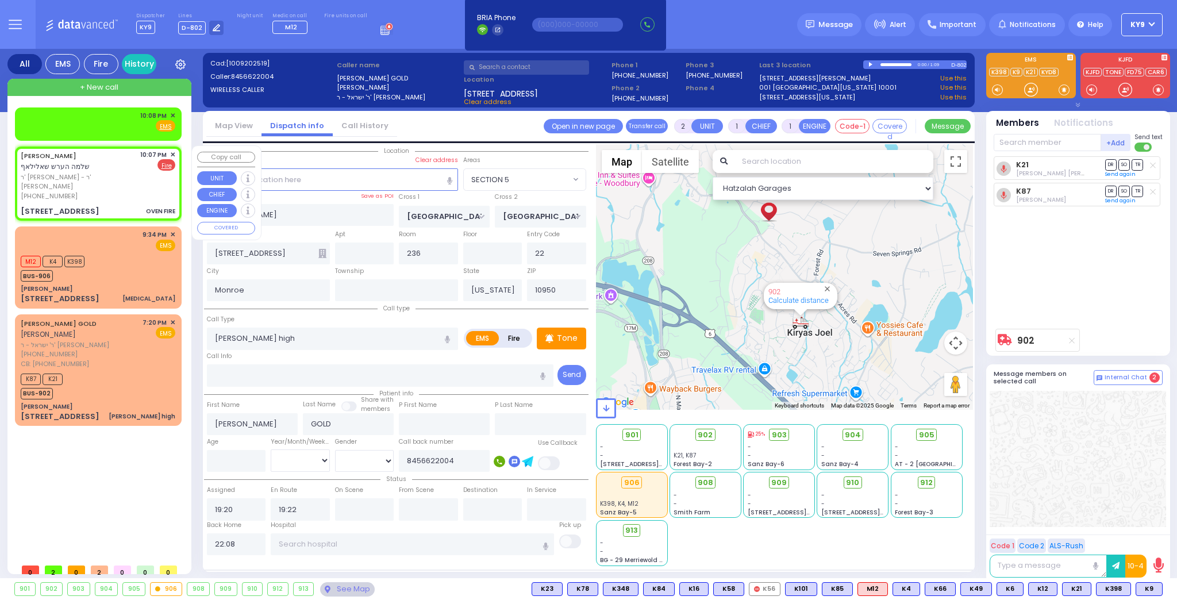
select select
type input "OVEN FIRE"
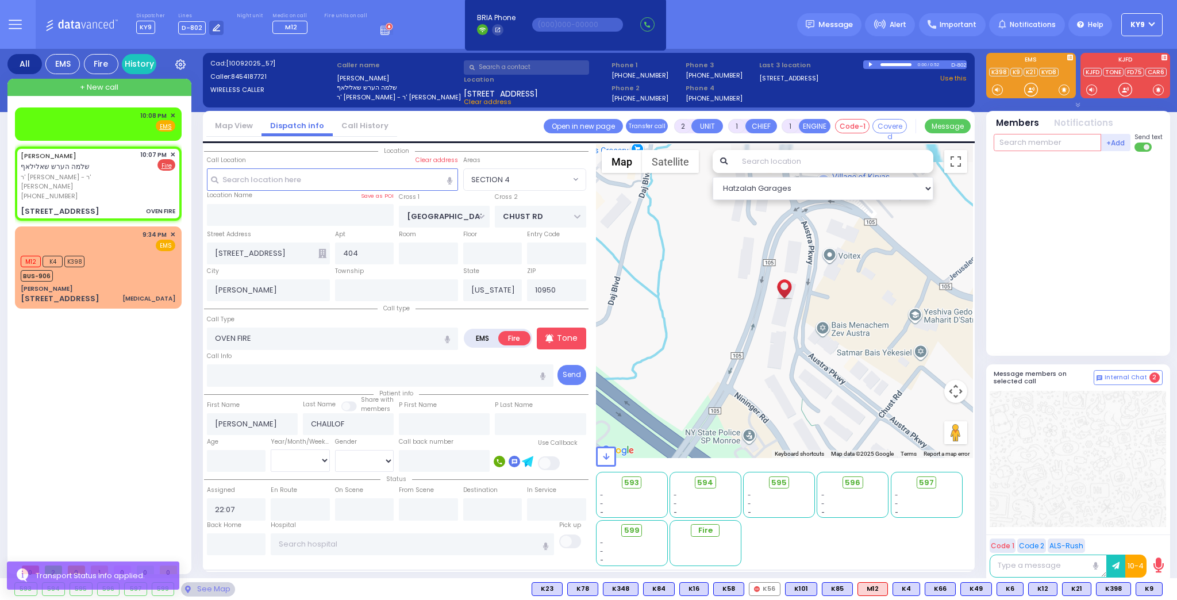
click at [1017, 135] on input "text" at bounding box center [1047, 142] width 107 height 17
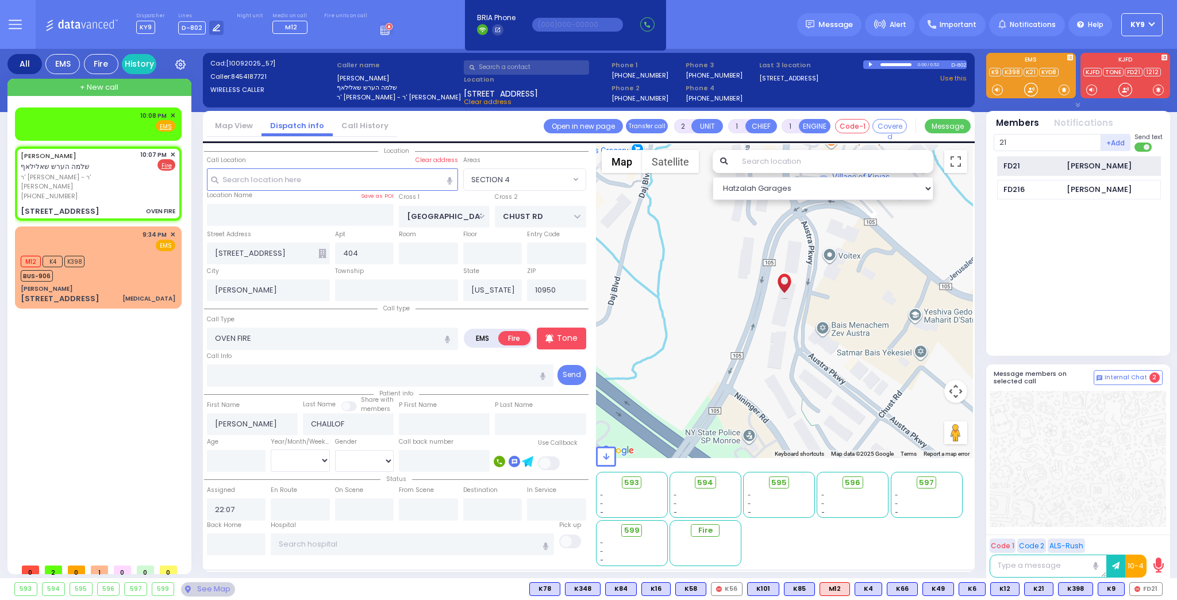
click at [1044, 162] on div "FD21" at bounding box center [1031, 165] width 57 height 11
click at [1039, 141] on input "text" at bounding box center [1047, 142] width 107 height 17
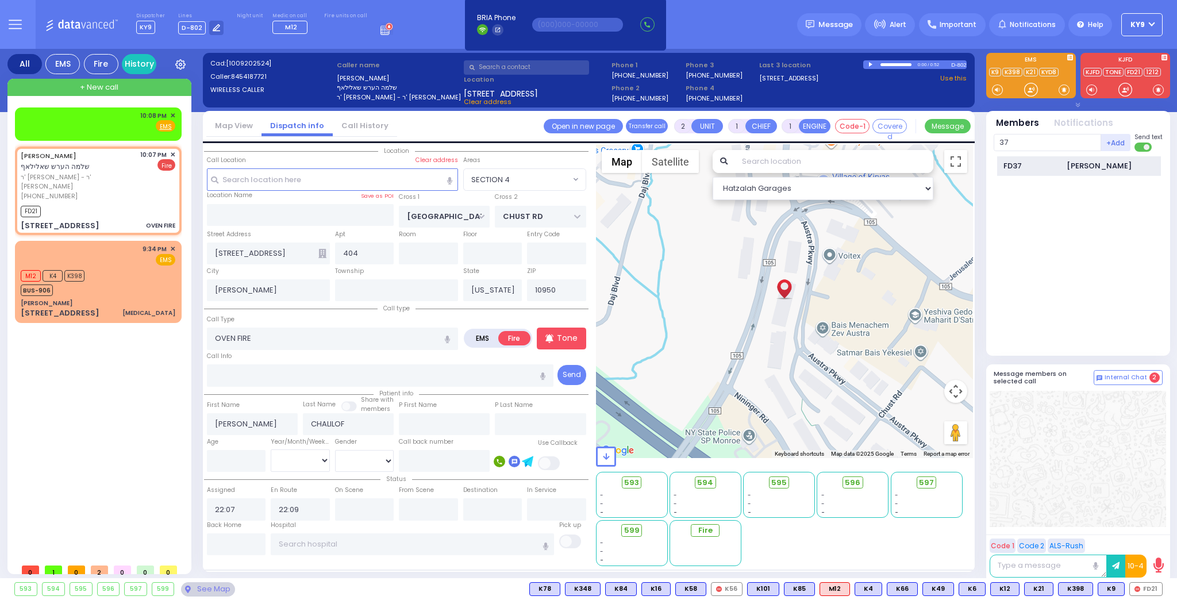
click at [1060, 167] on div "FD37 Jacob Neuman" at bounding box center [1079, 166] width 164 height 20
click at [170, 114] on span "✕" at bounding box center [172, 116] width 5 height 10
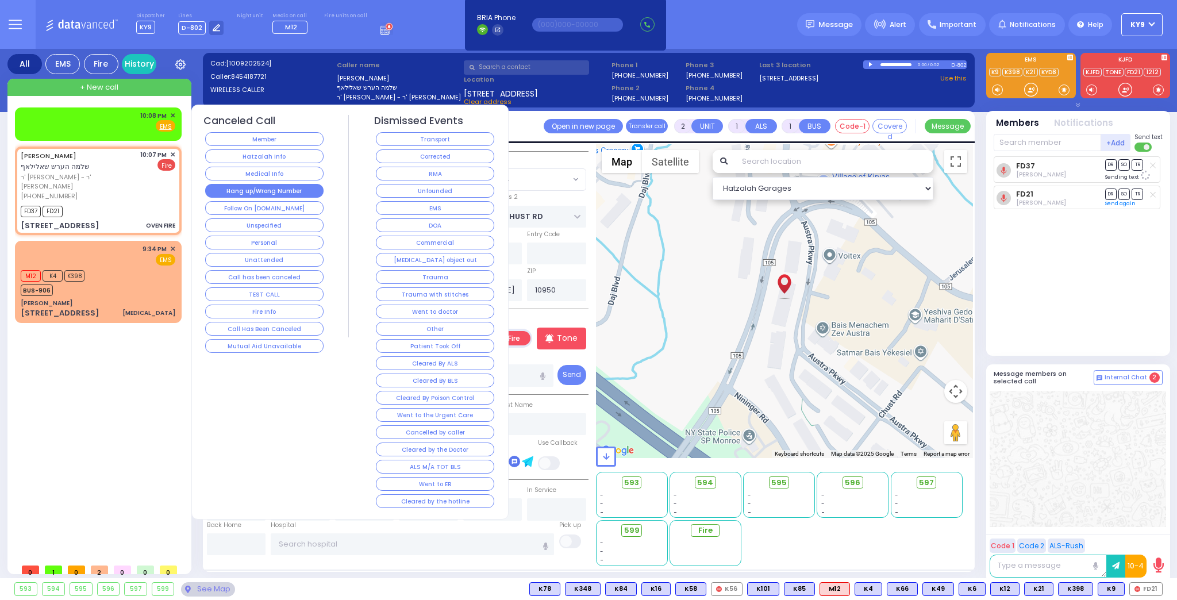
click at [281, 192] on button "Hang up/Wrong Number" at bounding box center [264, 191] width 118 height 14
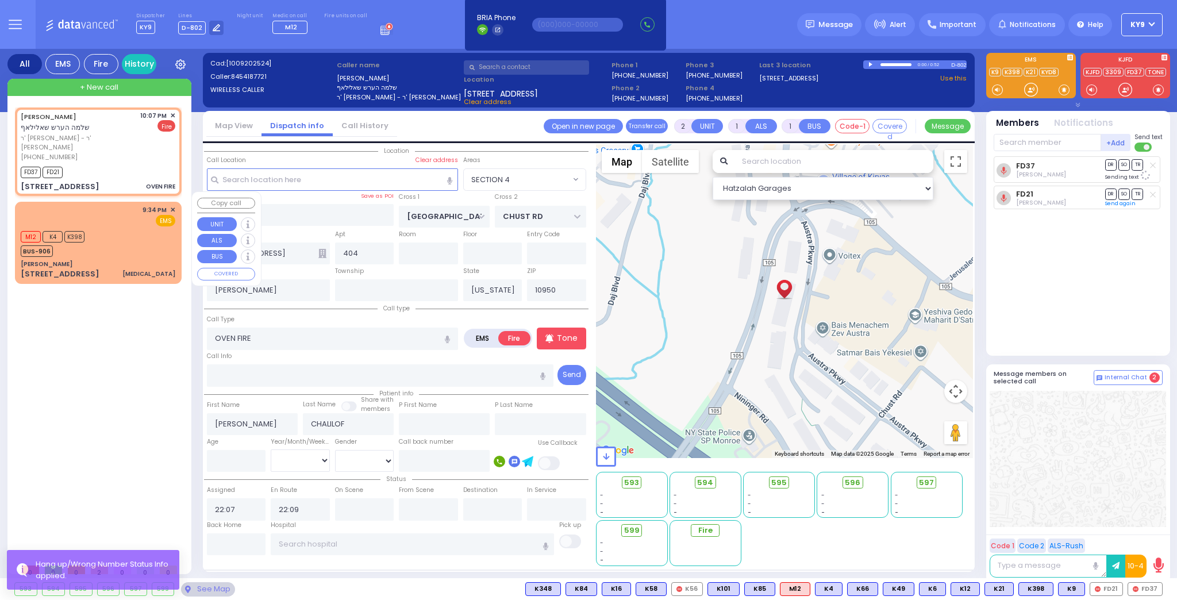
click at [127, 229] on div "M12 K4 K398 BUS-906" at bounding box center [98, 242] width 155 height 29
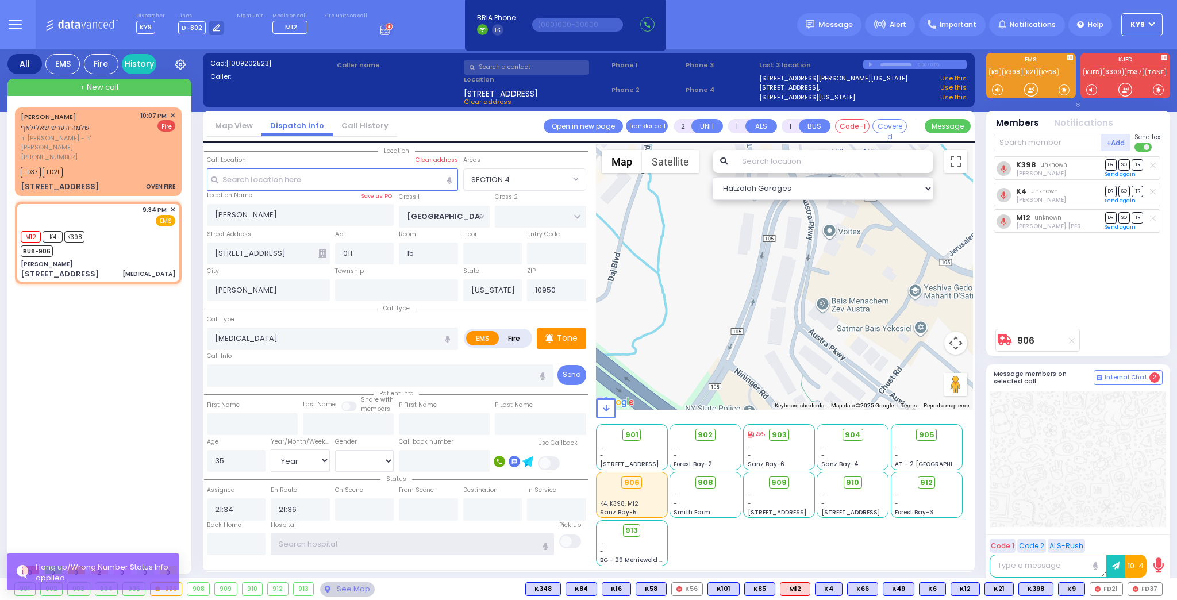
click at [316, 543] on input "text" at bounding box center [412, 544] width 283 height 22
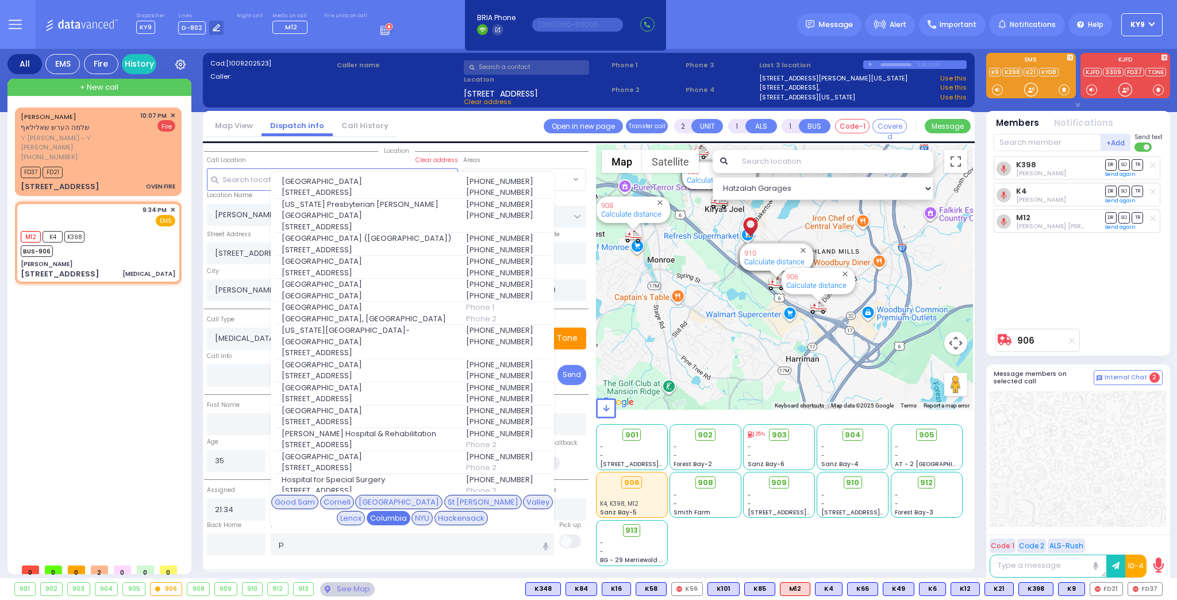
click at [410, 511] on div "Columbia" at bounding box center [389, 518] width 44 height 15
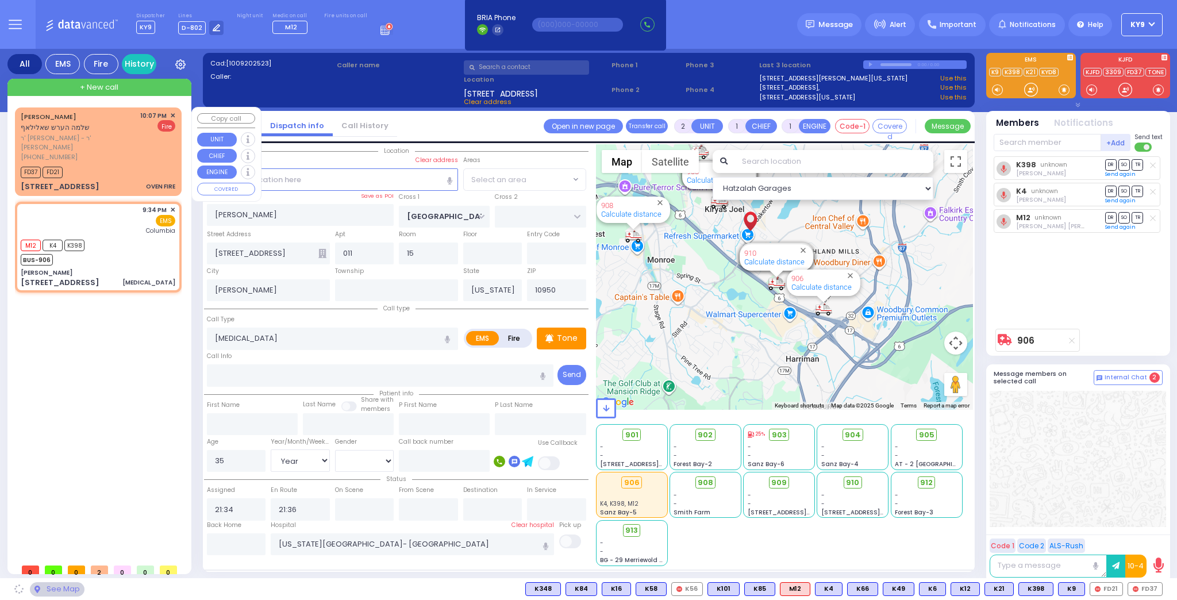
click at [133, 164] on div "FD37 FD21" at bounding box center [98, 171] width 155 height 14
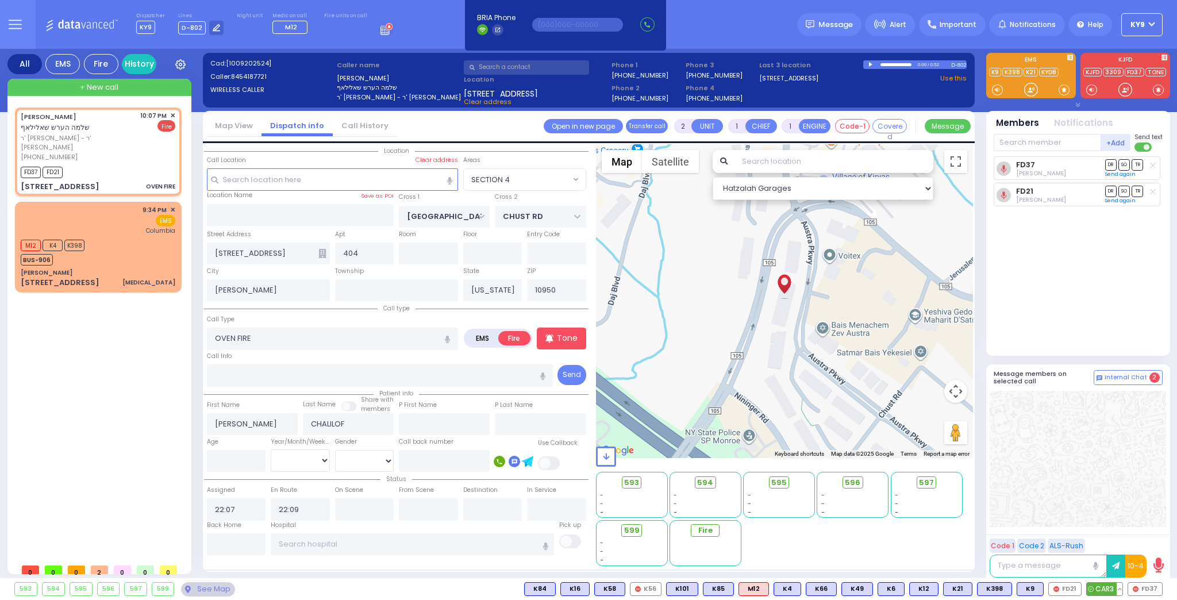
click at [1106, 591] on span "CAR3" at bounding box center [1105, 589] width 36 height 13
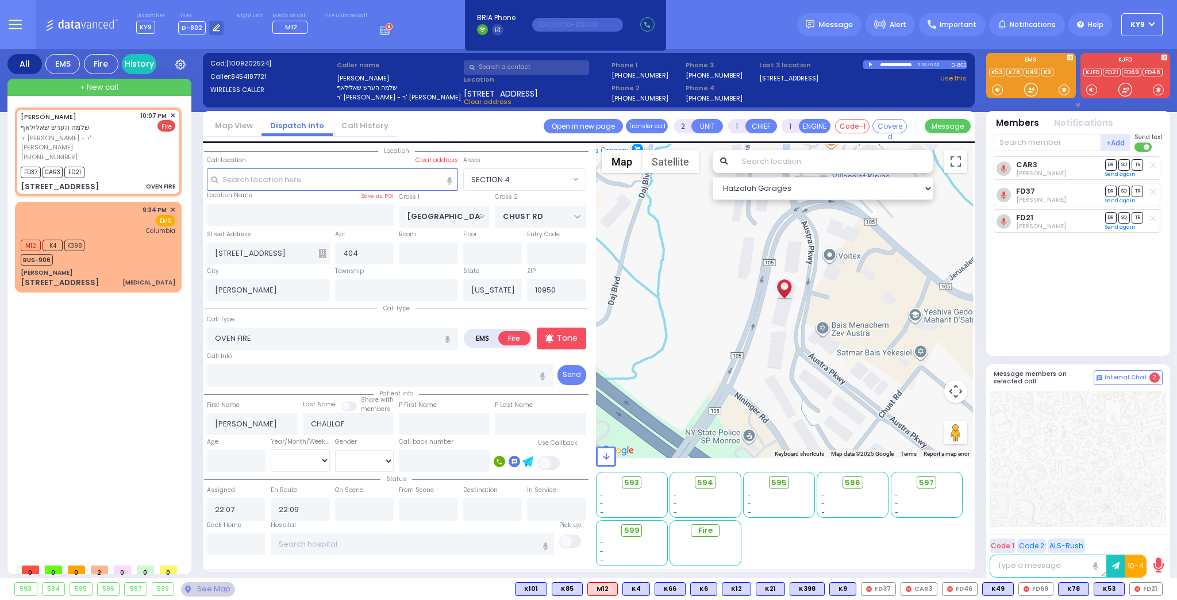
select select "SECTION 4"
select select
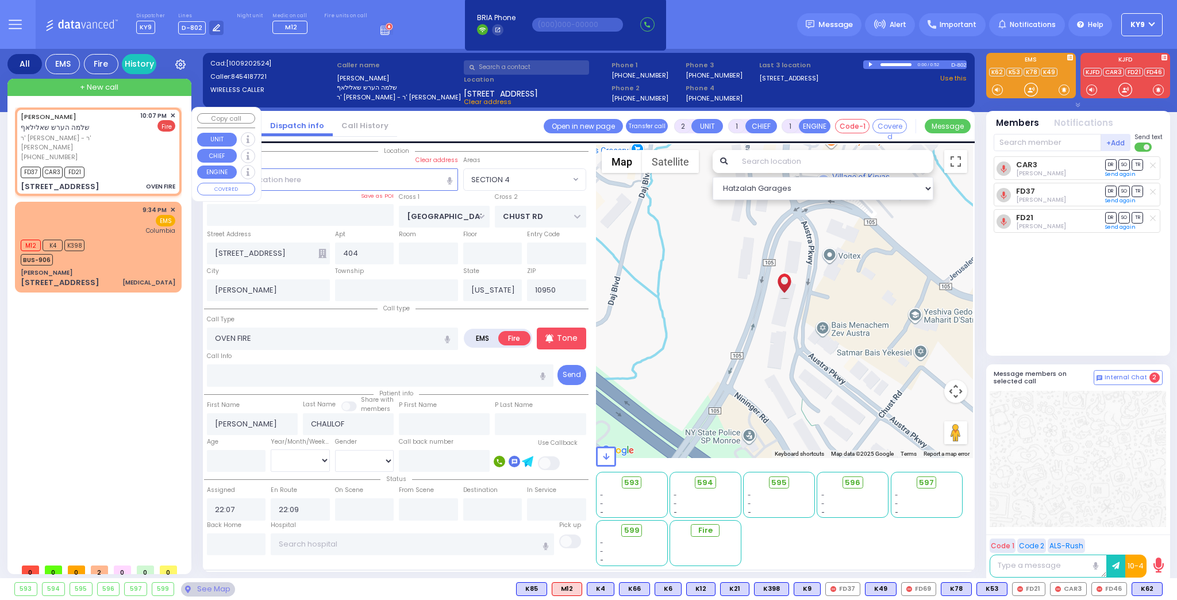
click at [136, 164] on div "FD37 CAR3 FD21" at bounding box center [98, 171] width 155 height 14
select select
radio input "true"
select select
select select "Hatzalah Garages"
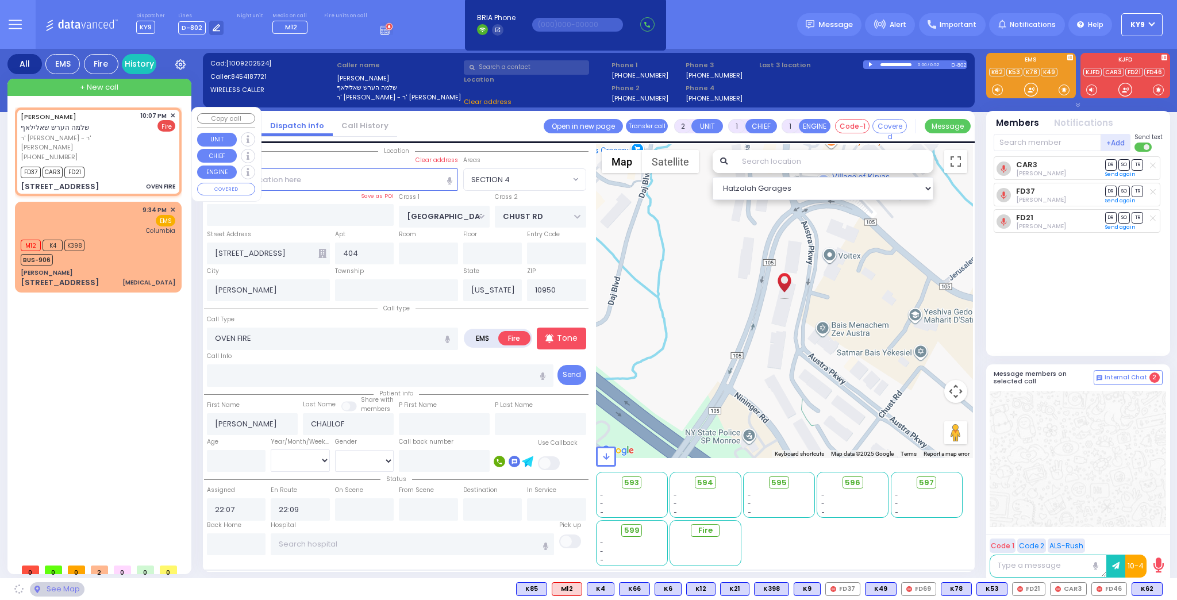
select select "SECTION 4"
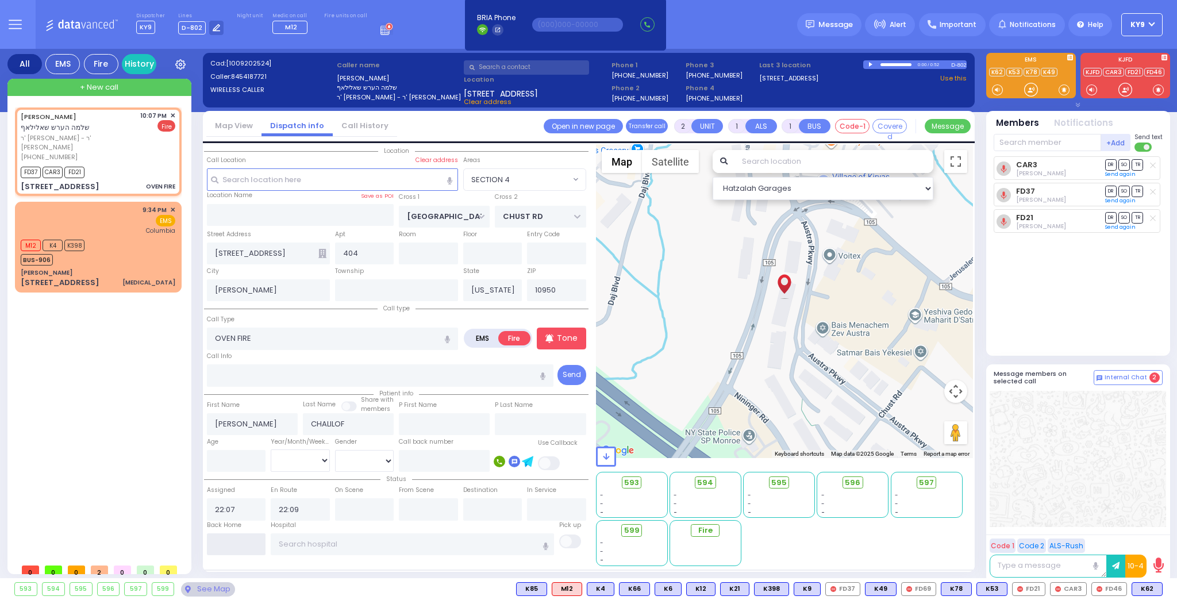
click at [238, 534] on input "text" at bounding box center [236, 544] width 59 height 22
type input "22:28"
select select
radio input "true"
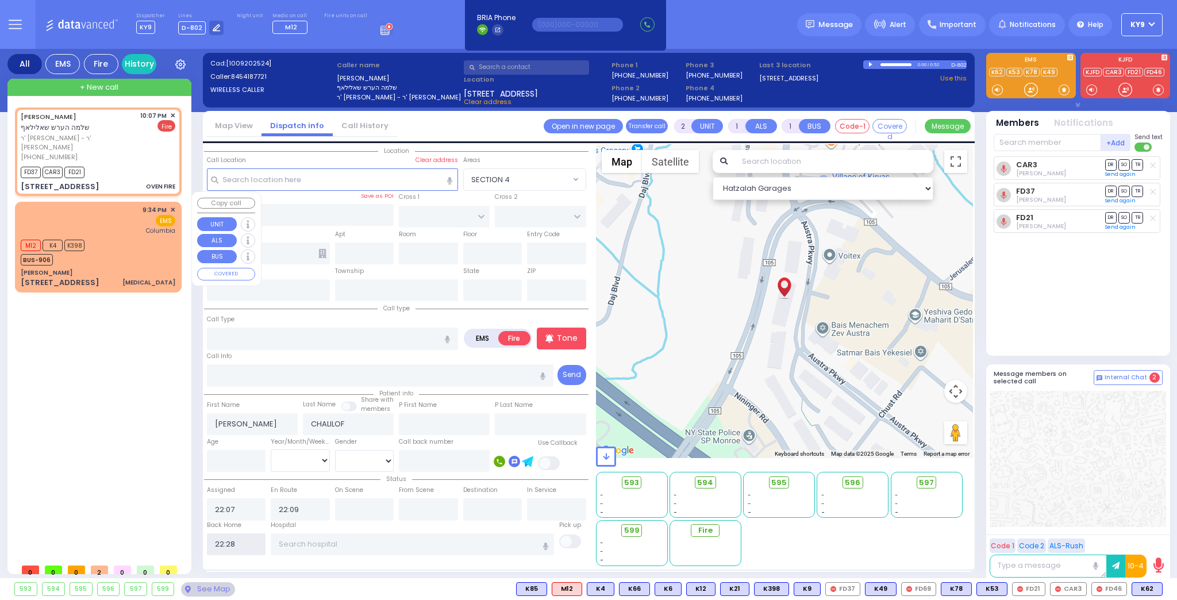
select select
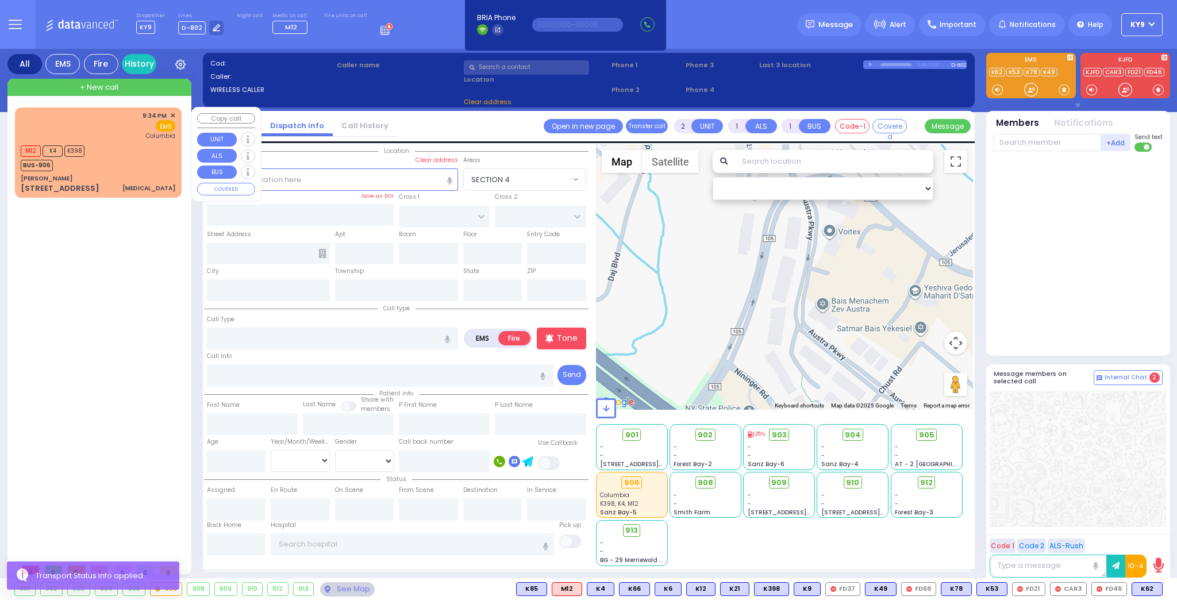
click at [137, 156] on div "M12 K4 K398 BUS-906" at bounding box center [98, 157] width 155 height 29
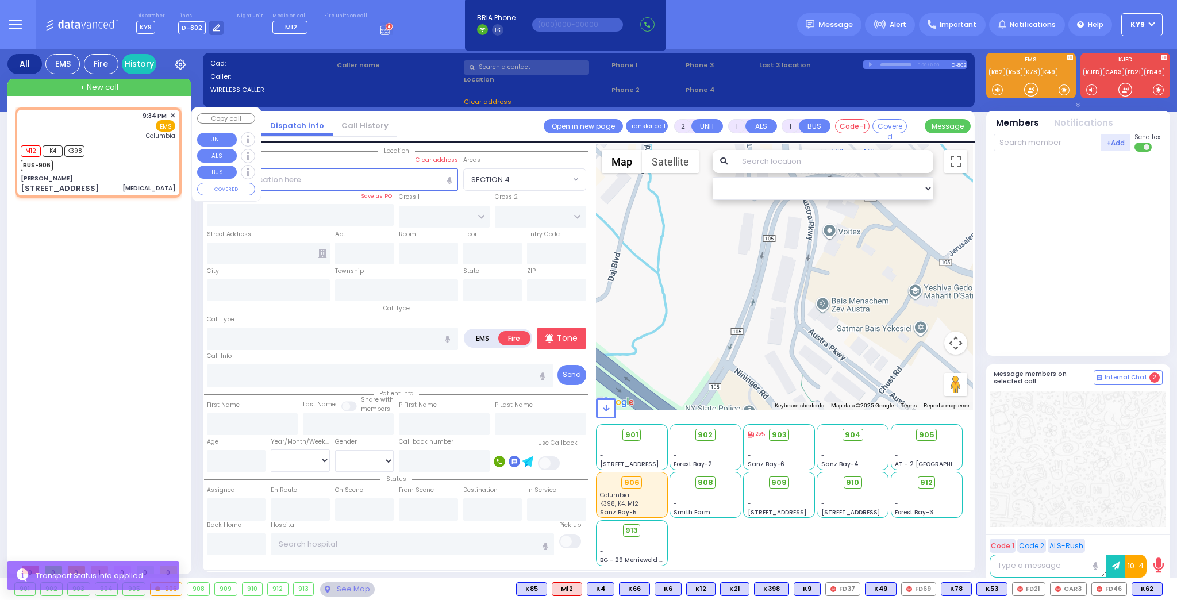
select select
type input "[MEDICAL_DATA]"
radio input "true"
type input "35"
select select "Year"
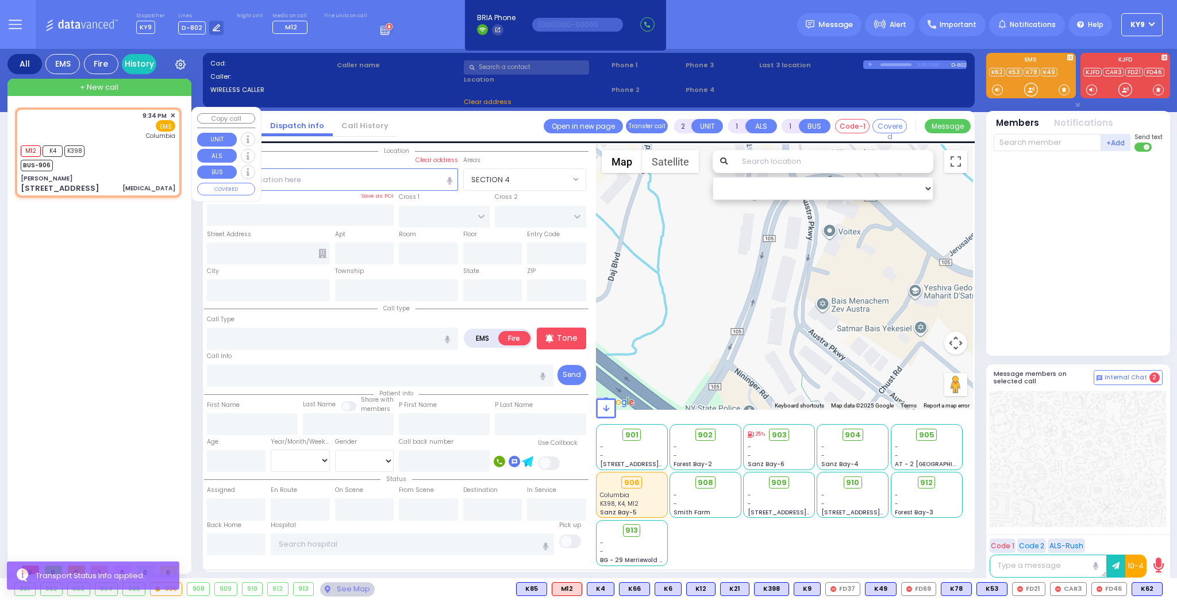
select select "[DEMOGRAPHIC_DATA]"
type input "21:34"
type input "21:36"
type input "[US_STATE][GEOGRAPHIC_DATA]- [GEOGRAPHIC_DATA]"
select select "Hatzalah Garages"
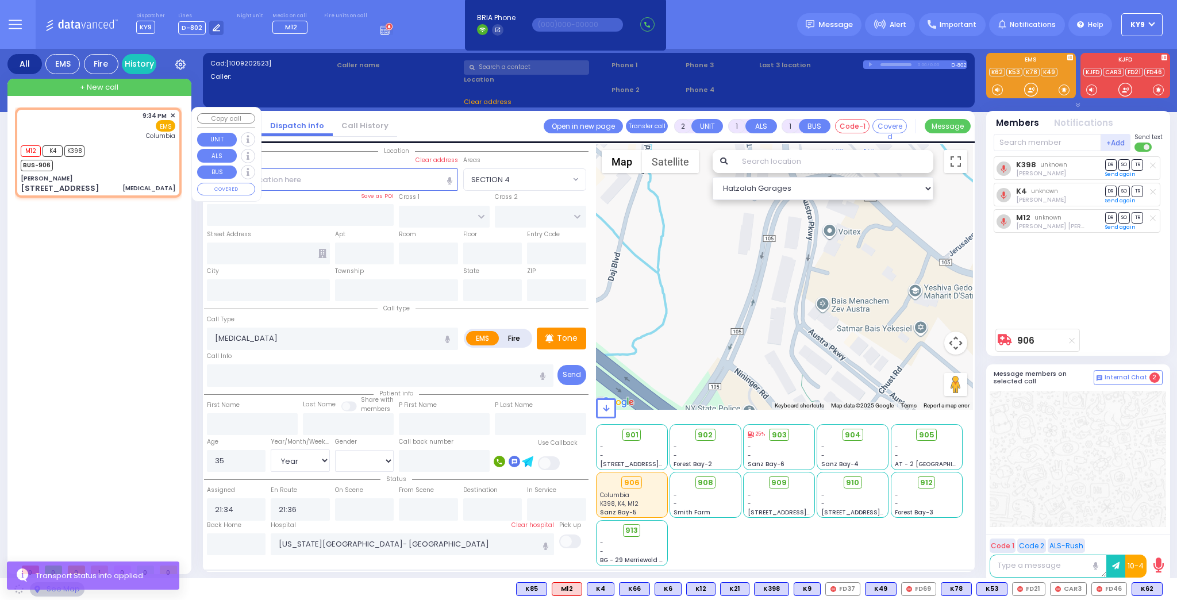
type input "[PERSON_NAME]"
type input "[GEOGRAPHIC_DATA]"
type input "[STREET_ADDRESS]"
type input "011"
type input "15"
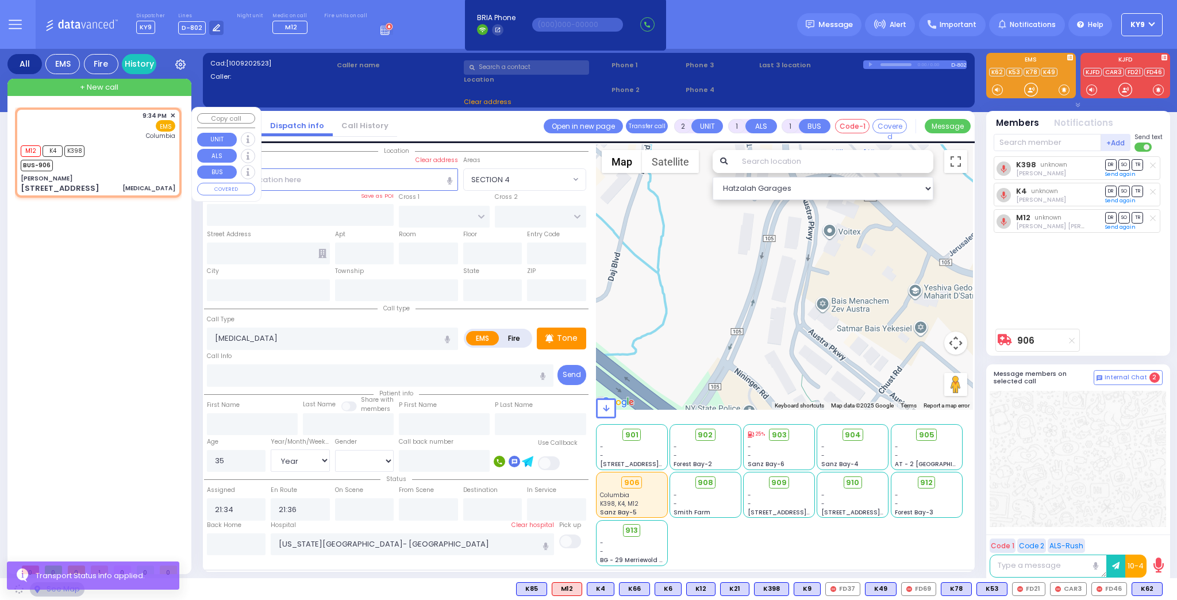
type input "[PERSON_NAME]"
type input "[US_STATE]"
type input "10950"
select select "SECTION 4"
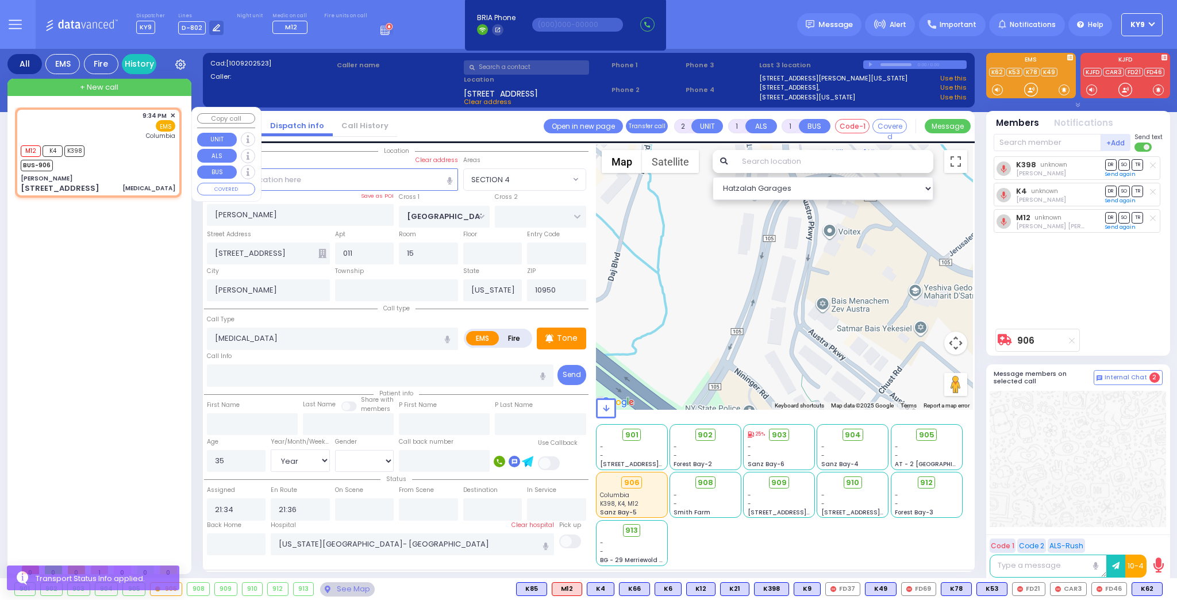
click at [134, 160] on div "M12 K4 K398 BUS-906" at bounding box center [98, 157] width 155 height 29
select select
radio input "true"
select select "Year"
select select "[DEMOGRAPHIC_DATA]"
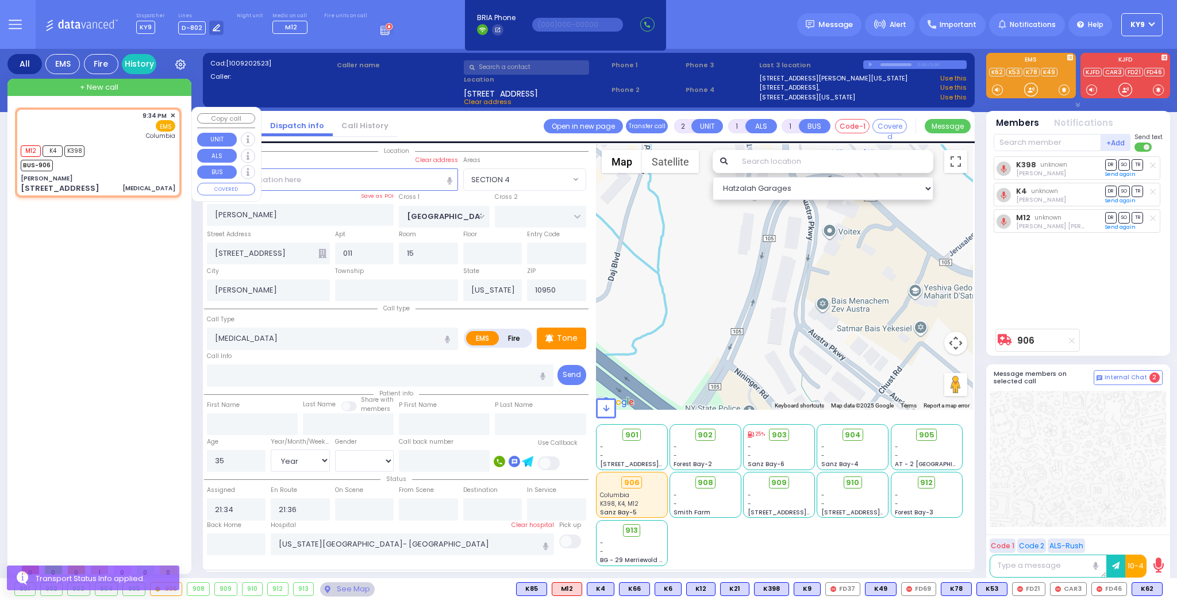
select select "Hatzalah Garages"
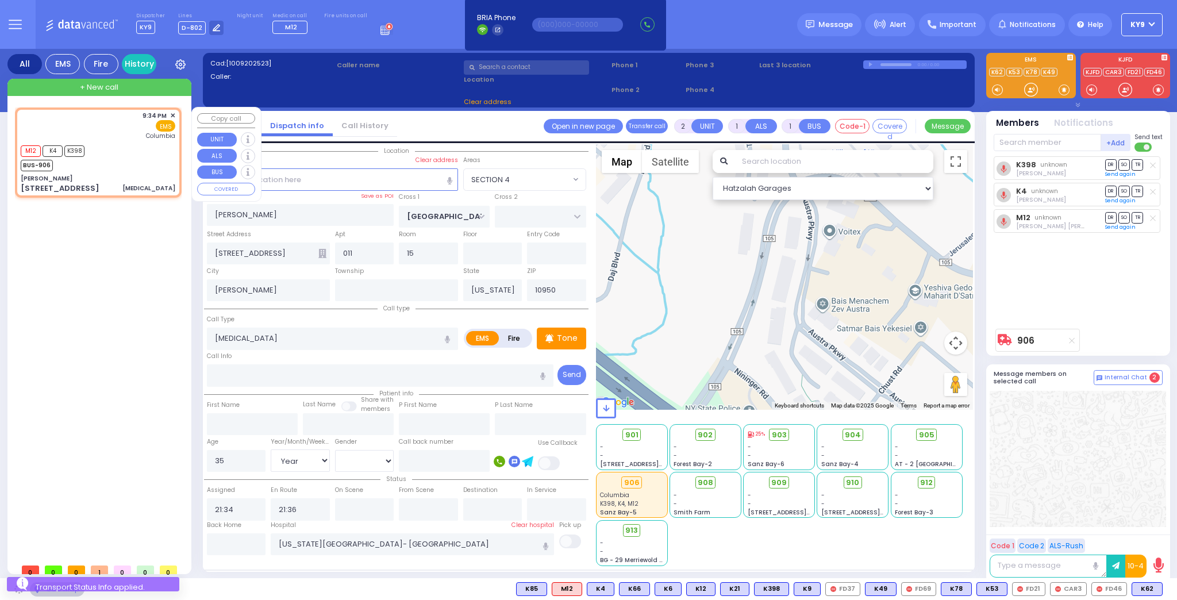
select select "SECTION 4"
